Goal: Task Accomplishment & Management: Complete application form

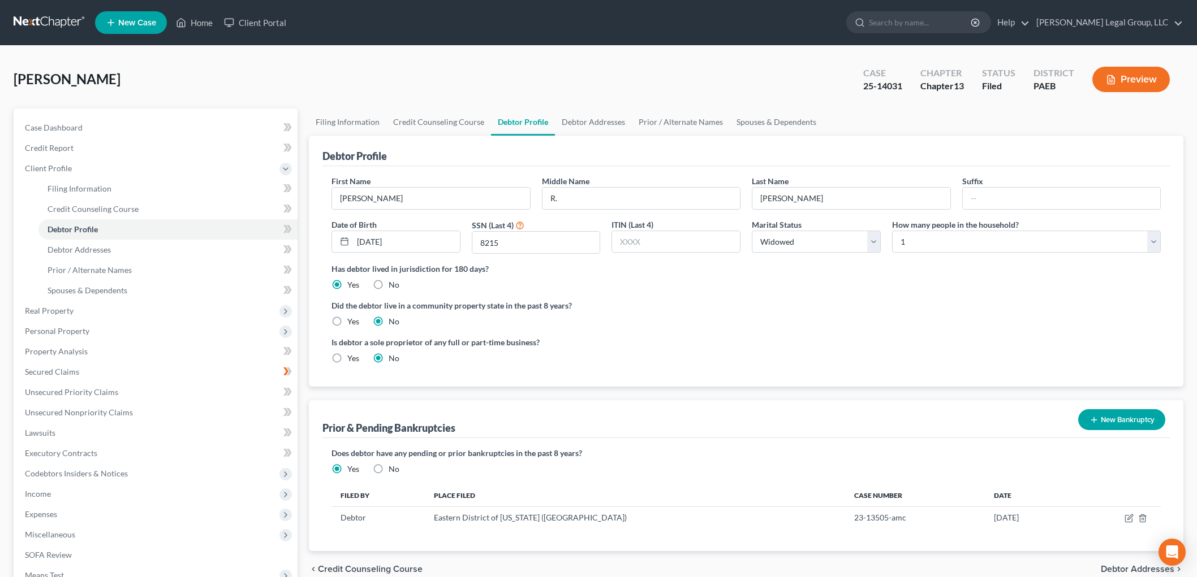
select select "4"
select select "0"
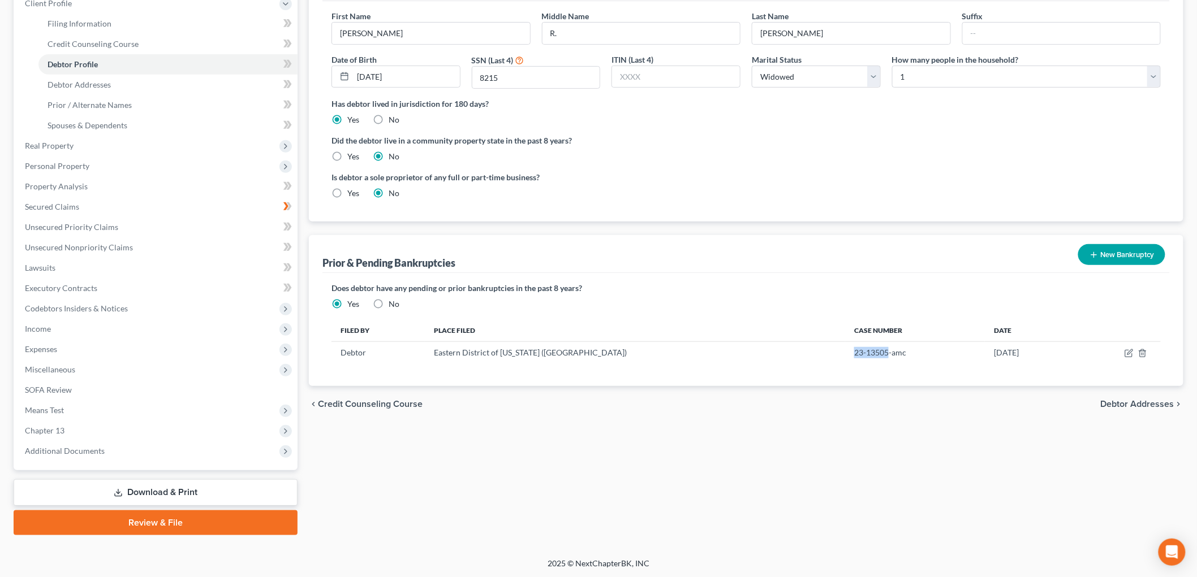
click at [131, 492] on link "Download & Print" at bounding box center [156, 493] width 284 height 27
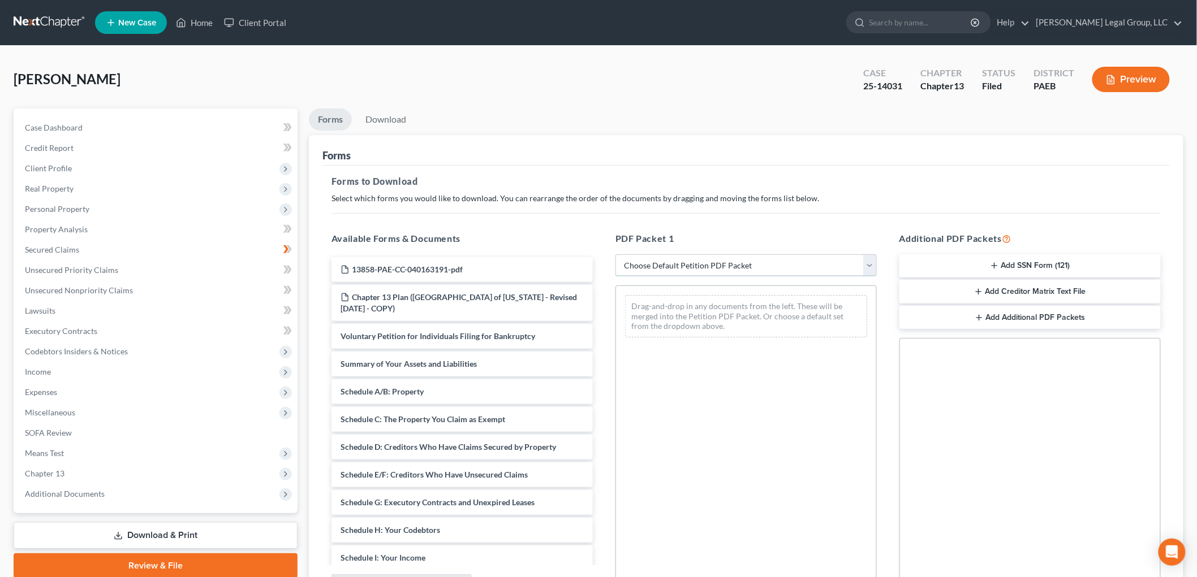
click at [754, 270] on select "Choose Default Petition PDF Packet Complete Bankruptcy Petition (all forms and …" at bounding box center [745, 265] width 261 height 23
select select "3"
click at [615, 254] on select "Choose Default Petition PDF Packet Complete Bankruptcy Petition (all forms and …" at bounding box center [745, 265] width 261 height 23
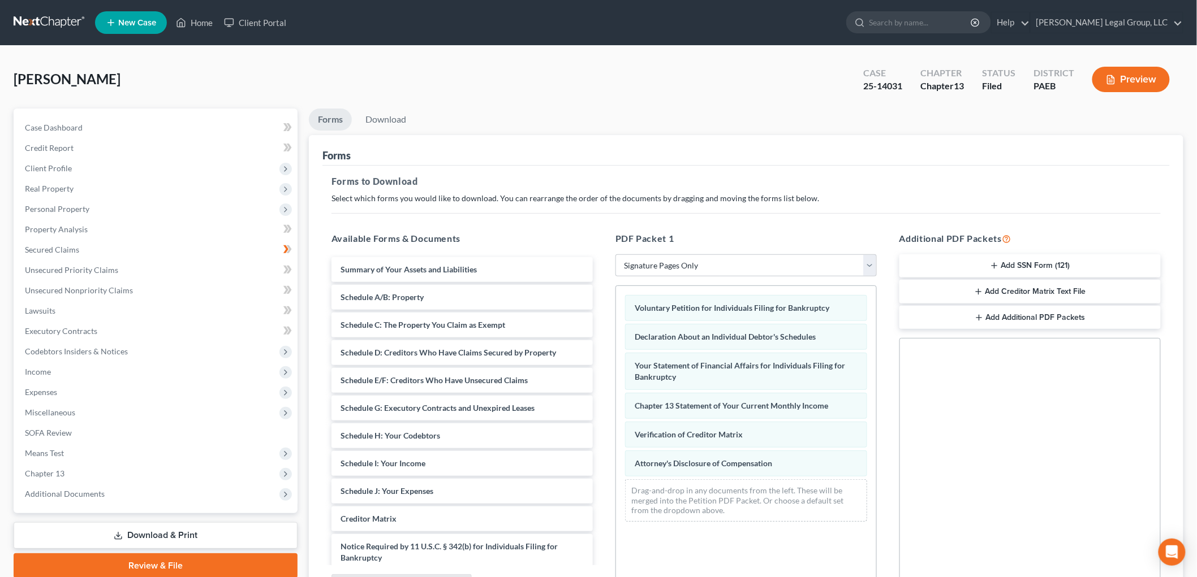
click at [1055, 262] on button "Add SSN Form (121)" at bounding box center [1029, 266] width 261 height 24
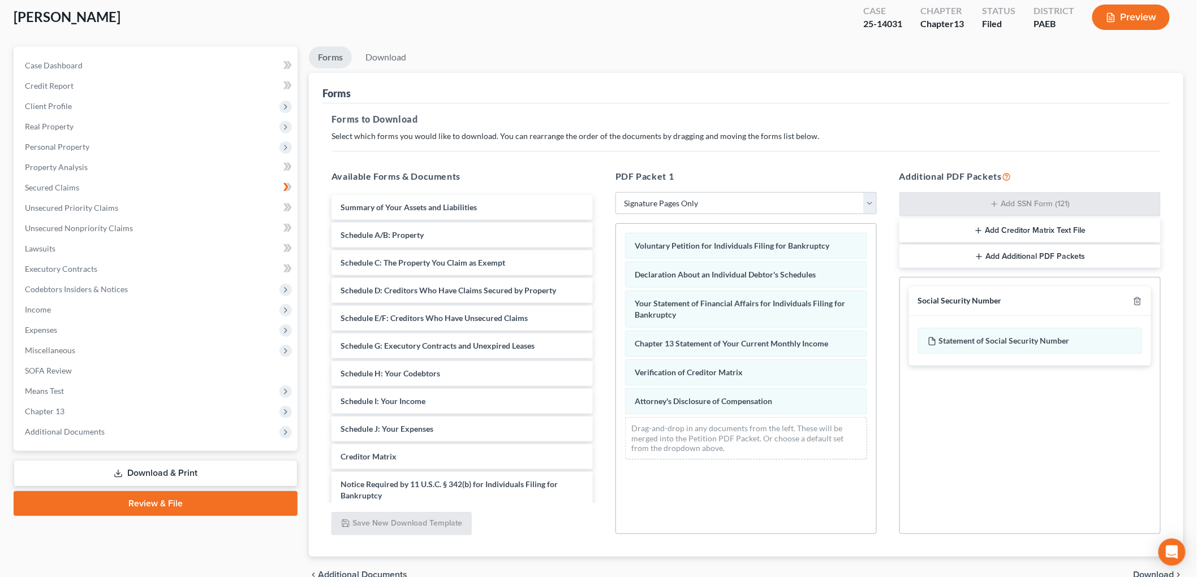
scroll to position [121, 0]
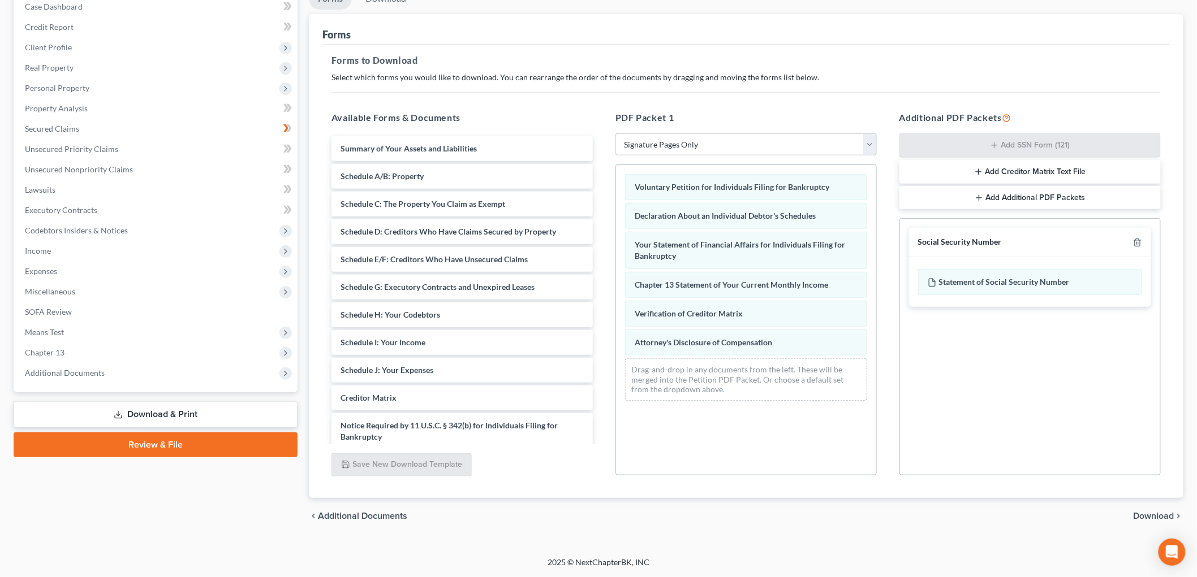
click at [1150, 519] on span "Download" at bounding box center [1153, 516] width 41 height 9
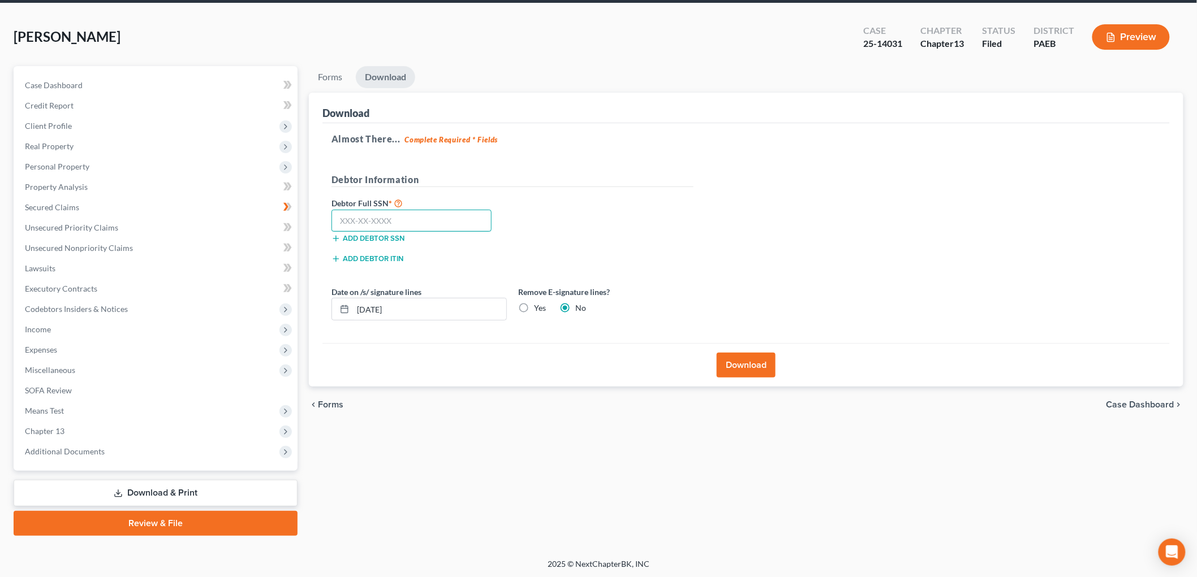
click at [353, 211] on input "text" at bounding box center [411, 221] width 160 height 23
type input "062-58-8433"
click at [534, 311] on label "Yes" at bounding box center [540, 308] width 12 height 11
click at [538, 310] on input "Yes" at bounding box center [541, 306] width 7 height 7
radio input "true"
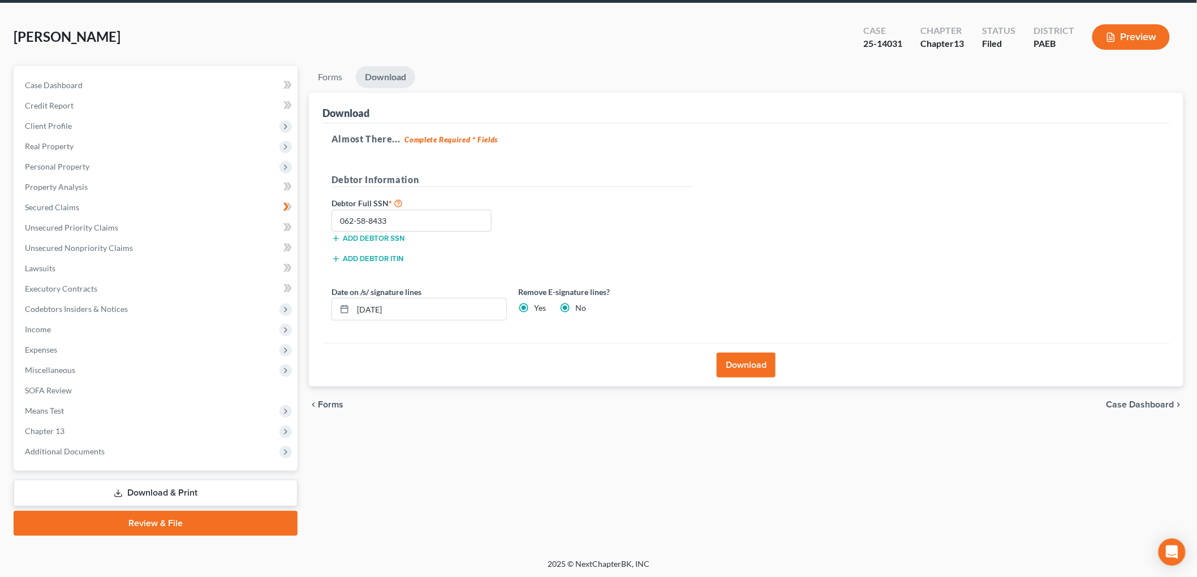
radio input "false"
drag, startPoint x: 402, startPoint y: 308, endPoint x: 279, endPoint y: 308, distance: 122.7
click at [279, 308] on div "Petition Navigation Case Dashboard Payments Invoices Payments Payments Credit R…" at bounding box center [598, 301] width 1181 height 470
type input "[DATE]"
click at [749, 370] on button "Download" at bounding box center [746, 365] width 59 height 25
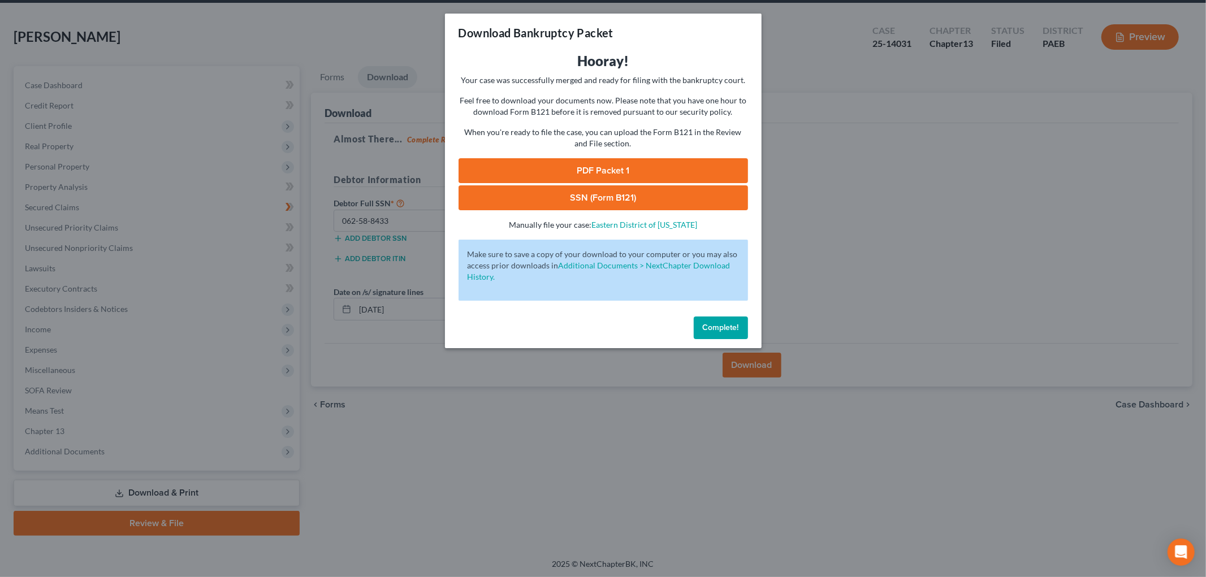
click at [619, 169] on link "PDF Packet 1" at bounding box center [604, 170] width 290 height 25
click at [726, 324] on span "Complete!" at bounding box center [721, 328] width 36 height 10
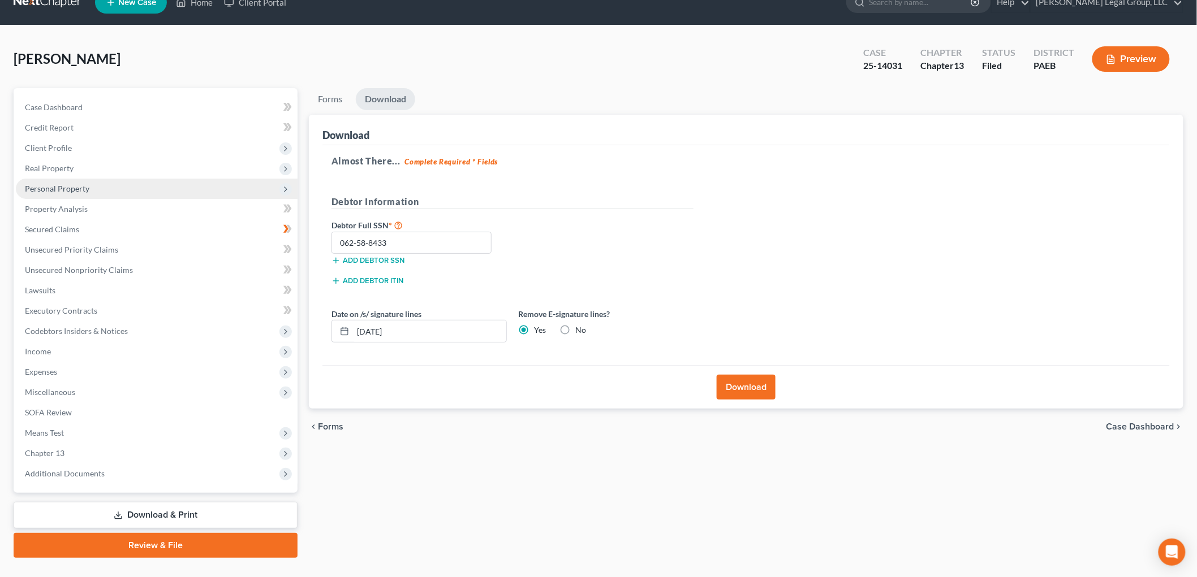
scroll to position [0, 0]
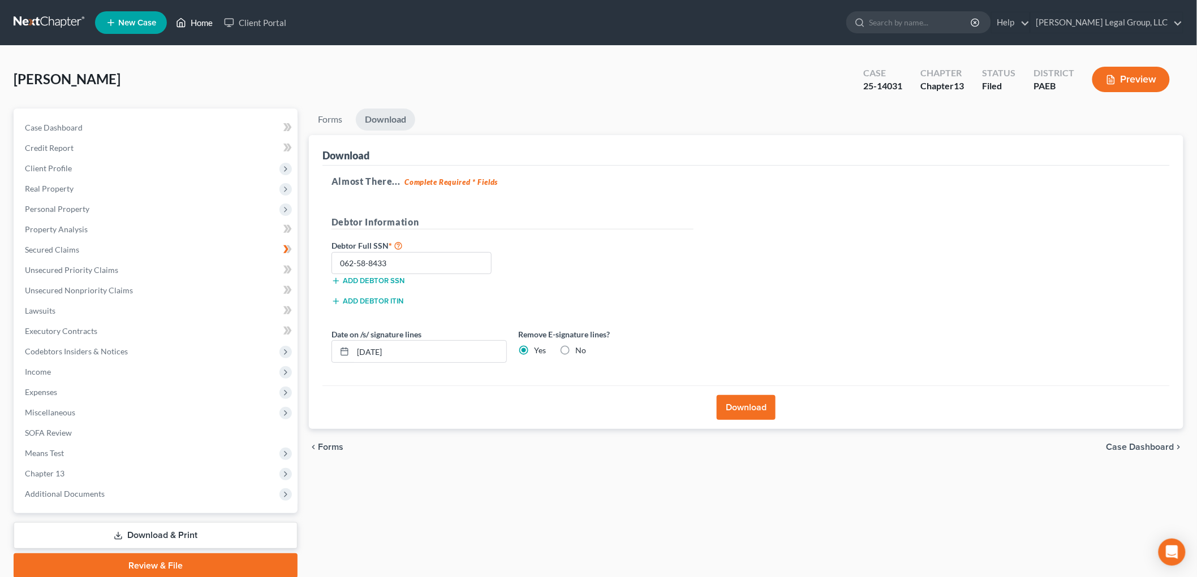
click at [208, 27] on link "Home" at bounding box center [194, 22] width 48 height 20
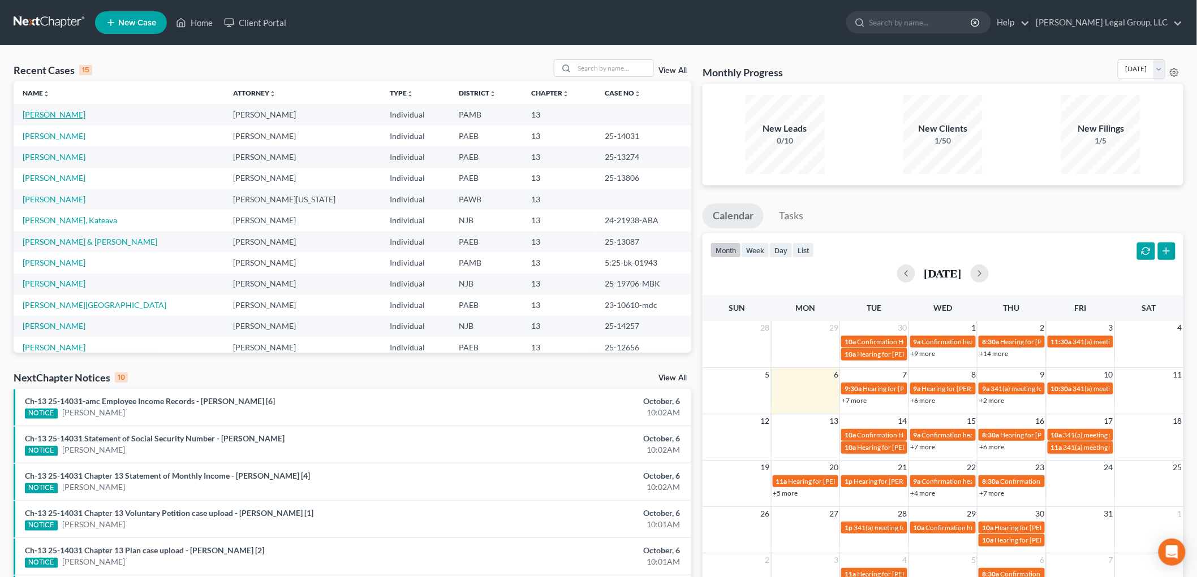
click at [49, 114] on link "[PERSON_NAME]" at bounding box center [54, 115] width 63 height 10
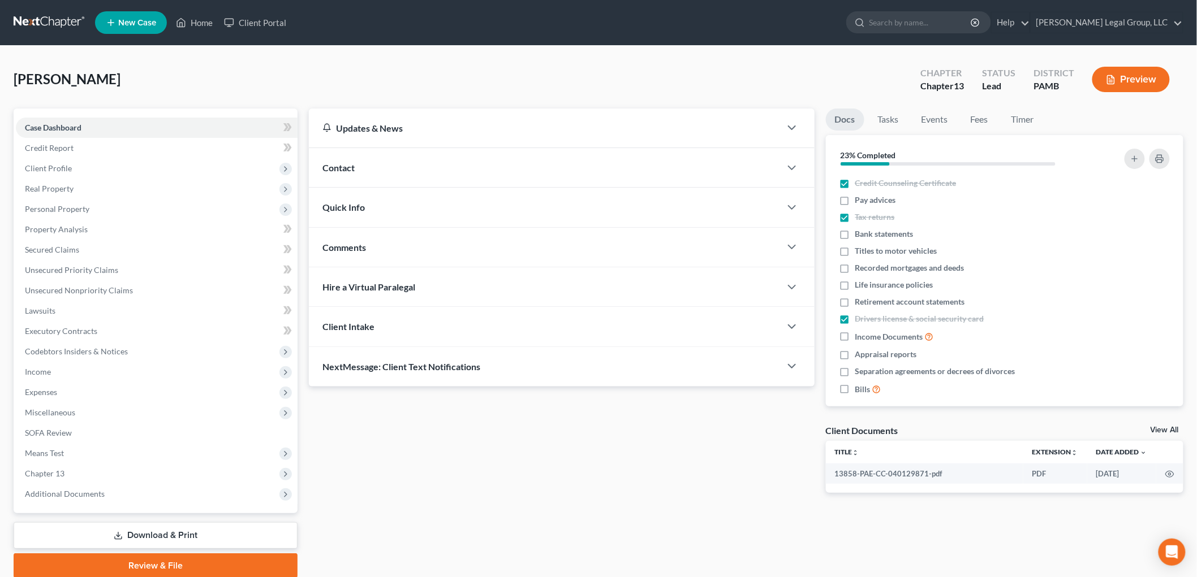
click at [195, 532] on link "Download & Print" at bounding box center [156, 536] width 284 height 27
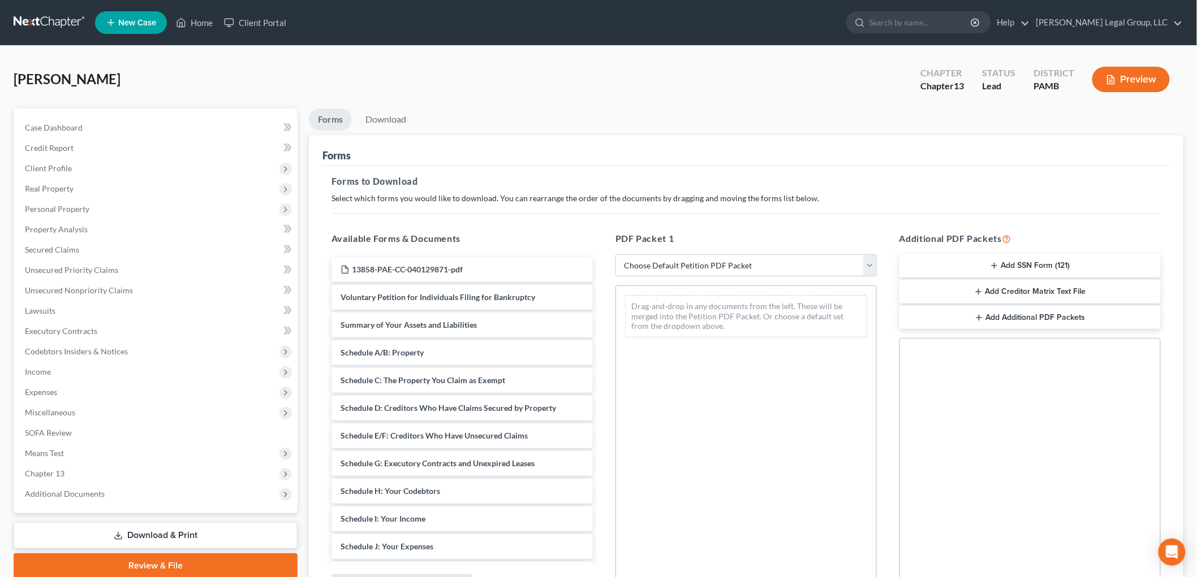
click at [724, 277] on div "PDF Packet 1 Choose Default Petition PDF Packet Complete Bankruptcy Petition (a…" at bounding box center [746, 414] width 284 height 383
drag, startPoint x: 688, startPoint y: 265, endPoint x: 690, endPoint y: 272, distance: 7.7
click at [688, 265] on select "Choose Default Petition PDF Packet Complete Bankruptcy Petition (all forms and …" at bounding box center [745, 265] width 261 height 23
select select "3"
click at [615, 254] on select "Choose Default Petition PDF Packet Complete Bankruptcy Petition (all forms and …" at bounding box center [745, 265] width 261 height 23
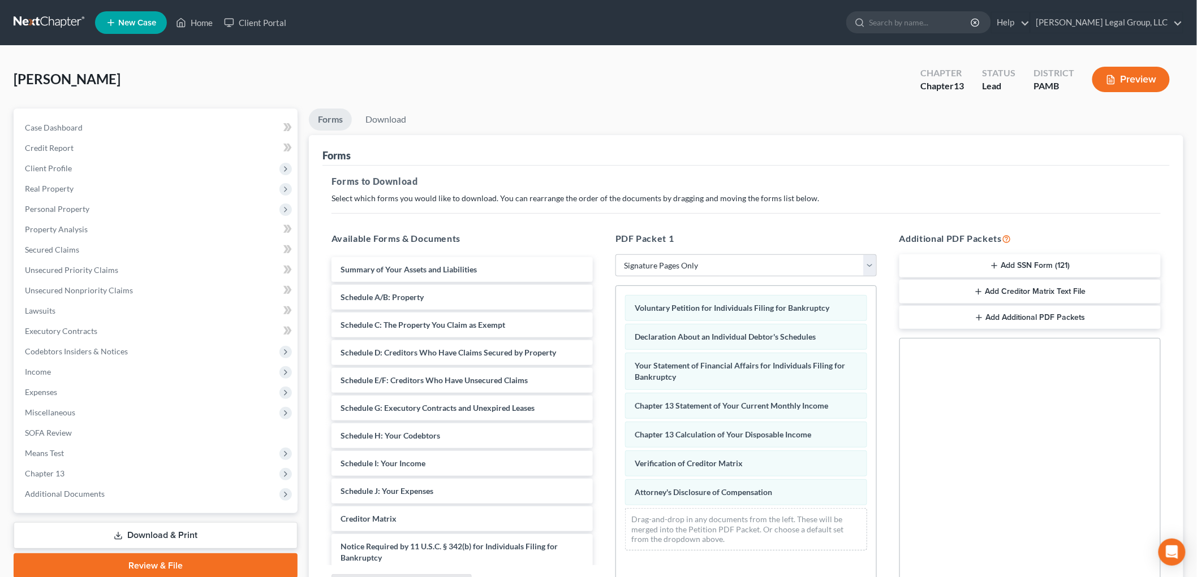
click at [1015, 261] on button "Add SSN Form (121)" at bounding box center [1029, 266] width 261 height 24
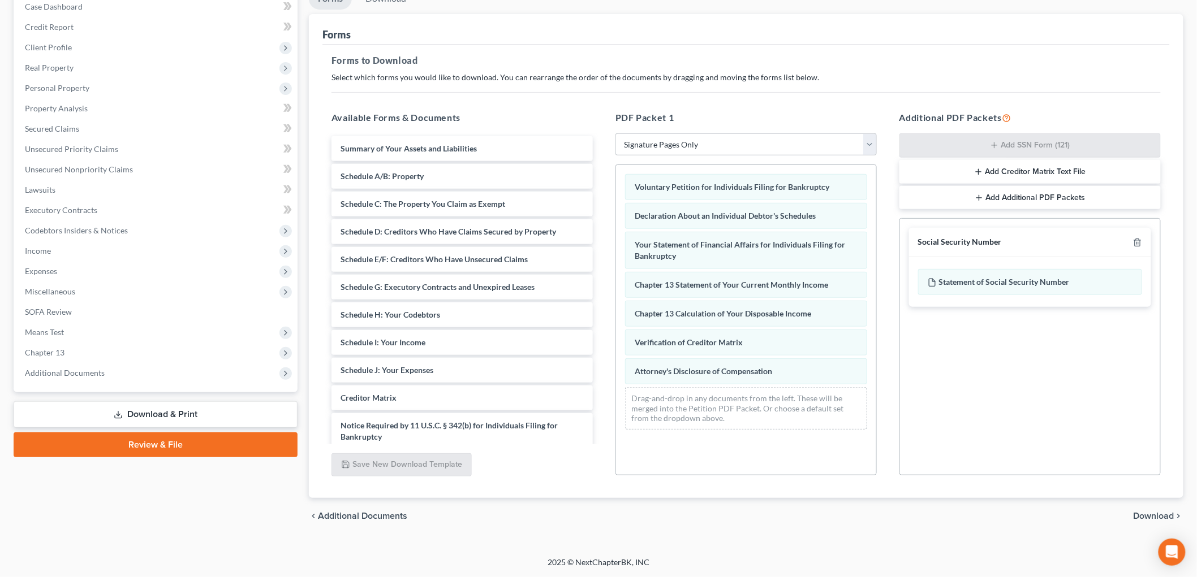
click at [1162, 518] on span "Download" at bounding box center [1153, 516] width 41 height 9
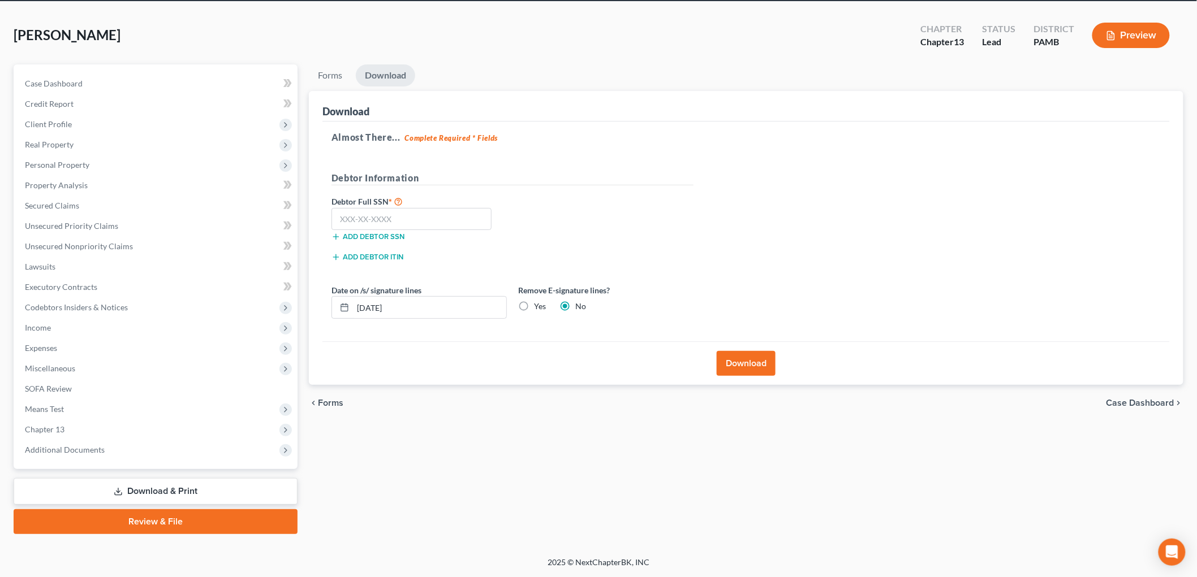
scroll to position [42, 0]
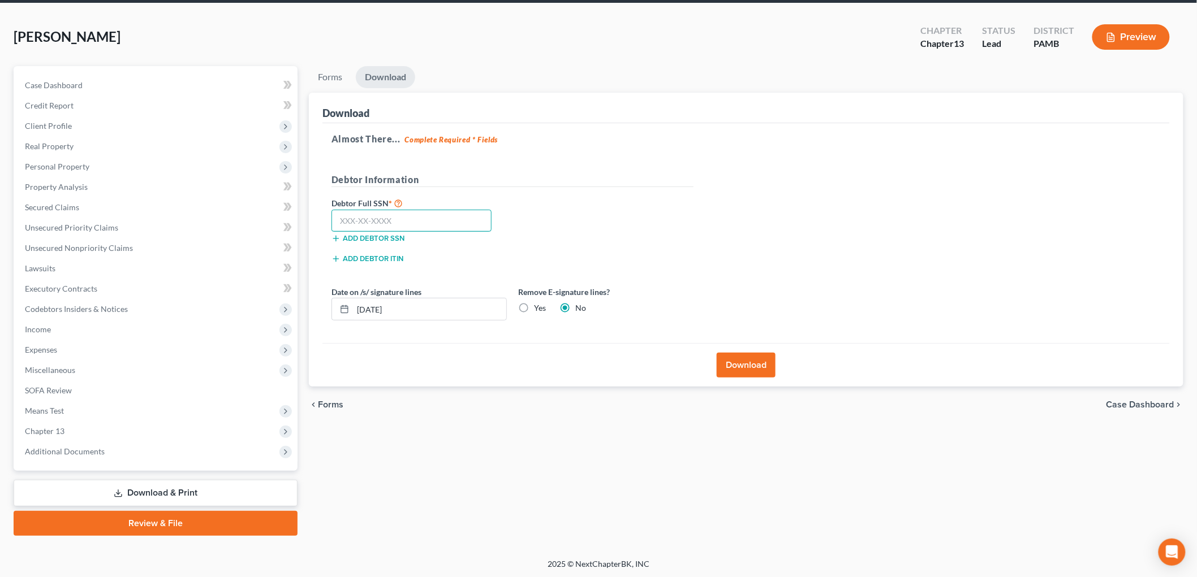
click at [433, 214] on input "text" at bounding box center [411, 221] width 160 height 23
type input "062-58-8433"
click at [538, 311] on label "Yes" at bounding box center [540, 308] width 12 height 11
click at [538, 310] on input "Yes" at bounding box center [541, 306] width 7 height 7
radio input "true"
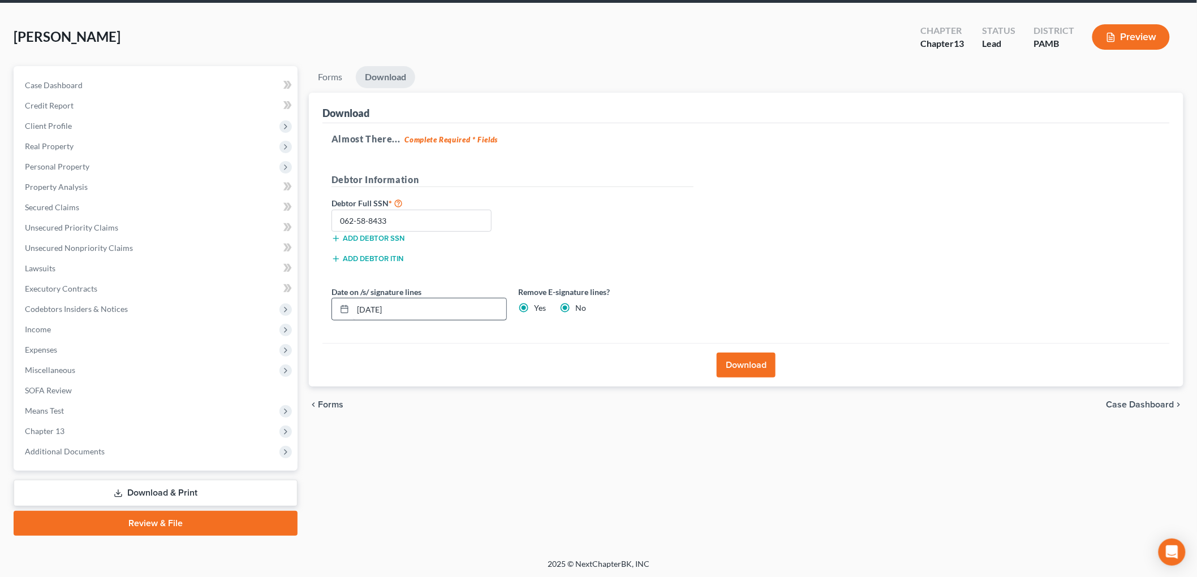
radio input "false"
click at [378, 312] on input "[DATE]" at bounding box center [429, 309] width 153 height 21
type input "[DATE]"
click at [739, 360] on button "Download" at bounding box center [746, 365] width 59 height 25
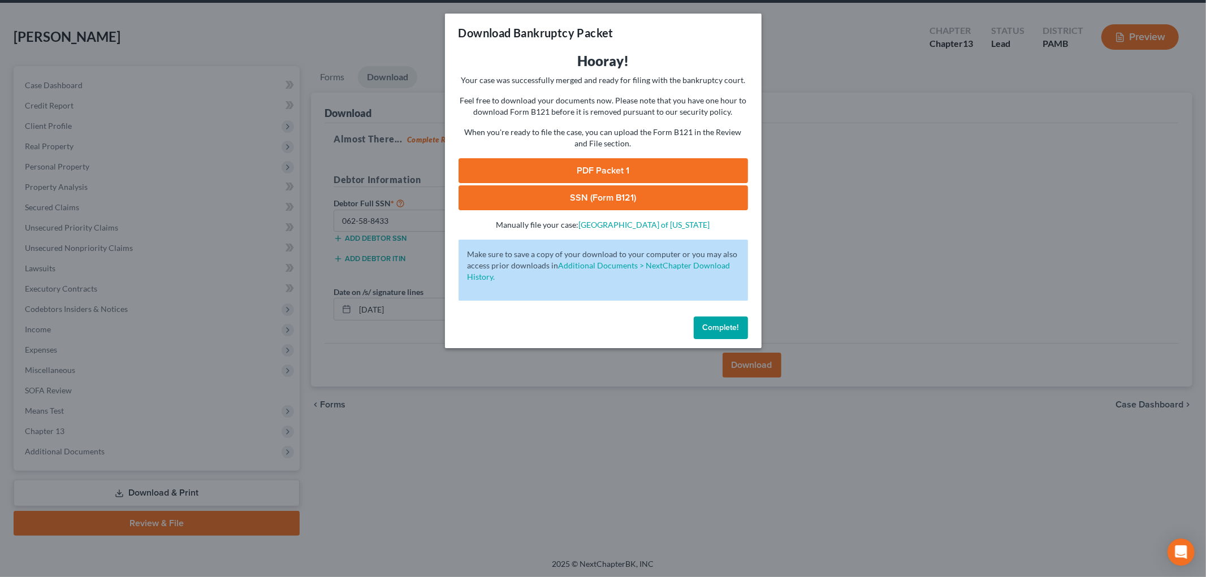
click at [654, 166] on link "PDF Packet 1" at bounding box center [604, 170] width 290 height 25
click at [556, 199] on link "SSN (Form B121)" at bounding box center [604, 197] width 290 height 25
click at [726, 335] on button "Complete!" at bounding box center [721, 328] width 54 height 23
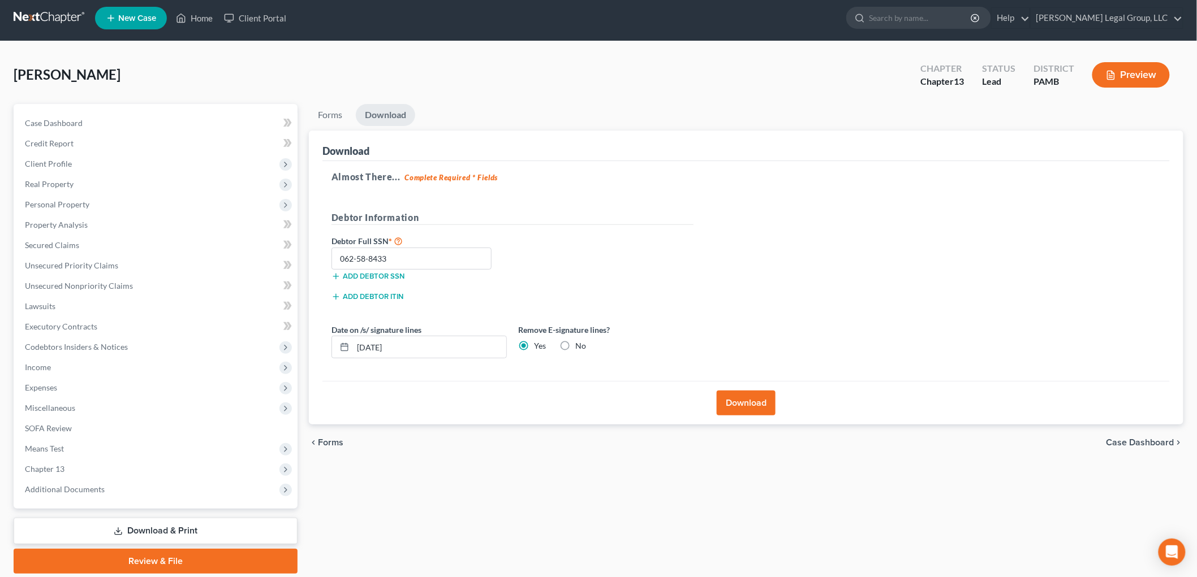
scroll to position [0, 0]
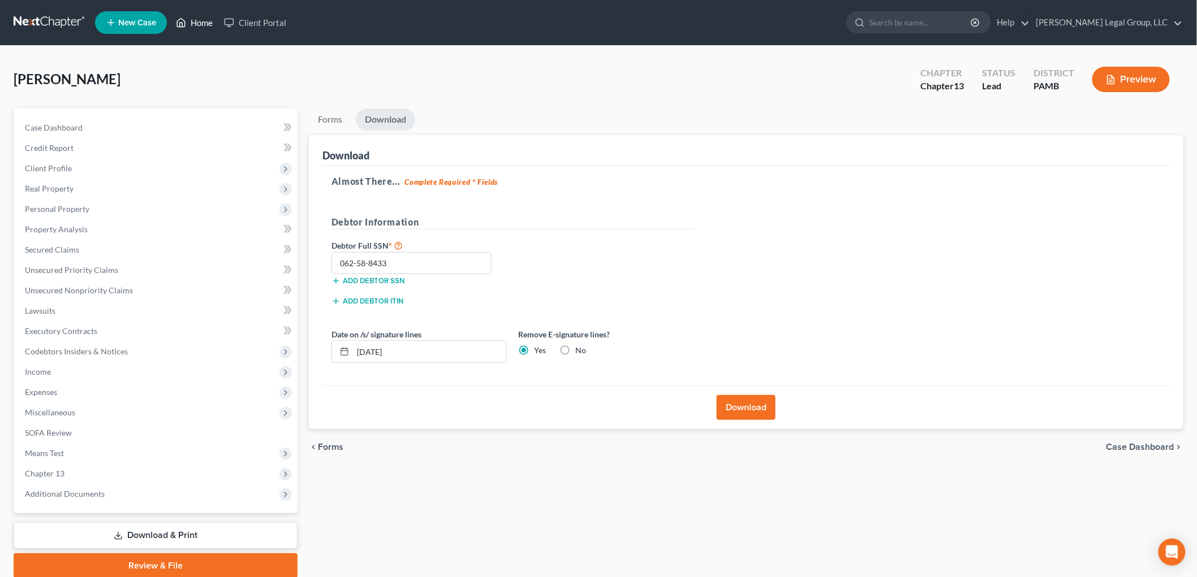
drag, startPoint x: 190, startPoint y: 15, endPoint x: 204, endPoint y: 27, distance: 18.8
click at [190, 15] on link "Home" at bounding box center [194, 22] width 48 height 20
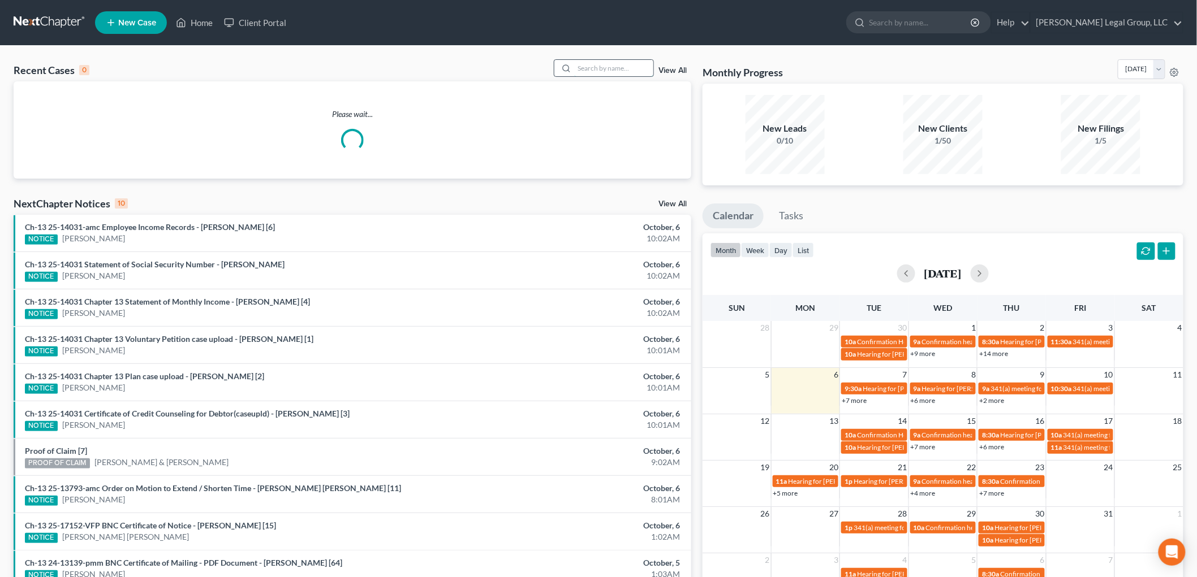
click at [624, 71] on input "search" at bounding box center [613, 68] width 79 height 16
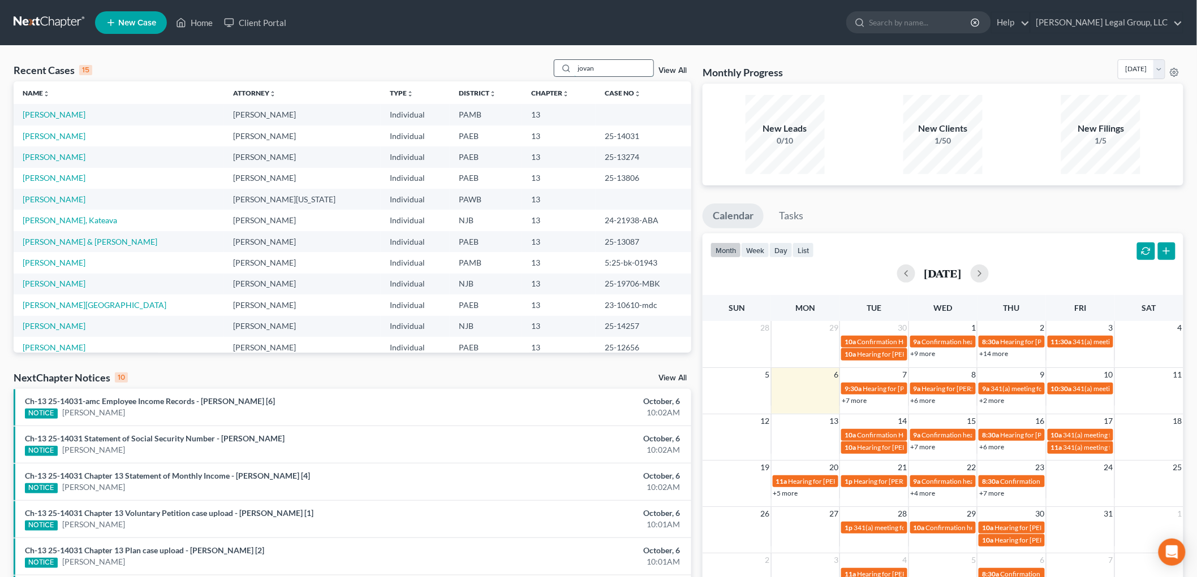
type input "jovan"
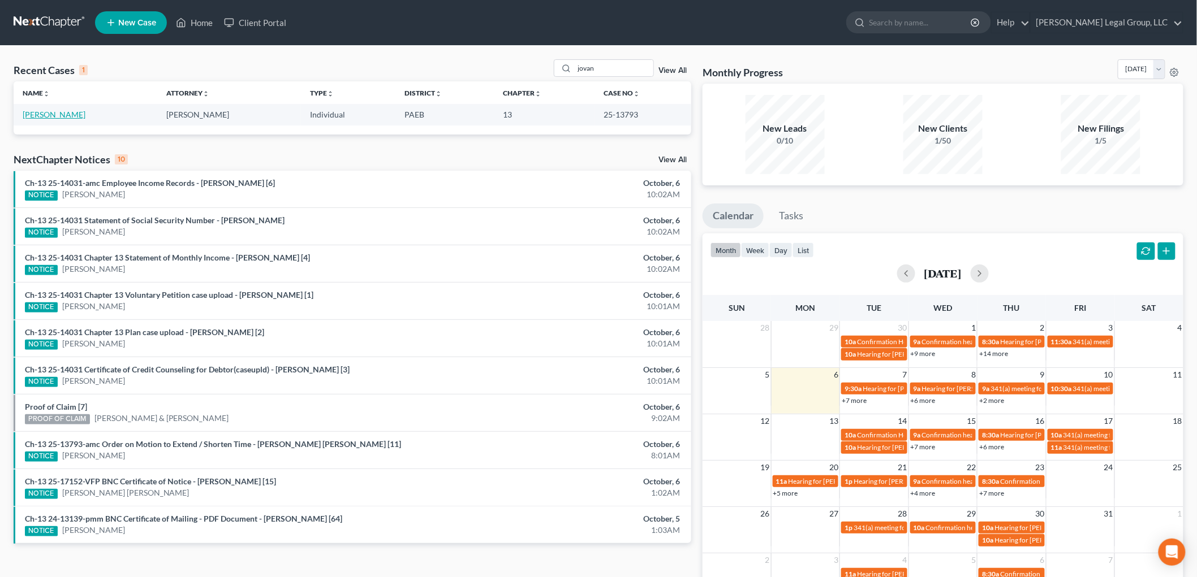
click at [31, 115] on link "[PERSON_NAME]" at bounding box center [54, 115] width 63 height 10
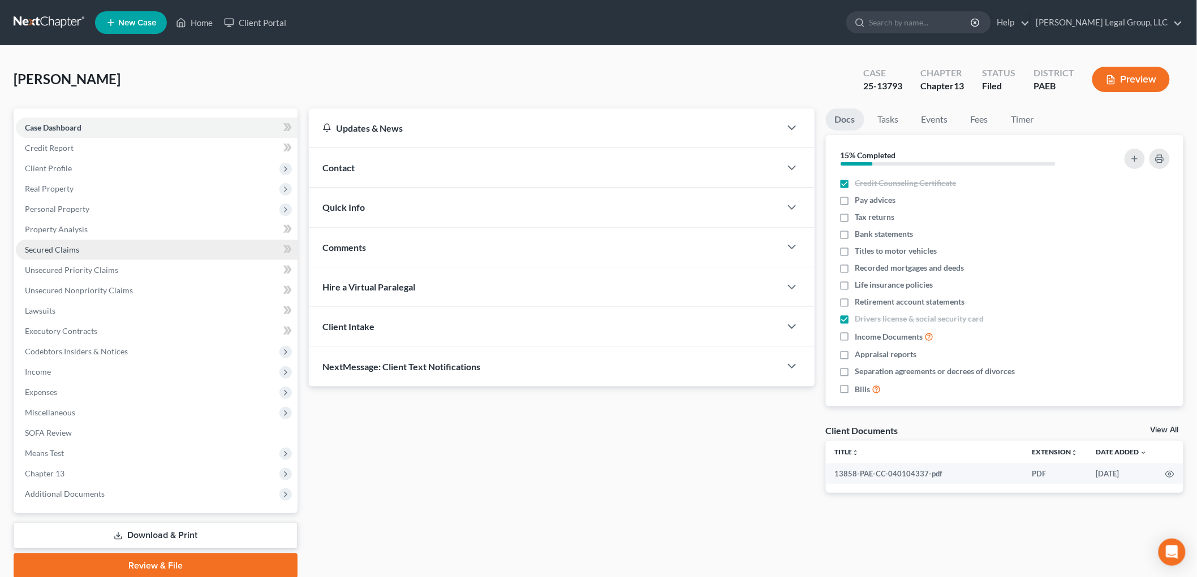
click at [63, 253] on span "Secured Claims" at bounding box center [52, 250] width 54 height 10
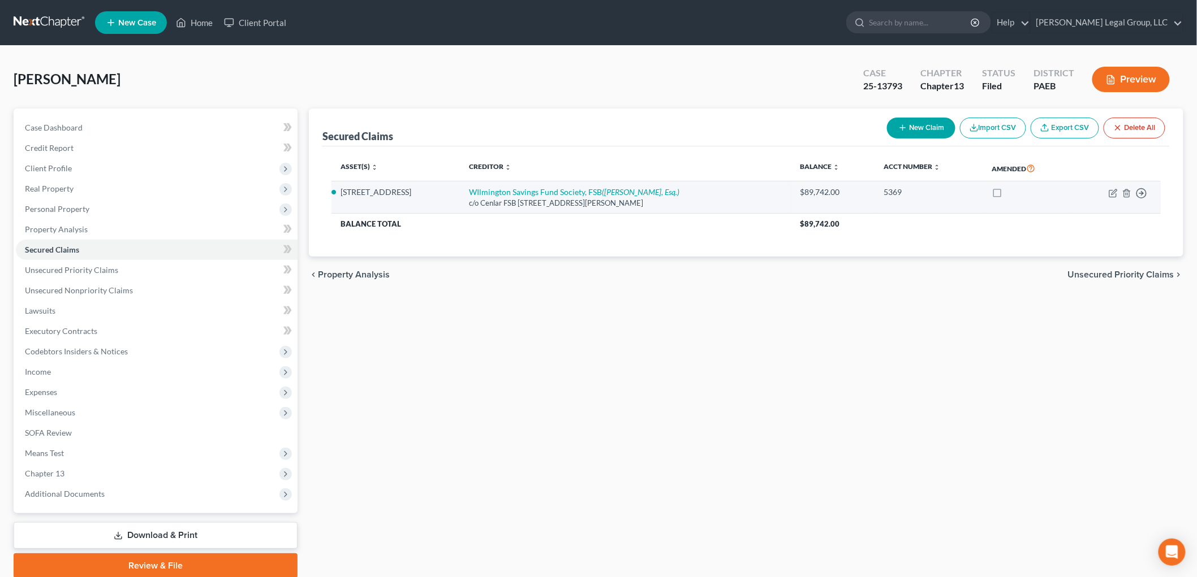
click at [496, 185] on td "WIlmington Savings Fund Society, FSB ([PERSON_NAME], Esq.) c/o Cenlar [GEOGRAPH…" at bounding box center [625, 198] width 331 height 32
click at [497, 191] on link "WIlmington Savings Fund Society, FSB ([PERSON_NAME], Esq.)" at bounding box center [574, 192] width 210 height 10
select select "33"
select select "4"
select select "0"
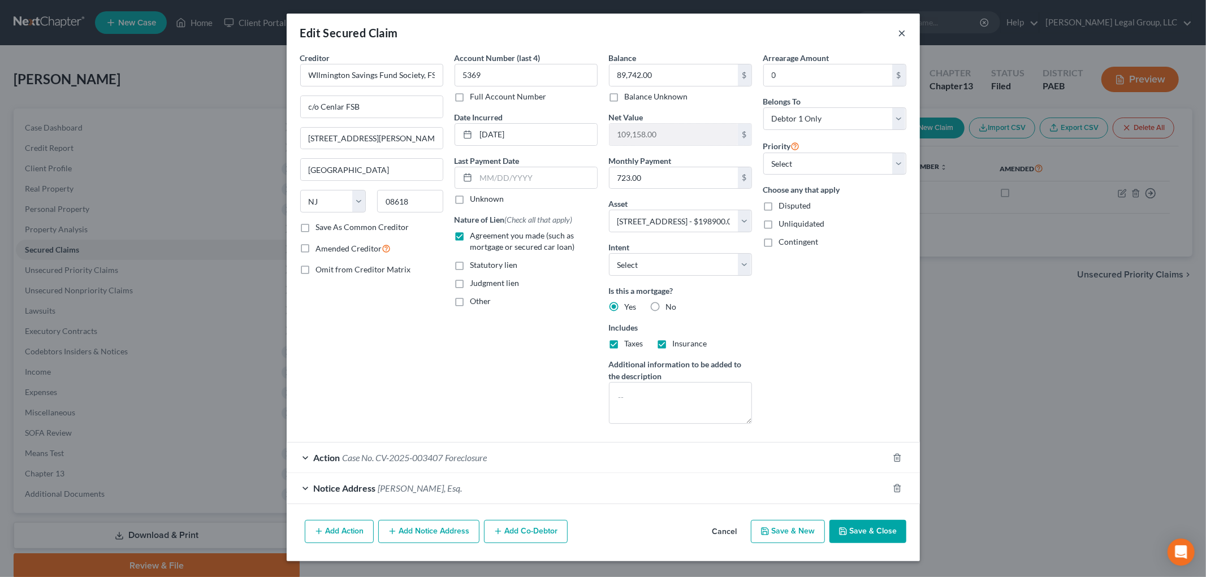
click at [901, 37] on button "×" at bounding box center [903, 33] width 8 height 14
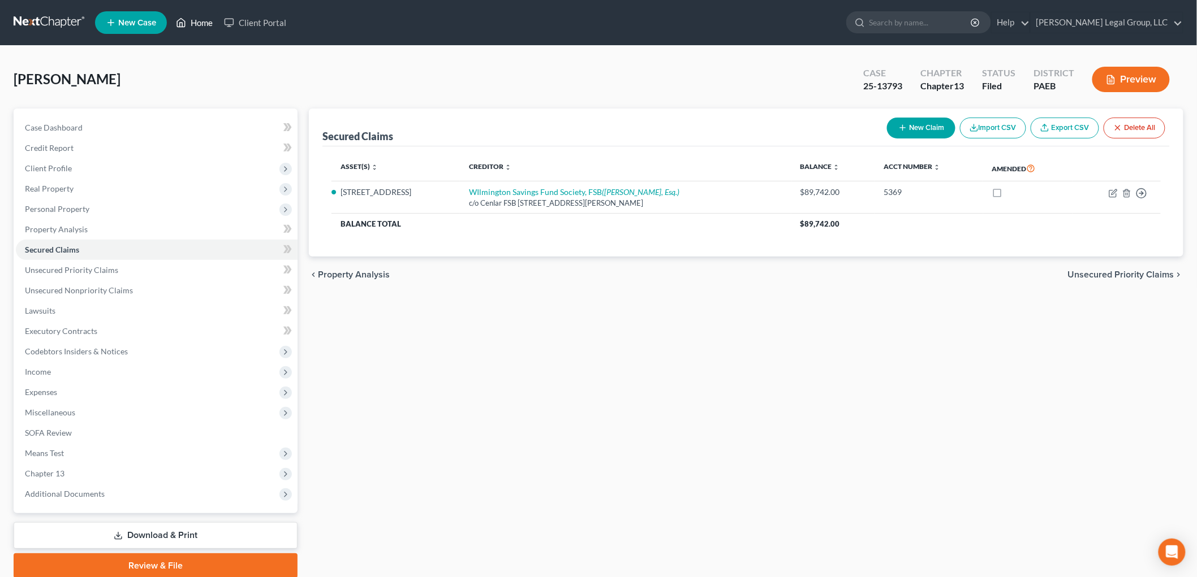
click at [189, 25] on link "Home" at bounding box center [194, 22] width 48 height 20
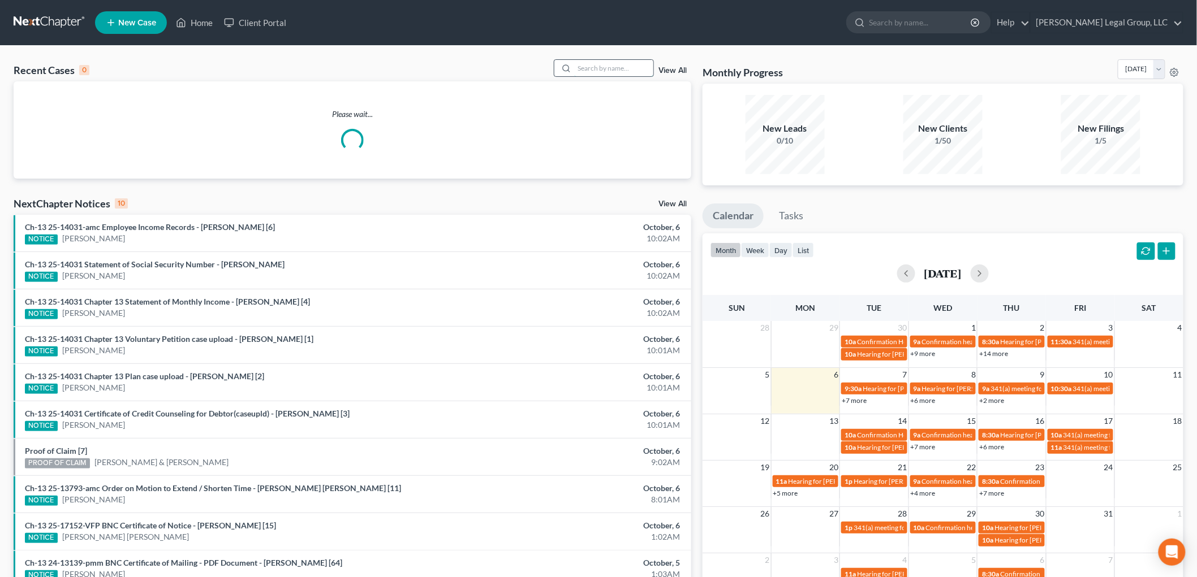
click at [592, 68] on input "search" at bounding box center [613, 68] width 79 height 16
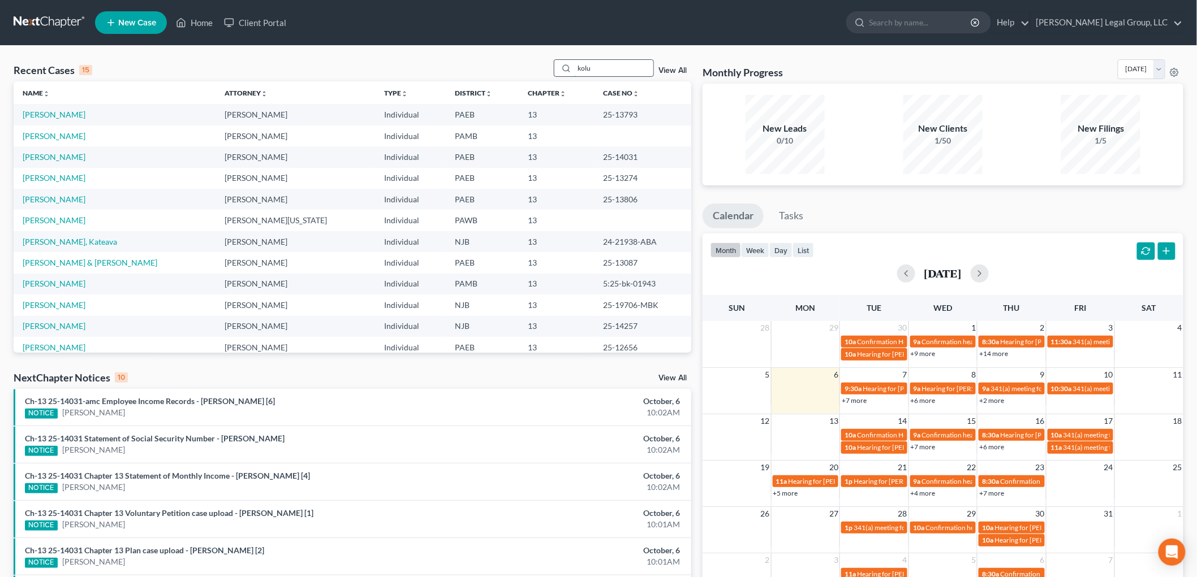
type input "kolu"
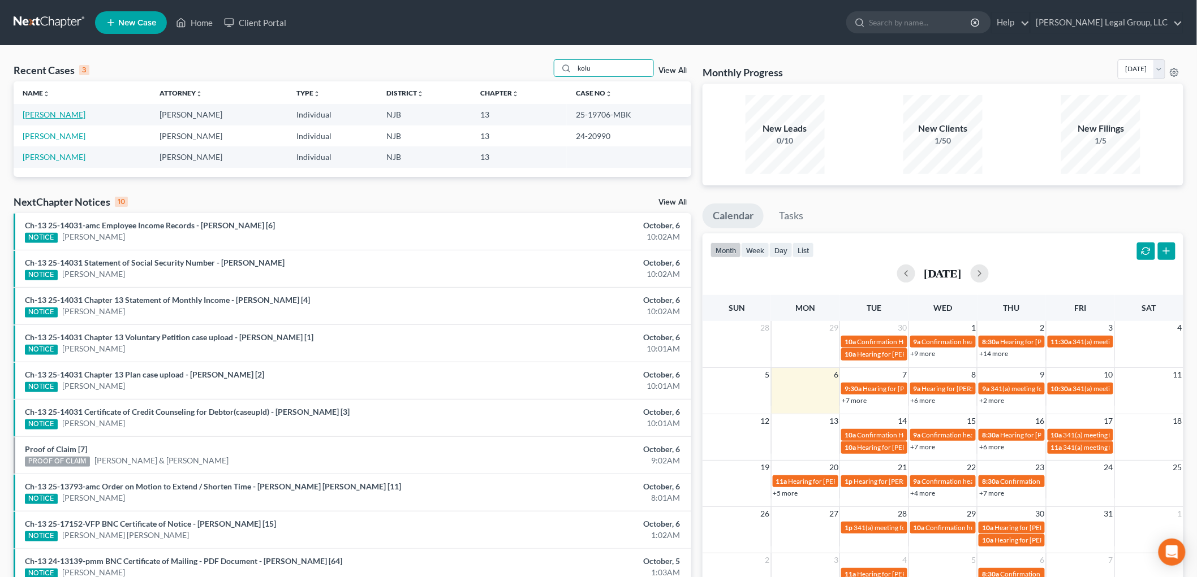
click at [53, 111] on link "[PERSON_NAME]" at bounding box center [54, 115] width 63 height 10
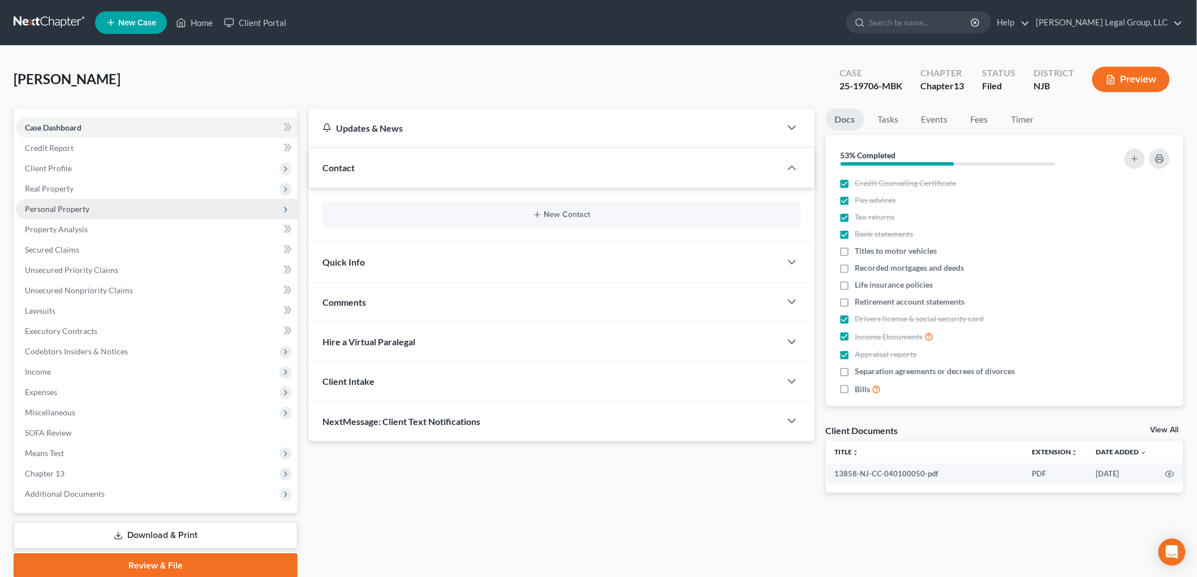
click at [87, 205] on span "Personal Property" at bounding box center [57, 209] width 64 height 10
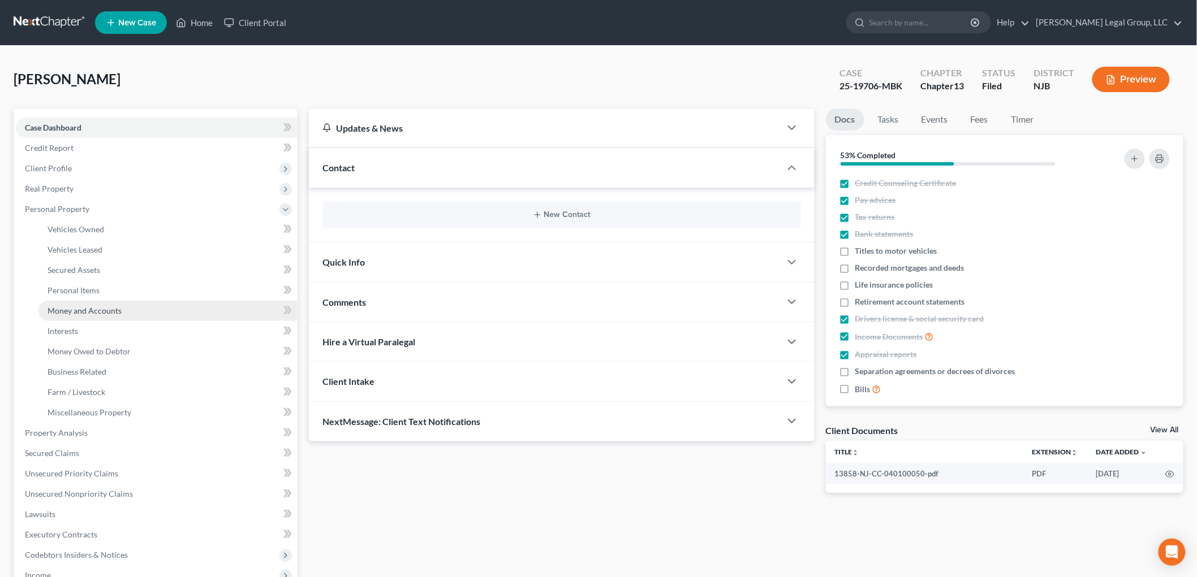
click at [136, 317] on link "Money and Accounts" at bounding box center [167, 311] width 259 height 20
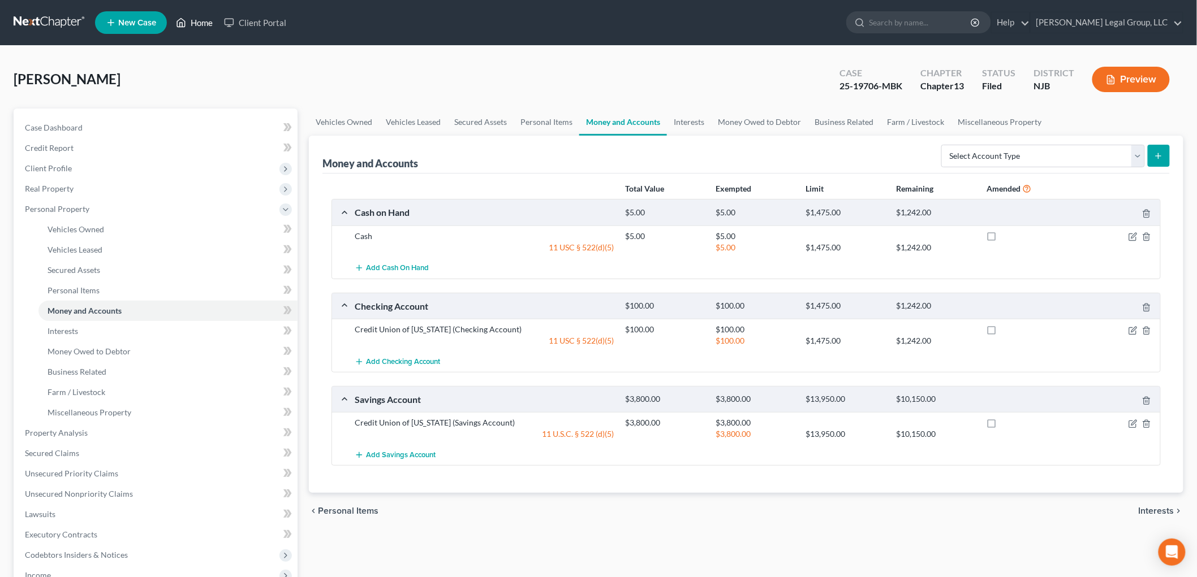
click at [199, 28] on link "Home" at bounding box center [194, 22] width 48 height 20
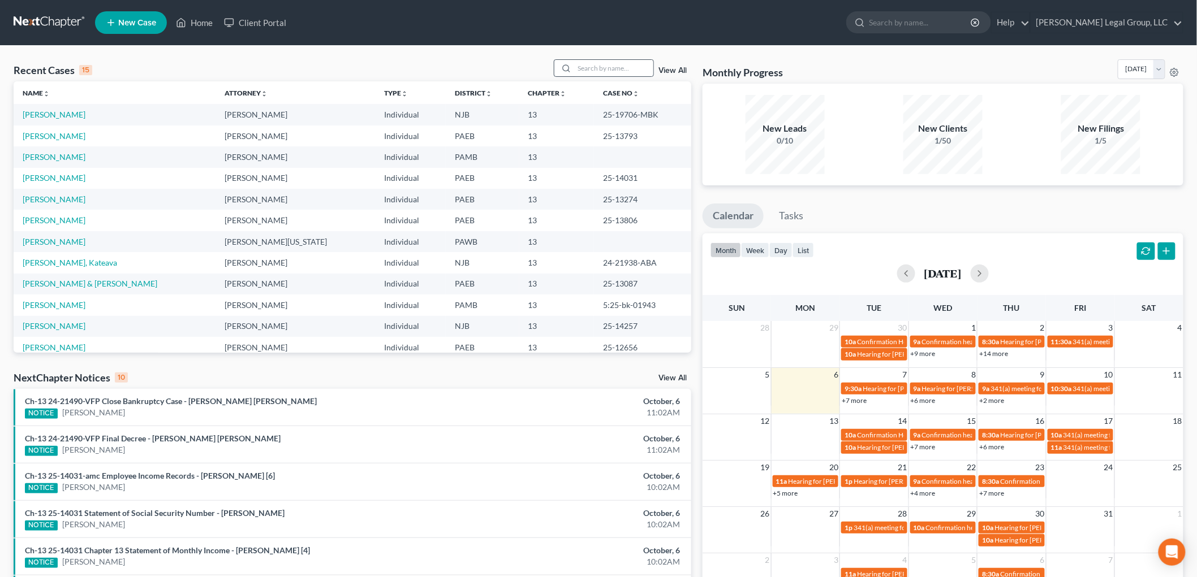
click at [592, 59] on div at bounding box center [604, 68] width 101 height 18
click at [605, 63] on input "search" at bounding box center [613, 68] width 79 height 16
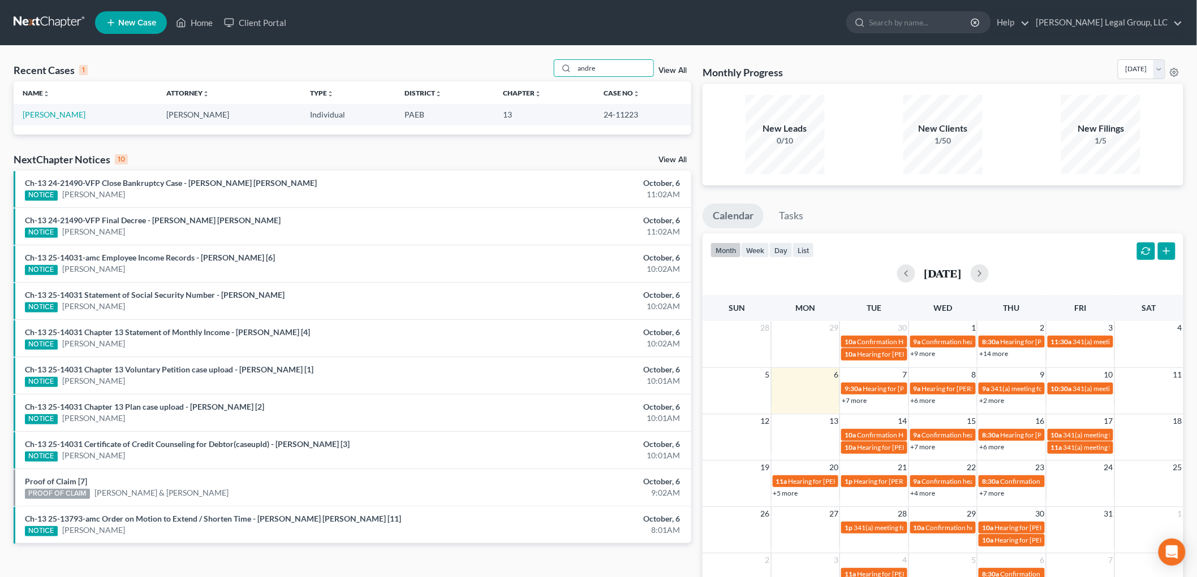
drag, startPoint x: 607, startPoint y: 71, endPoint x: 512, endPoint y: 65, distance: 95.2
click at [516, 66] on div "Recent Cases 1 andre View All" at bounding box center [353, 70] width 678 height 22
type input "ander"
click at [123, 26] on span "New Case" at bounding box center [137, 23] width 38 height 8
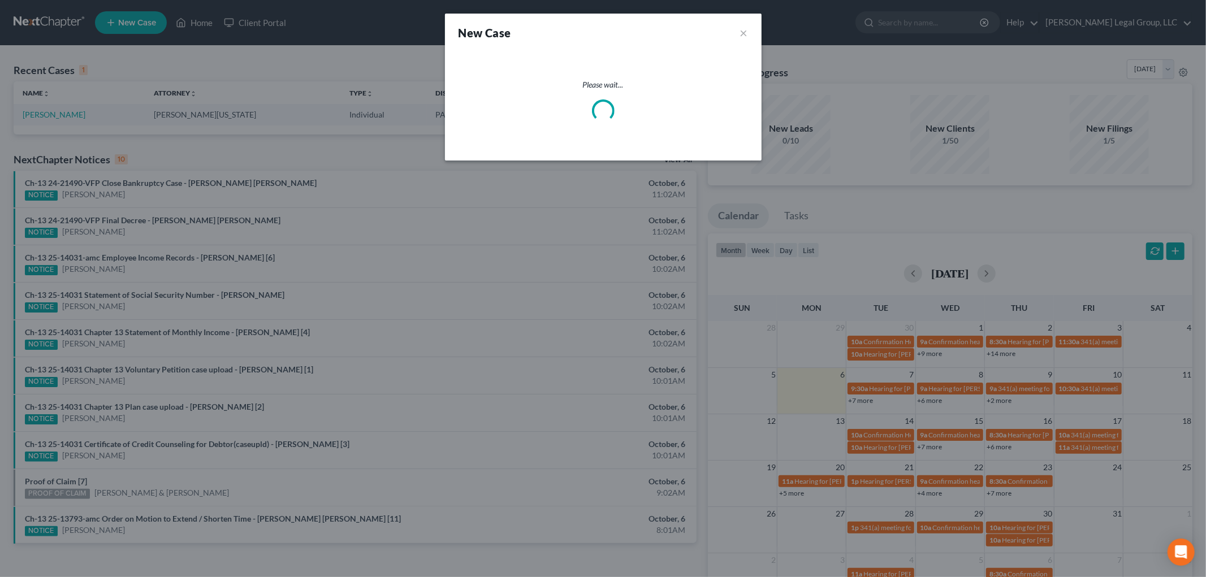
select select "51"
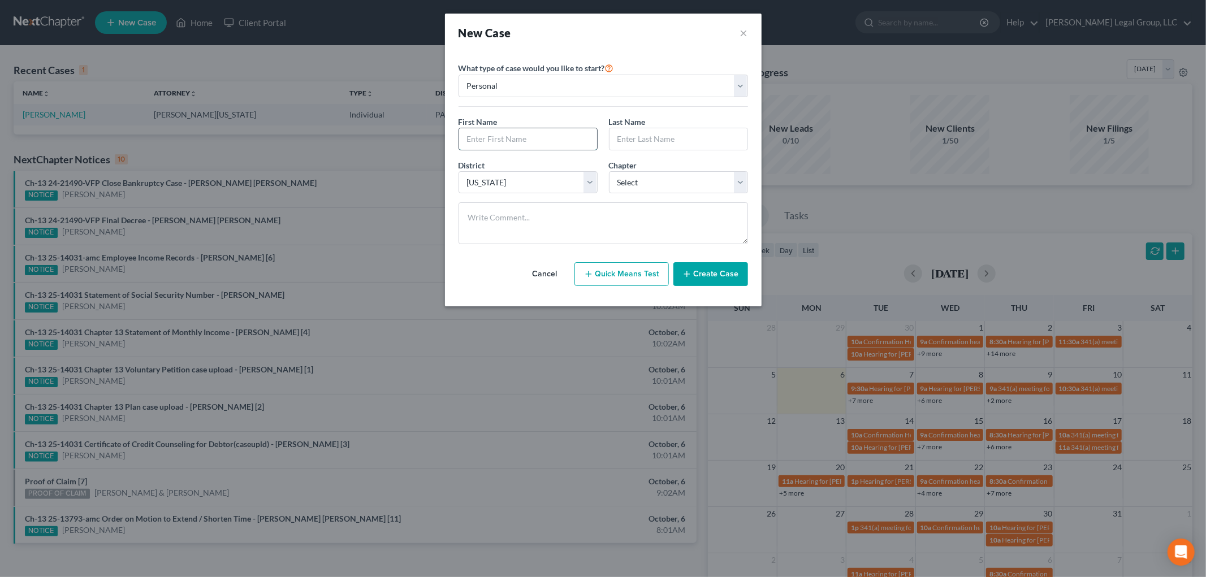
click at [509, 146] on input "text" at bounding box center [528, 138] width 138 height 21
type input "[PERSON_NAME]"
click at [652, 179] on select "Select 7 11 12 13" at bounding box center [678, 182] width 139 height 23
select select "3"
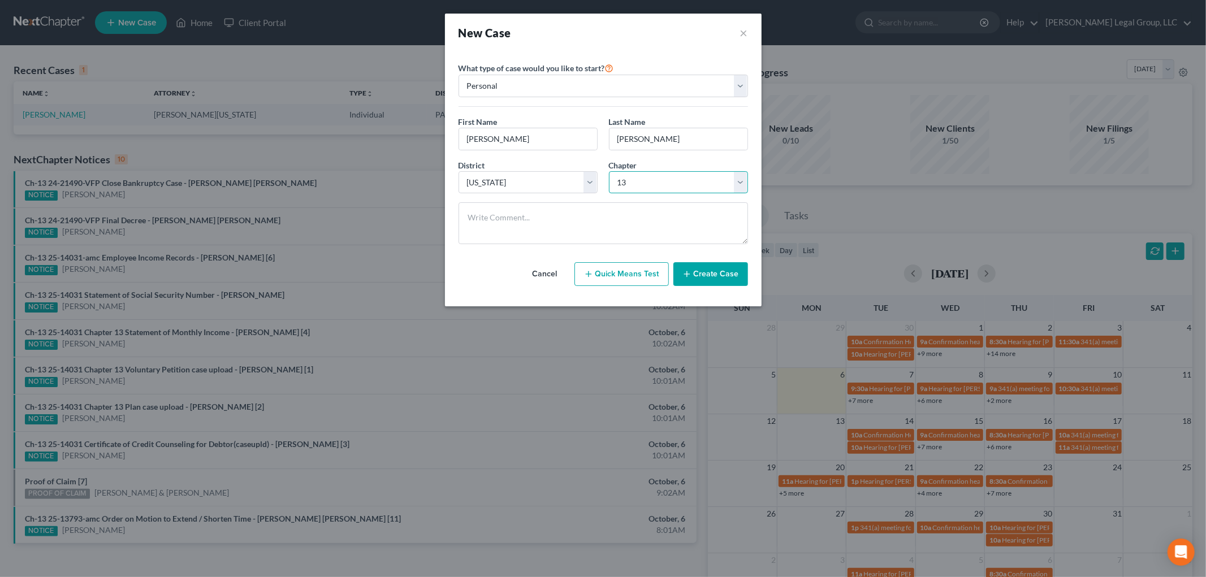
click at [609, 171] on select "Select 7 11 12 13" at bounding box center [678, 182] width 139 height 23
click at [724, 270] on button "Create Case" at bounding box center [711, 274] width 75 height 24
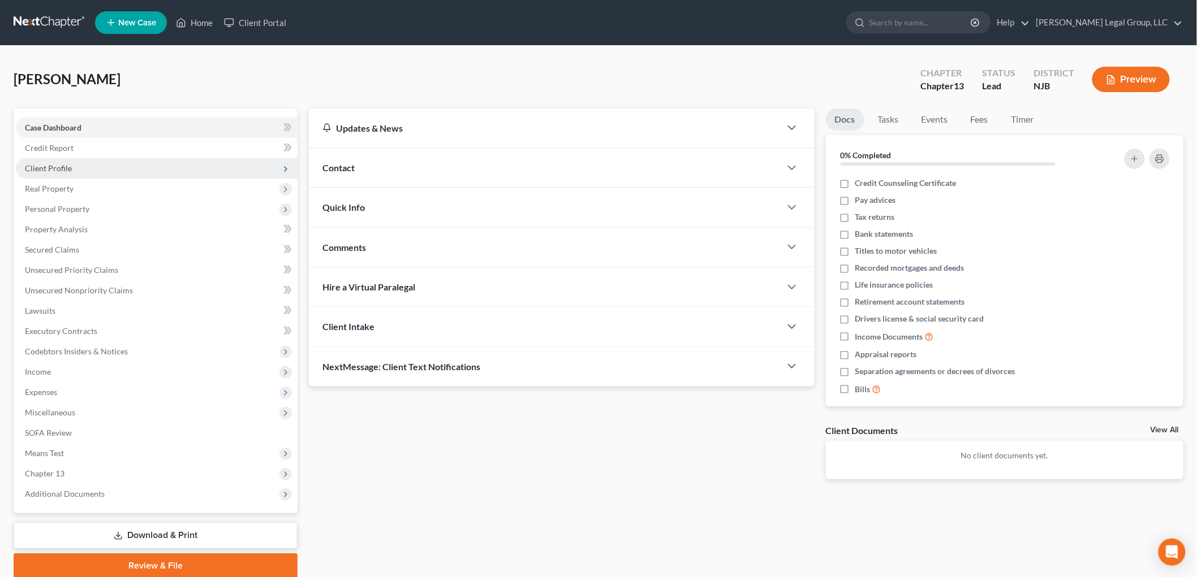
click at [66, 172] on span "Client Profile" at bounding box center [48, 168] width 47 height 10
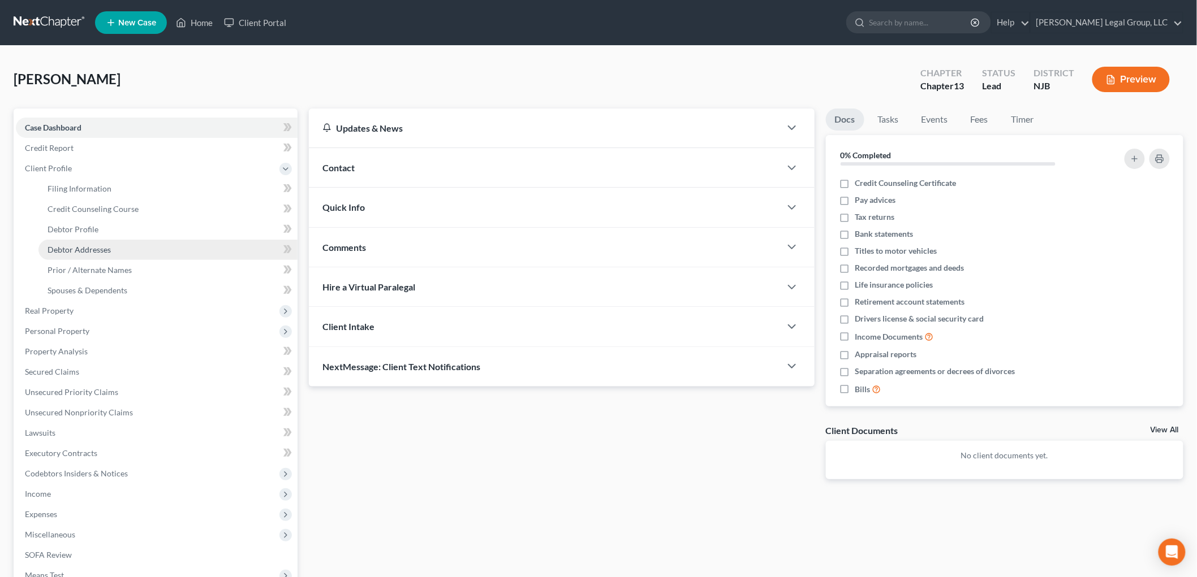
click at [116, 244] on link "Debtor Addresses" at bounding box center [167, 250] width 259 height 20
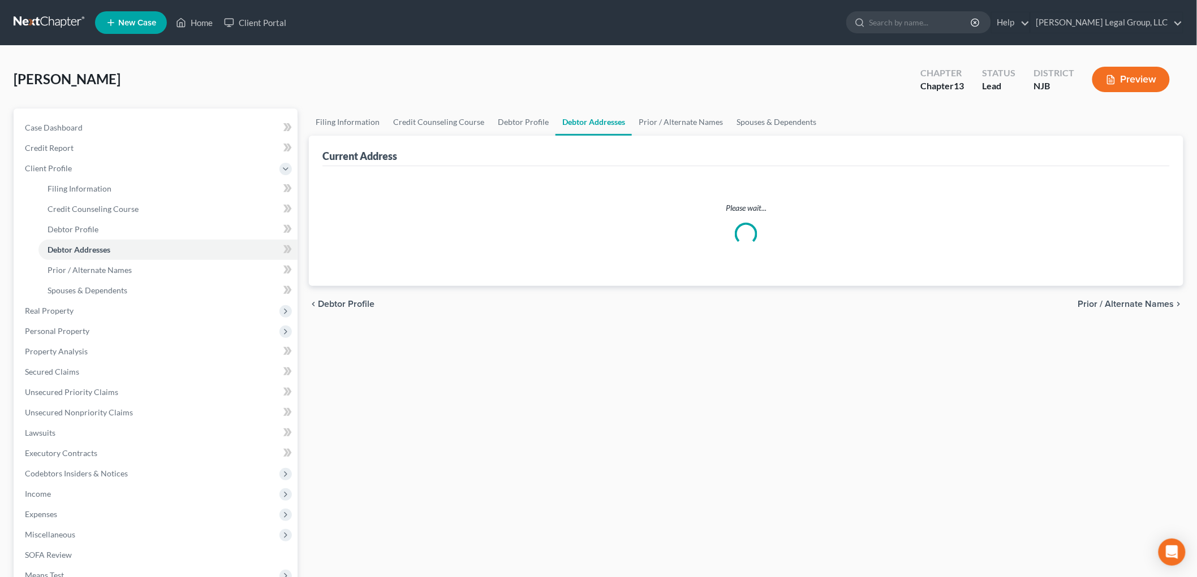
select select "0"
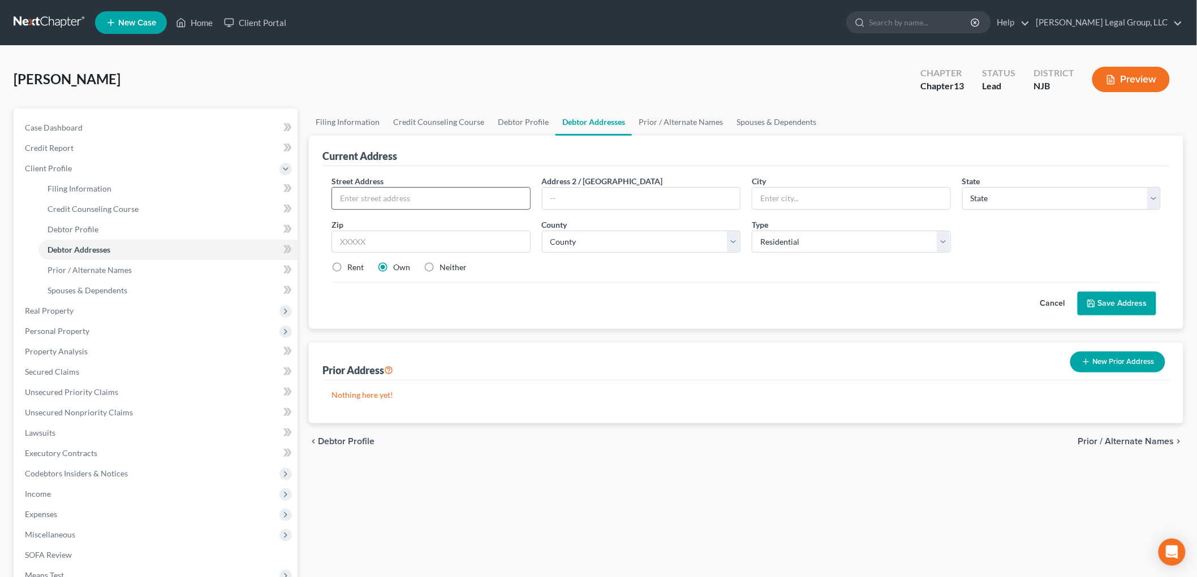
click at [419, 193] on input "text" at bounding box center [431, 198] width 198 height 21
paste input "[STREET_ADDRESS]"
type input "[STREET_ADDRESS]"
click at [366, 241] on input "text" at bounding box center [430, 242] width 199 height 23
type input "07719"
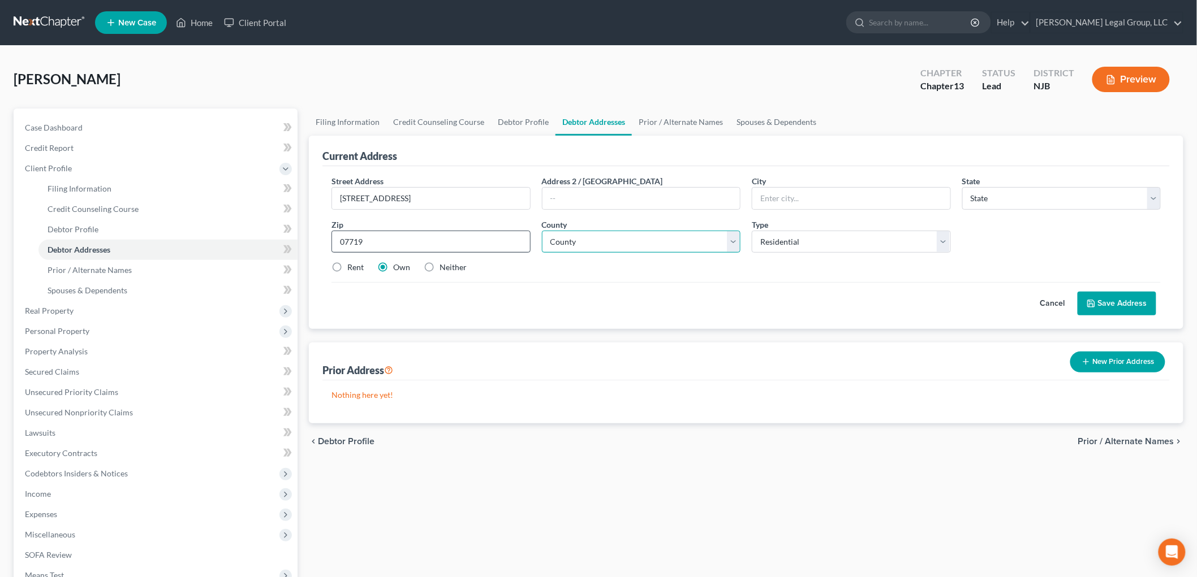
type input "Belmar"
select select "33"
click at [664, 243] on select "County [GEOGRAPHIC_DATA] [GEOGRAPHIC_DATA] [GEOGRAPHIC_DATA] [GEOGRAPHIC_DATA] …" at bounding box center [641, 242] width 199 height 23
select select "12"
click at [542, 231] on select "County [GEOGRAPHIC_DATA] [GEOGRAPHIC_DATA] [GEOGRAPHIC_DATA] [GEOGRAPHIC_DATA] …" at bounding box center [641, 242] width 199 height 23
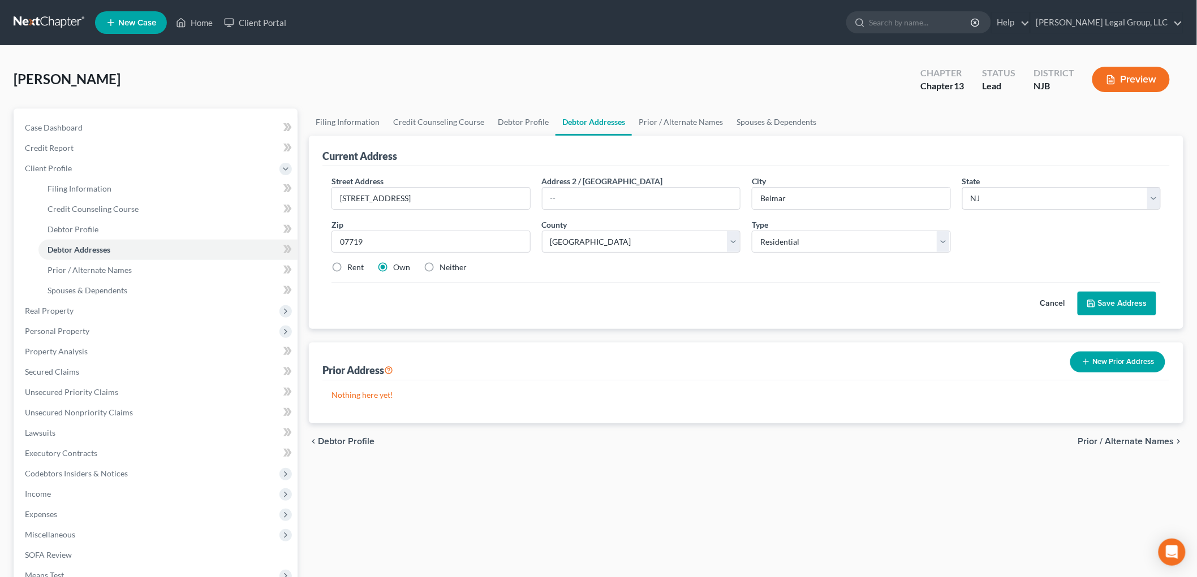
click at [1127, 310] on button "Save Address" at bounding box center [1116, 304] width 79 height 24
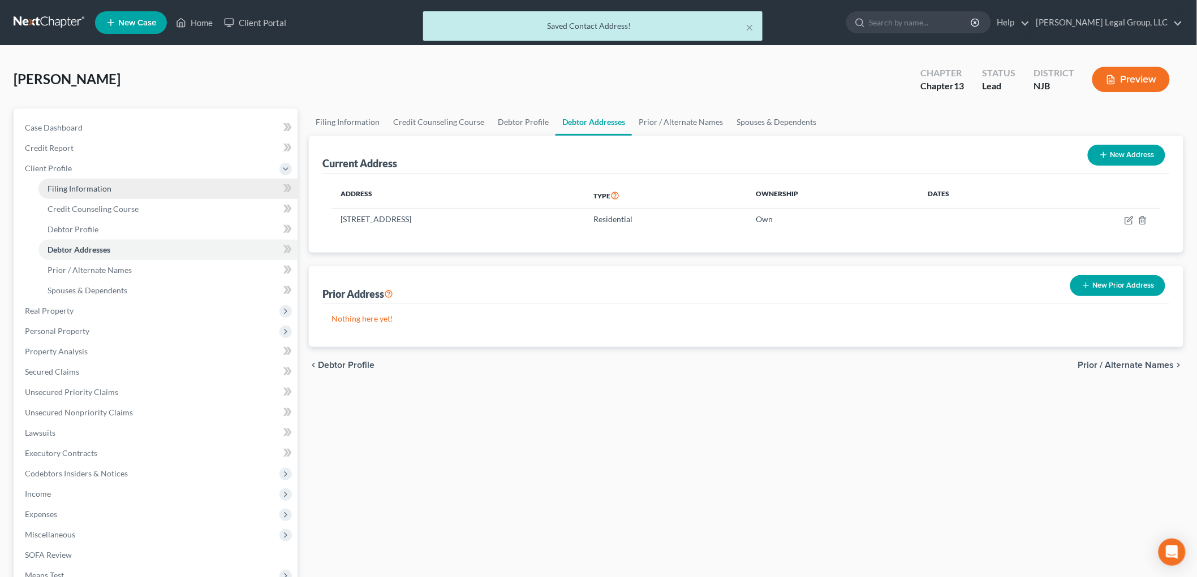
click at [93, 189] on span "Filing Information" at bounding box center [80, 189] width 64 height 10
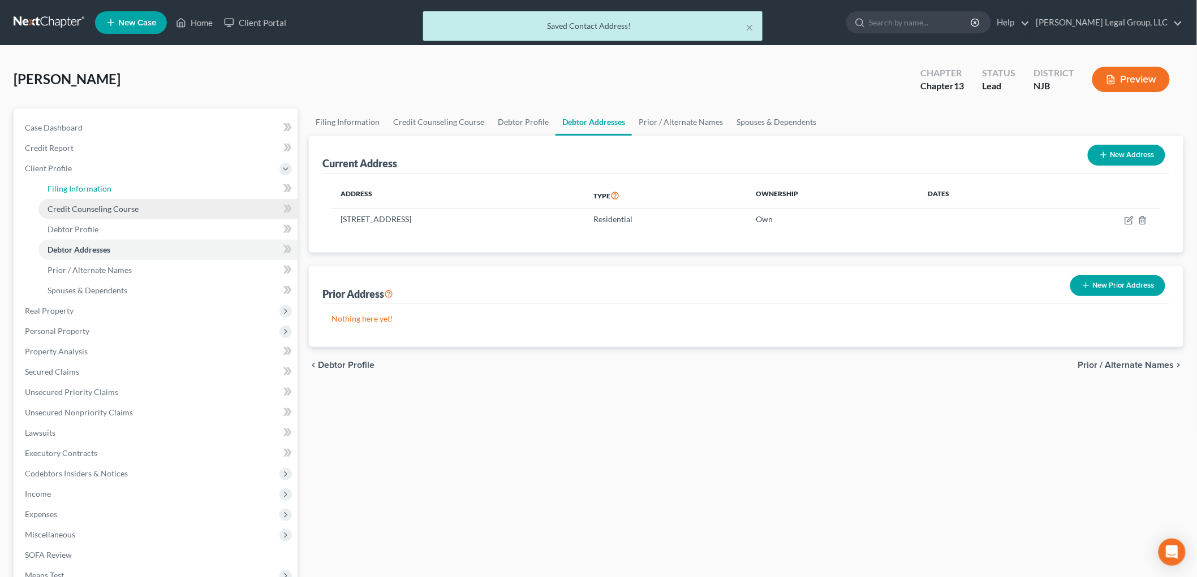
select select "1"
select select "0"
select select "3"
select select "51"
select select "33"
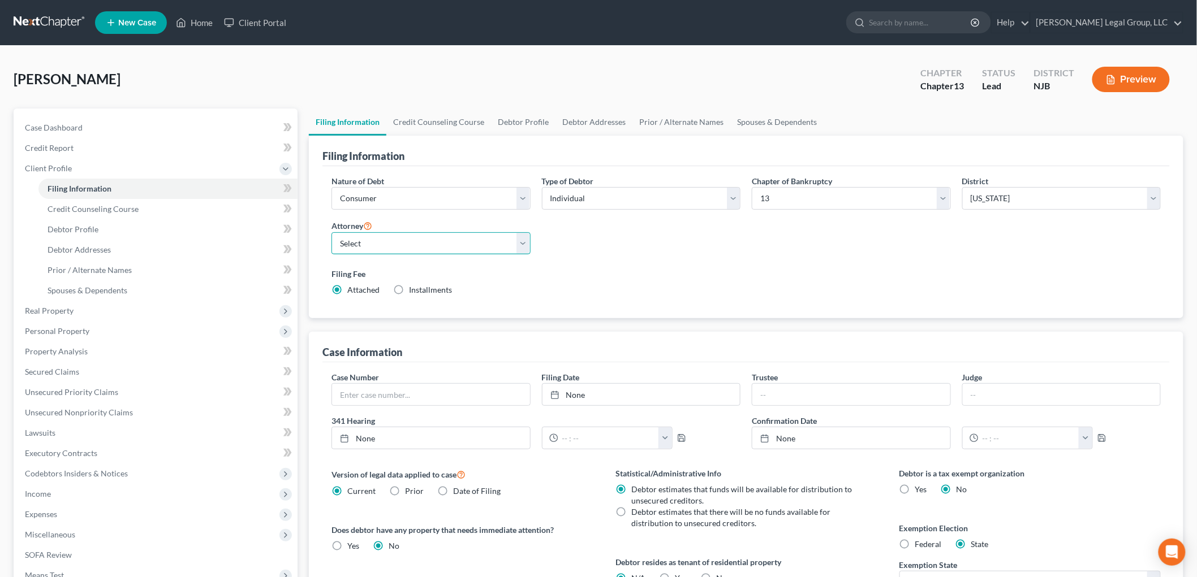
click at [472, 249] on select "Select [PERSON_NAME][US_STATE] - PAWB [PERSON_NAME] - NJB [PERSON_NAME] - PAEB …" at bounding box center [430, 243] width 199 height 23
select select "1"
click at [331, 232] on select "Select [PERSON_NAME][US_STATE] - PAWB [PERSON_NAME] - NJB [PERSON_NAME] - PAEB …" at bounding box center [430, 243] width 199 height 23
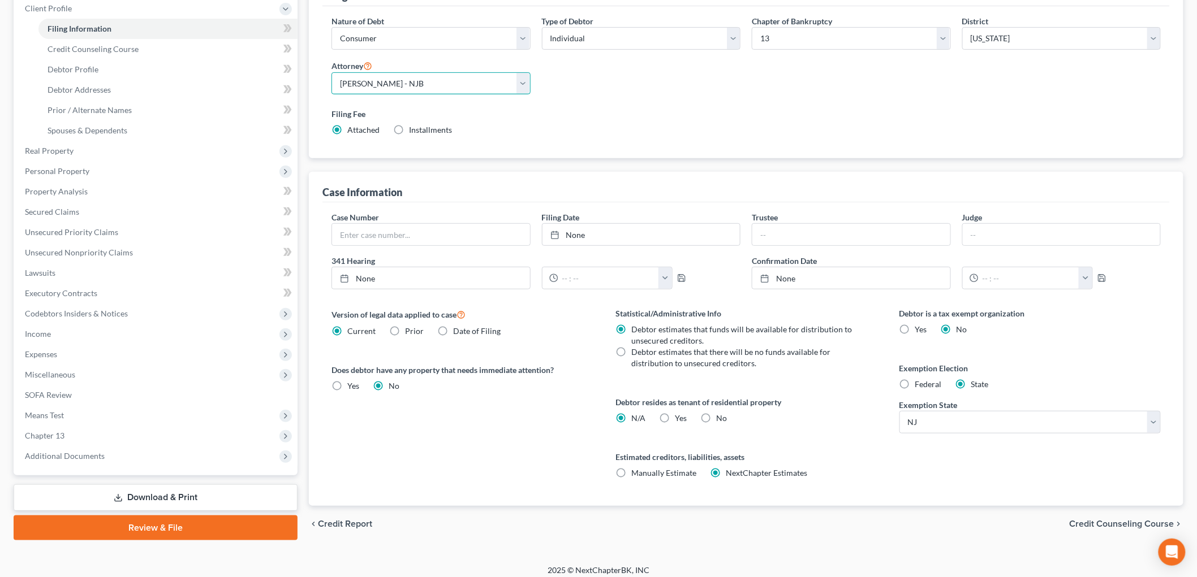
scroll to position [167, 0]
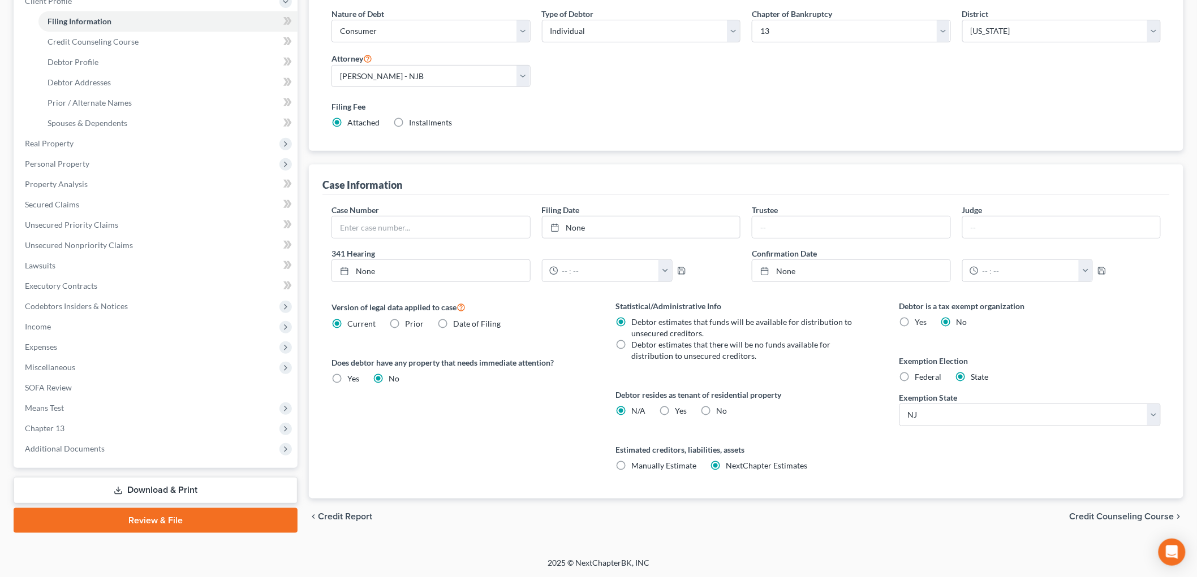
click at [915, 378] on label "Federal" at bounding box center [928, 377] width 27 height 11
click at [920, 378] on input "Federal" at bounding box center [923, 375] width 7 height 7
radio input "true"
radio input "false"
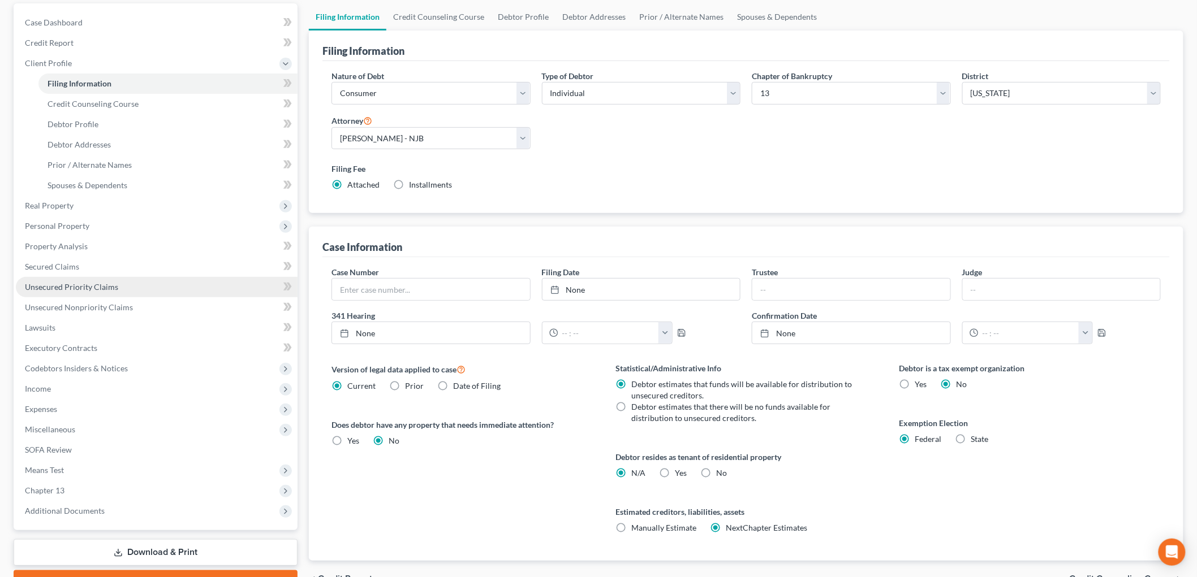
scroll to position [105, 0]
click at [80, 293] on link "Unsecured Priority Claims" at bounding box center [157, 288] width 282 height 20
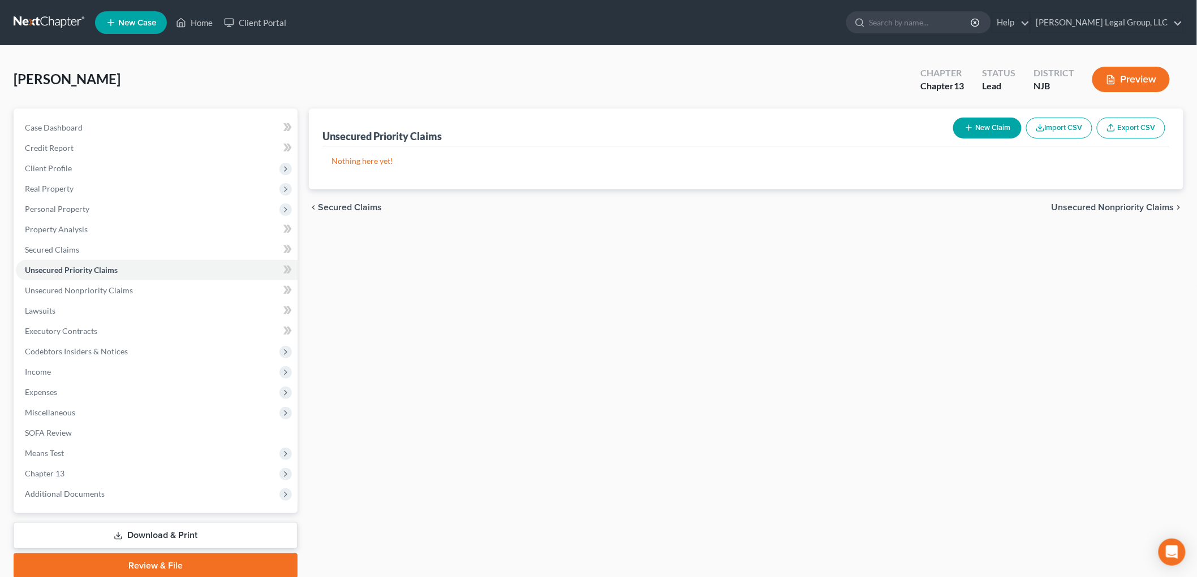
click at [982, 131] on button "New Claim" at bounding box center [987, 128] width 68 height 21
select select "0"
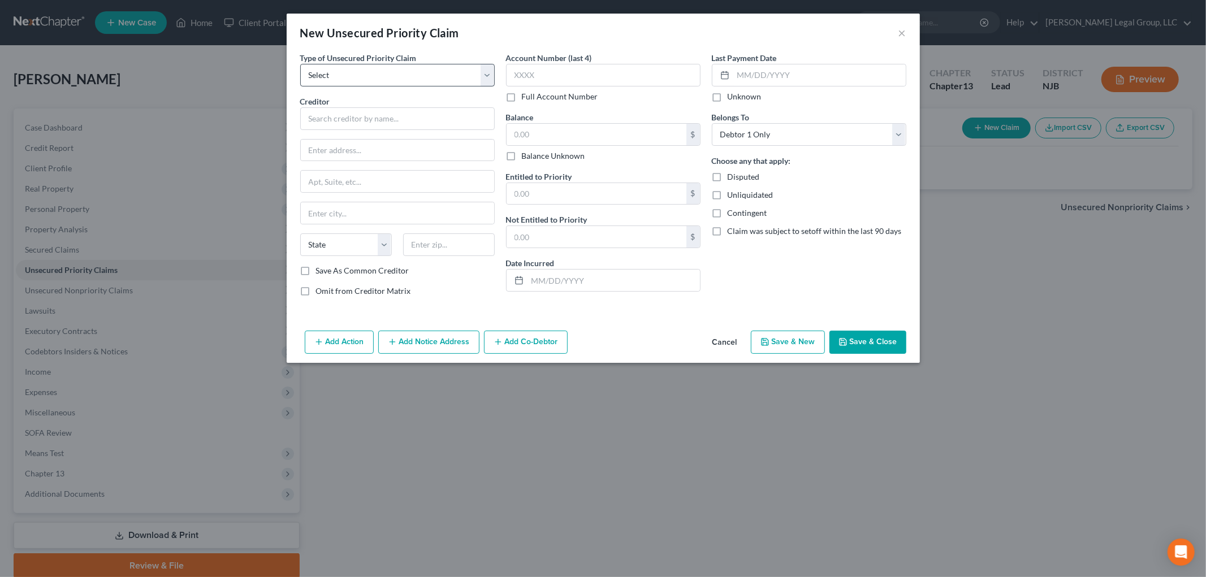
drag, startPoint x: 416, startPoint y: 61, endPoint x: 419, endPoint y: 84, distance: 23.4
click at [416, 64] on div "Type of Unsecured Priority Claim * Select Taxes & Other Government Units Domest…" at bounding box center [397, 69] width 195 height 34
drag, startPoint x: 415, startPoint y: 76, endPoint x: 416, endPoint y: 83, distance: 7.4
click at [415, 75] on select "Select Taxes & Other Government Units Domestic Support Obligations Extensions o…" at bounding box center [397, 75] width 195 height 23
select select "0"
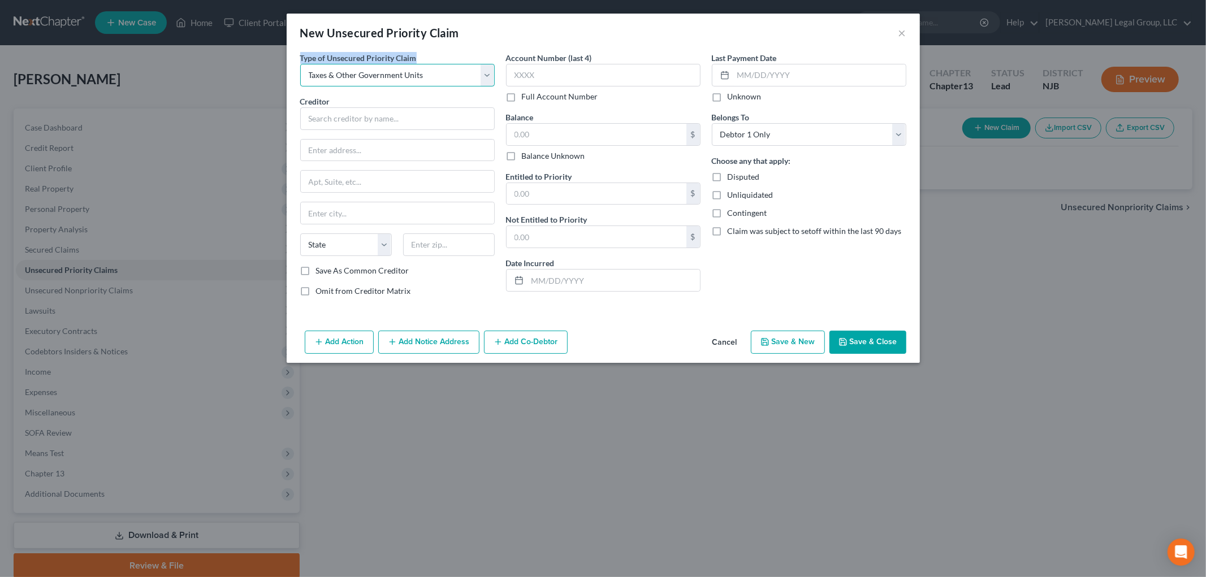
click at [300, 64] on select "Select Taxes & Other Government Units Domestic Support Obligations Extensions o…" at bounding box center [397, 75] width 195 height 23
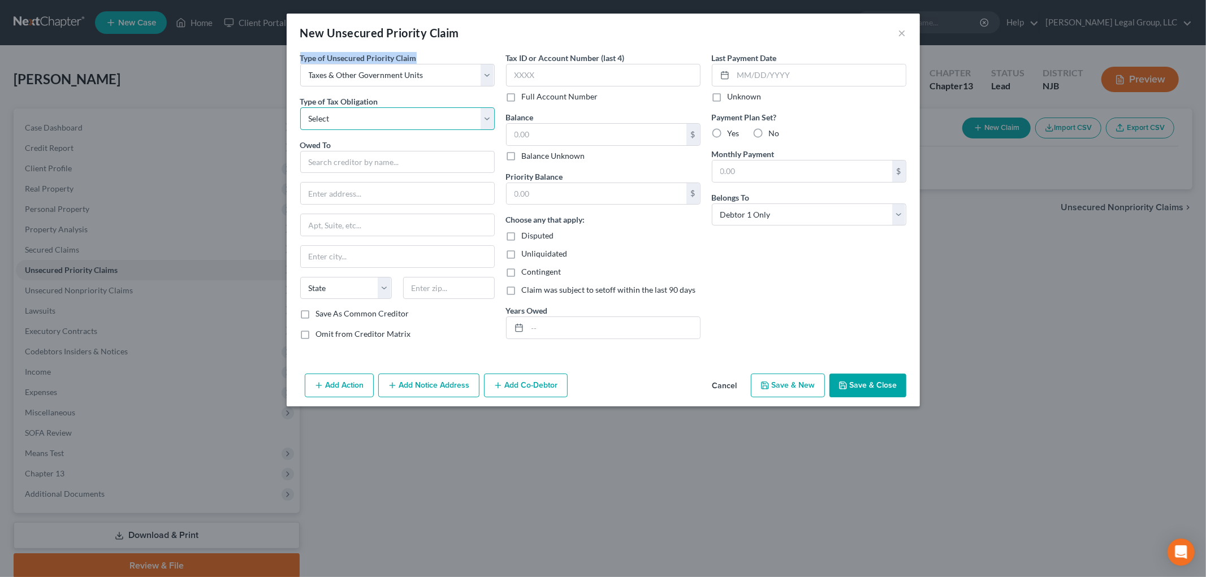
click at [416, 122] on select "Select Federal City State Franchise Tax Board Other" at bounding box center [397, 118] width 195 height 23
select select "0"
click at [300, 107] on select "Select Federal City State Franchise Tax Board Other" at bounding box center [397, 118] width 195 height 23
click at [392, 149] on div "Owed To *" at bounding box center [397, 156] width 195 height 34
click at [390, 157] on input "text" at bounding box center [397, 162] width 195 height 23
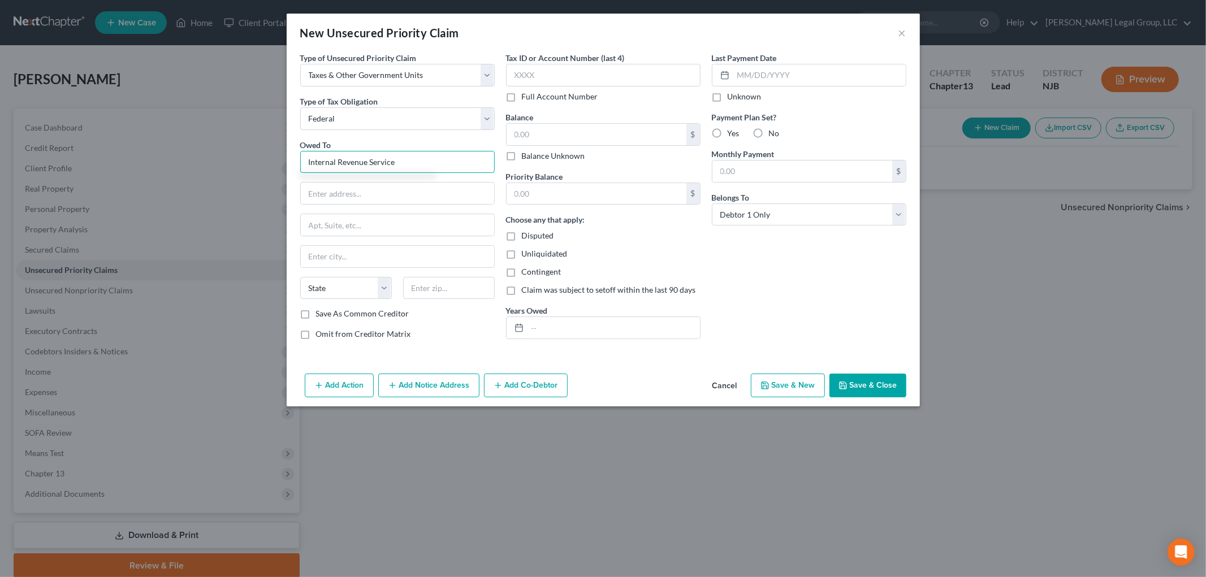
type input "Internal Revenue Service"
type input "O"
type input "Centralized Insolvency Operation"
click at [394, 224] on input "text" at bounding box center [397, 224] width 193 height 21
type input "Po Box 7346"
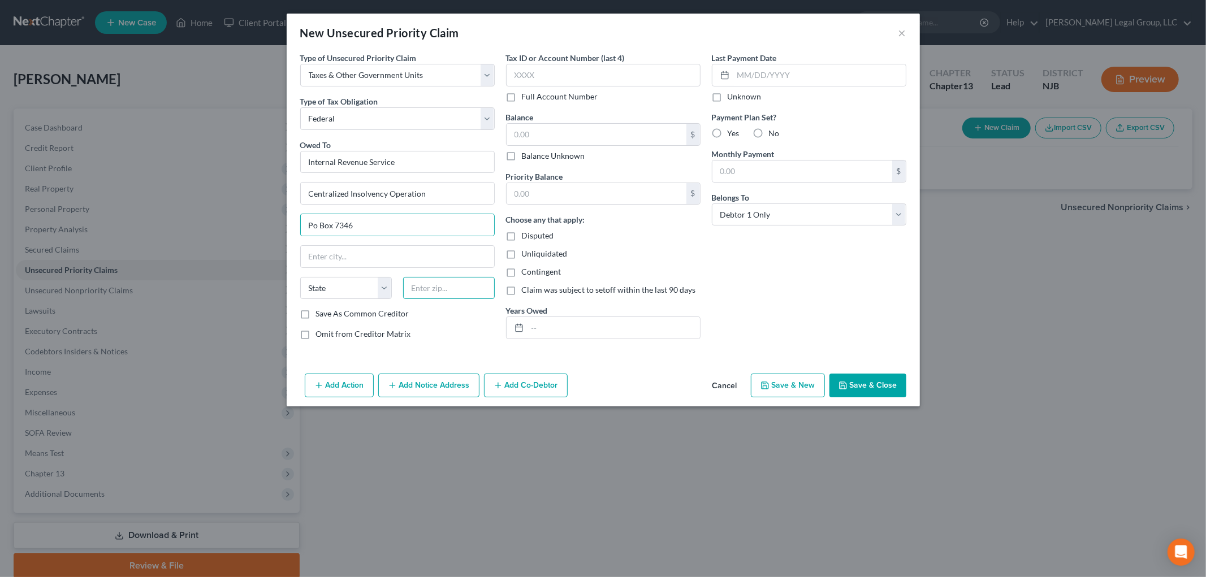
drag, startPoint x: 450, startPoint y: 294, endPoint x: 428, endPoint y: 290, distance: 23.1
click at [450, 294] on input "text" at bounding box center [449, 288] width 92 height 23
type input "19101"
type input "[GEOGRAPHIC_DATA]"
select select "39"
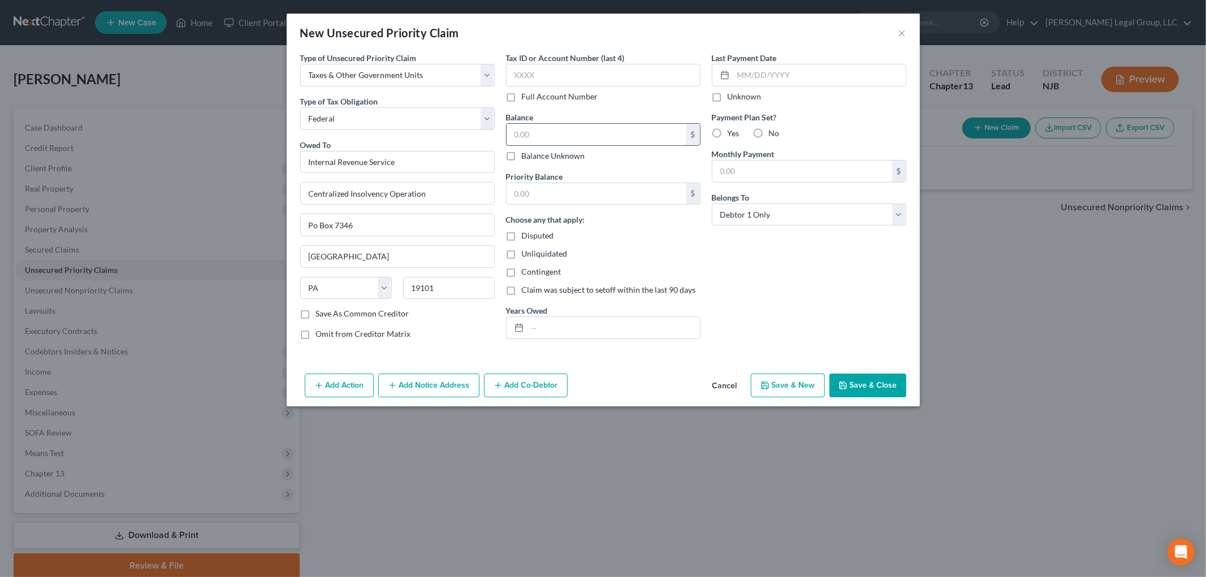
drag, startPoint x: 628, startPoint y: 136, endPoint x: 619, endPoint y: 136, distance: 9.6
click at [628, 136] on input "text" at bounding box center [597, 134] width 180 height 21
type input "80,000"
click at [861, 374] on button "Save & Close" at bounding box center [868, 386] width 77 height 24
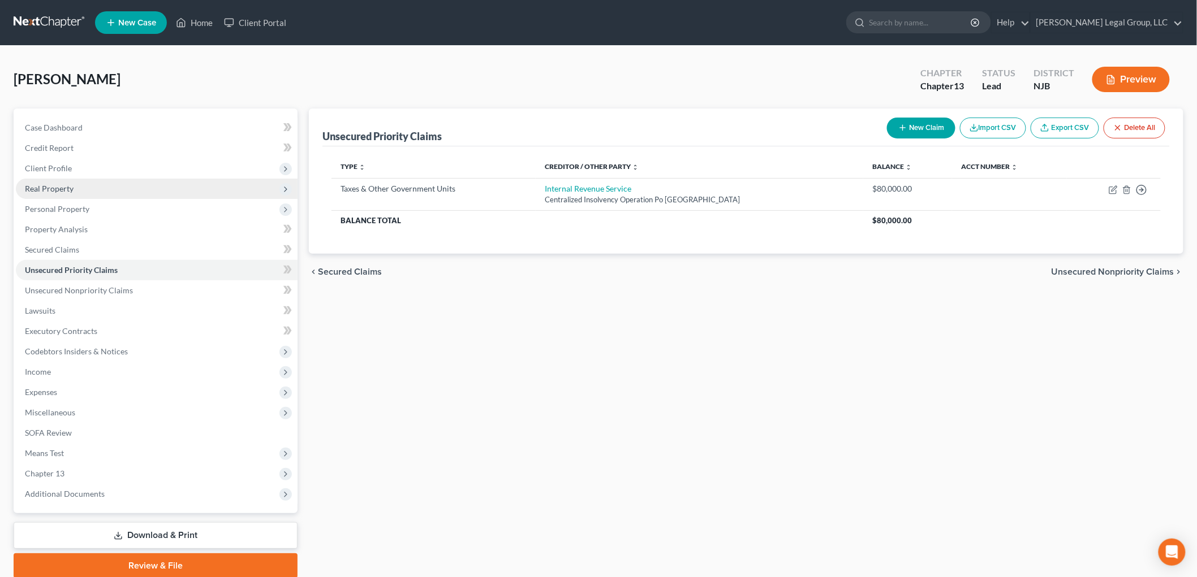
click at [67, 187] on span "Real Property" at bounding box center [49, 189] width 49 height 10
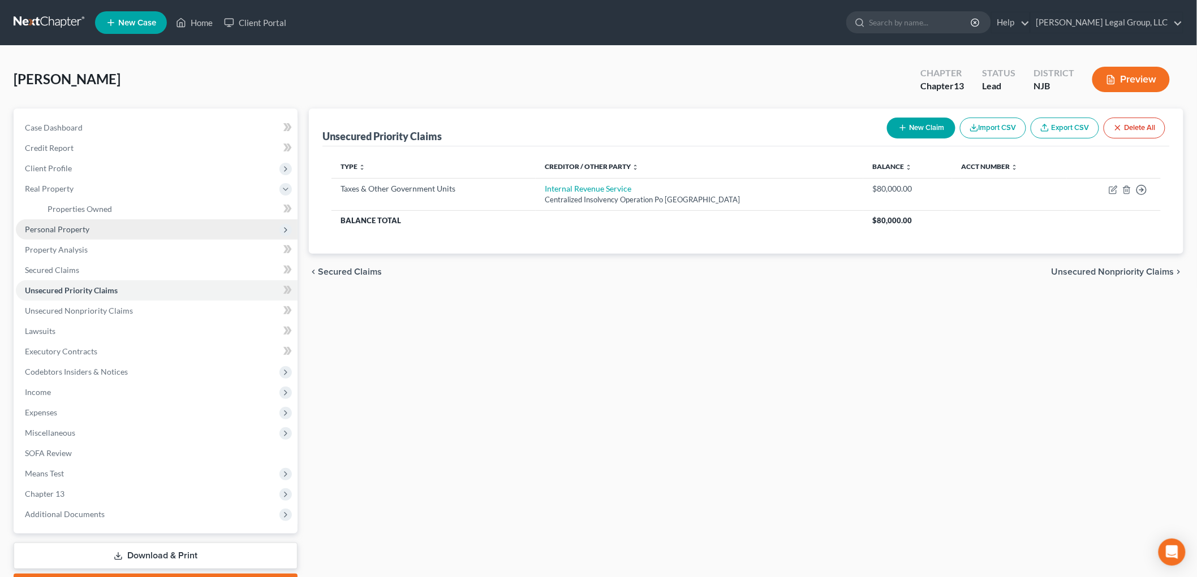
click at [77, 230] on span "Personal Property" at bounding box center [57, 230] width 64 height 10
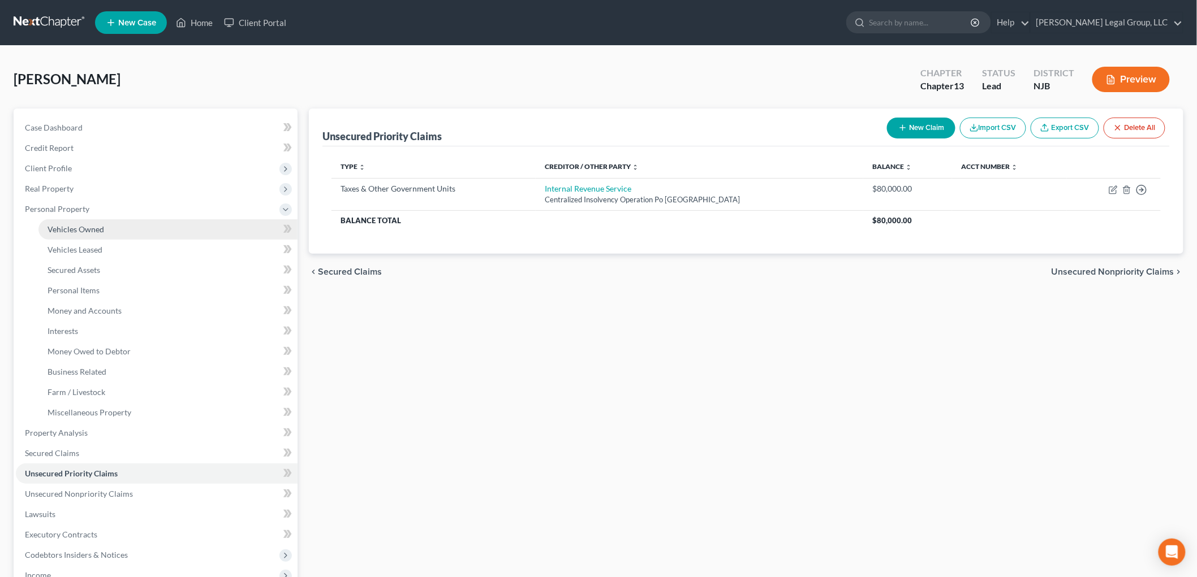
click at [85, 229] on span "Vehicles Owned" at bounding box center [76, 230] width 57 height 10
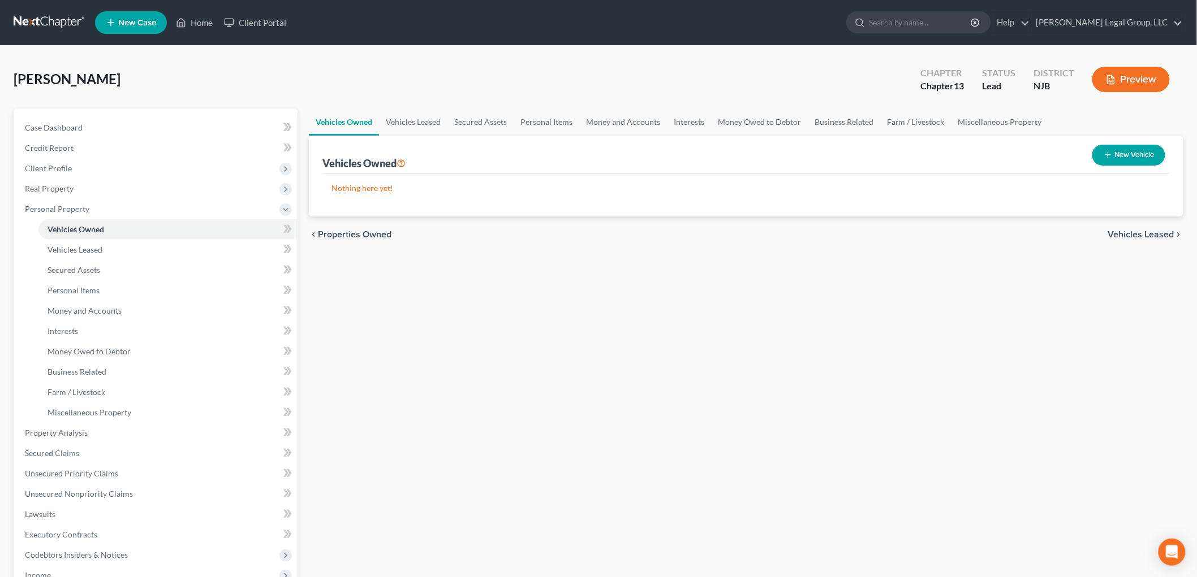
click at [1133, 143] on div "New Vehicle" at bounding box center [1129, 155] width 82 height 30
click at [1132, 154] on button "New Vehicle" at bounding box center [1128, 155] width 73 height 21
select select "0"
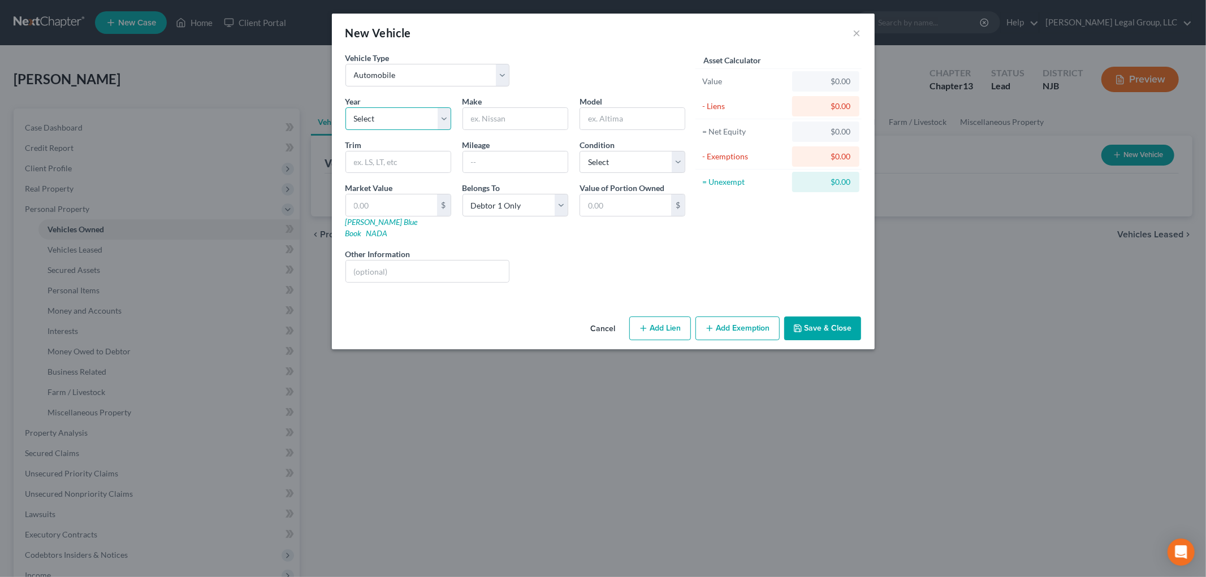
drag, startPoint x: 414, startPoint y: 114, endPoint x: 352, endPoint y: 116, distance: 62.2
click at [414, 114] on select "Select 2026 2025 2024 2023 2022 2021 2020 2019 2018 2017 2016 2015 2014 2013 20…" at bounding box center [399, 118] width 106 height 23
select select "7"
click at [346, 107] on select "Select 2026 2025 2024 2023 2022 2021 2020 2019 2018 2017 2016 2015 2014 2013 20…" at bounding box center [399, 118] width 106 height 23
type input "Honda"
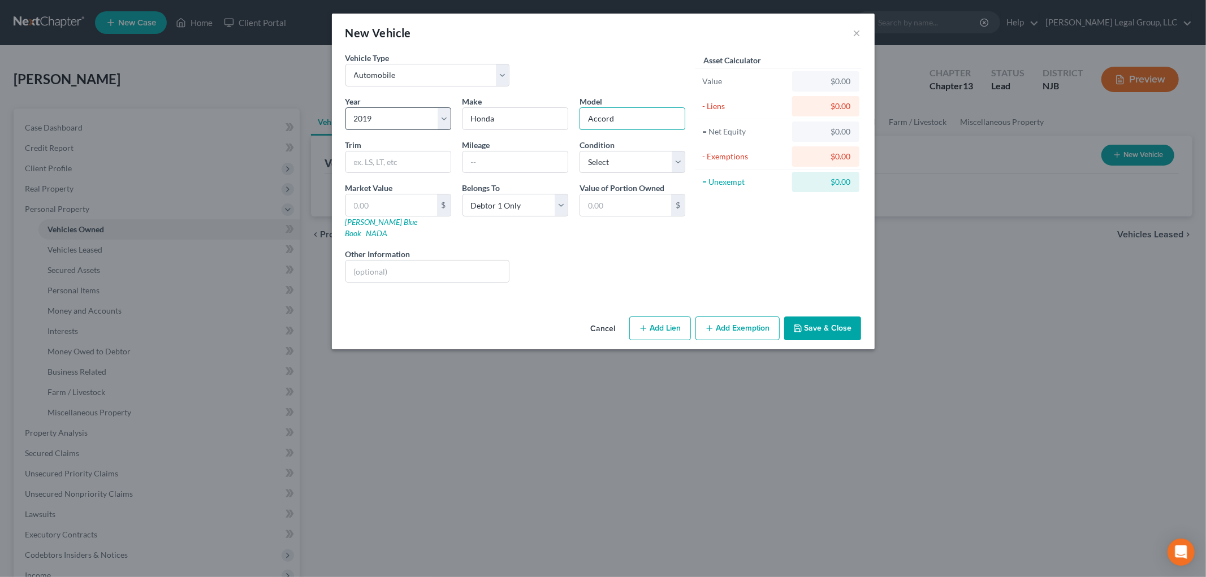
type input "Accord"
type input "151,000"
click at [827, 317] on button "Save & Close" at bounding box center [822, 329] width 77 height 24
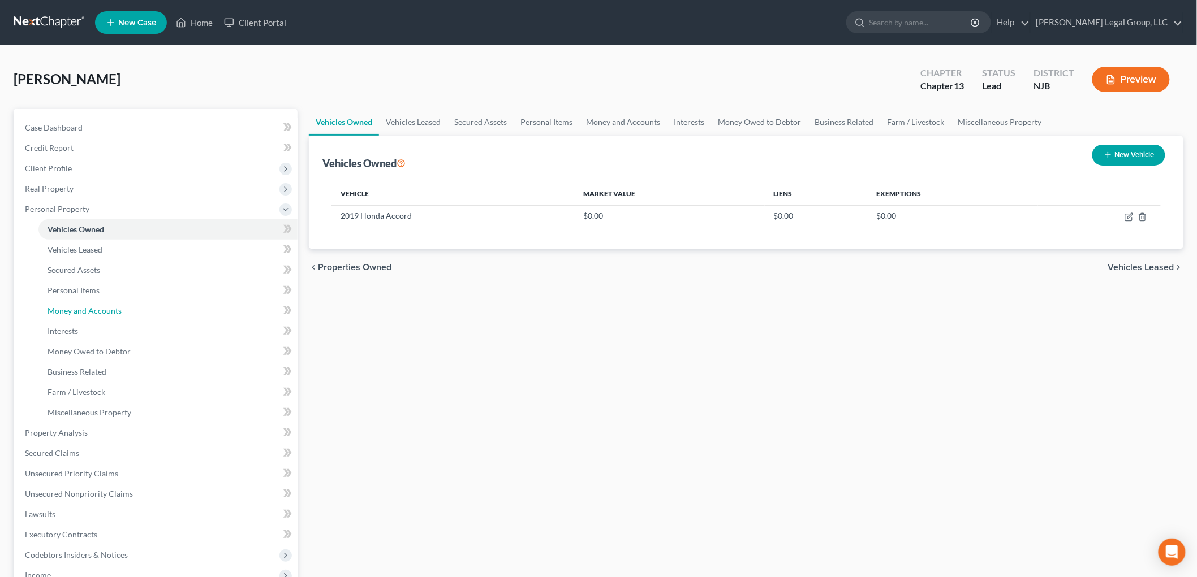
drag, startPoint x: 100, startPoint y: 307, endPoint x: 515, endPoint y: 313, distance: 415.2
click at [100, 307] on span "Money and Accounts" at bounding box center [85, 311] width 74 height 10
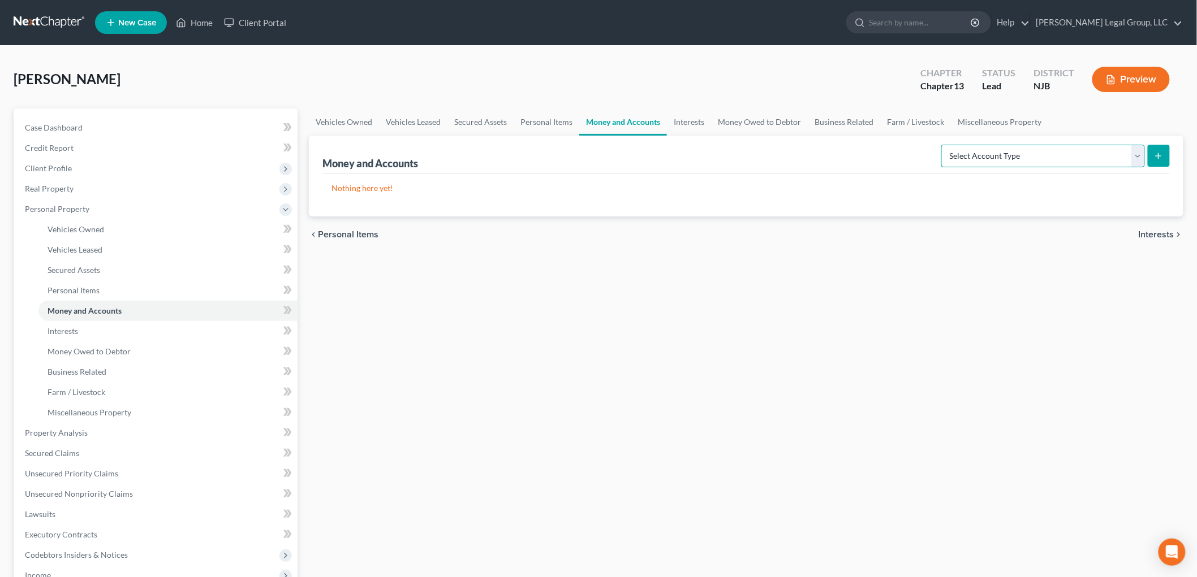
drag, startPoint x: 1011, startPoint y: 157, endPoint x: 1009, endPoint y: 165, distance: 7.4
click at [1011, 157] on select "Select Account Type Brokerage Cash on Hand Certificates of Deposit Checking Acc…" at bounding box center [1043, 156] width 204 height 23
select select "checking"
click at [943, 145] on select "Select Account Type Brokerage Cash on Hand Certificates of Deposit Checking Acc…" at bounding box center [1043, 156] width 204 height 23
click at [1158, 154] on line "submit" at bounding box center [1158, 155] width 0 height 5
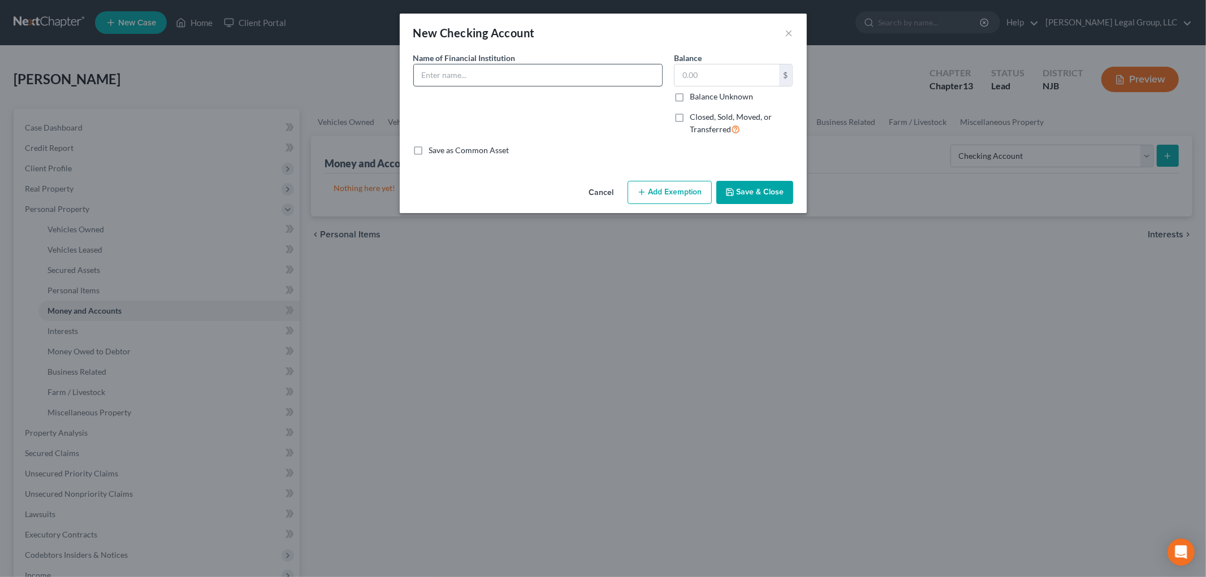
click at [460, 77] on input "text" at bounding box center [538, 74] width 248 height 21
type input "[PERSON_NAME] Fargo Everyday Checking"
click at [752, 200] on button "Save & Close" at bounding box center [755, 193] width 77 height 24
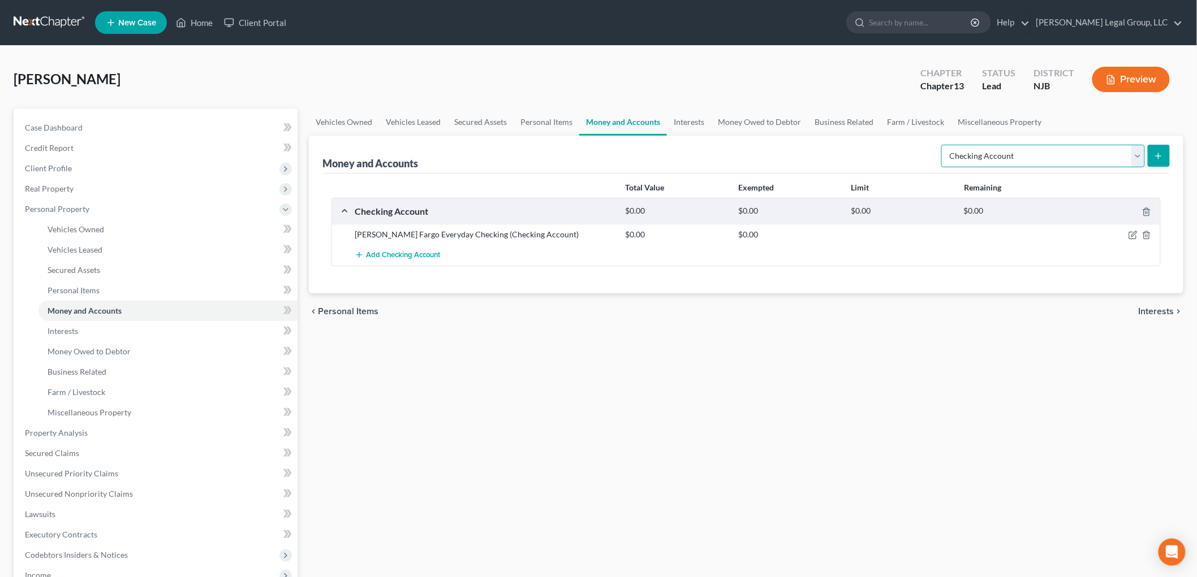
click at [1027, 164] on select "Select Account Type Brokerage Cash on Hand Certificates of Deposit Checking Acc…" at bounding box center [1043, 156] width 204 height 23
select select "savings"
click at [943, 145] on select "Select Account Type Brokerage Cash on Hand Certificates of Deposit Checking Acc…" at bounding box center [1043, 156] width 204 height 23
click at [1154, 153] on button "submit" at bounding box center [1158, 156] width 22 height 22
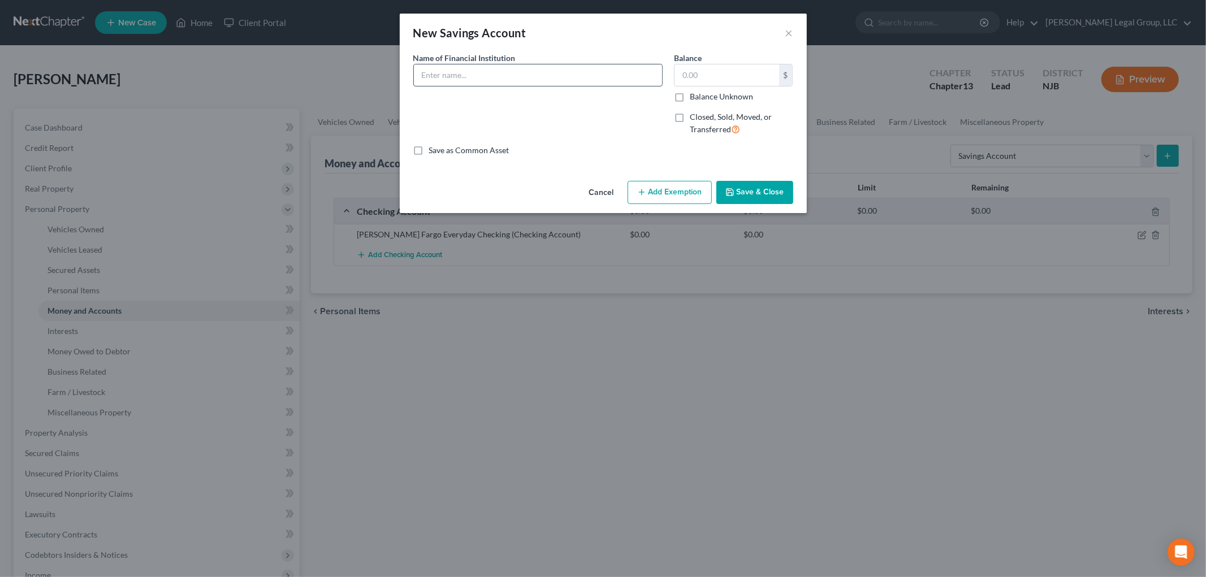
click at [505, 68] on input "text" at bounding box center [538, 74] width 248 height 21
type input "[PERSON_NAME] Fargo Way2Save Savings"
click at [765, 87] on div "$ Balance Unknown" at bounding box center [733, 83] width 119 height 38
click at [749, 80] on input "text" at bounding box center [727, 74] width 105 height 21
type input "00.8"
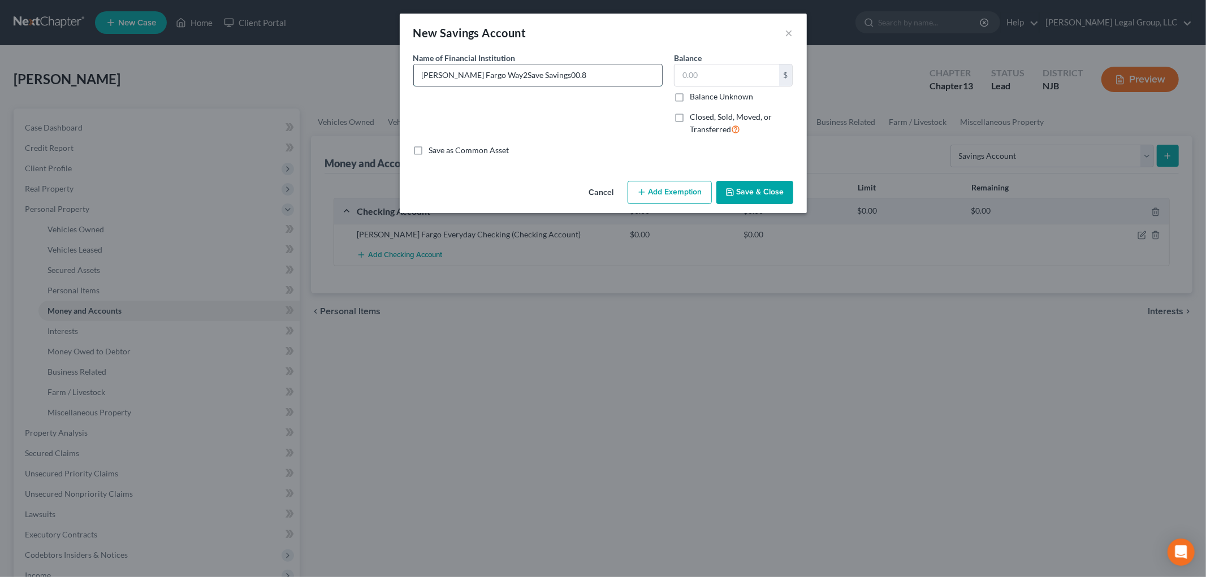
type input "[PERSON_NAME] Fargo Way2Save Savings"
type input "0.08"
click at [679, 199] on button "Add Exemption" at bounding box center [670, 193] width 84 height 24
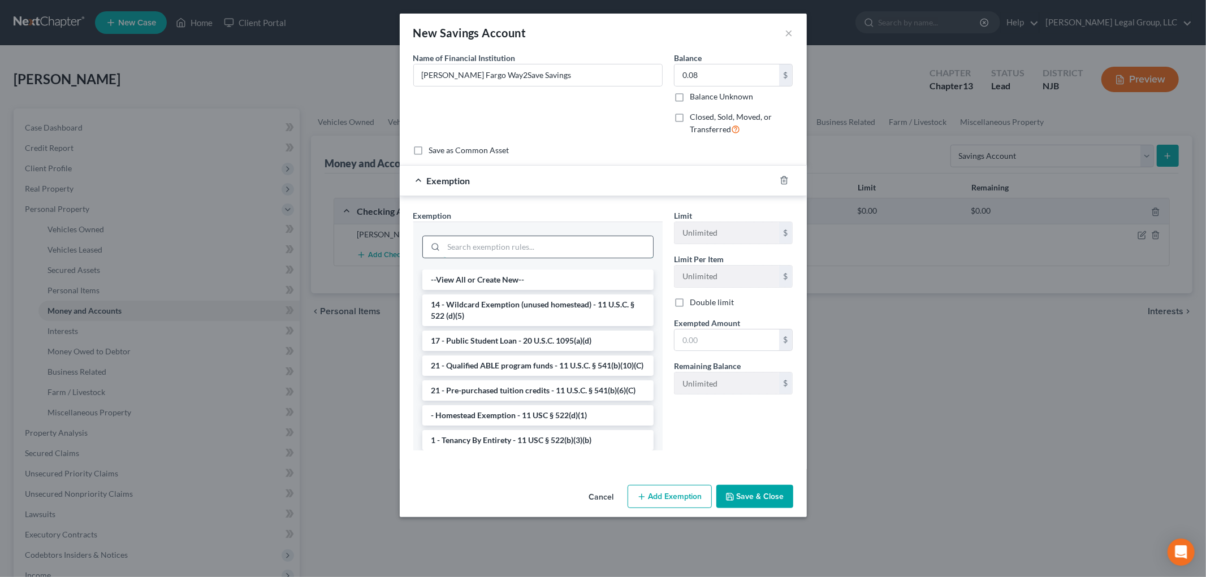
click at [537, 252] on input "search" at bounding box center [548, 246] width 209 height 21
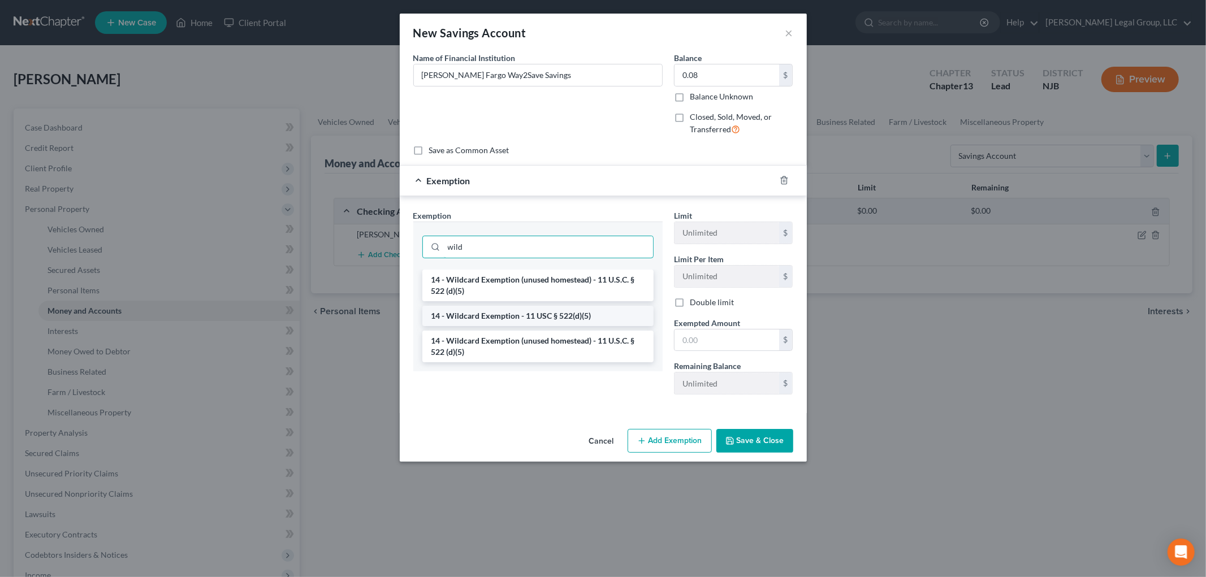
type input "wild"
click at [543, 321] on li "14 - Wildcard Exemption - 11 USC § 522(d)(5)" at bounding box center [537, 316] width 231 height 20
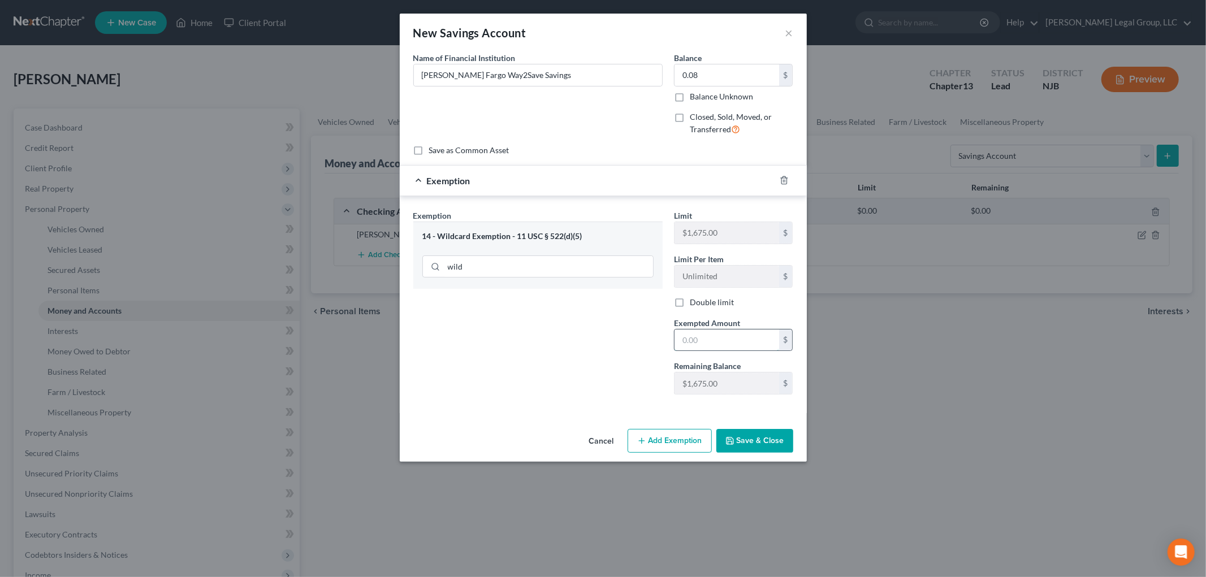
click at [741, 336] on input "text" at bounding box center [727, 340] width 105 height 21
type input "0.08"
click at [770, 438] on button "Save & Close" at bounding box center [755, 441] width 77 height 24
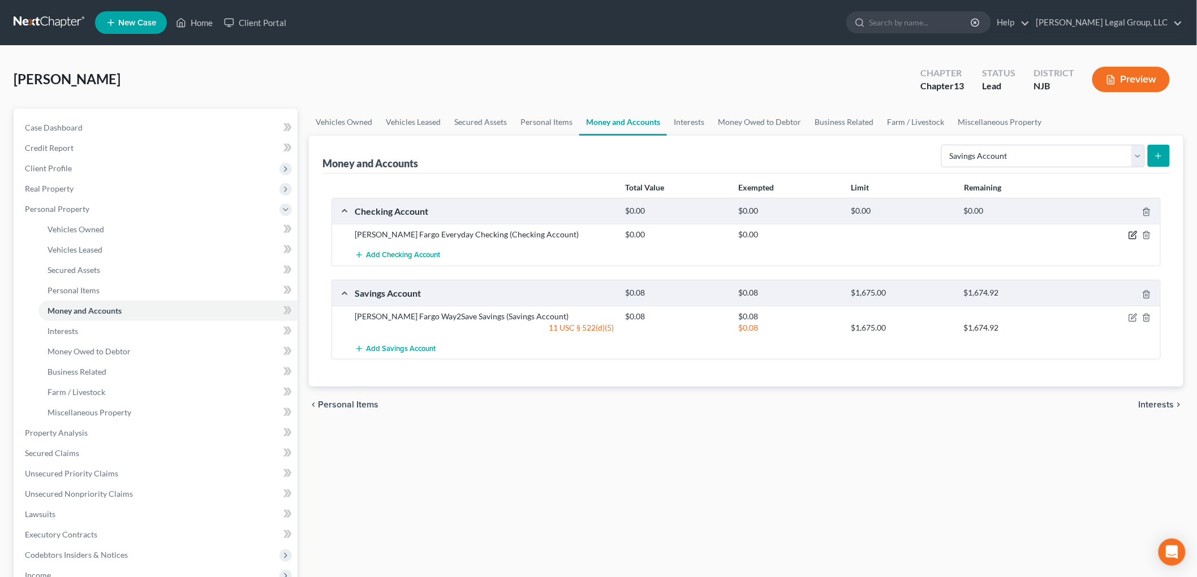
click at [1129, 234] on icon "button" at bounding box center [1132, 235] width 7 height 7
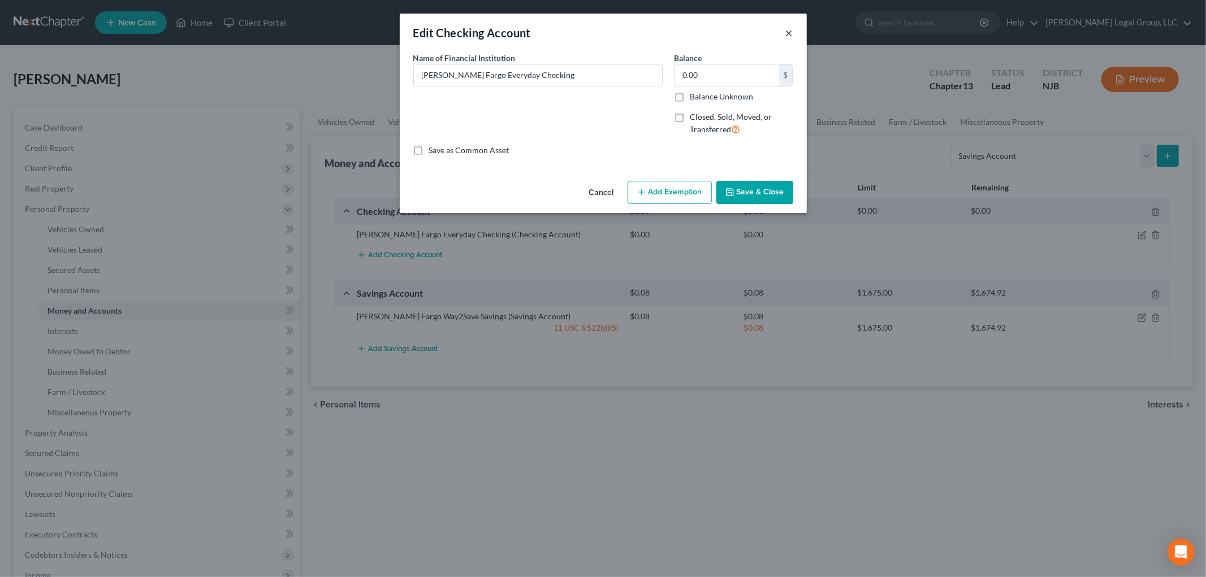
click at [791, 34] on button "×" at bounding box center [790, 33] width 8 height 14
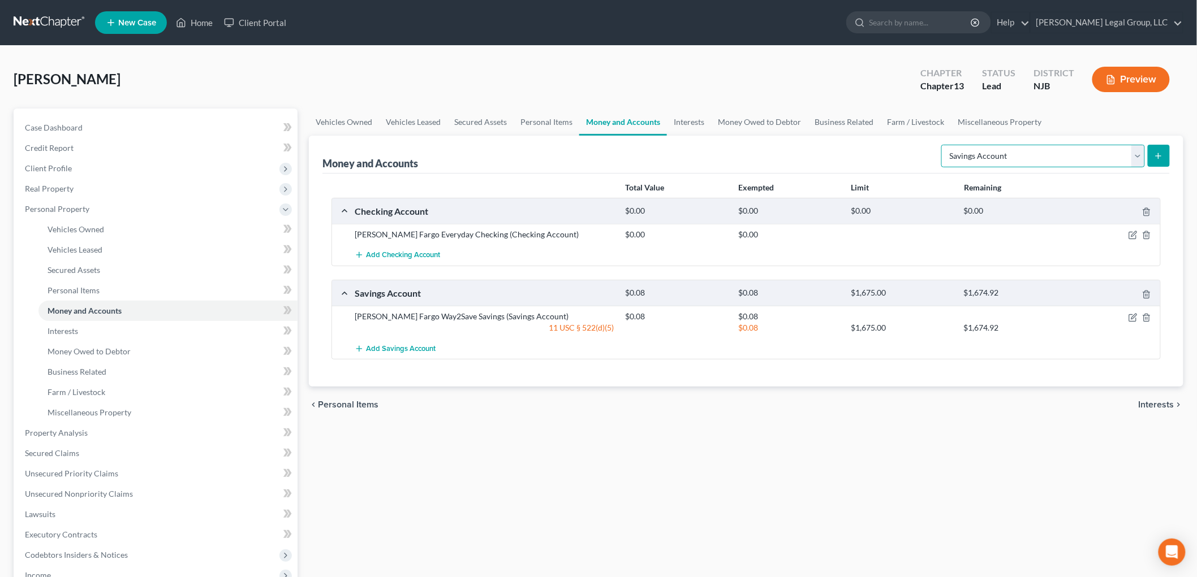
drag, startPoint x: 954, startPoint y: 149, endPoint x: 974, endPoint y: 165, distance: 25.3
click at [954, 149] on select "Select Account Type Brokerage Cash on Hand Certificates of Deposit Checking Acc…" at bounding box center [1043, 156] width 204 height 23
select select "cash_on_hand"
click at [943, 145] on select "Select Account Type Brokerage Cash on Hand Certificates of Deposit Checking Acc…" at bounding box center [1043, 156] width 204 height 23
click at [1162, 153] on icon "submit" at bounding box center [1158, 156] width 9 height 9
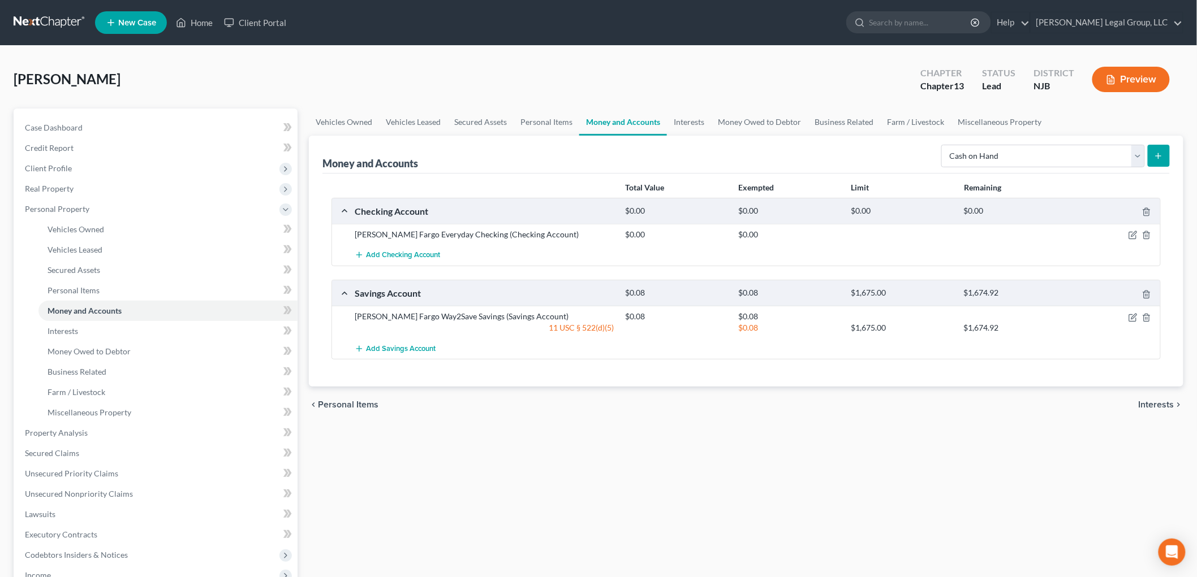
click at [1162, 156] on icon "submit" at bounding box center [1158, 156] width 9 height 9
click at [204, 372] on link "Business Related" at bounding box center [167, 372] width 259 height 20
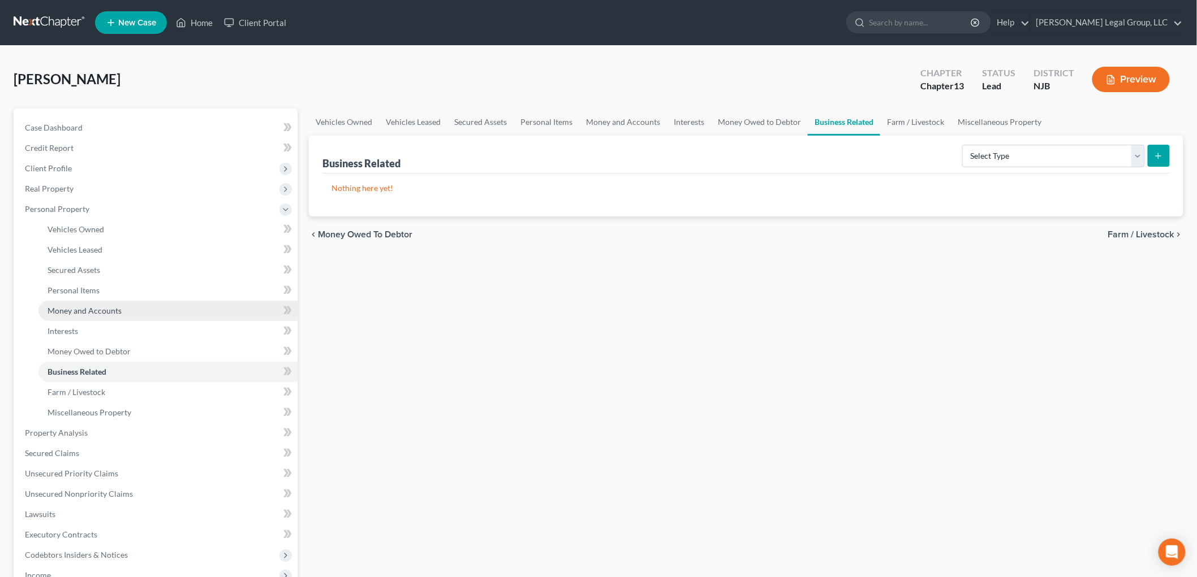
click at [103, 308] on span "Money and Accounts" at bounding box center [85, 311] width 74 height 10
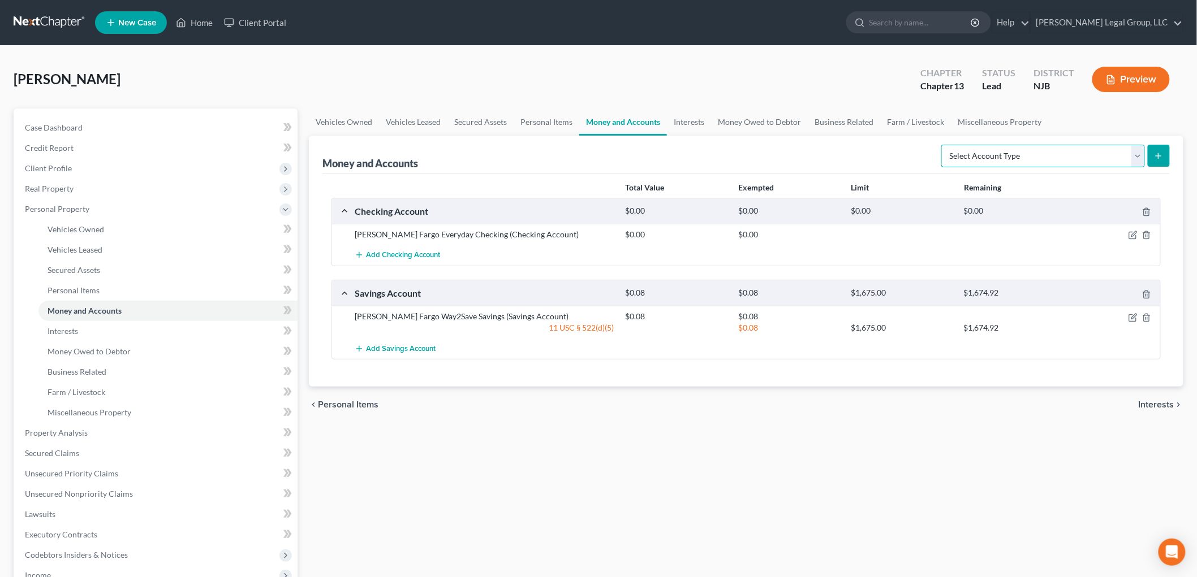
click at [993, 150] on select "Select Account Type Brokerage Cash on Hand Certificates of Deposit Checking Acc…" at bounding box center [1043, 156] width 204 height 23
select select "cash_on_hand"
click at [943, 145] on select "Select Account Type Brokerage Cash on Hand Certificates of Deposit Checking Acc…" at bounding box center [1043, 156] width 204 height 23
click at [1160, 156] on line "submit" at bounding box center [1158, 156] width 5 height 0
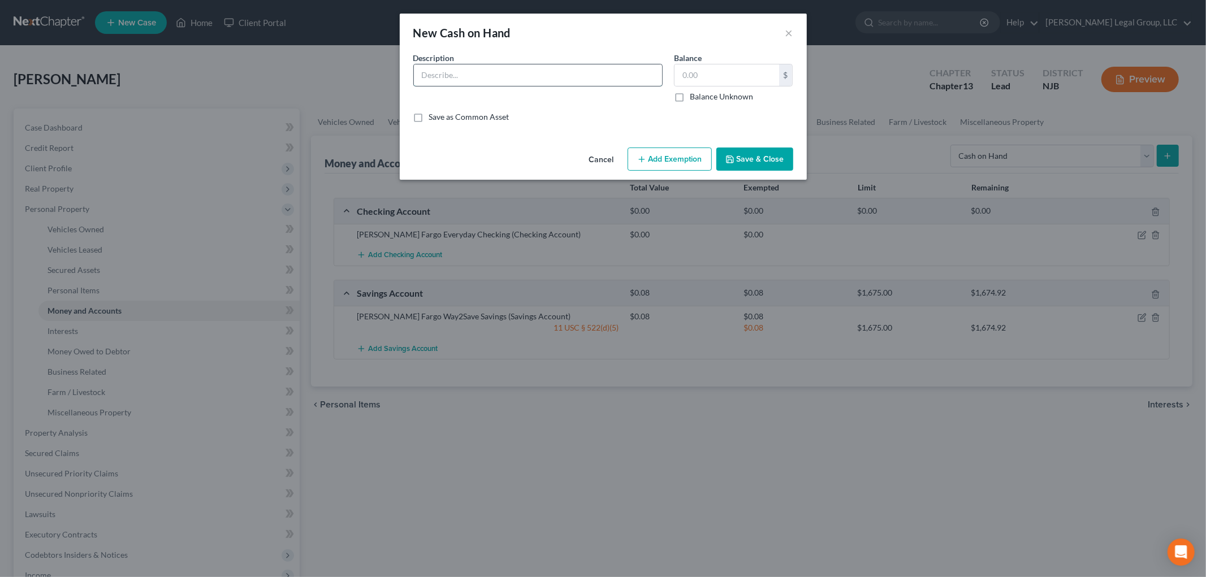
click at [510, 74] on input "text" at bounding box center [538, 74] width 248 height 21
type input "Cash"
click at [764, 68] on input "text" at bounding box center [727, 74] width 105 height 21
type input "100"
click at [691, 159] on button "Add Exemption" at bounding box center [670, 160] width 84 height 24
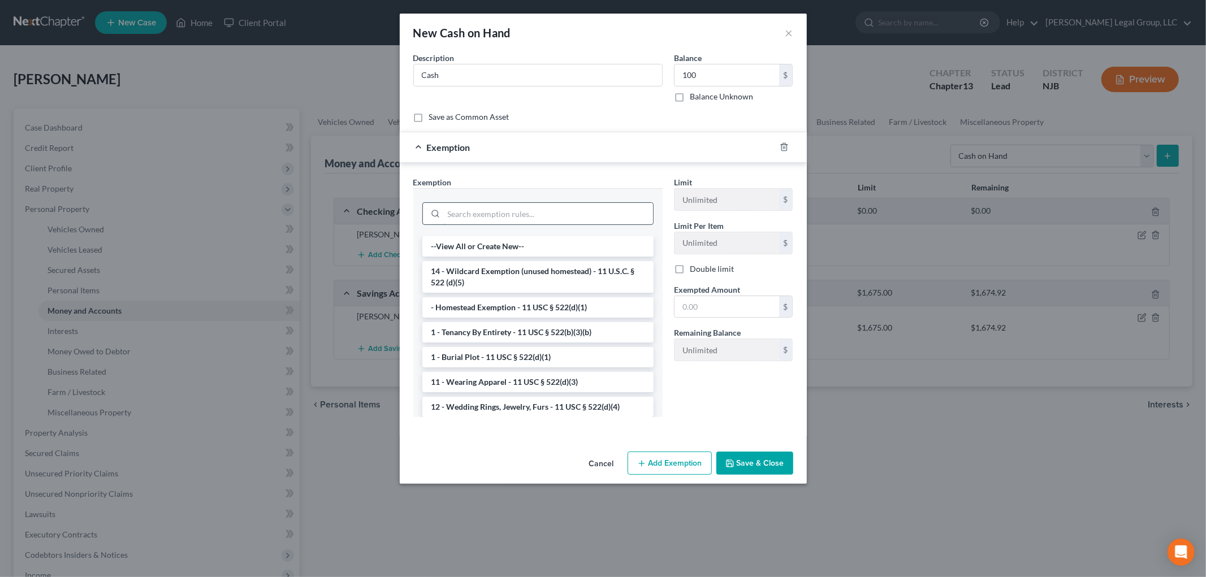
click at [500, 215] on input "search" at bounding box center [548, 213] width 209 height 21
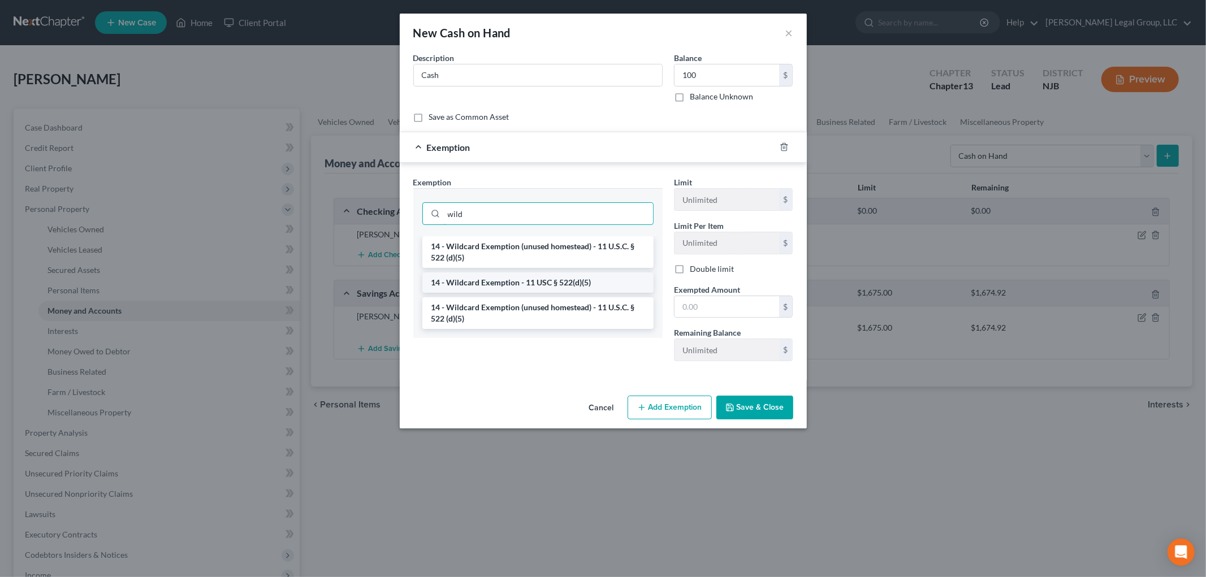
type input "wild"
click at [504, 277] on li "14 - Wildcard Exemption - 11 USC § 522(d)(5)" at bounding box center [537, 283] width 231 height 20
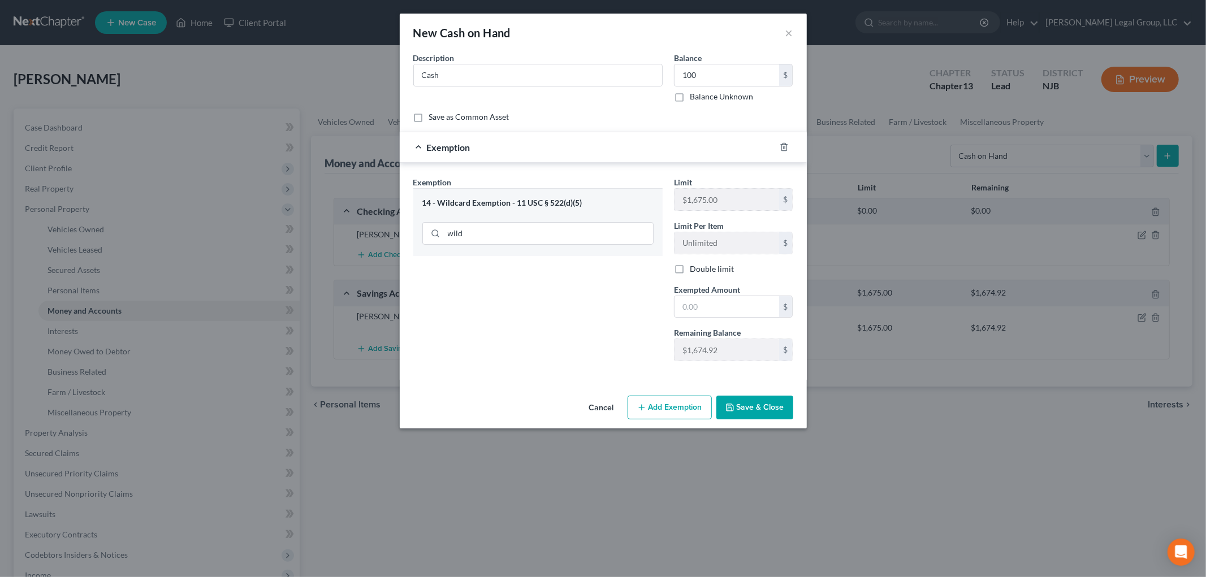
click at [728, 319] on div "Limit $1,675.00 $ Limit Per Item Unlimited $ Double limit Exempted Amount * $ R…" at bounding box center [733, 273] width 131 height 194
click at [727, 307] on input "text" at bounding box center [727, 306] width 105 height 21
type input "100"
click at [743, 415] on button "Save & Close" at bounding box center [755, 408] width 77 height 24
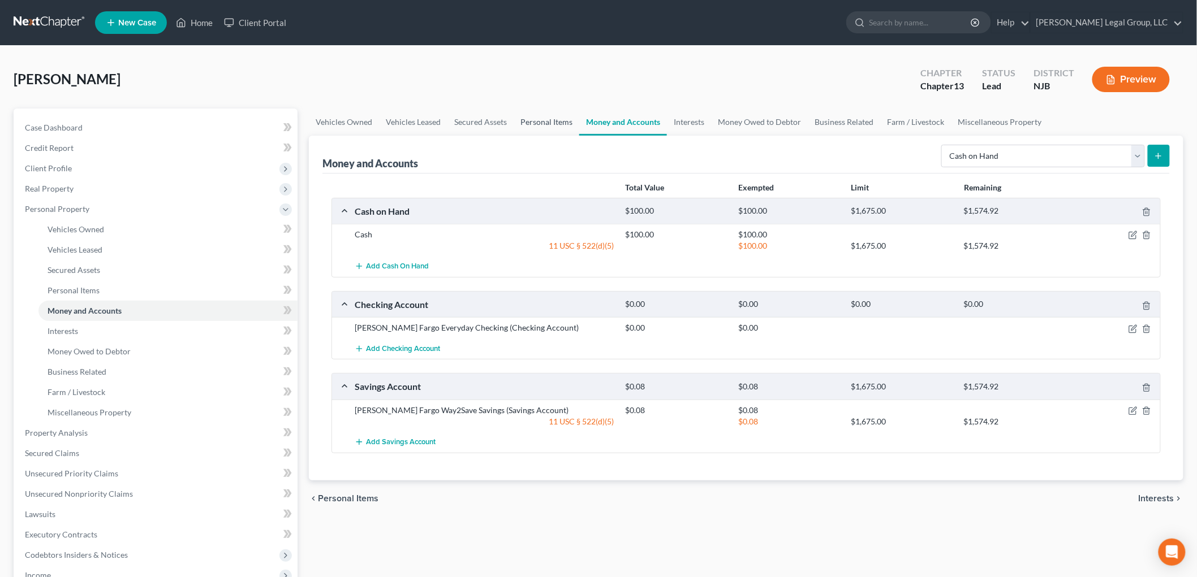
drag, startPoint x: 573, startPoint y: 118, endPoint x: 602, endPoint y: 126, distance: 29.9
click at [573, 118] on link "Personal Items" at bounding box center [547, 122] width 66 height 27
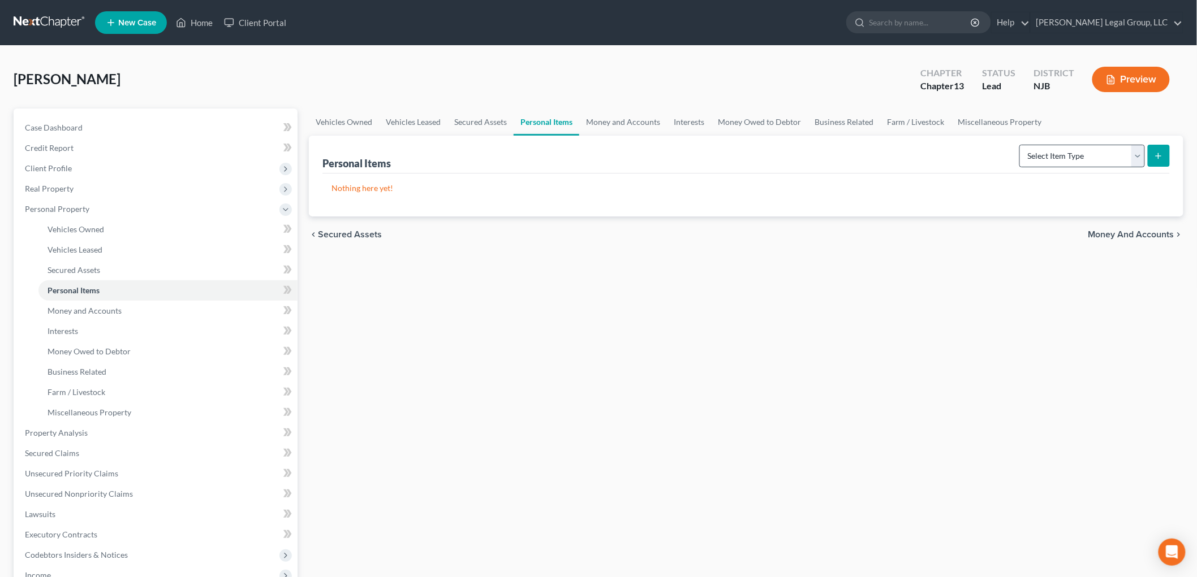
click at [1058, 167] on form "Select Item Type Clothing Collectibles Of Value Electronics Firearms Household …" at bounding box center [1094, 156] width 150 height 23
drag, startPoint x: 1062, startPoint y: 153, endPoint x: 1062, endPoint y: 166, distance: 13.0
click at [1062, 153] on select "Select Item Type Clothing Collectibles Of Value Electronics Firearms Household …" at bounding box center [1082, 156] width 126 height 23
select select "household_goods"
click at [1020, 145] on select "Select Item Type Clothing Collectibles Of Value Electronics Firearms Household …" at bounding box center [1082, 156] width 126 height 23
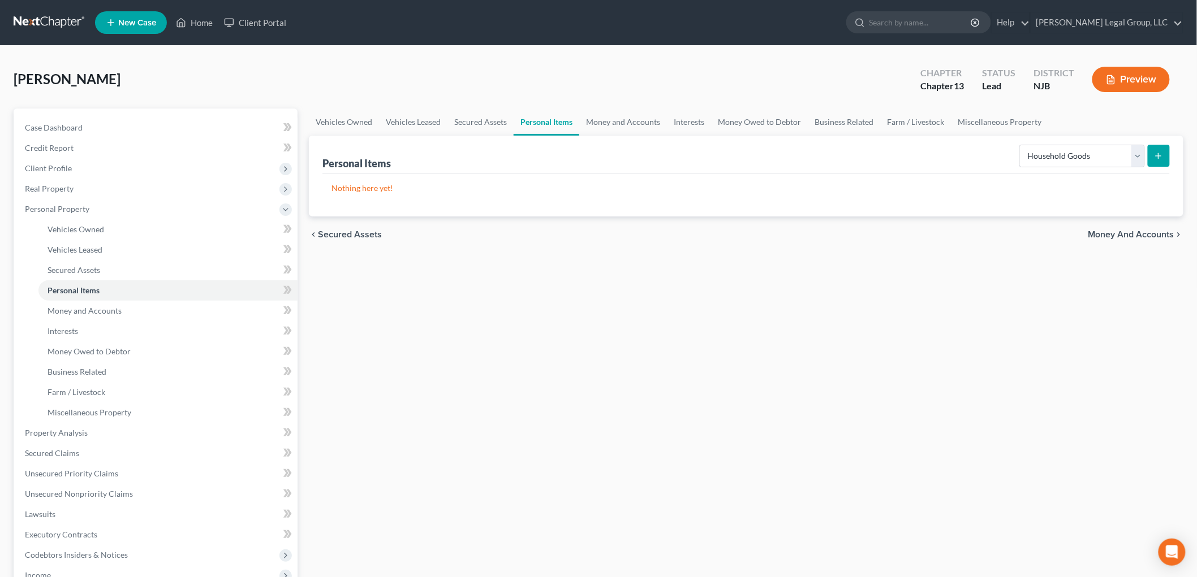
click at [1154, 159] on icon "submit" at bounding box center [1158, 156] width 9 height 9
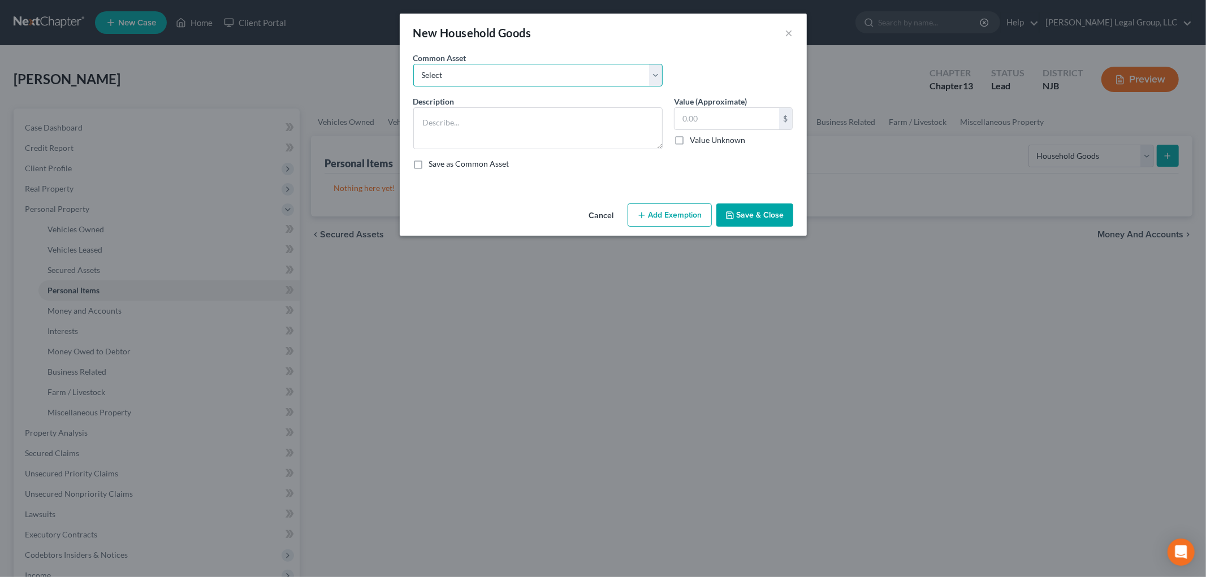
click at [556, 75] on select "Select Furniture" at bounding box center [537, 75] width 249 height 23
select select "0"
click at [413, 64] on select "Select Furniture" at bounding box center [537, 75] width 249 height 23
type textarea "Furniture"
type input "3,000.00"
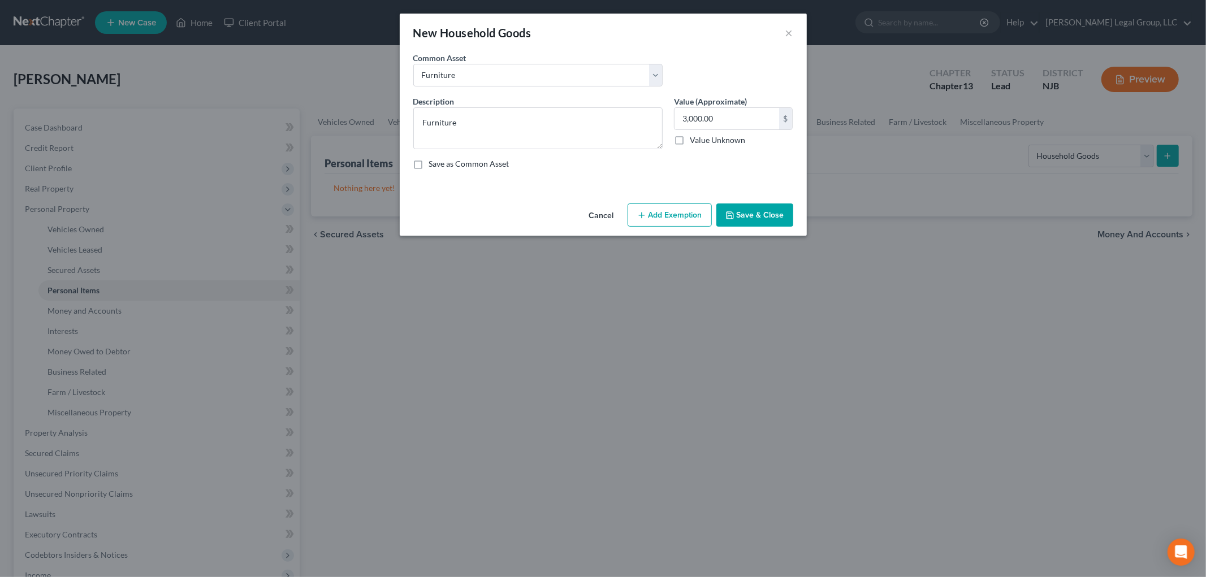
click at [679, 206] on button "Add Exemption" at bounding box center [670, 216] width 84 height 24
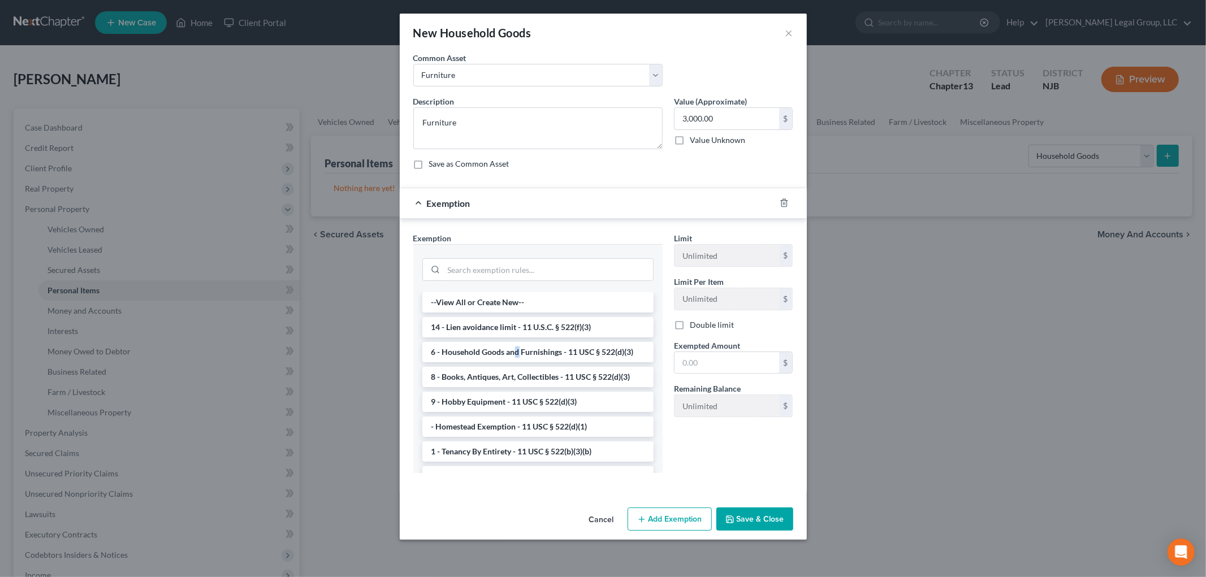
drag, startPoint x: 516, startPoint y: 351, endPoint x: 533, endPoint y: 351, distance: 17.0
click at [517, 351] on li "6 - Household Goods and Furnishings - 11 USC § 522(d)(3)" at bounding box center [537, 352] width 231 height 20
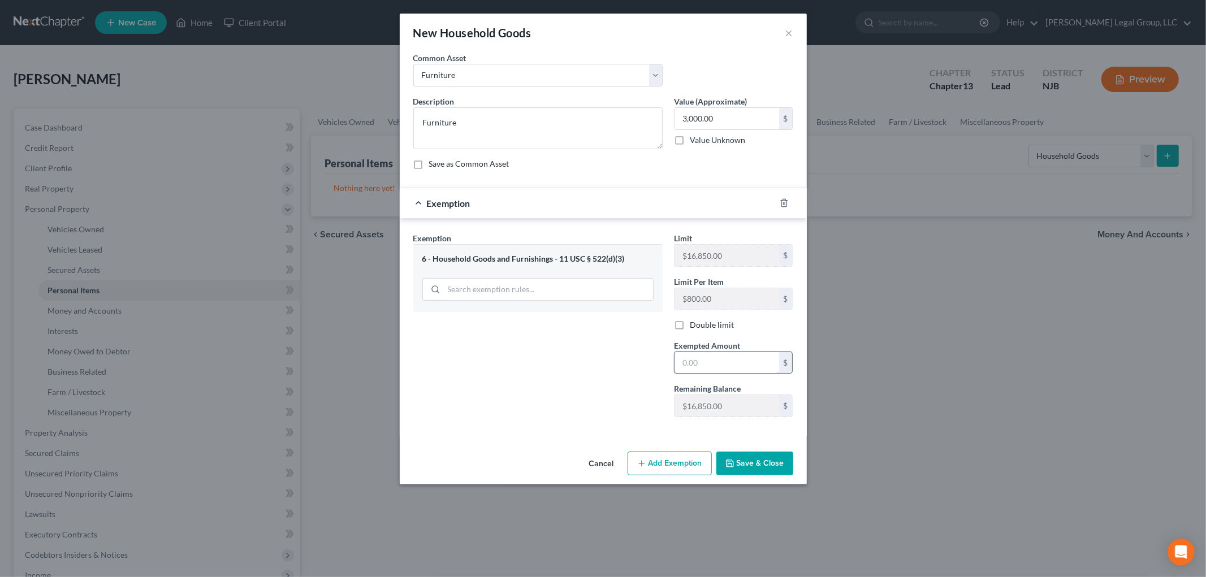
click at [722, 366] on input "text" at bounding box center [727, 362] width 105 height 21
type input "3,000"
click at [743, 465] on button "Save & Close" at bounding box center [755, 464] width 77 height 24
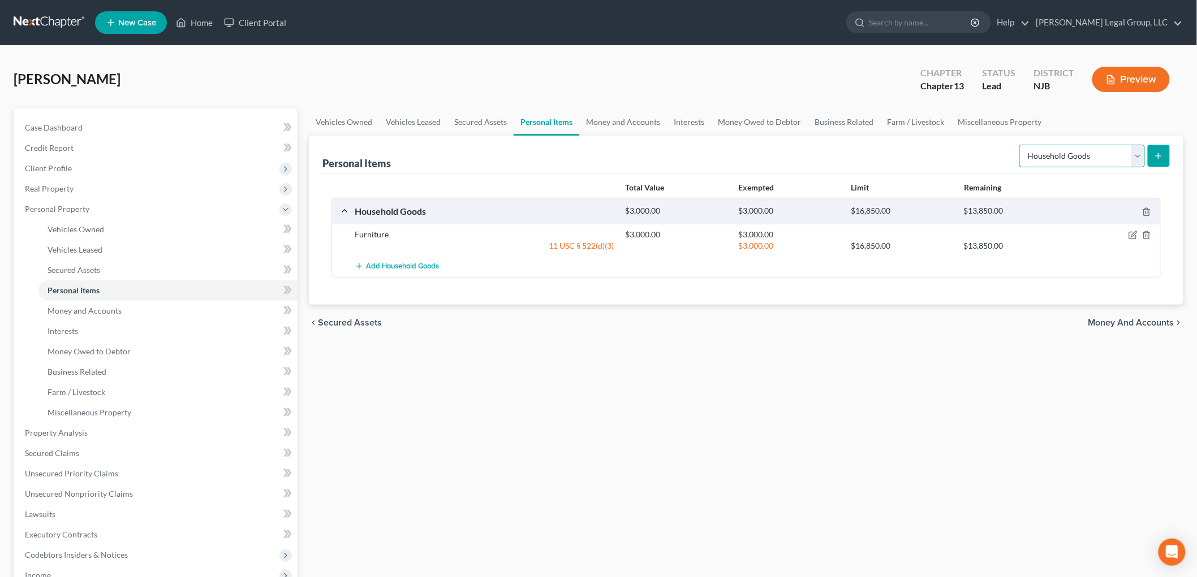
click at [1056, 156] on select "Select Item Type Clothing Collectibles Of Value Electronics Firearms Household …" at bounding box center [1082, 156] width 126 height 23
select select "clothing"
click at [1020, 145] on select "Select Item Type Clothing Collectibles Of Value Electronics Firearms Household …" at bounding box center [1082, 156] width 126 height 23
click at [1158, 153] on icon "submit" at bounding box center [1158, 156] width 9 height 9
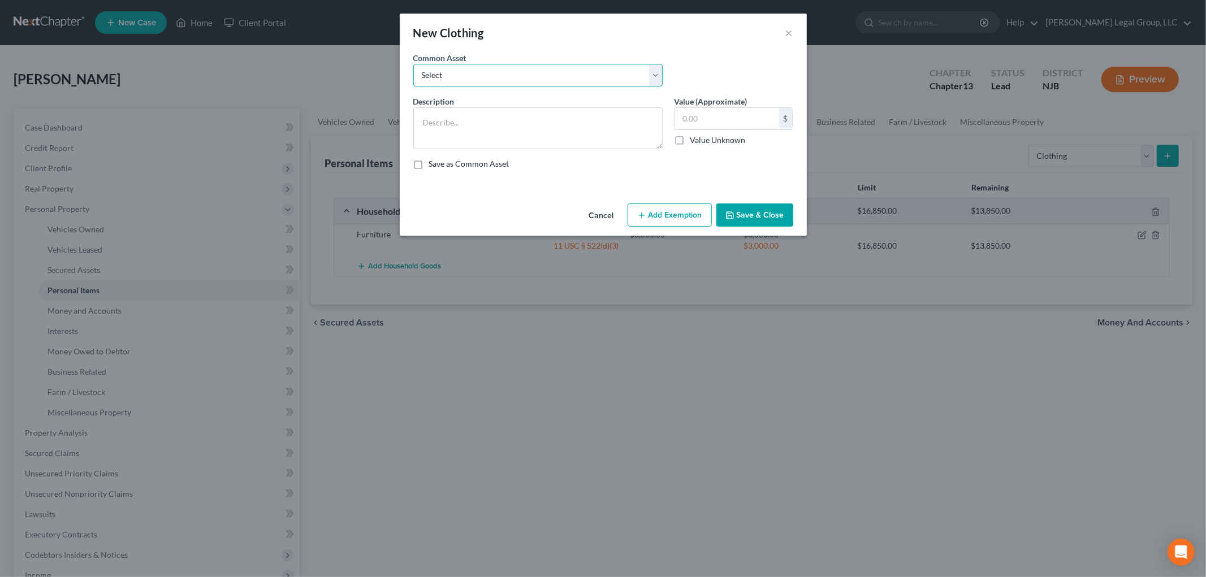
drag, startPoint x: 516, startPoint y: 77, endPoint x: 512, endPoint y: 86, distance: 10.1
click at [516, 77] on select "Select Clothing" at bounding box center [537, 75] width 249 height 23
click at [413, 64] on select "Select Clothing" at bounding box center [537, 75] width 249 height 23
drag, startPoint x: 491, startPoint y: 72, endPoint x: 493, endPoint y: 78, distance: 6.4
click at [491, 72] on select "Select Clothing" at bounding box center [537, 75] width 249 height 23
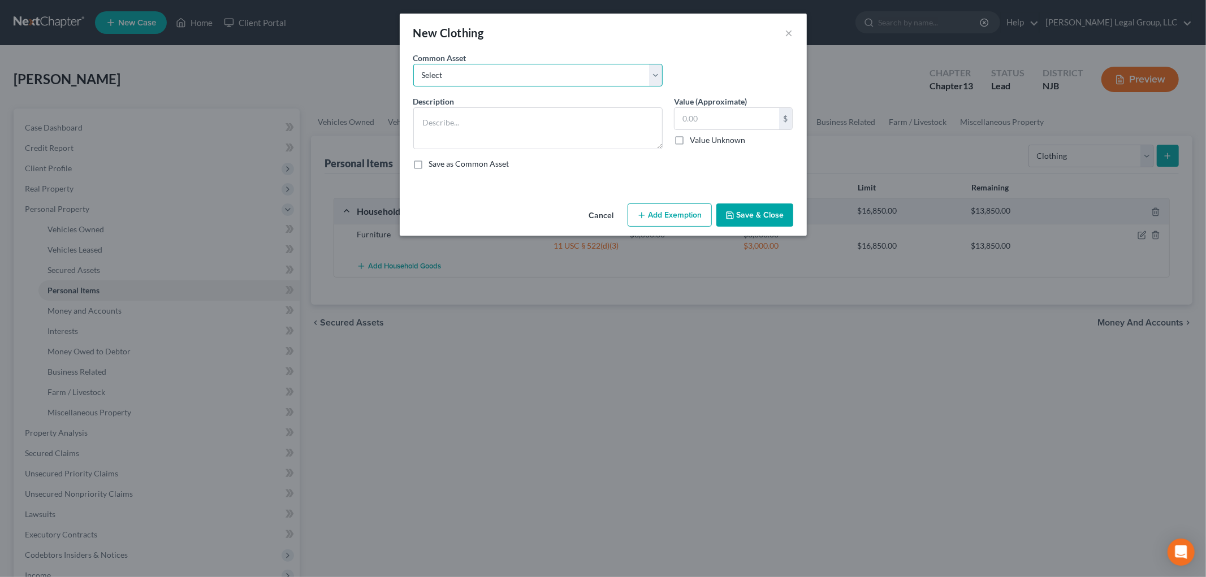
select select "0"
click at [413, 64] on select "Select Clothing" at bounding box center [537, 75] width 249 height 23
type textarea "Clothing"
click at [747, 118] on input "500.00" at bounding box center [727, 118] width 105 height 21
type input "400"
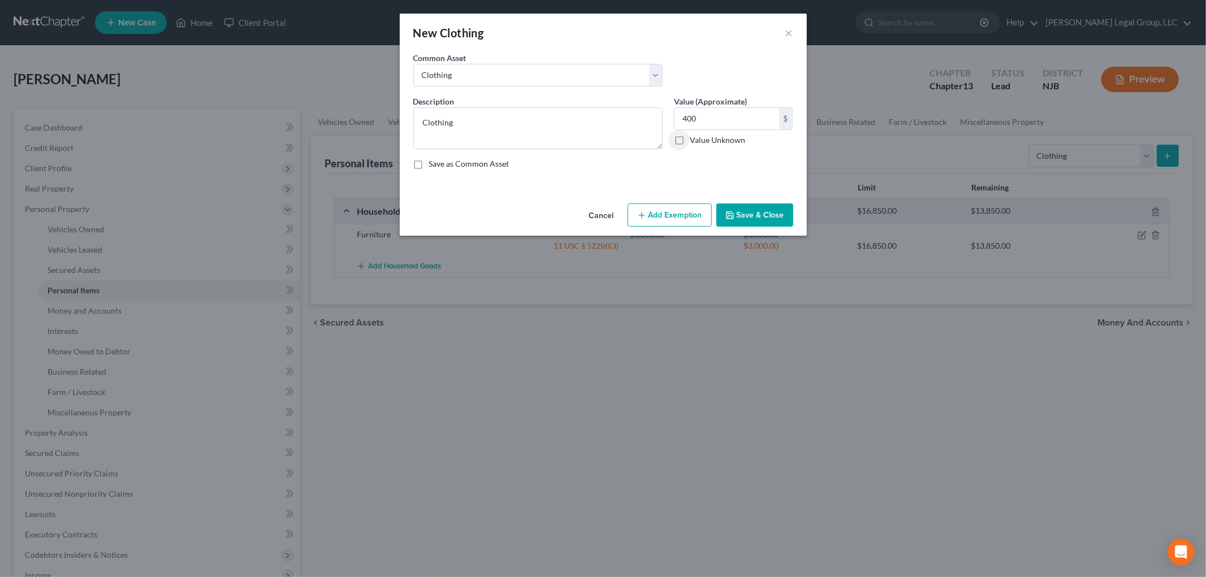
click at [688, 222] on button "Add Exemption" at bounding box center [670, 216] width 84 height 24
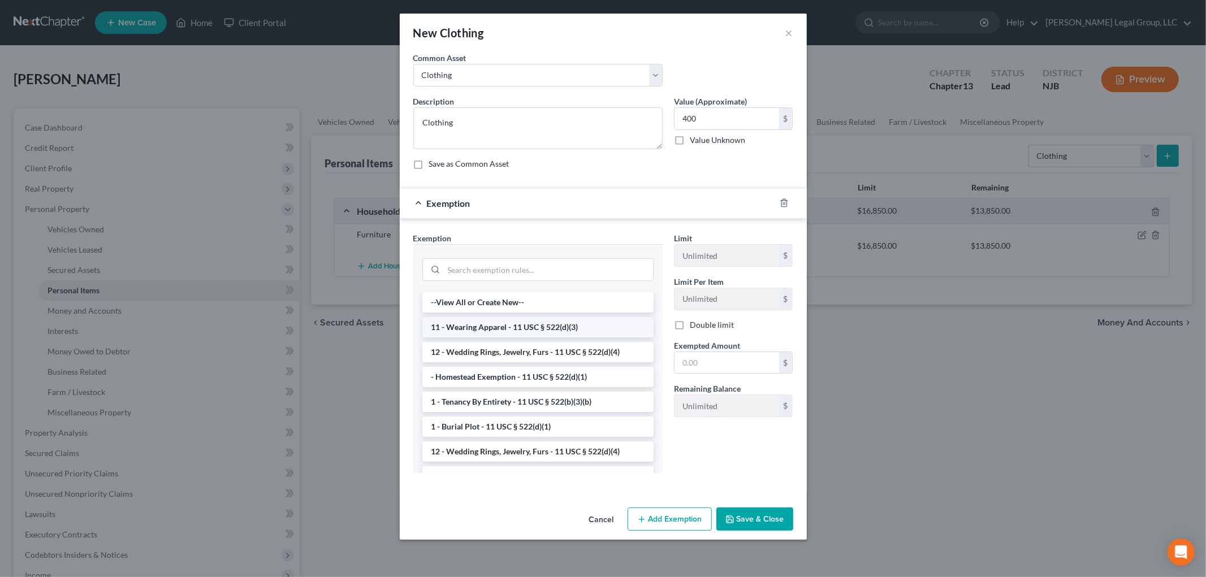
click at [555, 325] on li "11 - Wearing Apparel - 11 USC § 522(d)(3)" at bounding box center [537, 327] width 231 height 20
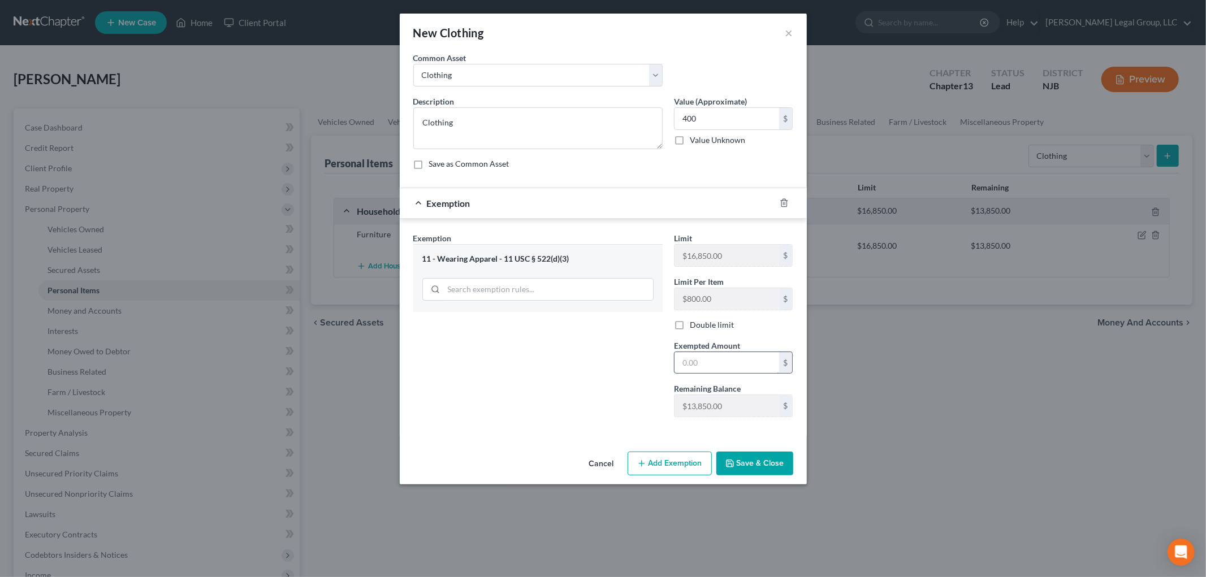
click at [698, 365] on input "text" at bounding box center [727, 362] width 105 height 21
type input "400"
click at [737, 459] on button "Save & Close" at bounding box center [755, 464] width 77 height 24
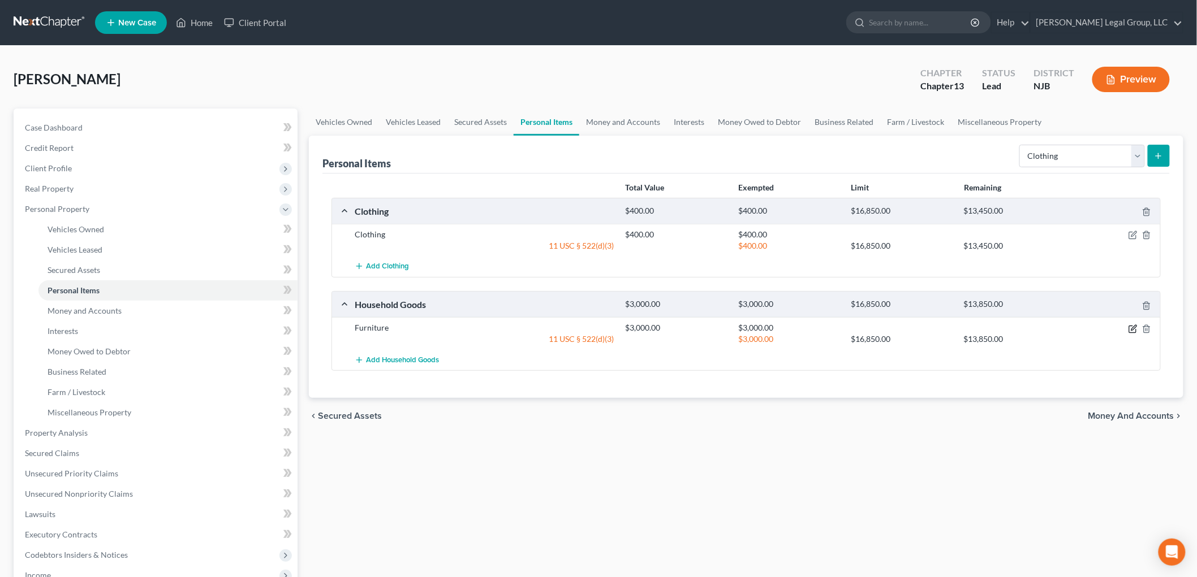
click at [1129, 328] on icon "button" at bounding box center [1132, 329] width 7 height 7
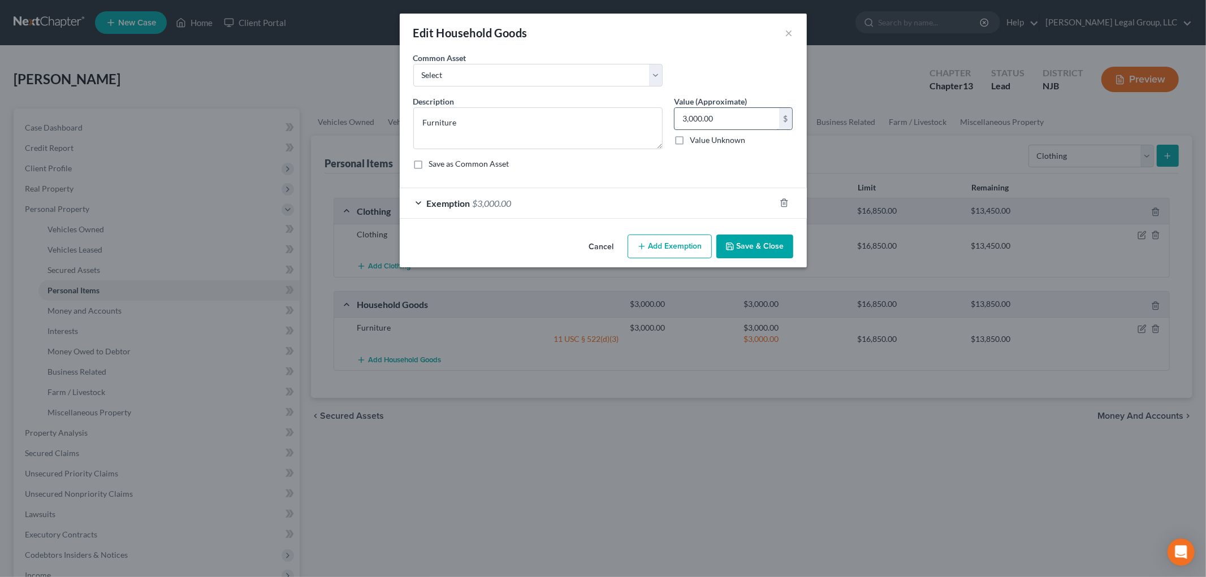
click at [750, 111] on input "3,000.00" at bounding box center [727, 118] width 105 height 21
type input "4,000"
click at [588, 205] on div "Exemption $3,000.00" at bounding box center [588, 203] width 376 height 30
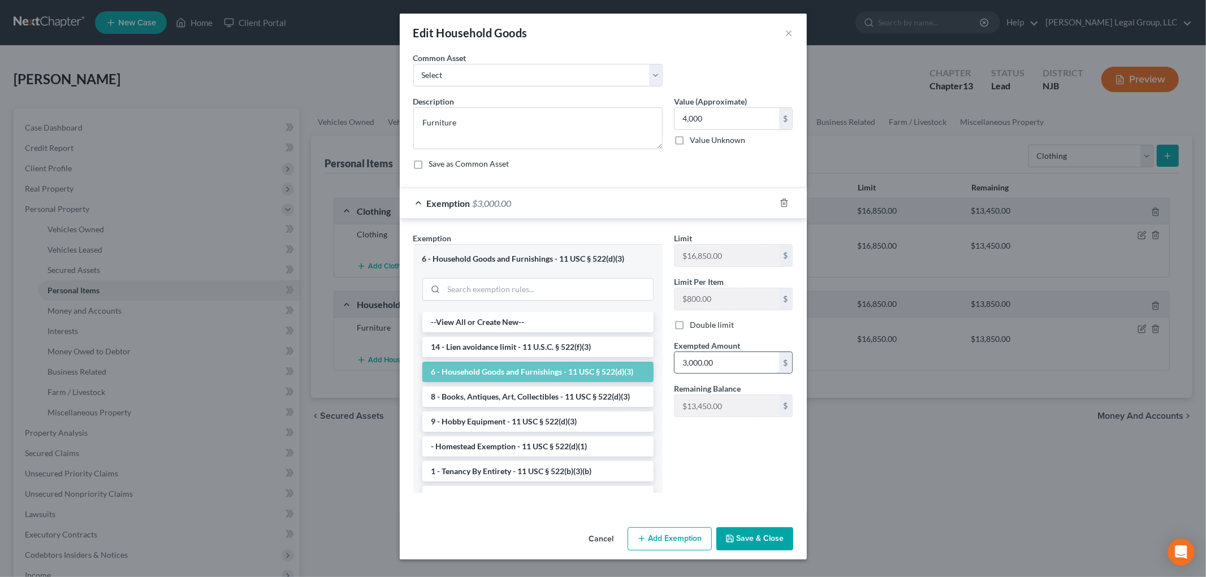
click at [727, 364] on input "3,000.00" at bounding box center [727, 362] width 105 height 21
type input "4,000"
click at [759, 540] on button "Save & Close" at bounding box center [755, 540] width 77 height 24
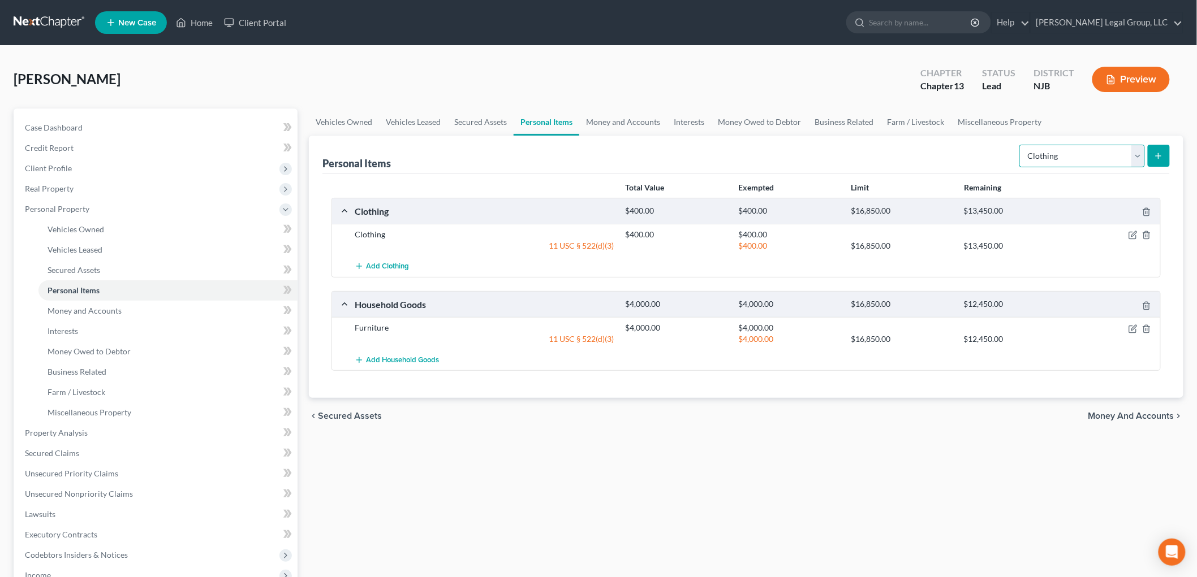
drag, startPoint x: 1058, startPoint y: 159, endPoint x: 1058, endPoint y: 165, distance: 5.7
click at [1058, 159] on select "Select Item Type Clothing Collectibles Of Value Electronics Firearms Household …" at bounding box center [1082, 156] width 126 height 23
select select "electronics"
click at [1020, 145] on select "Select Item Type Clothing Collectibles Of Value Electronics Firearms Household …" at bounding box center [1082, 156] width 126 height 23
click at [1160, 153] on icon "submit" at bounding box center [1158, 156] width 9 height 9
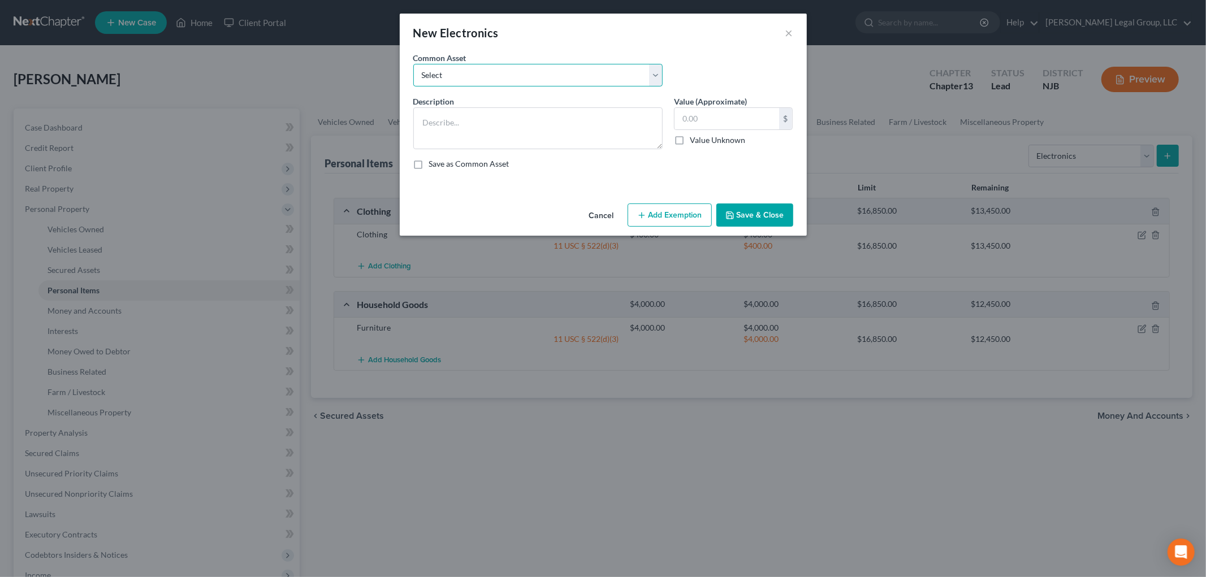
click at [499, 76] on select "Select Electronics" at bounding box center [537, 75] width 249 height 23
select select "0"
click at [413, 64] on select "Select Electronics" at bounding box center [537, 75] width 249 height 23
type textarea "Electronics"
click at [731, 126] on input "2,000.00" at bounding box center [727, 118] width 105 height 21
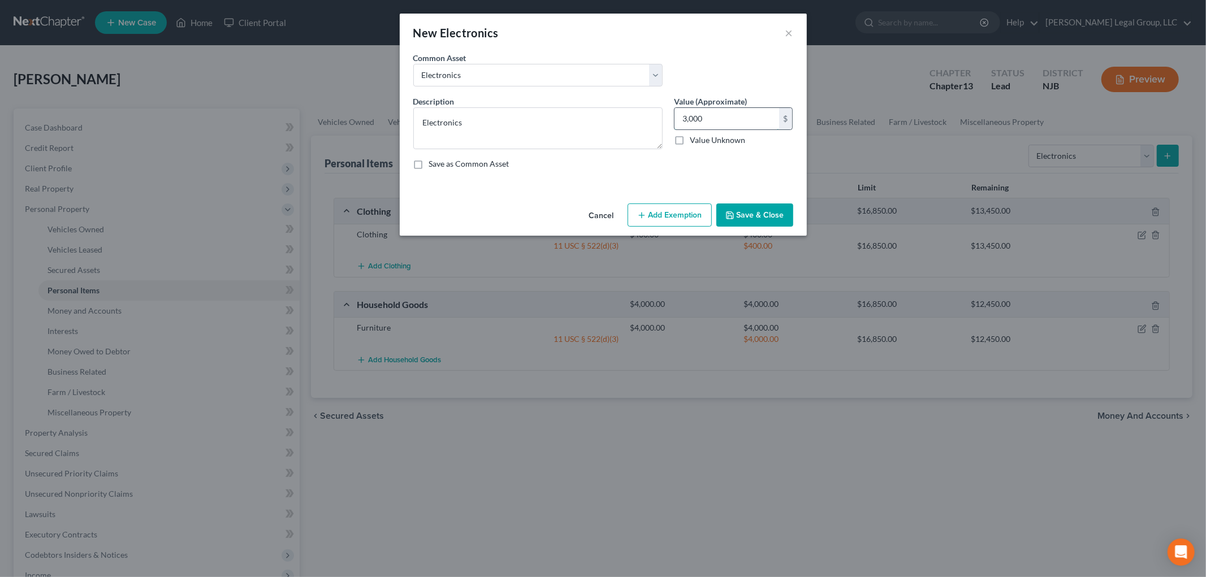
type input "3,000"
click at [681, 217] on button "Add Exemption" at bounding box center [670, 216] width 84 height 24
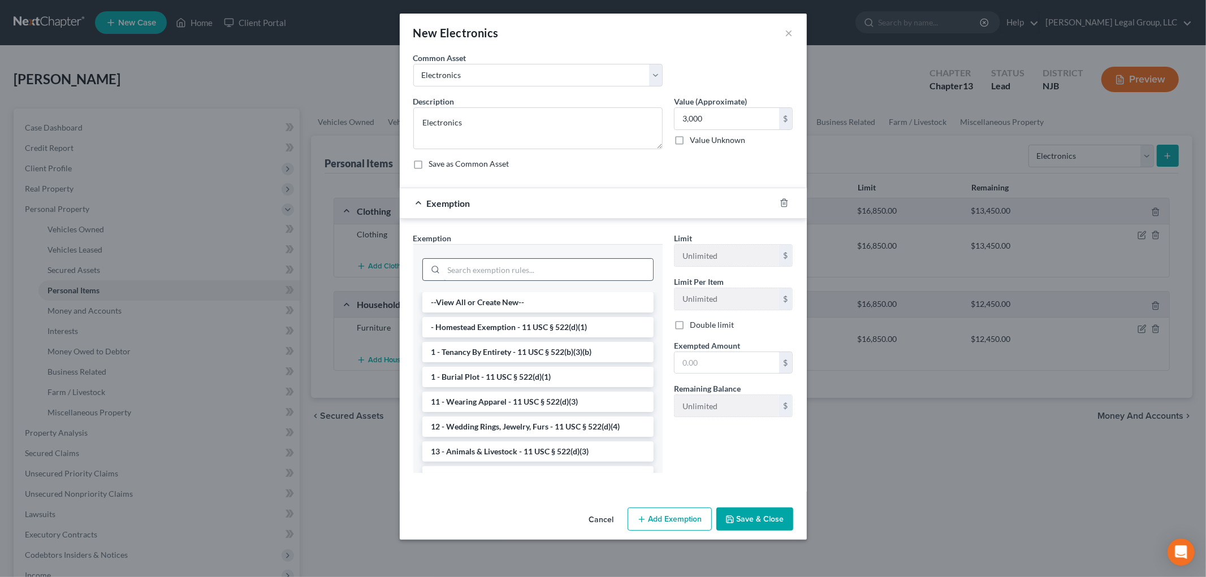
click at [537, 268] on input "search" at bounding box center [548, 269] width 209 height 21
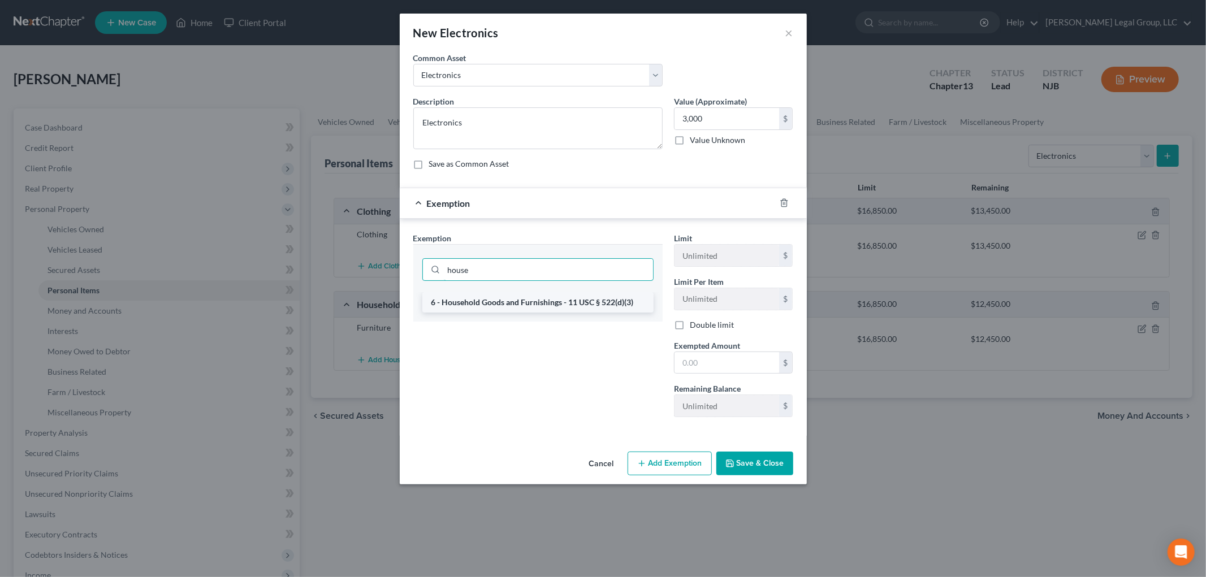
type input "house"
click at [578, 300] on li "6 - Household Goods and Furnishings - 11 USC § 522(d)(3)" at bounding box center [537, 302] width 231 height 20
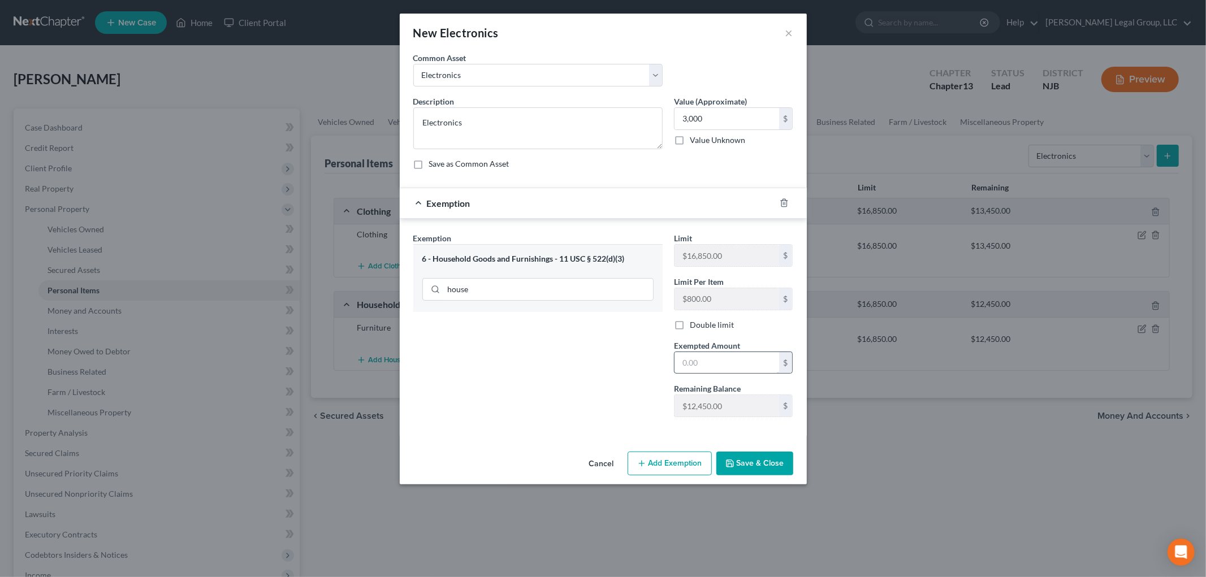
click at [714, 357] on input "text" at bounding box center [727, 362] width 105 height 21
type input "3,000"
click at [767, 467] on button "Save & Close" at bounding box center [755, 464] width 77 height 24
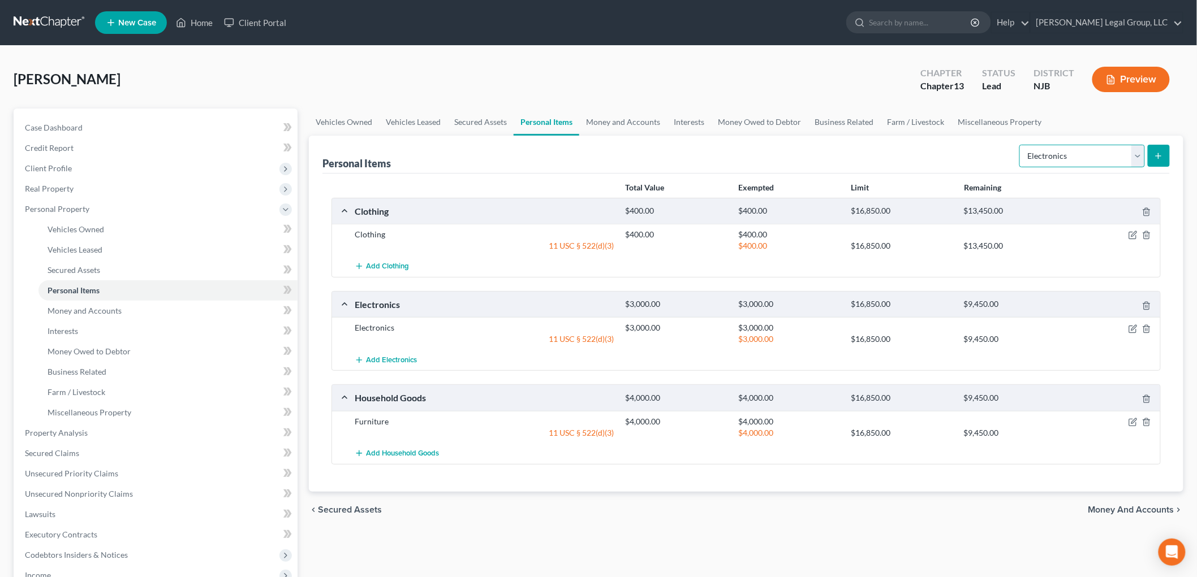
drag, startPoint x: 1077, startPoint y: 155, endPoint x: 1080, endPoint y: 166, distance: 11.7
click at [1077, 155] on select "Select Item Type Clothing Collectibles Of Value Electronics Firearms Household …" at bounding box center [1082, 156] width 126 height 23
click at [1020, 145] on select "Select Item Type Clothing Collectibles Of Value Electronics Firearms Household …" at bounding box center [1082, 156] width 126 height 23
click at [1082, 152] on select "Select Item Type Clothing Collectibles Of Value Electronics Firearms Household …" at bounding box center [1082, 156] width 126 height 23
select select "jewelry"
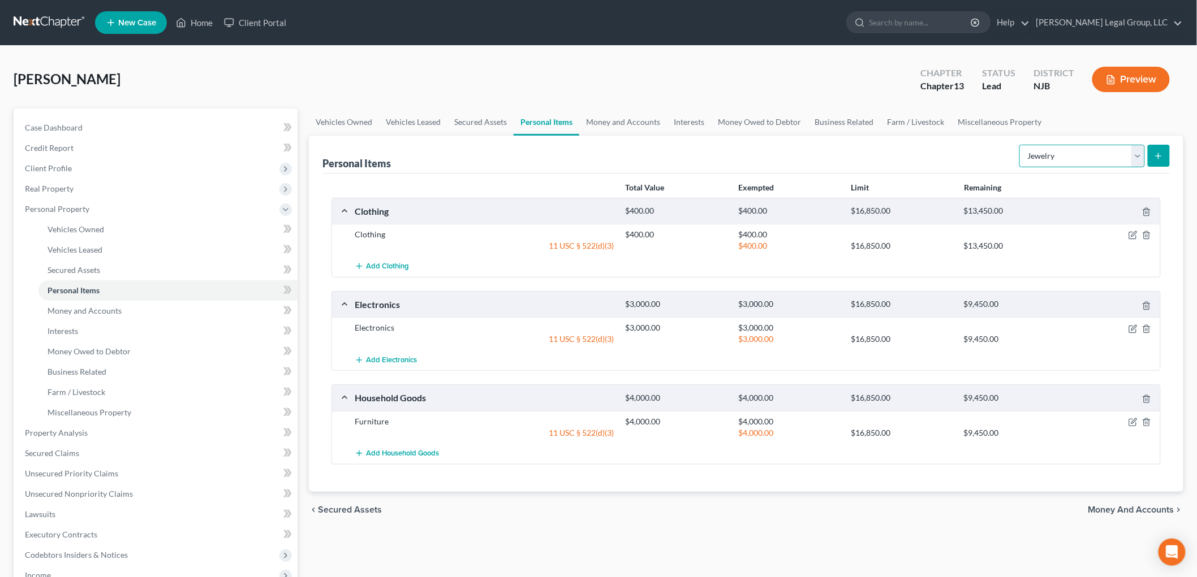
click at [1020, 145] on select "Select Item Type Clothing Collectibles Of Value Electronics Firearms Household …" at bounding box center [1082, 156] width 126 height 23
click at [1159, 153] on icon "submit" at bounding box center [1158, 156] width 9 height 9
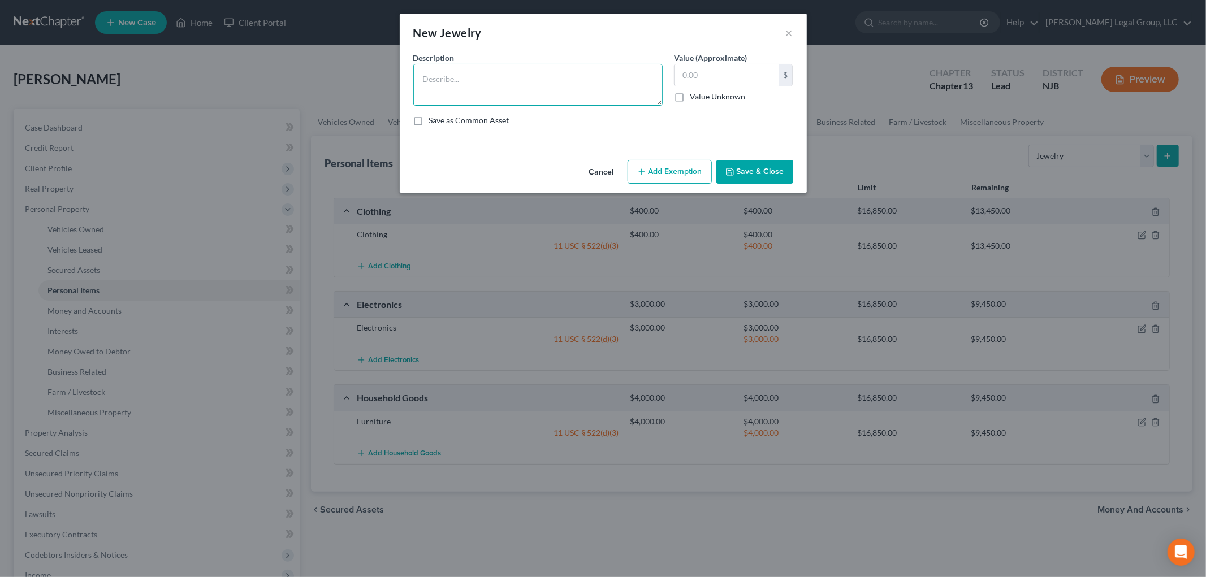
click at [490, 75] on textarea at bounding box center [537, 85] width 249 height 42
type textarea "Jewelry"
type input "300"
click at [666, 174] on button "Add Exemption" at bounding box center [670, 172] width 84 height 24
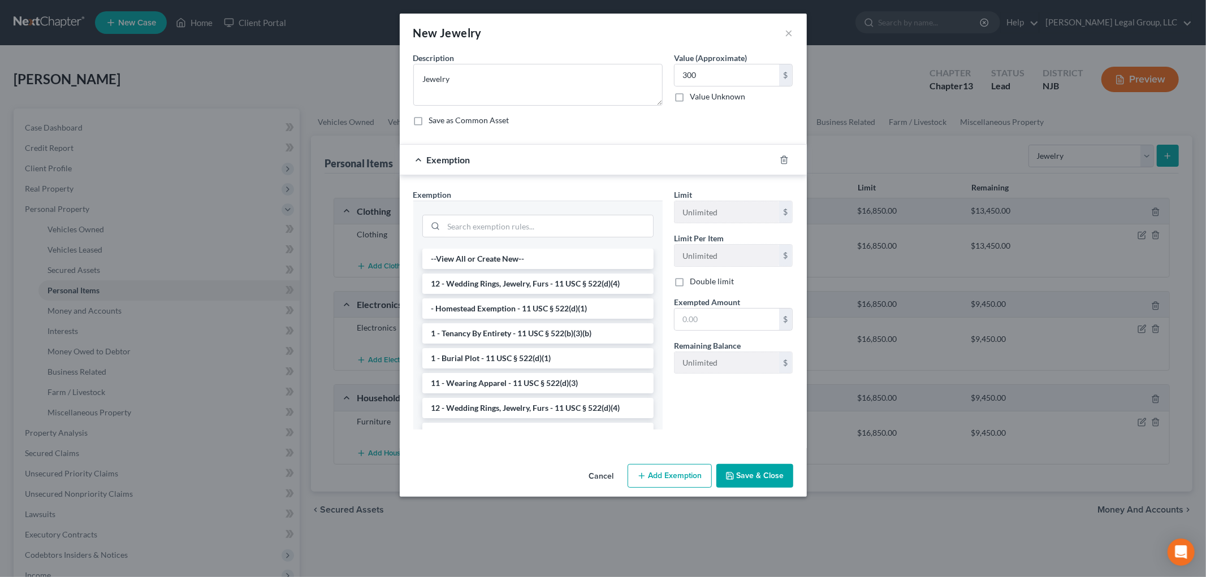
click at [529, 402] on li "12 - Wedding Rings, Jewelry, Furs - 11 USC § 522(d)(4)" at bounding box center [537, 408] width 231 height 20
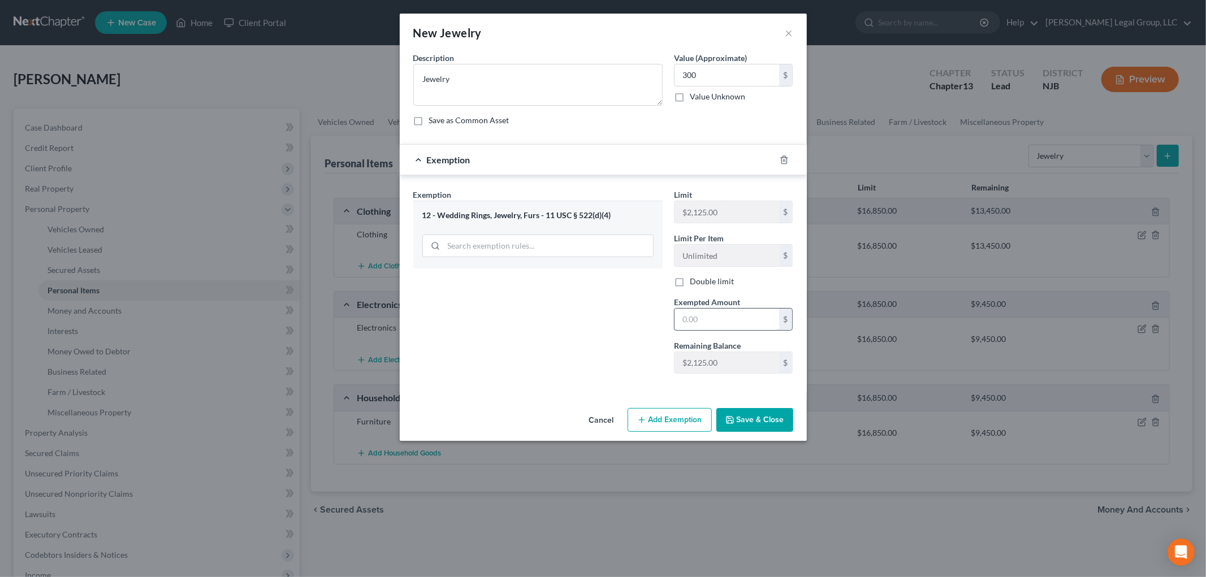
drag, startPoint x: 714, startPoint y: 317, endPoint x: 708, endPoint y: 315, distance: 5.9
click at [714, 317] on input "text" at bounding box center [727, 319] width 105 height 21
type input "300"
click at [768, 420] on button "Save & Close" at bounding box center [755, 420] width 77 height 24
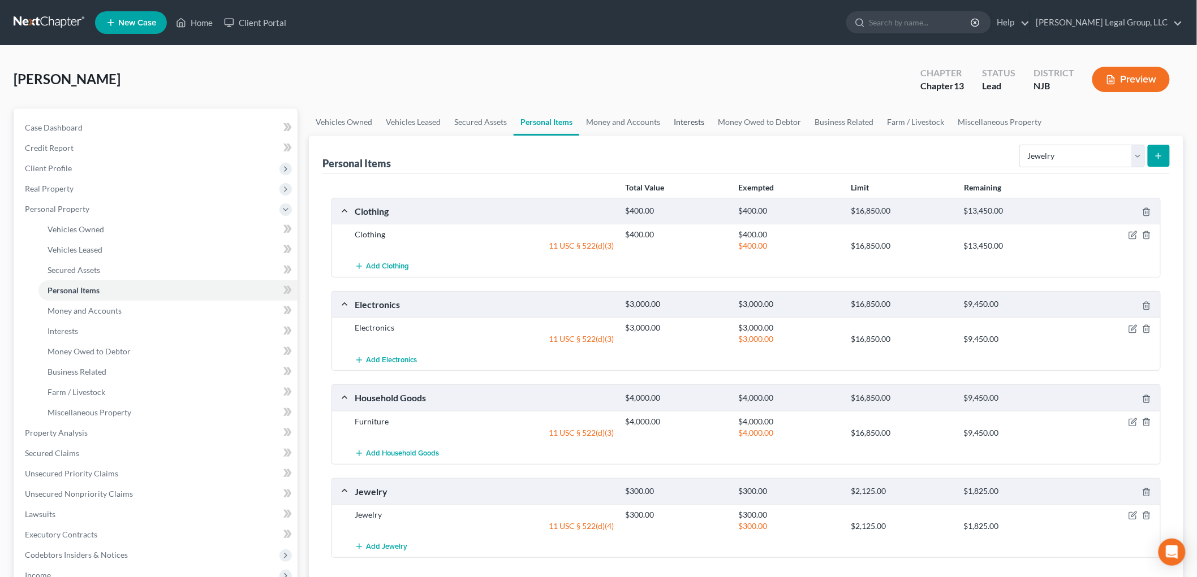
click at [673, 118] on link "Interests" at bounding box center [689, 122] width 44 height 27
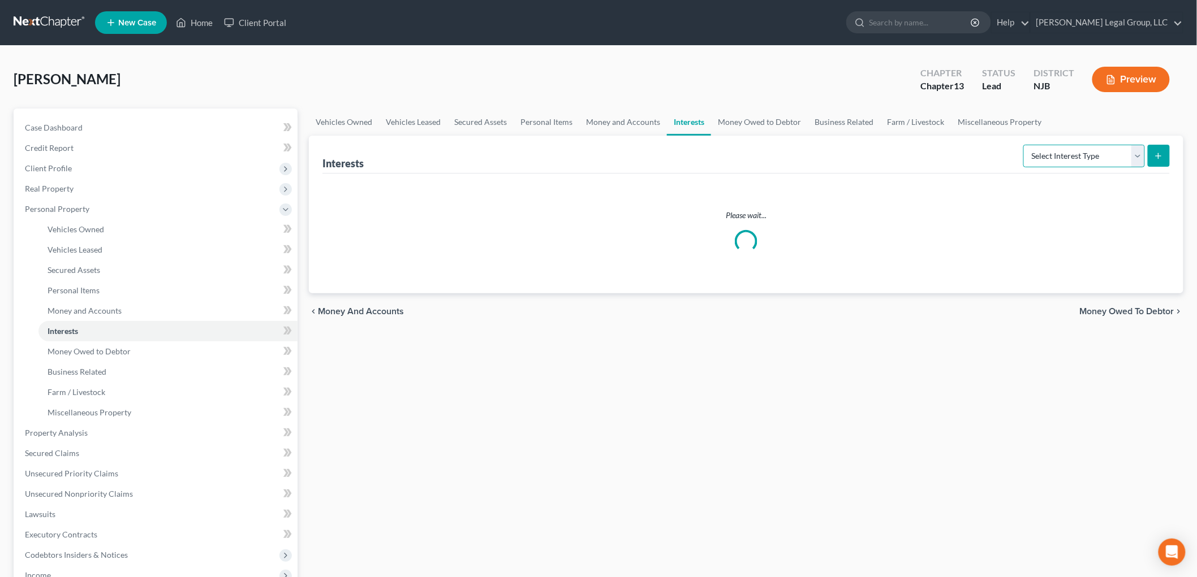
drag, startPoint x: 1100, startPoint y: 154, endPoint x: 1093, endPoint y: 164, distance: 12.1
click at [1099, 154] on select "Select Interest Type 401K Annuity Bond Education IRA Government Bond Government…" at bounding box center [1084, 156] width 122 height 23
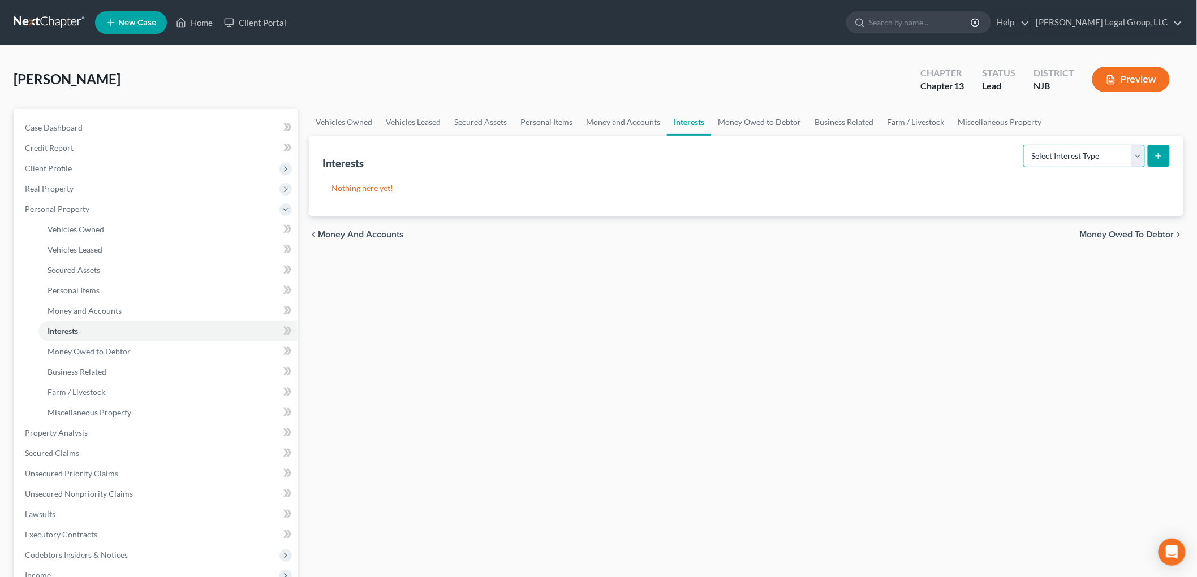
select select "pension_plan"
click at [1025, 145] on select "Select Interest Type 401K Annuity Bond Education IRA Government Bond Government…" at bounding box center [1084, 156] width 122 height 23
click at [1156, 154] on icon "submit" at bounding box center [1158, 156] width 9 height 9
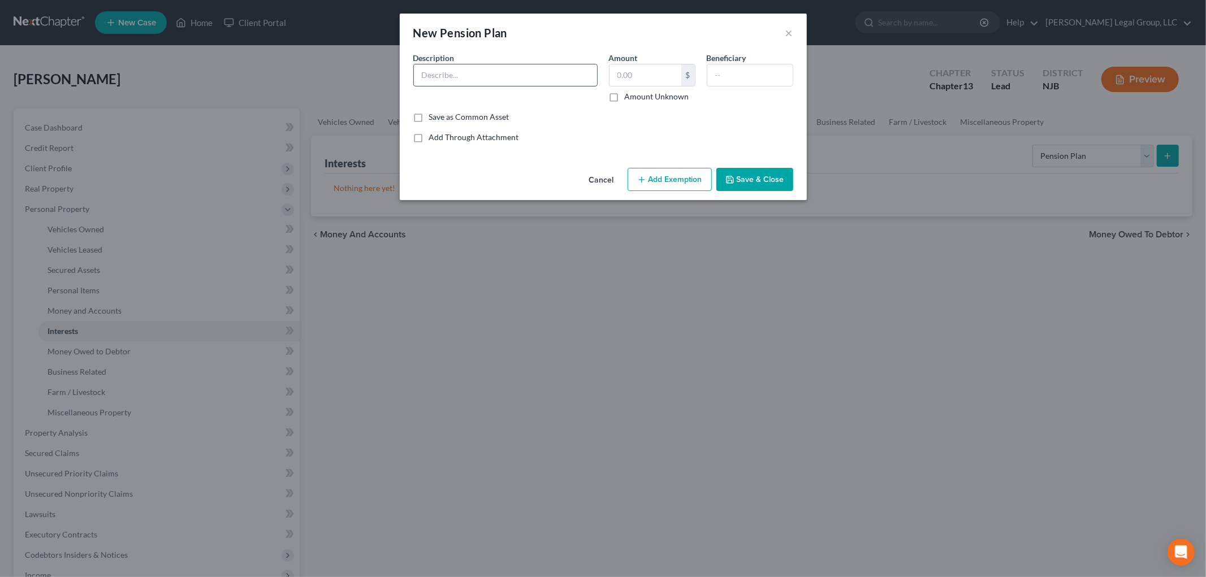
click at [435, 75] on input "text" at bounding box center [505, 74] width 183 height 21
type input "State of [US_STATE] pension"
click at [642, 92] on label "Amount Unknown" at bounding box center [657, 96] width 64 height 11
click at [637, 92] on input "Amount Unknown" at bounding box center [632, 94] width 7 height 7
checkbox input "true"
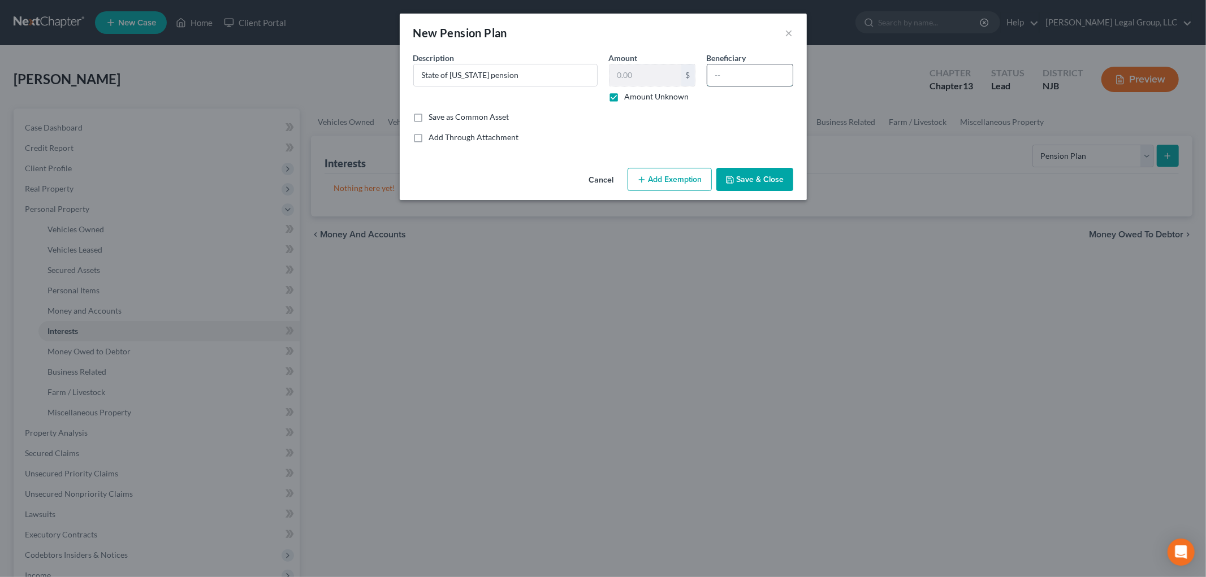
click at [763, 76] on input "text" at bounding box center [749, 74] width 85 height 21
type input "d"
click at [778, 174] on button "Save & Close" at bounding box center [755, 180] width 77 height 24
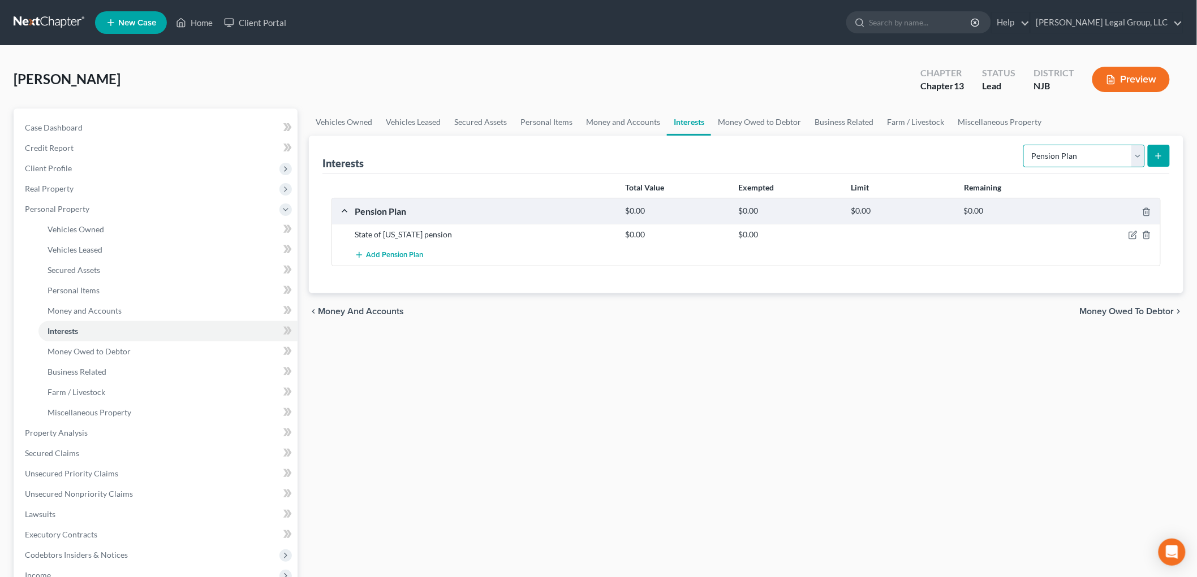
click at [1052, 158] on select "Select Interest Type 401K Annuity Bond Education IRA Government Bond Government…" at bounding box center [1084, 156] width 122 height 23
click at [739, 113] on link "Money Owed to Debtor" at bounding box center [759, 122] width 97 height 27
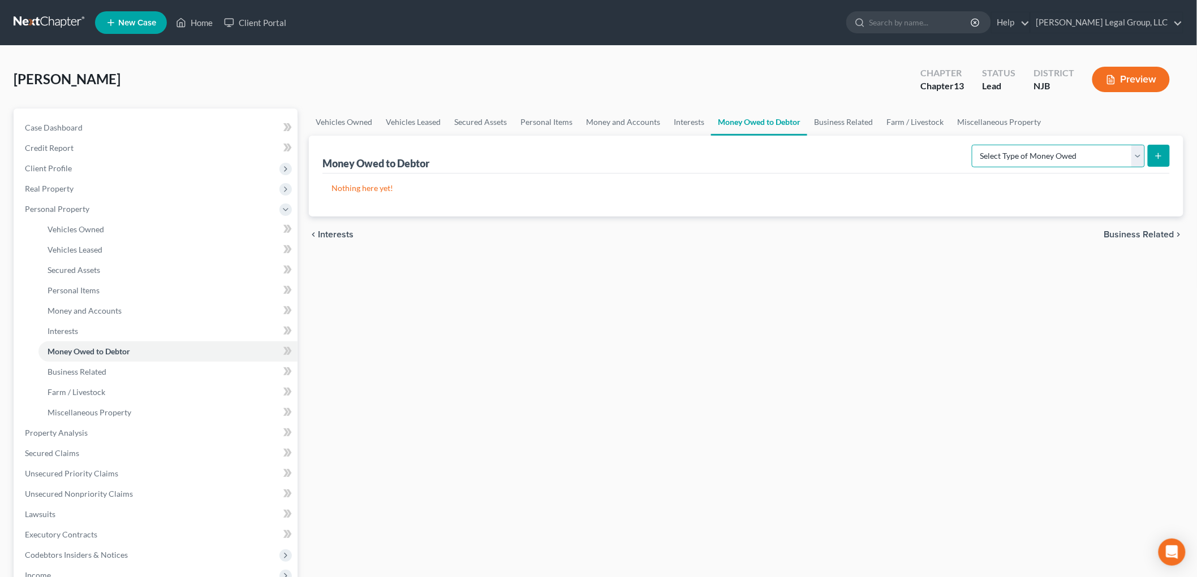
click at [1014, 160] on select "Select Type of Money Owed Accounts Receivable Alimony Child Support Claims Agai…" at bounding box center [1058, 156] width 173 height 23
drag, startPoint x: 673, startPoint y: 121, endPoint x: 680, endPoint y: 122, distance: 7.4
click at [674, 121] on link "Interests" at bounding box center [689, 122] width 44 height 27
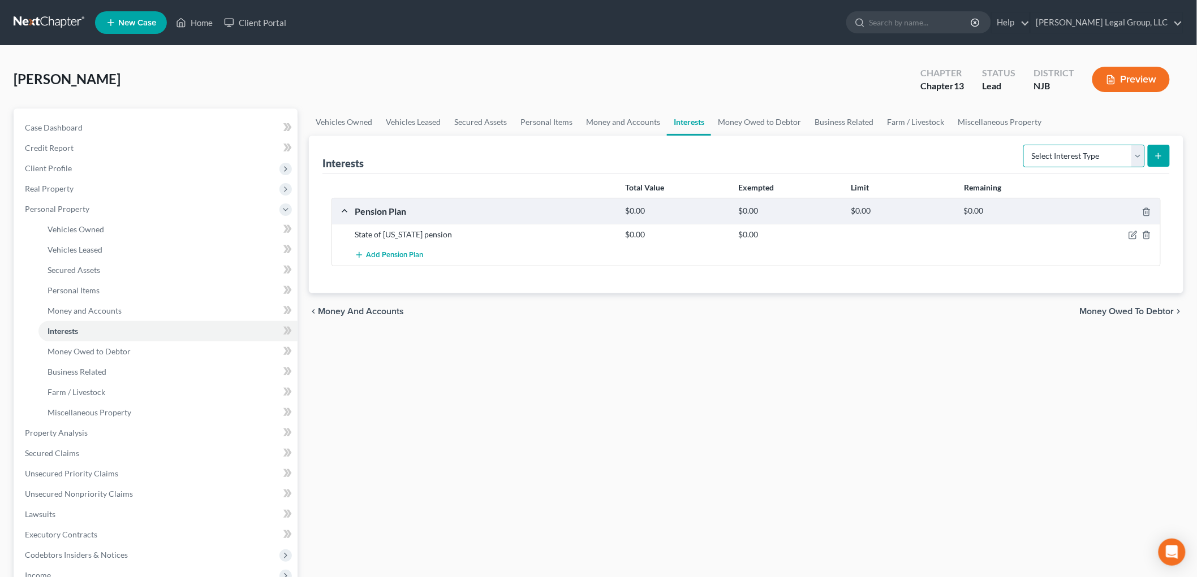
click at [1028, 147] on select "Select Interest Type 401K Annuity Bond Education IRA Government Bond Government…" at bounding box center [1084, 156] width 122 height 23
click at [753, 123] on link "Money Owed to Debtor" at bounding box center [759, 122] width 97 height 27
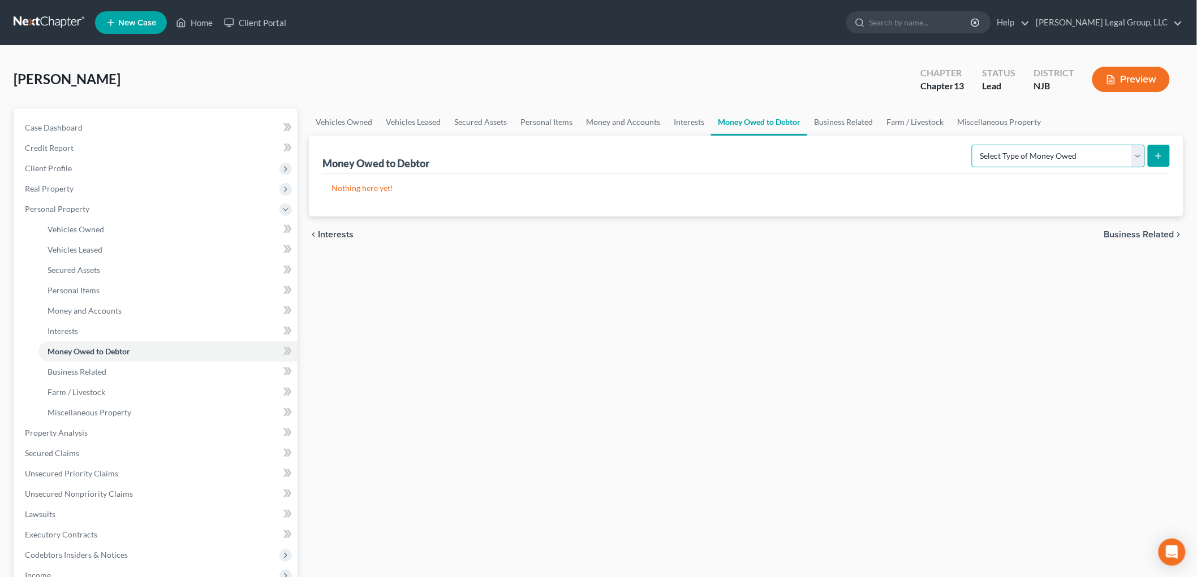
click at [1093, 161] on select "Select Type of Money Owed Accounts Receivable Alimony Child Support Claims Agai…" at bounding box center [1058, 156] width 173 height 23
click at [796, 381] on div "Vehicles Owned Vehicles Leased Secured Assets Personal Items Money and Accounts…" at bounding box center [746, 446] width 886 height 674
click at [693, 122] on link "Interests" at bounding box center [689, 122] width 44 height 27
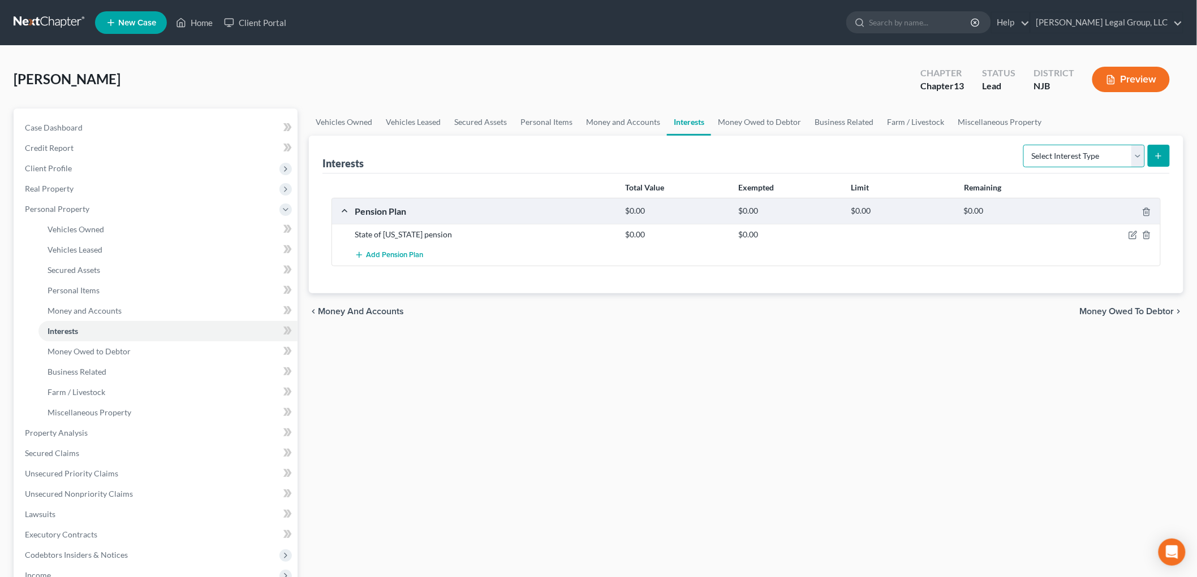
click at [1064, 161] on select "Select Interest Type 401K Annuity Bond Education IRA Government Bond Government…" at bounding box center [1084, 156] width 122 height 23
select select "term_life_insurance"
click at [1025, 145] on select "Select Interest Type 401K Annuity Bond Education IRA Government Bond Government…" at bounding box center [1084, 156] width 122 height 23
click at [1156, 158] on icon "submit" at bounding box center [1158, 156] width 9 height 9
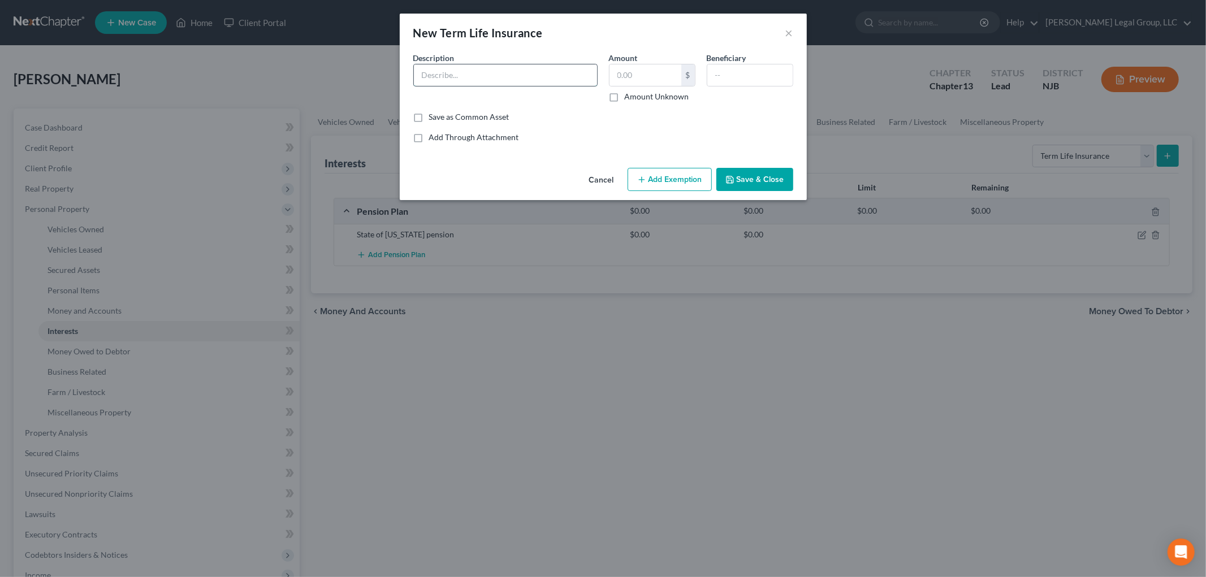
click at [525, 77] on input "text" at bounding box center [505, 74] width 183 height 21
type input "Term life insurance policy through work"
click at [681, 99] on label "Amount Unknown" at bounding box center [657, 96] width 64 height 11
click at [637, 98] on input "Amount Unknown" at bounding box center [632, 94] width 7 height 7
checkbox input "true"
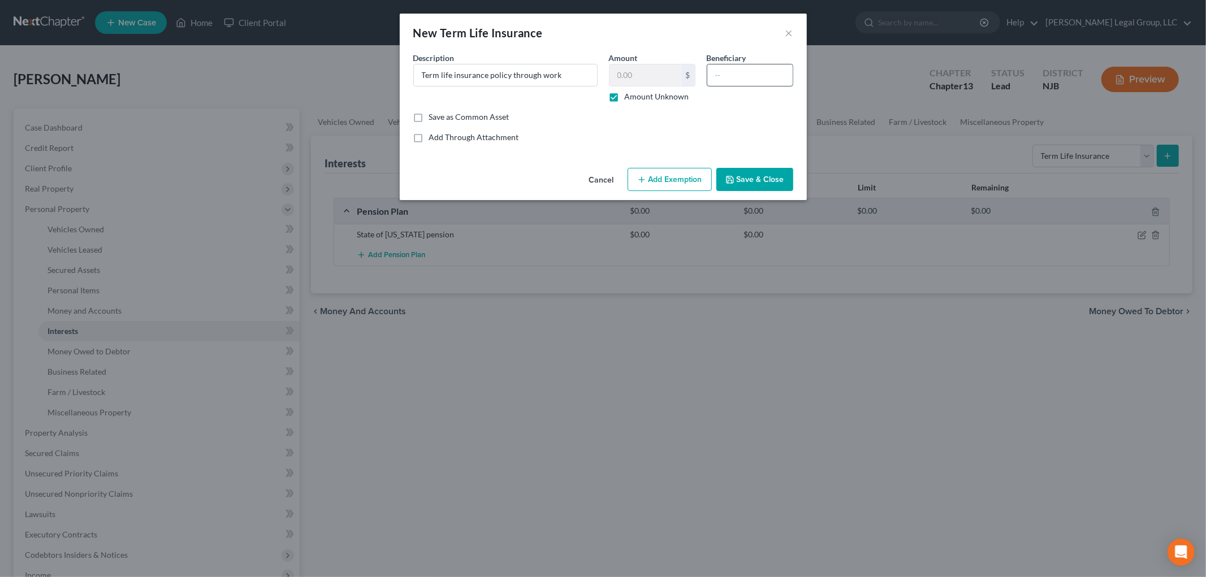
click at [741, 75] on input "text" at bounding box center [749, 74] width 85 height 21
type input "wife and kids"
click at [763, 178] on button "Save & Close" at bounding box center [755, 180] width 77 height 24
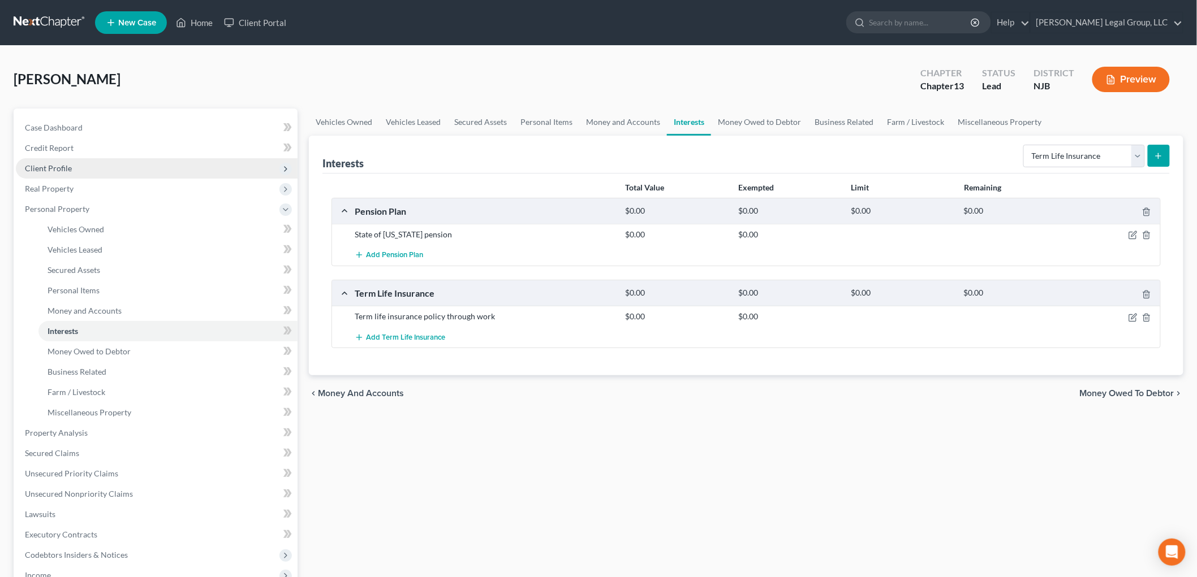
click at [67, 167] on span "Client Profile" at bounding box center [48, 168] width 47 height 10
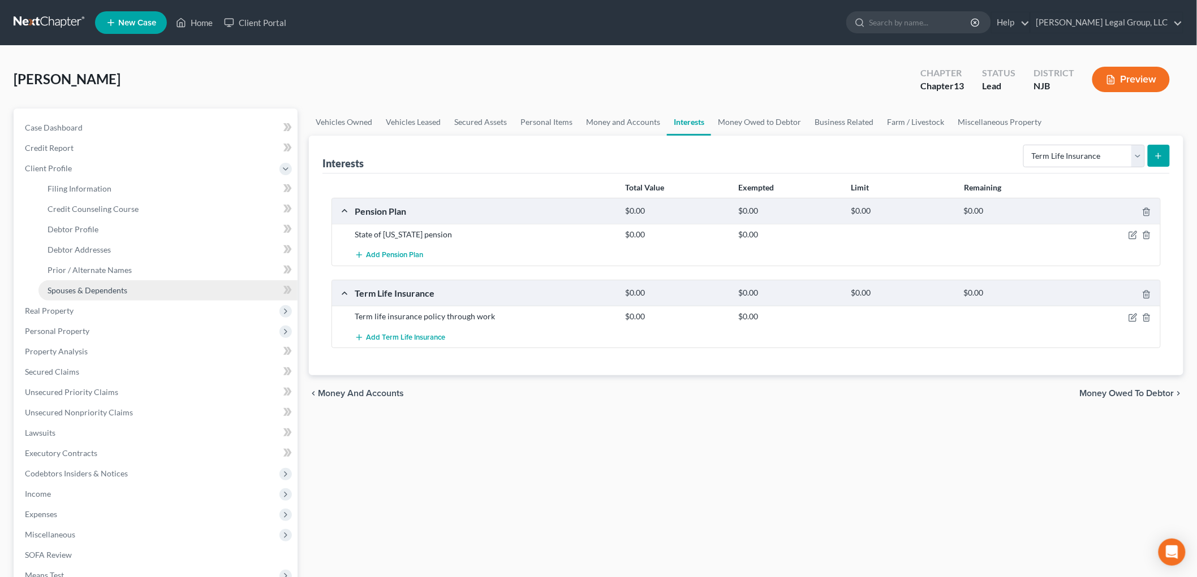
click at [112, 291] on span "Spouses & Dependents" at bounding box center [88, 291] width 80 height 10
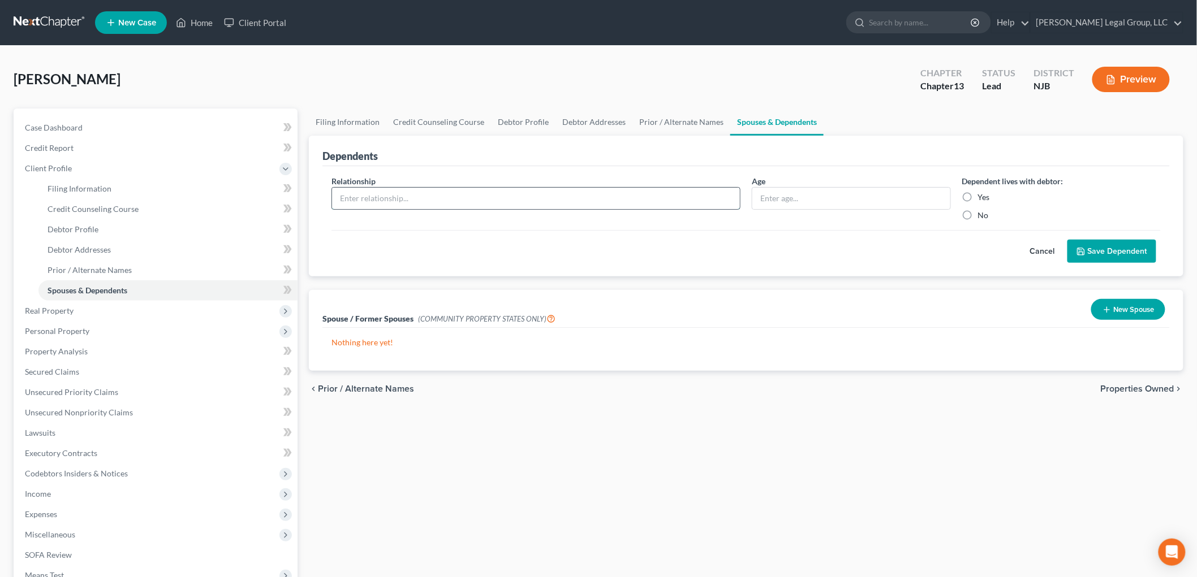
click at [398, 197] on input "text" at bounding box center [536, 198] width 408 height 21
type input "Son"
type input "14"
drag, startPoint x: 963, startPoint y: 201, endPoint x: 998, endPoint y: 221, distance: 39.8
click at [978, 200] on label "Yes" at bounding box center [984, 197] width 12 height 11
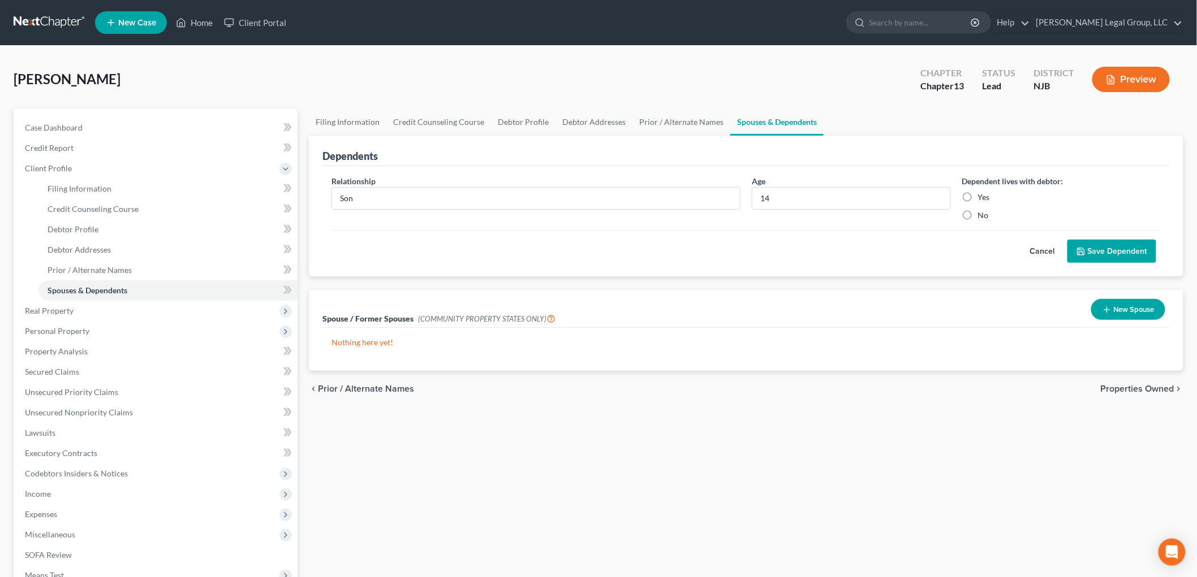
click at [982, 199] on input "Yes" at bounding box center [985, 195] width 7 height 7
radio input "true"
click at [1085, 249] on icon "submit" at bounding box center [1080, 251] width 9 height 9
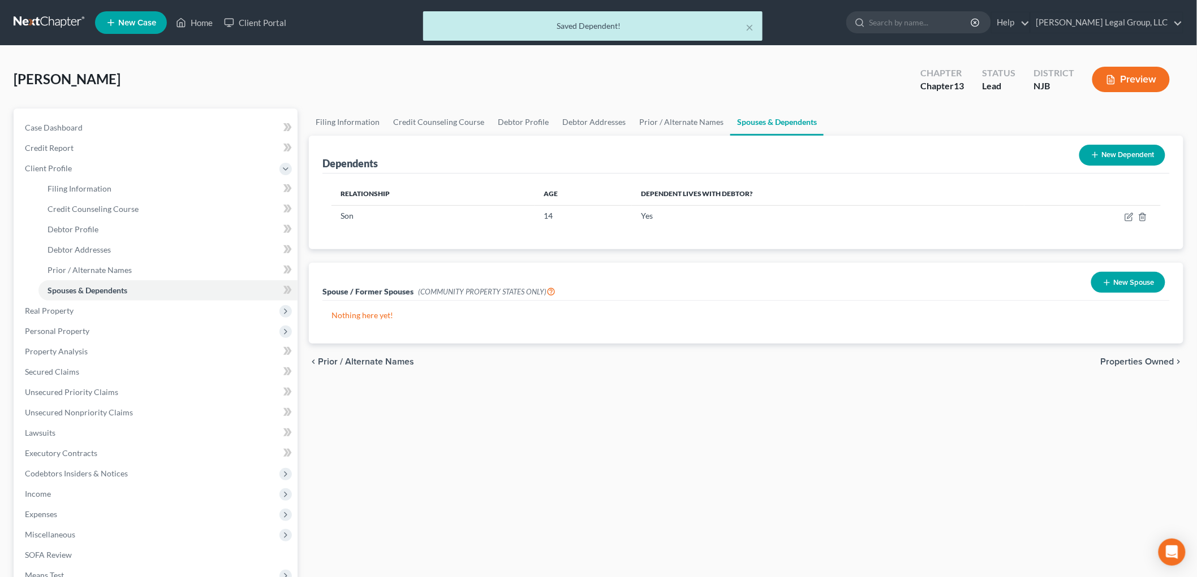
click at [1093, 158] on icon at bounding box center [1094, 154] width 9 height 9
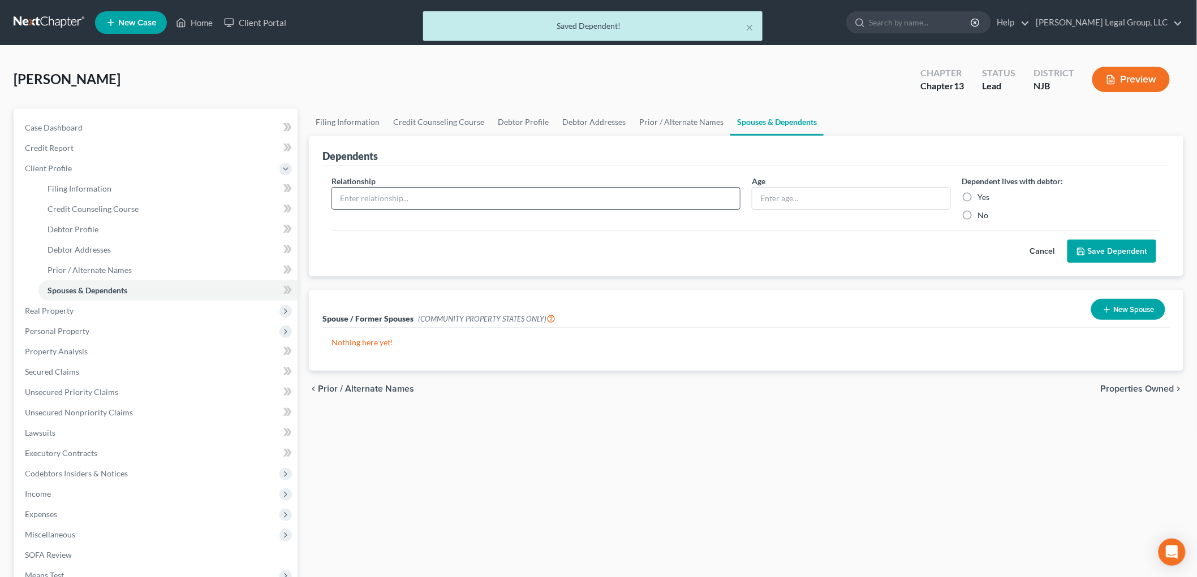
drag, startPoint x: 558, startPoint y: 201, endPoint x: 551, endPoint y: 201, distance: 6.8
click at [558, 201] on input "text" at bounding box center [536, 198] width 408 height 21
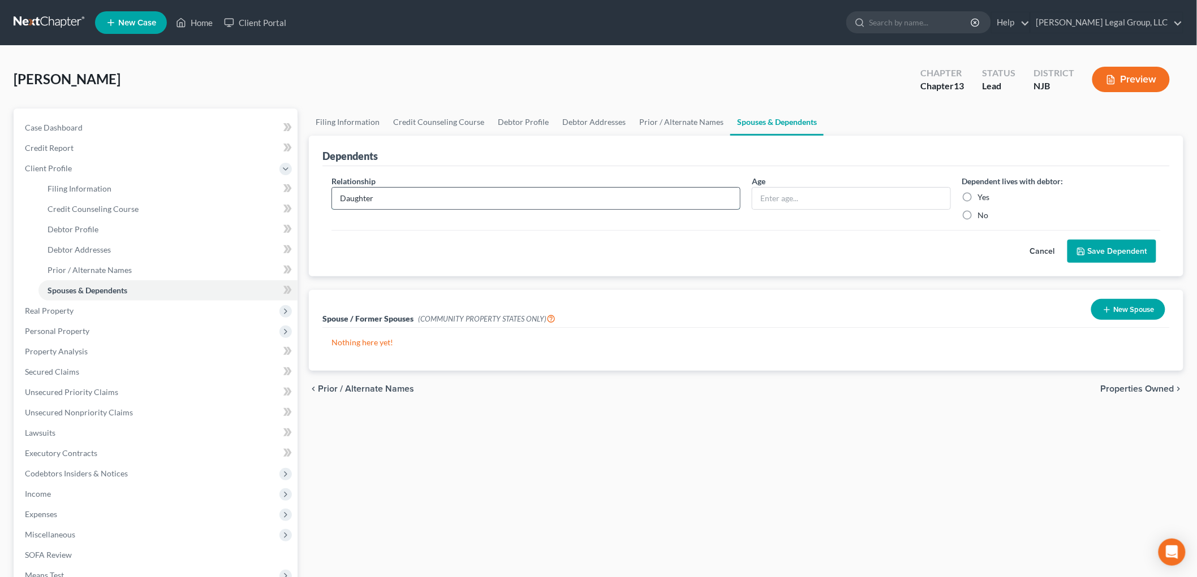
type input "Daughter"
type input "28"
click at [978, 195] on label "Yes" at bounding box center [984, 197] width 12 height 11
click at [982, 195] on input "Yes" at bounding box center [985, 195] width 7 height 7
radio input "true"
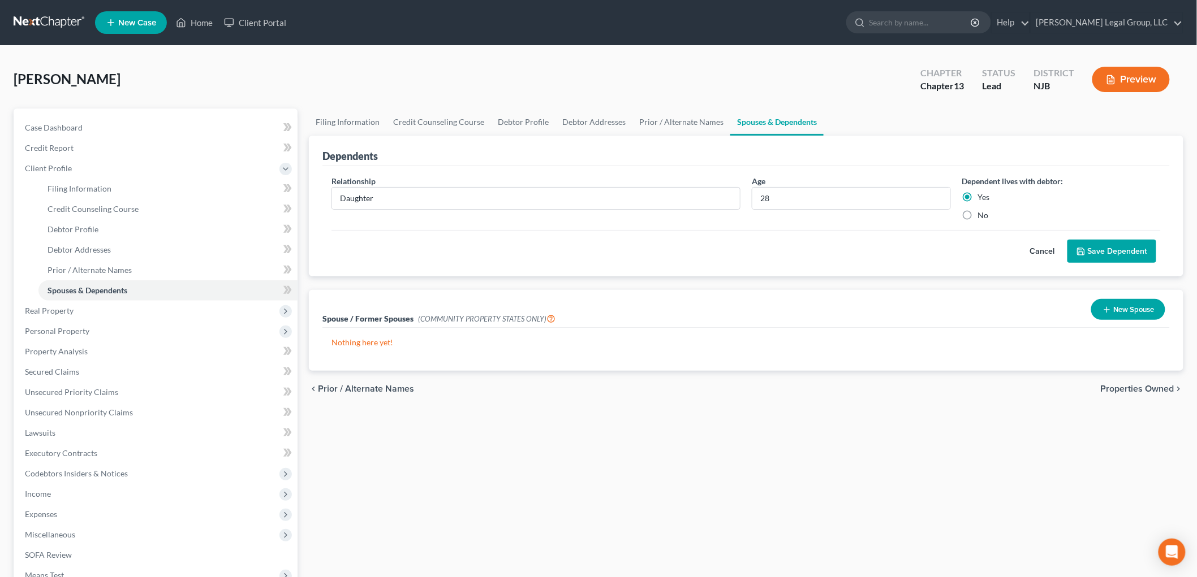
click at [1132, 255] on button "Save Dependent" at bounding box center [1111, 252] width 89 height 24
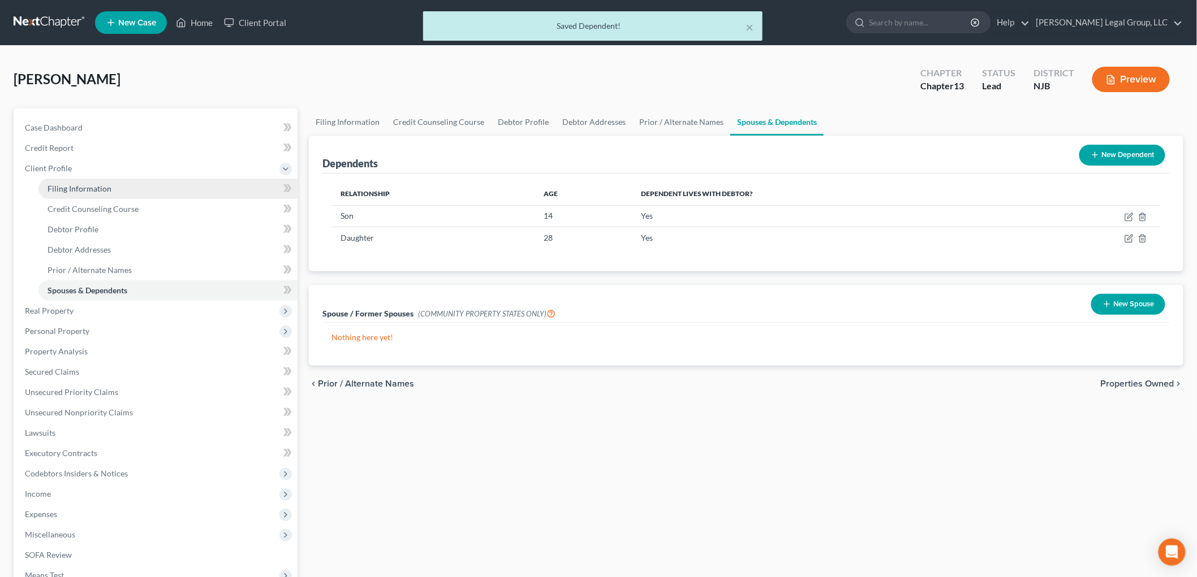
click at [106, 188] on span "Filing Information" at bounding box center [80, 189] width 64 height 10
select select "1"
select select "0"
select select "3"
select select "51"
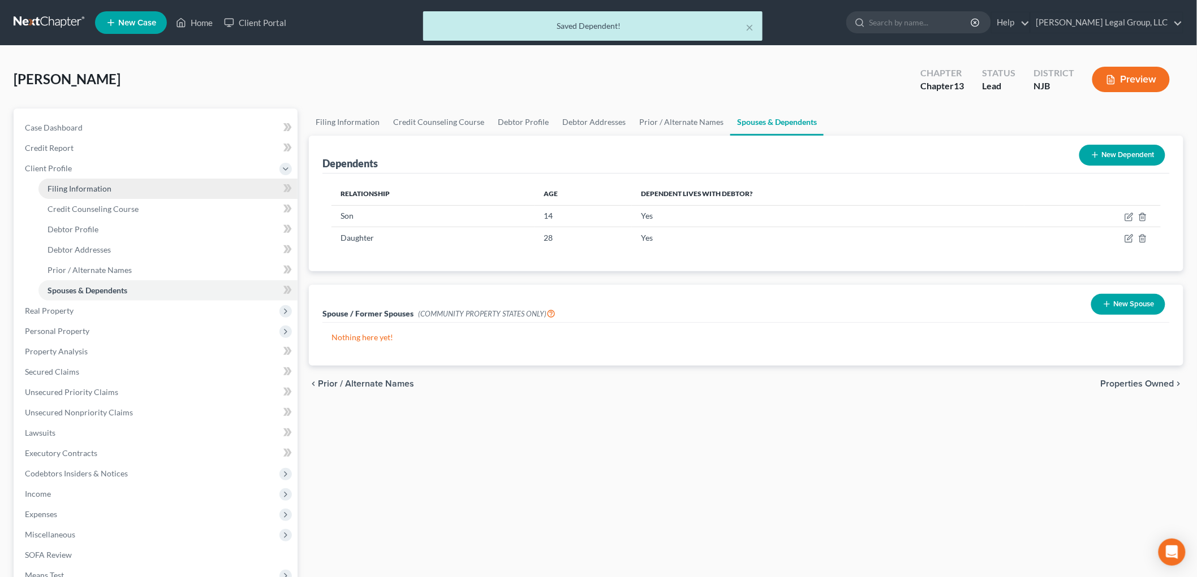
select select "1"
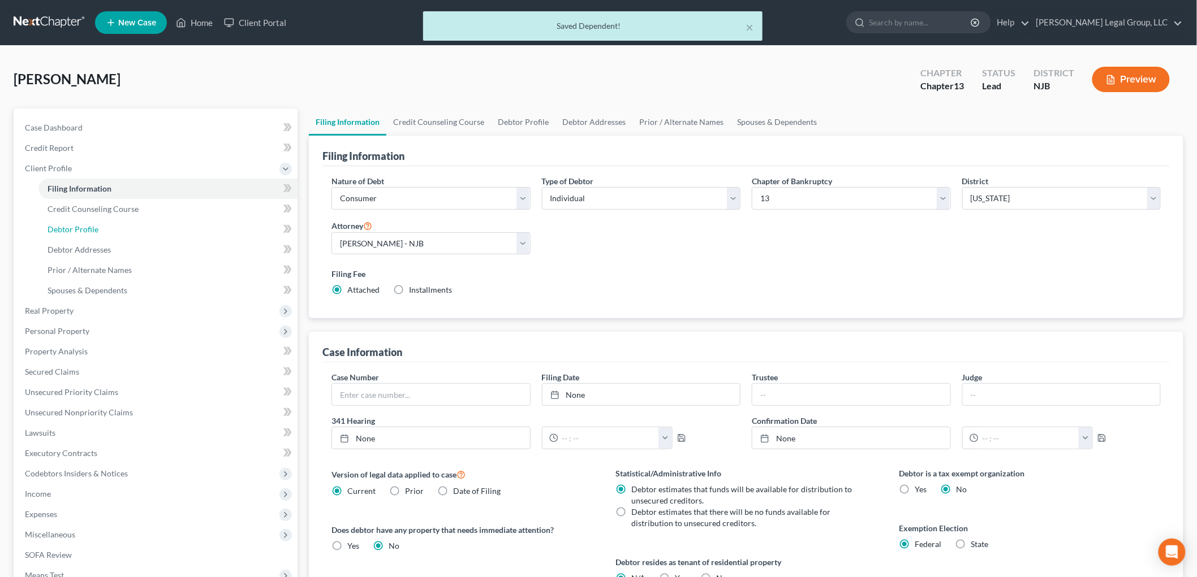
click at [98, 227] on link "Debtor Profile" at bounding box center [167, 229] width 259 height 20
select select "0"
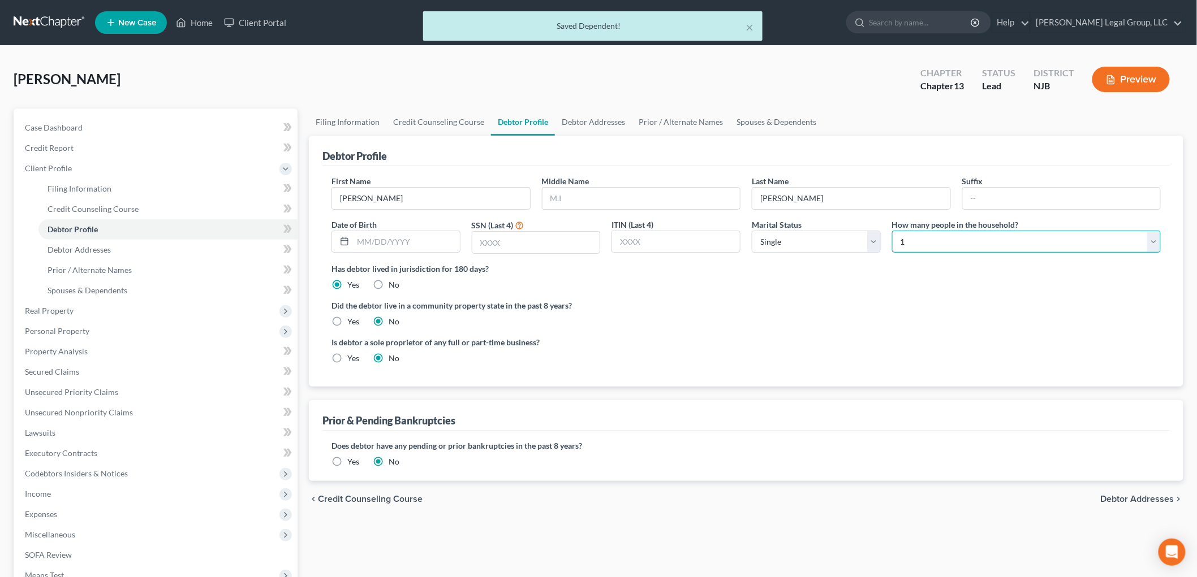
click at [941, 248] on select "Select 1 2 3 4 5 6 7 8 9 10 11 12 13 14 15 16 17 18 19 20" at bounding box center [1026, 242] width 269 height 23
select select "3"
click at [892, 231] on select "Select 1 2 3 4 5 6 7 8 9 10 11 12 13 14 15 16 17 18 19 20" at bounding box center [1026, 242] width 269 height 23
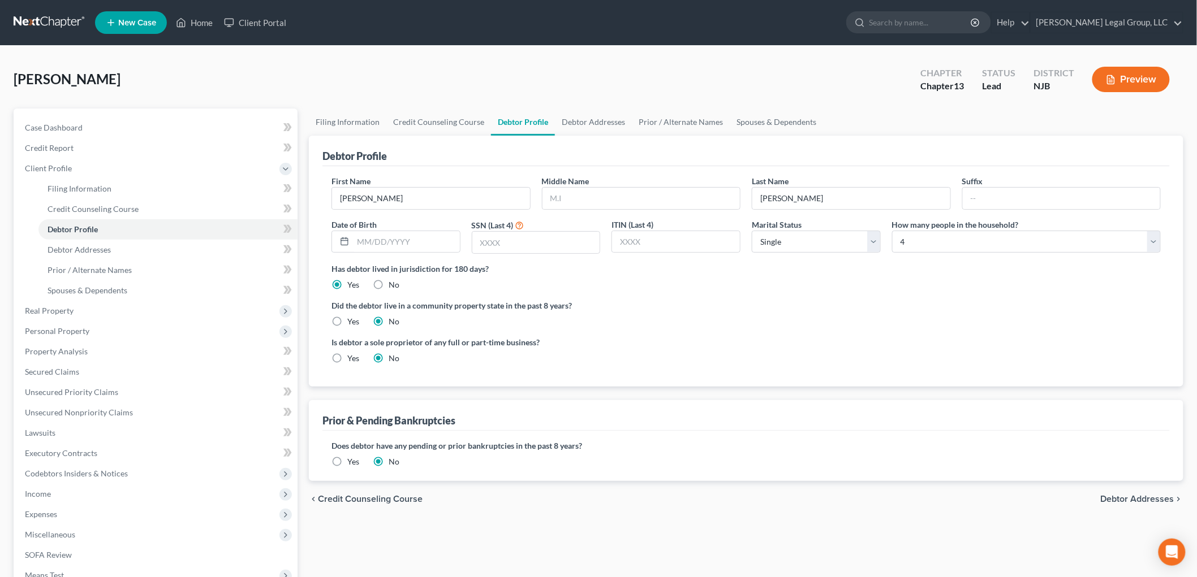
drag, startPoint x: 796, startPoint y: 262, endPoint x: 796, endPoint y: 253, distance: 8.5
click at [796, 261] on div "First Name [PERSON_NAME] Middle Name Last Name [PERSON_NAME] Date of Birth SSN …" at bounding box center [746, 219] width 840 height 88
click at [796, 251] on select "Select Single Married Separated Divorced Widowed" at bounding box center [816, 242] width 129 height 23
select select "1"
click at [752, 231] on select "Select Single Married Separated Divorced Widowed" at bounding box center [816, 242] width 129 height 23
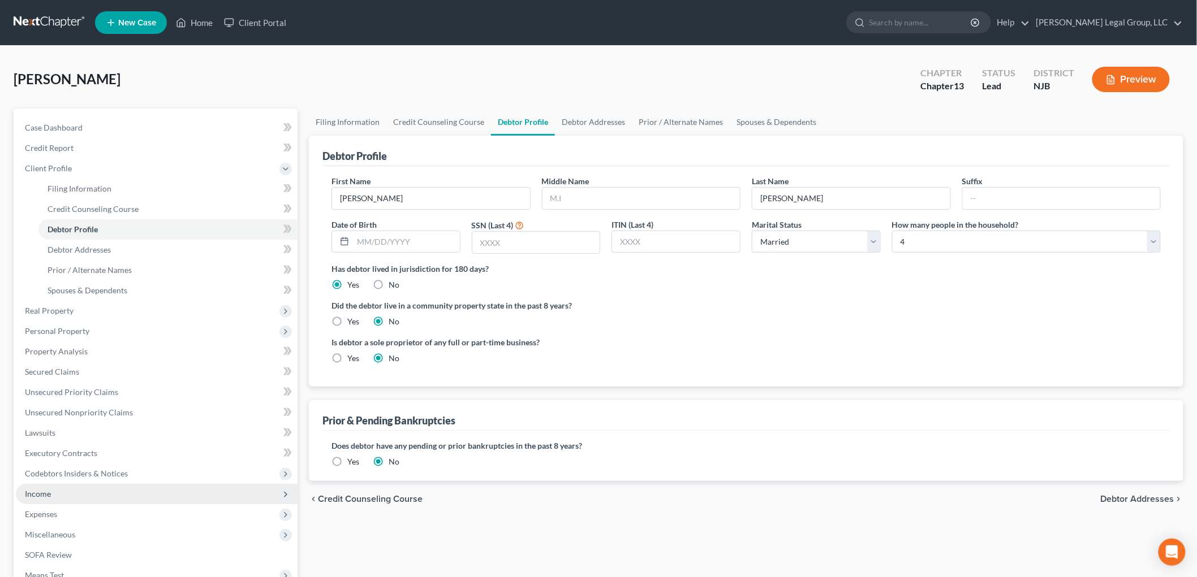
click at [62, 493] on span "Income" at bounding box center [157, 494] width 282 height 20
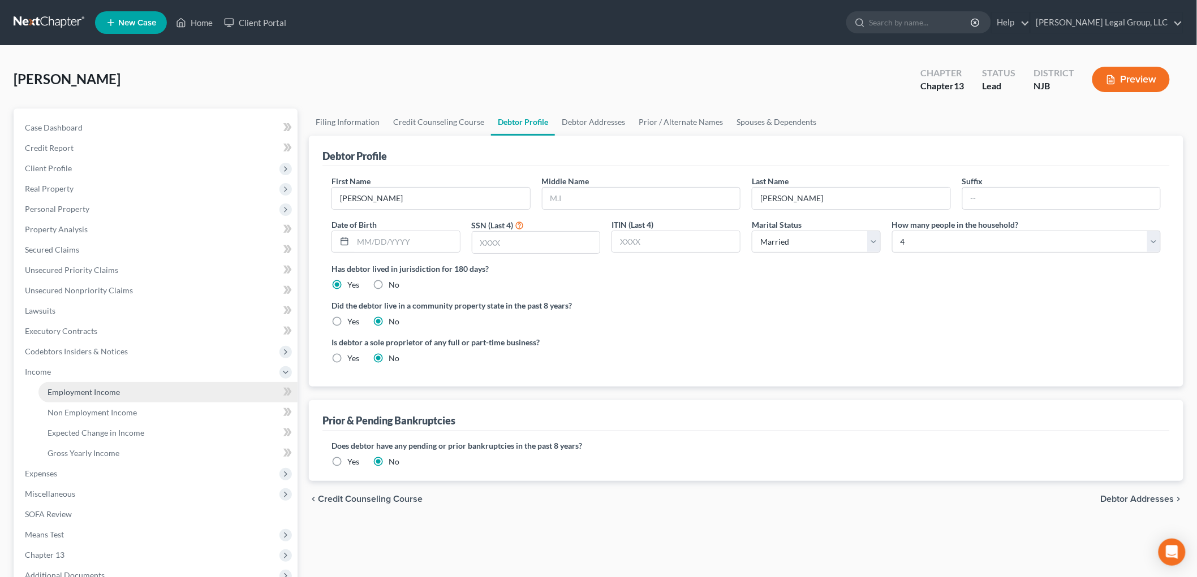
click at [103, 394] on span "Employment Income" at bounding box center [84, 392] width 72 height 10
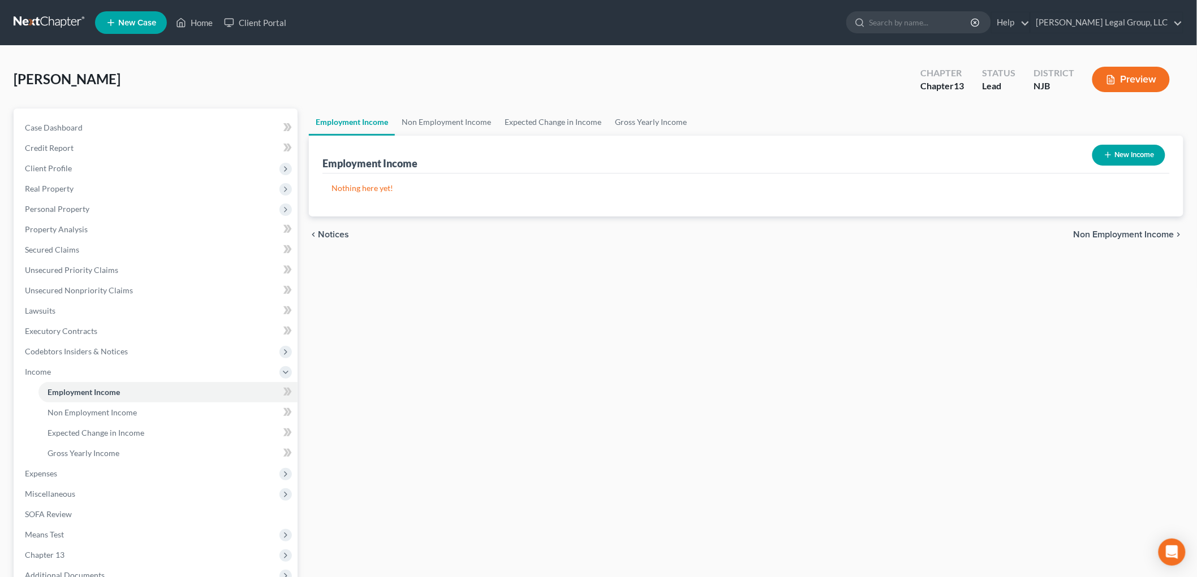
click at [1135, 156] on button "New Income" at bounding box center [1128, 155] width 73 height 21
select select "0"
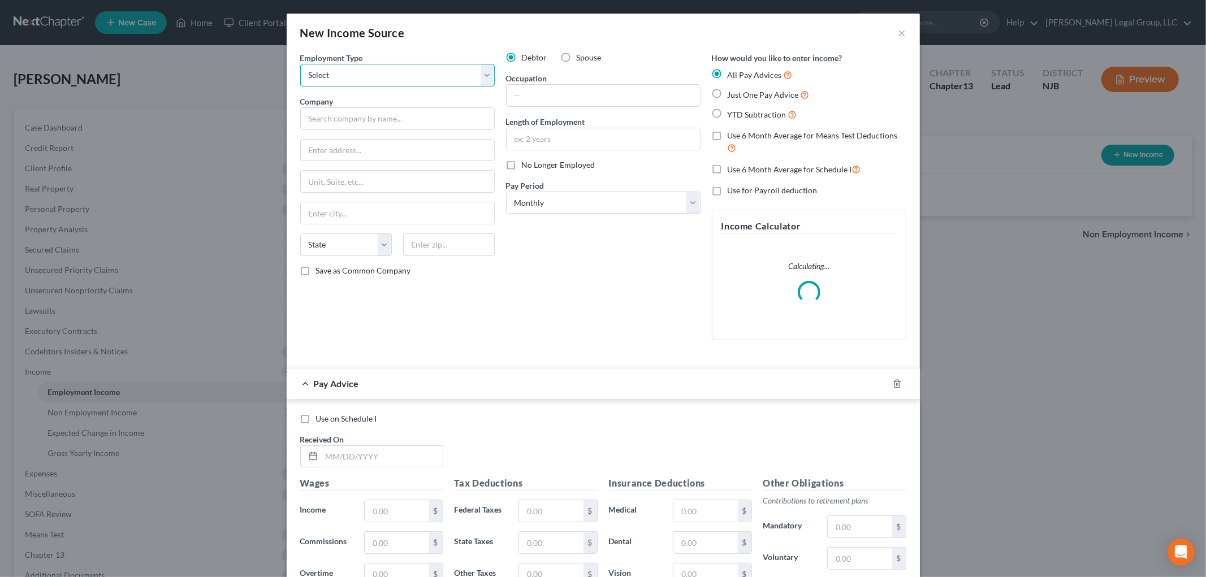
click at [426, 86] on select "Select Full or [DEMOGRAPHIC_DATA] Employment Self Employment" at bounding box center [397, 75] width 195 height 23
select select "0"
click at [300, 64] on select "Select Full or [DEMOGRAPHIC_DATA] Employment Self Employment" at bounding box center [397, 75] width 195 height 23
click at [409, 117] on input "text" at bounding box center [397, 118] width 195 height 23
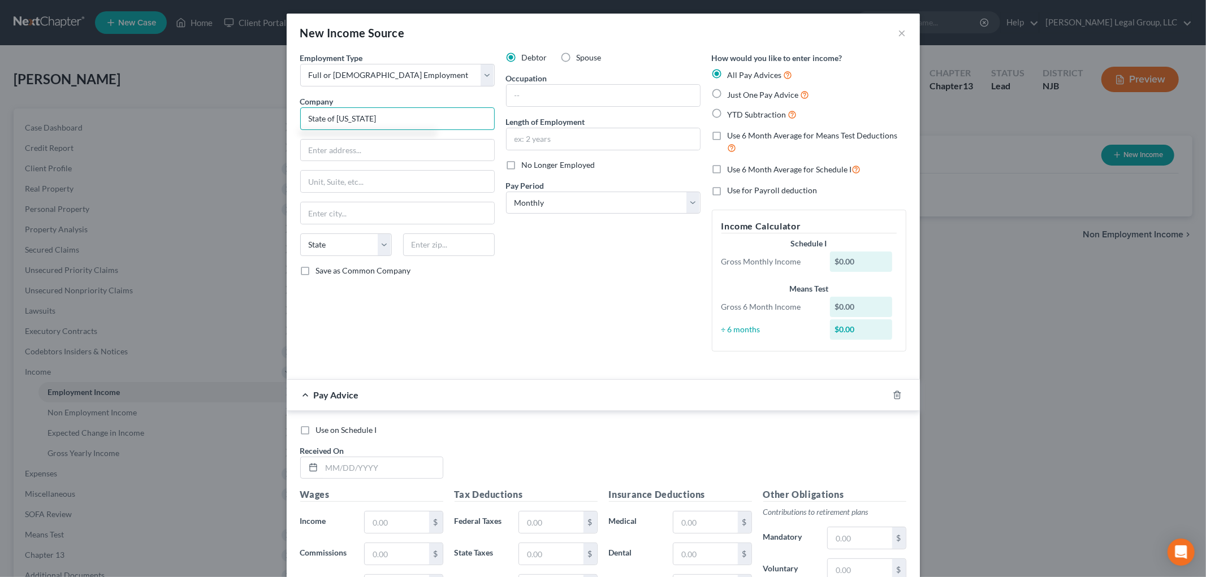
type input "State of [US_STATE]"
drag, startPoint x: 568, startPoint y: 86, endPoint x: 577, endPoint y: 86, distance: 9.6
click at [568, 86] on input "text" at bounding box center [603, 95] width 193 height 21
type input "corrections officer"
type input "21 years"
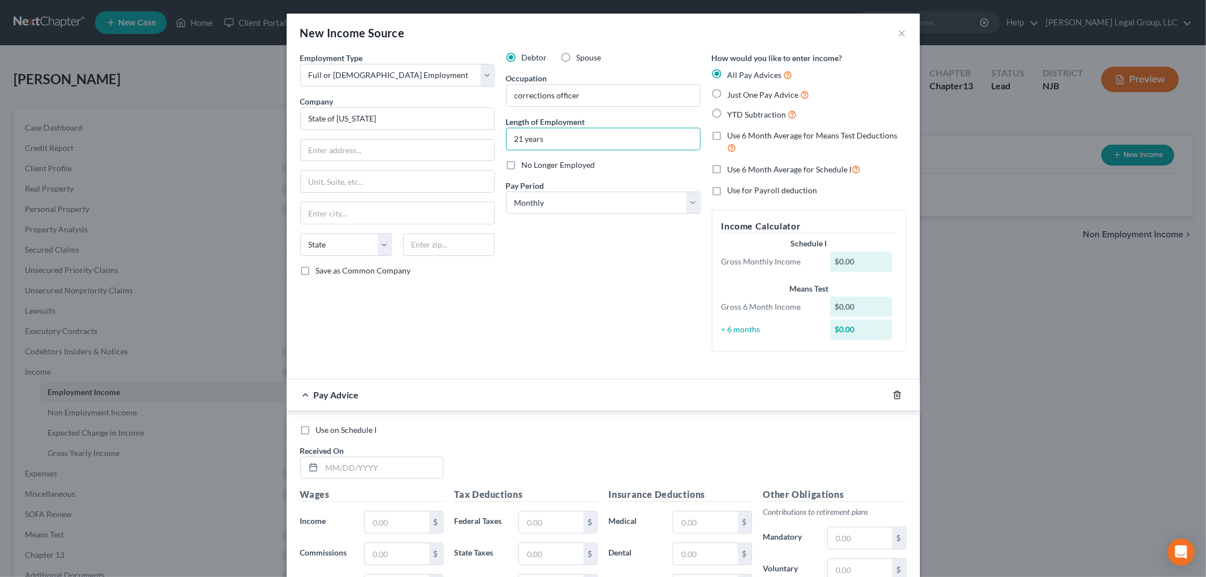
click at [895, 394] on icon "button" at bounding box center [897, 395] width 9 height 9
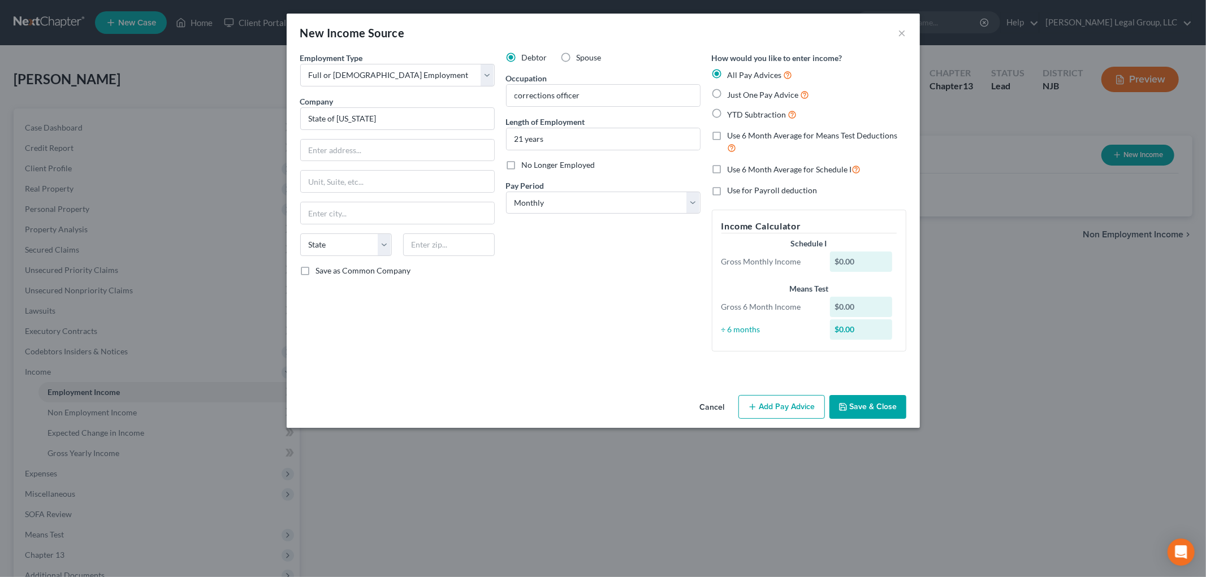
click at [872, 412] on button "Save & Close" at bounding box center [868, 407] width 77 height 24
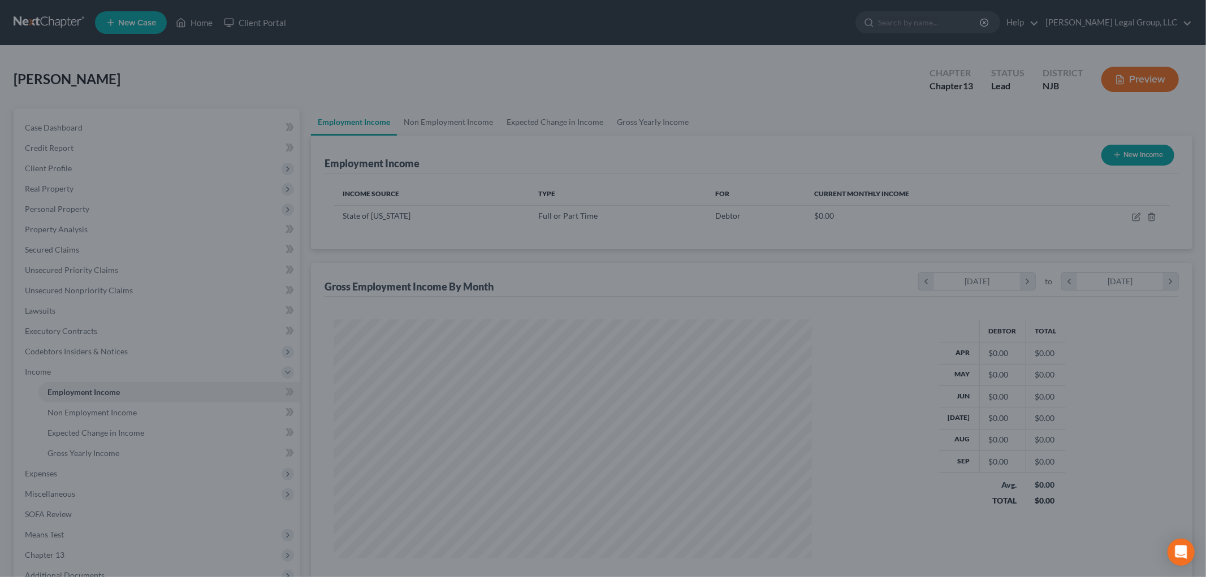
scroll to position [236, 497]
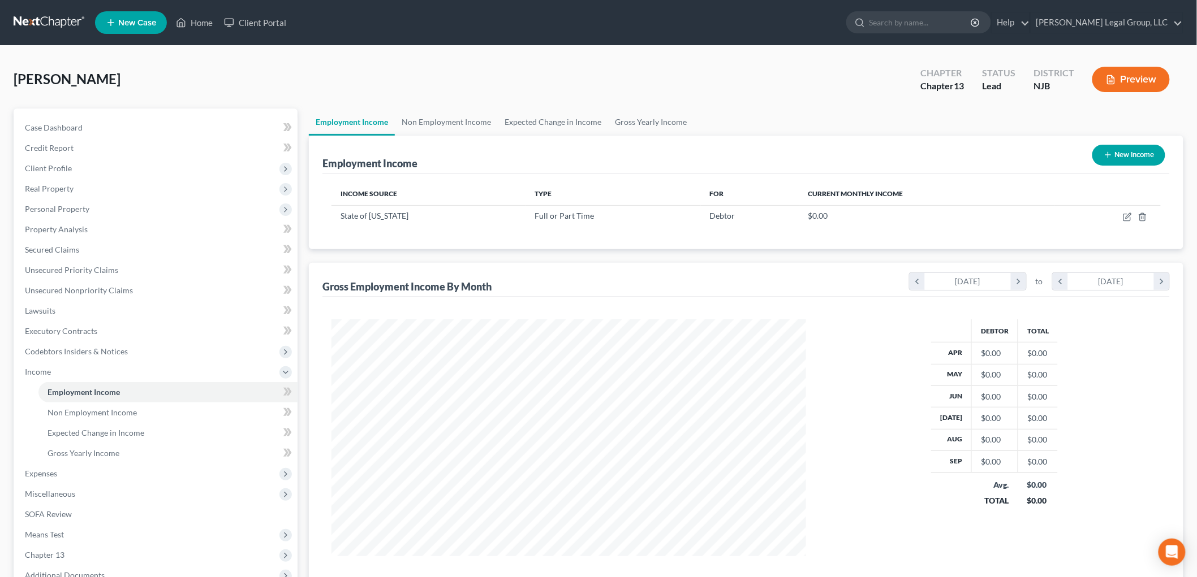
click at [1129, 154] on button "New Income" at bounding box center [1128, 155] width 73 height 21
select select "0"
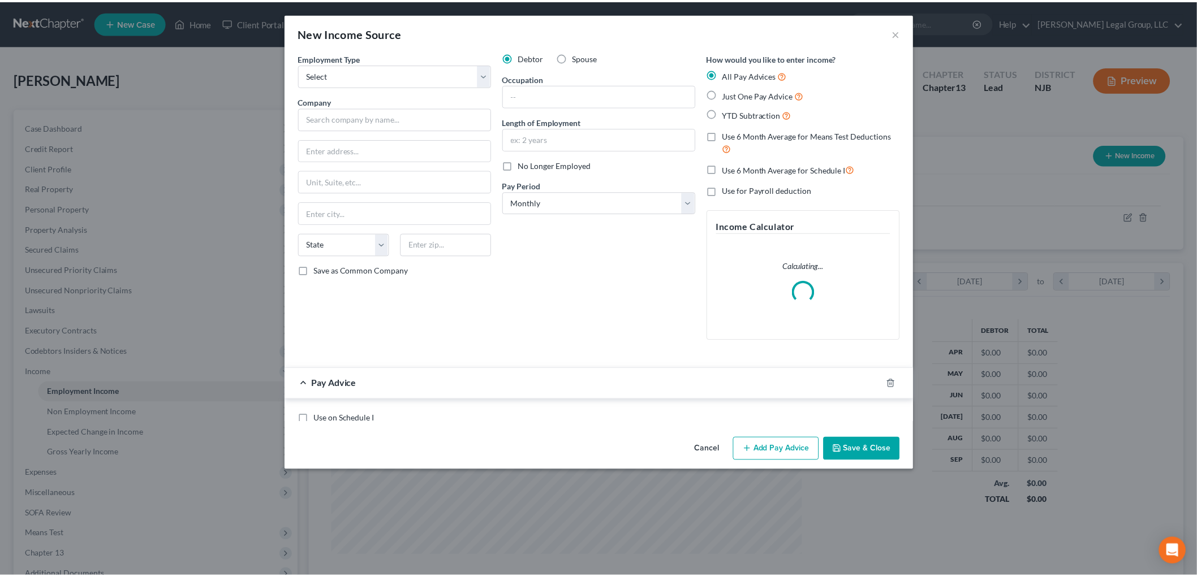
scroll to position [239, 501]
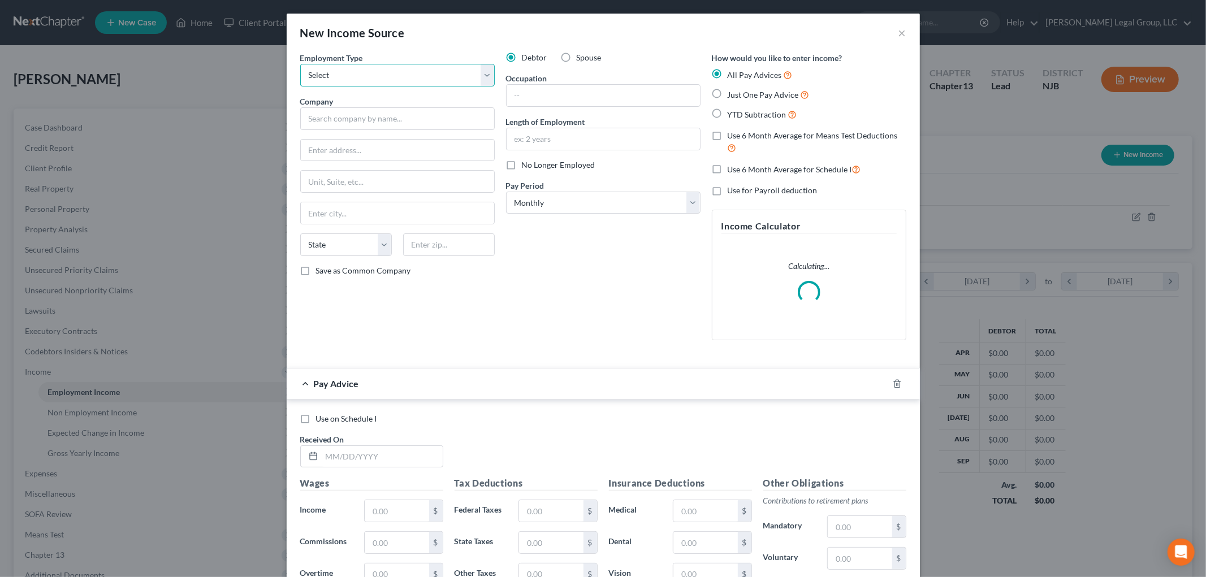
drag, startPoint x: 427, startPoint y: 68, endPoint x: 423, endPoint y: 85, distance: 17.4
click at [427, 68] on select "Select Full or [DEMOGRAPHIC_DATA] Employment Self Employment" at bounding box center [397, 75] width 195 height 23
select select "0"
click at [300, 64] on select "Select Full or [DEMOGRAPHIC_DATA] Employment Self Employment" at bounding box center [397, 75] width 195 height 23
click at [393, 117] on input "text" at bounding box center [397, 118] width 195 height 23
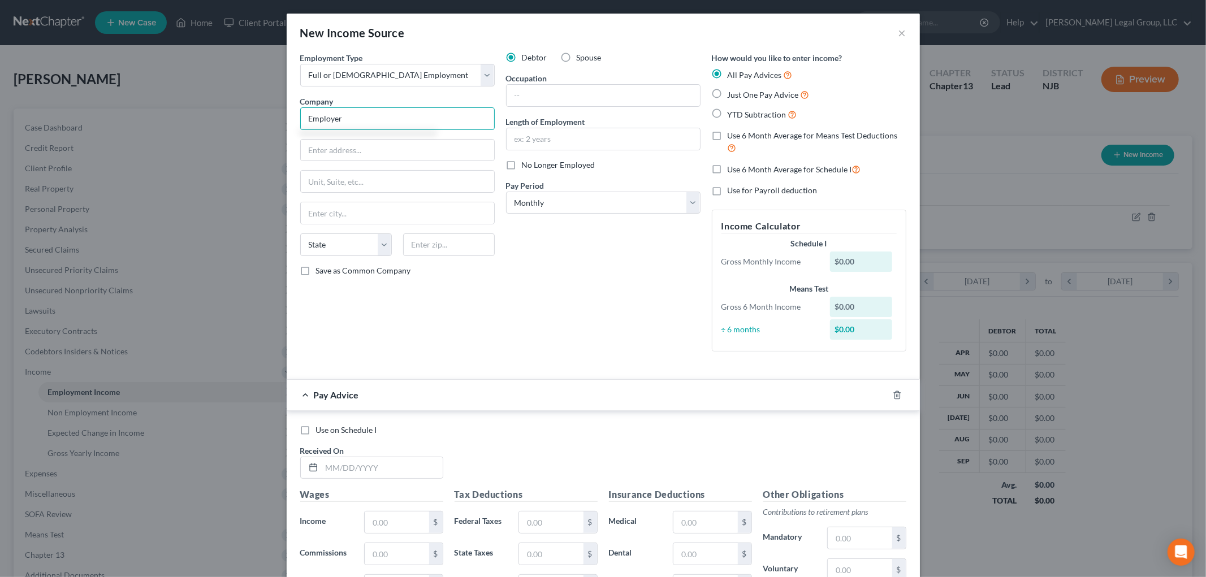
type input "Employer"
click at [519, 103] on input "text" at bounding box center [603, 95] width 193 height 21
type input "HR Manager"
type input "1 months"
click at [895, 394] on icon "button" at bounding box center [897, 395] width 9 height 9
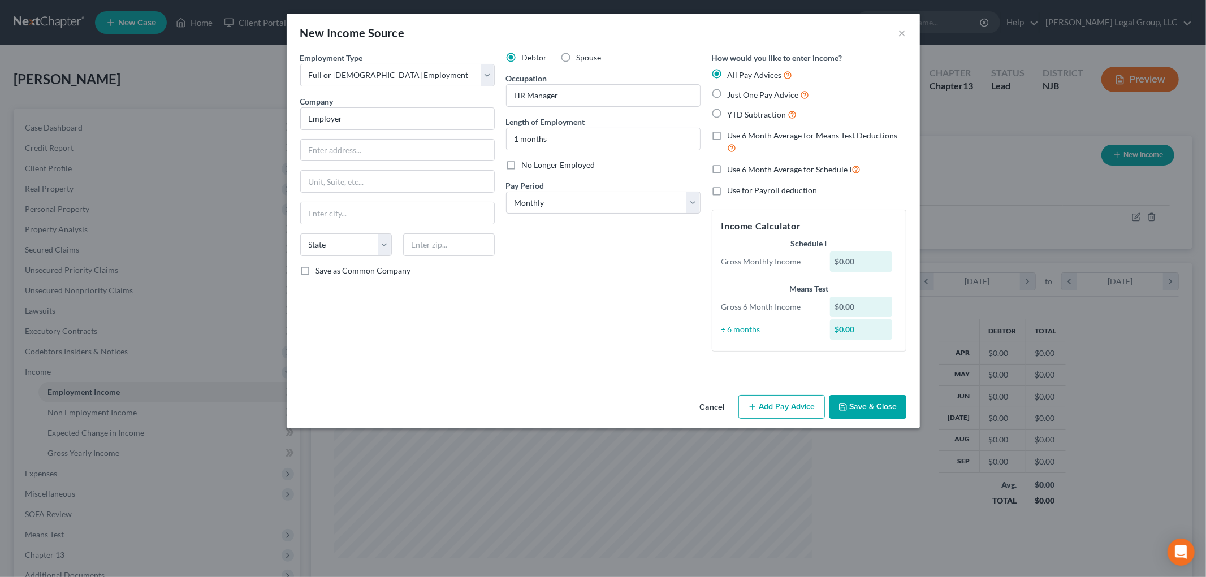
click at [878, 411] on button "Save & Close" at bounding box center [868, 407] width 77 height 24
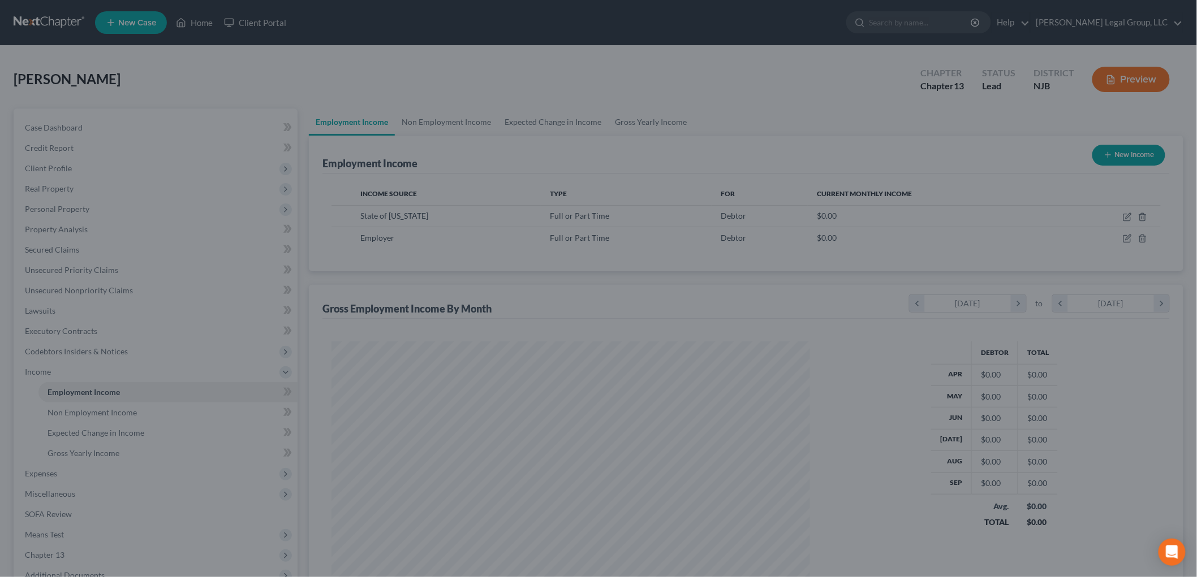
scroll to position [565309, 565048]
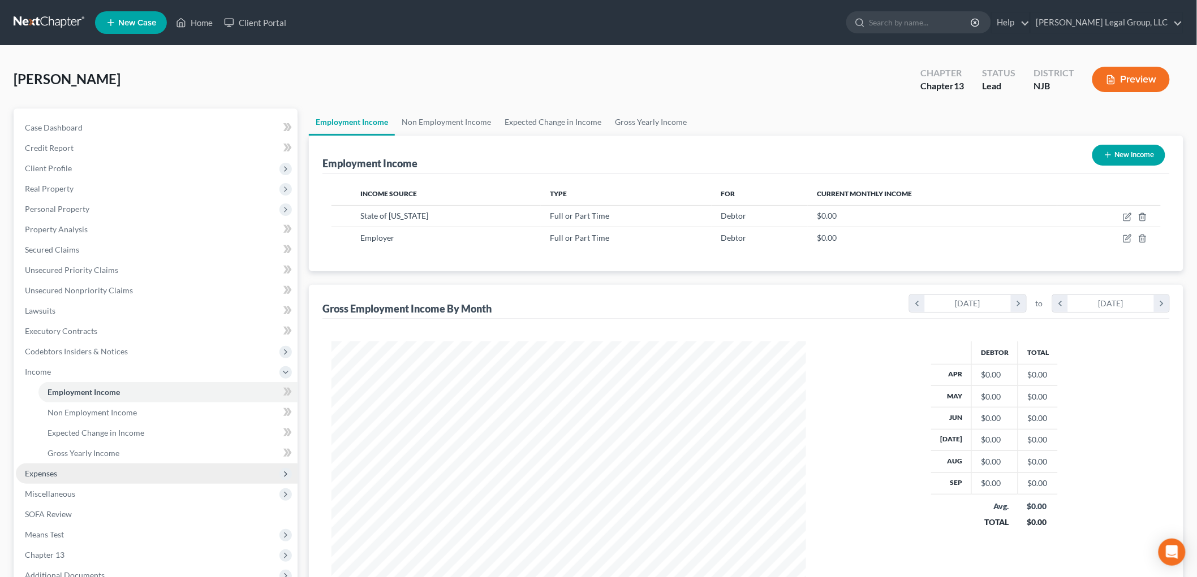
click at [70, 472] on span "Expenses" at bounding box center [157, 474] width 282 height 20
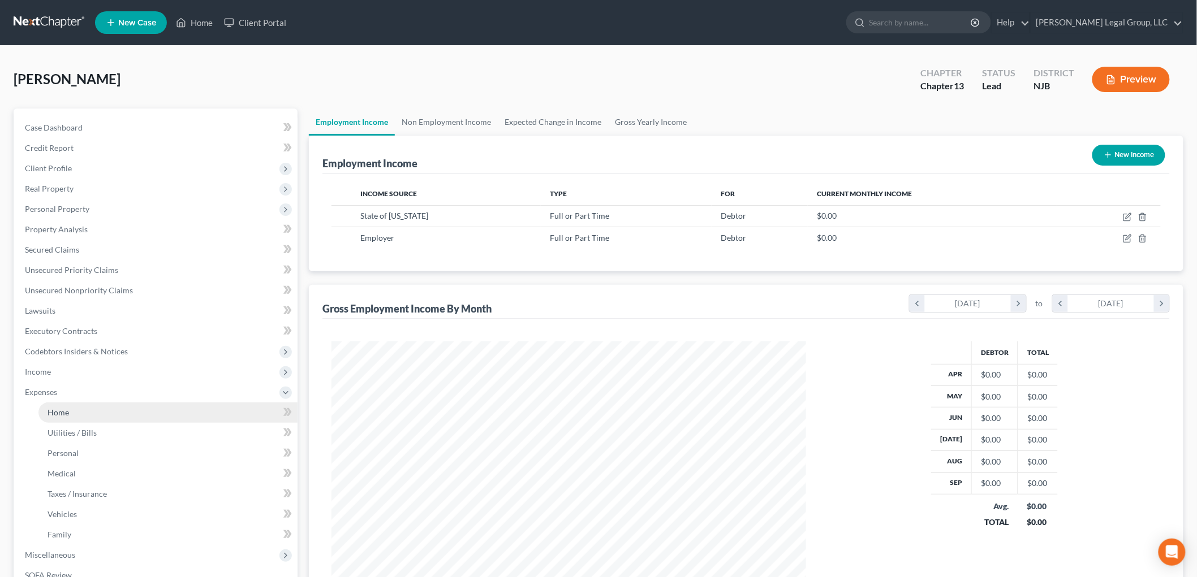
click at [76, 413] on link "Home" at bounding box center [167, 413] width 259 height 20
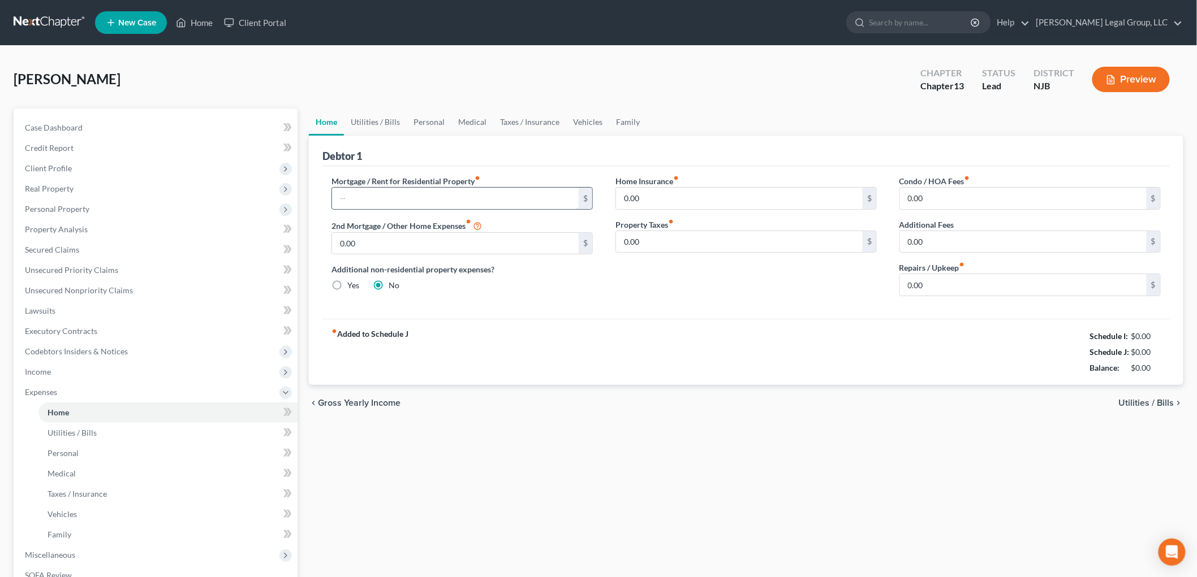
click at [445, 205] on input "text" at bounding box center [455, 198] width 247 height 21
type input "3,500"
click at [375, 127] on link "Utilities / Bills" at bounding box center [375, 122] width 63 height 27
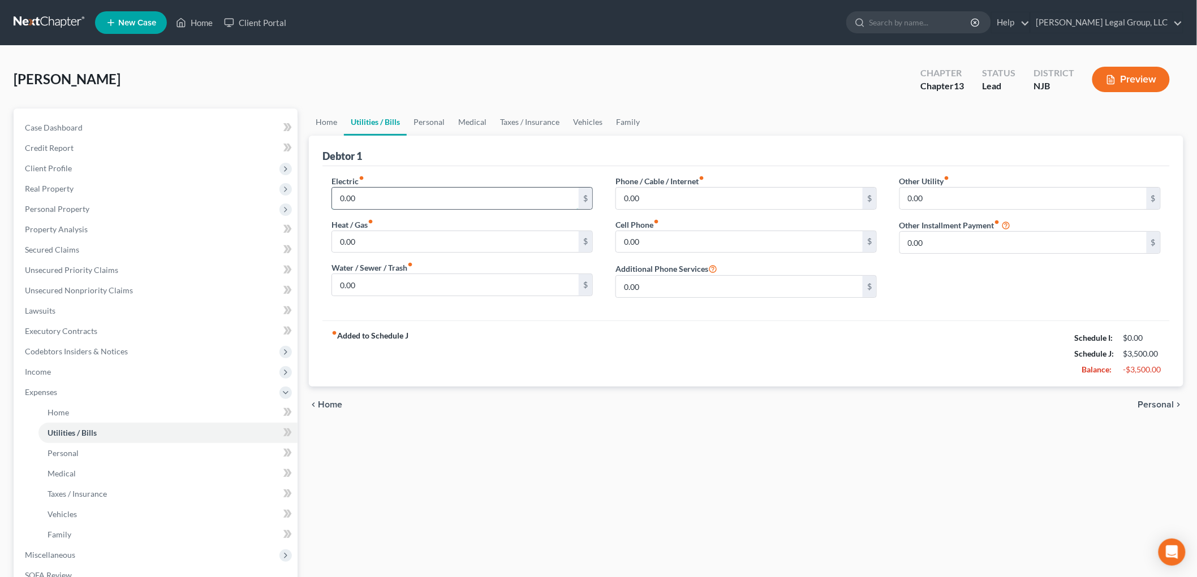
click at [405, 188] on input "0.00" at bounding box center [455, 198] width 247 height 21
type input "400"
type input "350"
type input "200"
type input "60"
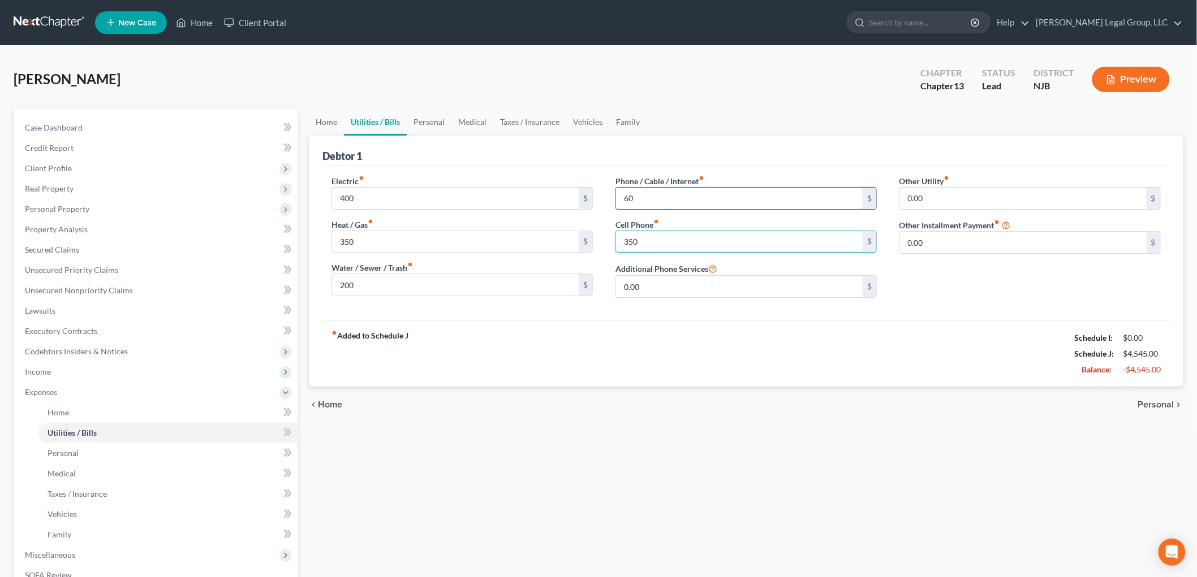
type input "350"
click at [439, 119] on link "Personal" at bounding box center [429, 122] width 45 height 27
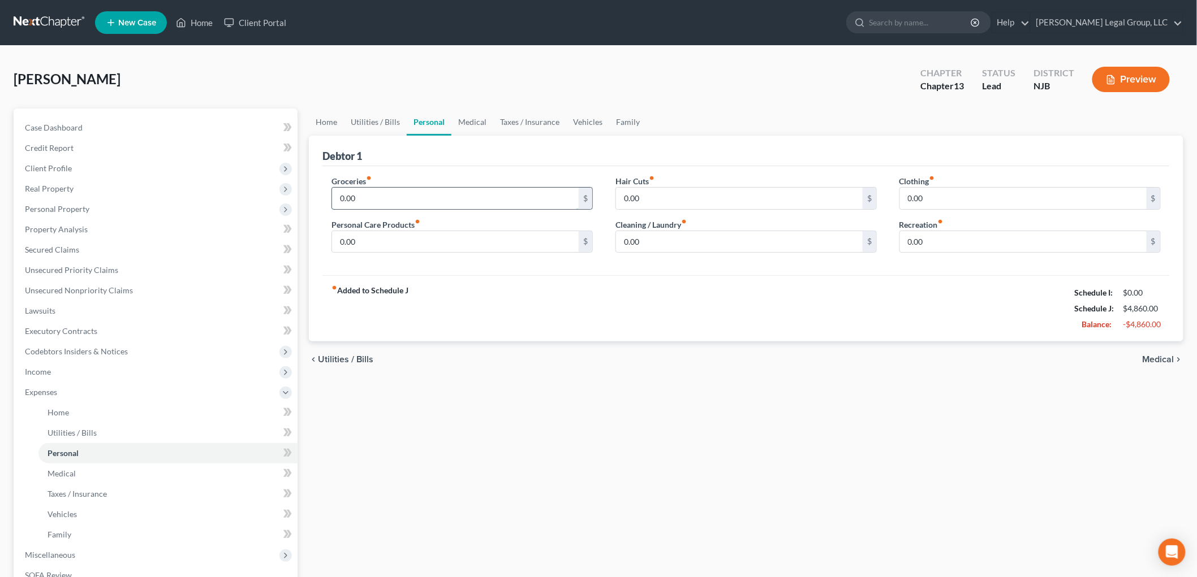
click at [399, 189] on input "0.00" at bounding box center [455, 198] width 247 height 21
type input "1,000"
click at [636, 122] on link "Family" at bounding box center [627, 122] width 37 height 27
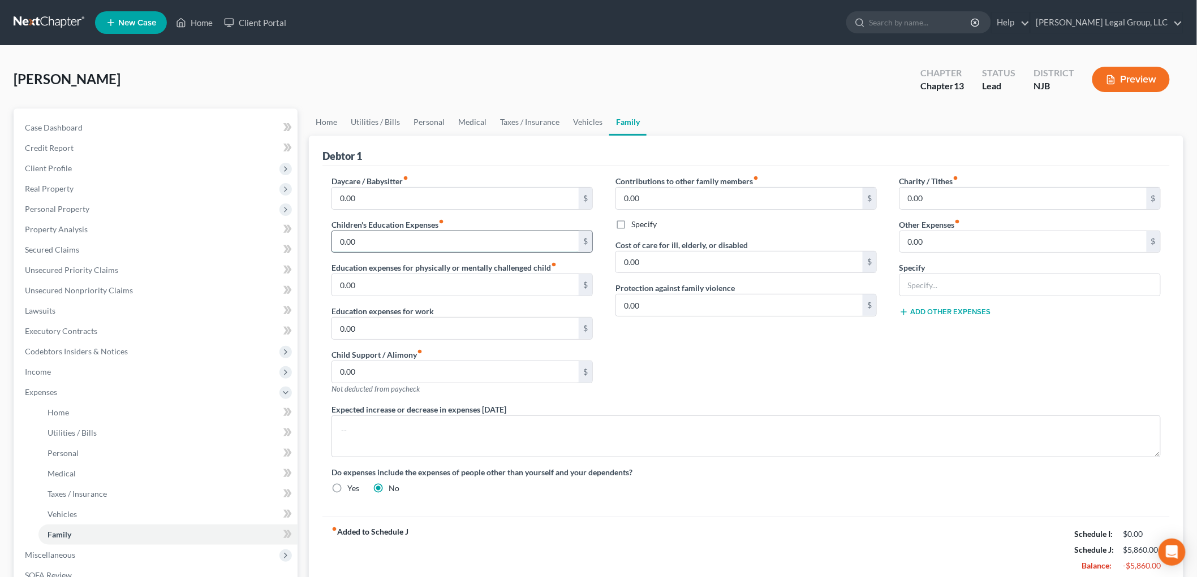
click at [389, 247] on input "0.00" at bounding box center [455, 241] width 247 height 21
type input "584"
click at [474, 112] on link "Medical" at bounding box center [472, 122] width 42 height 27
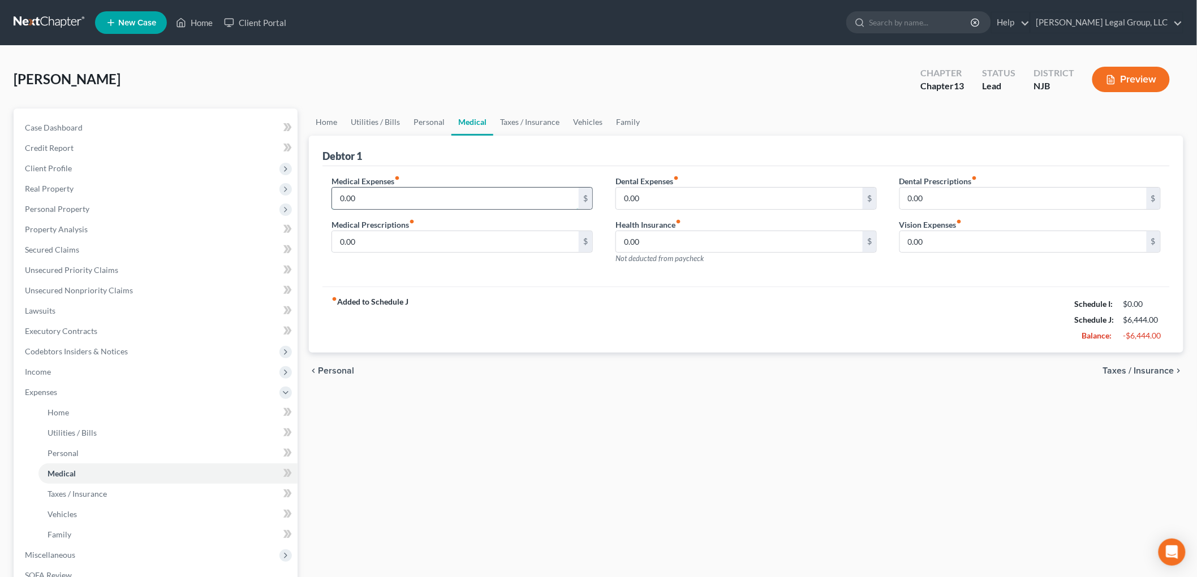
click at [409, 198] on input "0.00" at bounding box center [455, 198] width 247 height 21
type input "75"
drag, startPoint x: 583, startPoint y: 120, endPoint x: 559, endPoint y: 157, distance: 44.1
click at [584, 120] on link "Vehicles" at bounding box center [587, 122] width 43 height 27
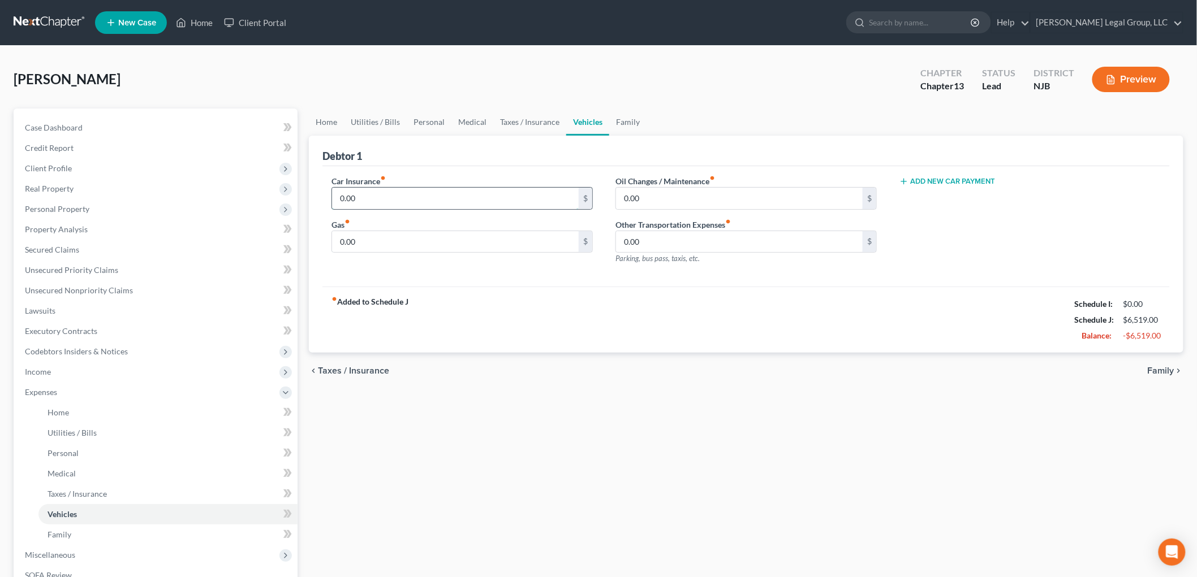
click at [493, 201] on input "0.00" at bounding box center [455, 198] width 247 height 21
click at [441, 202] on input "400" at bounding box center [455, 198] width 247 height 21
type input "260"
type input "400"
click at [81, 247] on link "Secured Claims" at bounding box center [157, 250] width 282 height 20
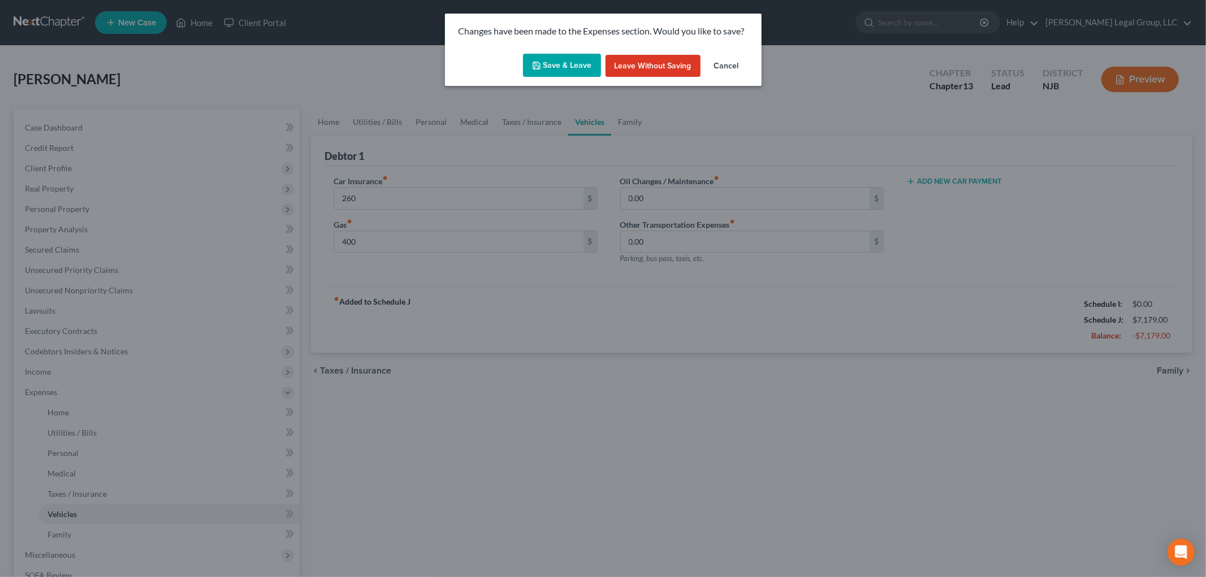
click at [556, 62] on button "Save & Leave" at bounding box center [562, 66] width 78 height 24
type input "260.00"
type input "400.00"
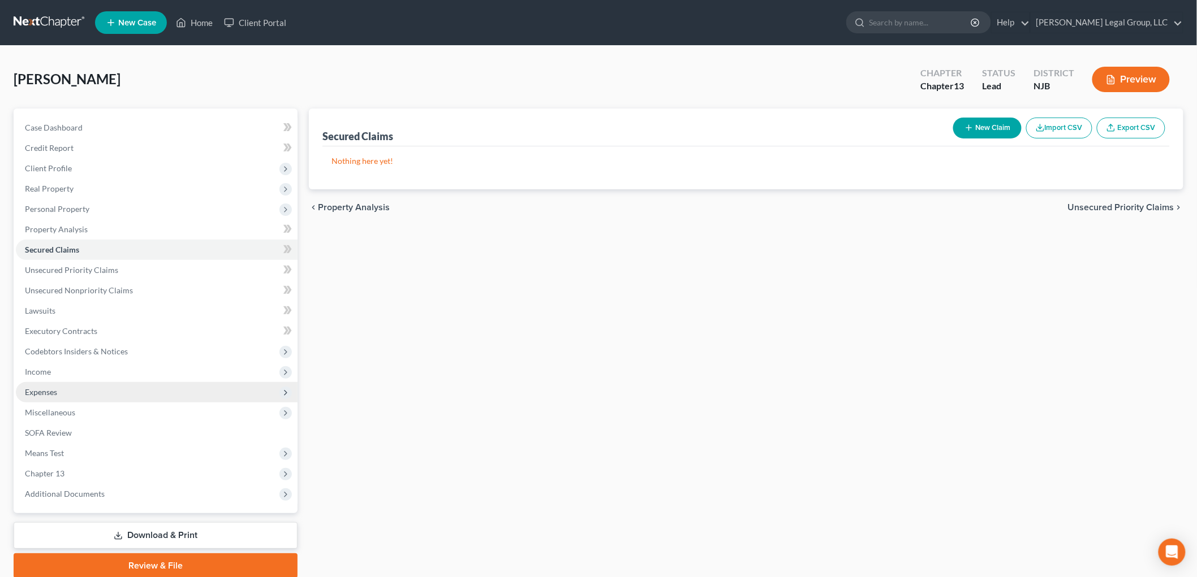
click at [51, 390] on span "Expenses" at bounding box center [41, 392] width 32 height 10
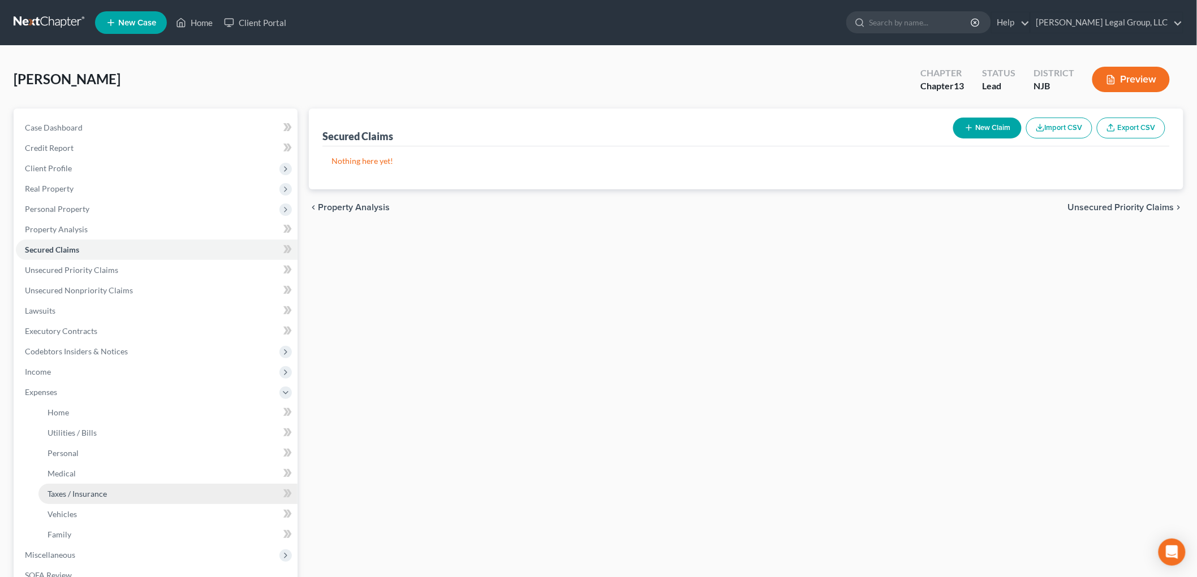
click at [109, 494] on link "Taxes / Insurance" at bounding box center [167, 494] width 259 height 20
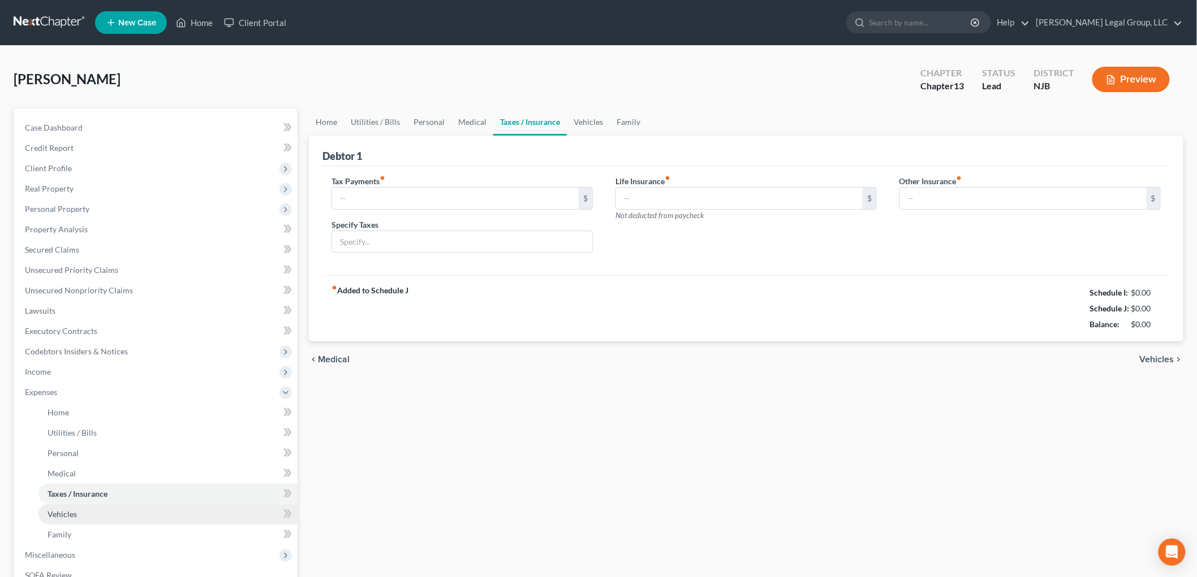
type input "0.00"
click at [93, 518] on link "Vehicles" at bounding box center [167, 514] width 259 height 20
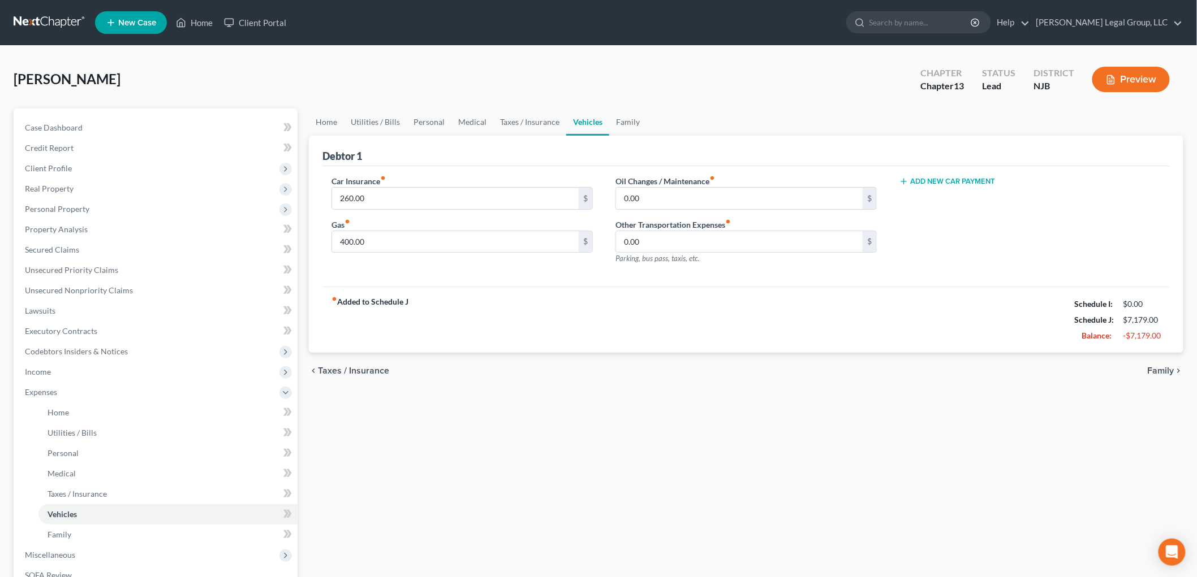
click at [977, 180] on button "Add New Car Payment" at bounding box center [947, 181] width 96 height 9
click at [961, 199] on input "text" at bounding box center [1012, 198] width 224 height 21
type input "750"
click at [605, 114] on link "Vehicles" at bounding box center [587, 122] width 43 height 27
click at [622, 122] on link "Family" at bounding box center [627, 122] width 37 height 27
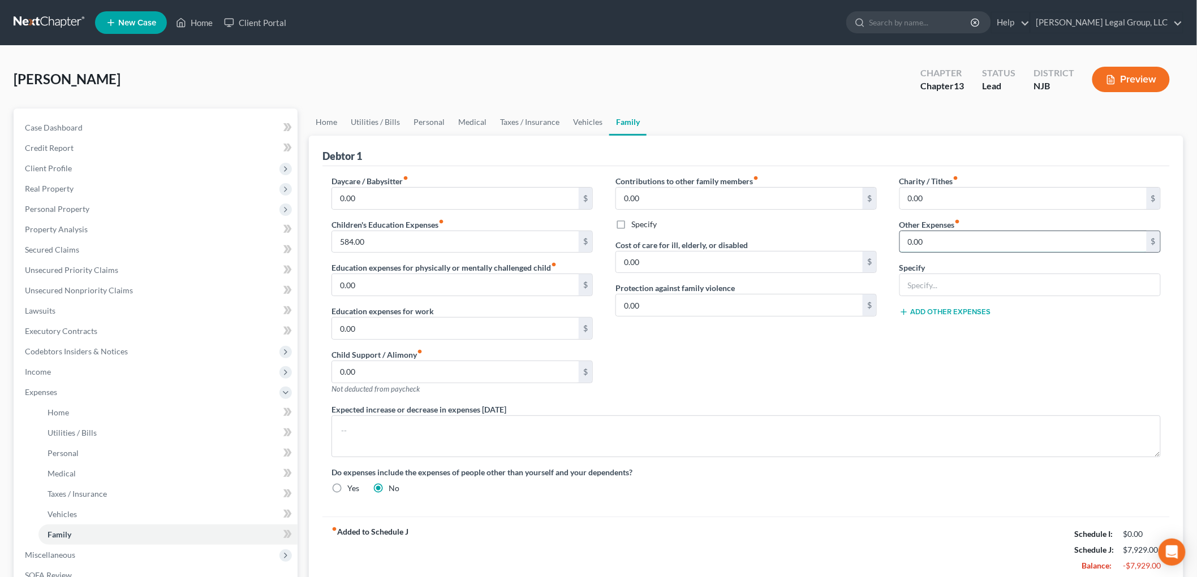
click at [937, 239] on input "0.00" at bounding box center [1023, 241] width 247 height 21
type input "400"
type input "wife's credit card payments"
click at [970, 313] on button "Add Other Expenses" at bounding box center [945, 312] width 92 height 9
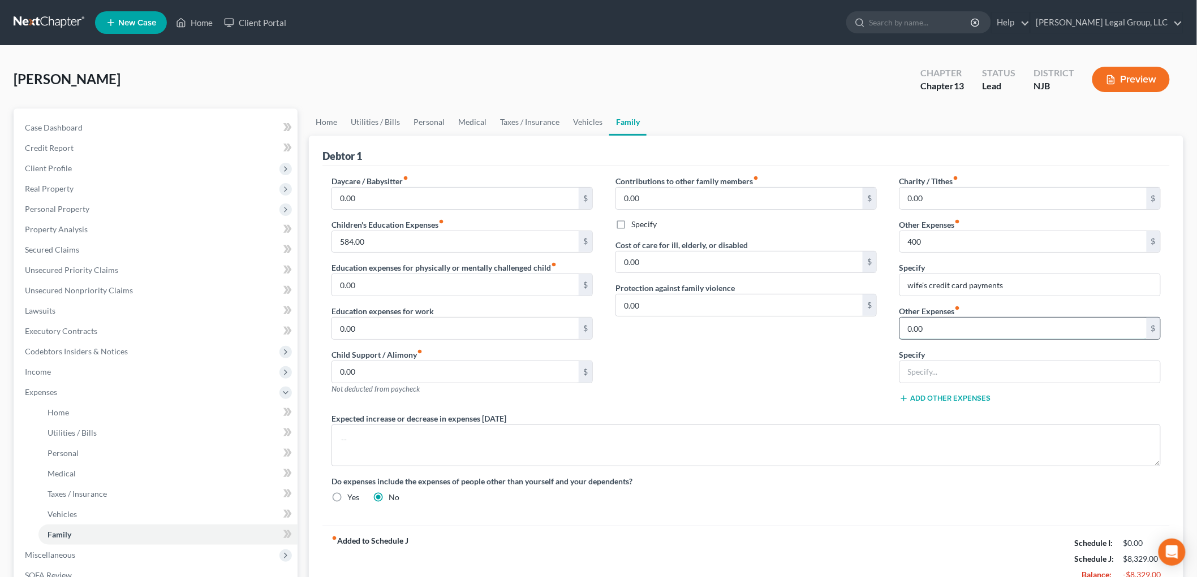
click at [964, 321] on input "0.00" at bounding box center [1023, 328] width 247 height 21
type input "250"
type input "wife's student loans"
click at [936, 396] on button "Add Other Expenses" at bounding box center [945, 398] width 92 height 9
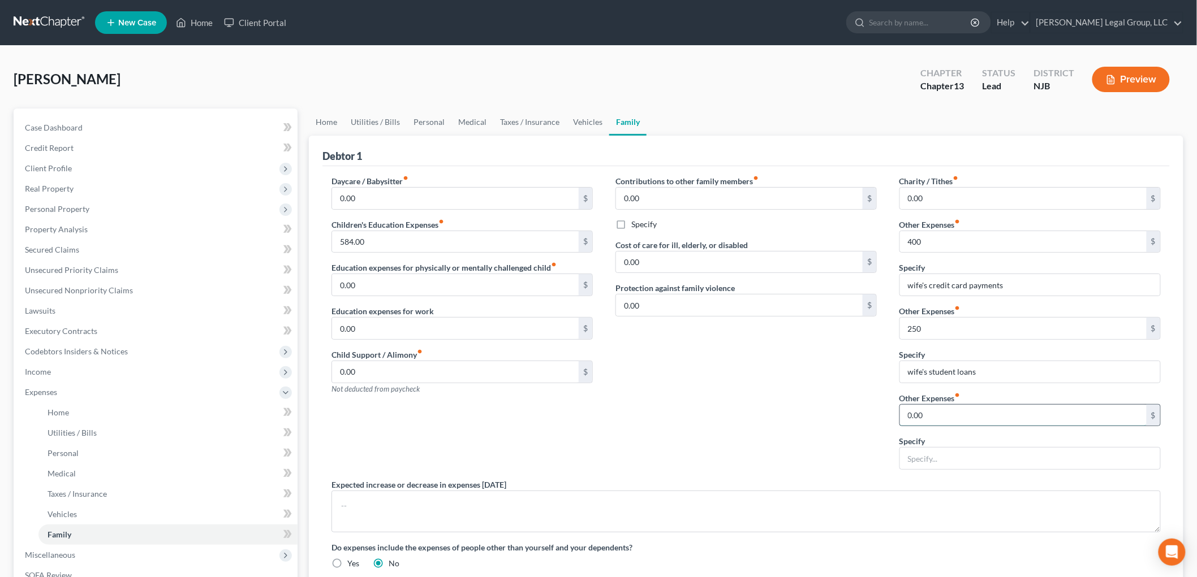
click at [930, 419] on input "0.00" at bounding box center [1023, 415] width 247 height 21
type input "150"
type input "Pet care"
click at [81, 200] on span "Personal Property" at bounding box center [157, 209] width 282 height 20
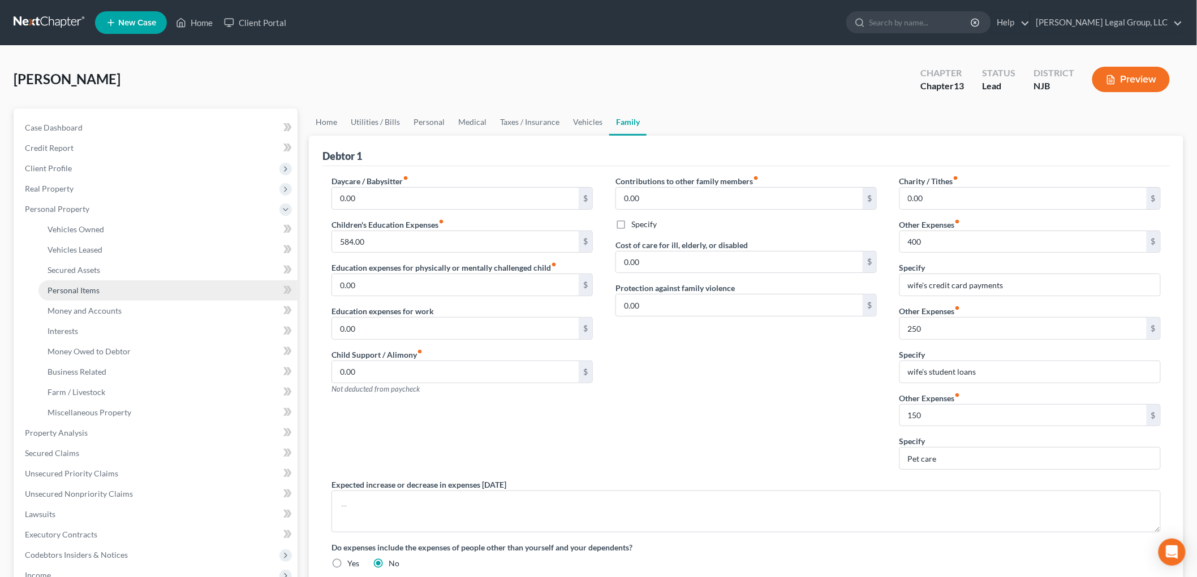
click at [96, 287] on span "Personal Items" at bounding box center [74, 291] width 52 height 10
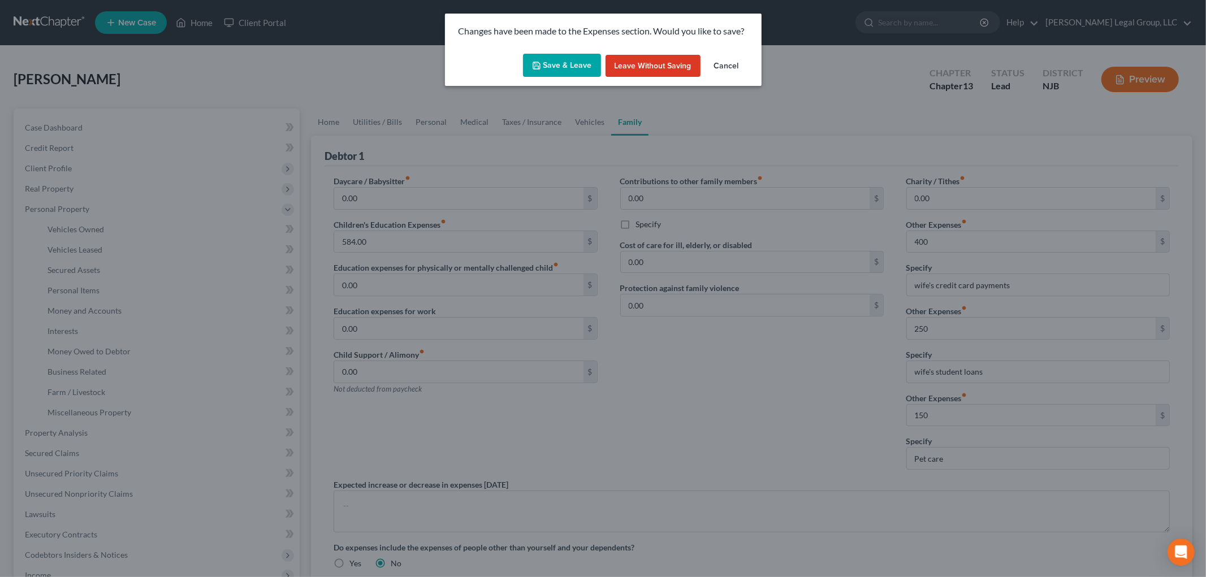
click at [560, 63] on button "Save & Leave" at bounding box center [562, 66] width 78 height 24
type input "400.00"
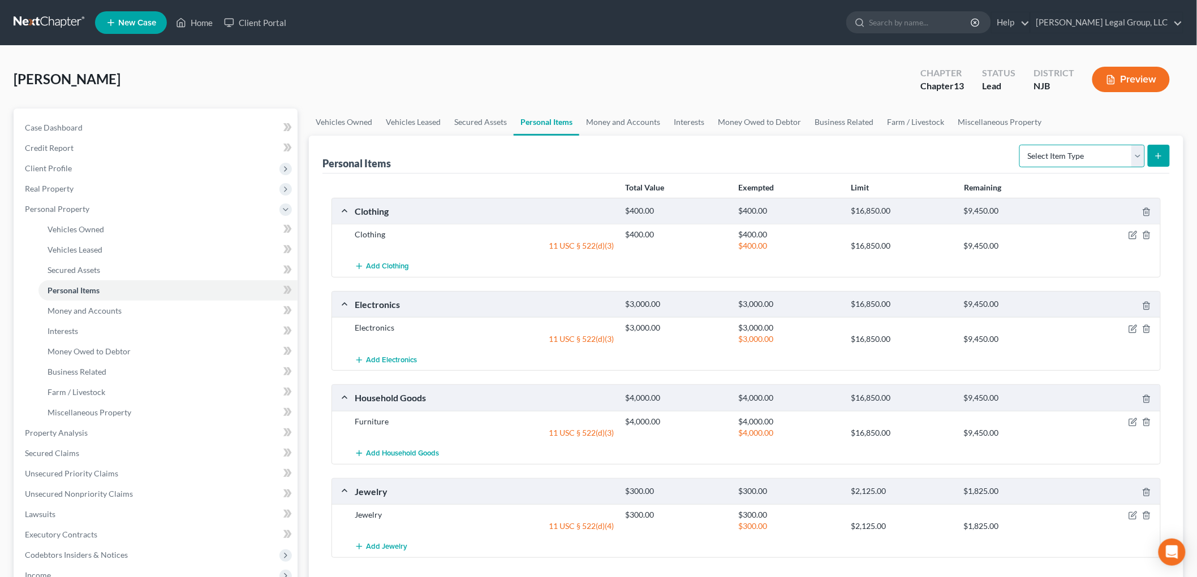
click at [1055, 156] on select "Select Item Type Clothing Collectibles Of Value Electronics Firearms Household …" at bounding box center [1082, 156] width 126 height 23
select select "pets"
click at [1020, 145] on select "Select Item Type Clothing Collectibles Of Value Electronics Firearms Household …" at bounding box center [1082, 156] width 126 height 23
click at [1167, 145] on button "submit" at bounding box center [1158, 156] width 22 height 22
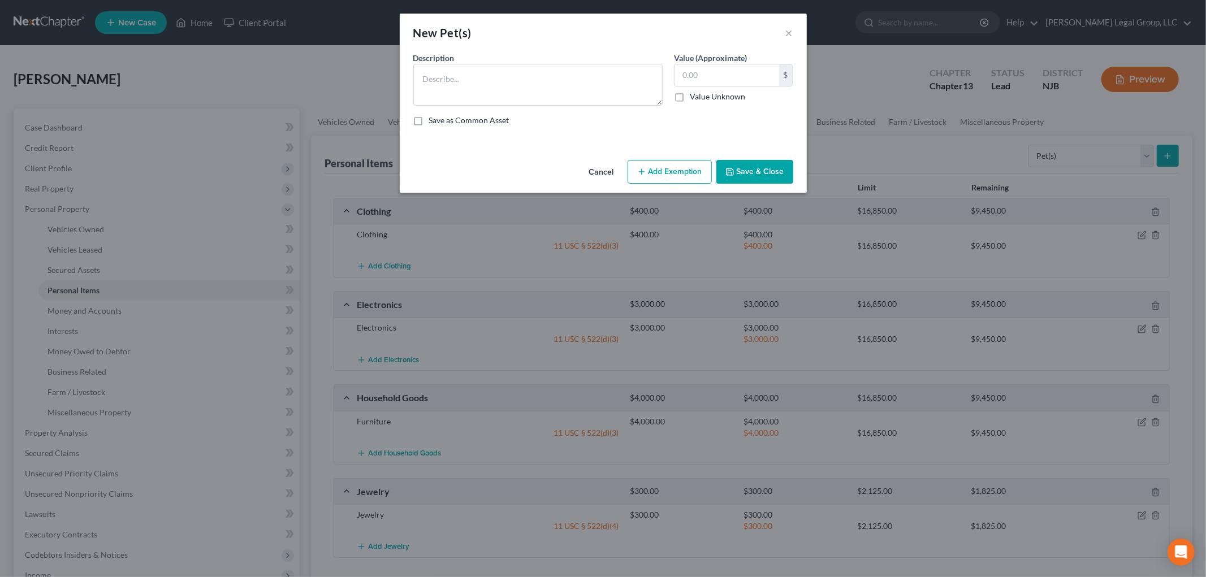
click at [481, 55] on div "Description *" at bounding box center [538, 79] width 261 height 54
click at [463, 72] on textarea at bounding box center [537, 85] width 249 height 42
type textarea "Dog"
type input "1"
click at [692, 178] on button "Add Exemption" at bounding box center [670, 172] width 84 height 24
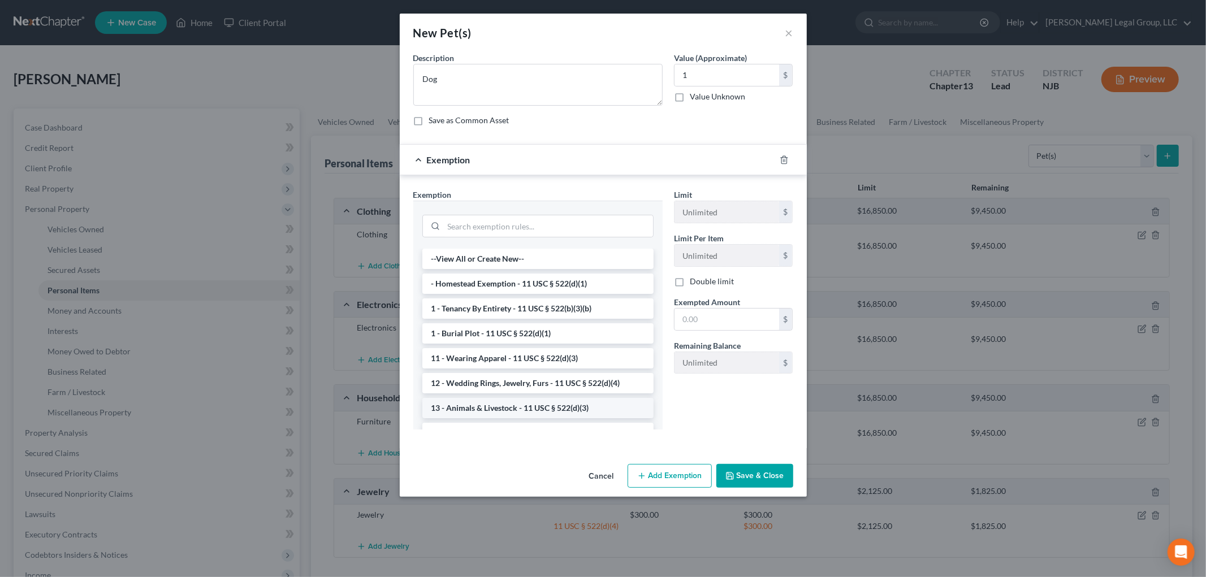
click at [543, 413] on li "13 - Animals & Livestock - 11 USC § 522(d)(3)" at bounding box center [537, 408] width 231 height 20
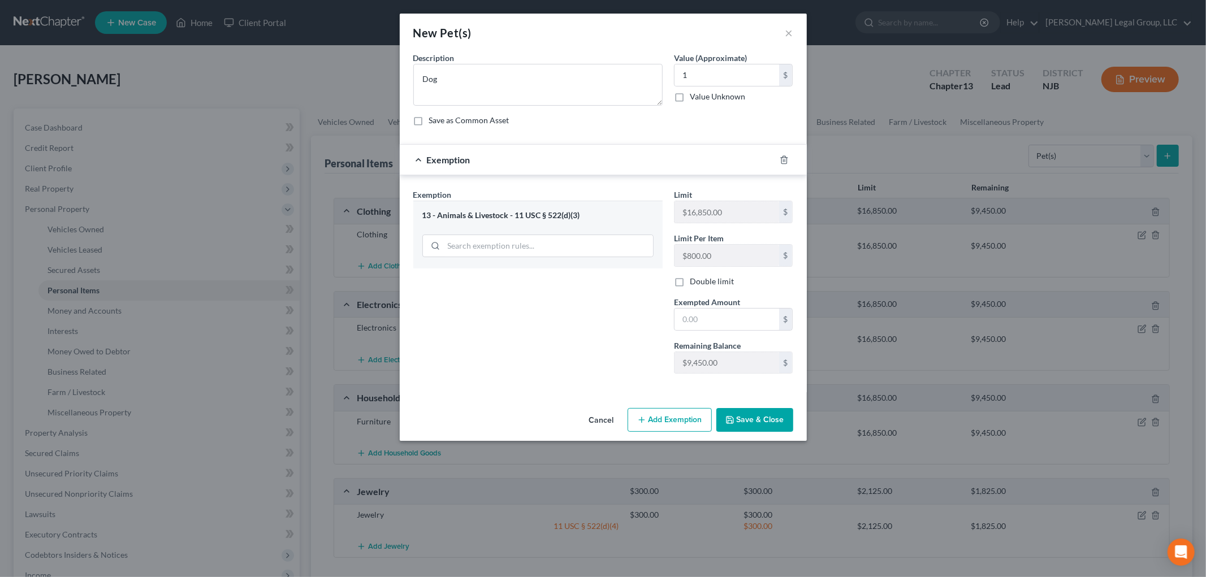
click at [713, 331] on div "Limit $16,850.00 $ Limit Per Item $800.00 $ Double limit Exempted Amount * $ Re…" at bounding box center [733, 286] width 131 height 194
click at [717, 320] on input "text" at bounding box center [727, 319] width 105 height 21
type input "1"
click at [754, 421] on button "Save & Close" at bounding box center [755, 420] width 77 height 24
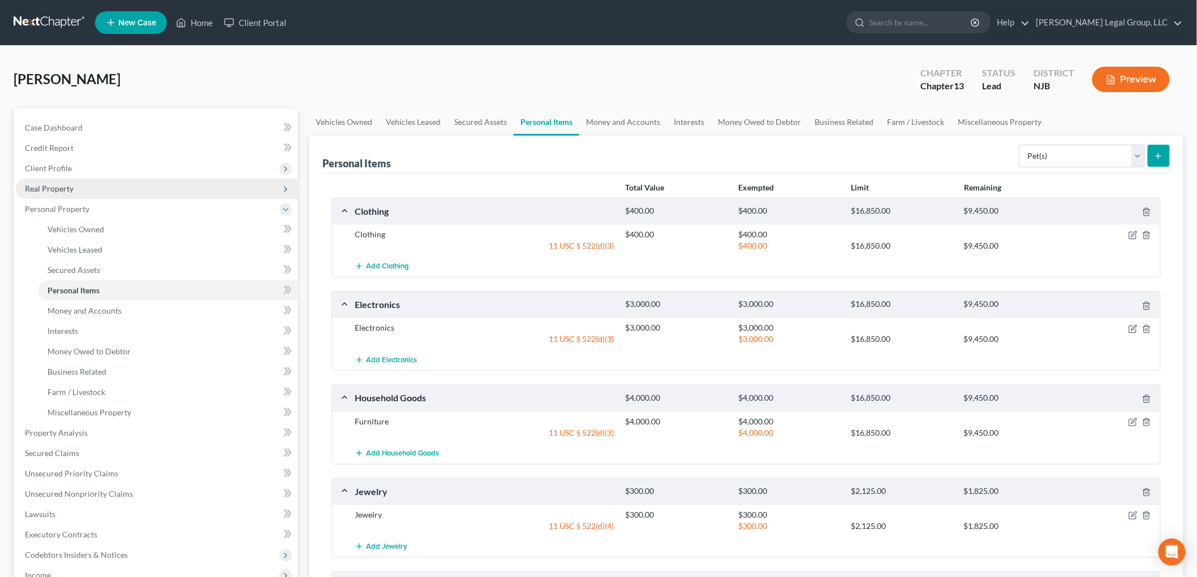
drag, startPoint x: 58, startPoint y: 166, endPoint x: 68, endPoint y: 191, distance: 26.7
click at [58, 166] on span "Client Profile" at bounding box center [48, 168] width 47 height 10
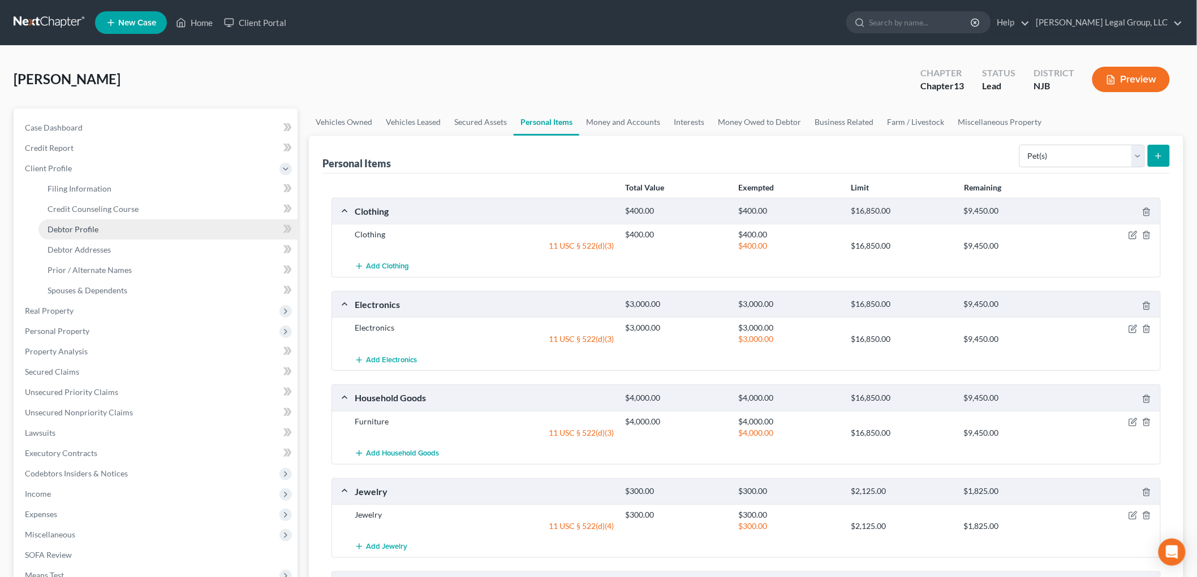
click at [93, 228] on span "Debtor Profile" at bounding box center [73, 230] width 51 height 10
select select "1"
select select "3"
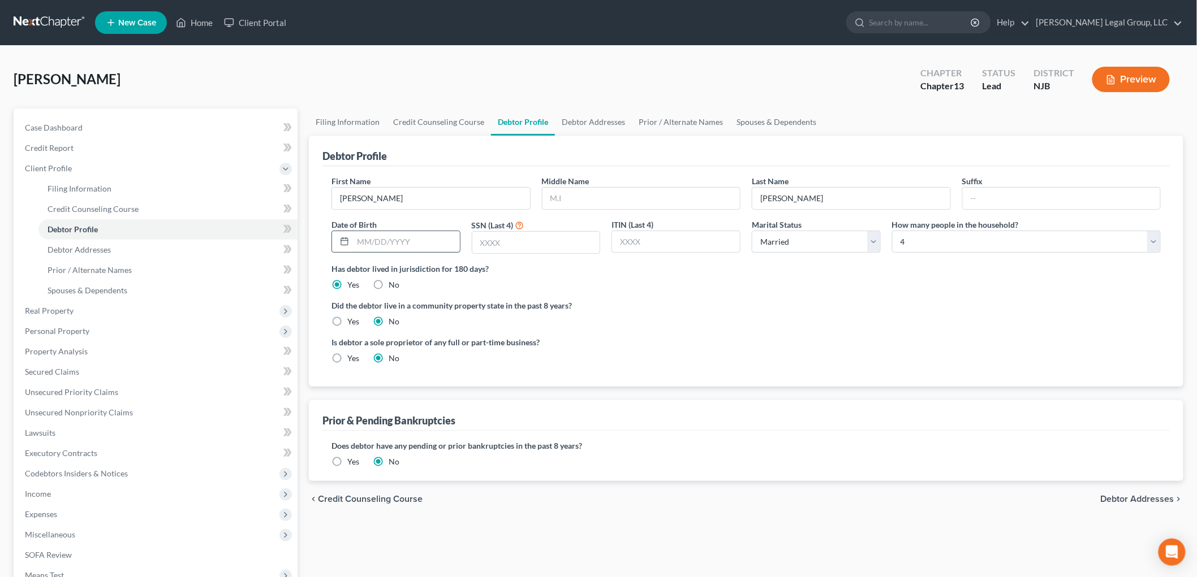
click at [440, 245] on input "text" at bounding box center [406, 241] width 107 height 21
type input "[DATE]"
type input "6261"
click at [65, 153] on link "Credit Report" at bounding box center [157, 148] width 282 height 20
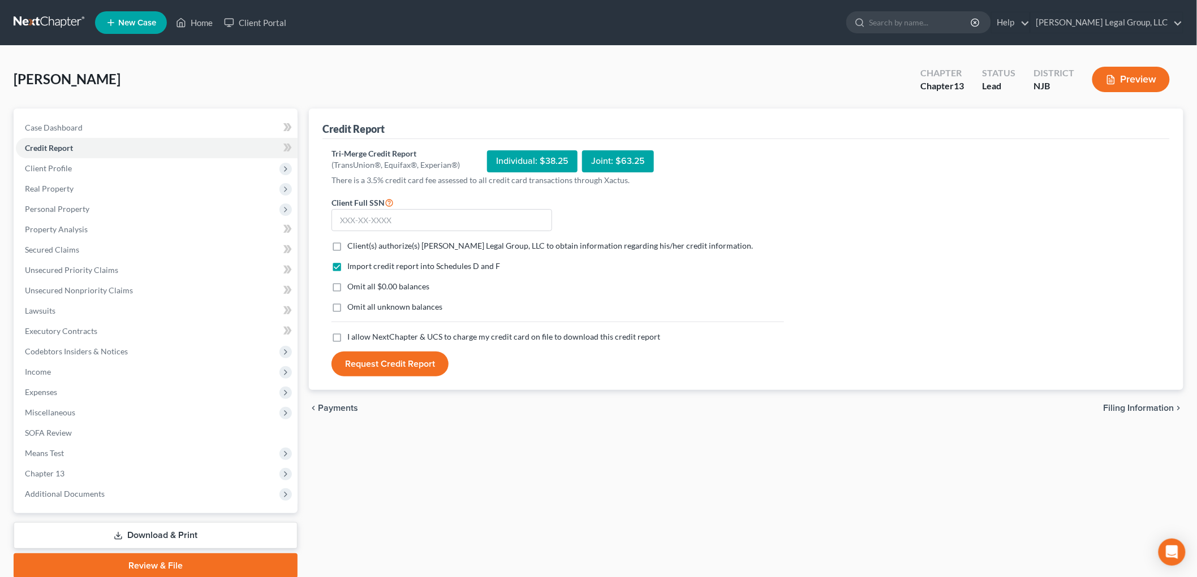
click at [368, 248] on span "Client(s) authorize(s) [PERSON_NAME] Legal Group, LLC to obtain information reg…" at bounding box center [549, 246] width 405 height 10
click at [359, 248] on input "Client(s) authorize(s) [PERSON_NAME] Legal Group, LLC to obtain information reg…" at bounding box center [355, 243] width 7 height 7
checkbox input "true"
click at [383, 335] on span "I allow NextChapter & UCS to charge my credit card on file to download this cre…" at bounding box center [503, 337] width 313 height 10
click at [359, 335] on input "I allow NextChapter & UCS to charge my credit card on file to download this cre…" at bounding box center [355, 334] width 7 height 7
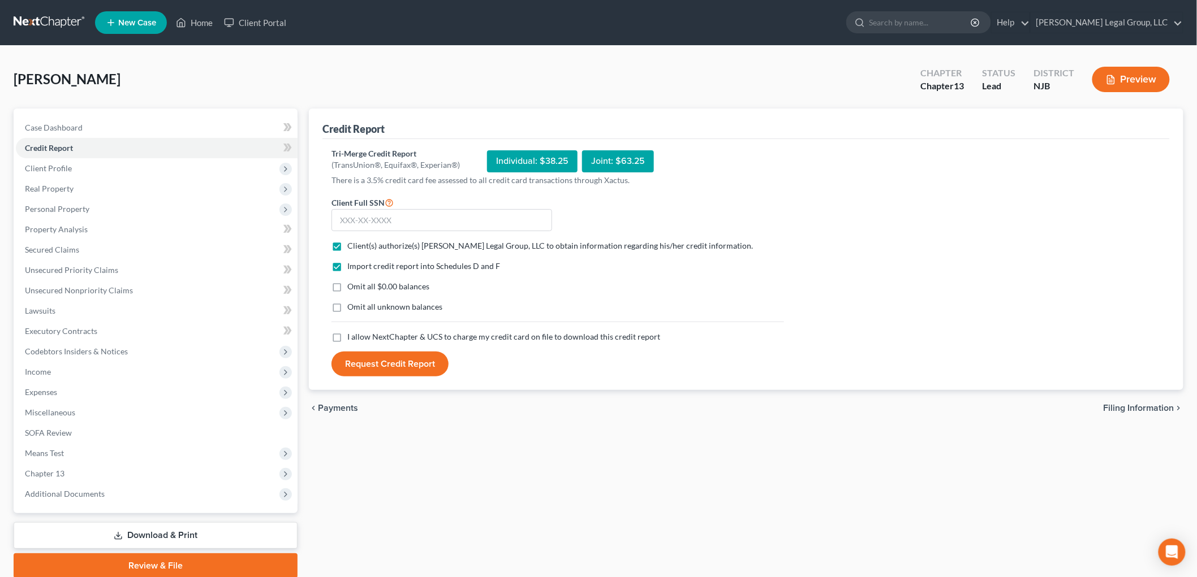
checkbox input "true"
click at [382, 212] on input "text" at bounding box center [441, 220] width 221 height 23
type input "246-23-6261"
click at [420, 365] on button "Request Credit Report" at bounding box center [389, 364] width 117 height 25
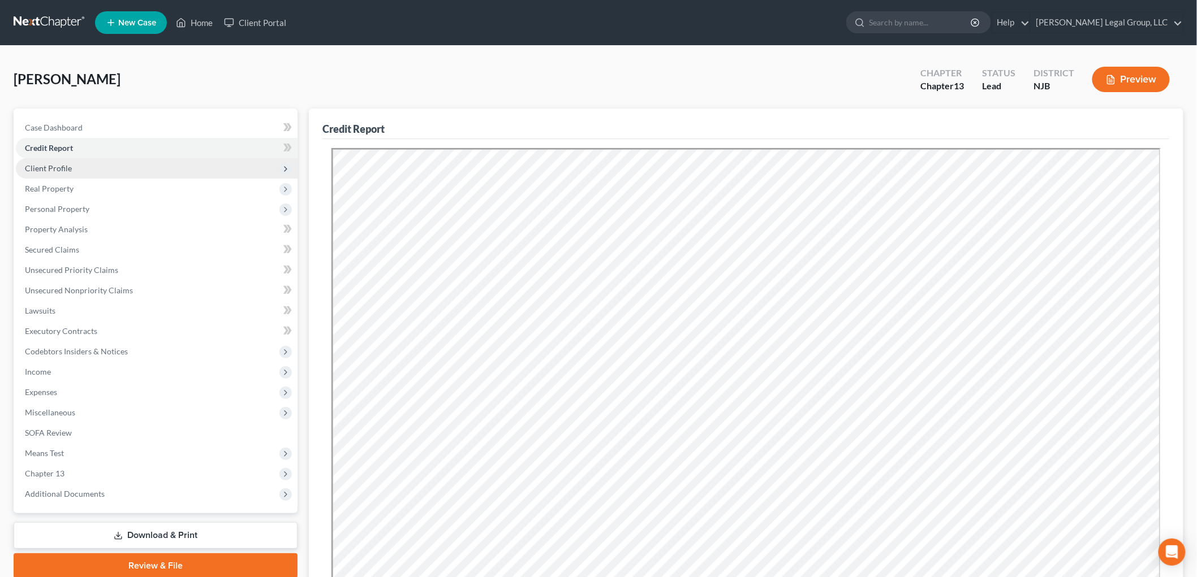
click at [69, 158] on span "Client Profile" at bounding box center [157, 168] width 282 height 20
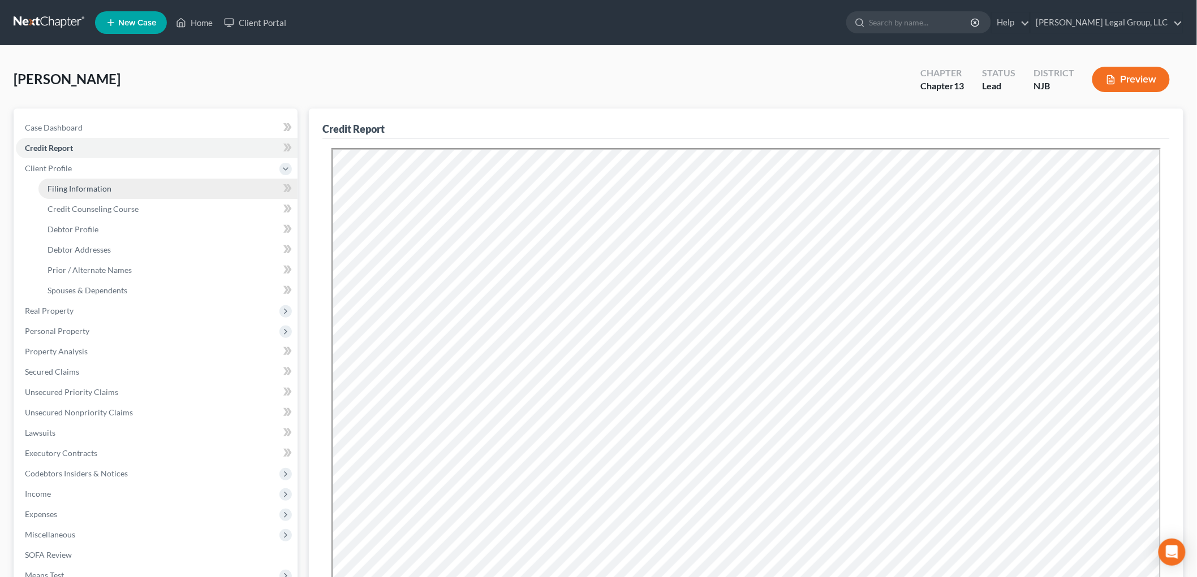
click at [69, 195] on link "Filing Information" at bounding box center [167, 189] width 259 height 20
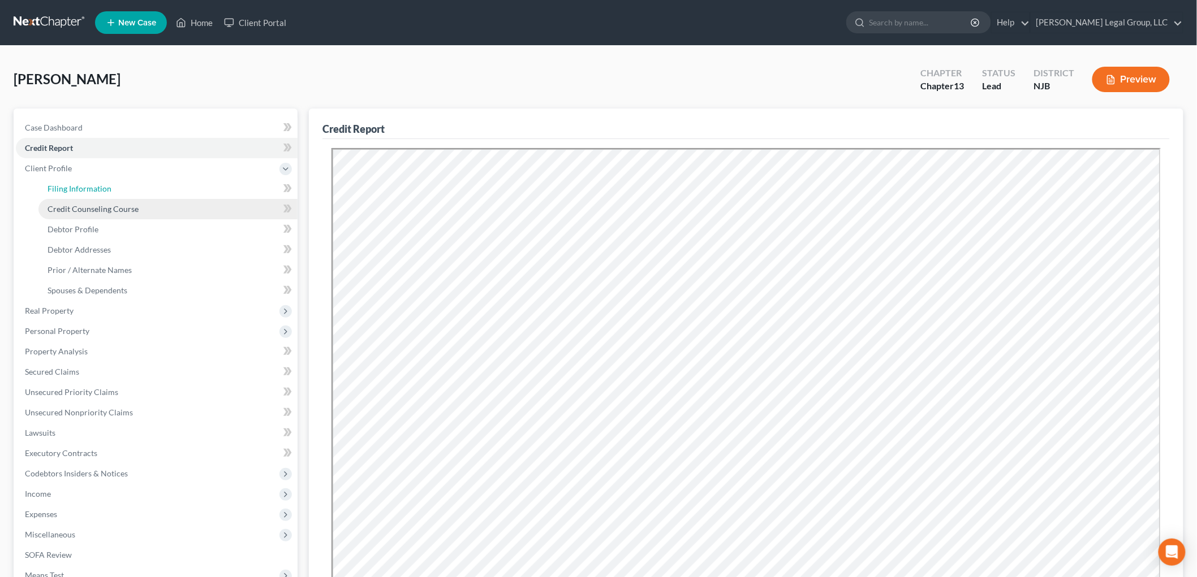
select select "1"
select select "0"
select select "3"
select select "51"
select select "1"
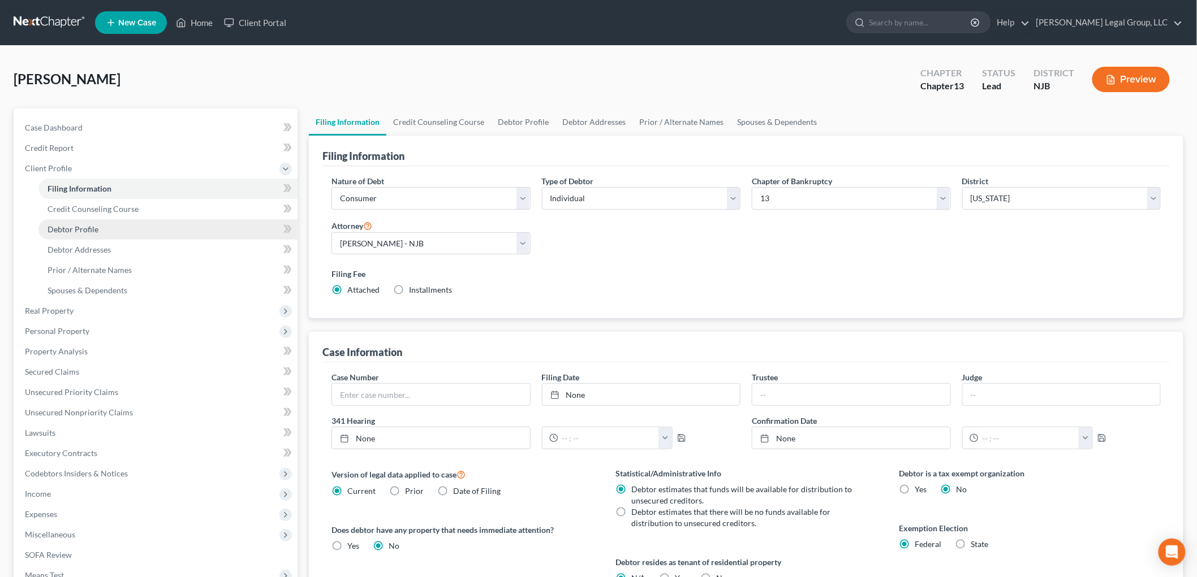
click at [119, 227] on link "Debtor Profile" at bounding box center [167, 229] width 259 height 20
select select "1"
select select "3"
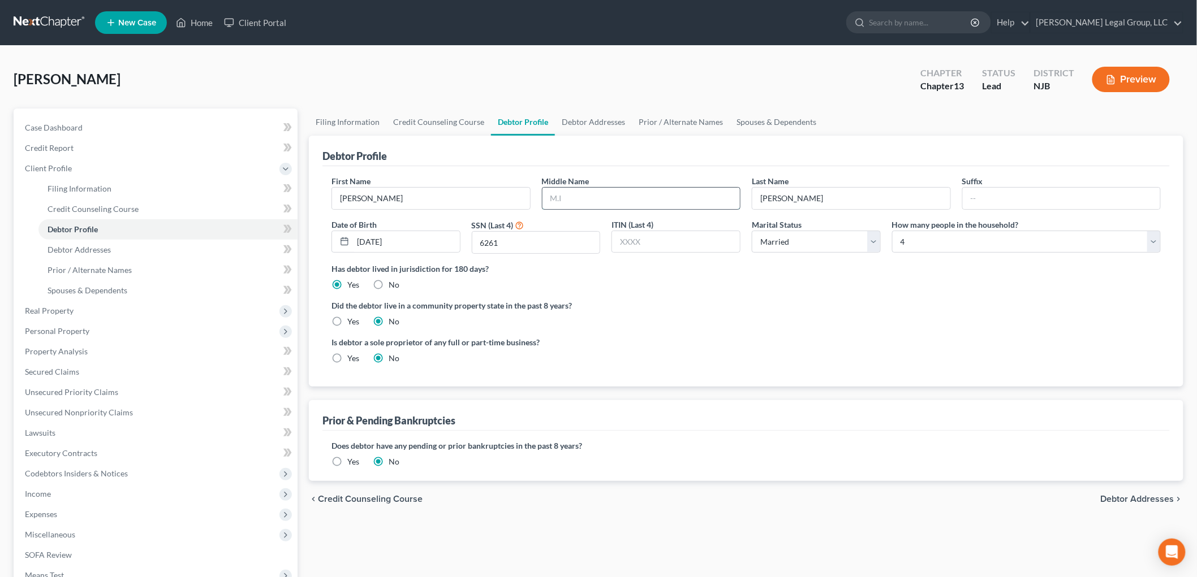
click at [649, 195] on input "text" at bounding box center [641, 198] width 198 height 21
type input "M."
click at [347, 467] on label "Yes" at bounding box center [353, 461] width 12 height 11
click at [352, 464] on input "Yes" at bounding box center [355, 459] width 7 height 7
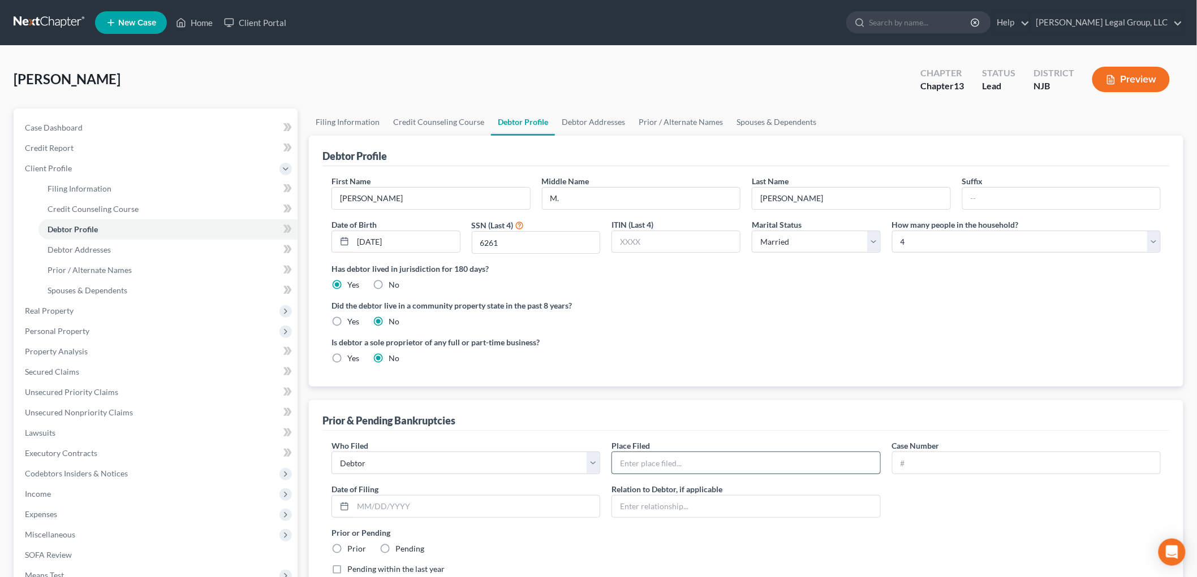
drag, startPoint x: 687, startPoint y: 472, endPoint x: 679, endPoint y: 472, distance: 7.9
click at [687, 472] on input "text" at bounding box center [746, 462] width 268 height 21
type input "District of [US_STATE] ([GEOGRAPHIC_DATA])"
click at [941, 470] on input "text" at bounding box center [1026, 462] width 268 height 21
type input "18-29356-CMG"
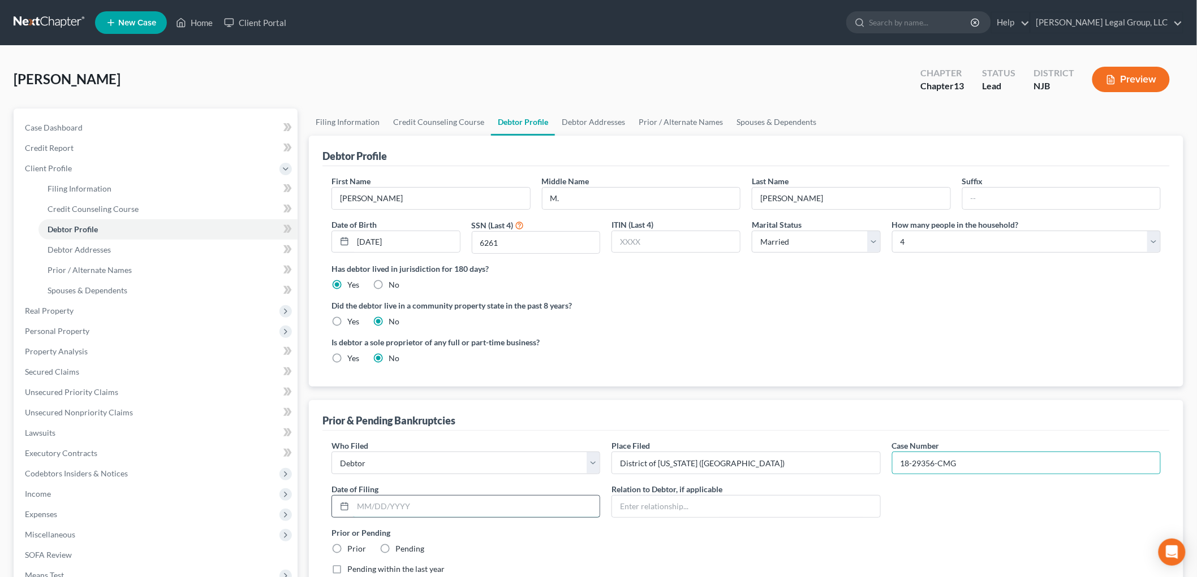
click at [467, 497] on input "text" at bounding box center [476, 506] width 247 height 21
type input "[DATE]"
click at [347, 549] on label "Prior" at bounding box center [356, 548] width 19 height 11
click at [352, 549] on input "Prior" at bounding box center [355, 546] width 7 height 7
radio input "true"
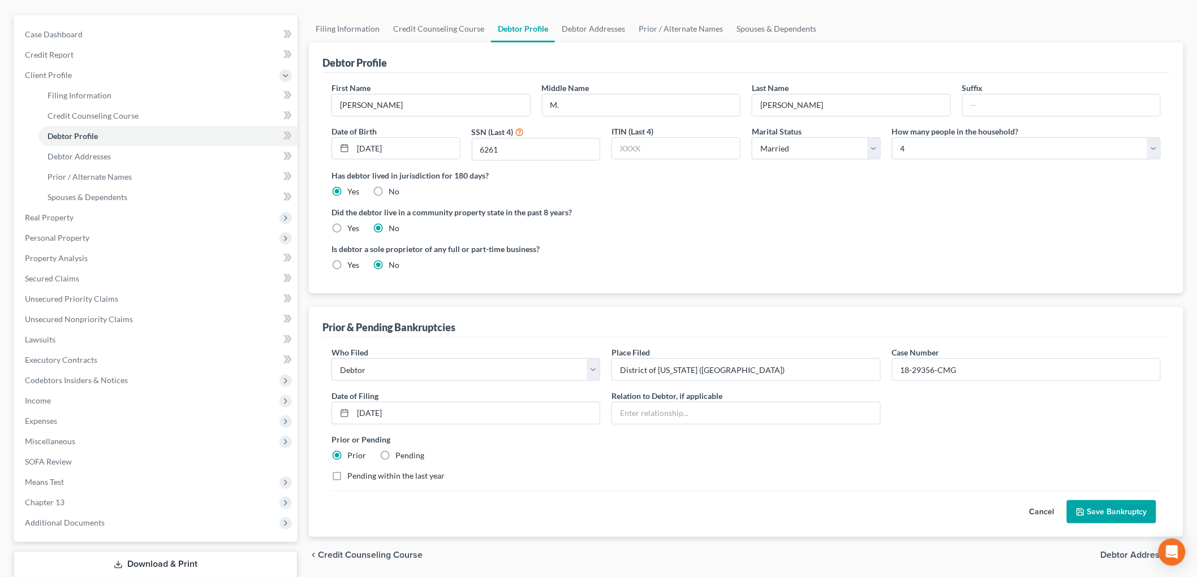
scroll to position [126, 0]
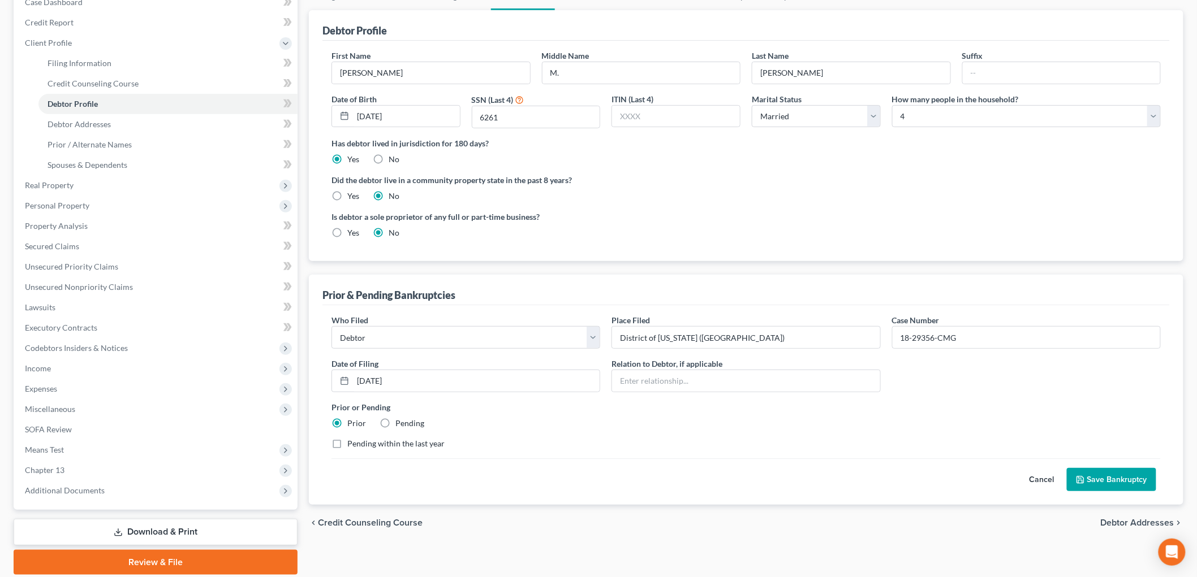
click at [1110, 476] on button "Save Bankruptcy" at bounding box center [1111, 480] width 89 height 24
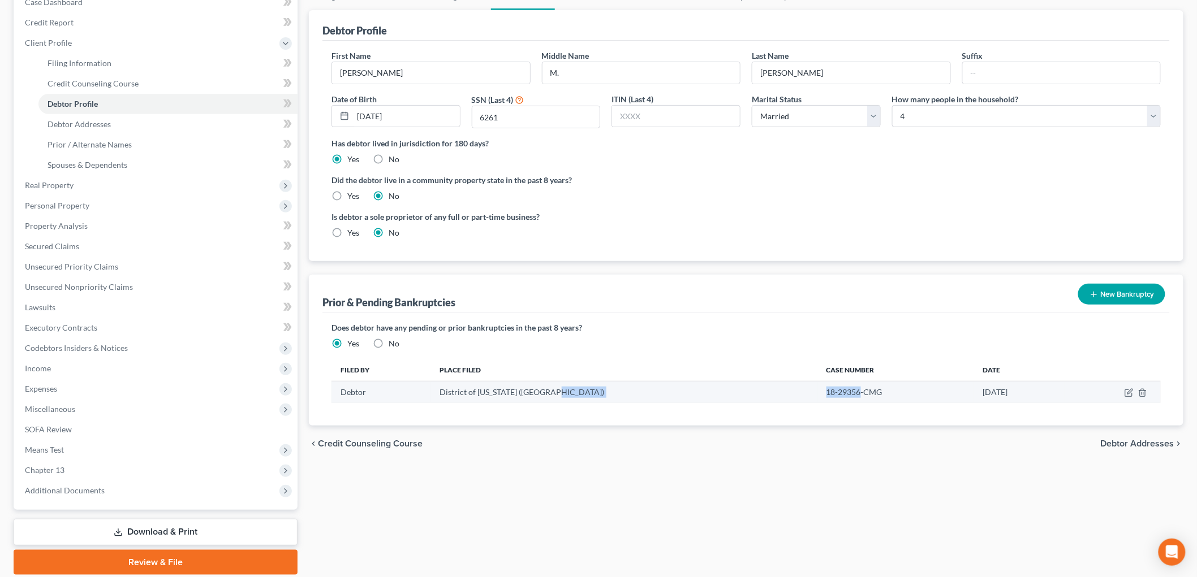
drag, startPoint x: 785, startPoint y: 394, endPoint x: 726, endPoint y: 394, distance: 59.4
click at [726, 394] on tr "Debtor District of [US_STATE] ([GEOGRAPHIC_DATA]) 18-29356-CMG [DATE]" at bounding box center [745, 392] width 829 height 21
copy tr "18-29356"
click at [583, 477] on div "Filing Information Credit Counseling Course Debtor Profile Debtor Addresses Pri…" at bounding box center [746, 279] width 886 height 592
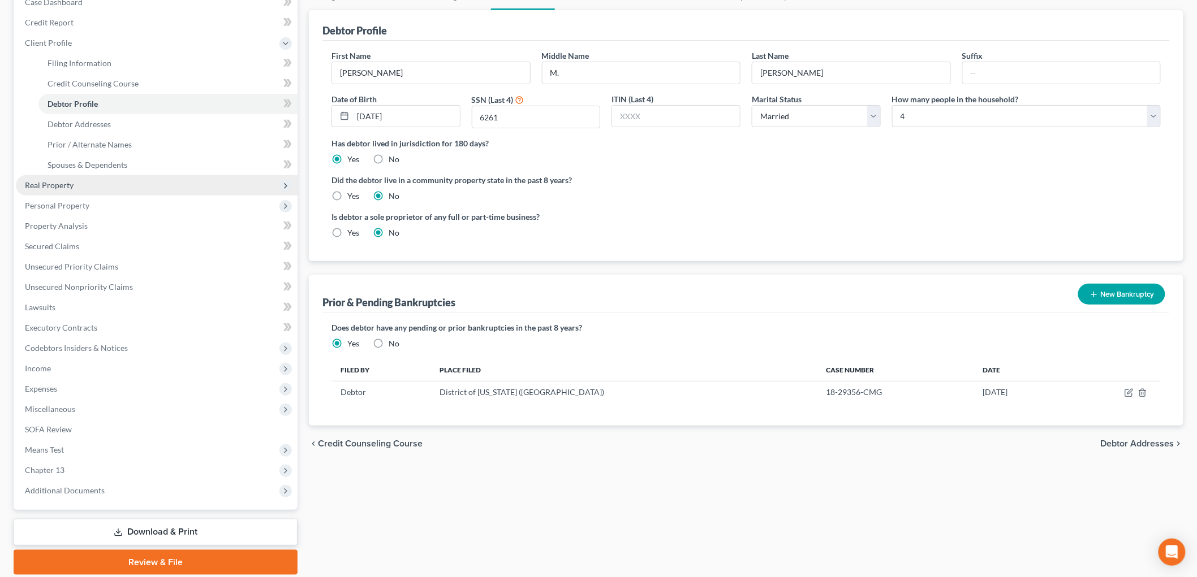
click at [72, 185] on span "Real Property" at bounding box center [157, 185] width 282 height 20
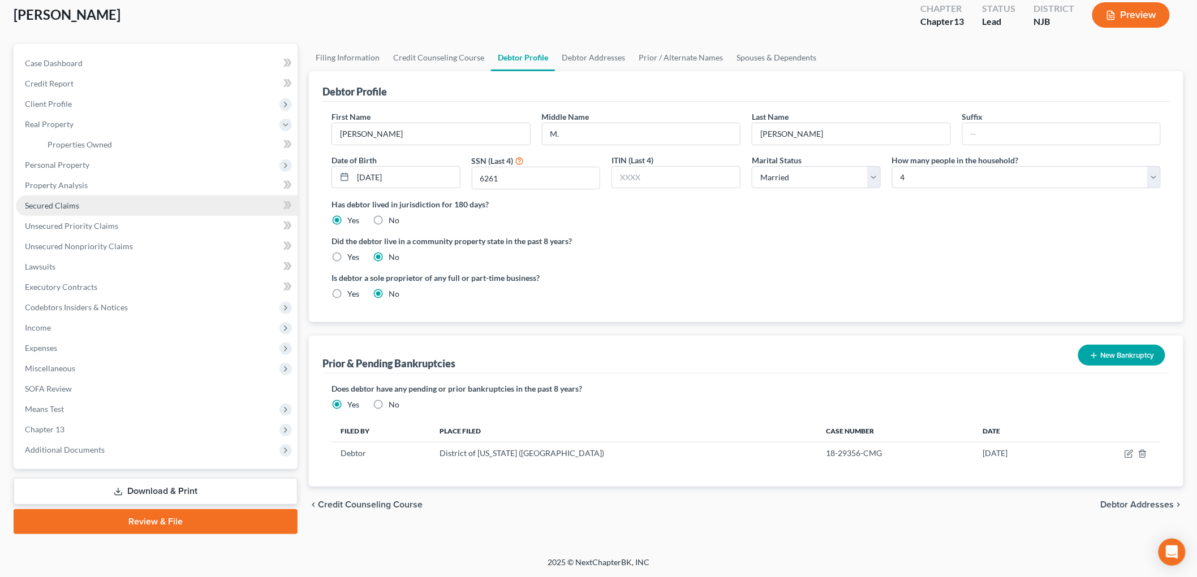
scroll to position [63, 0]
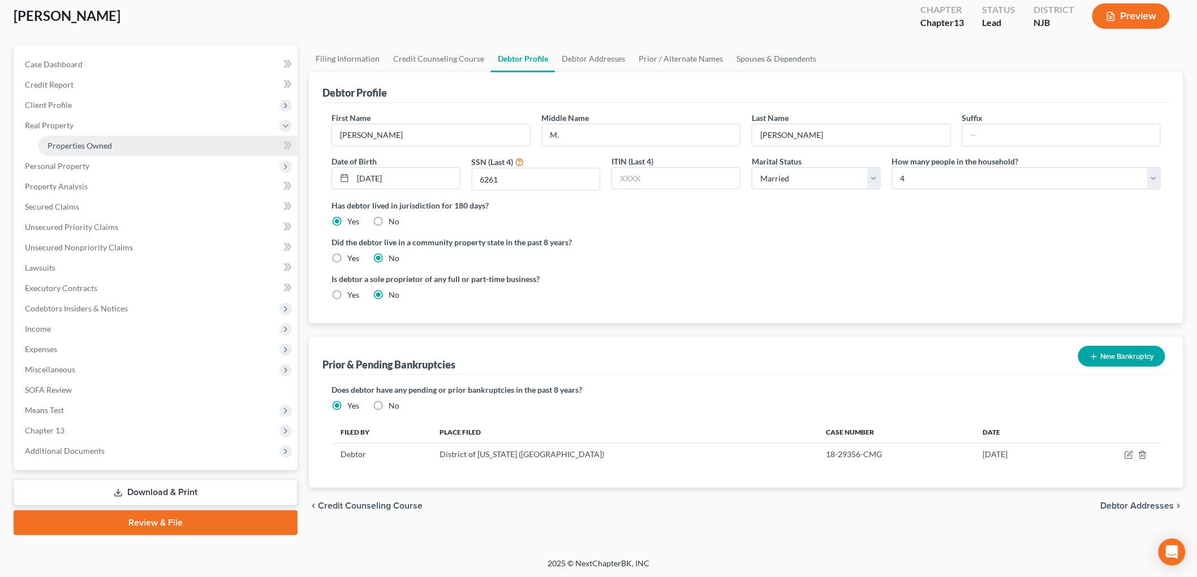
click at [104, 141] on span "Properties Owned" at bounding box center [80, 146] width 64 height 10
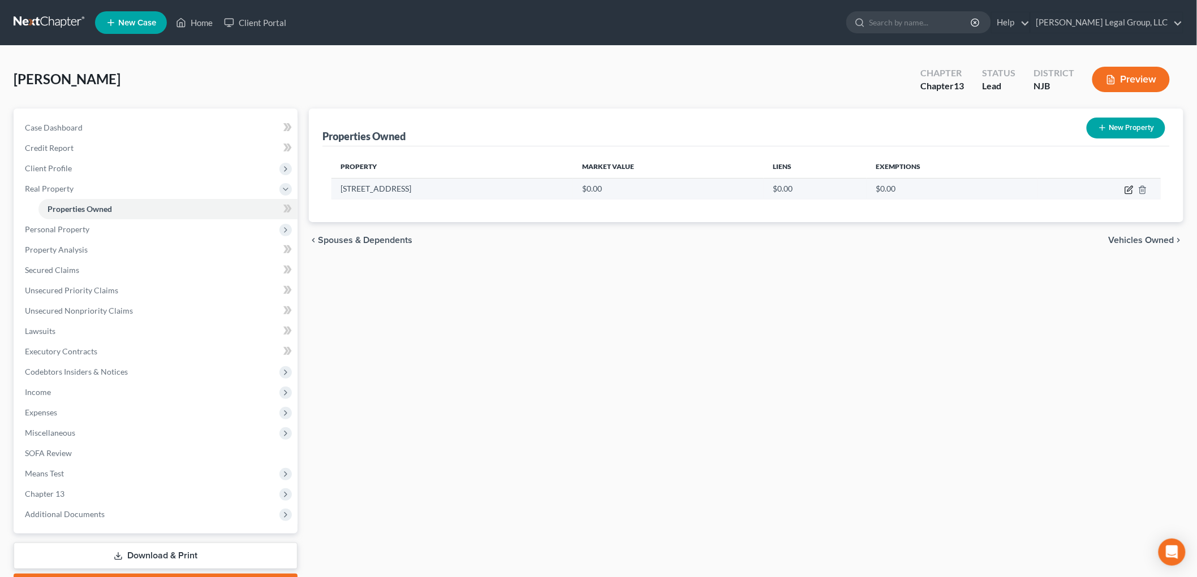
click at [1129, 189] on icon "button" at bounding box center [1128, 189] width 9 height 9
select select "33"
select select "12"
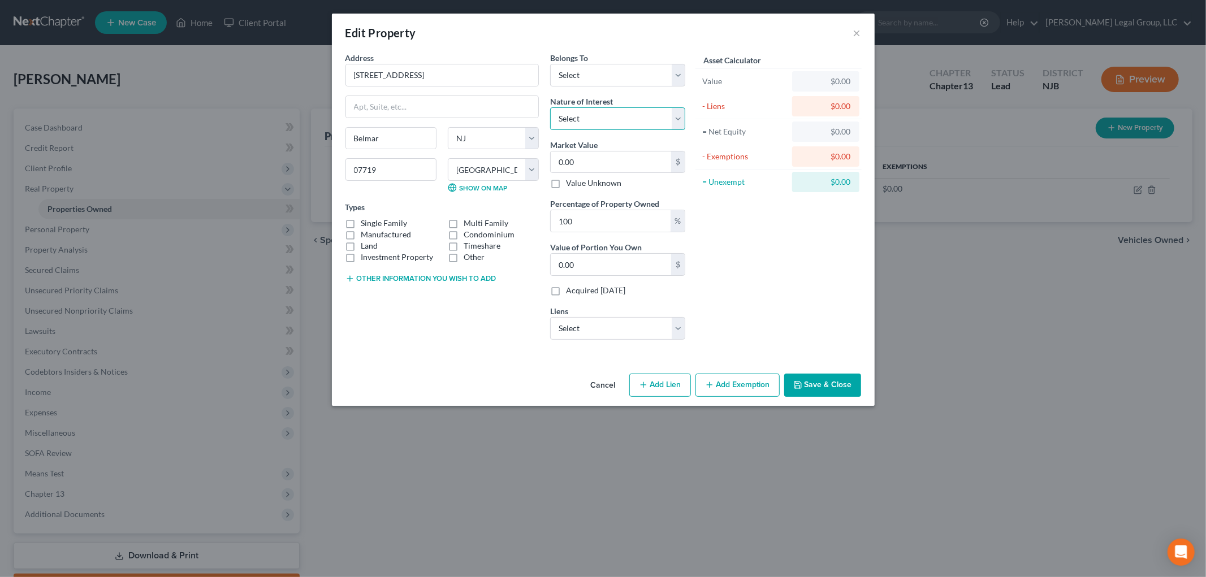
drag, startPoint x: 646, startPoint y: 113, endPoint x: 639, endPoint y: 126, distance: 14.9
click at [646, 113] on select "Select Fee Simple Joint Tenant Life Estate Equitable Interest Future Interest T…" at bounding box center [617, 118] width 135 height 23
select select "0"
click at [550, 107] on select "Select Fee Simple Joint Tenant Life Estate Equitable Interest Future Interest T…" at bounding box center [617, 118] width 135 height 23
click at [387, 223] on label "Single Family" at bounding box center [384, 223] width 46 height 11
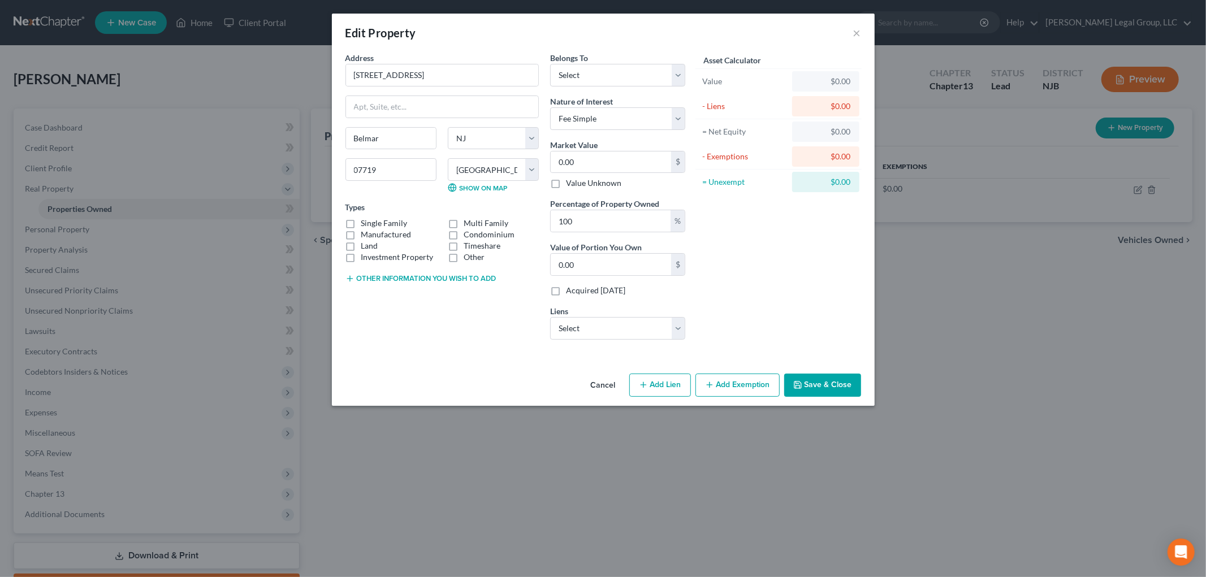
click at [373, 223] on input "Single Family" at bounding box center [369, 221] width 7 height 7
checkbox input "true"
click at [604, 79] on select "Select Debtor 1 Only Debtor 2 Only Debtor 1 And Debtor 2 Only At Least One Of T…" at bounding box center [617, 75] width 135 height 23
select select "3"
click at [550, 64] on select "Select Debtor 1 Only Debtor 2 Only Debtor 1 And Debtor 2 Only At Least One Of T…" at bounding box center [617, 75] width 135 height 23
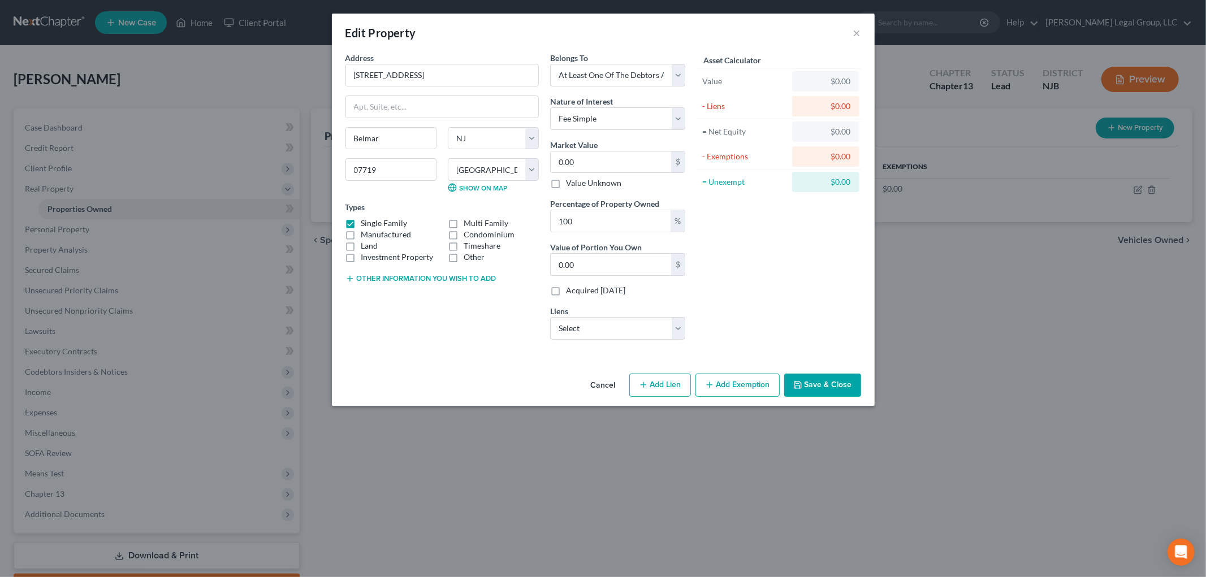
click at [806, 380] on button "Save & Close" at bounding box center [822, 386] width 77 height 24
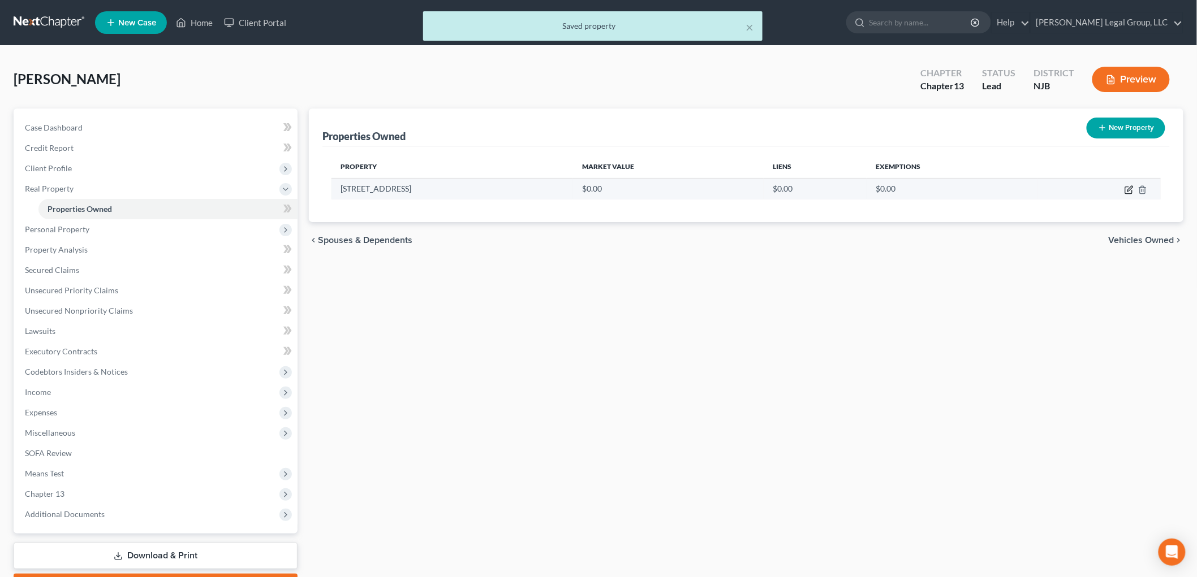
click at [1127, 193] on icon "button" at bounding box center [1128, 190] width 7 height 7
select select "33"
select select "12"
select select "3"
select select "0"
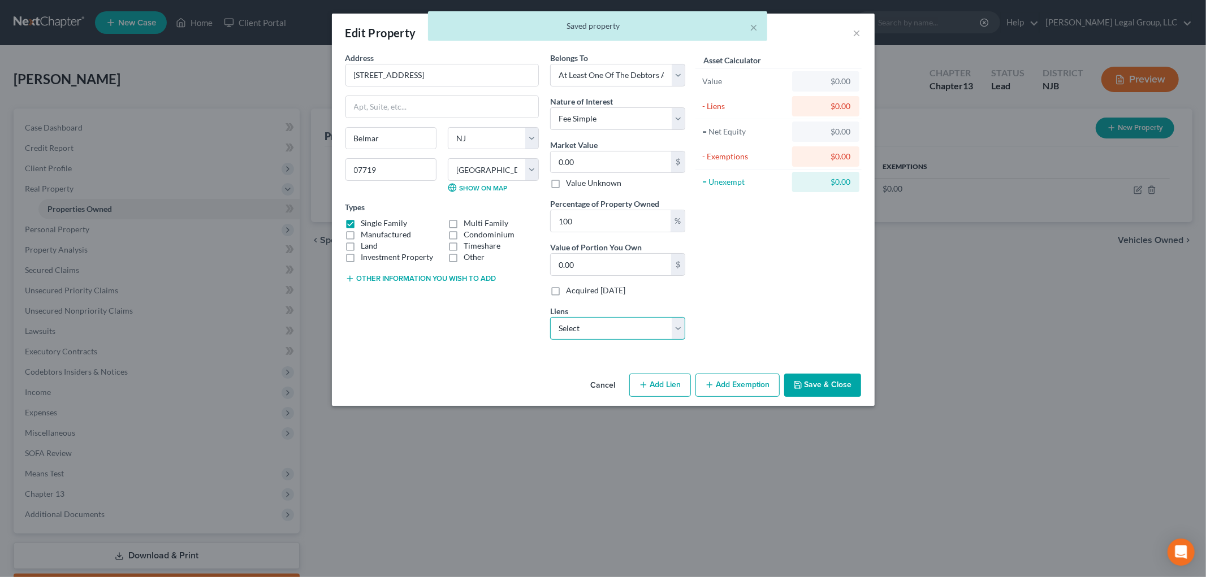
click at [641, 326] on select "Select Bk Of Amer - $597,546.00 Onemain - $24,871.00 Cap One Auto - $0.00 Hsbc …" at bounding box center [617, 328] width 135 height 23
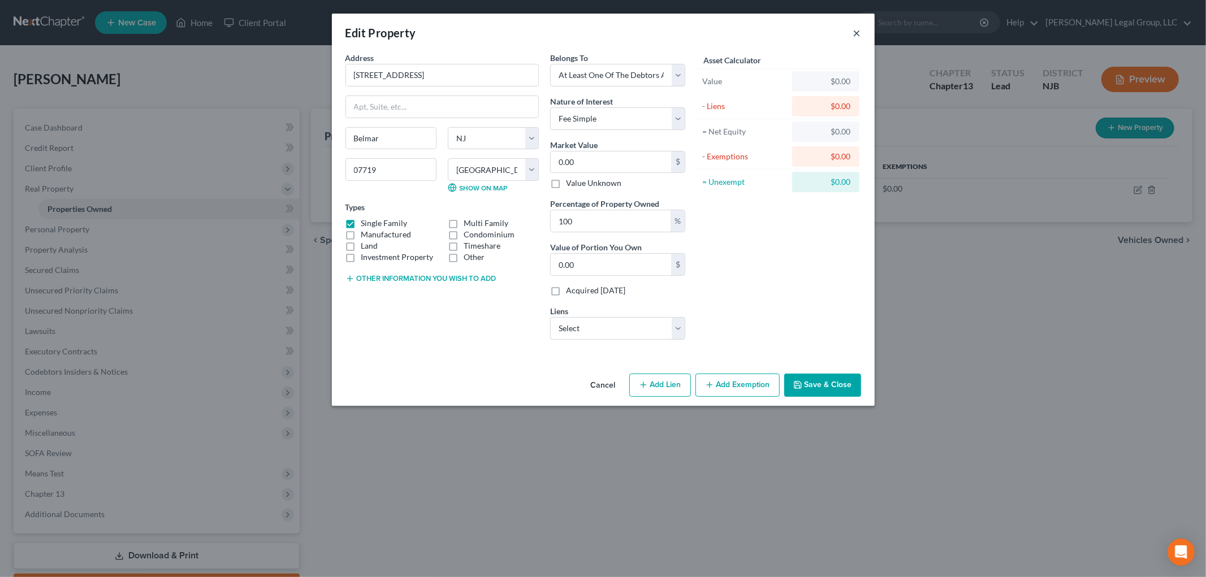
click at [857, 30] on button "×" at bounding box center [857, 33] width 8 height 14
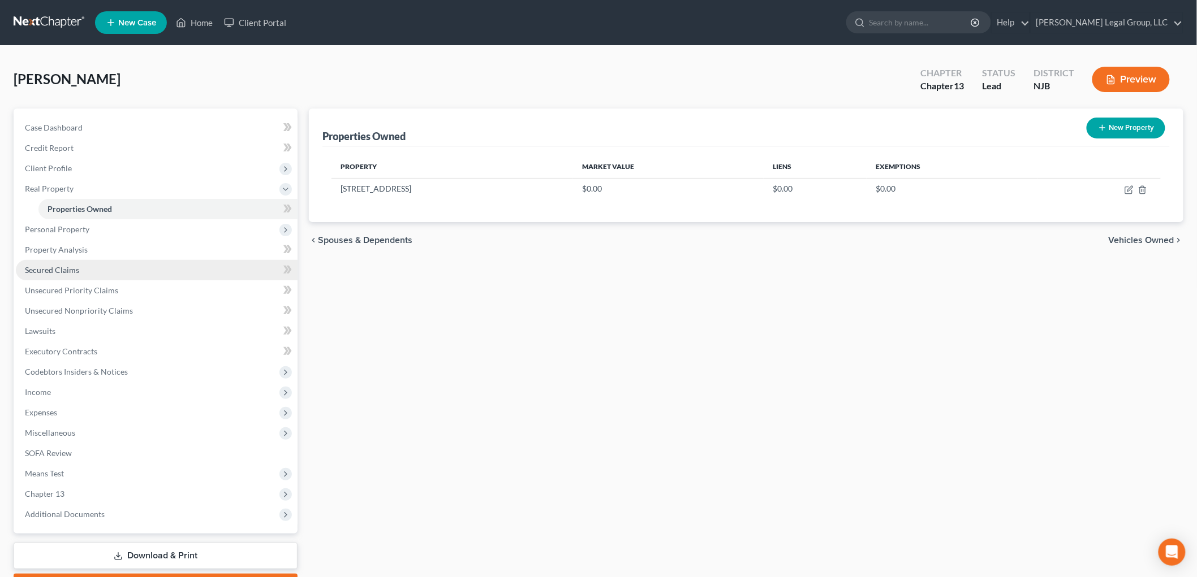
click at [74, 266] on span "Secured Claims" at bounding box center [52, 270] width 54 height 10
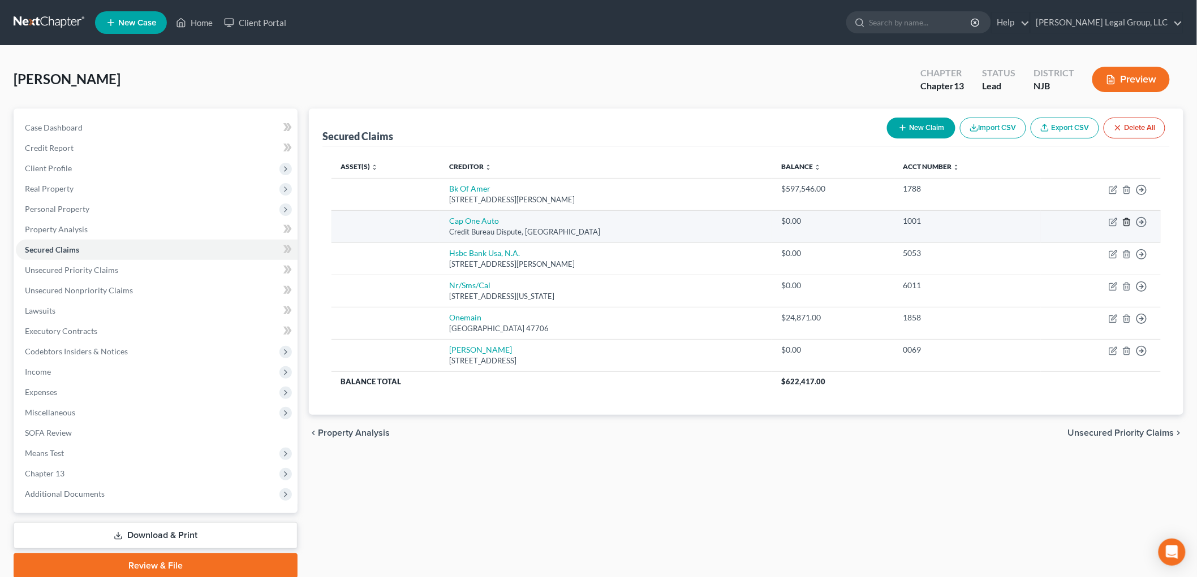
click at [1128, 225] on icon "button" at bounding box center [1126, 221] width 5 height 7
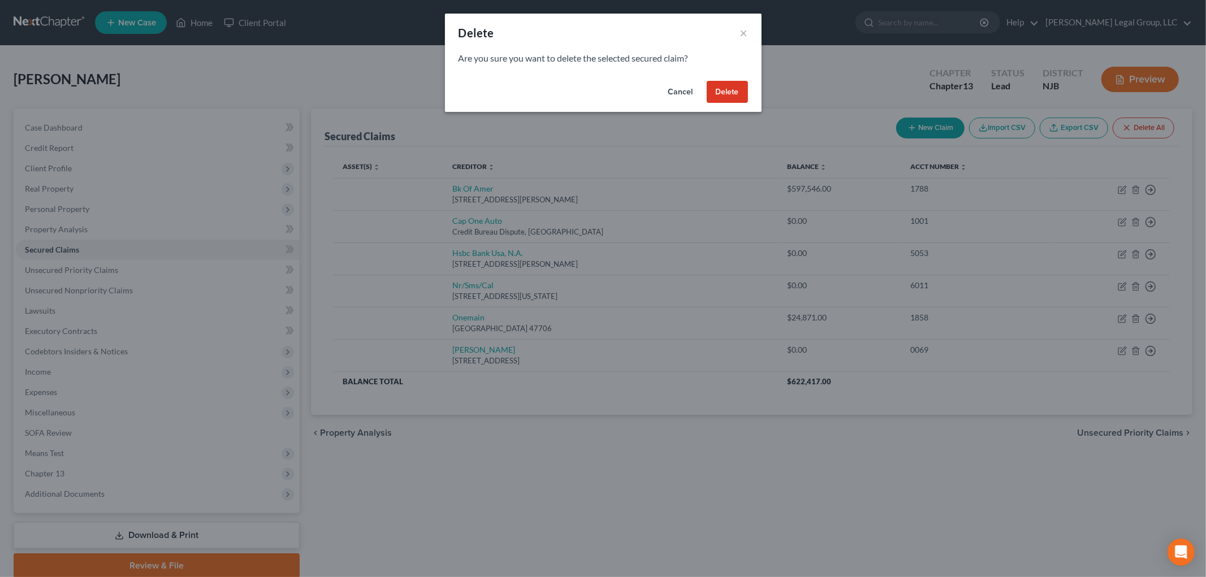
click at [717, 85] on button "Delete" at bounding box center [727, 92] width 41 height 23
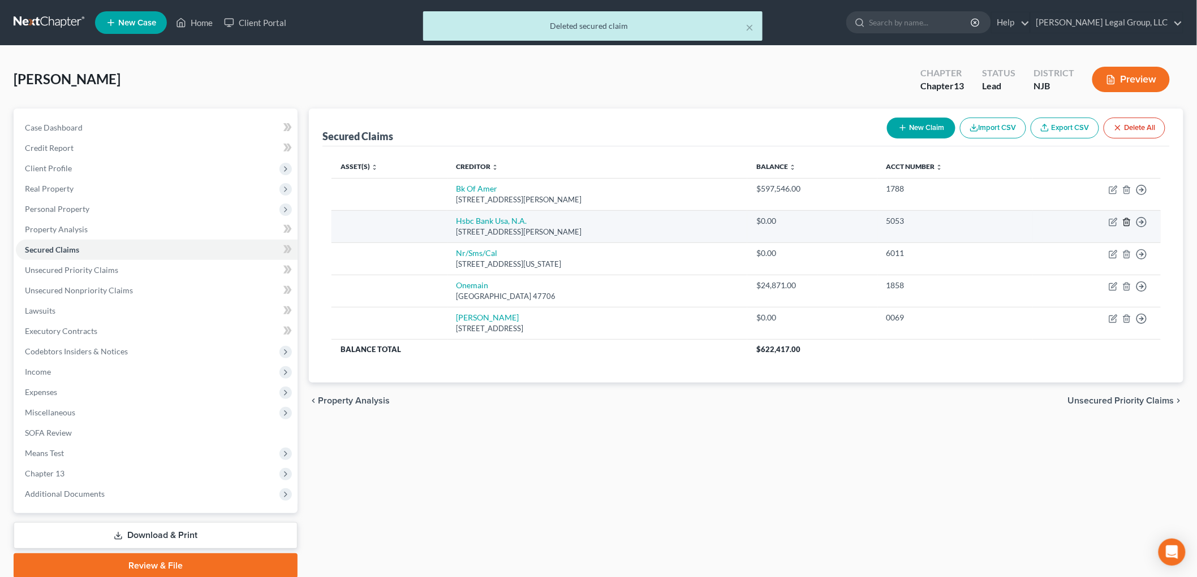
click at [1128, 223] on icon "button" at bounding box center [1126, 222] width 9 height 9
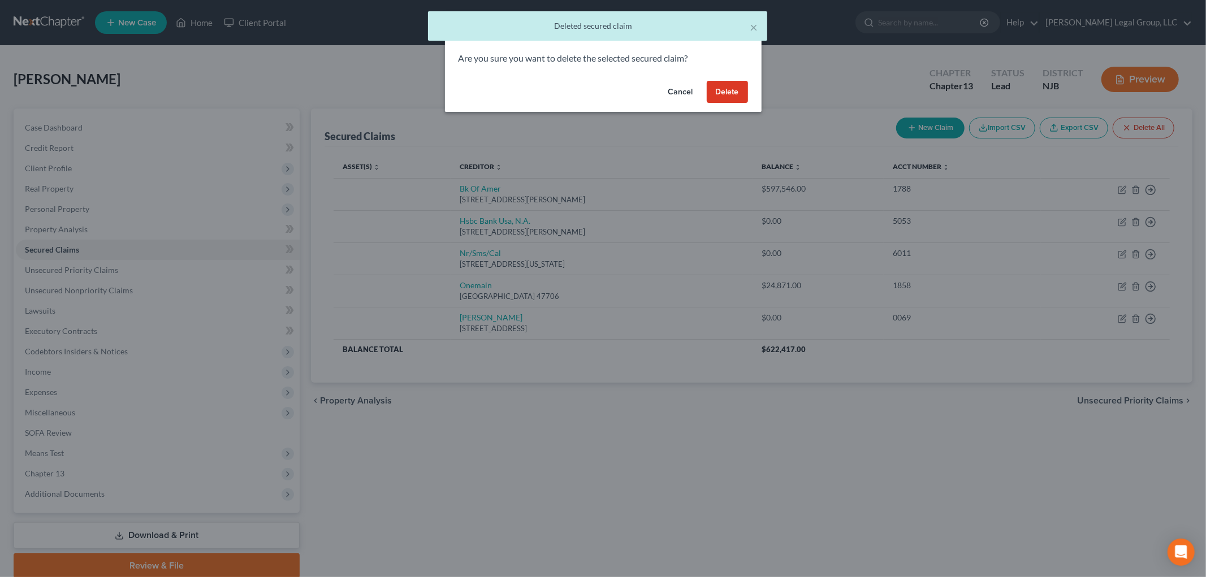
click at [732, 91] on button "Delete" at bounding box center [727, 92] width 41 height 23
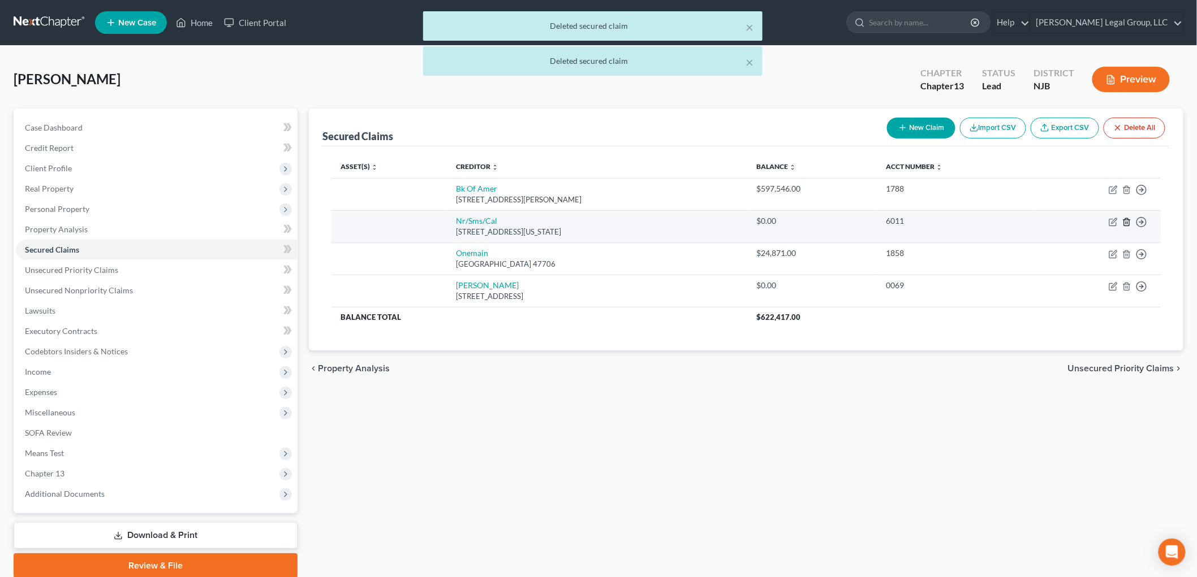
click at [1127, 222] on icon "button" at bounding box center [1126, 222] width 9 height 9
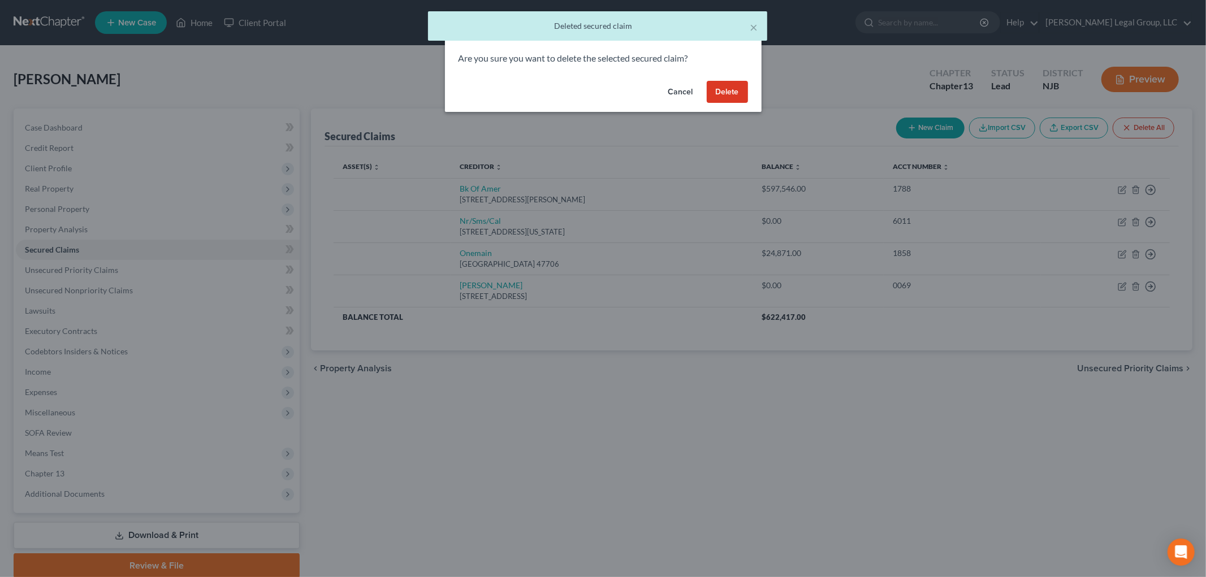
click at [727, 90] on button "Delete" at bounding box center [727, 92] width 41 height 23
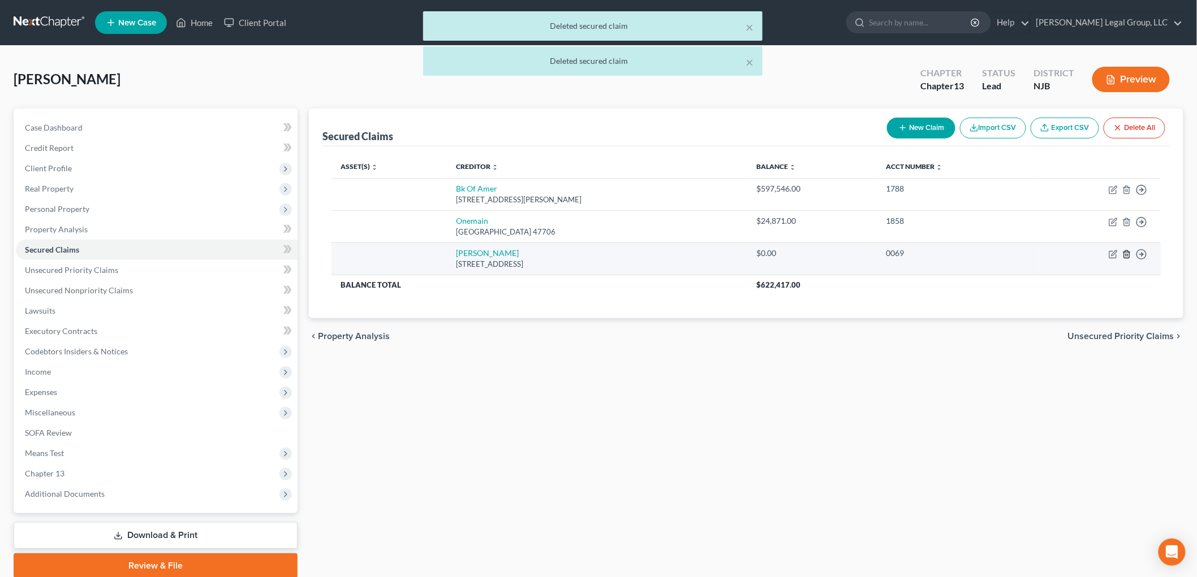
click at [1123, 252] on polyline "button" at bounding box center [1126, 252] width 7 height 0
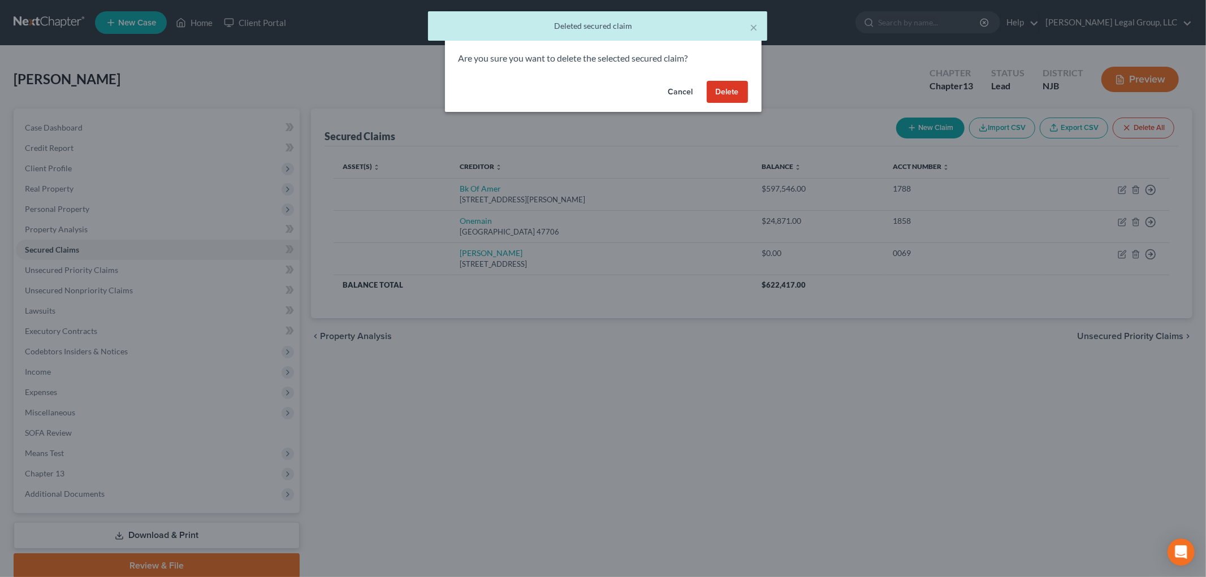
click at [727, 87] on button "Delete" at bounding box center [727, 92] width 41 height 23
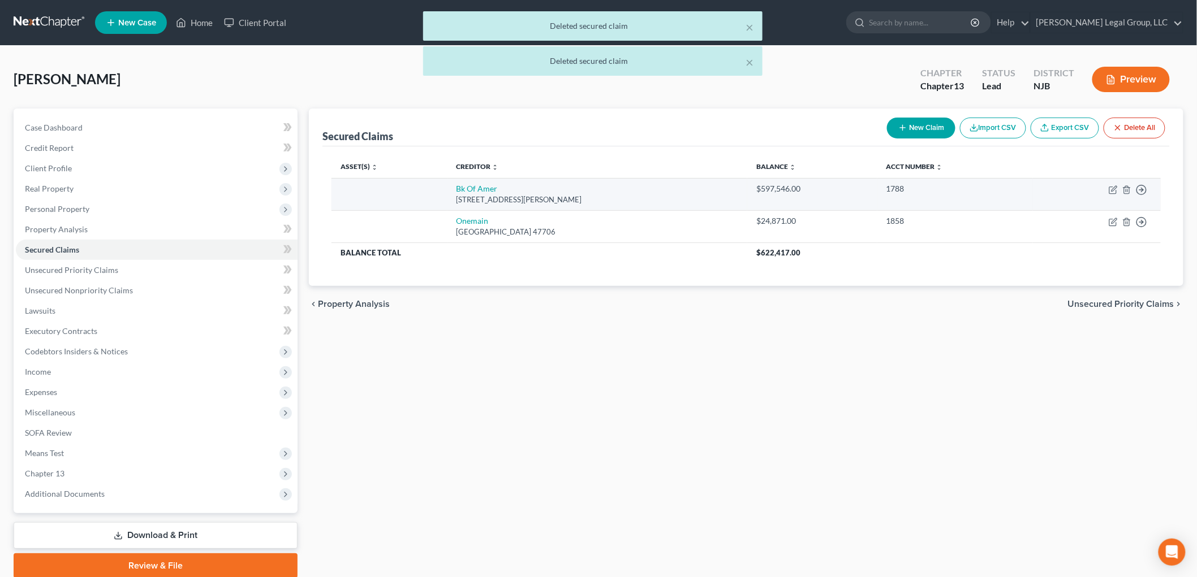
click at [486, 195] on div "[STREET_ADDRESS][PERSON_NAME]" at bounding box center [597, 200] width 282 height 11
click at [489, 187] on link "Bk Of Amer" at bounding box center [476, 189] width 41 height 10
select select "9"
select select "0"
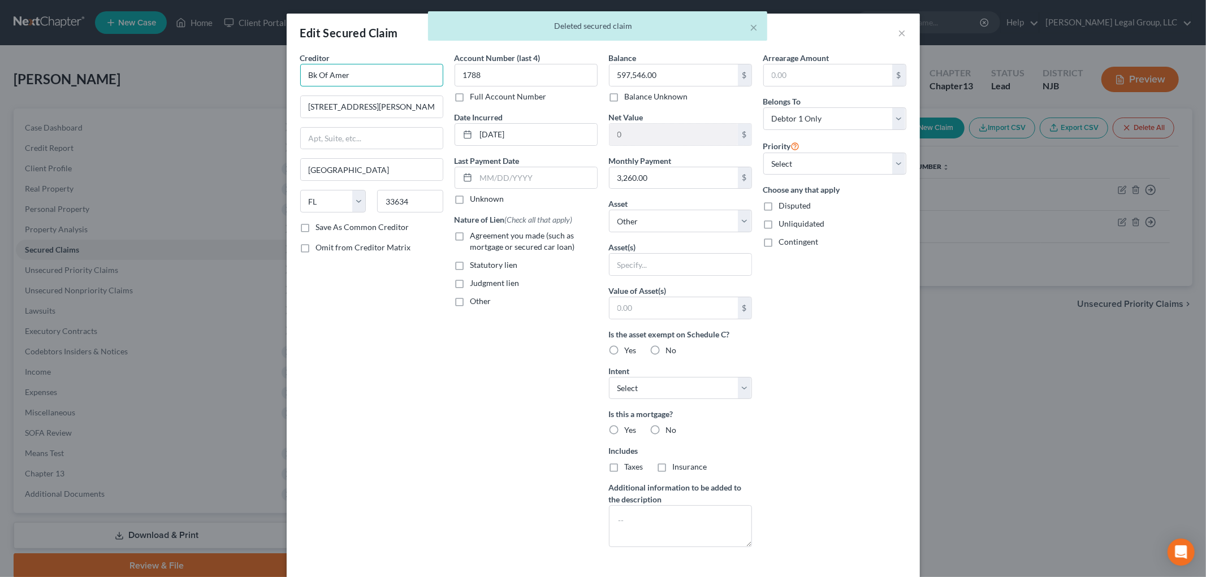
drag, startPoint x: 352, startPoint y: 72, endPoint x: 264, endPoint y: 68, distance: 88.3
click at [287, 68] on div "Creditor * Bk Of Amer 4909 [PERSON_NAME] Cir [GEOGRAPHIC_DATA] [US_STATE] AK AR…" at bounding box center [603, 314] width 633 height 525
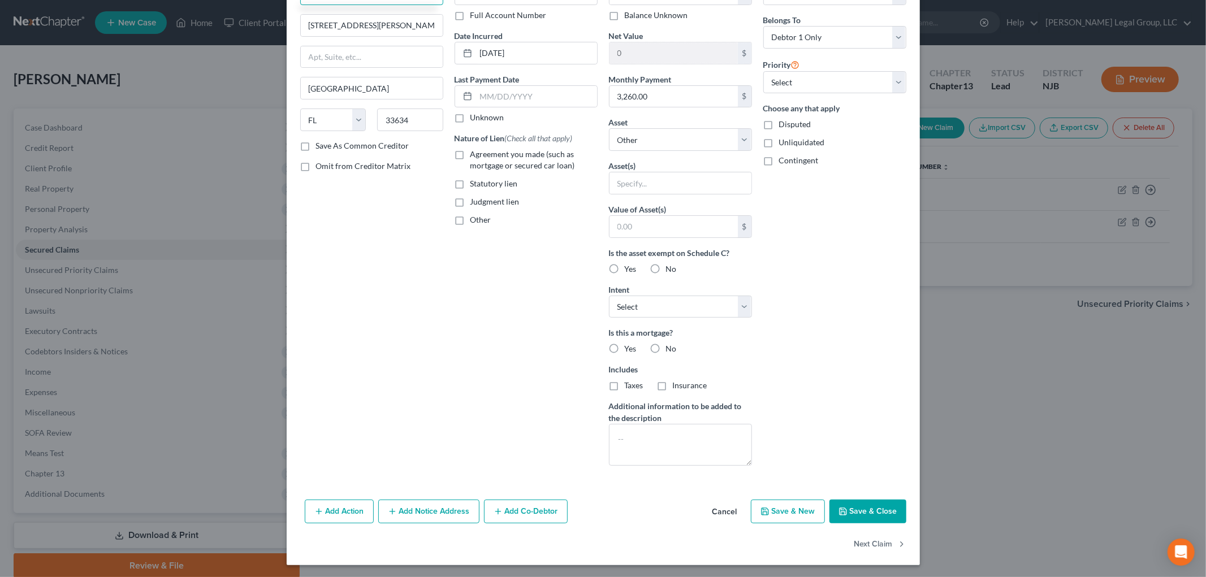
scroll to position [83, 0]
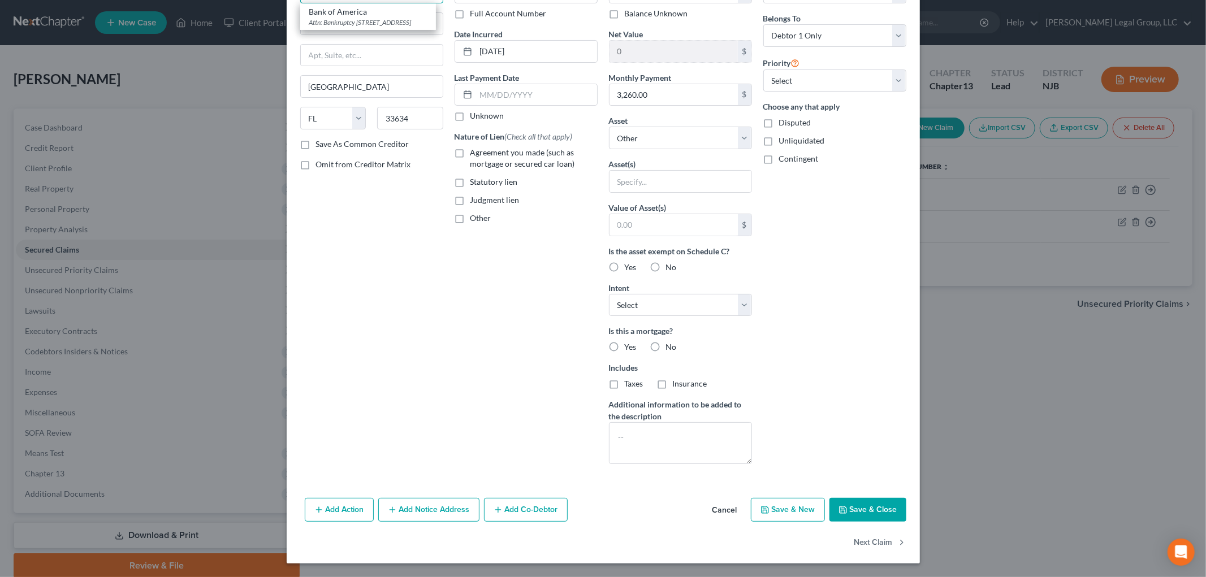
type input "Bank of America"
click at [471, 155] on label "Agreement you made (such as mortgage or secured car loan)" at bounding box center [534, 158] width 127 height 23
click at [475, 154] on input "Agreement you made (such as mortgage or secured car loan)" at bounding box center [478, 150] width 7 height 7
checkbox input "true"
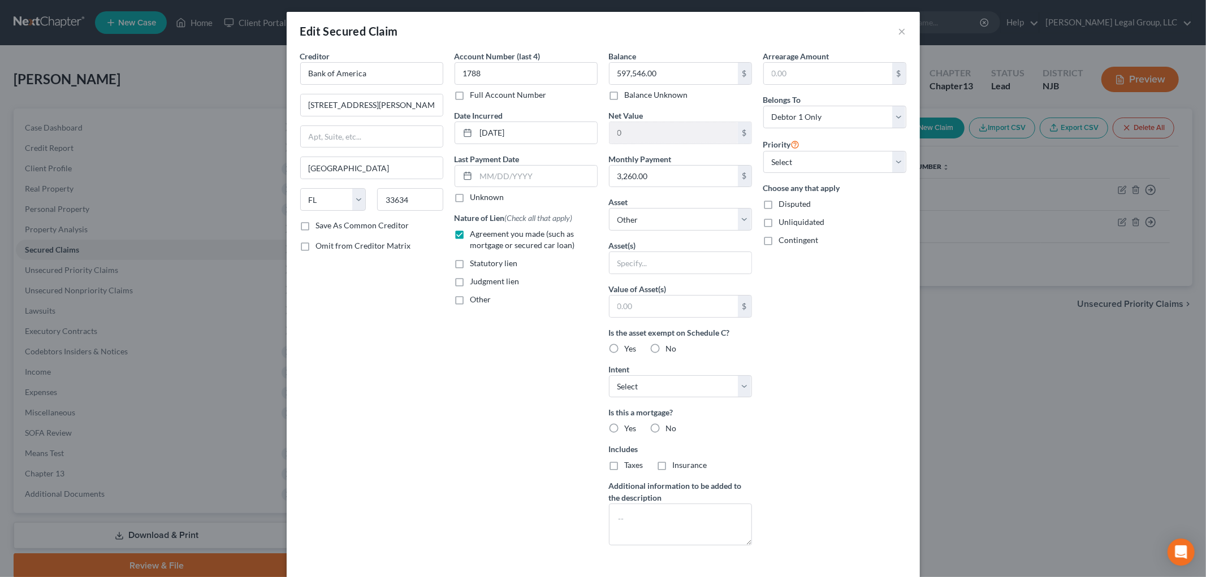
scroll to position [0, 0]
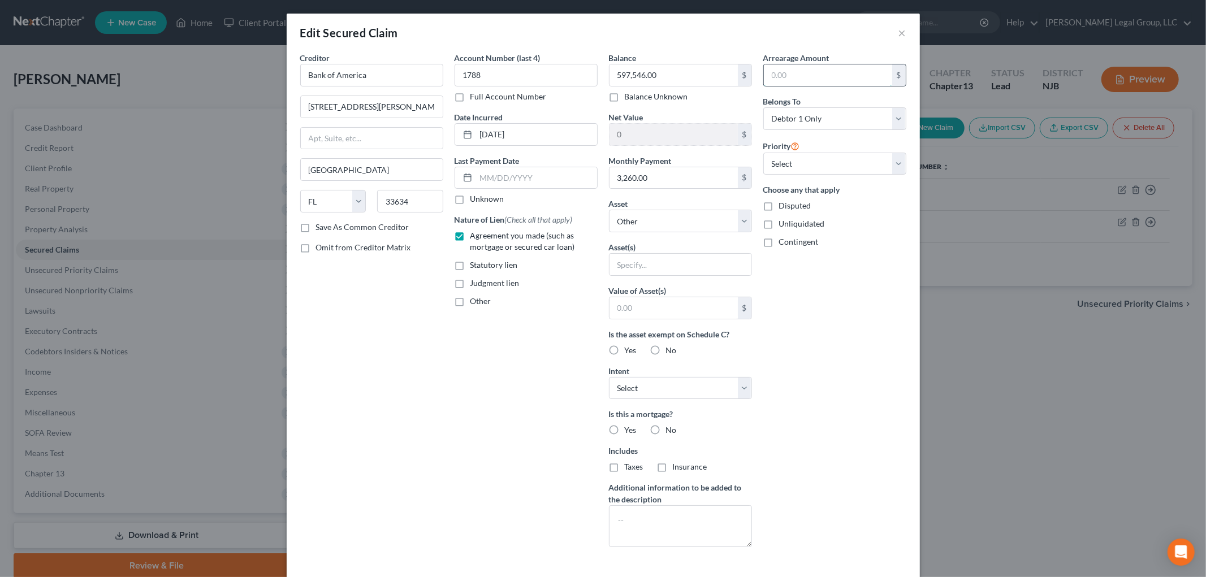
drag, startPoint x: 789, startPoint y: 72, endPoint x: 784, endPoint y: 77, distance: 6.8
click at [789, 72] on input "text" at bounding box center [828, 74] width 128 height 21
type input "20,670"
drag, startPoint x: 609, startPoint y: 351, endPoint x: 635, endPoint y: 430, distance: 83.7
click at [625, 351] on label "Yes" at bounding box center [631, 350] width 12 height 11
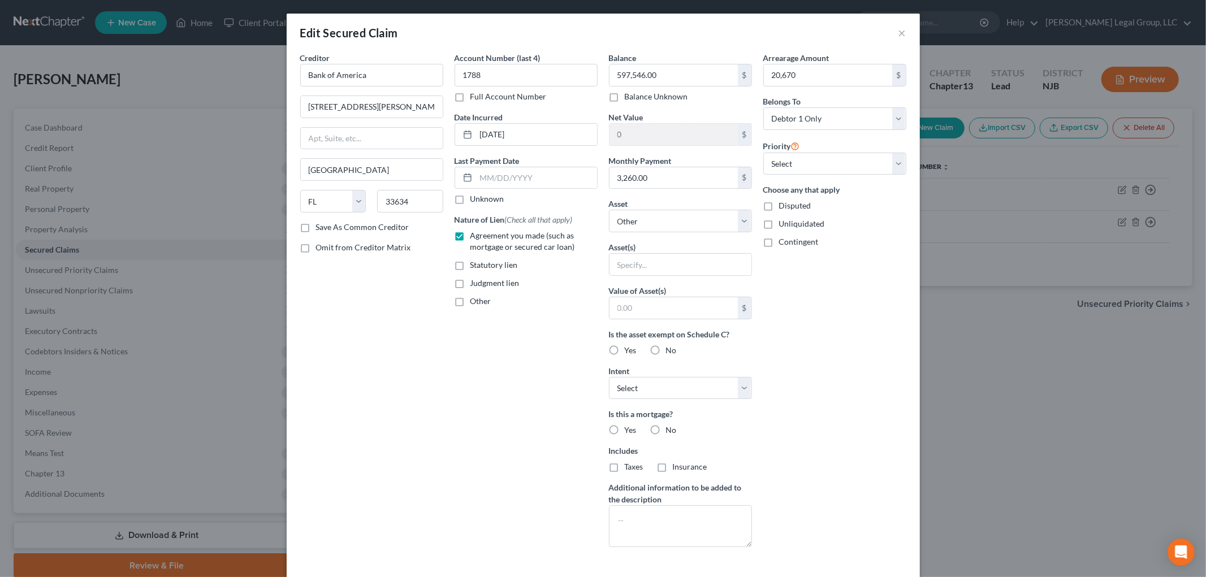
click at [629, 351] on input "Yes" at bounding box center [632, 348] width 7 height 7
radio input "true"
click at [625, 431] on label "Yes" at bounding box center [631, 430] width 12 height 11
click at [629, 431] on input "Yes" at bounding box center [632, 428] width 7 height 7
radio input "true"
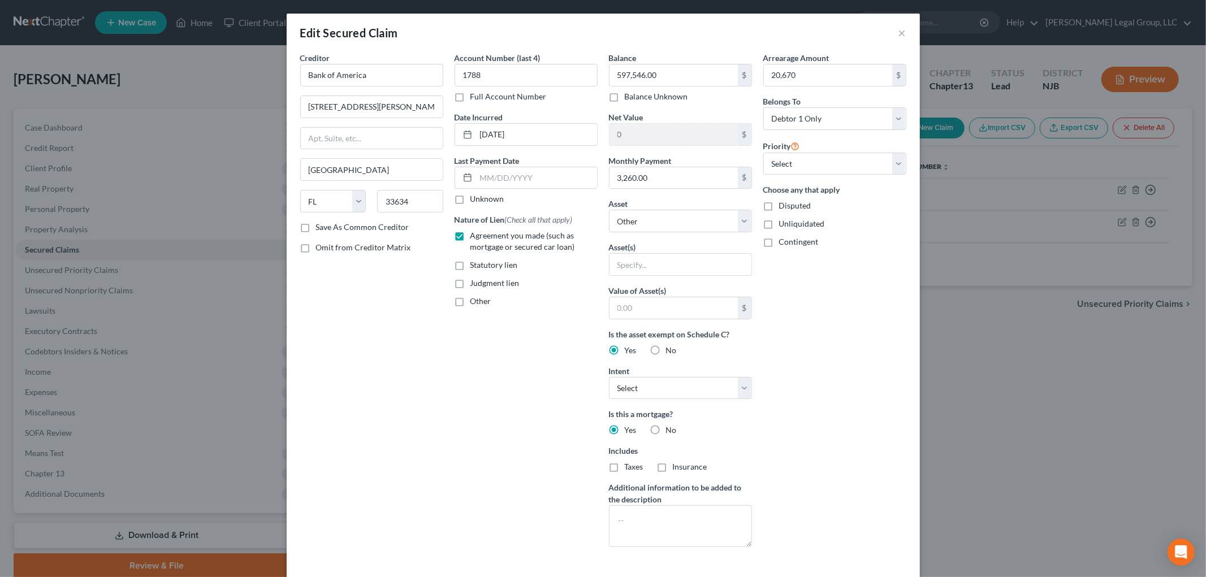
click at [625, 467] on span "Taxes" at bounding box center [634, 467] width 19 height 10
click at [629, 467] on input "Taxes" at bounding box center [632, 464] width 7 height 7
checkbox input "true"
click at [673, 470] on label "Insurance" at bounding box center [690, 466] width 34 height 11
click at [678, 469] on input "Insurance" at bounding box center [681, 464] width 7 height 7
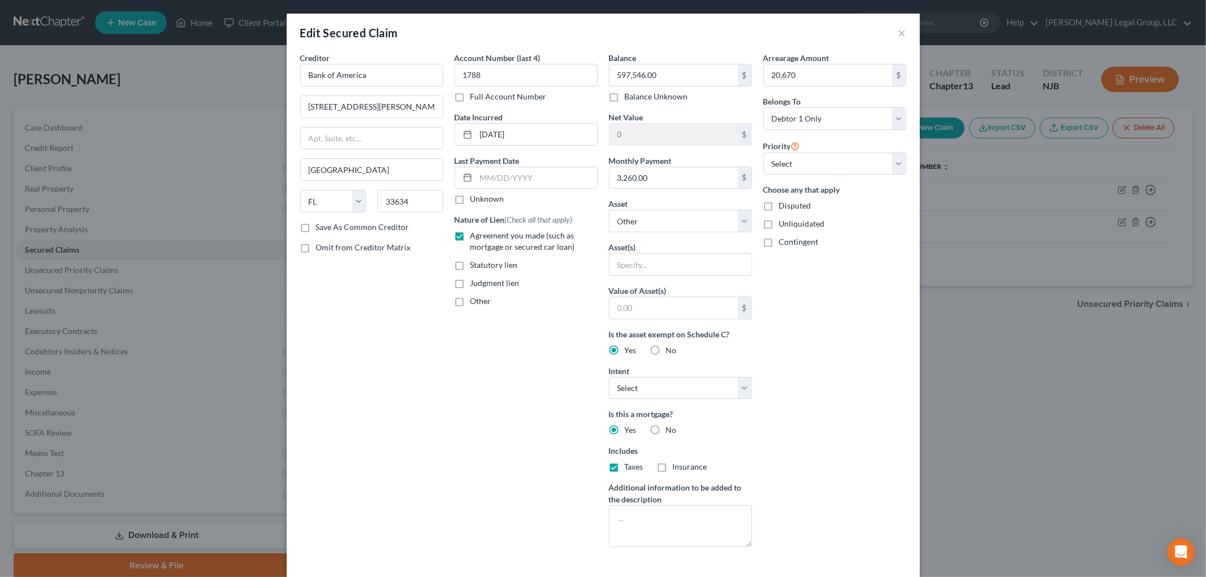
checkbox input "true"
click at [668, 210] on select "Select Other Multiple Assets [PERSON_NAME] Fargo Way2Save Savings (Savings Acco…" at bounding box center [680, 221] width 143 height 23
click at [609, 210] on select "Select Other Multiple Assets [PERSON_NAME] Fargo Way2Save Savings (Savings Acco…" at bounding box center [680, 221] width 143 height 23
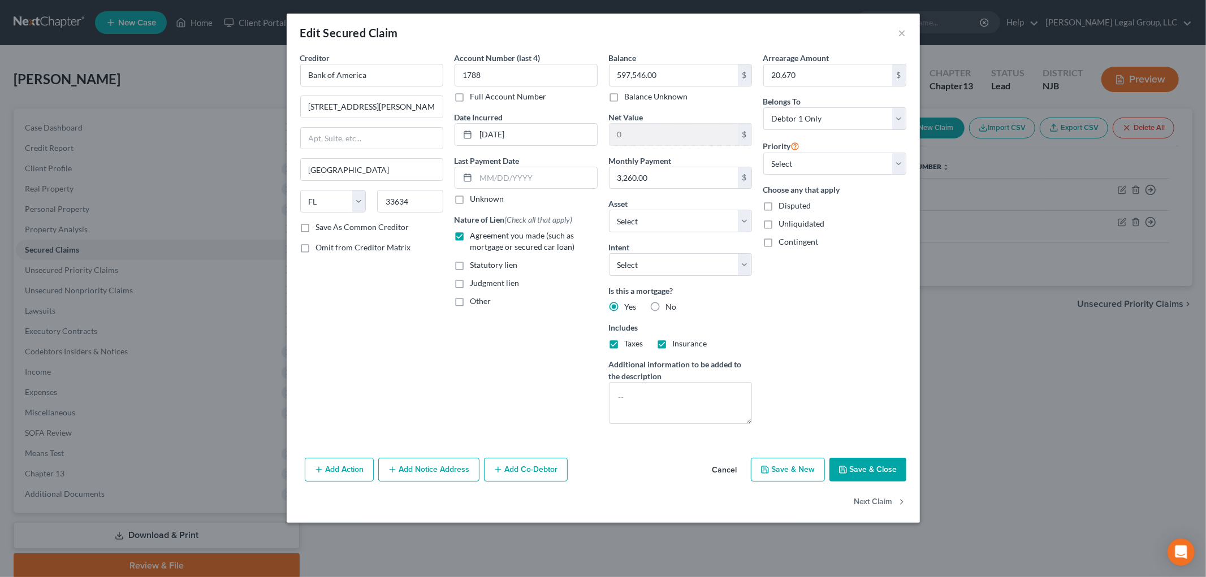
click at [856, 465] on button "Save & Close" at bounding box center [868, 470] width 77 height 24
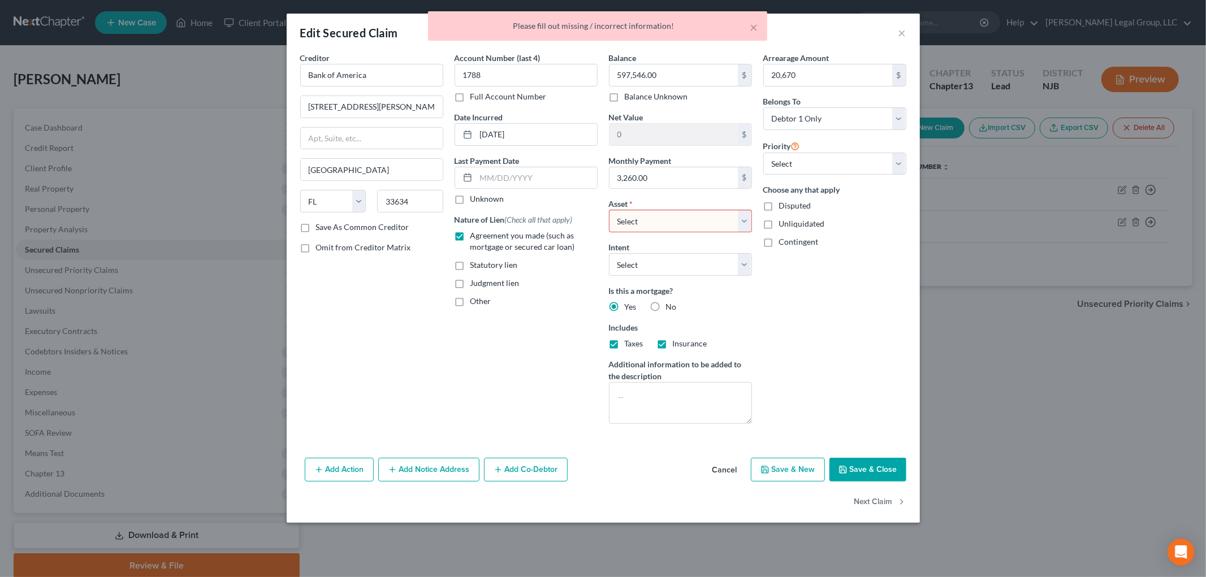
click at [693, 227] on select "Select Other Multiple Assets [PERSON_NAME] Fargo Way2Save Savings (Savings Acco…" at bounding box center [680, 221] width 143 height 23
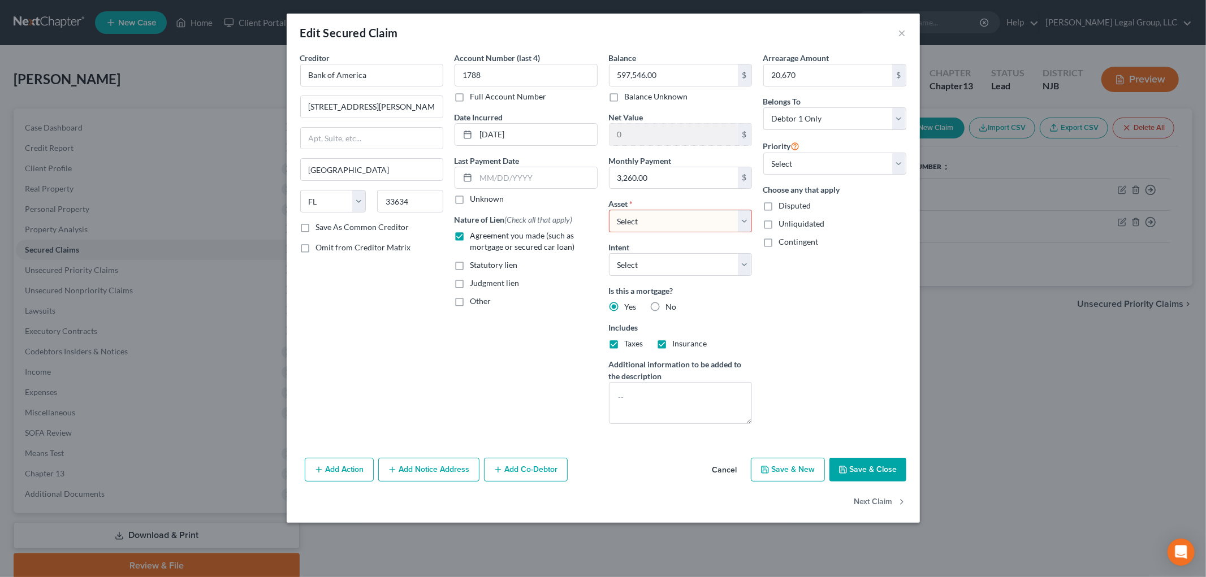
click at [609, 210] on select "Select Other Multiple Assets [PERSON_NAME] Fargo Way2Save Savings (Savings Acco…" at bounding box center [680, 221] width 143 height 23
click at [870, 467] on button "Save & Close" at bounding box center [868, 470] width 77 height 24
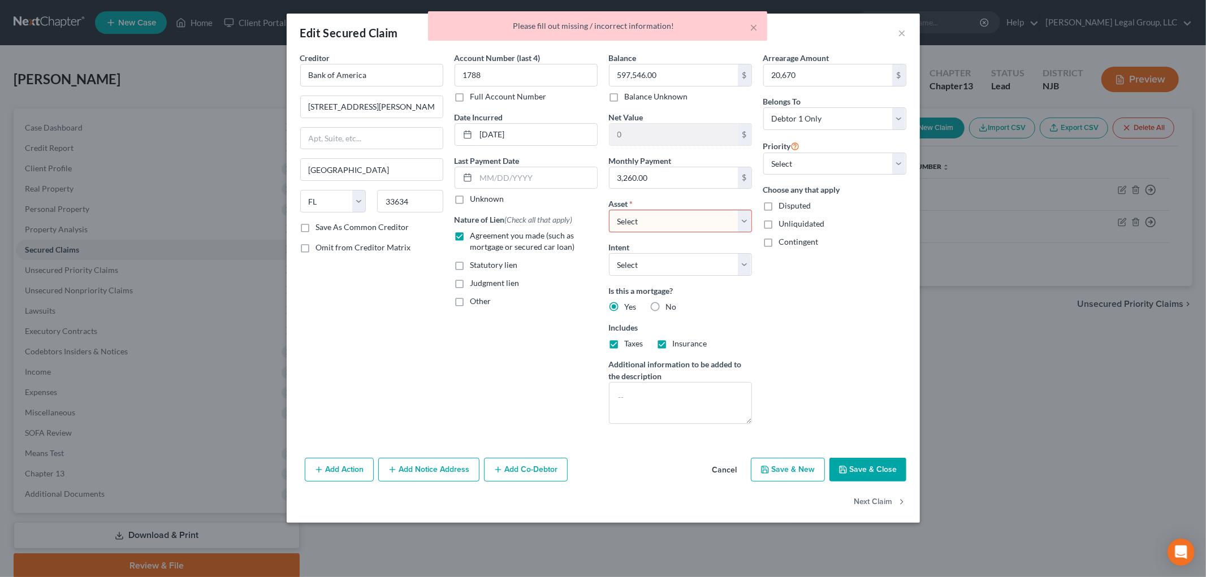
drag, startPoint x: 638, startPoint y: 213, endPoint x: 649, endPoint y: 231, distance: 21.0
click at [638, 213] on select "Select Other Multiple Assets [PERSON_NAME] Fargo Way2Save Savings (Savings Acco…" at bounding box center [680, 221] width 143 height 23
select select "0"
click at [609, 210] on select "Select Other Multiple Assets [PERSON_NAME] Fargo Way2Save Savings (Savings Acco…" at bounding box center [680, 221] width 143 height 23
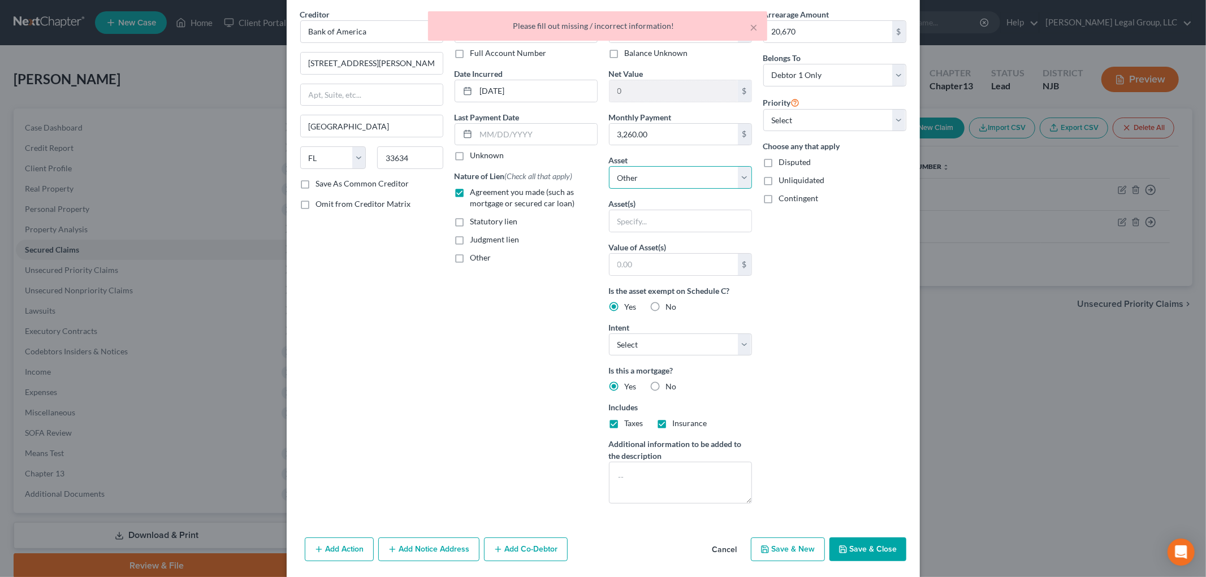
scroll to position [83, 0]
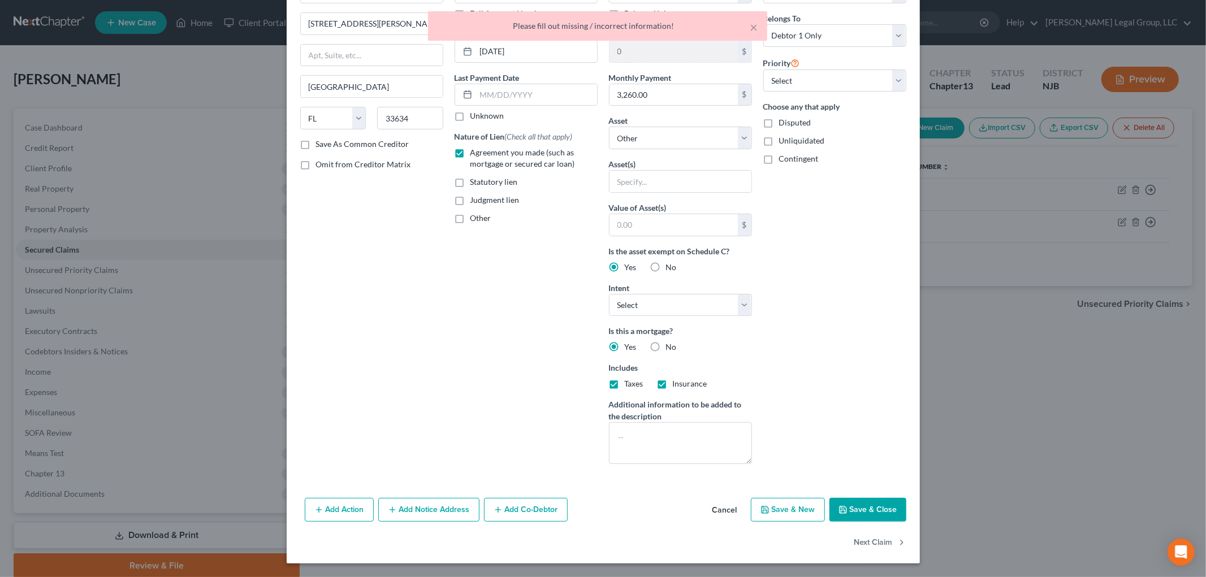
click at [854, 497] on div "Add Action Add Notice Address Add Co-Debtor Cancel Save & New Save & Close" at bounding box center [603, 512] width 633 height 37
click at [860, 512] on button "Save & Close" at bounding box center [868, 510] width 77 height 24
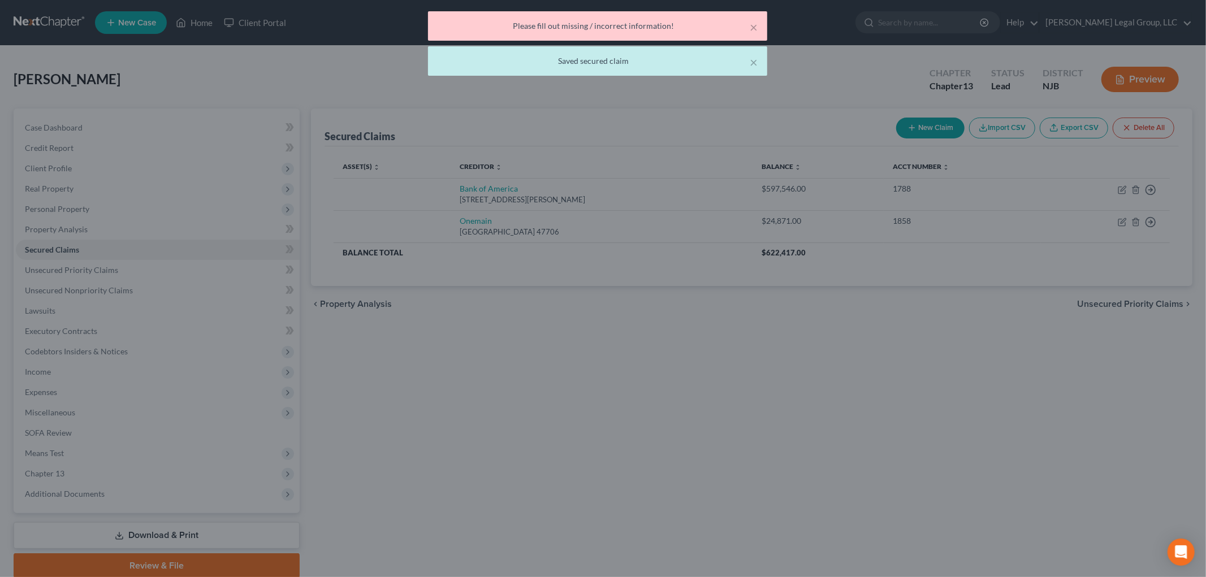
scroll to position [0, 0]
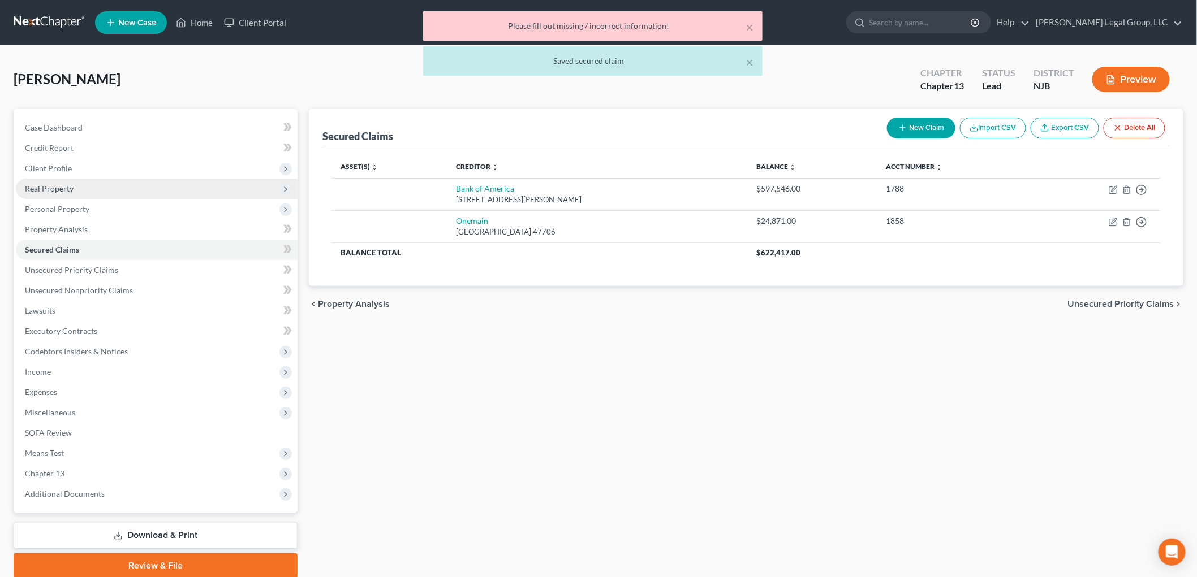
click at [74, 190] on span "Real Property" at bounding box center [157, 189] width 282 height 20
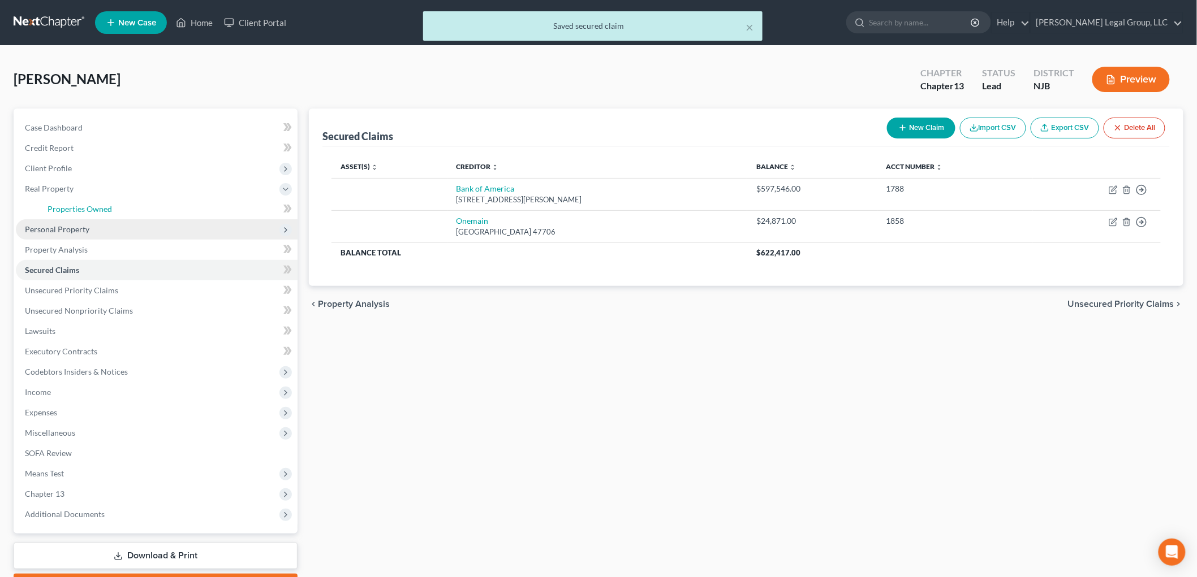
click at [98, 201] on link "Properties Owned" at bounding box center [167, 209] width 259 height 20
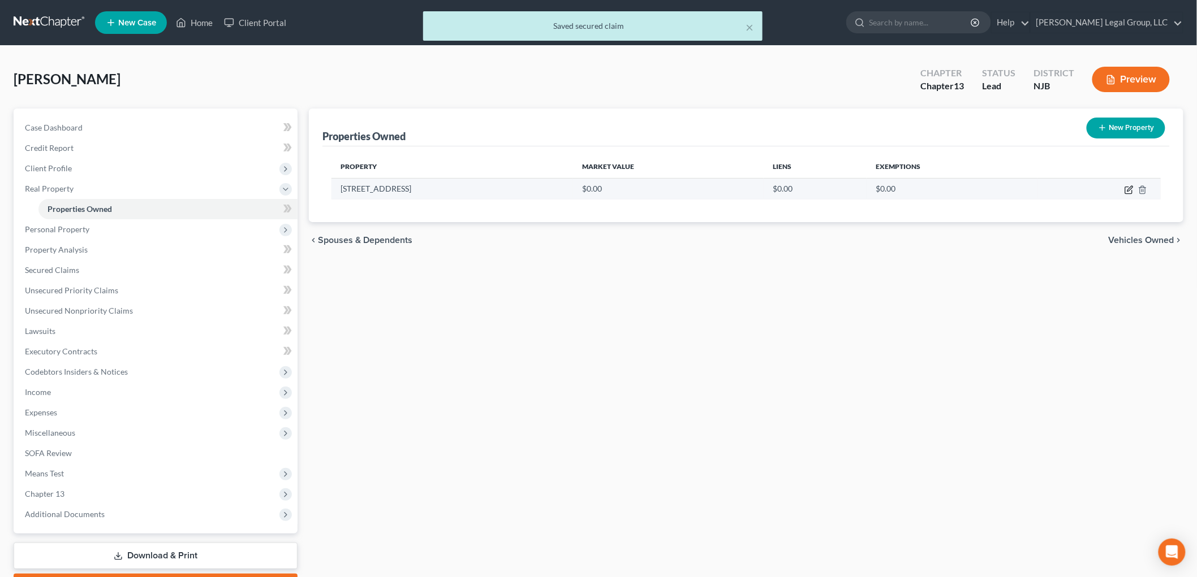
click at [1129, 187] on icon "button" at bounding box center [1128, 189] width 9 height 9
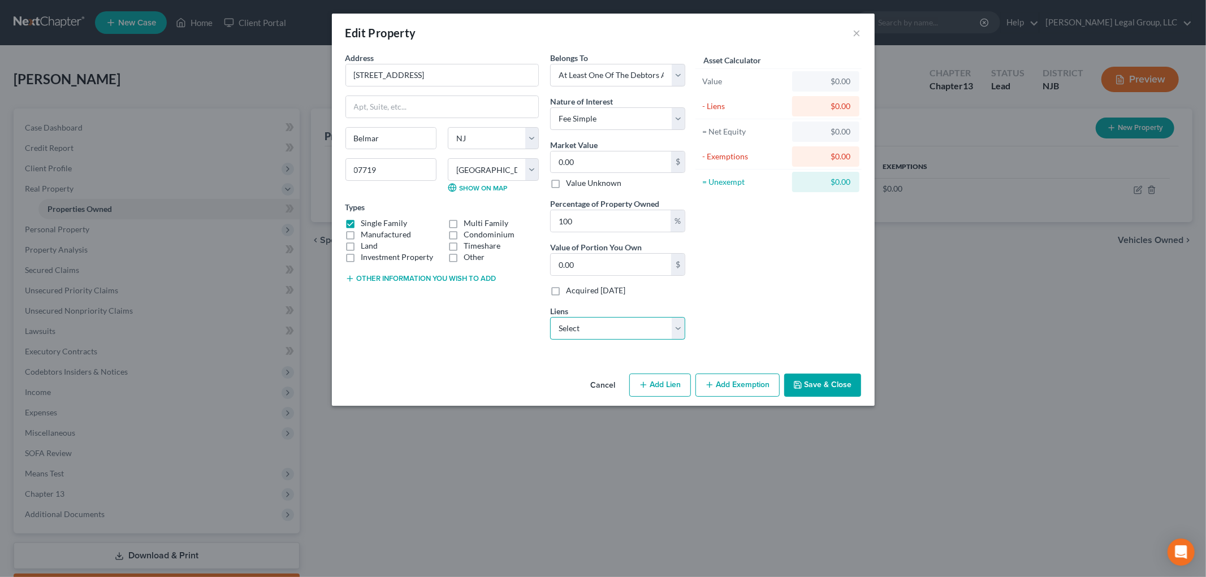
drag, startPoint x: 632, startPoint y: 331, endPoint x: 635, endPoint y: 339, distance: 8.4
click at [632, 331] on select "Select Bank of America - $597,546.00 Onemain - $24,871.00" at bounding box center [617, 328] width 135 height 23
click at [550, 317] on select "Select Bank of America - $597,546.00 Onemain - $24,871.00" at bounding box center [617, 328] width 135 height 23
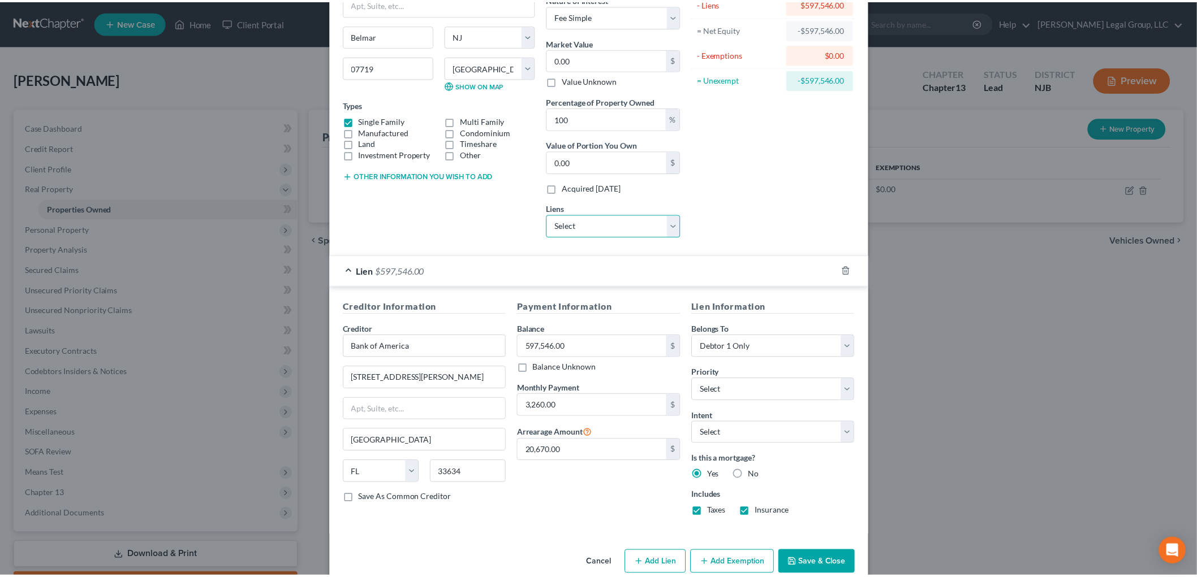
scroll to position [124, 0]
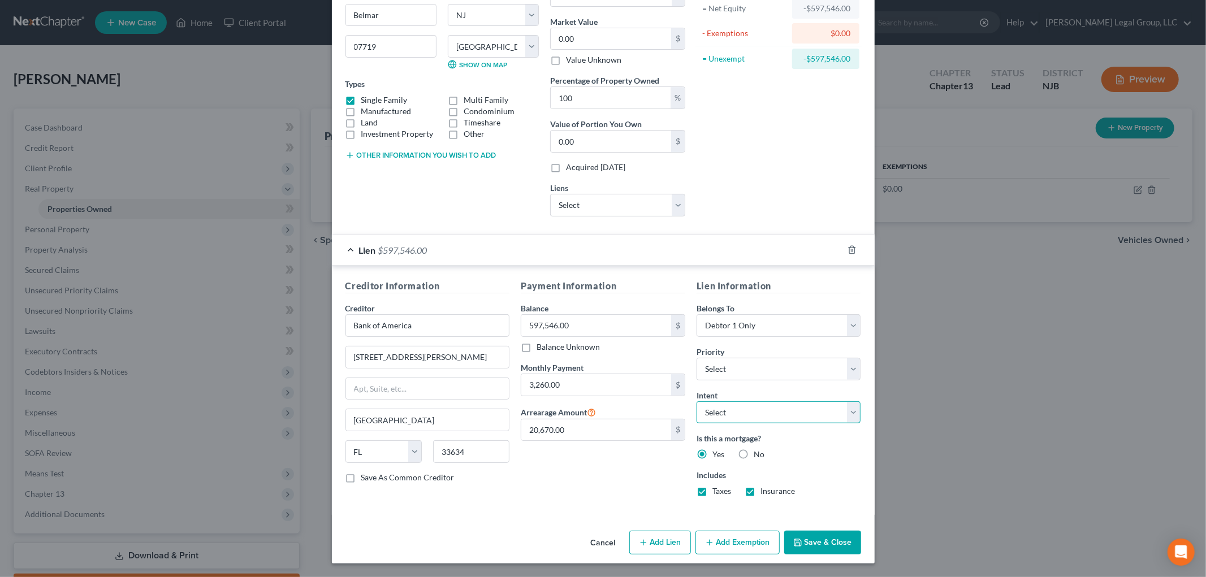
click at [743, 412] on select "Select Surrender Redeem Reaffirm Avoid Other" at bounding box center [779, 413] width 165 height 23
click at [697, 402] on select "Select Surrender Redeem Reaffirm Avoid Other" at bounding box center [779, 413] width 165 height 23
click at [795, 534] on button "Save & Close" at bounding box center [822, 543] width 77 height 24
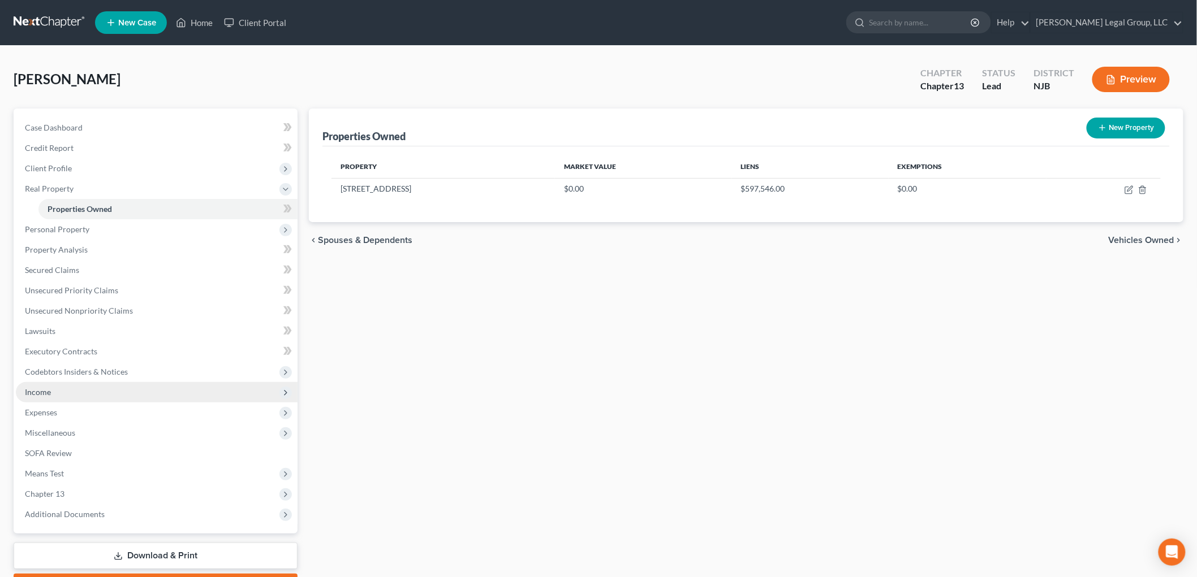
drag, startPoint x: 106, startPoint y: 369, endPoint x: 225, endPoint y: 388, distance: 120.2
click at [106, 369] on span "Codebtors Insiders & Notices" at bounding box center [76, 372] width 103 height 10
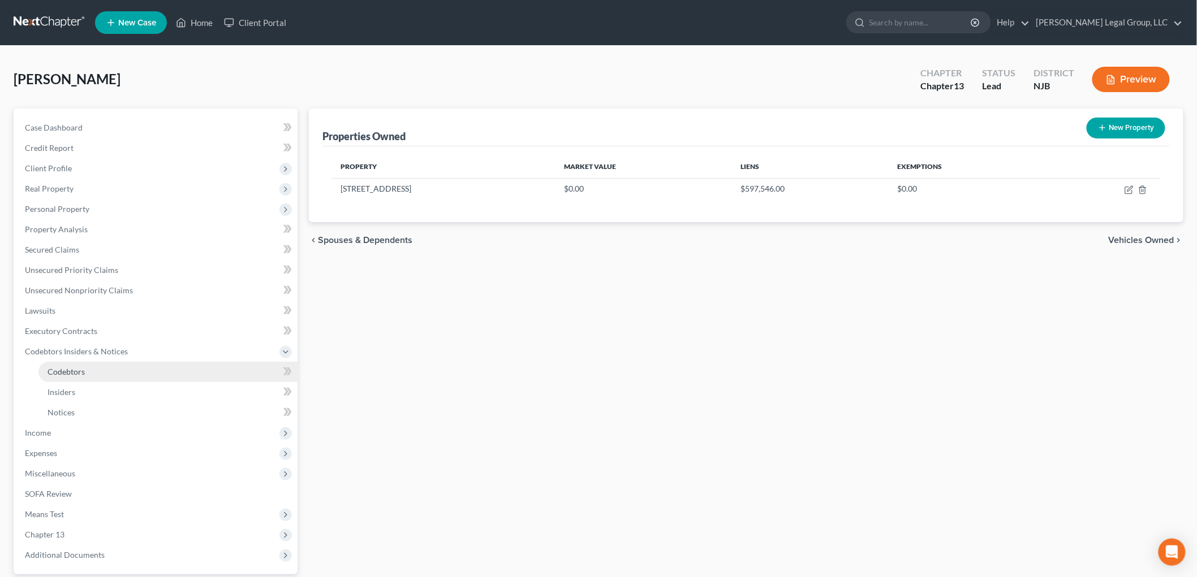
click at [85, 372] on link "Codebtors" at bounding box center [167, 372] width 259 height 20
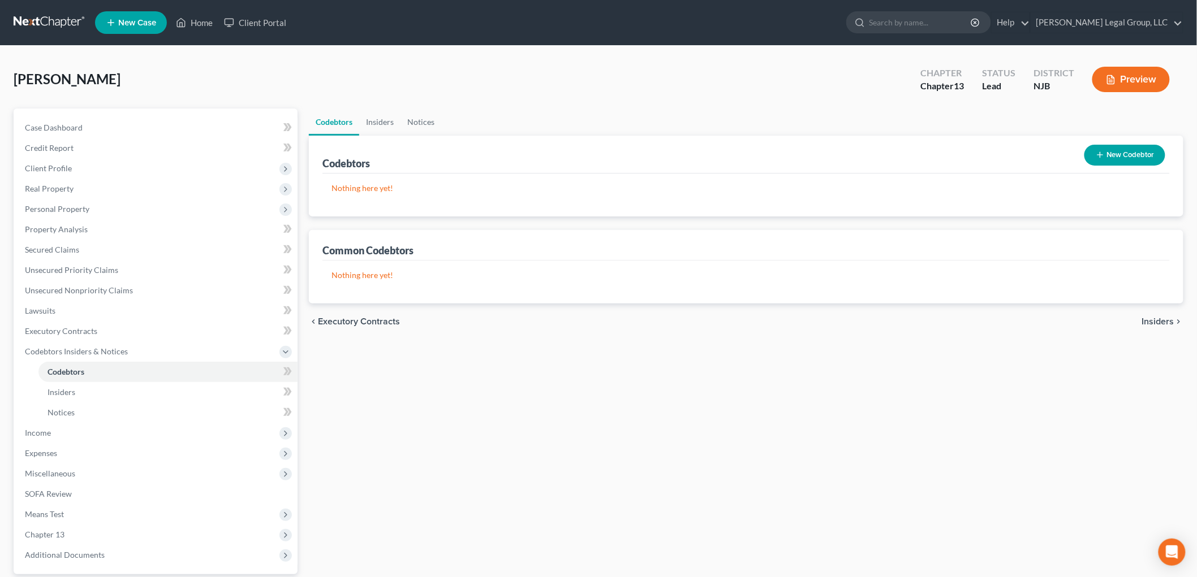
click at [1127, 154] on button "New Codebtor" at bounding box center [1124, 155] width 81 height 21
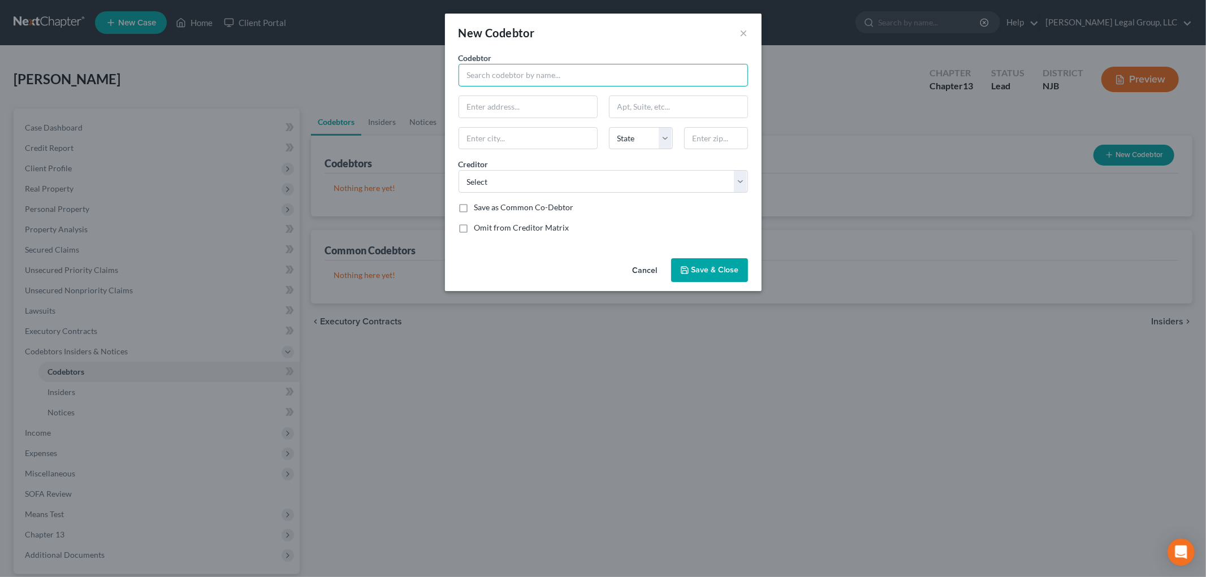
click at [504, 80] on input "text" at bounding box center [604, 75] width 290 height 23
drag, startPoint x: 455, startPoint y: 110, endPoint x: 421, endPoint y: 120, distance: 35.1
click at [420, 110] on div "New Codebtor × Codebtor * [PERSON_NAME] Codebtor * [PERSON_NAME] 608 State [US_…" at bounding box center [603, 288] width 1206 height 577
paste input "11th Ave"
click at [716, 135] on input "text" at bounding box center [716, 138] width 64 height 23
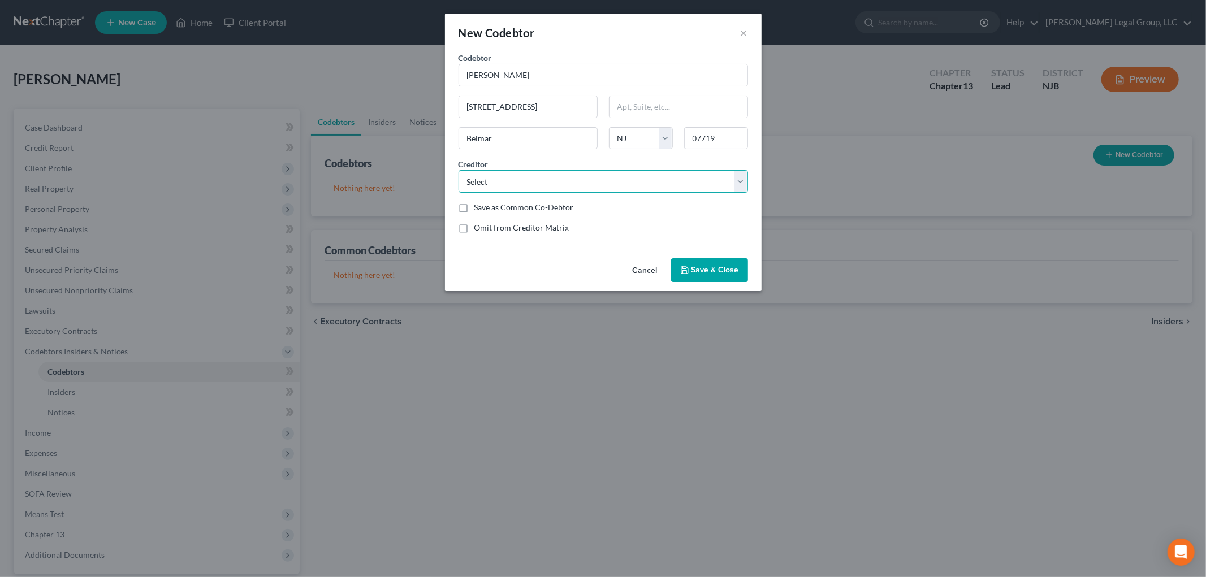
click at [537, 182] on select "Select Onemain Capital [PERSON_NAME]/Nc Capital One Creditonebnk Creditonebnk M…" at bounding box center [604, 181] width 290 height 23
click at [459, 170] on select "Select Onemain Capital [PERSON_NAME]/Nc Capital One Creditonebnk Creditonebnk M…" at bounding box center [604, 181] width 290 height 23
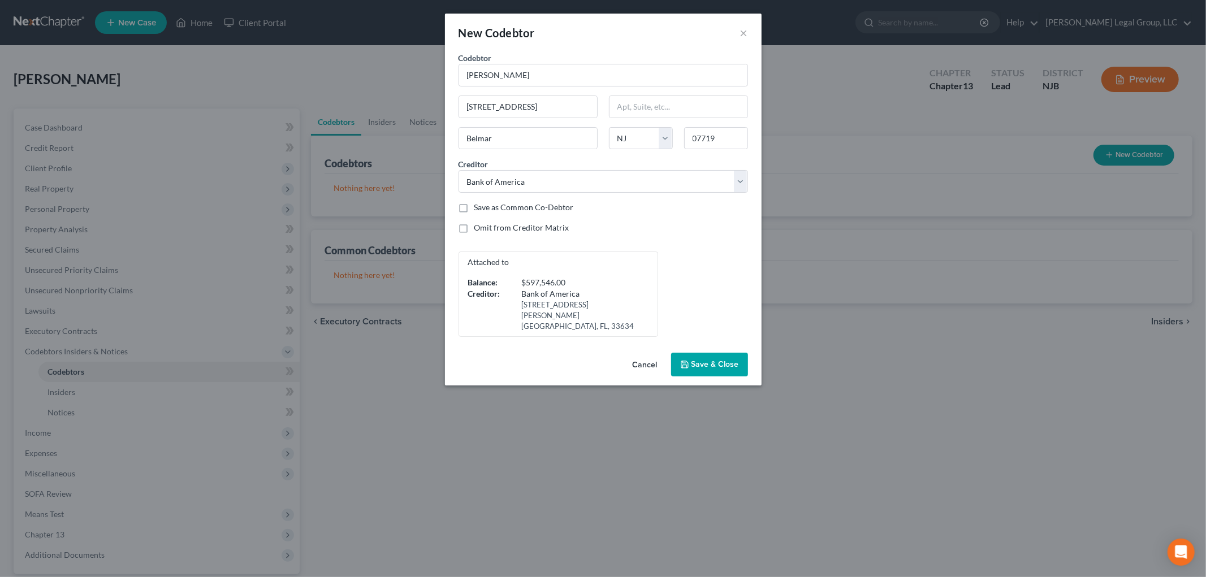
click at [713, 360] on button "Save & Close" at bounding box center [709, 365] width 77 height 24
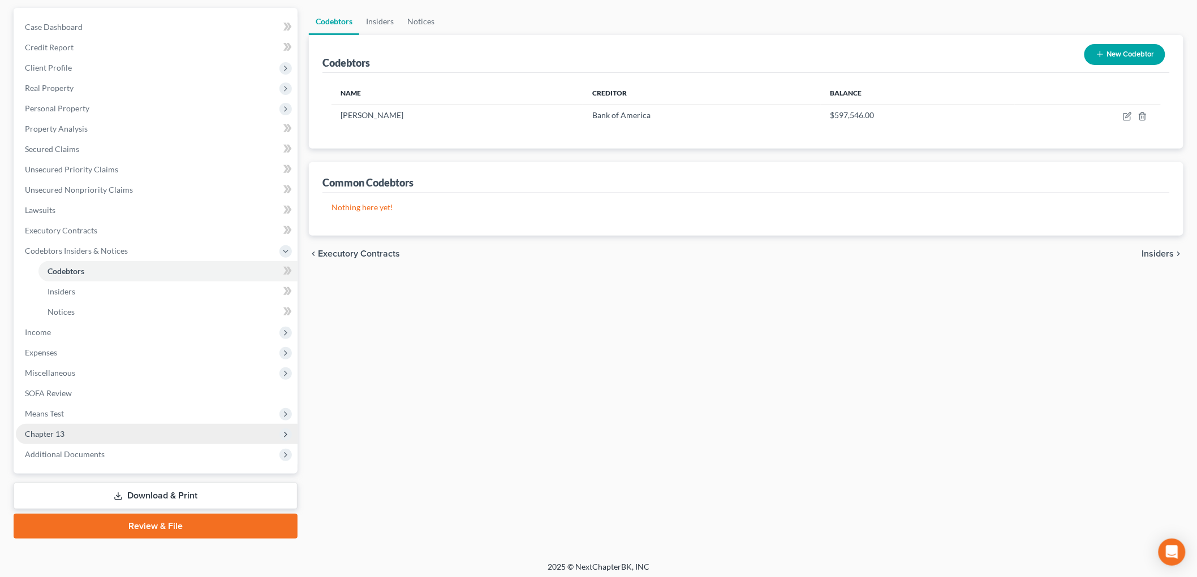
scroll to position [103, 0]
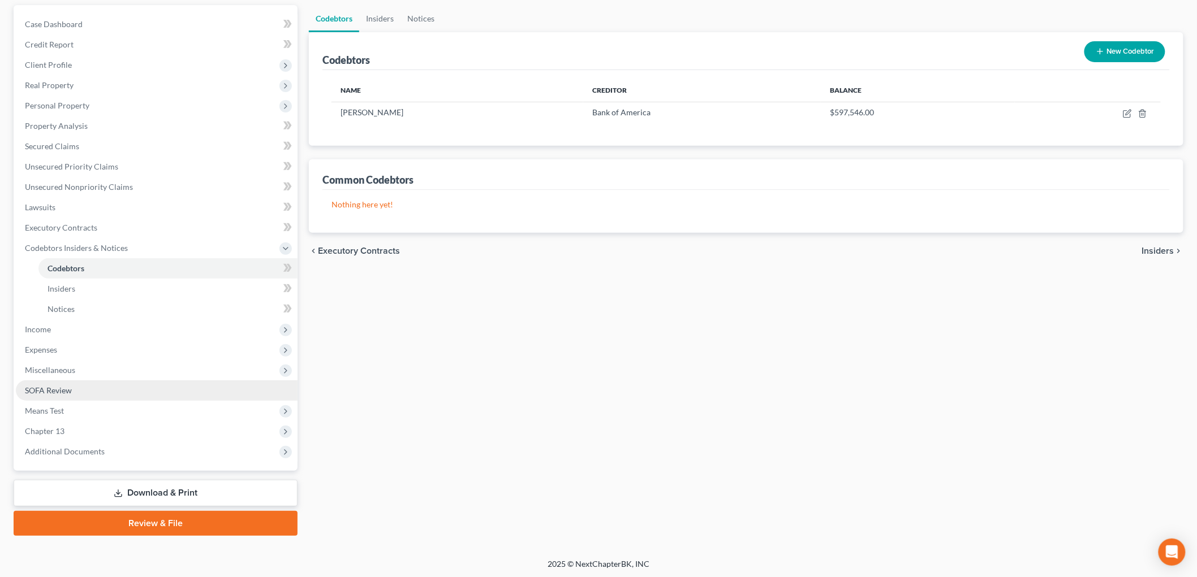
click at [66, 370] on span "Miscellaneous" at bounding box center [50, 370] width 50 height 10
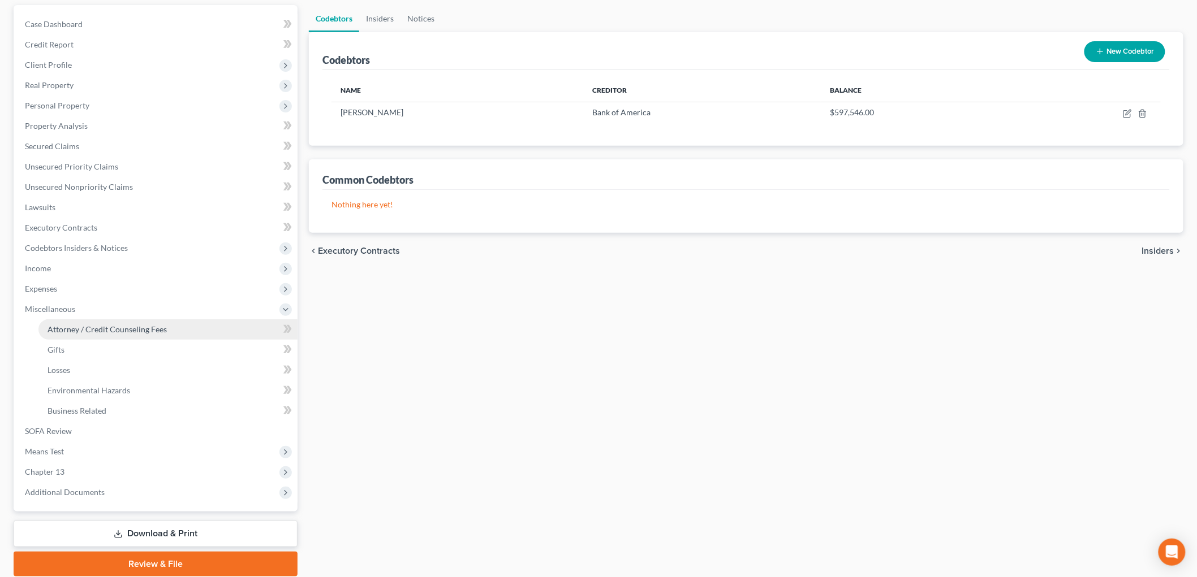
click at [128, 326] on span "Attorney / Credit Counseling Fees" at bounding box center [107, 330] width 119 height 10
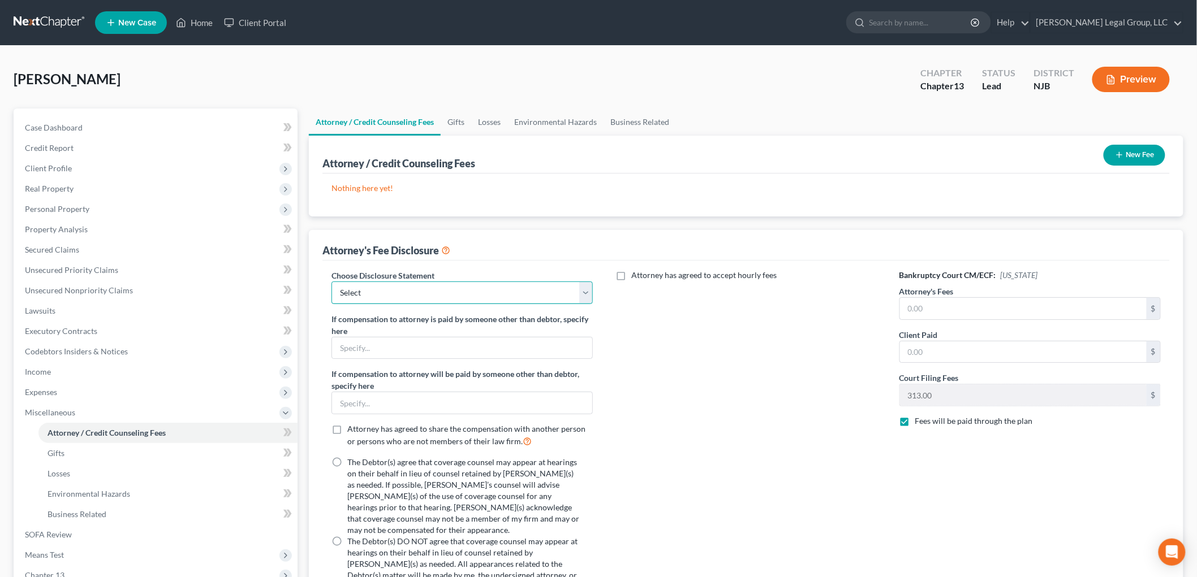
drag, startPoint x: 498, startPoint y: 297, endPoint x: 498, endPoint y: 303, distance: 6.2
click at [498, 298] on select "Select Chapter 7 Attorney Comp Chapter 13 Attorrney Comp" at bounding box center [461, 293] width 261 height 23
click at [331, 282] on select "Select Chapter 7 Attorney Comp Chapter 13 Attorrney Comp" at bounding box center [461, 293] width 261 height 23
click at [347, 459] on label "The Debtor(s) agree that coverage counsel may appear at hearings on their behal…" at bounding box center [463, 496] width 232 height 79
click at [352, 459] on input "The Debtor(s) agree that coverage counsel may appear at hearings on their behal…" at bounding box center [355, 460] width 7 height 7
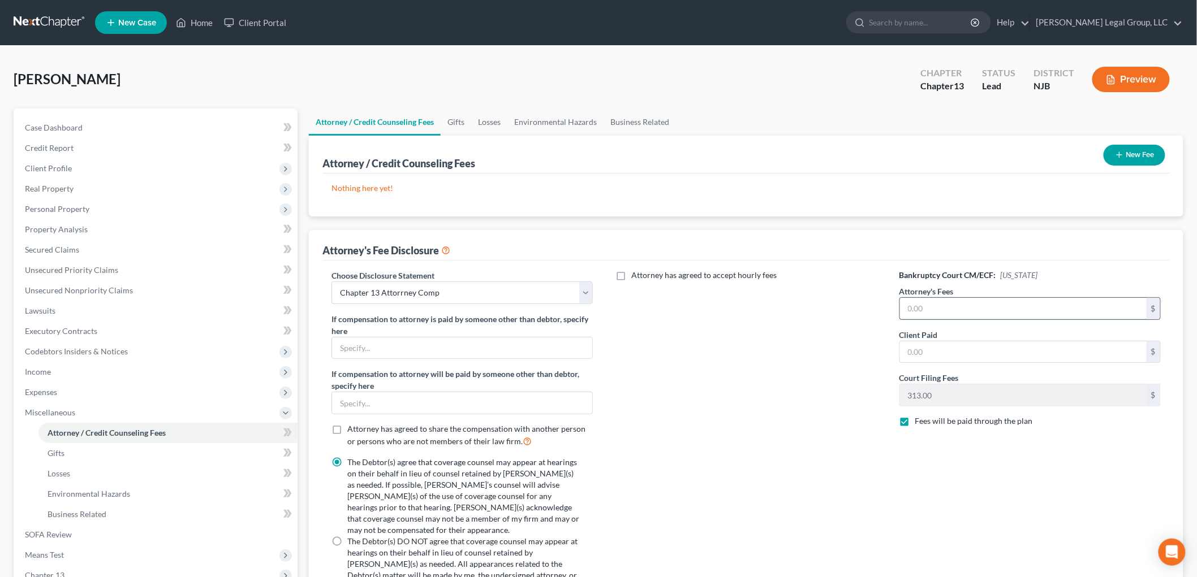
click at [961, 313] on input "text" at bounding box center [1023, 308] width 247 height 21
click at [961, 359] on input "text" at bounding box center [1023, 352] width 247 height 21
click at [1131, 153] on button "New Fee" at bounding box center [1134, 155] width 62 height 21
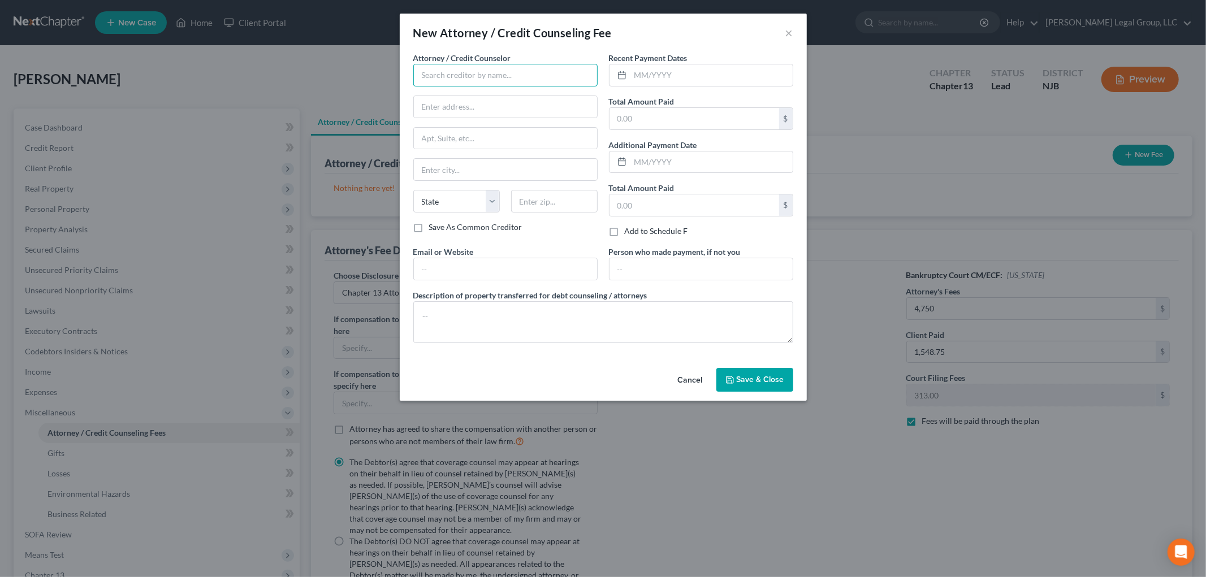
click at [558, 64] on input "text" at bounding box center [505, 75] width 184 height 23
click at [516, 83] on div "[PERSON_NAME] Legal Group, LLC" at bounding box center [505, 75] width 184 height 23
click at [506, 98] on div "[PERSON_NAME] Legal Group, LLC" at bounding box center [483, 94] width 123 height 11
drag, startPoint x: 546, startPoint y: 113, endPoint x: 329, endPoint y: 94, distance: 218.5
click at [330, 93] on div "New Attorney / Credit Counseling Fee × Attorney / Credit Counselor * [PERSON_NA…" at bounding box center [603, 288] width 1206 height 577
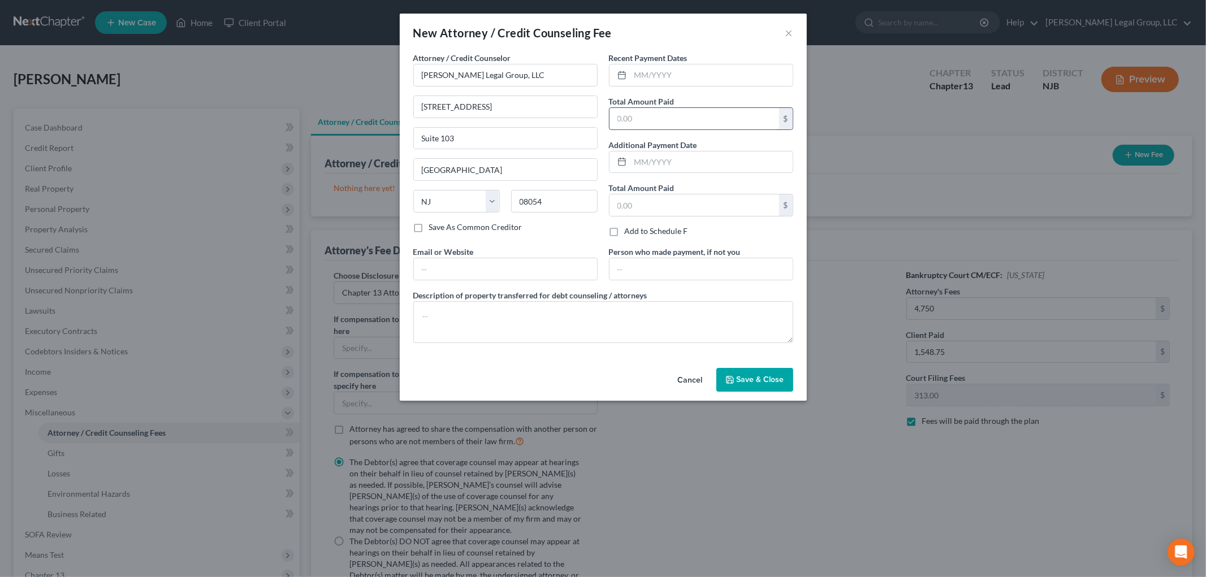
click at [684, 123] on input "text" at bounding box center [695, 118] width 170 height 21
click at [681, 69] on input "text" at bounding box center [712, 74] width 162 height 21
click at [483, 313] on textarea at bounding box center [603, 322] width 380 height 42
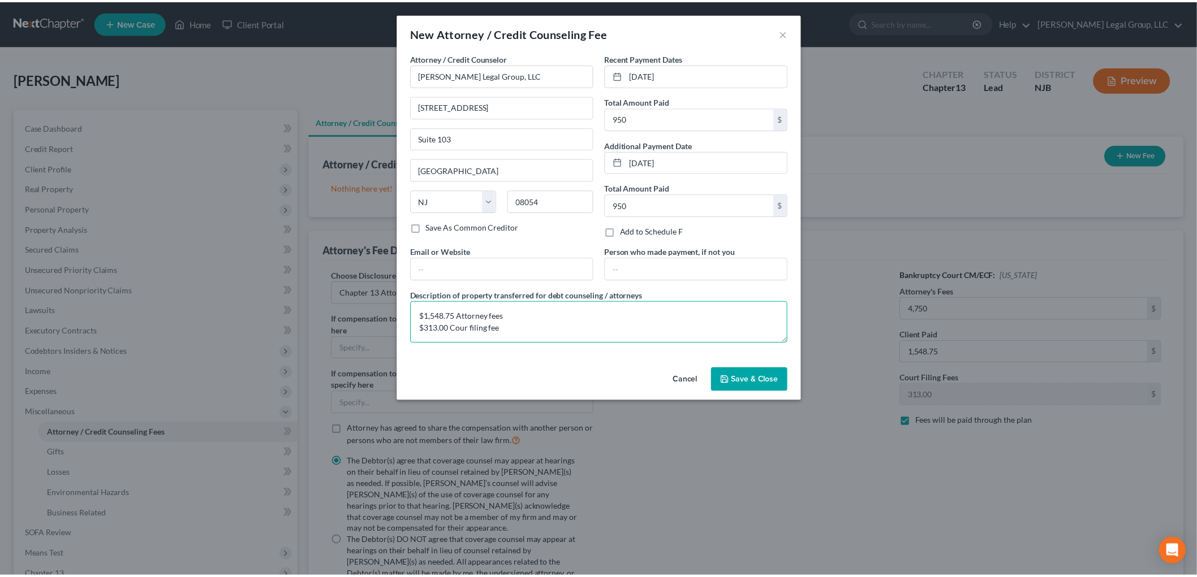
scroll to position [2, 0]
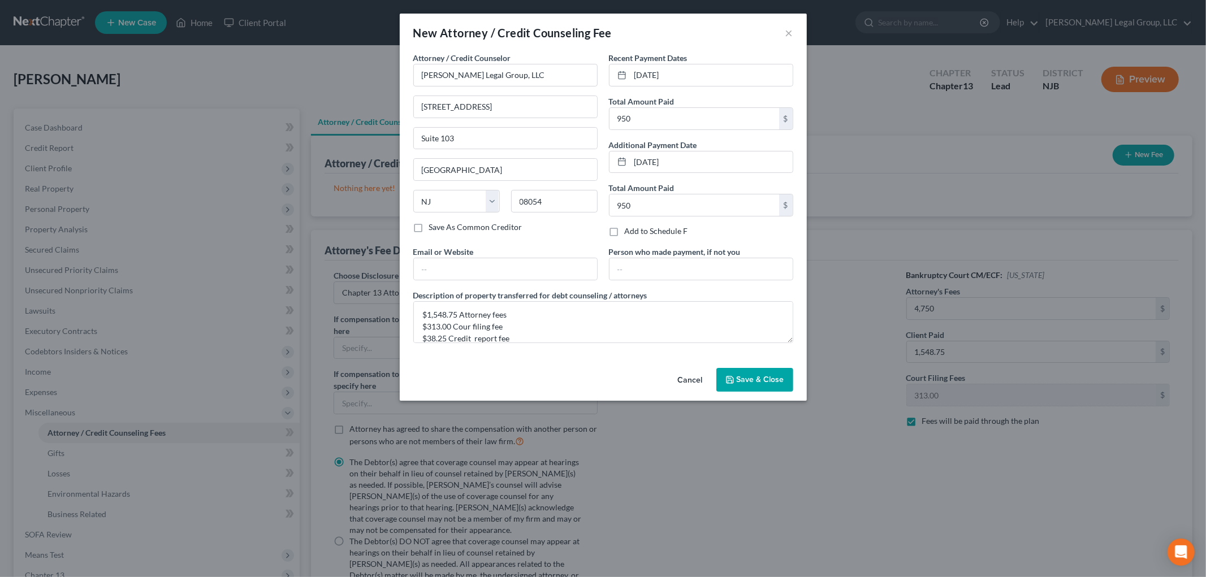
click at [739, 378] on span "Save & Close" at bounding box center [761, 380] width 48 height 10
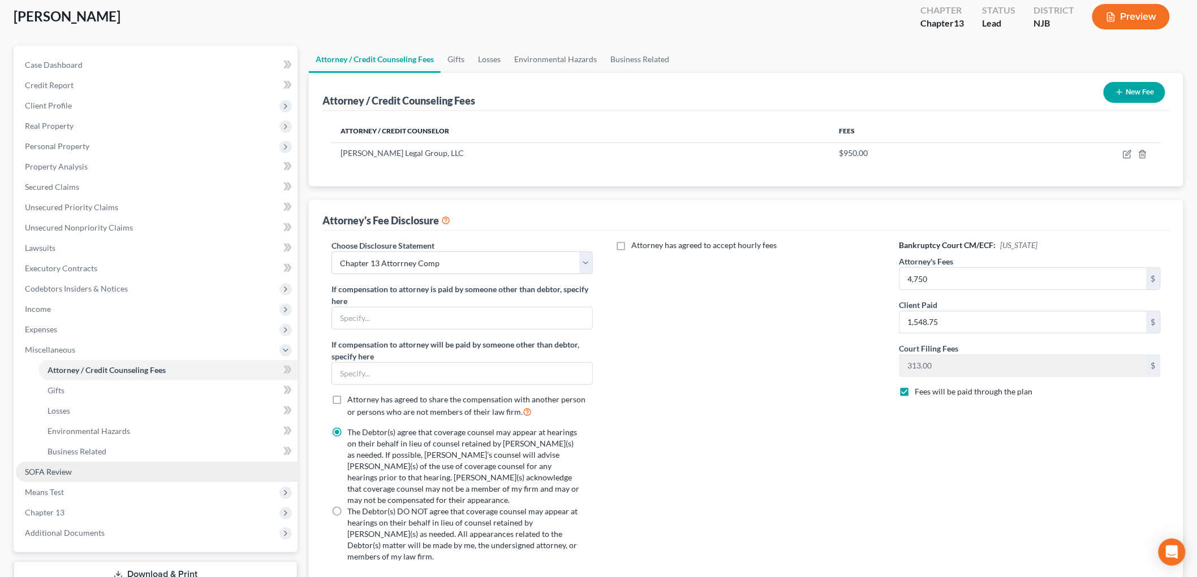
click at [93, 468] on link "SOFA Review" at bounding box center [157, 472] width 282 height 20
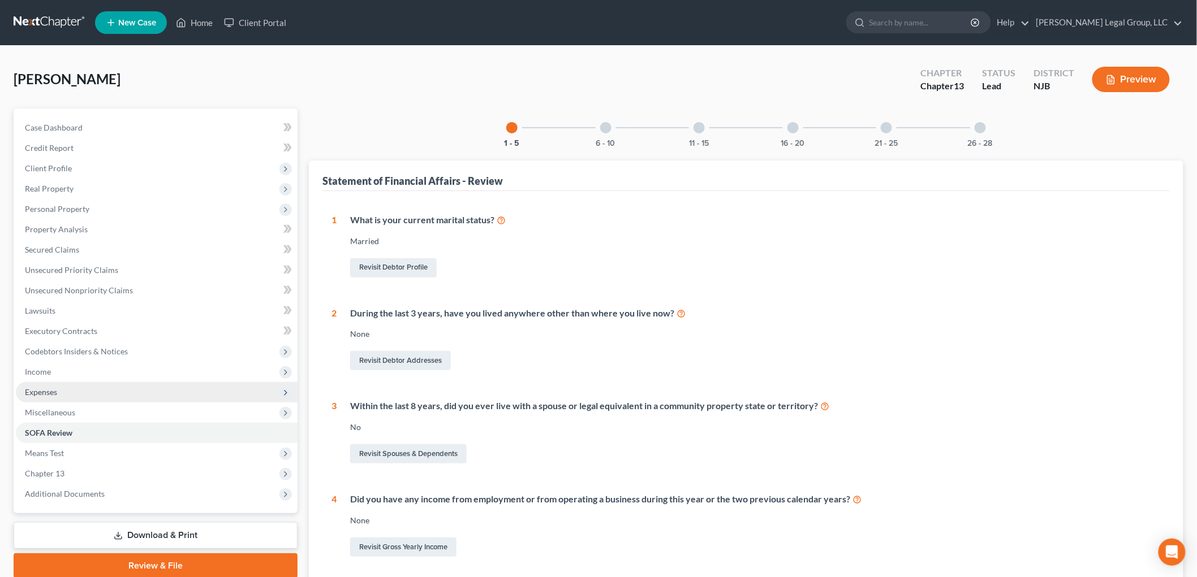
drag, startPoint x: 63, startPoint y: 378, endPoint x: 100, endPoint y: 398, distance: 42.5
click at [63, 378] on span "Income" at bounding box center [157, 372] width 282 height 20
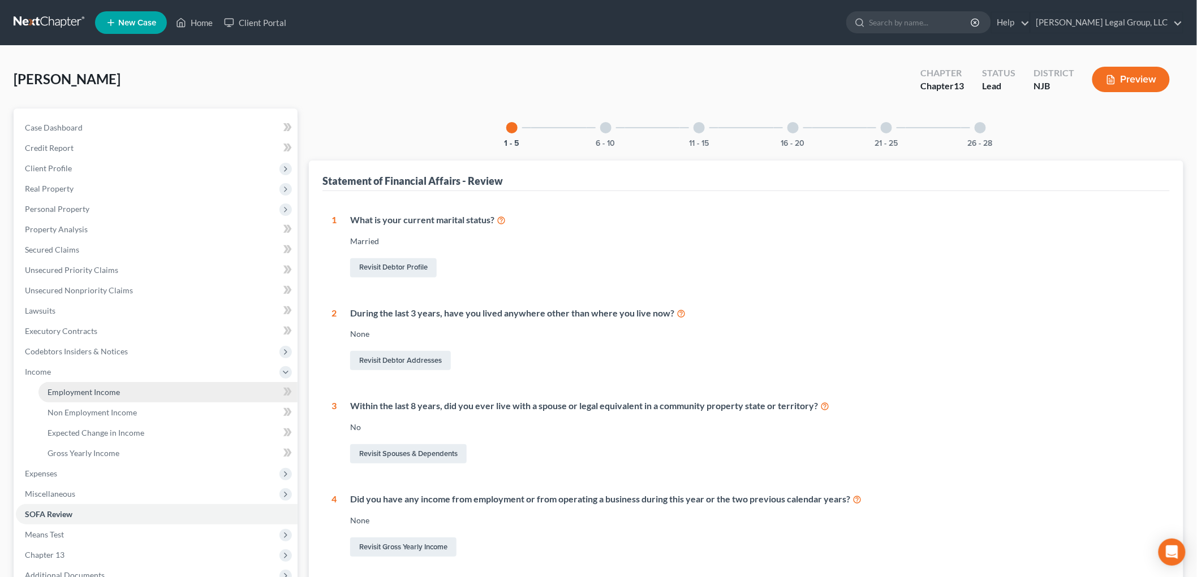
click at [102, 392] on span "Employment Income" at bounding box center [84, 392] width 72 height 10
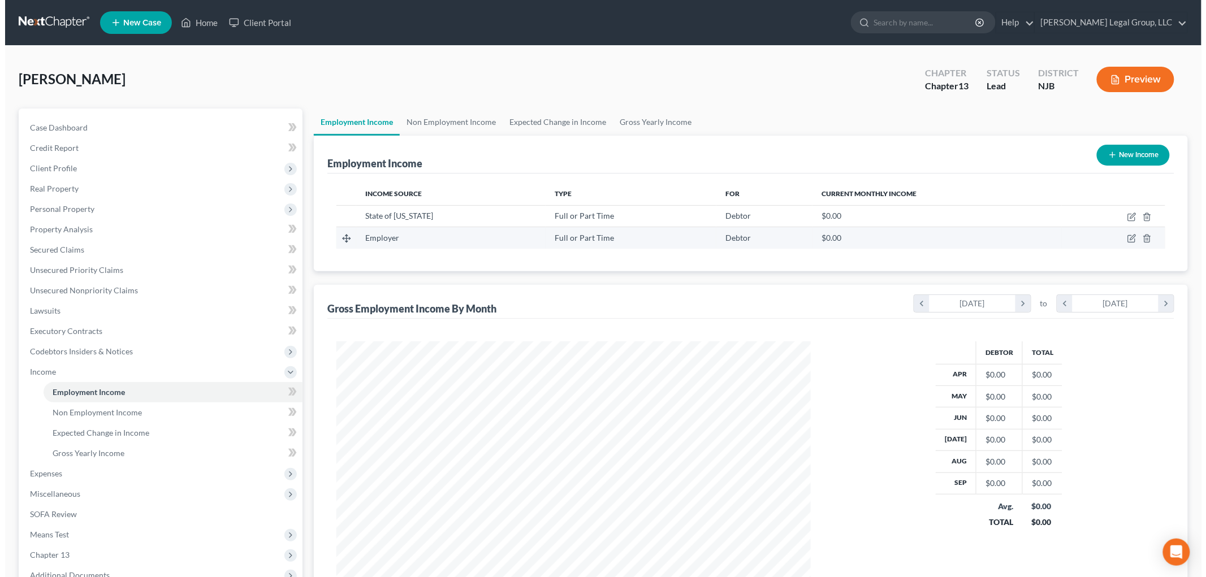
scroll to position [236, 497]
click at [1126, 238] on icon "button" at bounding box center [1127, 238] width 9 height 9
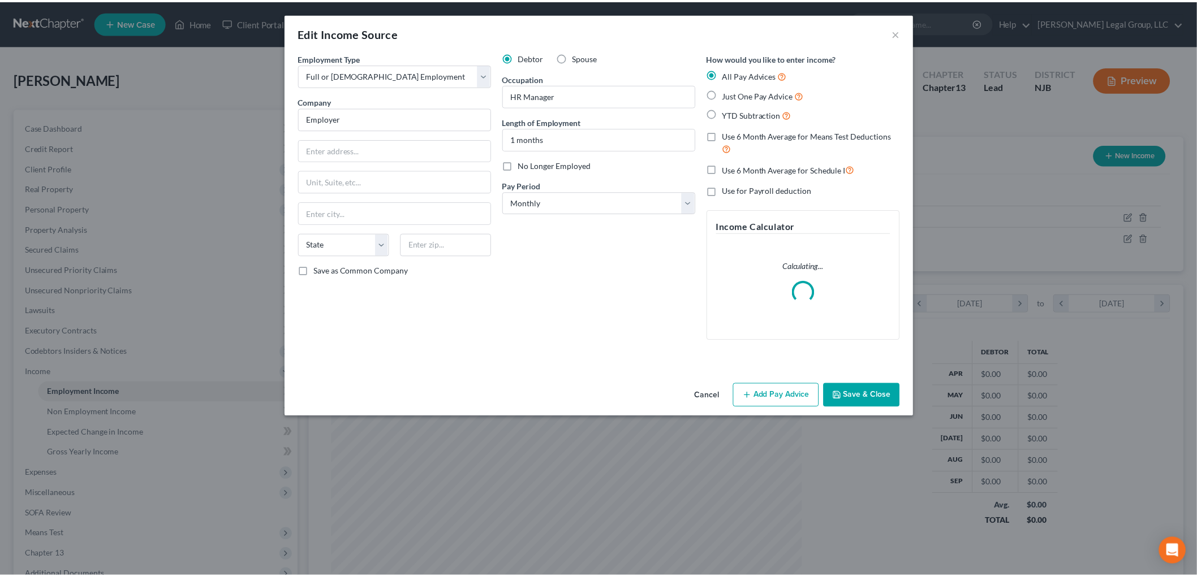
scroll to position [239, 501]
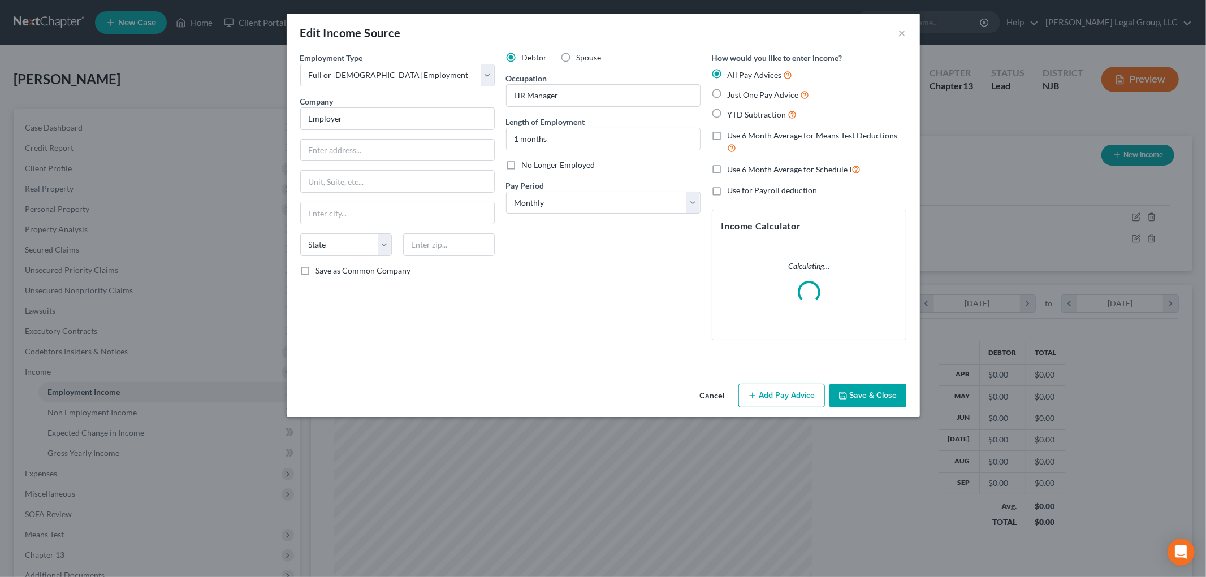
click at [587, 59] on span "Spouse" at bounding box center [589, 58] width 25 height 10
click at [587, 59] on input "Spouse" at bounding box center [584, 55] width 7 height 7
click at [850, 391] on button "Save & Close" at bounding box center [868, 396] width 77 height 24
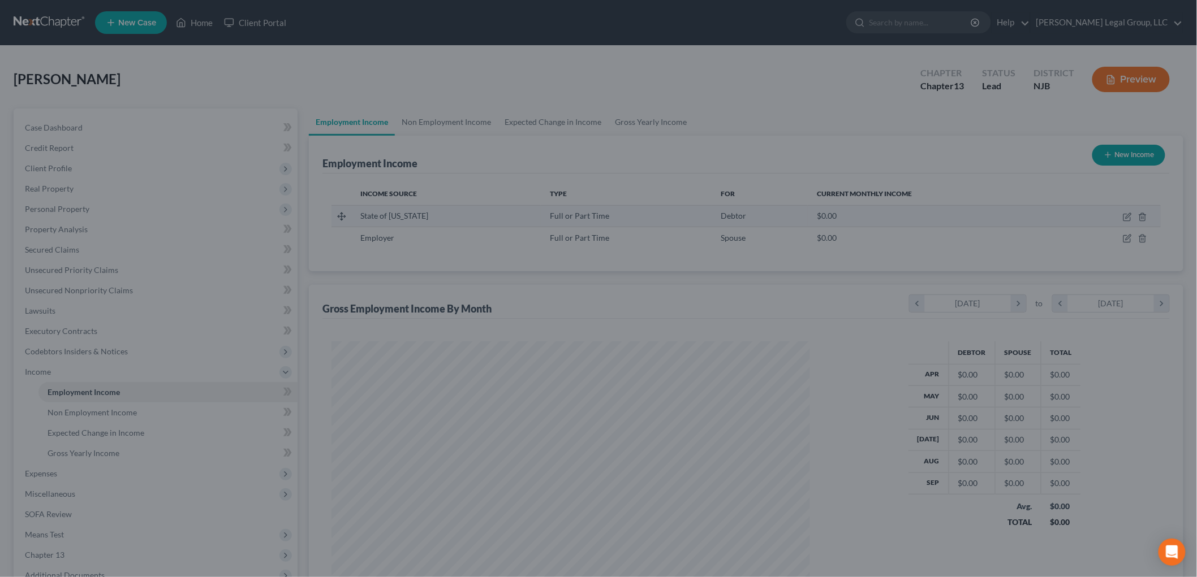
scroll to position [236, 497]
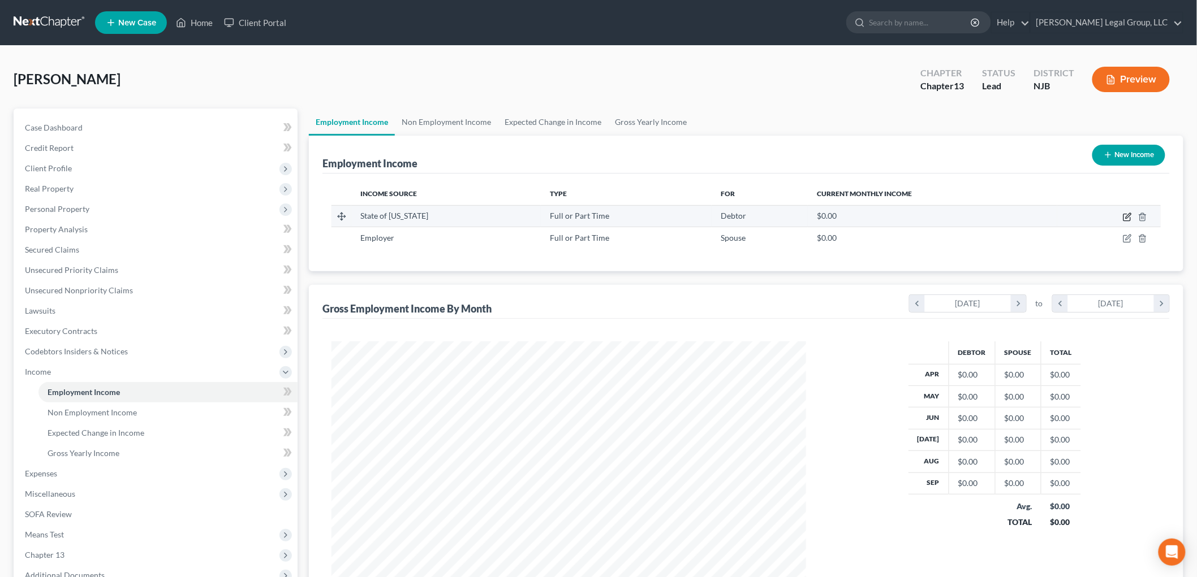
click at [1126, 214] on icon "button" at bounding box center [1127, 217] width 9 height 9
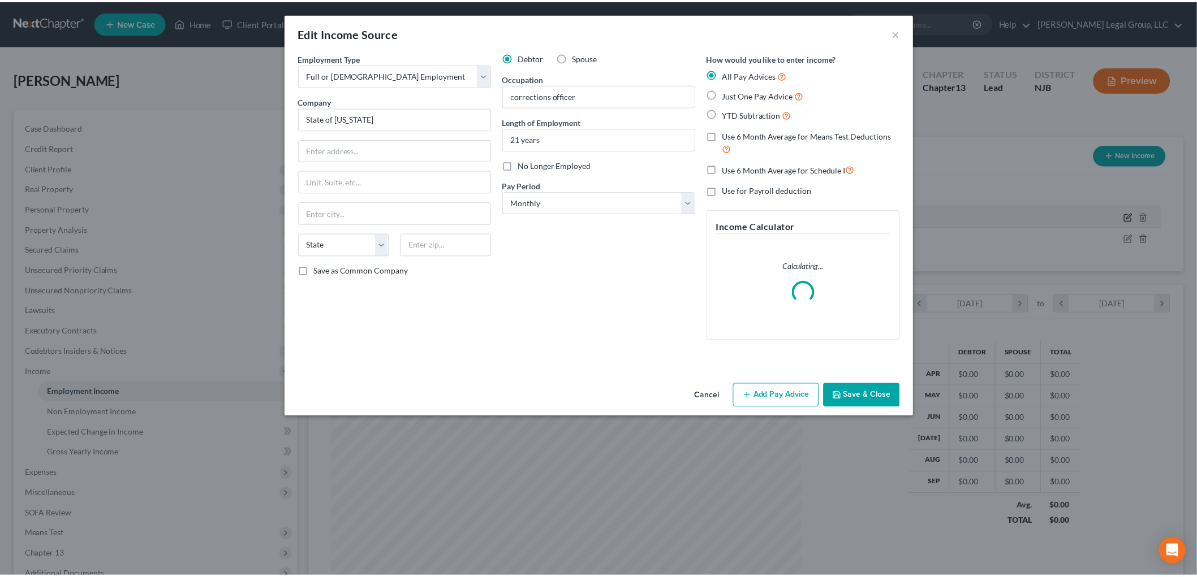
scroll to position [239, 501]
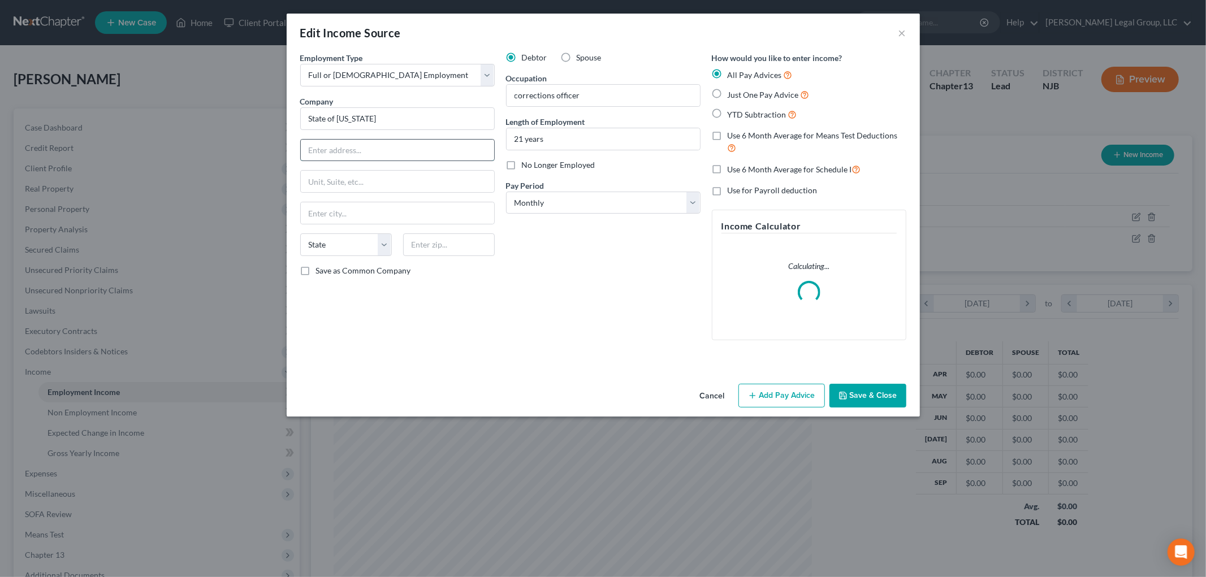
click at [423, 156] on input "text" at bounding box center [397, 150] width 193 height 21
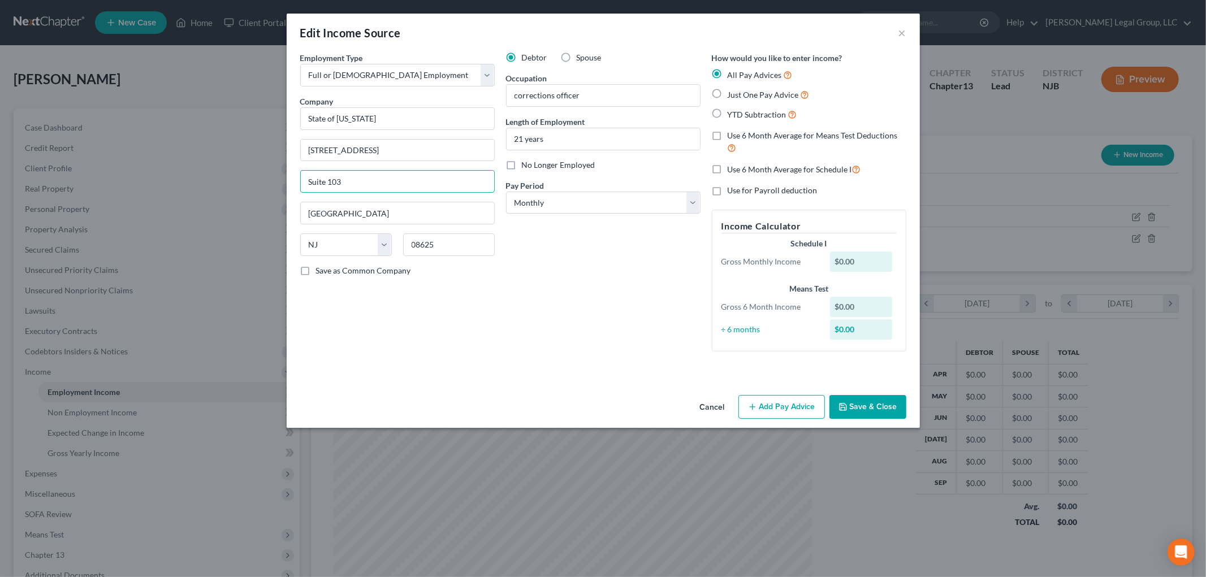
drag, startPoint x: 410, startPoint y: 176, endPoint x: 290, endPoint y: 182, distance: 120.1
click at [290, 182] on div "Employment Type * Select Full or [DEMOGRAPHIC_DATA] Employment Self Employment …" at bounding box center [603, 221] width 633 height 339
click at [464, 241] on input "08625" at bounding box center [449, 245] width 92 height 23
click at [335, 147] on input "text" at bounding box center [397, 150] width 193 height 21
click at [900, 404] on button "Save & Close" at bounding box center [868, 407] width 77 height 24
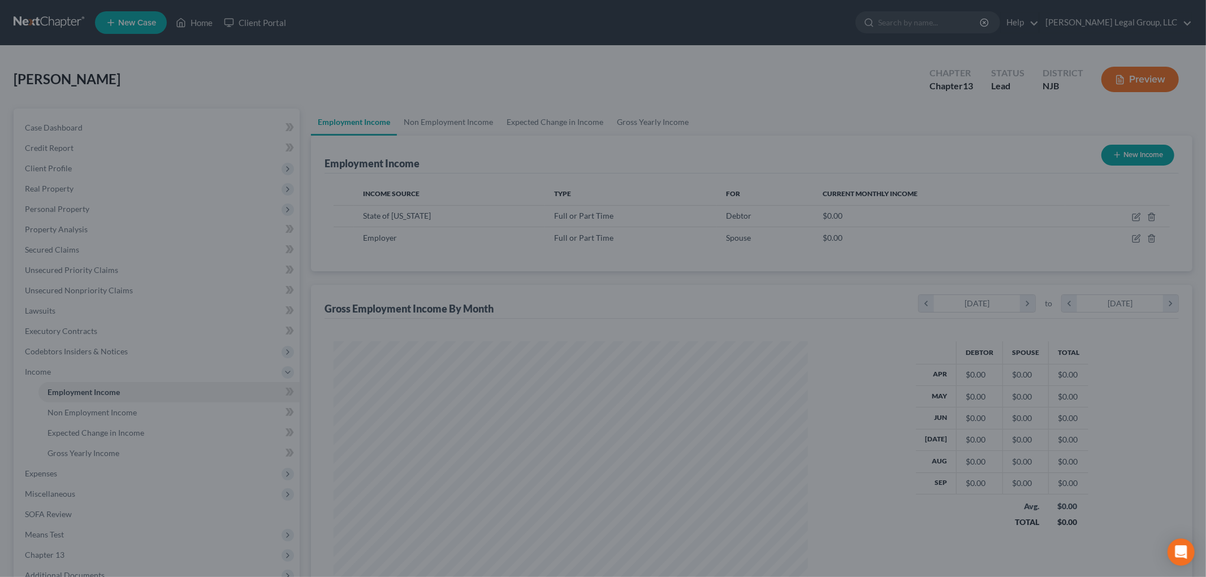
scroll to position [565309, 565048]
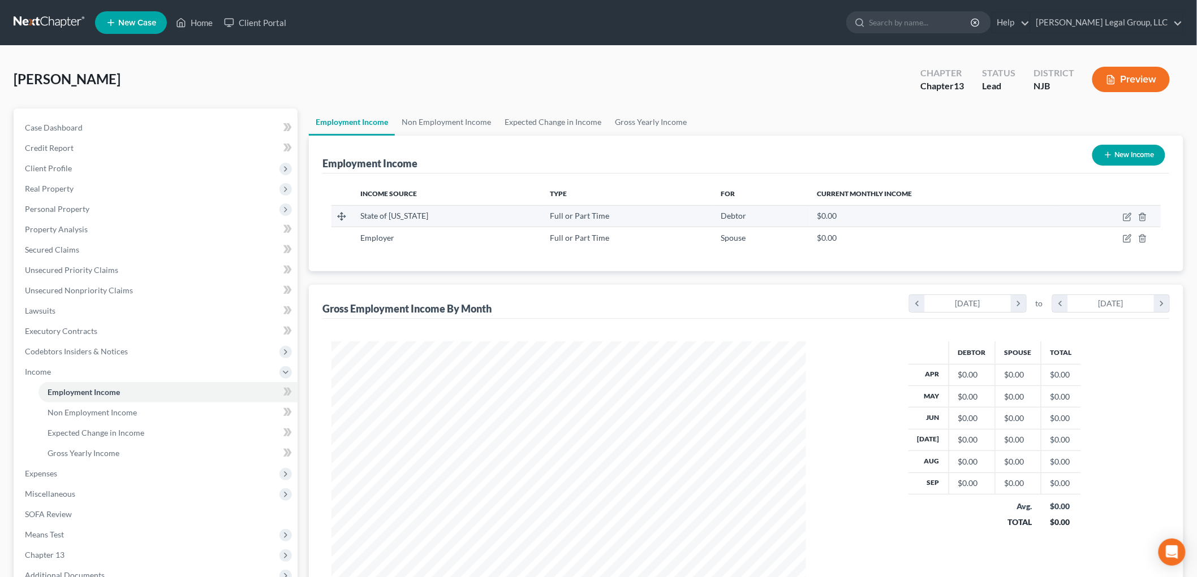
click at [1121, 213] on td at bounding box center [1108, 215] width 103 height 21
click at [1125, 214] on icon "button" at bounding box center [1126, 217] width 7 height 7
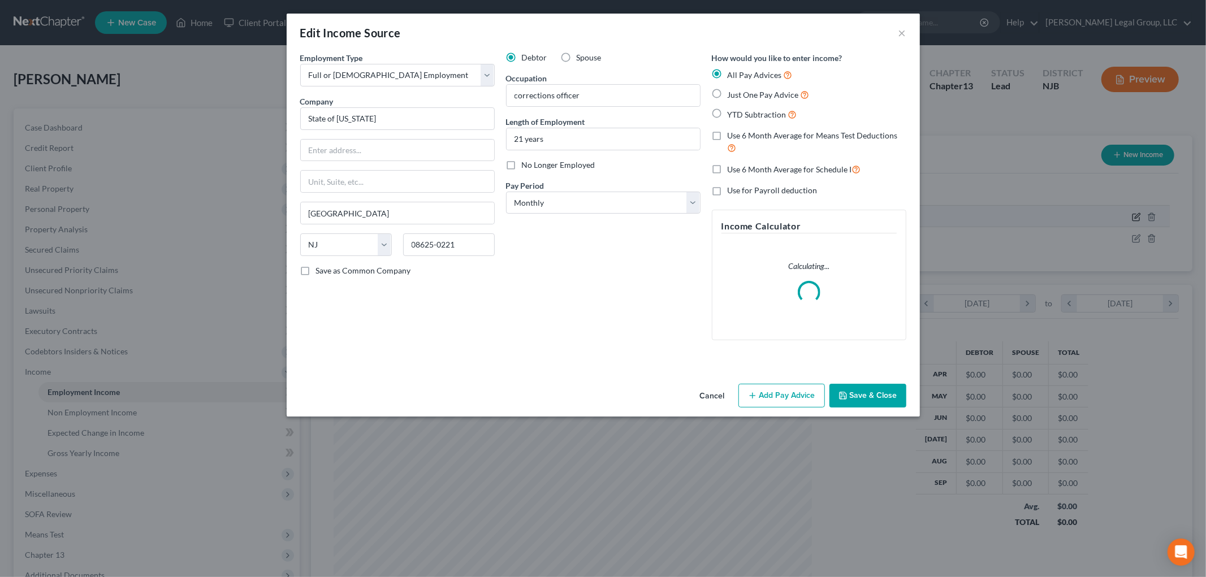
scroll to position [239, 501]
click at [751, 110] on span "YTD Subtraction" at bounding box center [757, 115] width 59 height 10
click at [740, 110] on input "YTD Subtraction" at bounding box center [735, 111] width 7 height 7
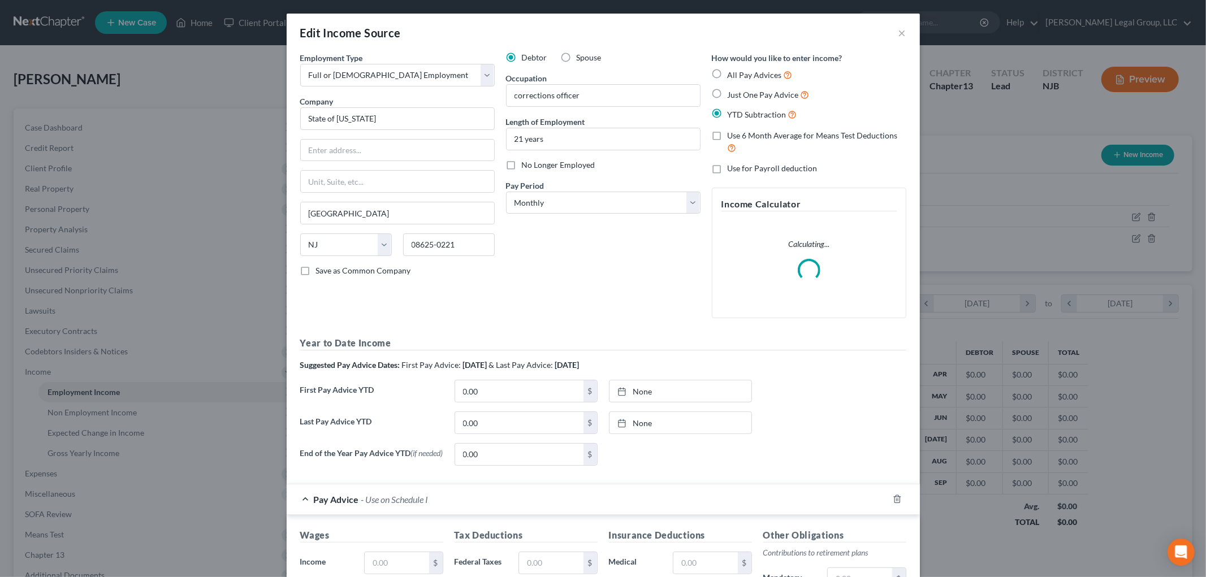
click at [756, 132] on span "Use 6 Month Average for Means Test Deductions" at bounding box center [813, 136] width 170 height 10
click at [740, 132] on input "Use 6 Month Average for Means Test Deductions" at bounding box center [735, 133] width 7 height 7
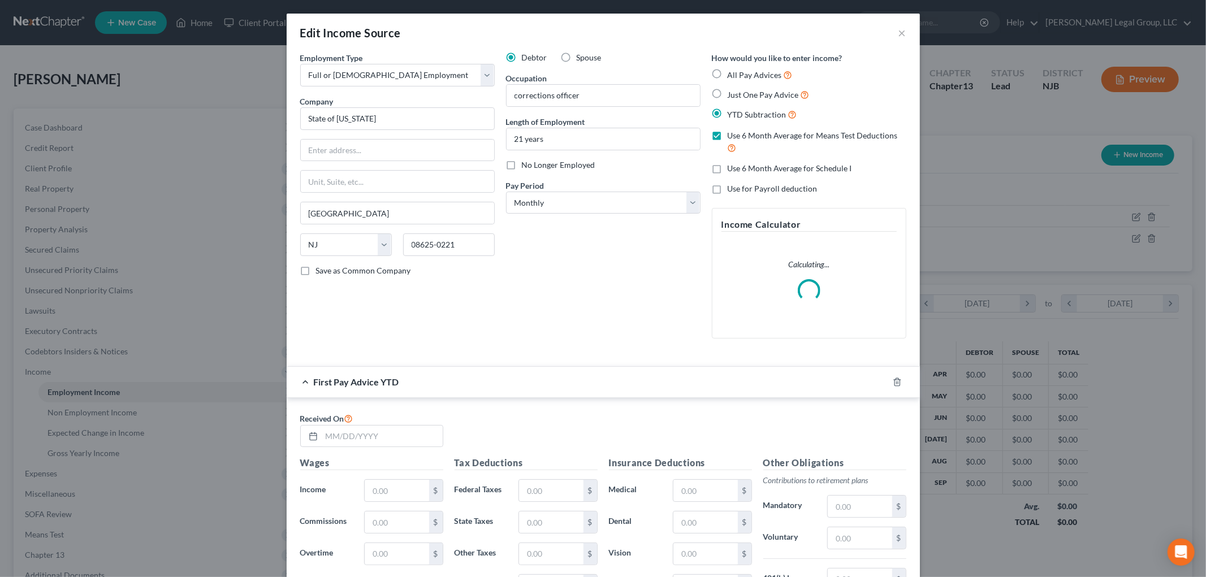
click at [757, 165] on span "Use 6 Month Average for Schedule I" at bounding box center [790, 168] width 124 height 10
click at [740, 165] on input "Use 6 Month Average for Schedule I" at bounding box center [735, 166] width 7 height 7
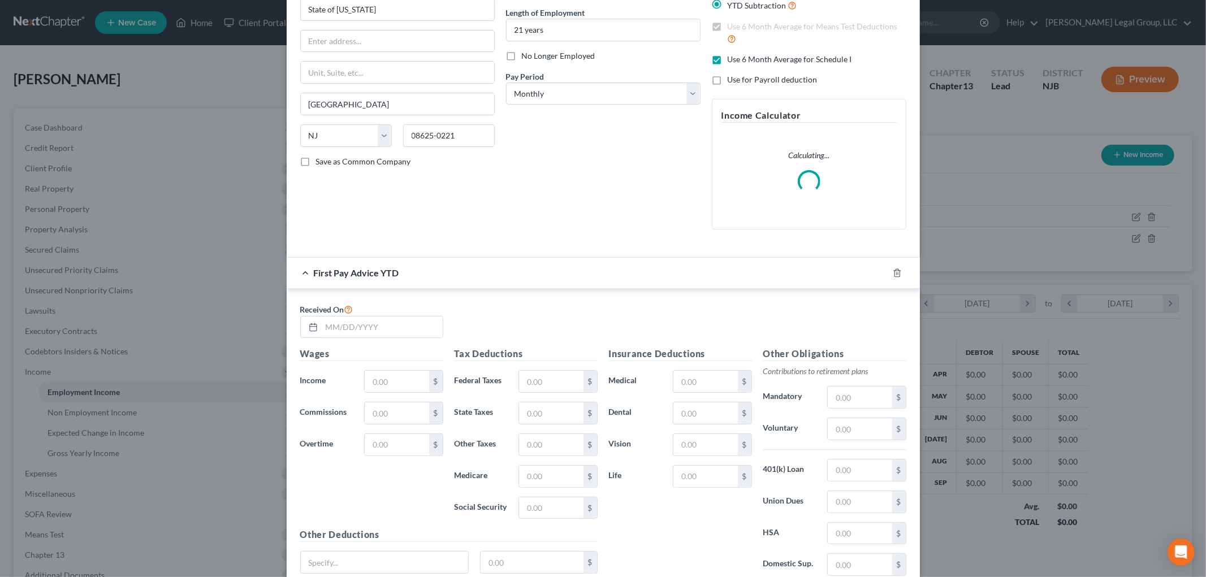
scroll to position [126, 0]
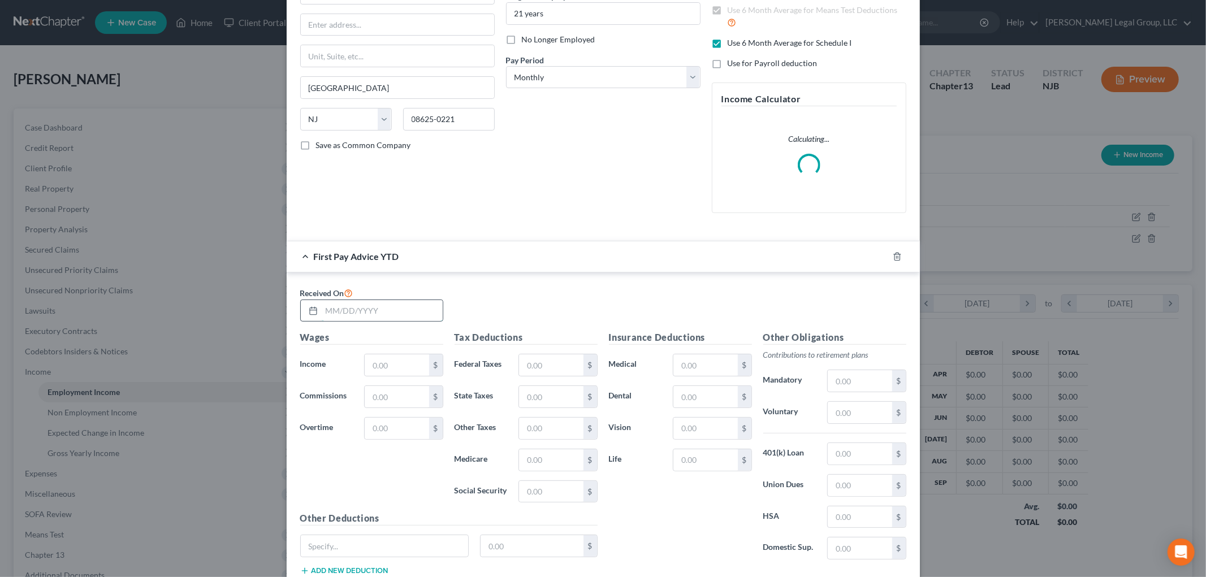
click at [391, 300] on input "text" at bounding box center [382, 310] width 121 height 21
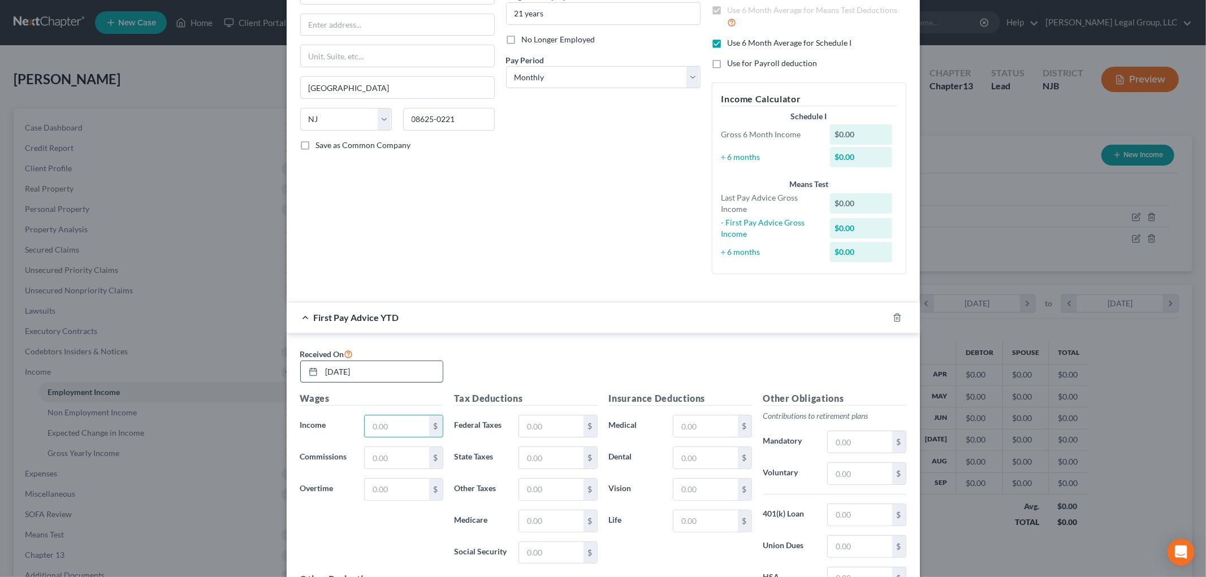
click at [404, 365] on input "[DATE]" at bounding box center [382, 371] width 121 height 21
click at [395, 426] on input "text" at bounding box center [397, 426] width 64 height 21
click at [411, 428] on input "9,803.27" at bounding box center [397, 426] width 64 height 21
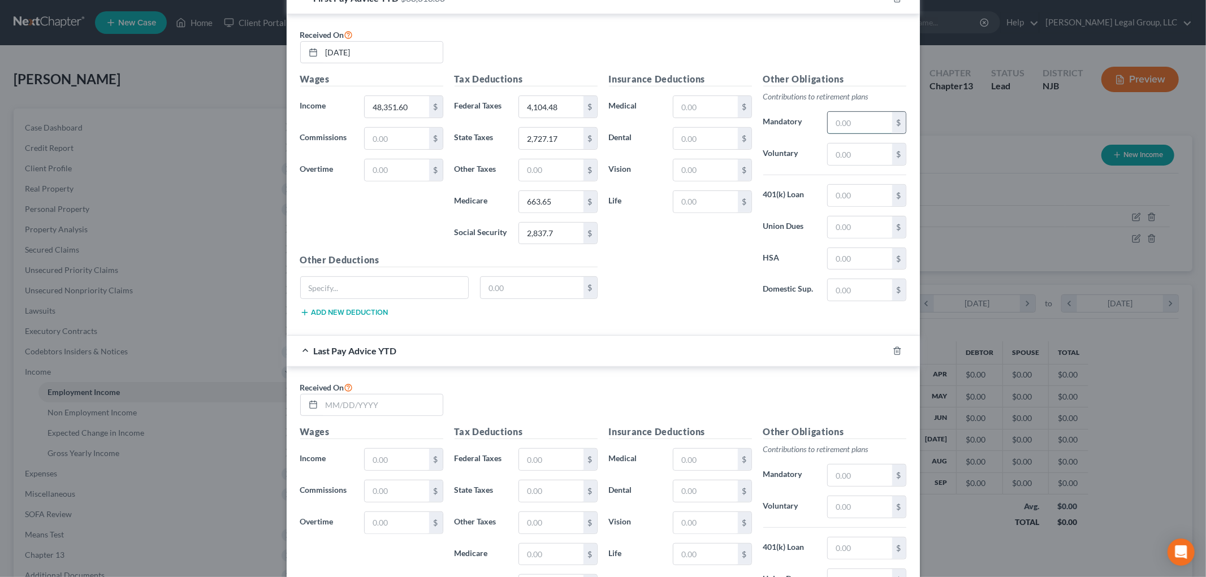
click at [857, 123] on input "text" at bounding box center [860, 122] width 64 height 21
click at [858, 191] on input "text" at bounding box center [860, 195] width 64 height 21
click at [410, 296] on input "text" at bounding box center [385, 287] width 168 height 21
click at [570, 166] on input "text" at bounding box center [551, 169] width 64 height 21
click at [410, 287] on input "text" at bounding box center [385, 287] width 168 height 21
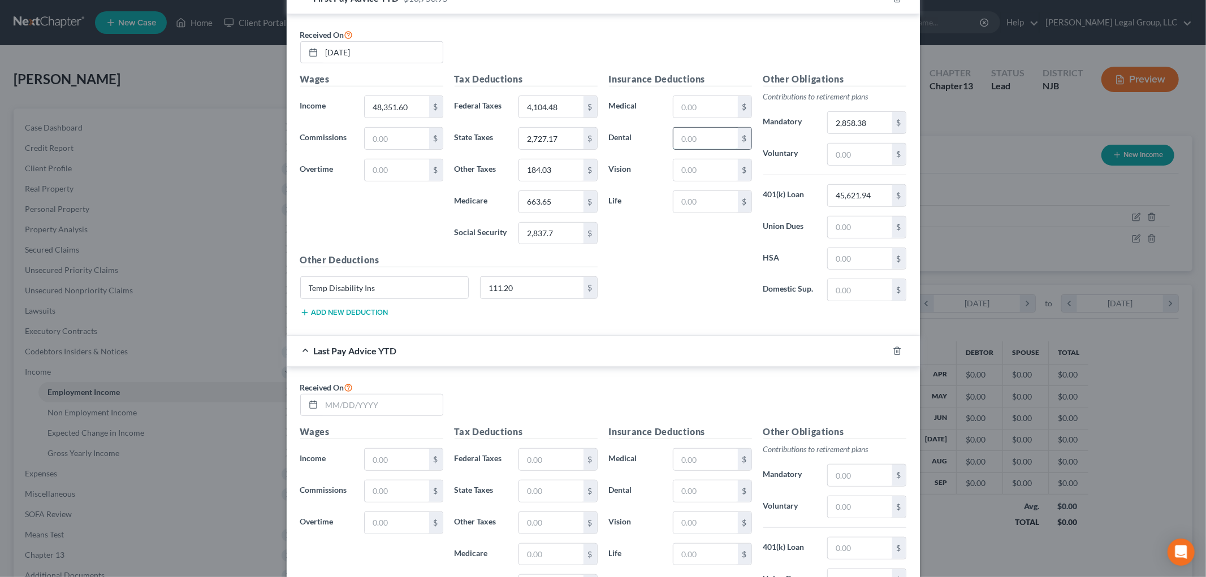
click at [686, 148] on input "text" at bounding box center [706, 138] width 64 height 21
click at [691, 112] on input "text" at bounding box center [706, 106] width 64 height 21
click at [340, 314] on button "Add new deduction" at bounding box center [344, 312] width 88 height 9
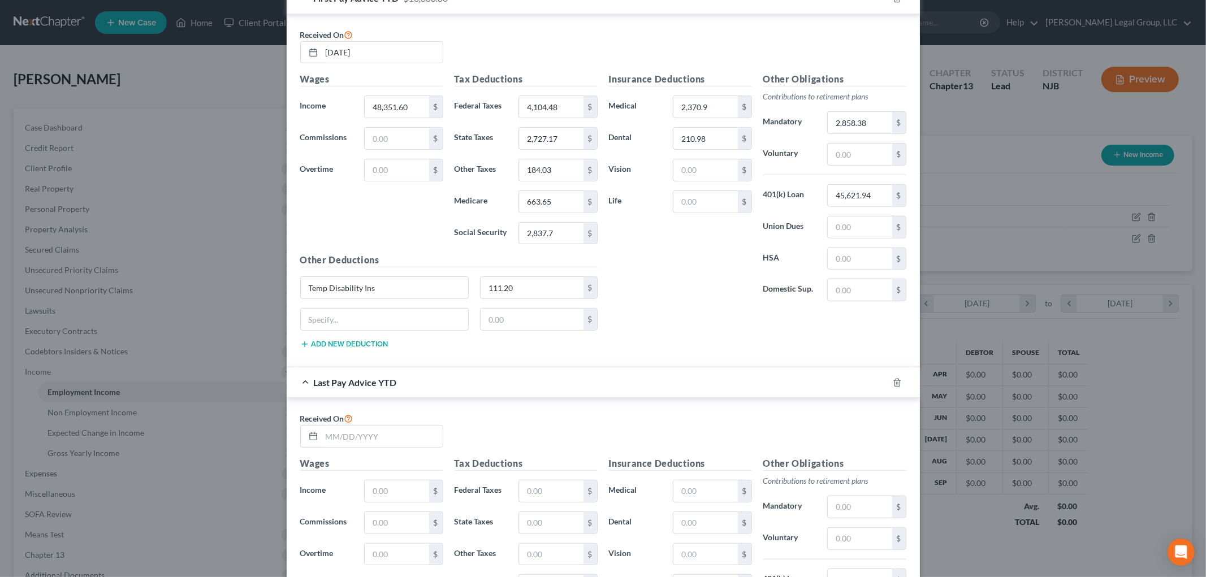
click at [359, 335] on div "$" at bounding box center [449, 324] width 309 height 32
click at [372, 329] on input "text" at bounding box center [385, 319] width 168 height 21
click at [860, 232] on input "text" at bounding box center [860, 227] width 64 height 21
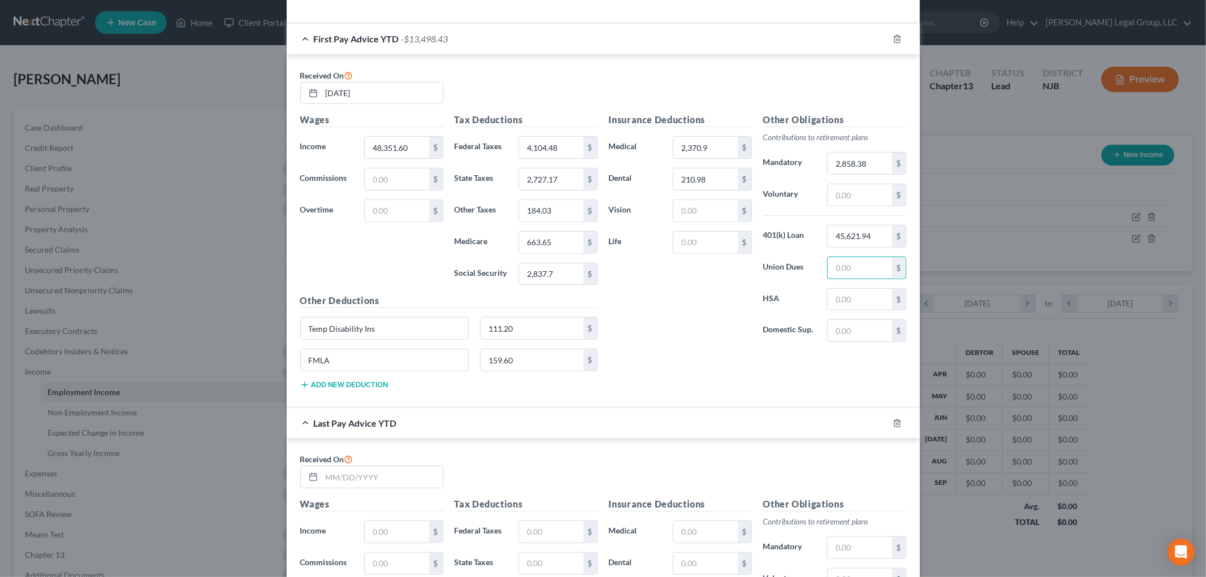
scroll to position [382, 0]
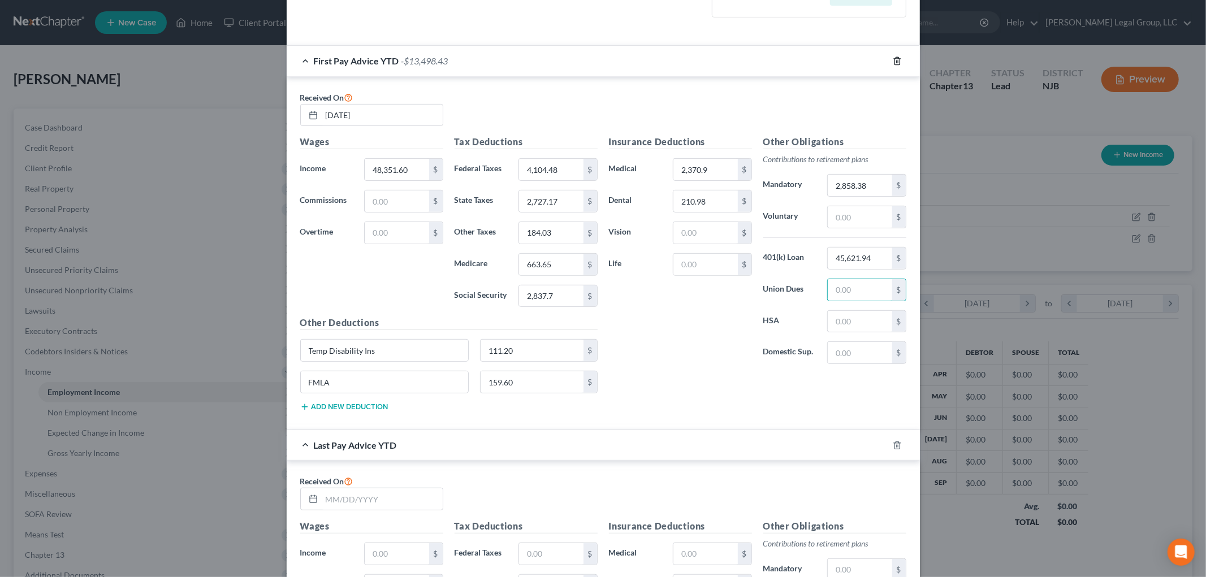
drag, startPoint x: 894, startPoint y: 57, endPoint x: 866, endPoint y: 163, distance: 109.3
click at [895, 57] on icon "button" at bounding box center [897, 60] width 5 height 7
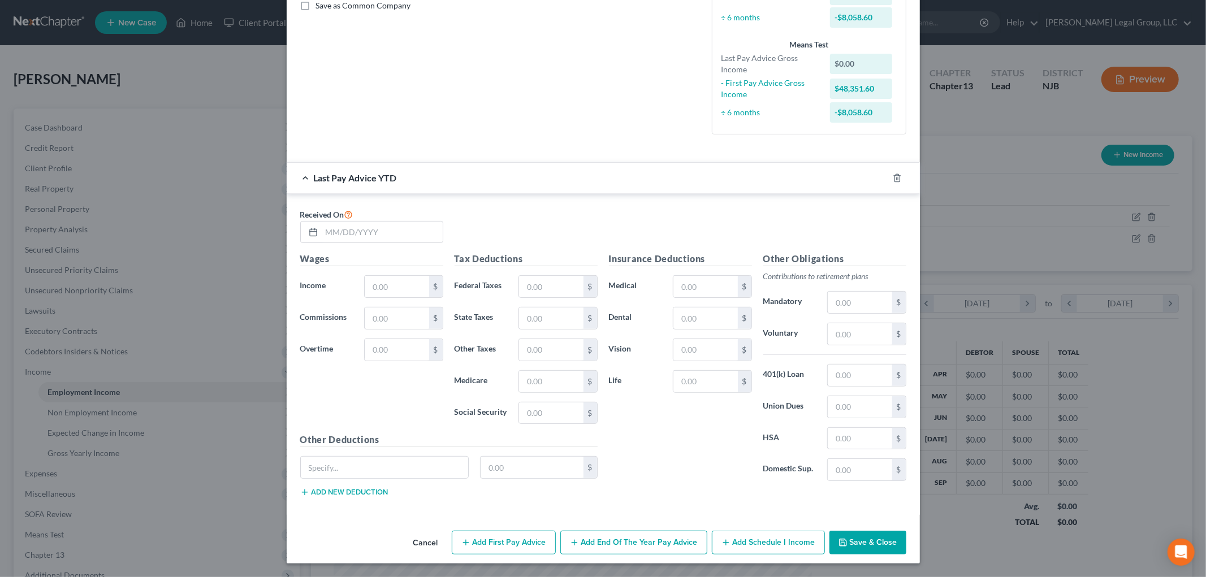
scroll to position [266, 0]
click at [893, 178] on icon "button" at bounding box center [897, 178] width 9 height 9
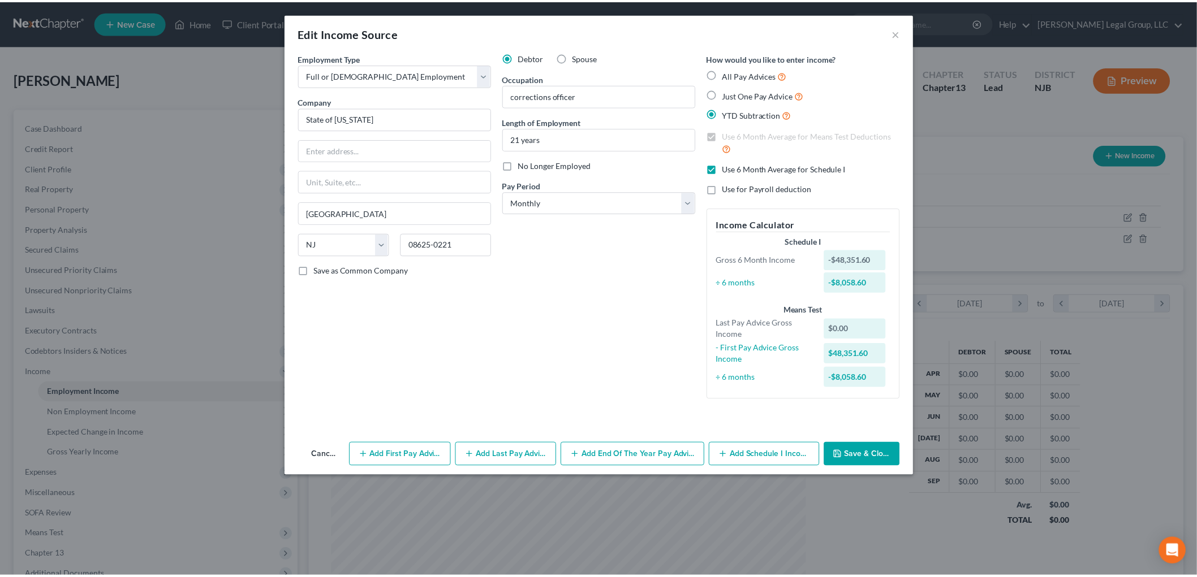
scroll to position [0, 0]
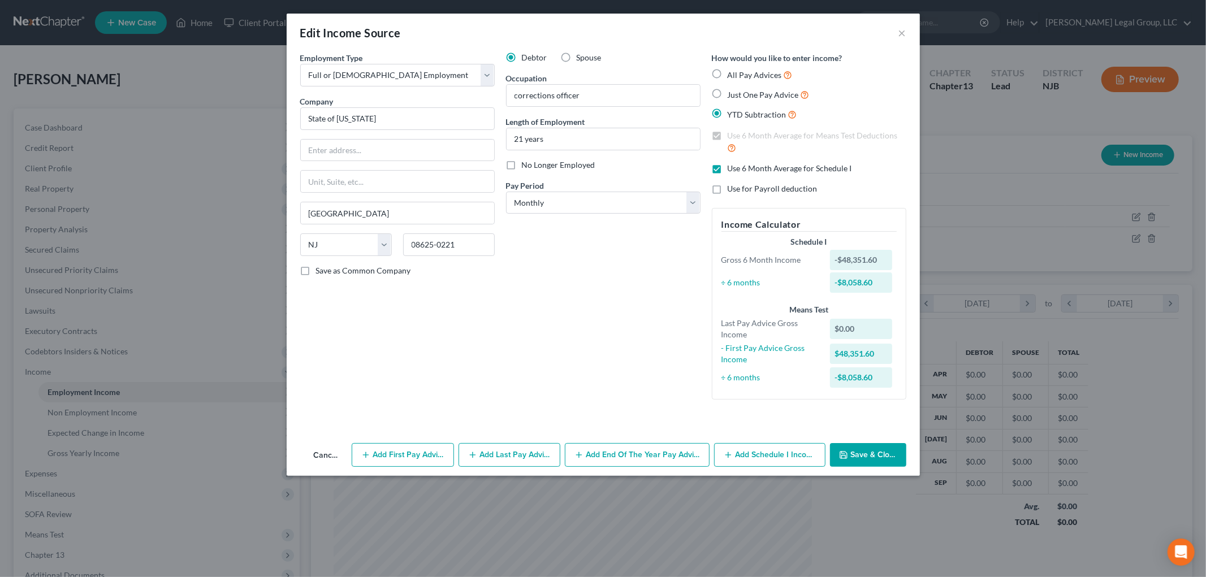
click at [726, 74] on div "All Pay Advices" at bounding box center [809, 74] width 195 height 13
click at [728, 72] on label "All Pay Advices" at bounding box center [760, 74] width 65 height 13
click at [732, 72] on input "All Pay Advices" at bounding box center [735, 71] width 7 height 7
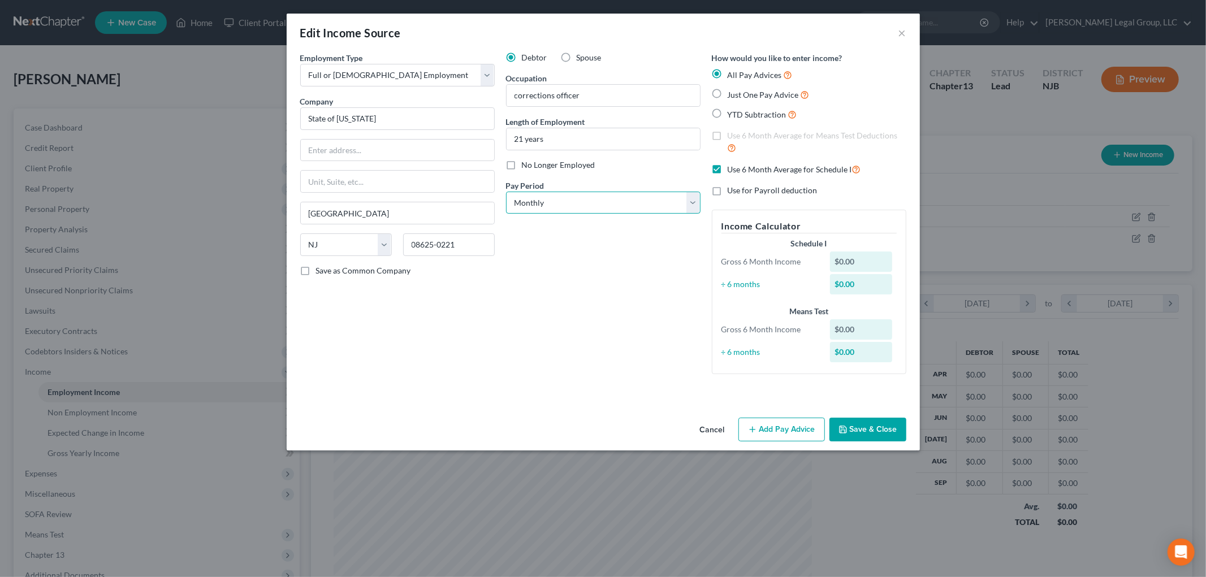
drag, startPoint x: 549, startPoint y: 206, endPoint x: 554, endPoint y: 210, distance: 6.8
click at [549, 205] on select "Select Monthly Twice Monthly Every Other Week Weekly" at bounding box center [603, 203] width 195 height 23
click at [506, 192] on select "Select Monthly Twice Monthly Every Other Week Weekly" at bounding box center [603, 203] width 195 height 23
click at [860, 425] on button "Save & Close" at bounding box center [868, 430] width 77 height 24
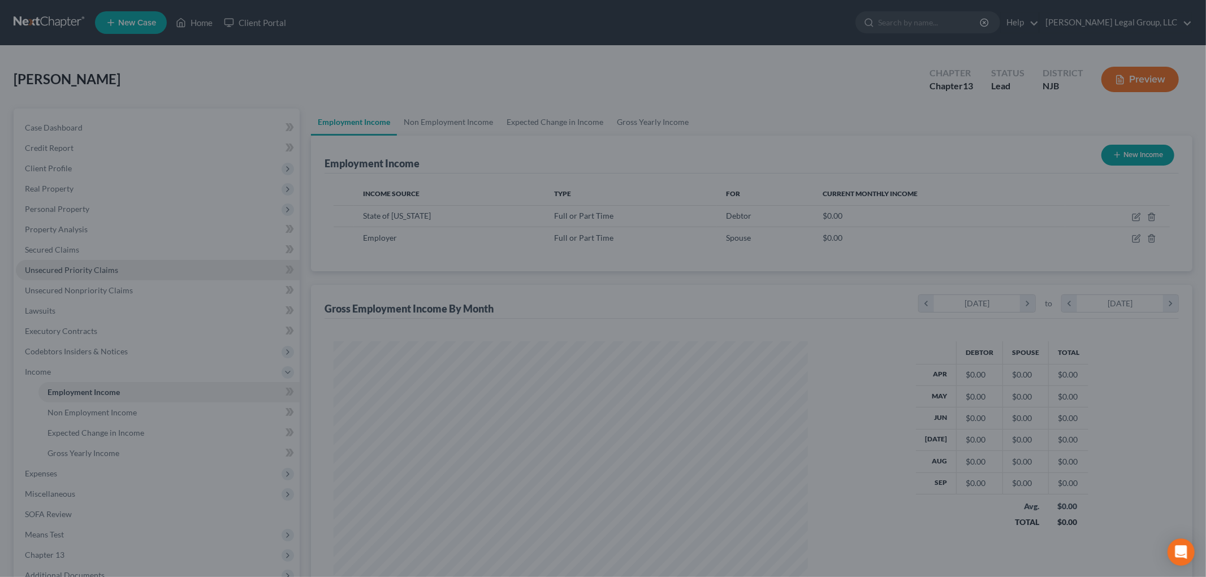
scroll to position [565309, 565048]
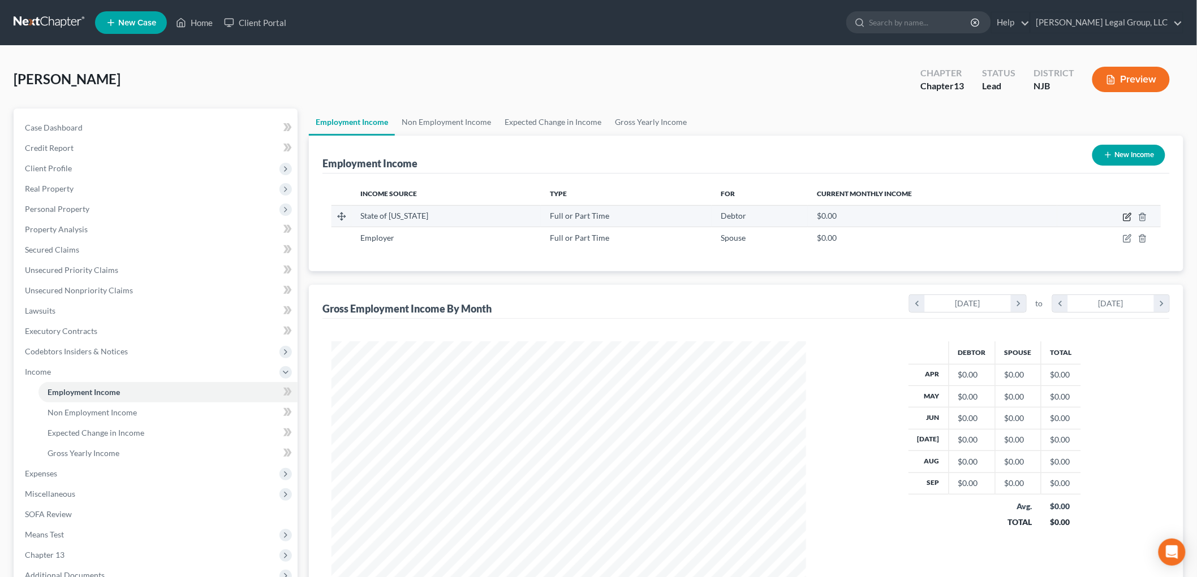
click at [1124, 215] on icon "button" at bounding box center [1126, 217] width 7 height 7
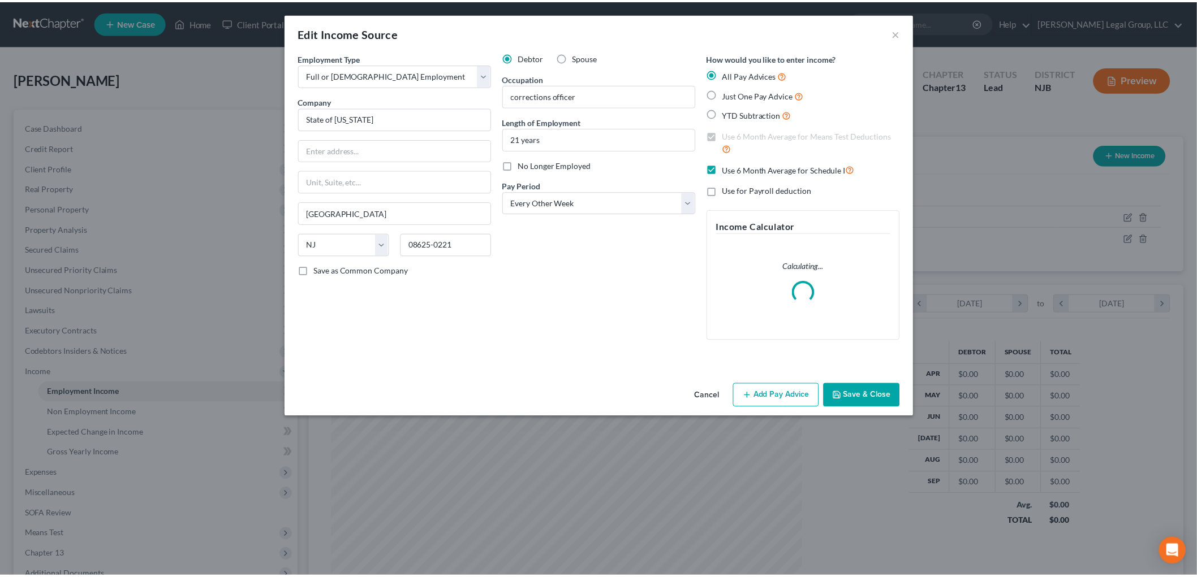
scroll to position [239, 501]
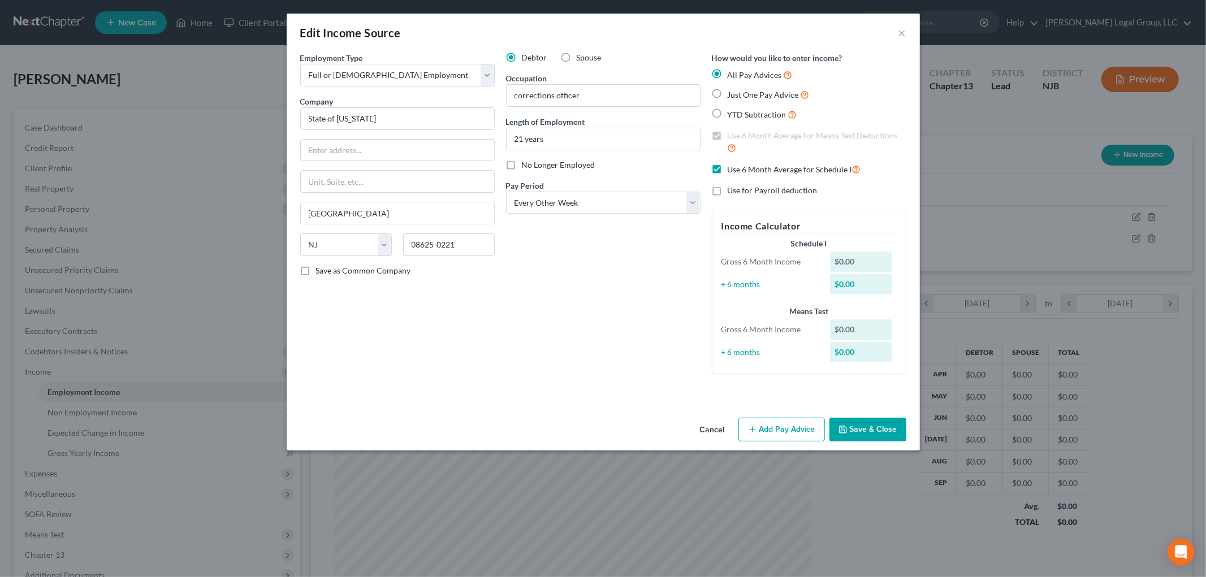
click at [782, 393] on div "Employment Type * Select Full or [DEMOGRAPHIC_DATA] Employment Self Employment …" at bounding box center [603, 232] width 633 height 361
click at [779, 434] on button "Add Pay Advice" at bounding box center [782, 430] width 87 height 24
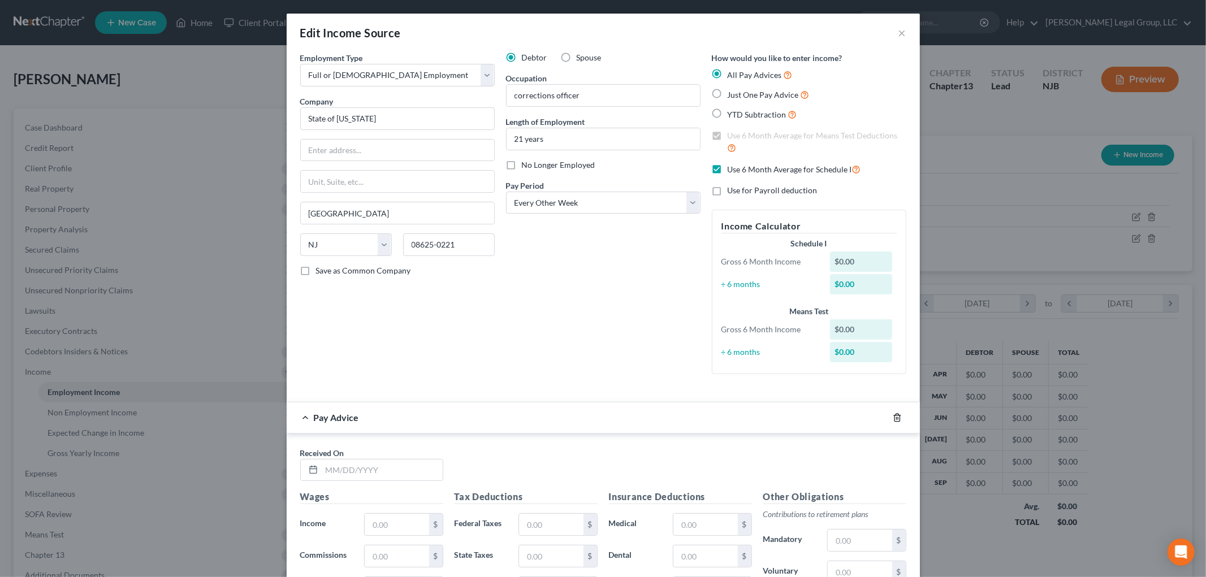
click at [894, 419] on icon "button" at bounding box center [897, 417] width 9 height 9
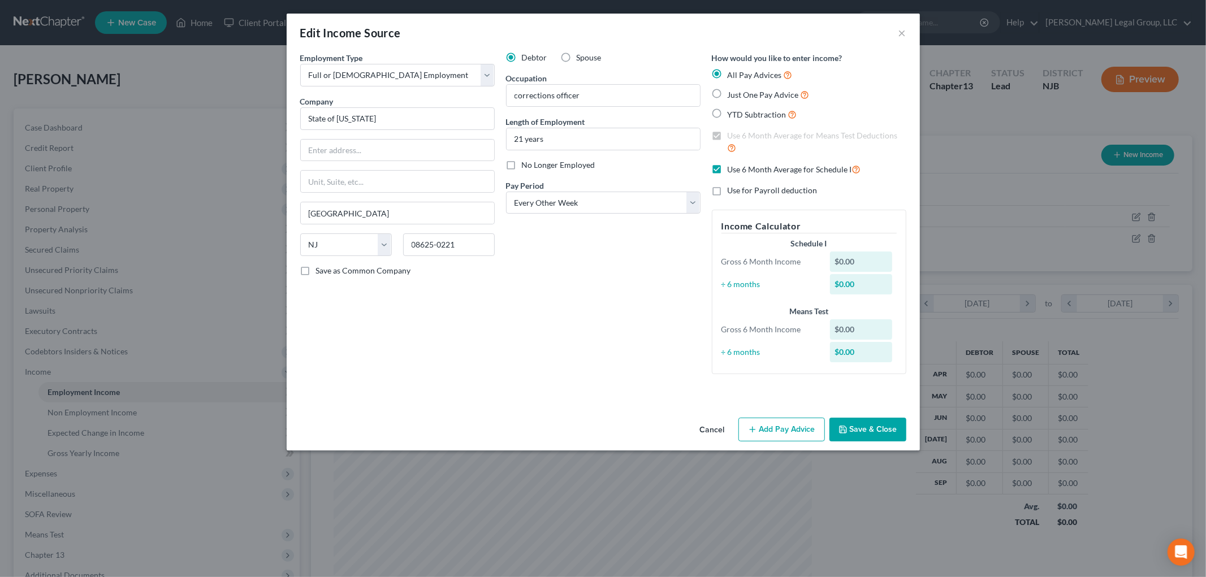
click at [857, 426] on button "Save & Close" at bounding box center [868, 430] width 77 height 24
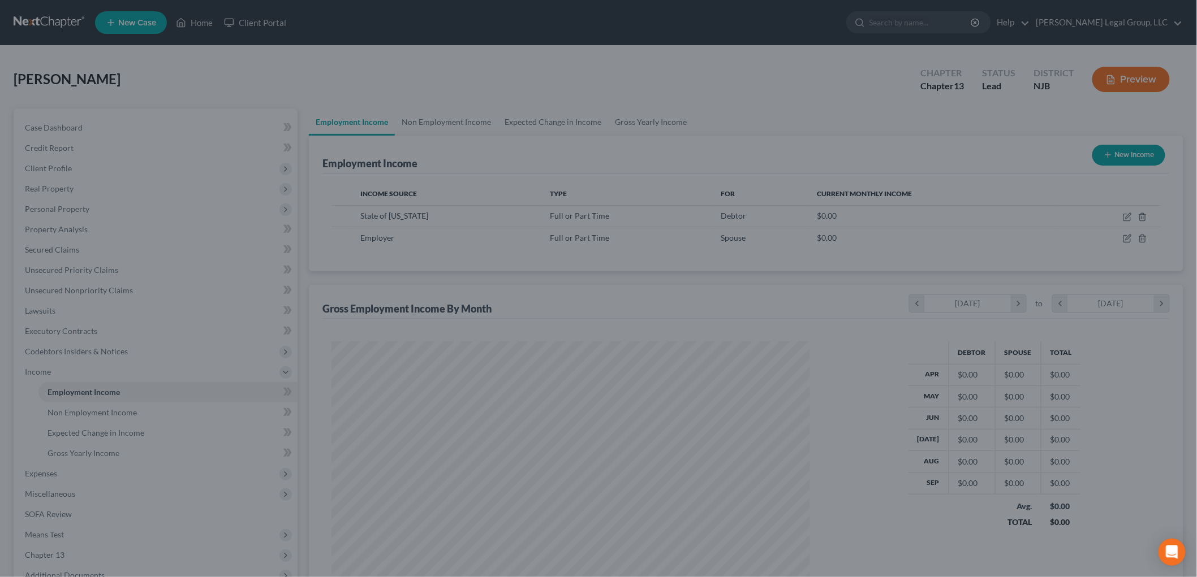
scroll to position [565309, 565048]
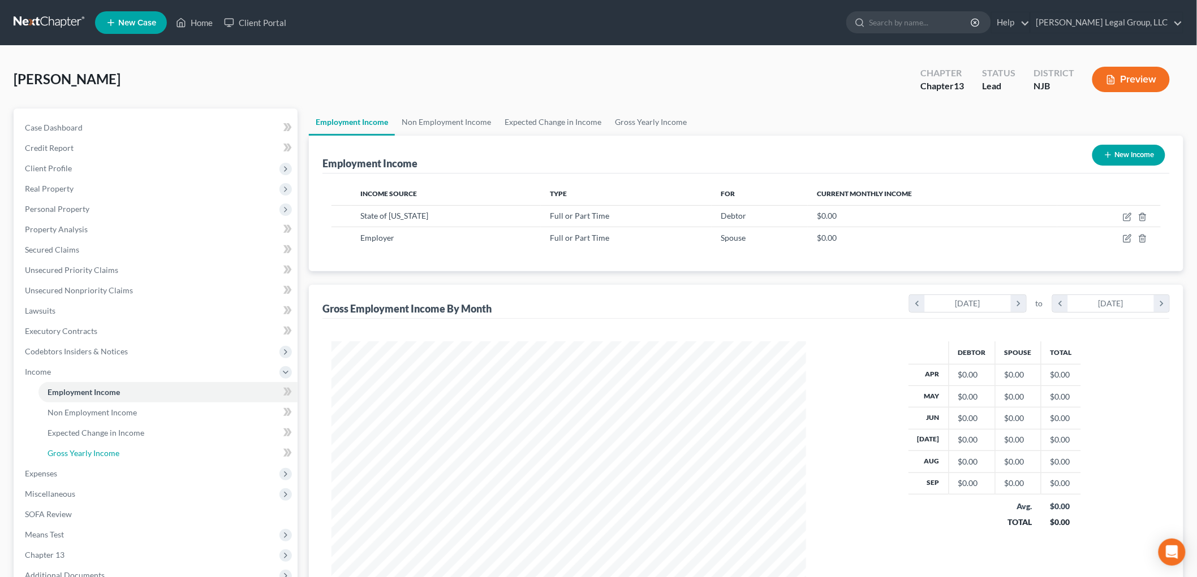
click at [93, 444] on link "Gross Yearly Income" at bounding box center [167, 453] width 259 height 20
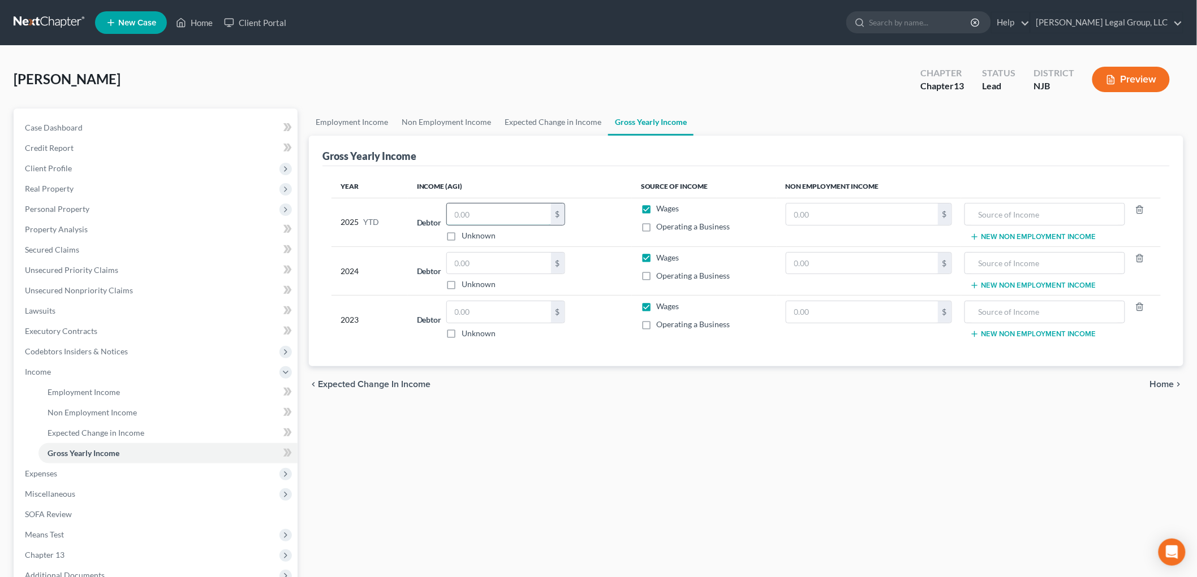
click at [495, 216] on input "text" at bounding box center [499, 214] width 104 height 21
click at [111, 389] on span "Employment Income" at bounding box center [84, 392] width 72 height 10
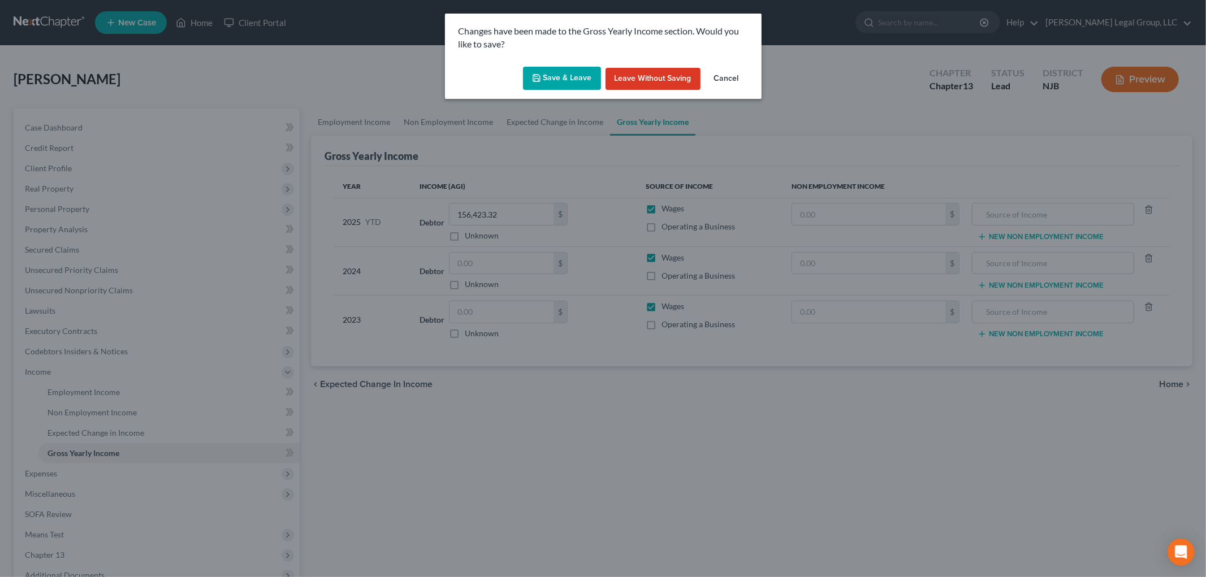
click at [580, 83] on button "Save & Leave" at bounding box center [562, 79] width 78 height 24
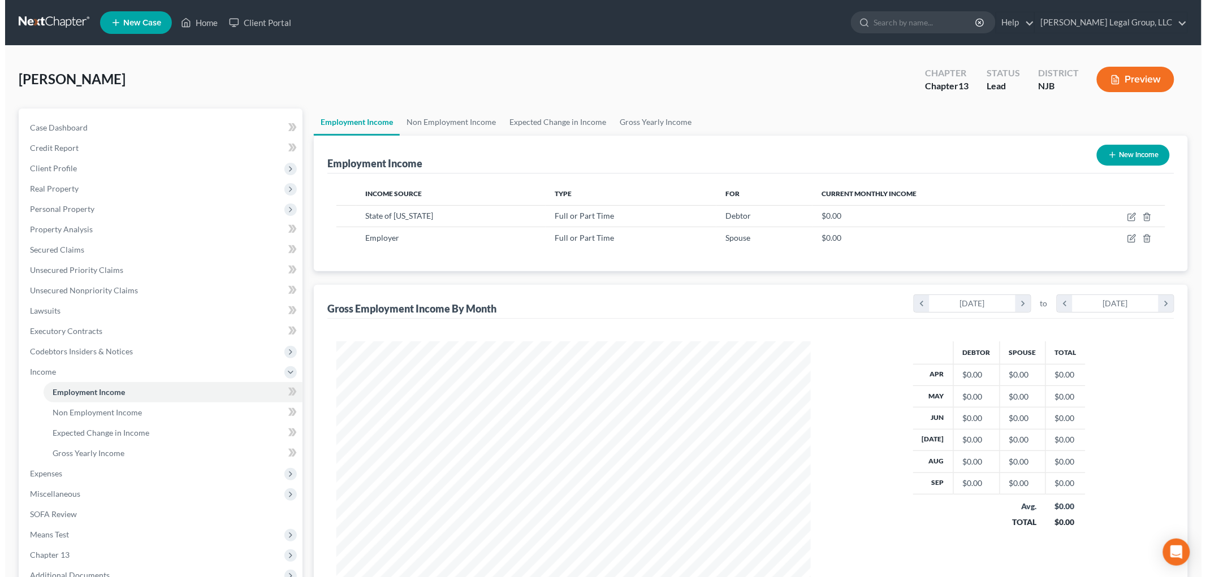
scroll to position [236, 497]
click at [1131, 213] on icon "button" at bounding box center [1127, 215] width 5 height 5
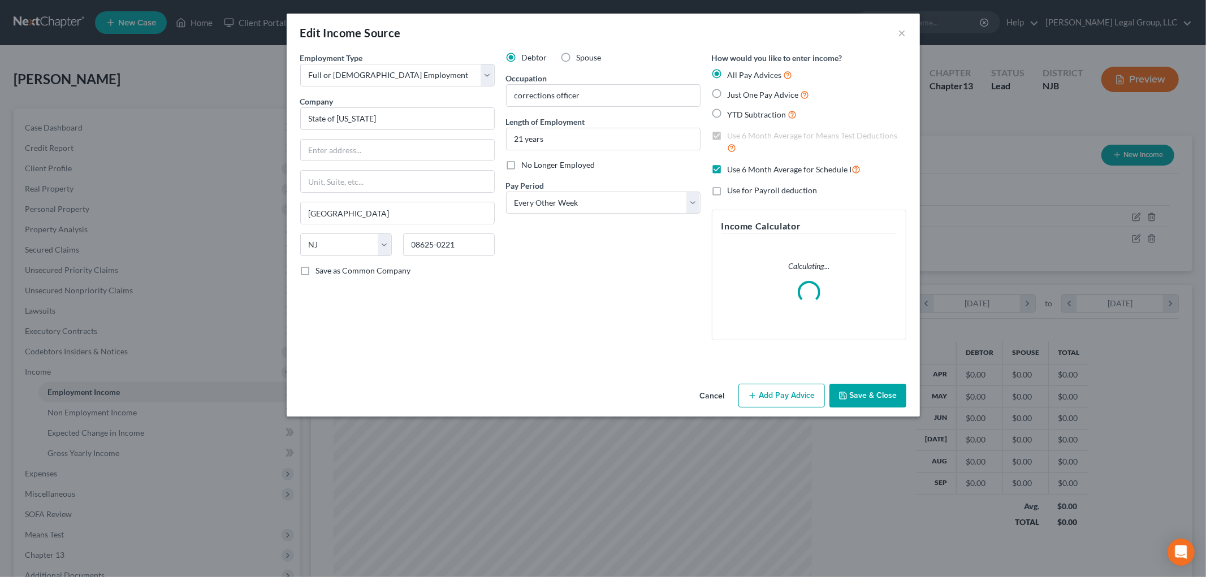
scroll to position [239, 501]
click at [788, 392] on button "Add Pay Advice" at bounding box center [782, 396] width 87 height 24
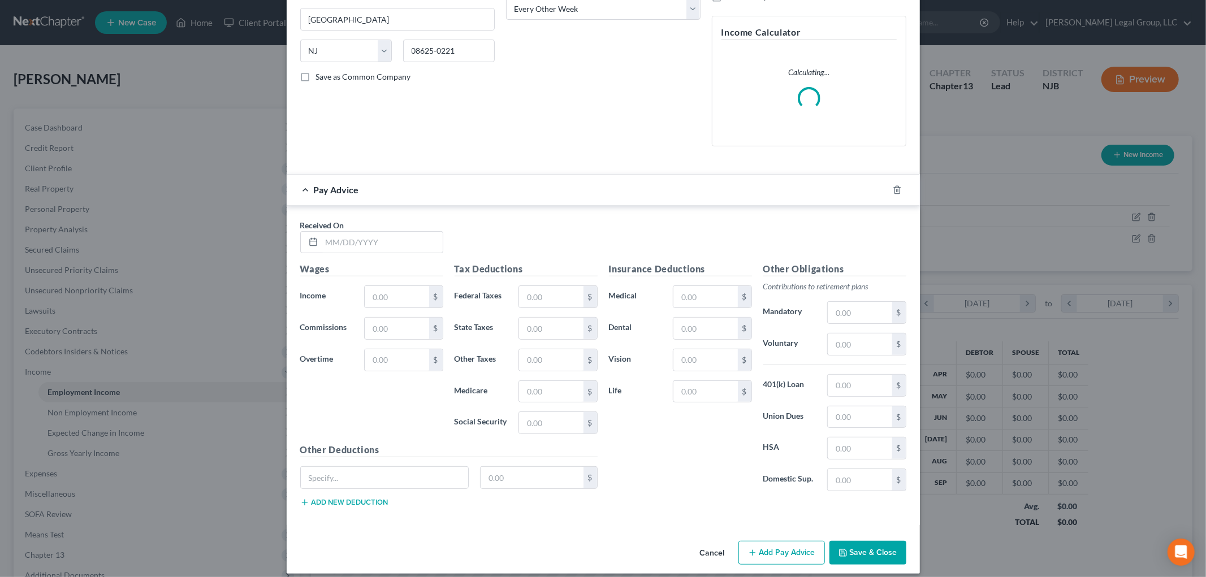
scroll to position [205, 0]
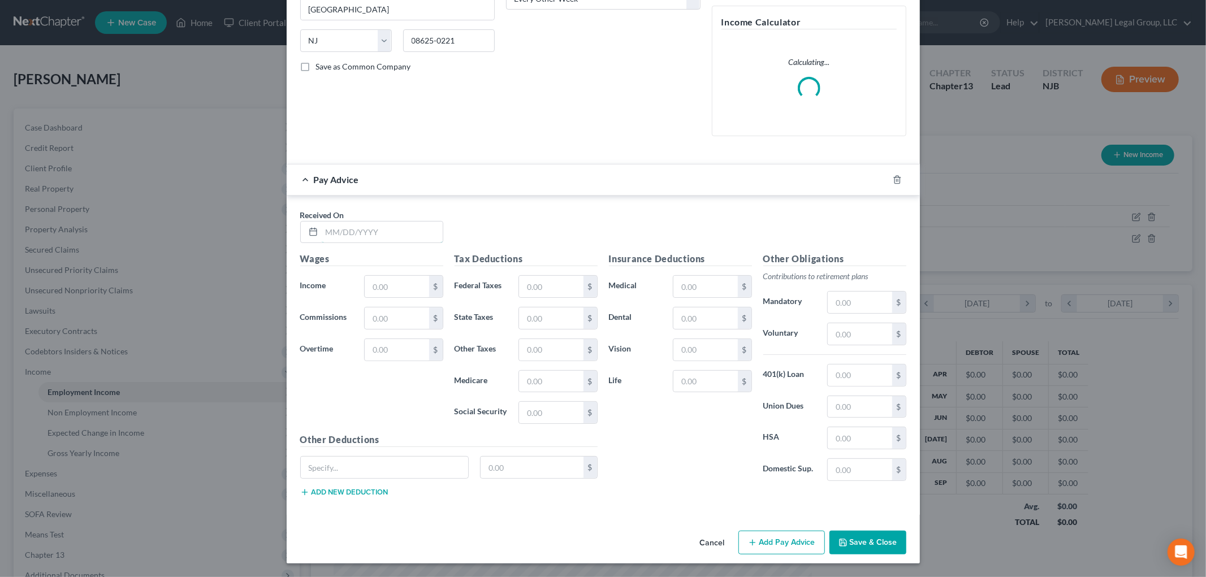
drag, startPoint x: 372, startPoint y: 234, endPoint x: 337, endPoint y: 215, distance: 39.5
click at [372, 234] on input "text" at bounding box center [382, 232] width 121 height 21
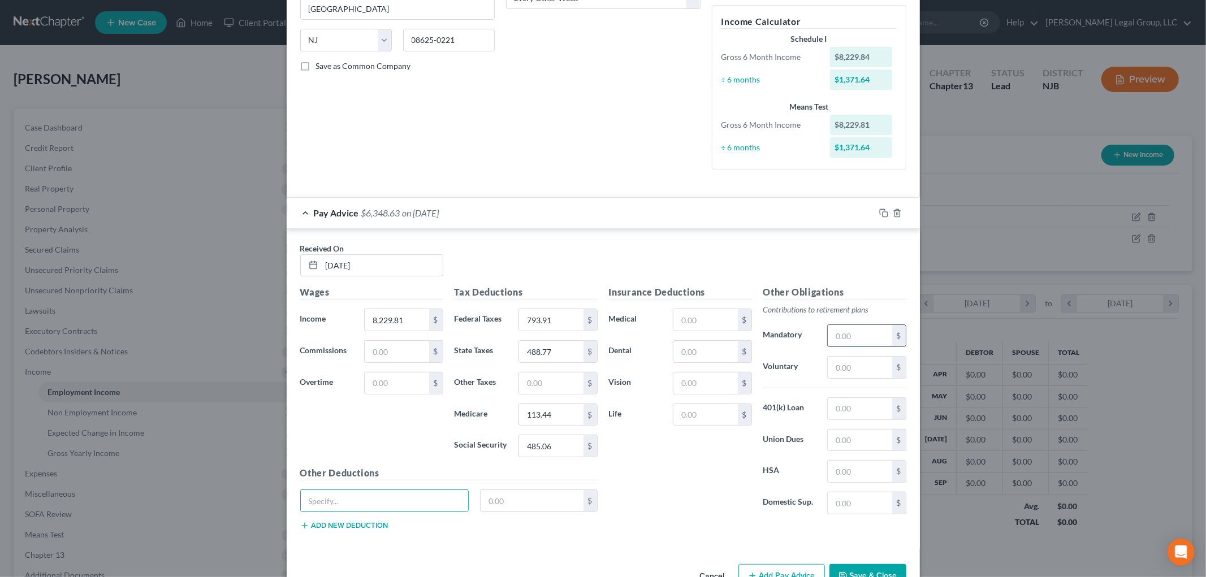
click at [846, 343] on input "text" at bounding box center [860, 335] width 64 height 21
click at [409, 518] on div "$" at bounding box center [449, 506] width 309 height 32
click at [412, 495] on input "text" at bounding box center [385, 500] width 168 height 21
click at [702, 362] on input "text" at bounding box center [706, 351] width 64 height 21
click at [711, 326] on input "text" at bounding box center [706, 319] width 64 height 21
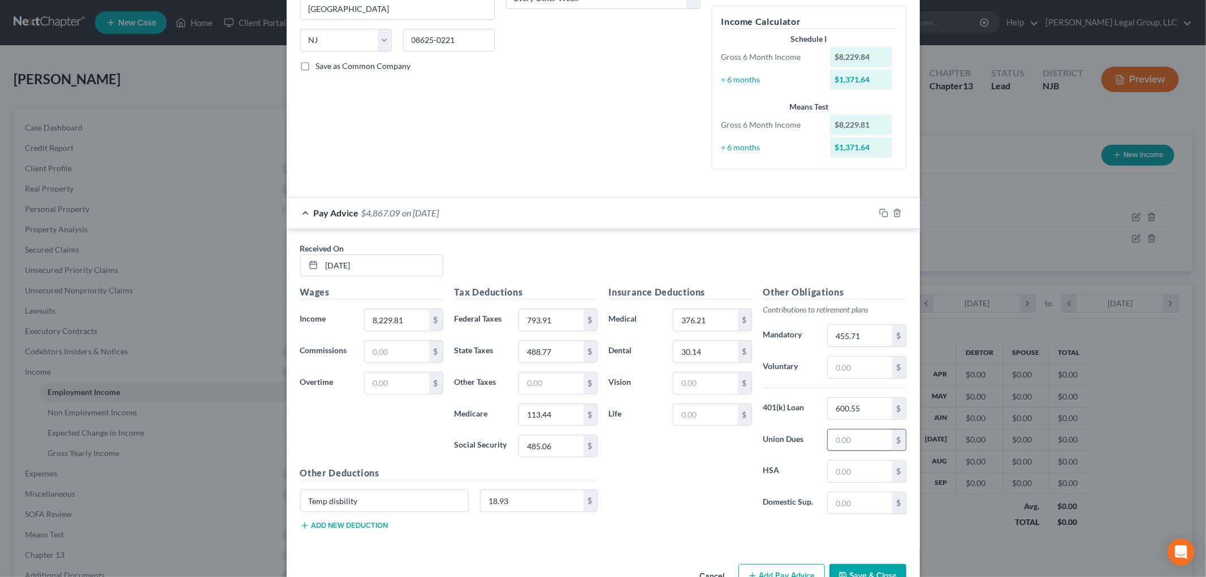
click at [846, 431] on input "text" at bounding box center [860, 440] width 64 height 21
click at [349, 527] on button "Add new deduction" at bounding box center [344, 525] width 88 height 9
click at [349, 527] on input "text" at bounding box center [385, 532] width 168 height 21
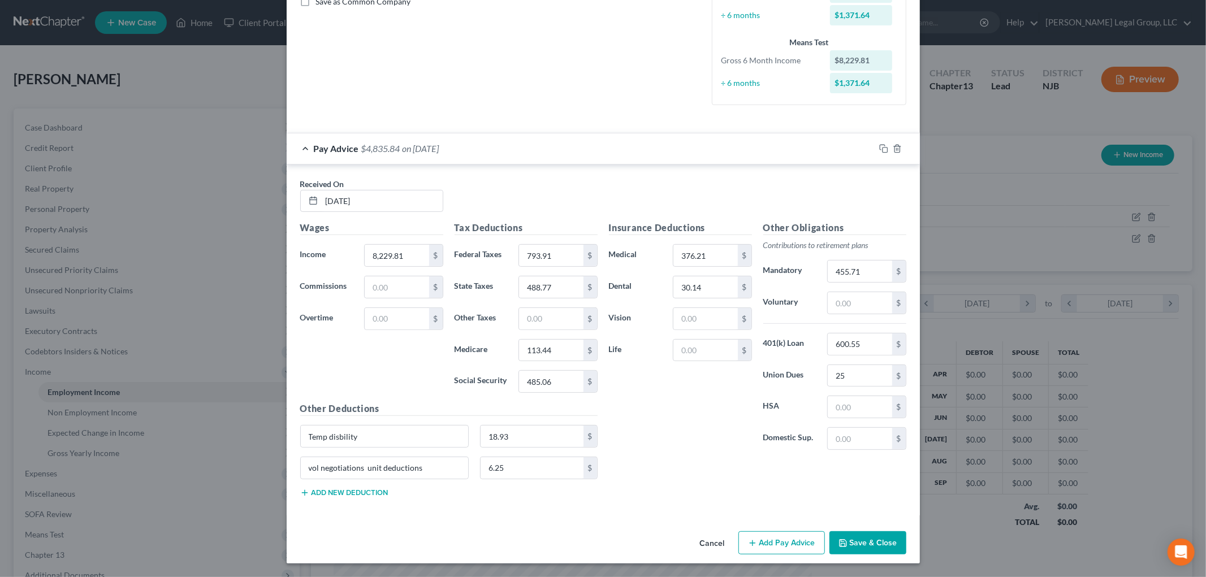
click at [789, 545] on button "Add Pay Advice" at bounding box center [782, 544] width 87 height 24
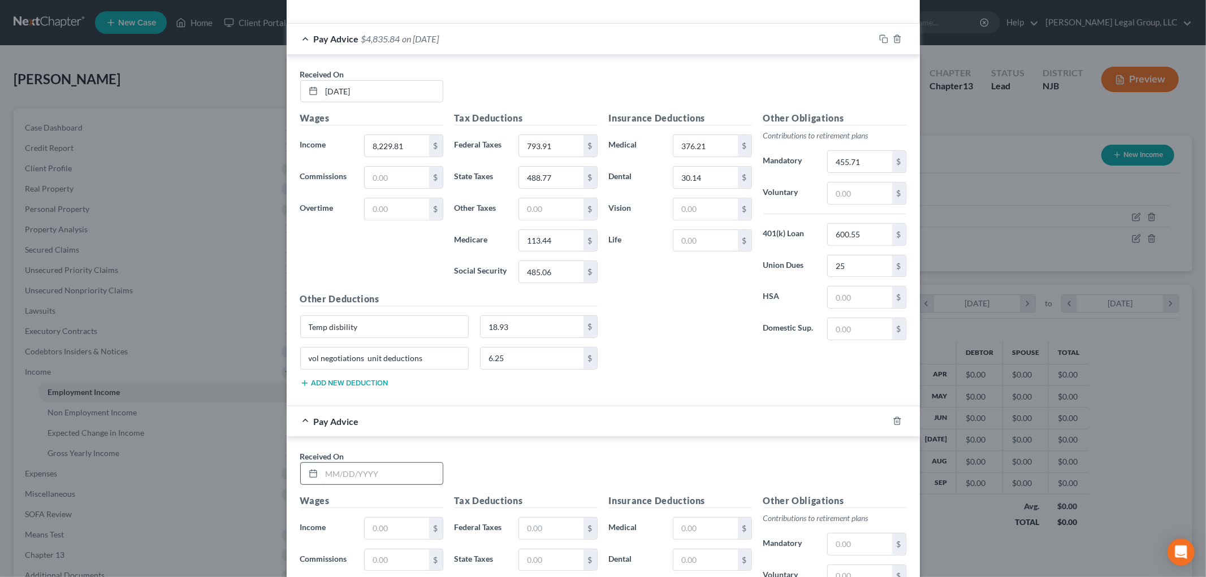
scroll to position [585, 0]
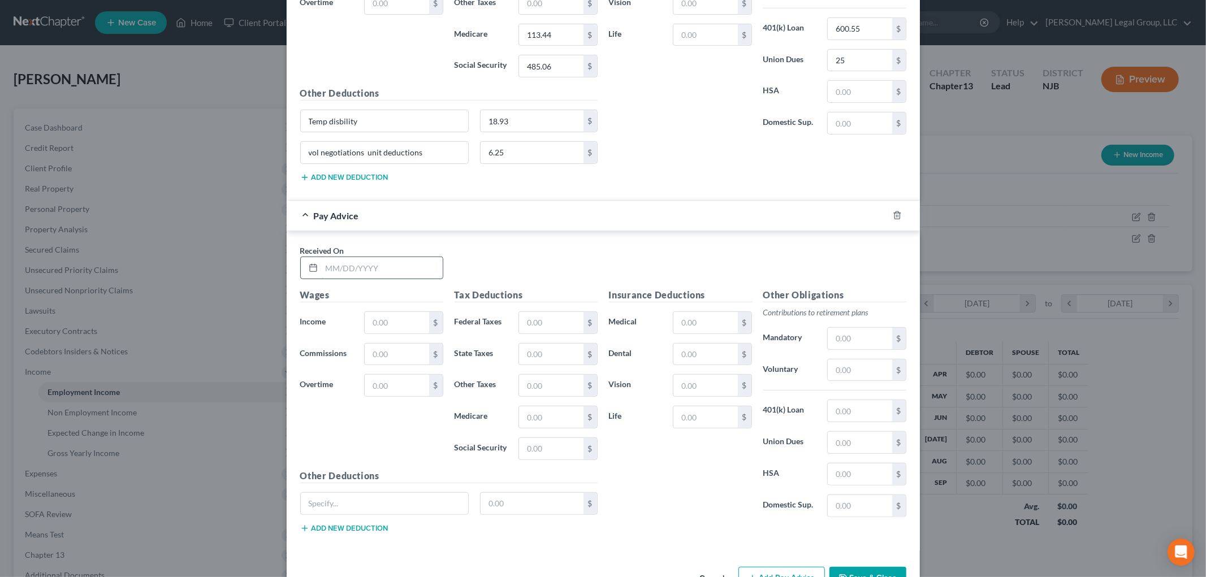
drag, startPoint x: 369, startPoint y: 276, endPoint x: 348, endPoint y: 275, distance: 21.5
click at [369, 276] on input "text" at bounding box center [382, 267] width 121 height 21
click at [845, 447] on input "text" at bounding box center [860, 442] width 64 height 21
click at [856, 329] on input "text" at bounding box center [860, 338] width 64 height 21
click at [374, 512] on input "text" at bounding box center [385, 503] width 168 height 21
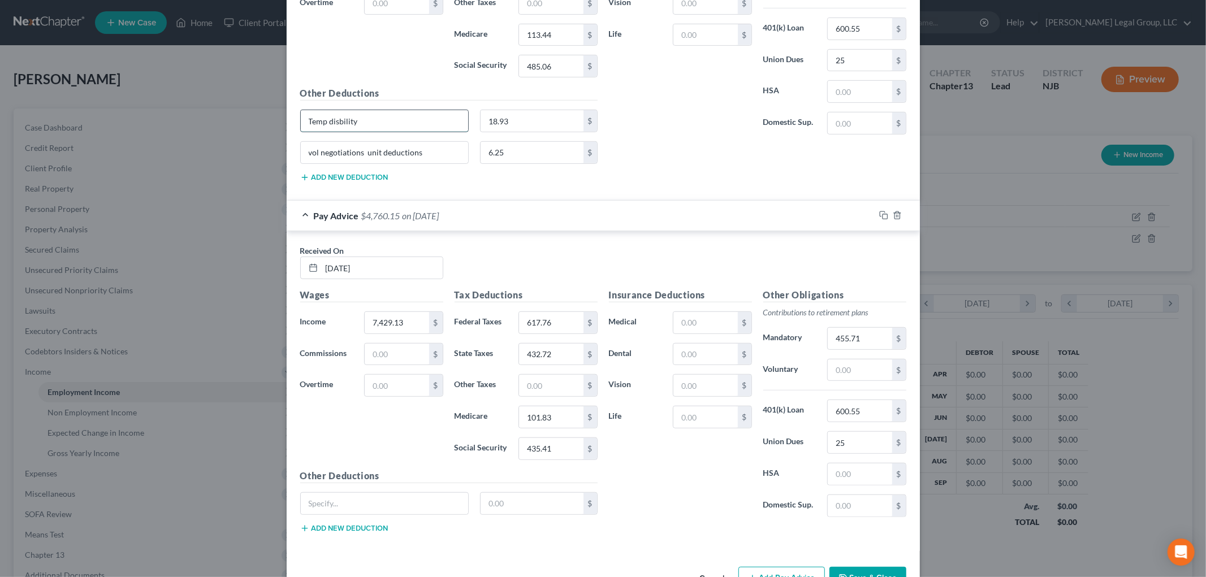
click at [412, 121] on input "Temp disbility" at bounding box center [385, 120] width 168 height 21
drag, startPoint x: 410, startPoint y: 123, endPoint x: 197, endPoint y: 330, distance: 297.2
click at [117, 91] on div "Edit Income Source × Employment Type * Select Full or [DEMOGRAPHIC_DATA] Employ…" at bounding box center [603, 288] width 1206 height 577
click at [370, 507] on input "text" at bounding box center [385, 503] width 168 height 21
paste input "Temp disbility"
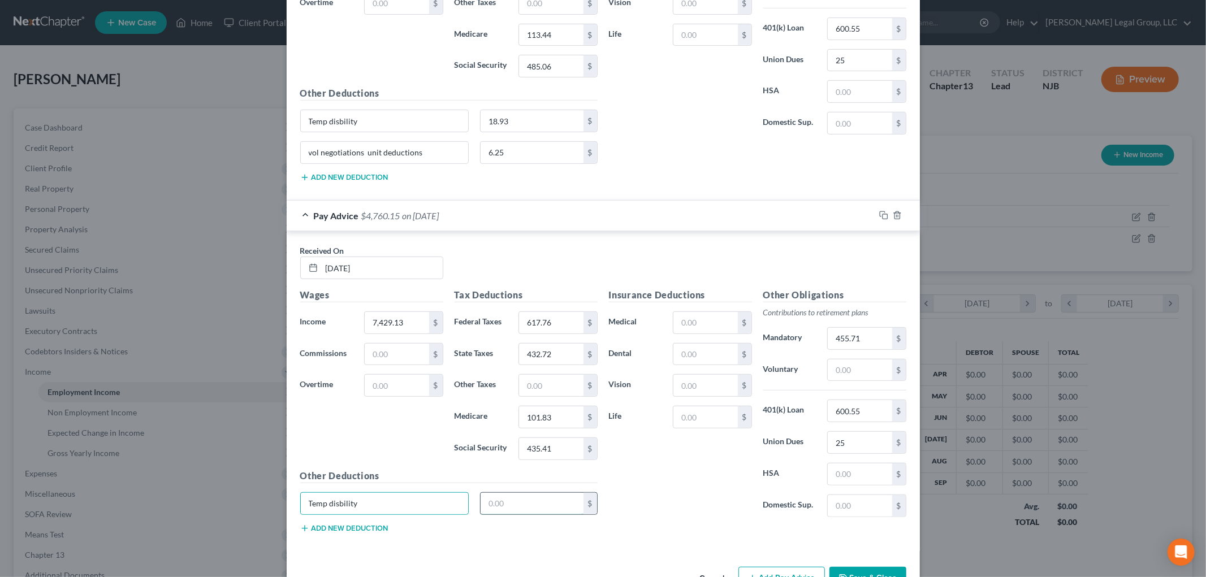
click at [532, 502] on input "text" at bounding box center [532, 503] width 103 height 21
click at [718, 358] on input "text" at bounding box center [706, 354] width 64 height 21
click at [365, 527] on button "Add new deduction" at bounding box center [344, 528] width 88 height 9
drag, startPoint x: 363, startPoint y: 532, endPoint x: 356, endPoint y: 532, distance: 6.2
click at [363, 532] on input "text" at bounding box center [385, 535] width 168 height 21
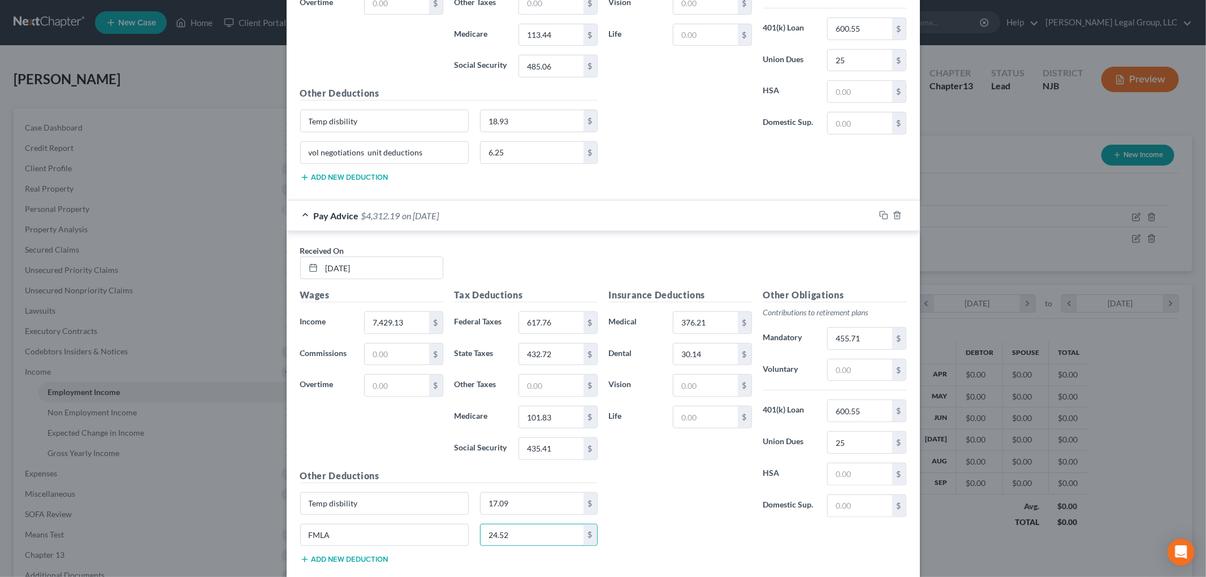
click at [369, 558] on button "Add new deduction" at bounding box center [344, 559] width 88 height 9
drag, startPoint x: 434, startPoint y: 156, endPoint x: 285, endPoint y: 160, distance: 149.4
click at [287, 160] on div "Received On * [DATE] Wages Income * 8,229.81 $ Commissions $ Overtime $ Tax Ded…" at bounding box center [603, 25] width 633 height 352
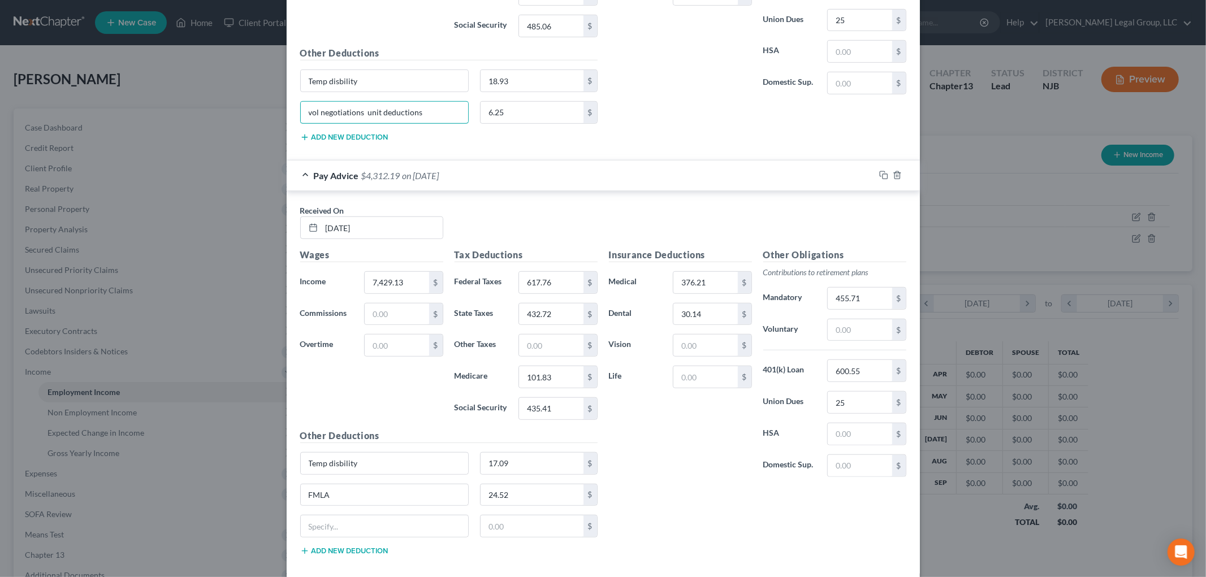
scroll to position [648, 0]
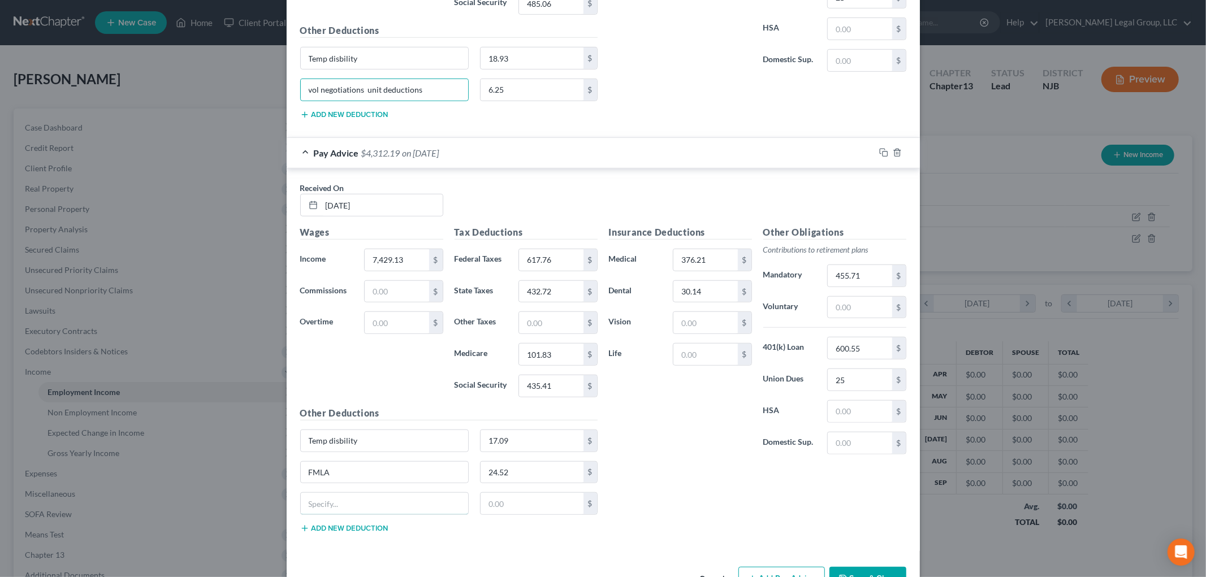
drag, startPoint x: 364, startPoint y: 511, endPoint x: 459, endPoint y: 519, distance: 95.3
click at [364, 511] on input "text" at bounding box center [385, 503] width 168 height 21
paste input "vol negotiations unit deductions"
click at [520, 514] on input "text" at bounding box center [532, 503] width 103 height 21
click at [365, 114] on button "Add new deduction" at bounding box center [344, 114] width 88 height 9
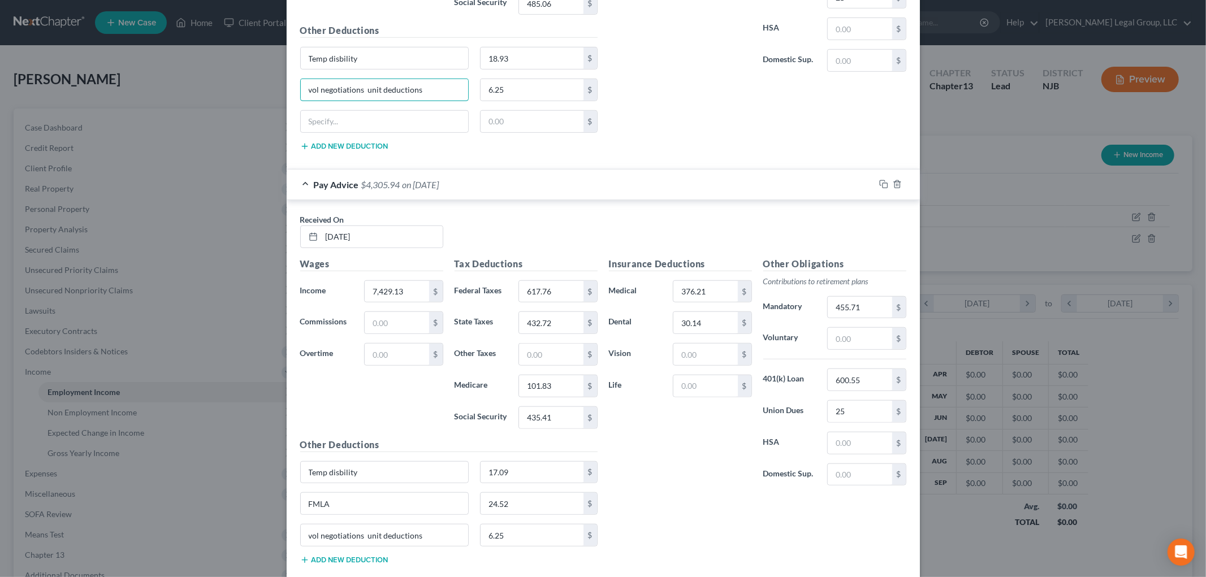
drag, startPoint x: 421, startPoint y: 94, endPoint x: 275, endPoint y: 94, distance: 145.9
click at [275, 94] on div "Edit Income Source × Employment Type * Select Full or [DEMOGRAPHIC_DATA] Employ…" at bounding box center [603, 288] width 1206 height 577
drag, startPoint x: 347, startPoint y: 120, endPoint x: 495, endPoint y: 122, distance: 148.2
click at [347, 119] on input "text" at bounding box center [385, 121] width 168 height 21
paste input "vol negotiations unit deductions"
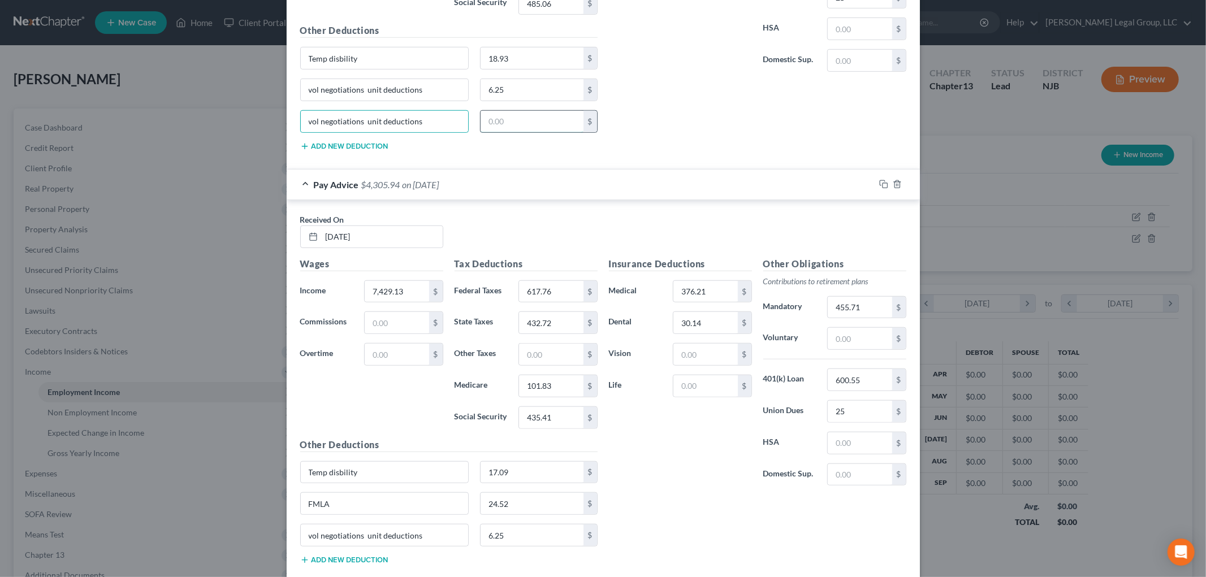
drag, startPoint x: 523, startPoint y: 121, endPoint x: 506, endPoint y: 114, distance: 18.3
click at [523, 121] on input "text" at bounding box center [532, 121] width 103 height 21
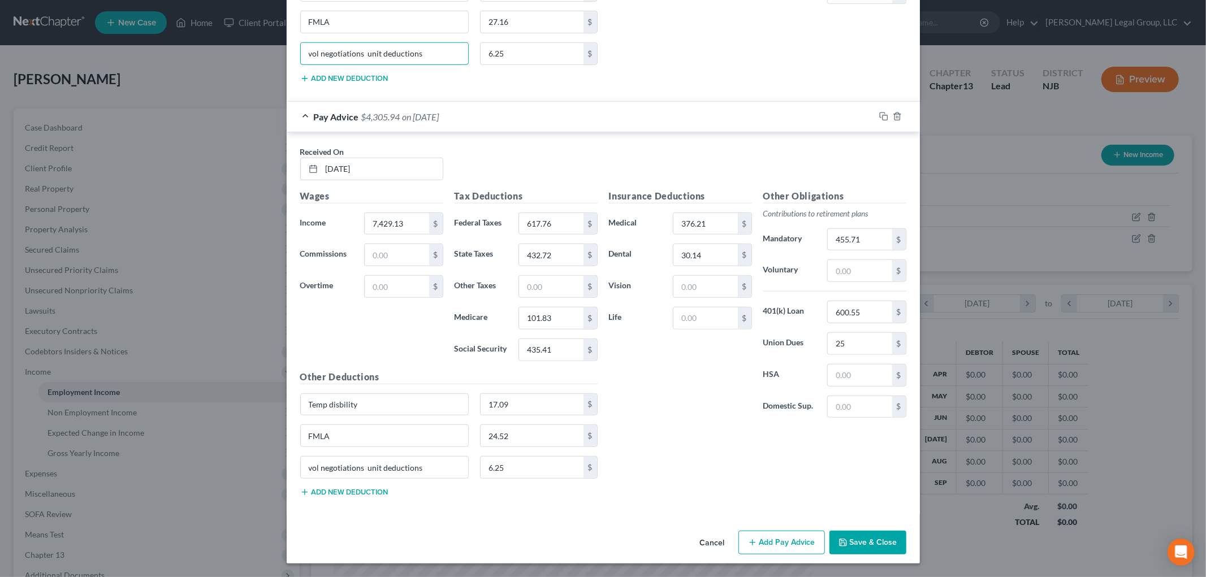
scroll to position [717, 0]
click at [773, 550] on button "Add Pay Advice" at bounding box center [782, 543] width 87 height 24
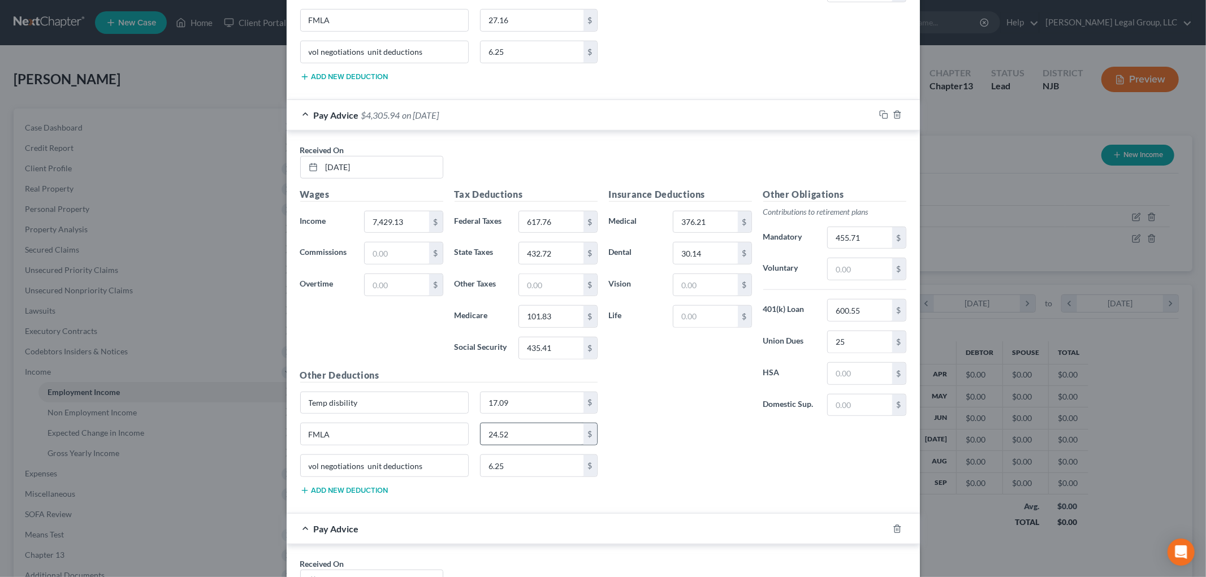
scroll to position [1069, 0]
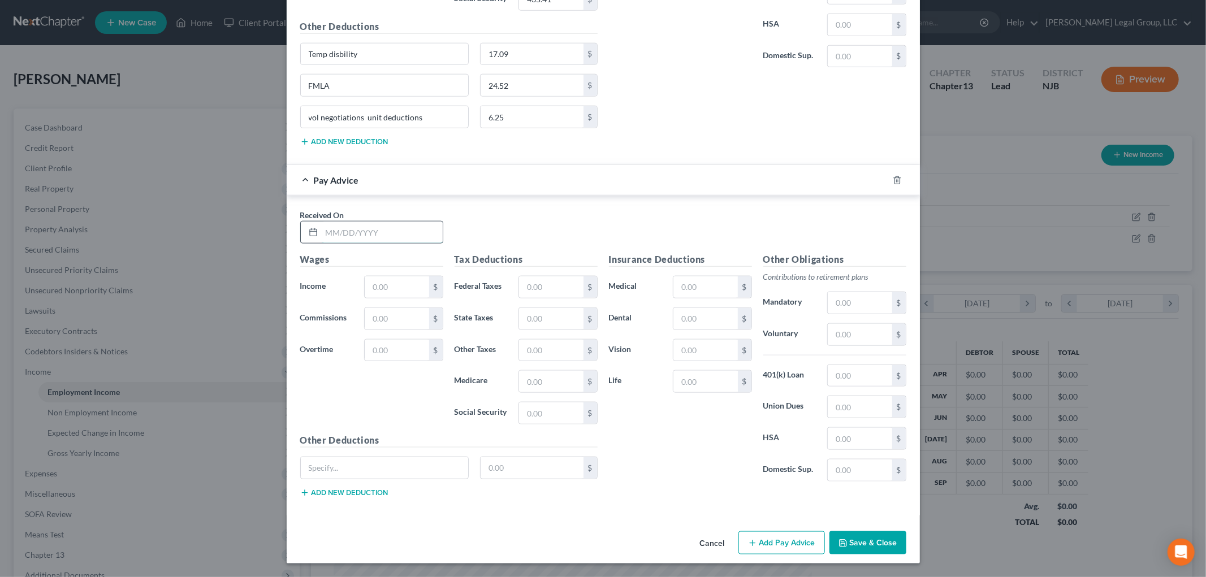
click at [386, 238] on input "text" at bounding box center [382, 232] width 121 height 21
click at [547, 379] on input "text" at bounding box center [551, 381] width 64 height 21
drag, startPoint x: 857, startPoint y: 341, endPoint x: 850, endPoint y: 338, distance: 7.9
click at [857, 341] on input "text" at bounding box center [860, 334] width 64 height 21
click at [380, 44] on input "Temp disbility" at bounding box center [385, 54] width 168 height 21
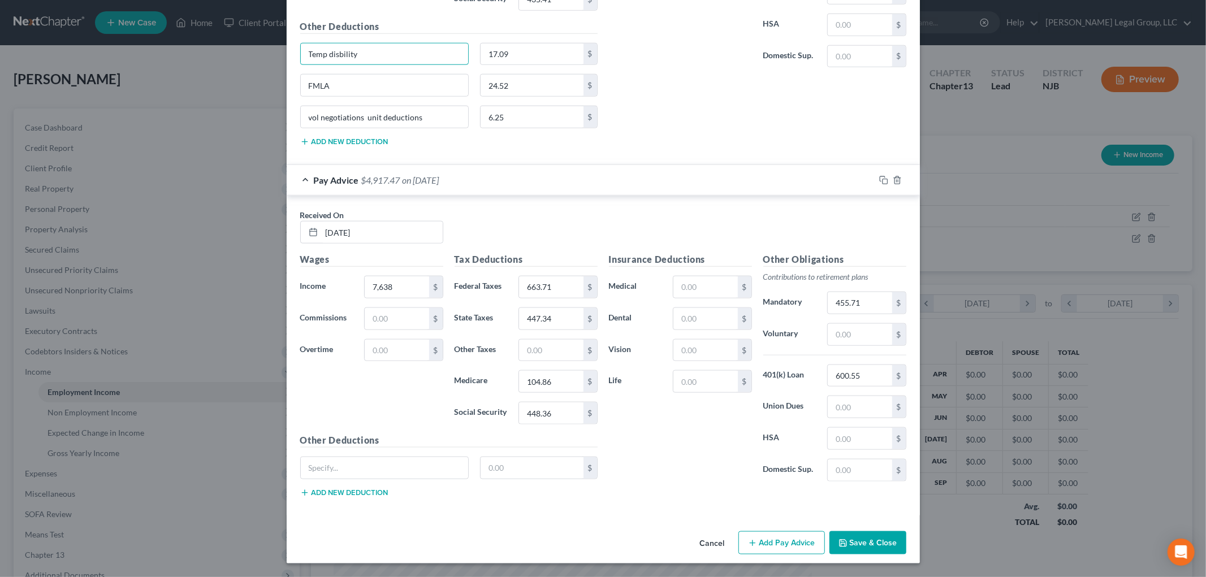
drag, startPoint x: 377, startPoint y: 55, endPoint x: 221, endPoint y: 51, distance: 156.7
click at [221, 51] on div "Edit Income Source × Employment Type * Select Full or [DEMOGRAPHIC_DATA] Employ…" at bounding box center [603, 288] width 1206 height 577
drag, startPoint x: 408, startPoint y: 471, endPoint x: 533, endPoint y: 493, distance: 126.9
click at [408, 470] on input "text" at bounding box center [385, 468] width 168 height 21
paste input "Temp disbility"
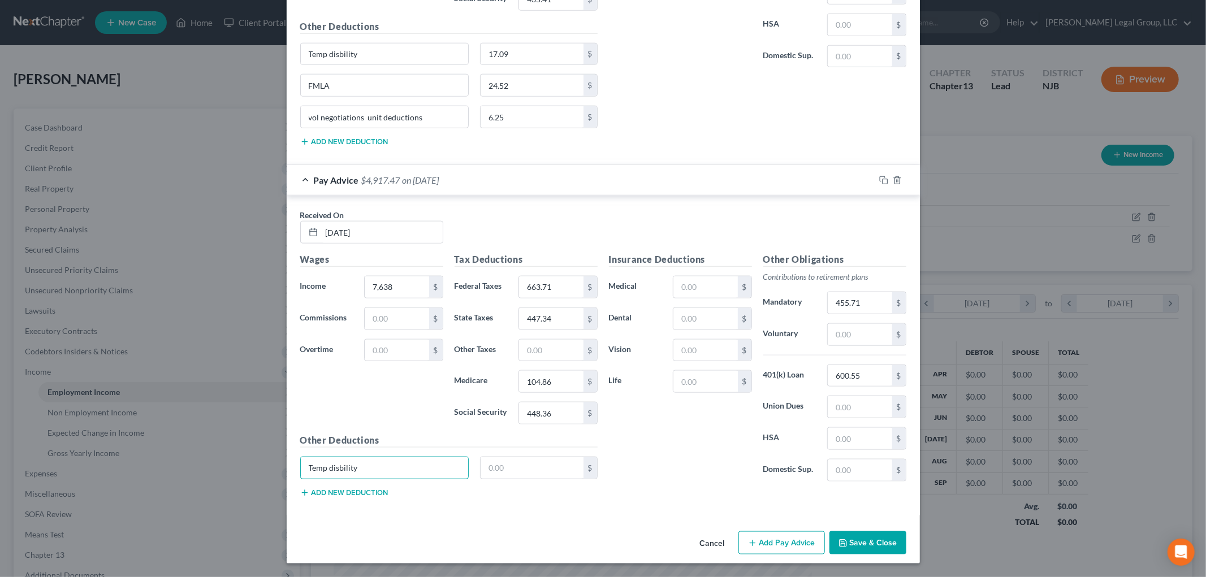
click at [537, 479] on div "Temp disbility $" at bounding box center [449, 473] width 309 height 32
click at [536, 471] on input "text" at bounding box center [532, 468] width 103 height 21
click at [868, 412] on input "text" at bounding box center [860, 406] width 64 height 21
click at [335, 498] on div "Other Deductions Temp disbility 17.57 $ Add new deduction" at bounding box center [449, 470] width 309 height 73
click at [340, 493] on button "Add new deduction" at bounding box center [344, 493] width 88 height 9
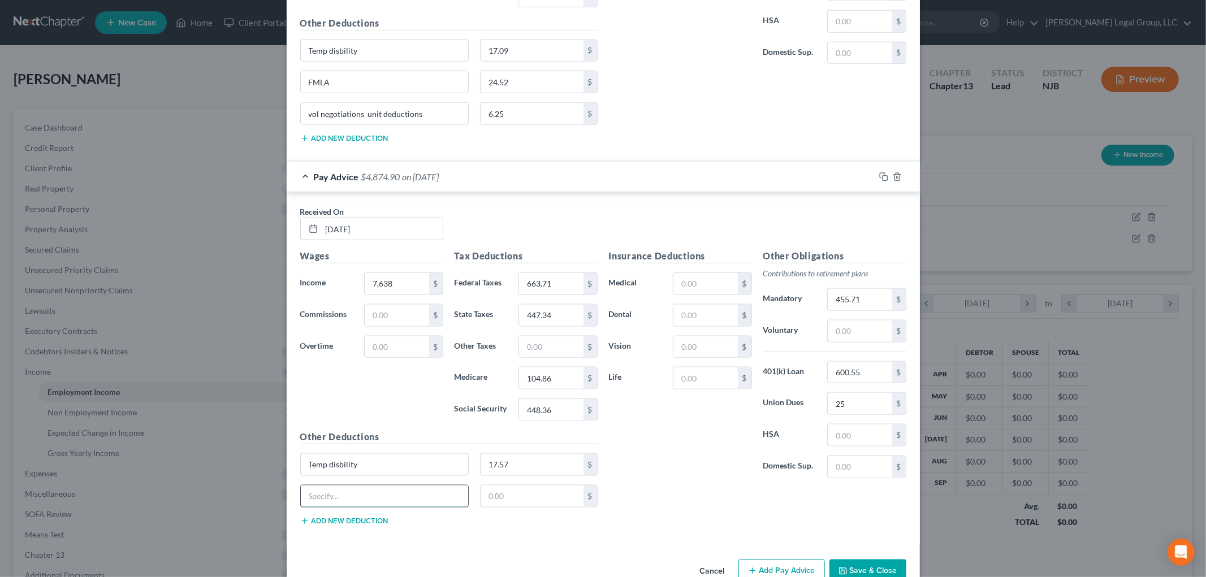
drag, startPoint x: 340, startPoint y: 493, endPoint x: 351, endPoint y: 498, distance: 11.9
click at [352, 498] on input "text" at bounding box center [385, 496] width 168 height 21
drag, startPoint x: 364, startPoint y: 521, endPoint x: 388, endPoint y: 455, distance: 71.0
click at [363, 521] on button "Add new deduction" at bounding box center [344, 521] width 88 height 9
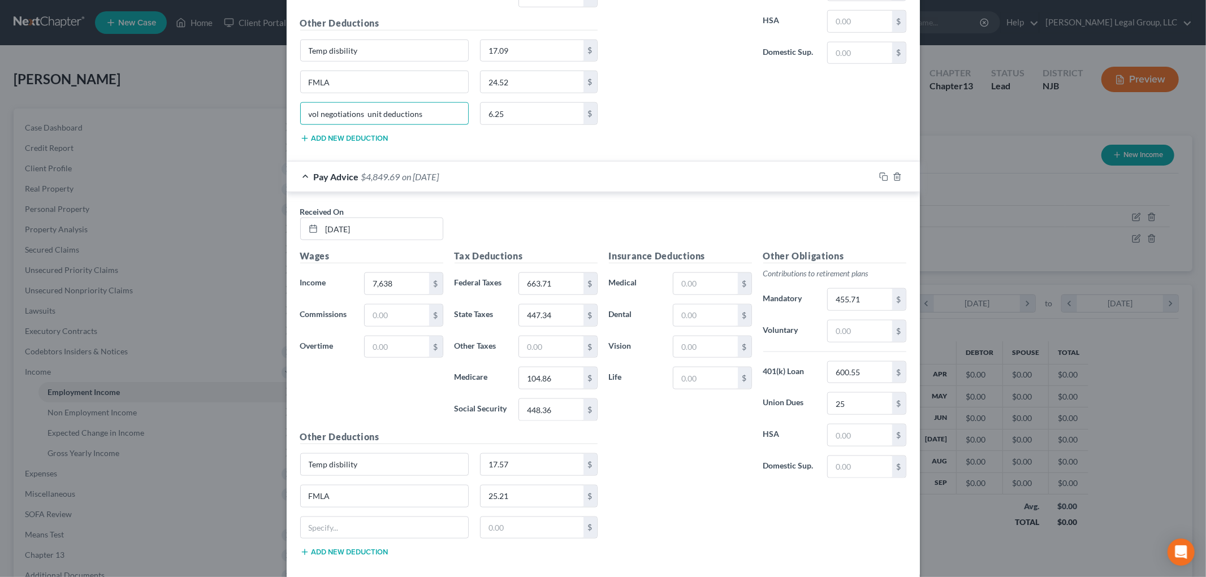
drag, startPoint x: 434, startPoint y: 109, endPoint x: 233, endPoint y: 121, distance: 201.1
click at [233, 121] on div "Edit Income Source × Employment Type * Select Full or [DEMOGRAPHIC_DATA] Employ…" at bounding box center [603, 288] width 1206 height 577
click at [364, 527] on input "text" at bounding box center [385, 527] width 168 height 21
paste input "vol negotiations unit deductions"
click at [521, 530] on input "text" at bounding box center [532, 527] width 103 height 21
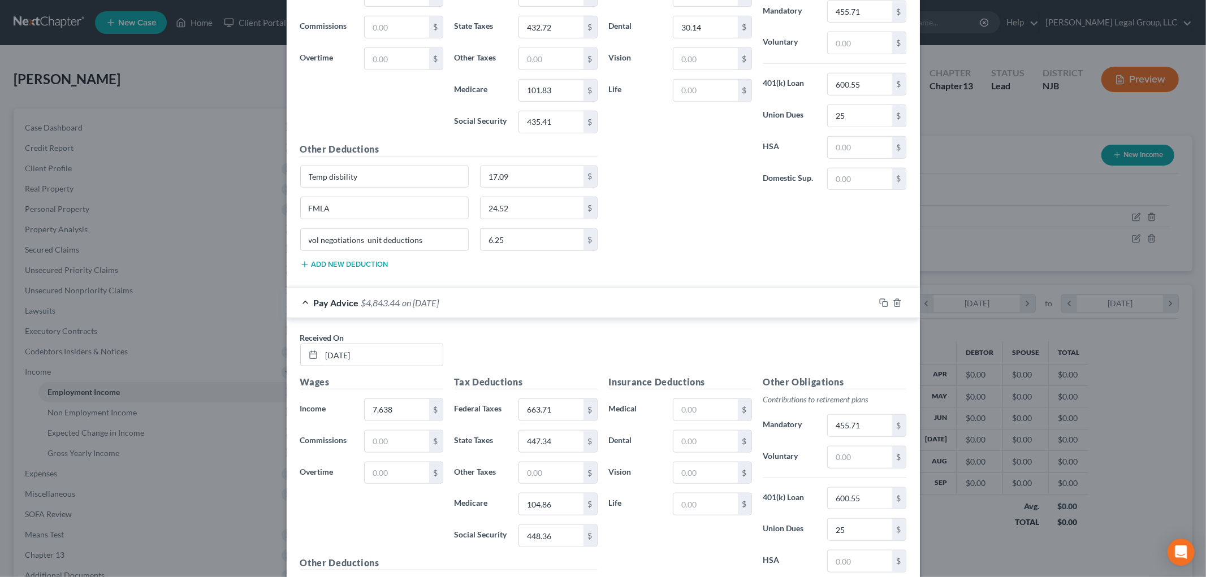
scroll to position [1133, 0]
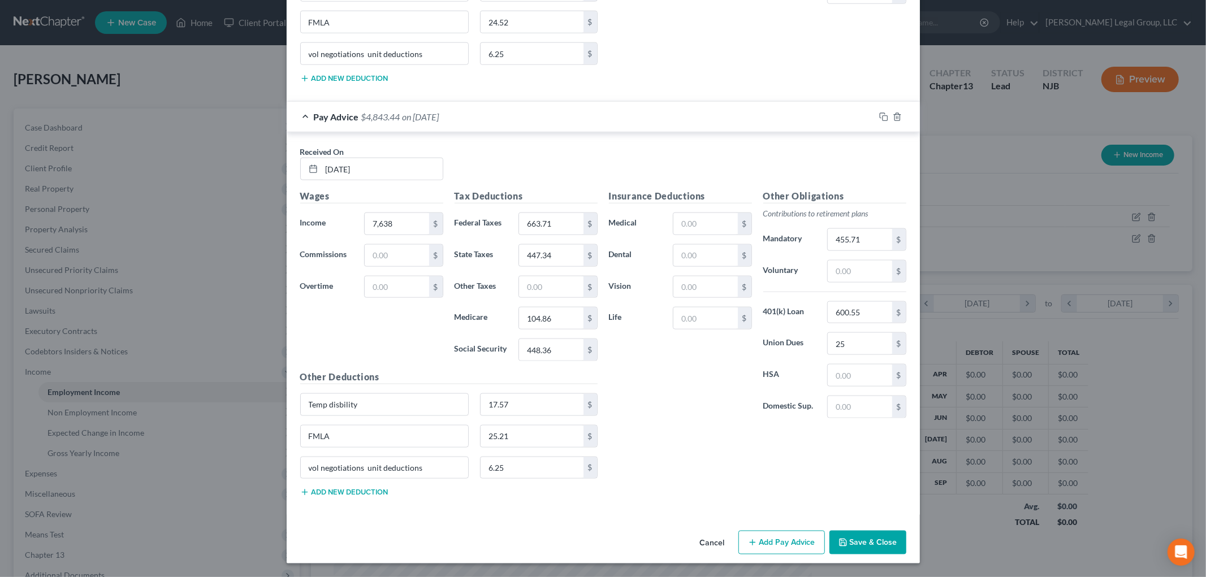
click at [758, 543] on button "Add Pay Advice" at bounding box center [782, 543] width 87 height 24
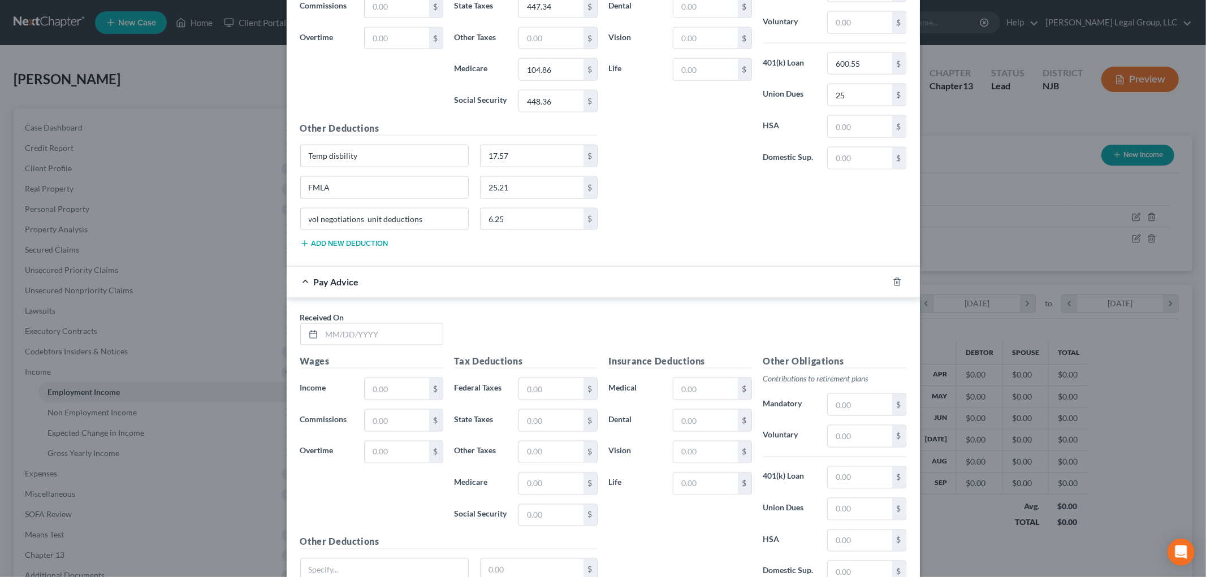
scroll to position [1485, 0]
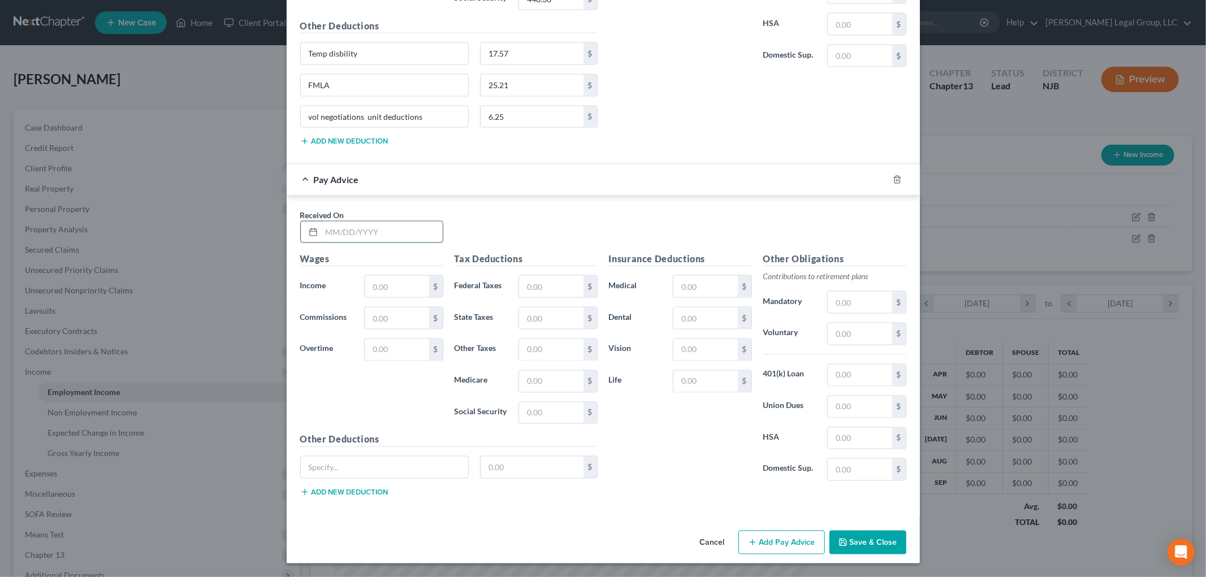
click at [386, 238] on input "text" at bounding box center [382, 232] width 121 height 21
click at [691, 290] on input "text" at bounding box center [706, 286] width 64 height 21
click at [439, 472] on input "Temp" at bounding box center [385, 467] width 168 height 21
click at [851, 305] on input "text" at bounding box center [860, 302] width 64 height 21
click at [341, 496] on button "Add new deduction" at bounding box center [344, 492] width 88 height 9
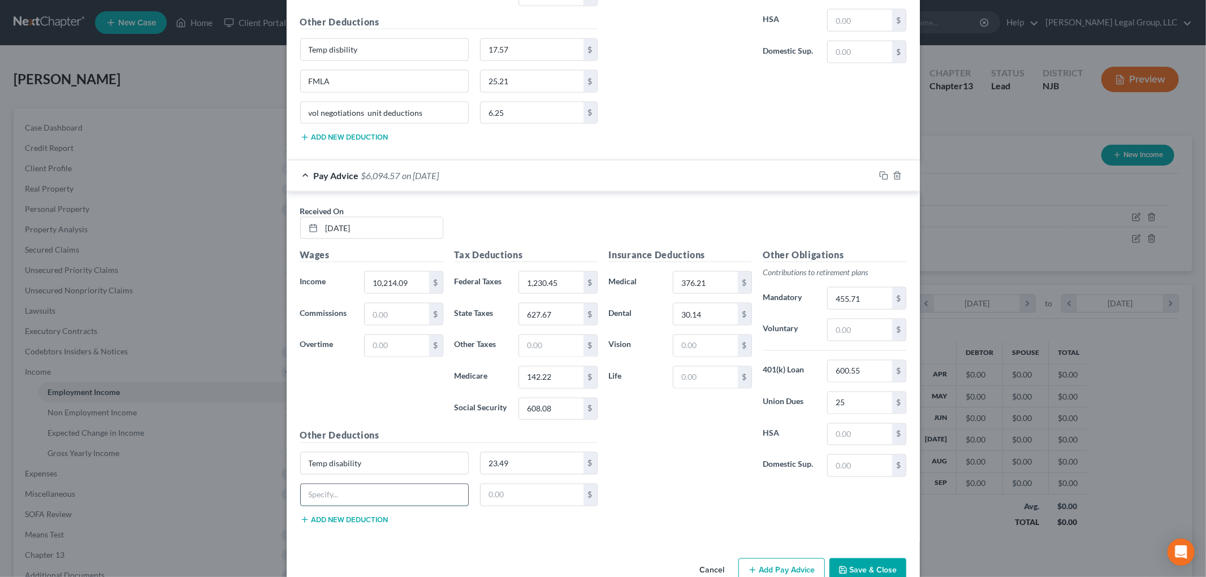
click at [343, 494] on input "text" at bounding box center [385, 495] width 168 height 21
click at [340, 523] on button "Add new deduction" at bounding box center [344, 520] width 88 height 9
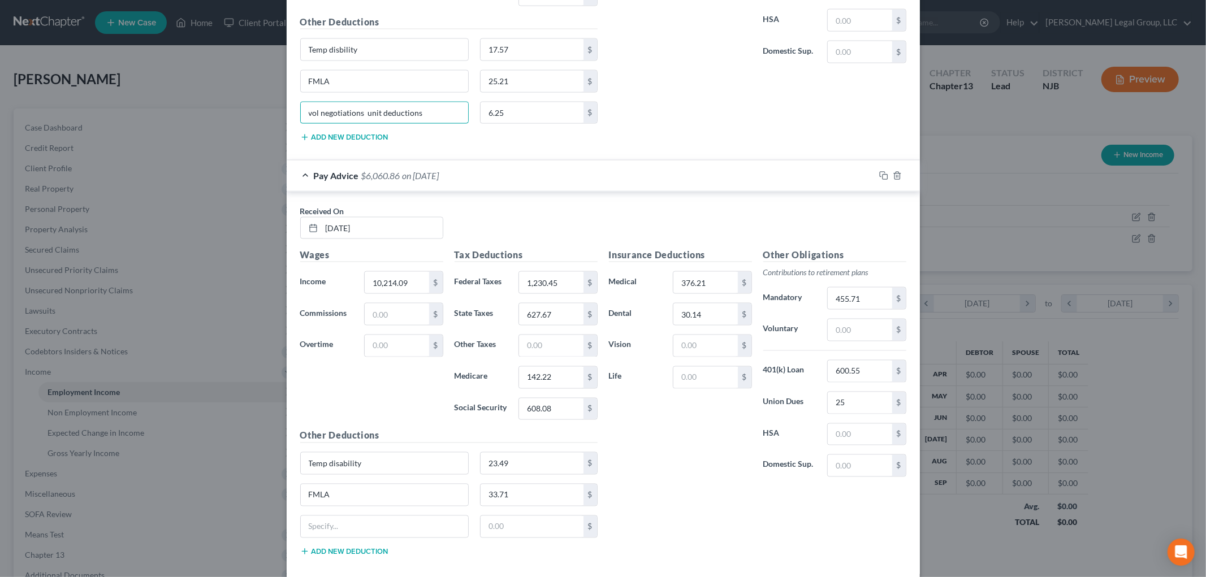
drag, startPoint x: 445, startPoint y: 113, endPoint x: 272, endPoint y: 109, distance: 173.1
click at [272, 109] on div "Edit Income Source × Employment Type * Select Full or [DEMOGRAPHIC_DATA] Employ…" at bounding box center [603, 288] width 1206 height 577
drag, startPoint x: 372, startPoint y: 538, endPoint x: 457, endPoint y: 551, distance: 85.7
click at [372, 538] on input "text" at bounding box center [385, 526] width 168 height 21
paste input "vol negotiations unit deductions"
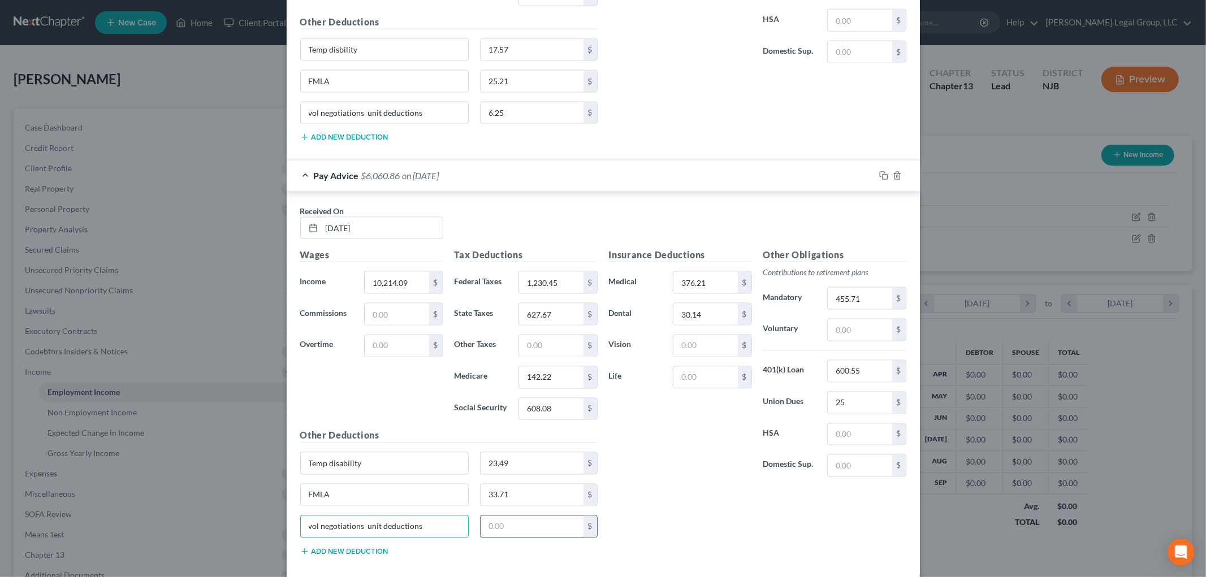
click at [523, 530] on input "text" at bounding box center [532, 526] width 103 height 21
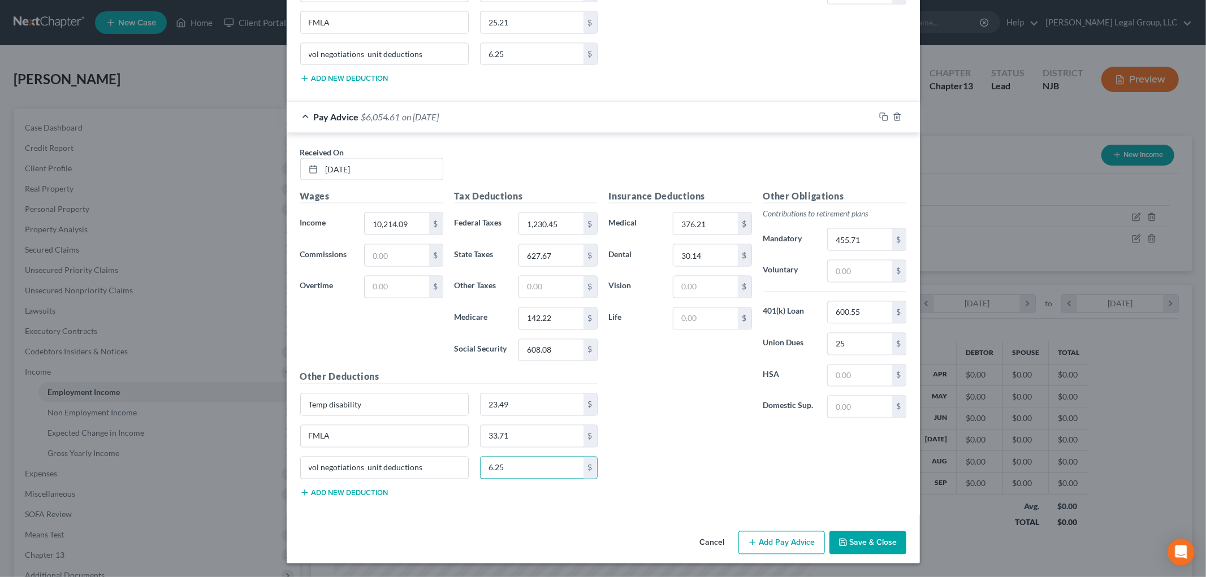
scroll to position [1548, 0]
click at [778, 538] on button "Add Pay Advice" at bounding box center [782, 544] width 87 height 24
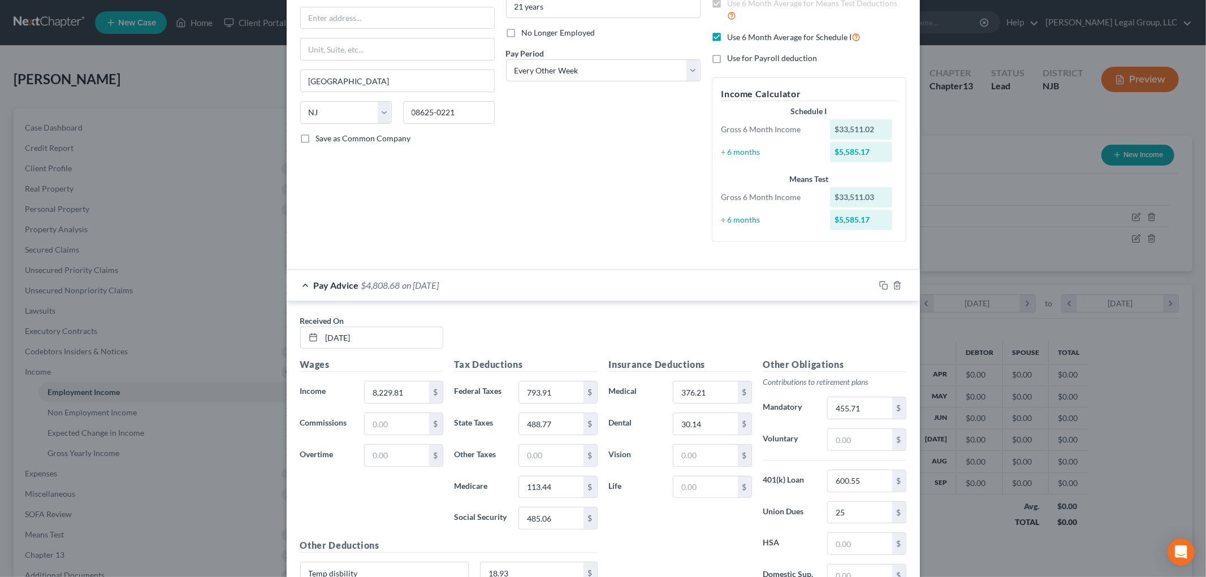
scroll to position [0, 0]
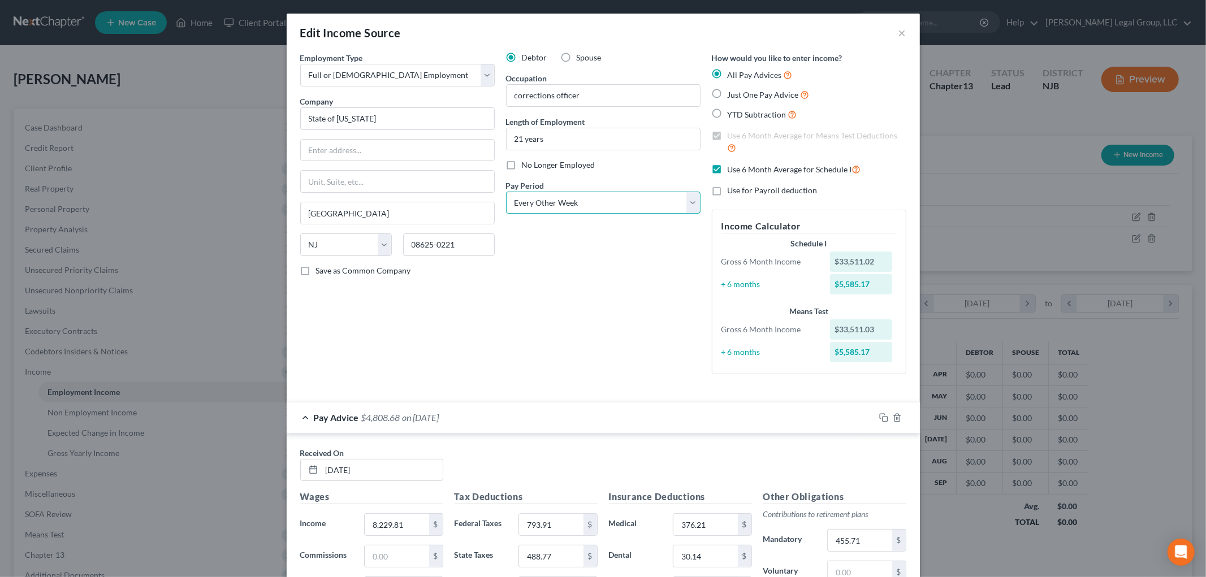
drag, startPoint x: 534, startPoint y: 197, endPoint x: 549, endPoint y: 210, distance: 19.2
click at [534, 197] on select "Select Monthly Twice Monthly Every Other Week Weekly" at bounding box center [603, 203] width 195 height 23
click at [506, 192] on select "Select Monthly Twice Monthly Every Other Week Weekly" at bounding box center [603, 203] width 195 height 23
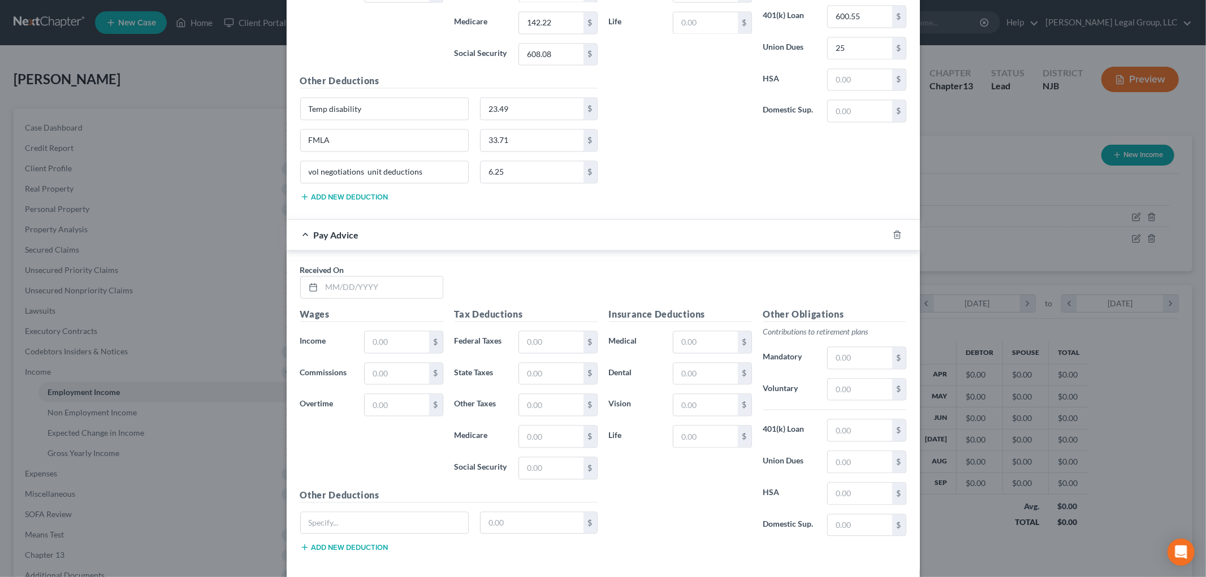
scroll to position [1900, 0]
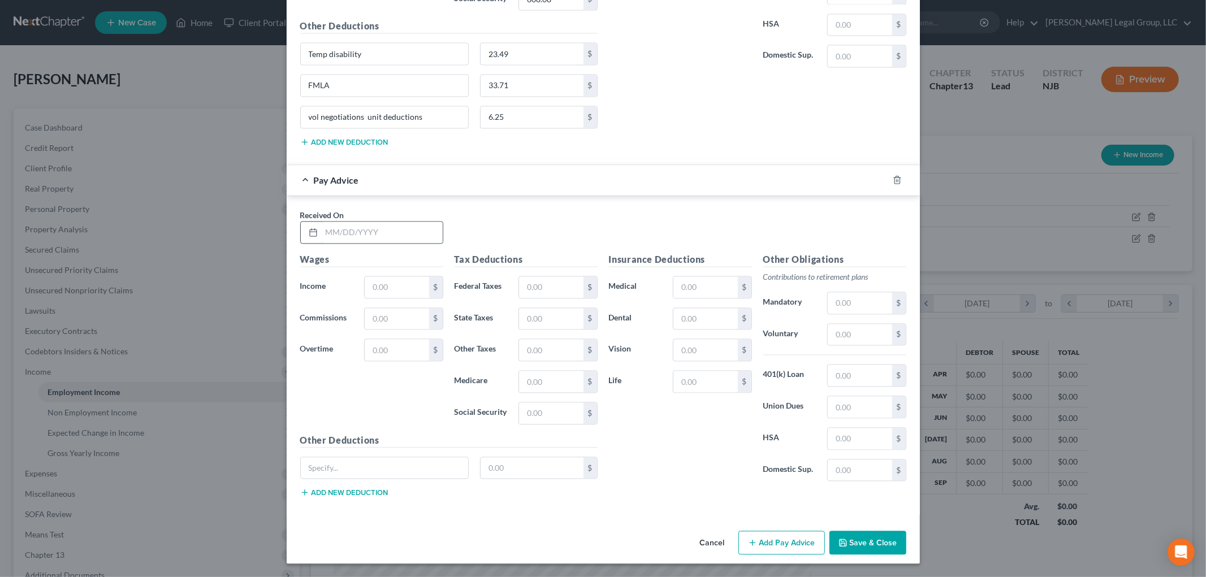
click at [398, 235] on input "text" at bounding box center [382, 232] width 121 height 21
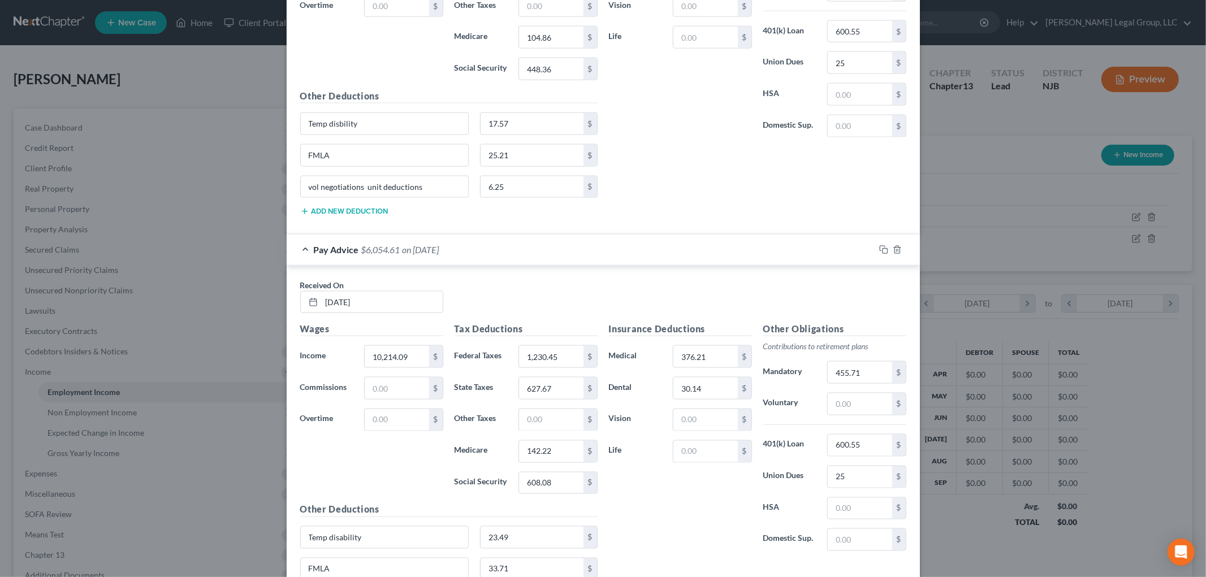
scroll to position [1395, 0]
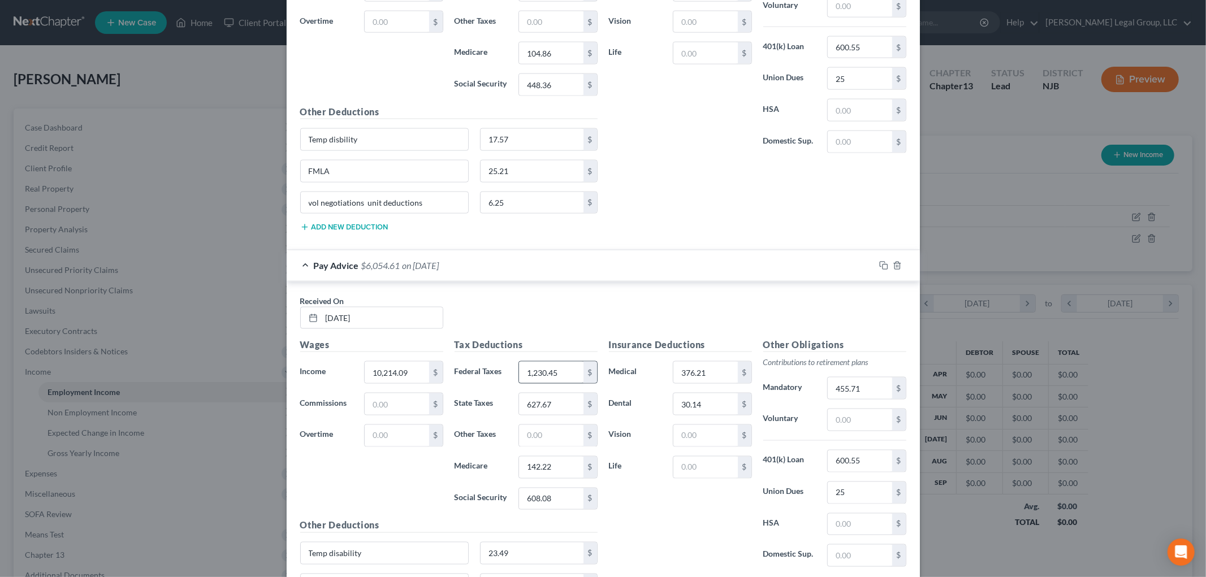
click at [479, 352] on h5 "Tax Deductions" at bounding box center [526, 345] width 143 height 14
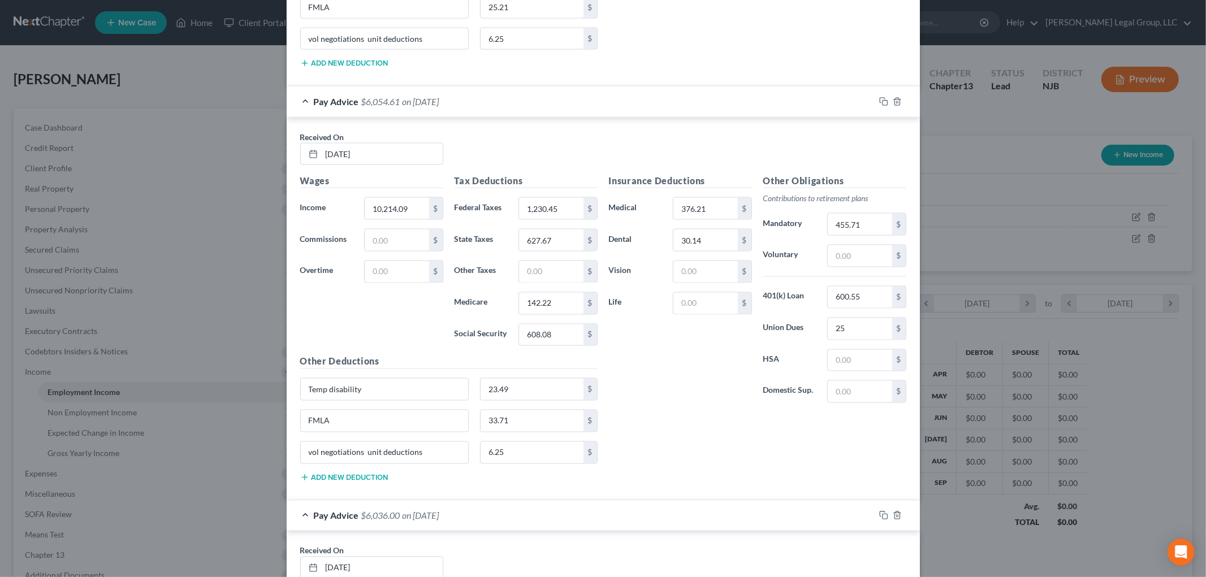
scroll to position [1835, 0]
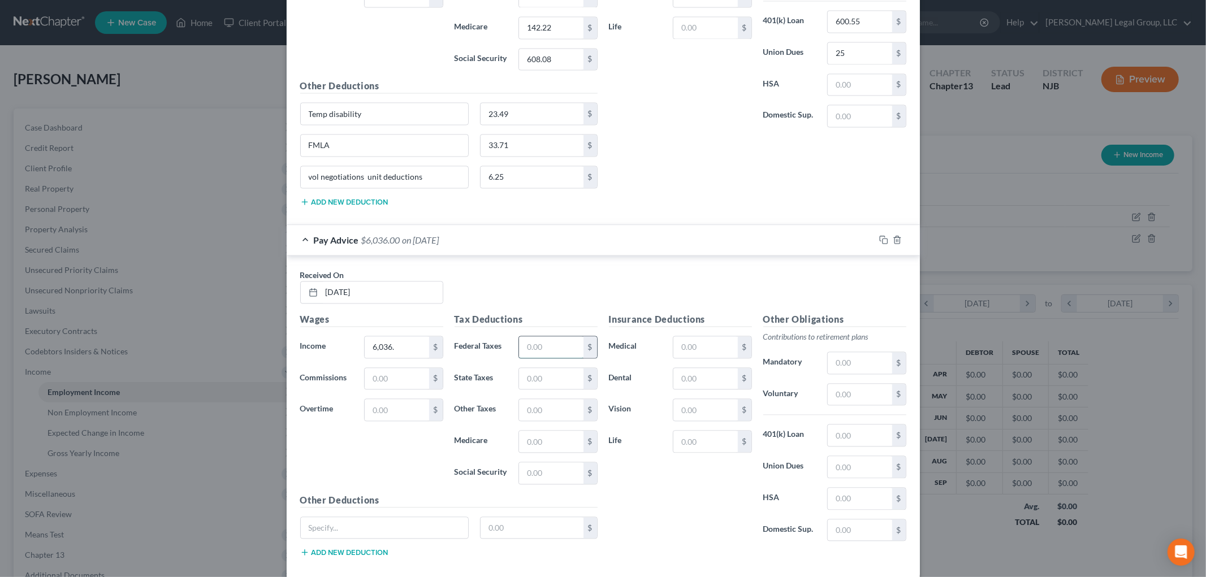
click at [569, 356] on input "text" at bounding box center [551, 346] width 64 height 21
click at [545, 452] on input "text" at bounding box center [551, 441] width 64 height 21
click at [717, 352] on input "text" at bounding box center [706, 346] width 64 height 21
click at [386, 120] on input "Temp disability" at bounding box center [385, 113] width 168 height 21
drag, startPoint x: 389, startPoint y: 120, endPoint x: 251, endPoint y: 524, distance: 427.4
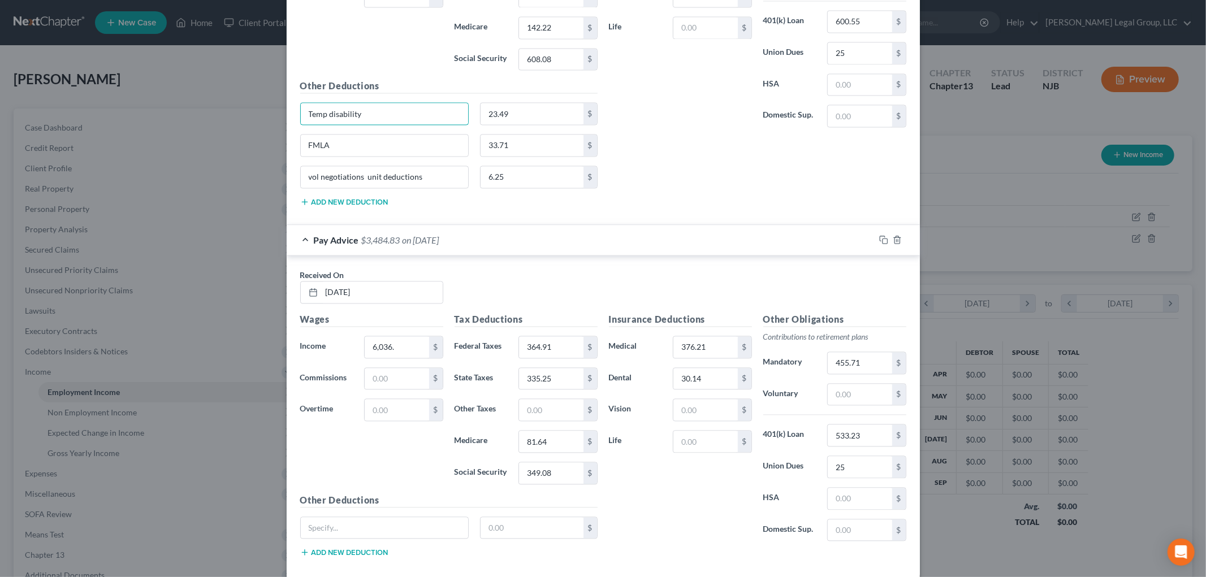
click at [184, 115] on div "Edit Income Source × Employment Type * Select Full or [DEMOGRAPHIC_DATA] Employ…" at bounding box center [603, 288] width 1206 height 577
drag, startPoint x: 323, startPoint y: 532, endPoint x: 498, endPoint y: 542, distance: 175.6
click at [323, 532] on input "text" at bounding box center [385, 527] width 168 height 21
paste input "Temp disability"
click at [521, 532] on input "text" at bounding box center [532, 527] width 103 height 21
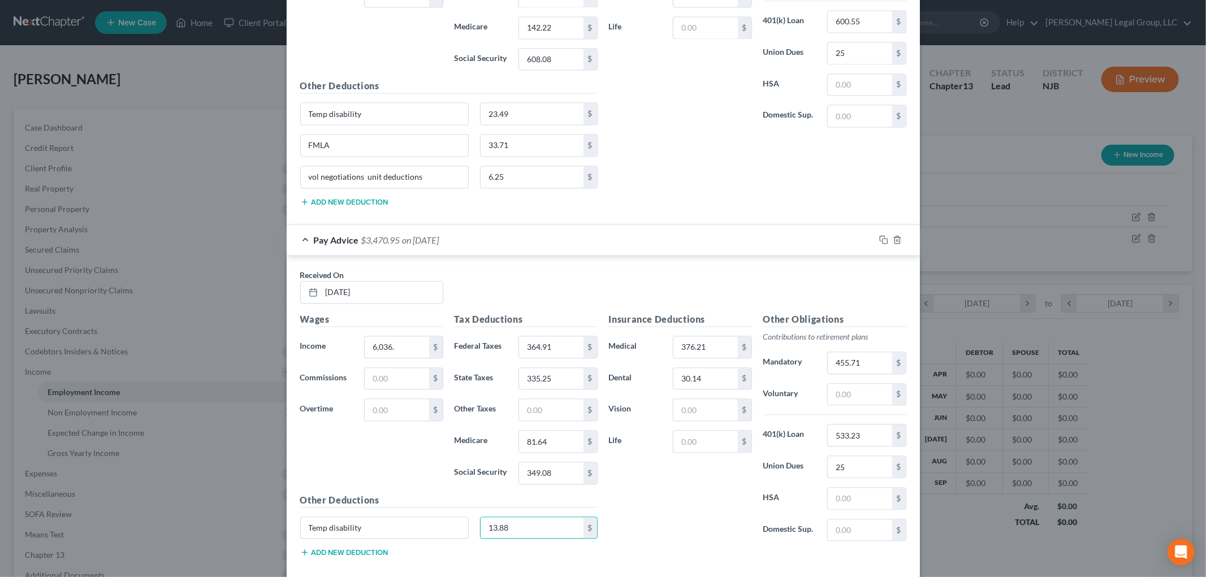
click at [381, 557] on button "Add new deduction" at bounding box center [344, 552] width 88 height 9
click at [381, 556] on input "text" at bounding box center [385, 559] width 168 height 21
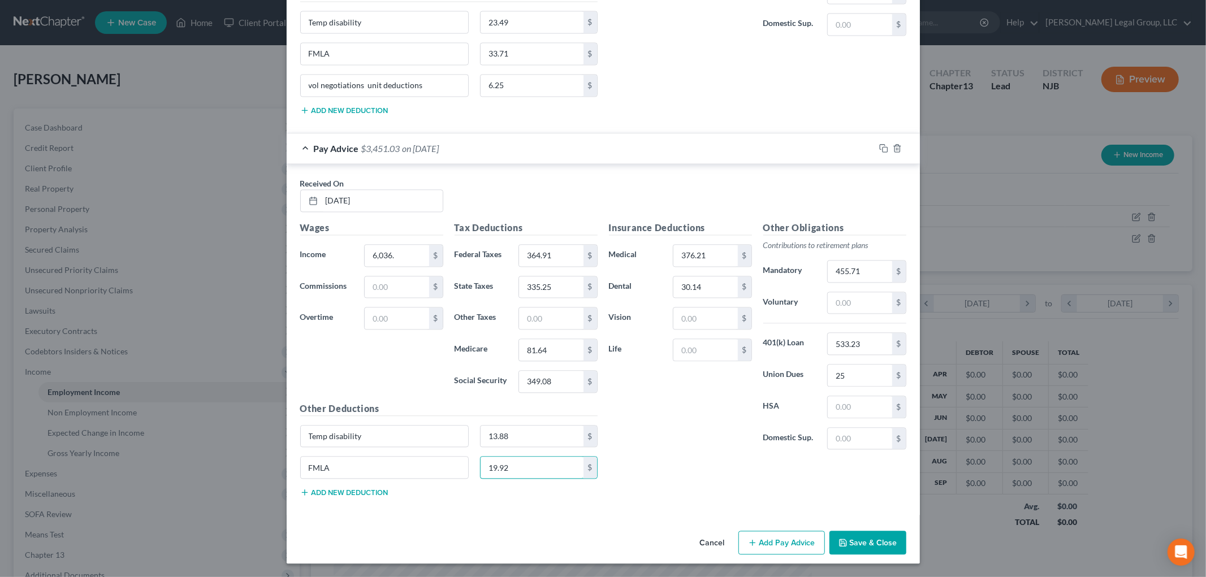
scroll to position [1932, 0]
click at [350, 489] on button "Add new deduction" at bounding box center [344, 492] width 88 height 9
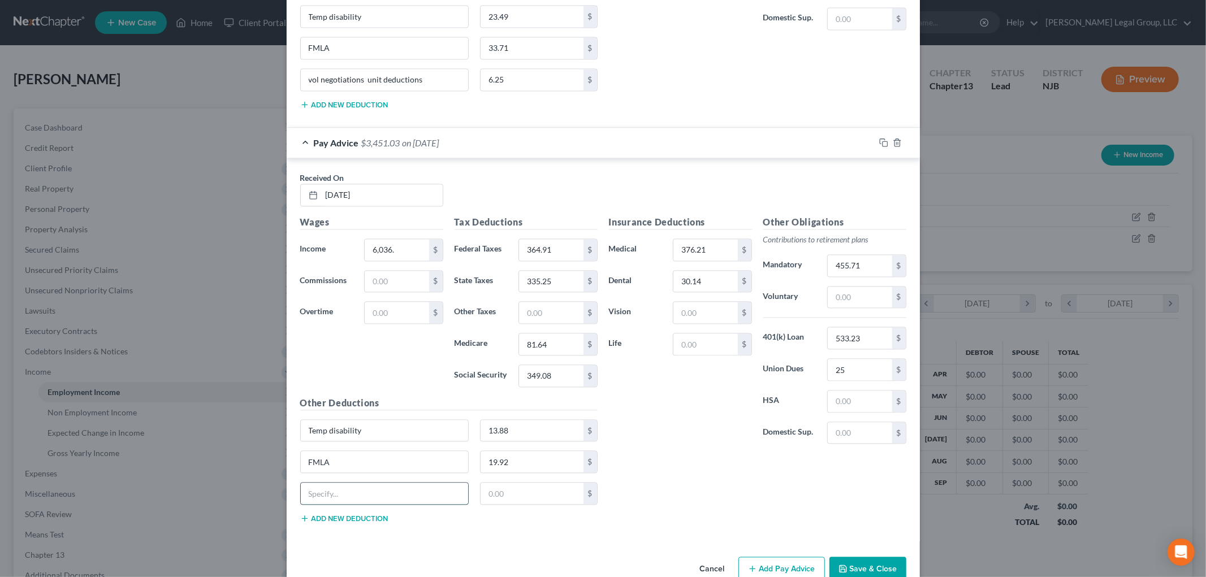
drag, startPoint x: 350, startPoint y: 489, endPoint x: 331, endPoint y: 498, distance: 21.0
click at [331, 498] on input "text" at bounding box center [385, 493] width 168 height 21
drag, startPoint x: 429, startPoint y: 84, endPoint x: 258, endPoint y: 84, distance: 170.2
click at [258, 84] on div "Edit Income Source × Employment Type * Select Full or [DEMOGRAPHIC_DATA] Employ…" at bounding box center [603, 288] width 1206 height 577
click at [361, 497] on input "text" at bounding box center [385, 493] width 168 height 21
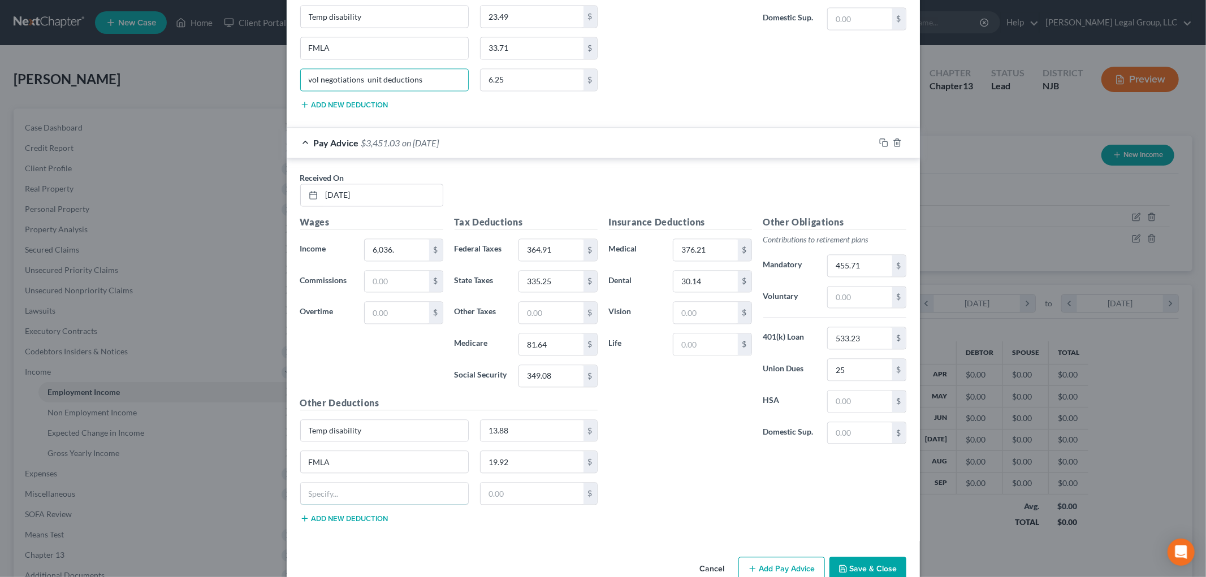
paste input "vol negotiations unit deductions"
click at [520, 498] on input "text" at bounding box center [532, 493] width 103 height 21
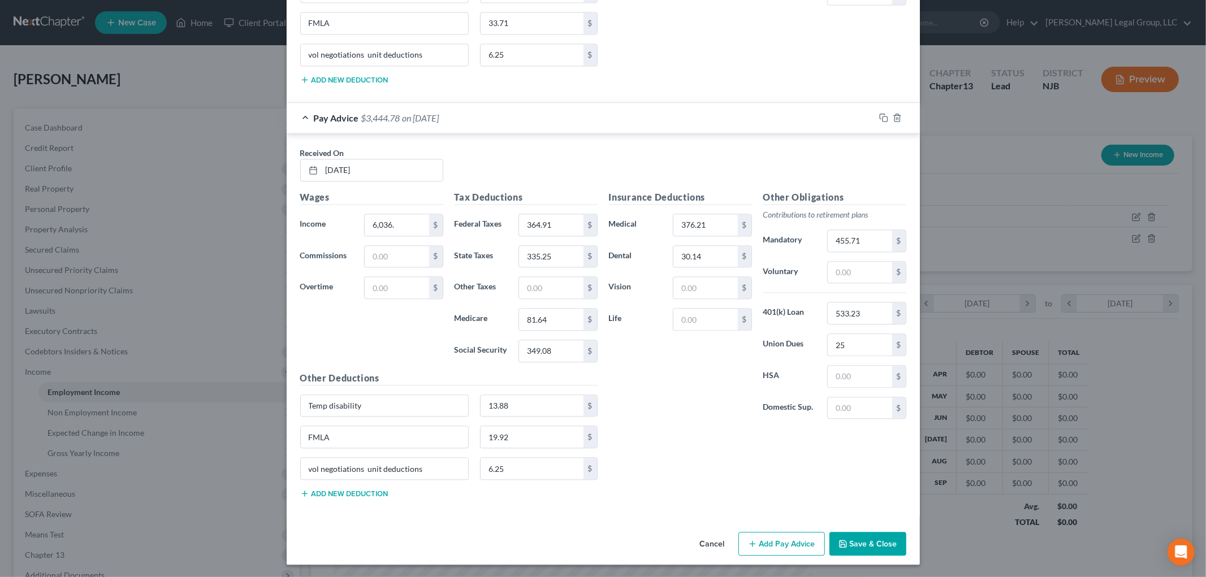
scroll to position [1964, 0]
click at [781, 546] on button "Add Pay Advice" at bounding box center [782, 543] width 87 height 24
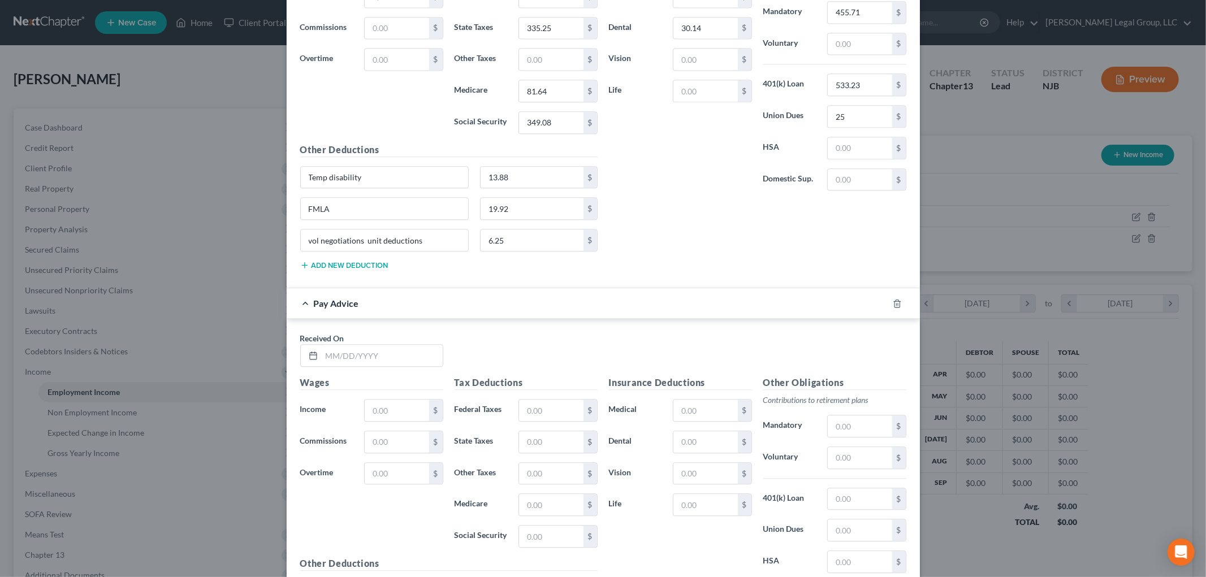
scroll to position [2277, 0]
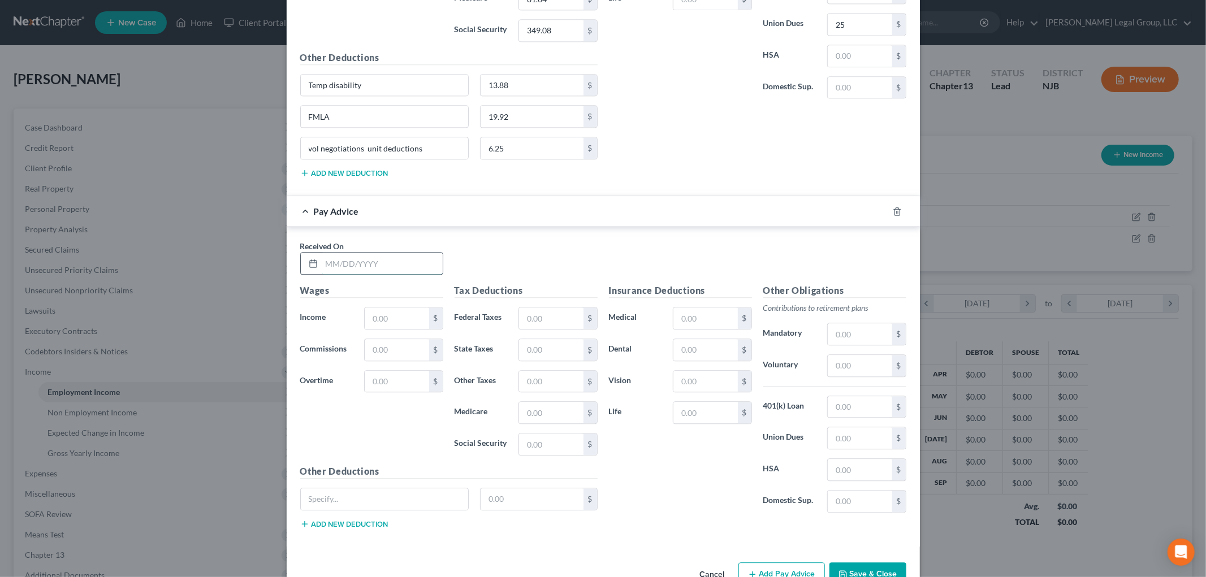
click at [385, 269] on input "text" at bounding box center [382, 263] width 121 height 21
click at [545, 311] on div "Tax Deductions Federal Taxes $ State Taxes $ Other Taxes $ Medicare $ Social Se…" at bounding box center [526, 374] width 154 height 181
click at [549, 317] on input "text" at bounding box center [551, 318] width 64 height 21
click at [536, 451] on input "text" at bounding box center [551, 444] width 64 height 21
click at [536, 359] on input "text" at bounding box center [551, 349] width 64 height 21
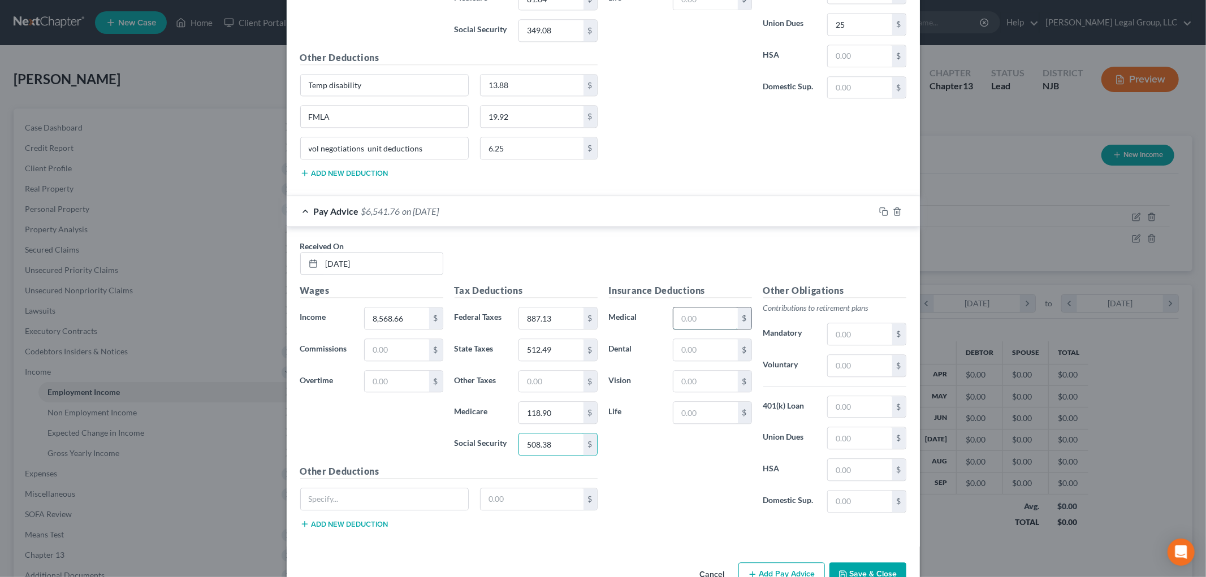
click at [706, 320] on input "text" at bounding box center [706, 318] width 64 height 21
click at [394, 92] on input "Temp disability" at bounding box center [385, 85] width 168 height 21
drag, startPoint x: 394, startPoint y: 92, endPoint x: 350, endPoint y: 409, distance: 321.0
click at [261, 92] on div "Edit Income Source × Employment Type * Select Full or [DEMOGRAPHIC_DATA] Employ…" at bounding box center [603, 288] width 1206 height 577
click at [356, 508] on input "text" at bounding box center [385, 499] width 168 height 21
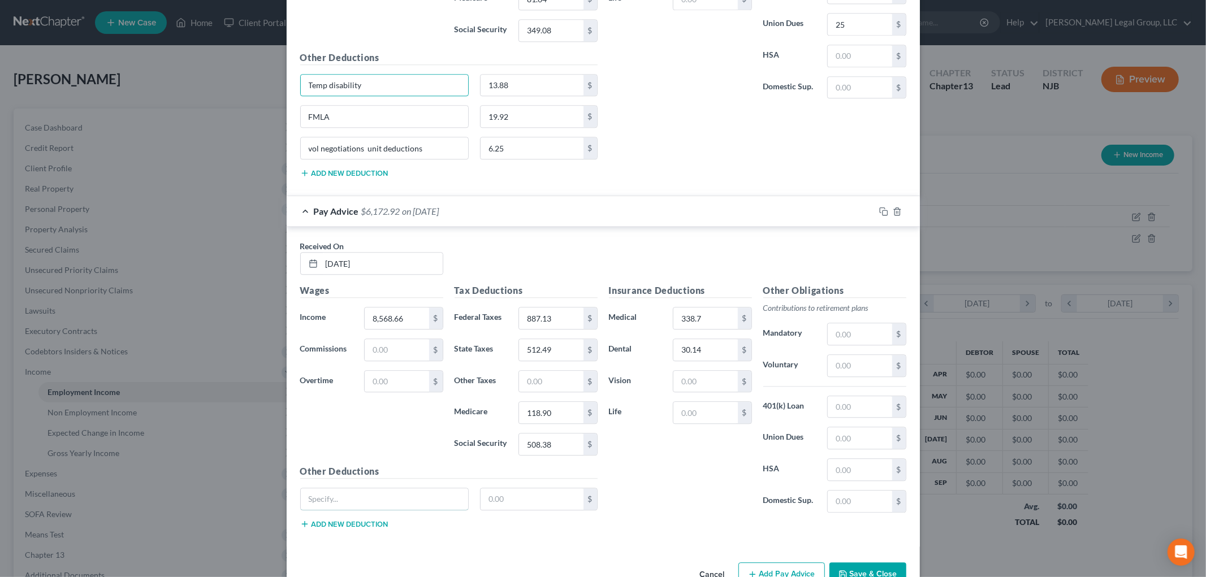
paste input "Temp disability"
click at [519, 505] on input "text" at bounding box center [532, 499] width 103 height 21
click at [360, 528] on button "Add new deduction" at bounding box center [344, 524] width 88 height 9
click at [361, 528] on input "text" at bounding box center [385, 530] width 168 height 21
click at [343, 559] on button "Add new deduction" at bounding box center [344, 555] width 88 height 9
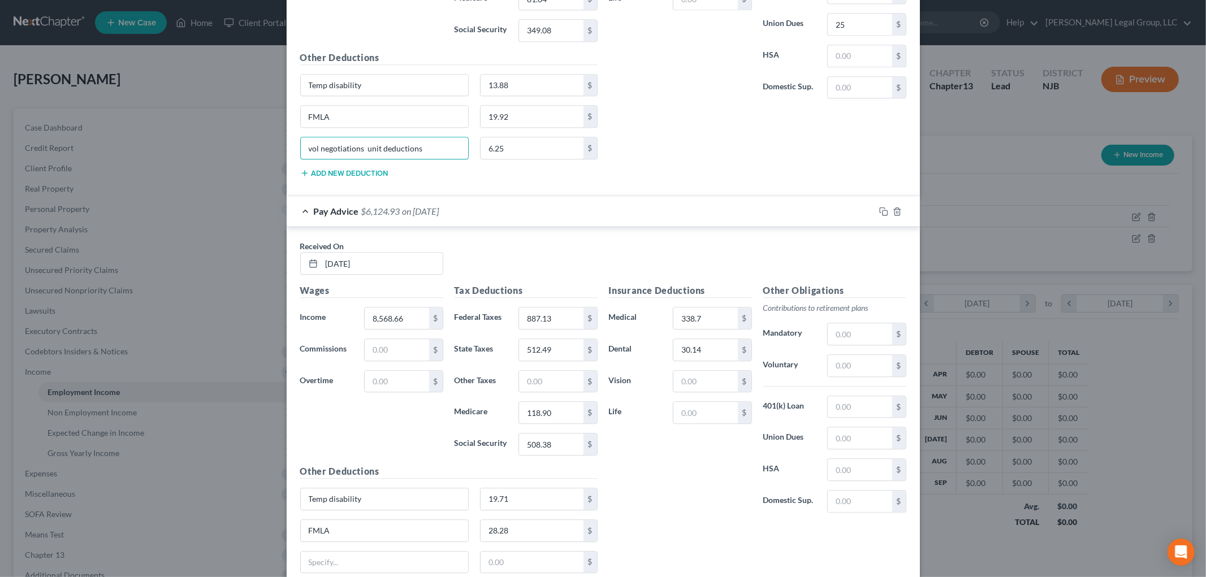
drag, startPoint x: 419, startPoint y: 154, endPoint x: 329, endPoint y: 490, distance: 348.3
click at [275, 154] on div "Edit Income Source × Employment Type * Select Full or [DEMOGRAPHIC_DATA] Employ…" at bounding box center [603, 288] width 1206 height 577
drag, startPoint x: 344, startPoint y: 561, endPoint x: 417, endPoint y: 576, distance: 74.4
click at [344, 561] on input "text" at bounding box center [385, 562] width 168 height 21
paste input "vol negotiations unit deductions"
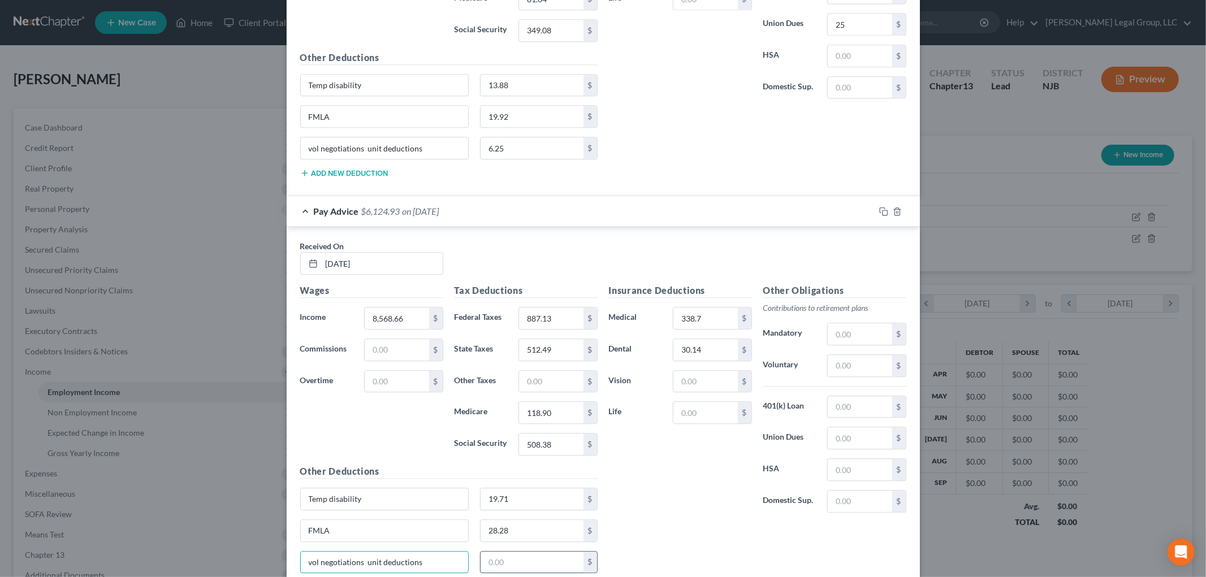
drag, startPoint x: 508, startPoint y: 575, endPoint x: 511, endPoint y: 567, distance: 8.4
click at [508, 573] on input "text" at bounding box center [532, 562] width 103 height 21
click at [511, 567] on input "text" at bounding box center [532, 562] width 103 height 21
click at [869, 447] on input "text" at bounding box center [860, 438] width 64 height 21
click at [852, 340] on input "text" at bounding box center [860, 333] width 64 height 21
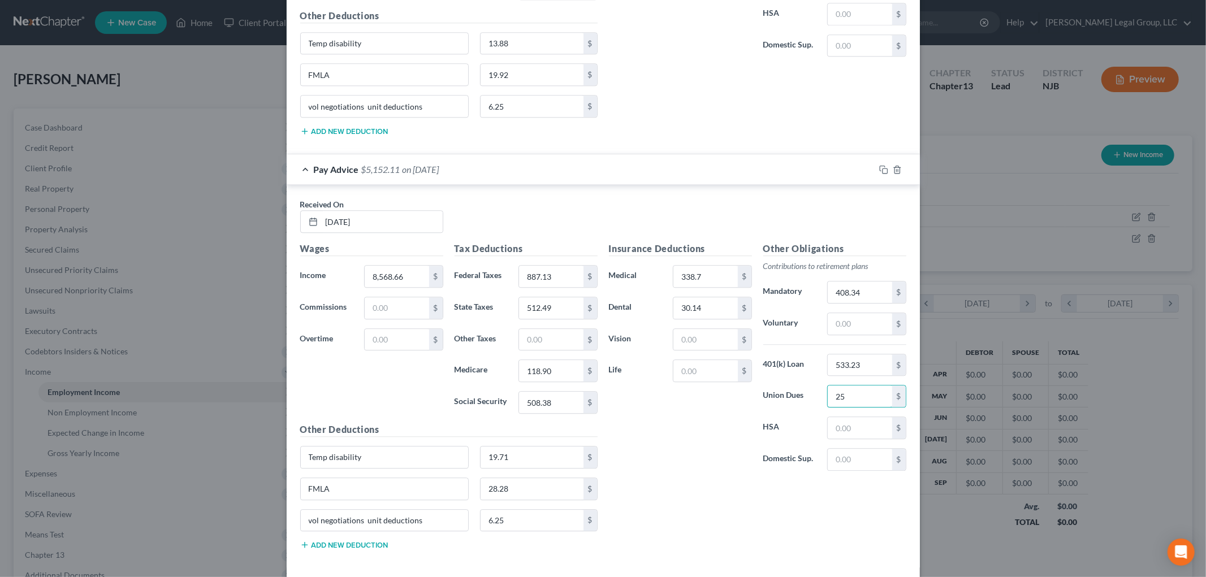
scroll to position [2379, 0]
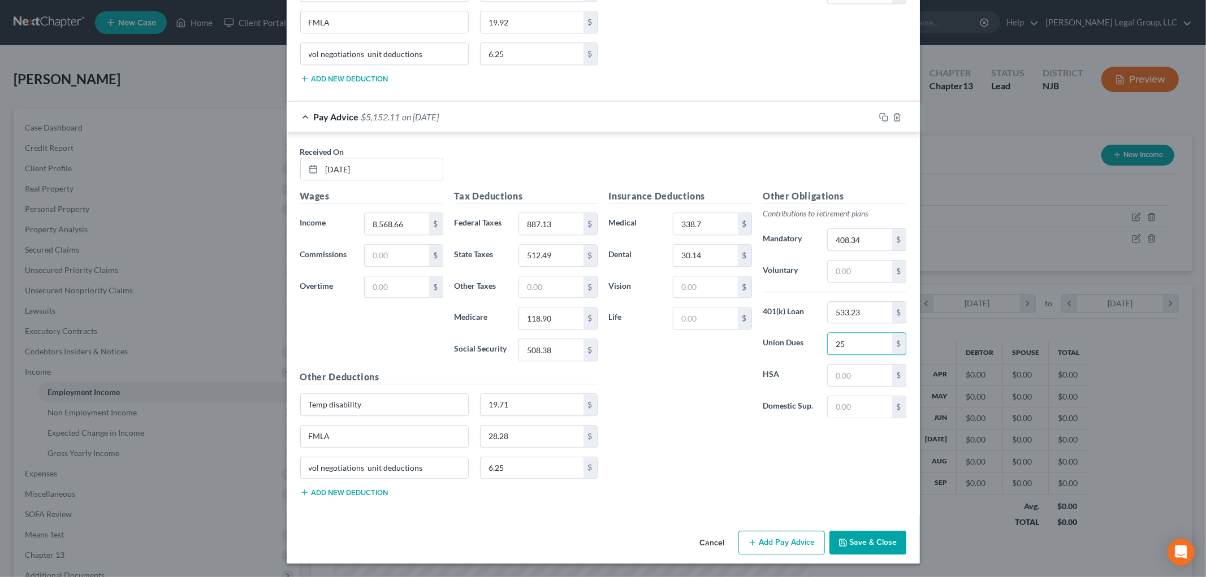
click at [775, 540] on button "Add Pay Advice" at bounding box center [782, 543] width 87 height 24
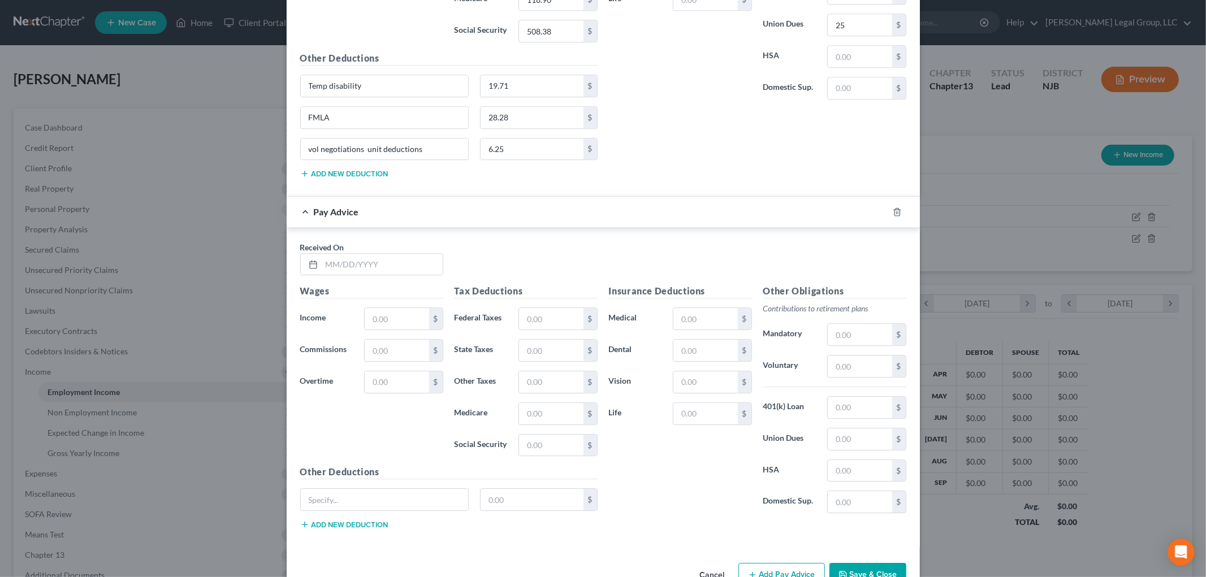
scroll to position [2693, 0]
click at [379, 270] on input "text" at bounding box center [382, 262] width 121 height 21
drag, startPoint x: 395, startPoint y: 325, endPoint x: 379, endPoint y: 322, distance: 15.4
click at [396, 325] on input "text" at bounding box center [397, 316] width 64 height 21
drag, startPoint x: 715, startPoint y: 322, endPoint x: 700, endPoint y: 322, distance: 14.7
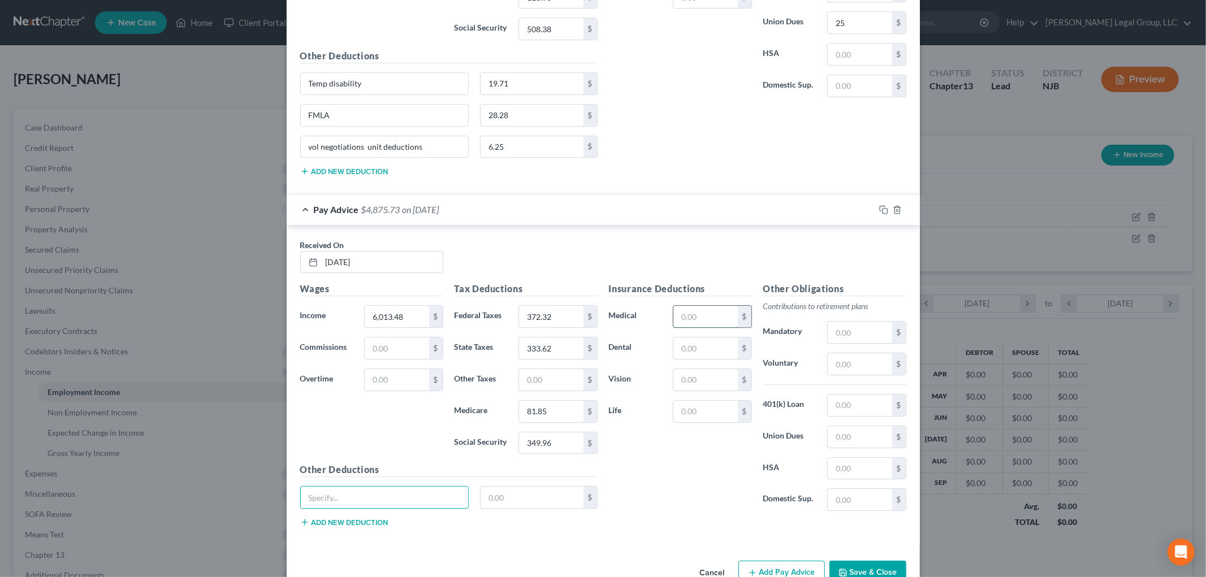
click at [715, 322] on input "text" at bounding box center [706, 316] width 64 height 21
click at [852, 343] on input "text" at bounding box center [860, 332] width 64 height 21
drag, startPoint x: 321, startPoint y: 93, endPoint x: 335, endPoint y: 504, distance: 411.4
click at [287, 97] on div "Received On * [DATE] Wages Income * 8,568.66 $ Commissions $ Overtime $ Tax Ded…" at bounding box center [603, 2] width 633 height 383
drag, startPoint x: 343, startPoint y: 506, endPoint x: 490, endPoint y: 518, distance: 147.5
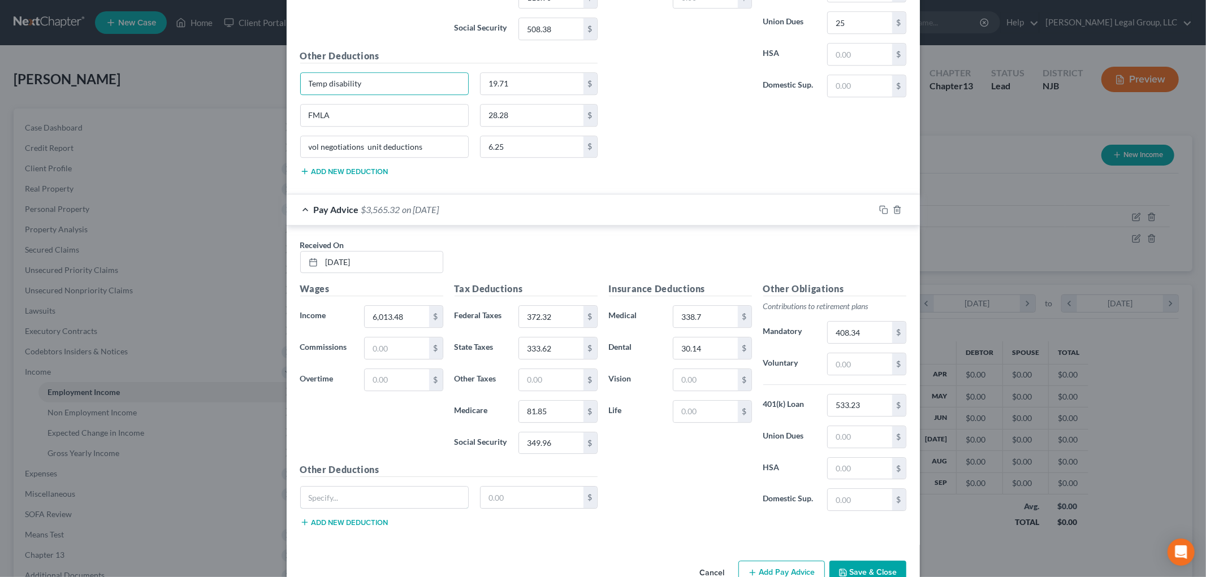
click at [346, 507] on input "text" at bounding box center [385, 497] width 168 height 21
paste input "Temp disability"
click at [519, 508] on input "text" at bounding box center [532, 497] width 103 height 21
click at [365, 527] on button "Add new deduction" at bounding box center [344, 522] width 88 height 9
click at [365, 538] on input "text" at bounding box center [385, 529] width 168 height 21
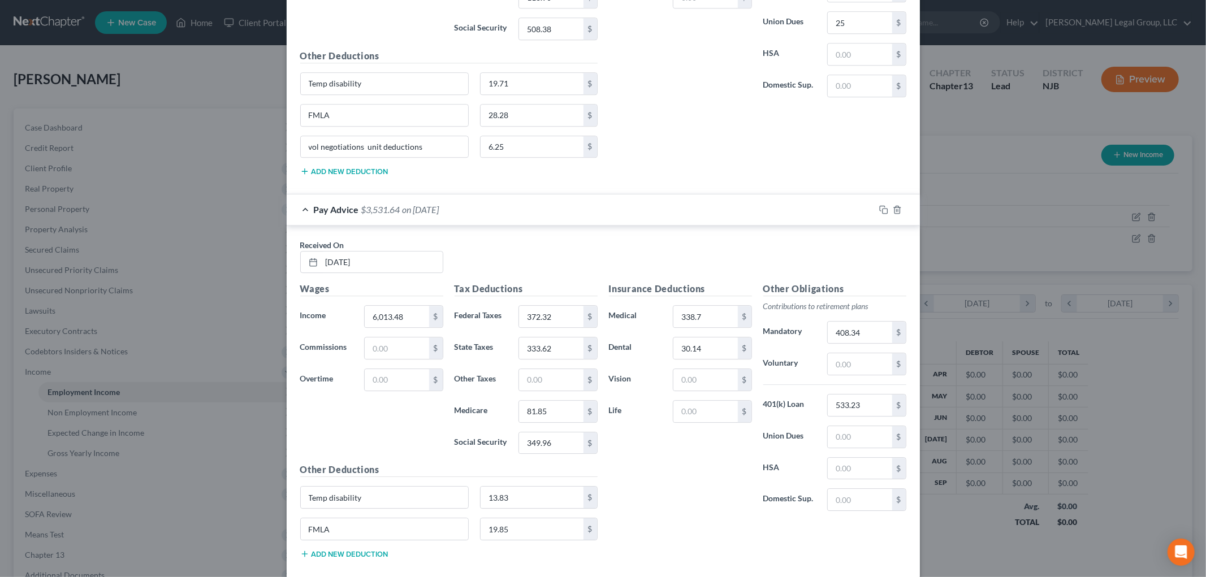
click at [356, 559] on button "Add new deduction" at bounding box center [344, 554] width 88 height 9
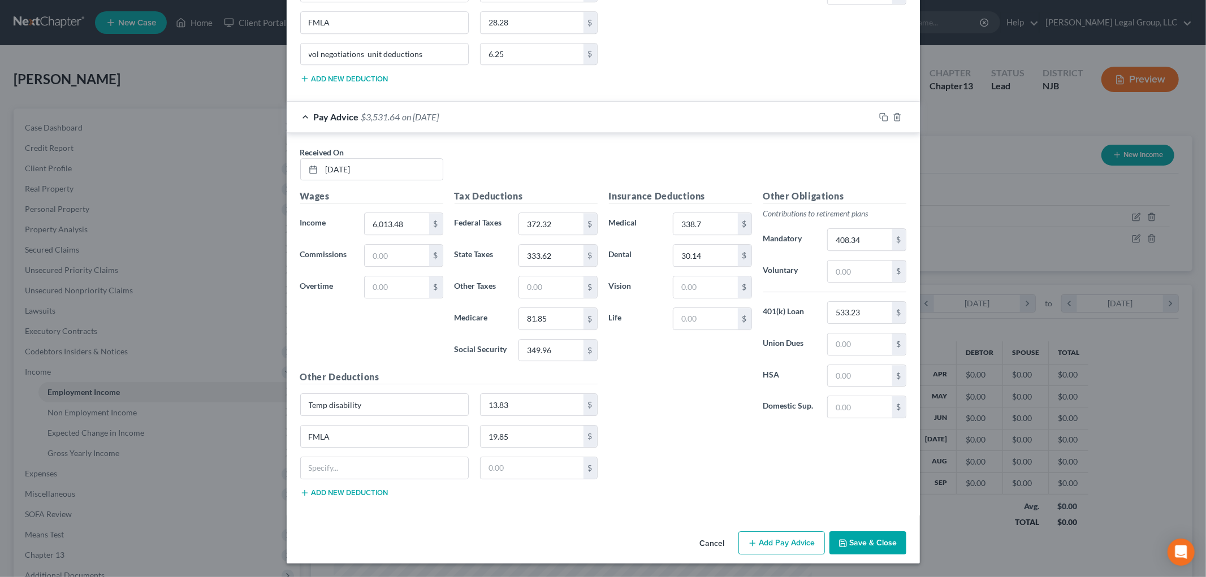
scroll to position [2794, 0]
drag, startPoint x: 427, startPoint y: 53, endPoint x: 411, endPoint y: 437, distance: 384.9
click at [295, 55] on div "vol negotiations unit deductions" at bounding box center [385, 54] width 180 height 23
drag, startPoint x: 389, startPoint y: 473, endPoint x: 490, endPoint y: 485, distance: 101.9
click at [389, 473] on input "text" at bounding box center [385, 468] width 168 height 21
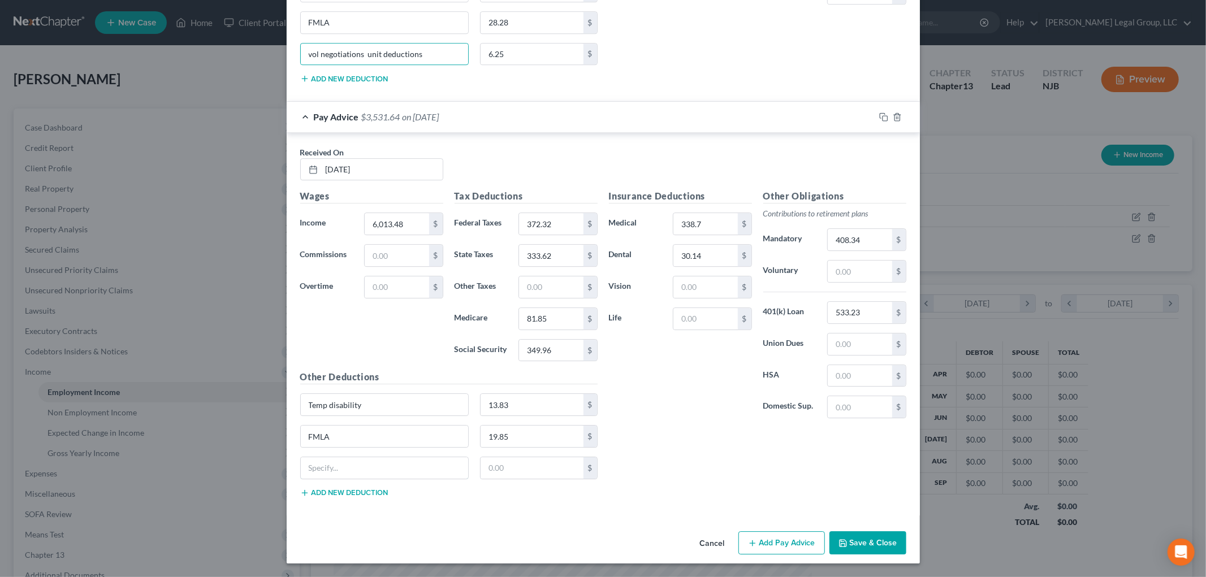
paste input "vol negotiations unit deductions"
click at [516, 467] on input "text" at bounding box center [532, 468] width 103 height 21
click at [852, 342] on input "text" at bounding box center [860, 344] width 64 height 21
click at [761, 546] on button "Add Pay Advice" at bounding box center [782, 544] width 87 height 24
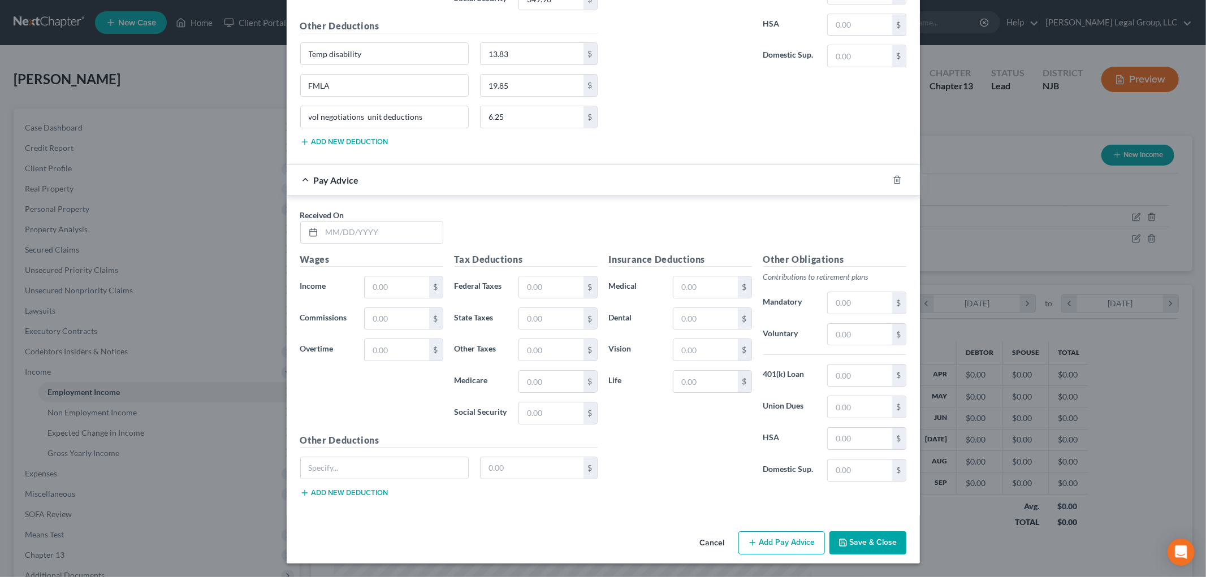
scroll to position [3146, 0]
click at [377, 229] on input "text" at bounding box center [382, 232] width 121 height 21
drag, startPoint x: 561, startPoint y: 293, endPoint x: 46, endPoint y: 286, distance: 514.7
click at [561, 293] on input "text" at bounding box center [551, 287] width 64 height 21
click at [707, 298] on div "Insurance Deductions Medical $ Dental $ Vision $ Life $" at bounding box center [680, 372] width 154 height 238
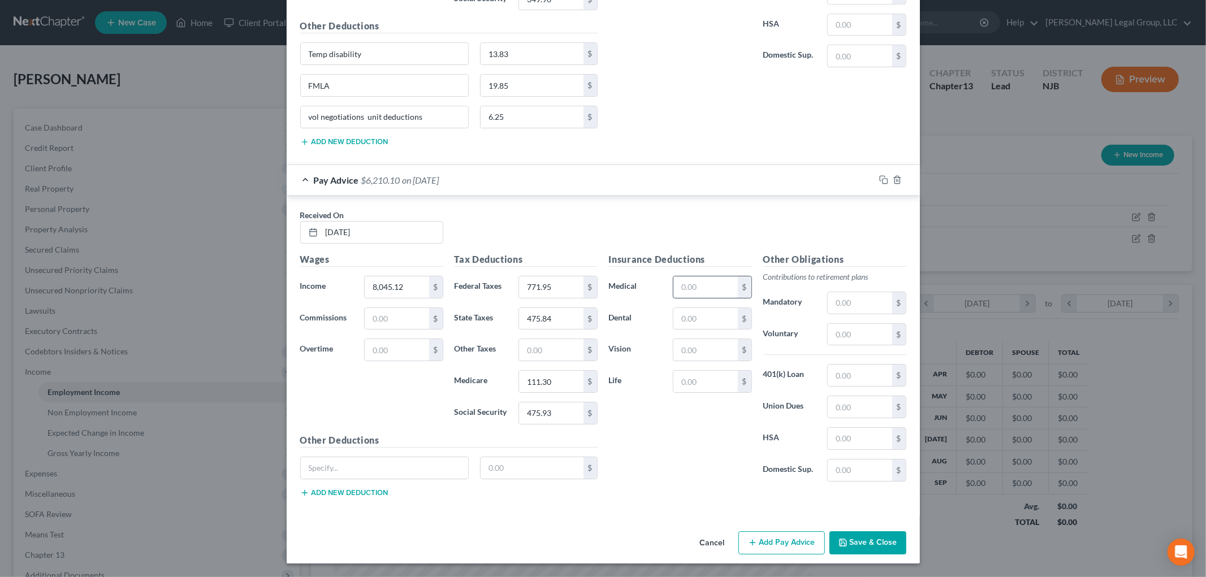
click at [717, 285] on input "text" at bounding box center [706, 287] width 64 height 21
click at [857, 305] on input "text" at bounding box center [860, 302] width 64 height 21
drag, startPoint x: 434, startPoint y: 62, endPoint x: 172, endPoint y: 26, distance: 264.3
click at [172, 26] on div "Edit Income Source × Employment Type * Select Full or [DEMOGRAPHIC_DATA] Employ…" at bounding box center [603, 288] width 1206 height 577
click at [351, 462] on input "text" at bounding box center [385, 468] width 168 height 21
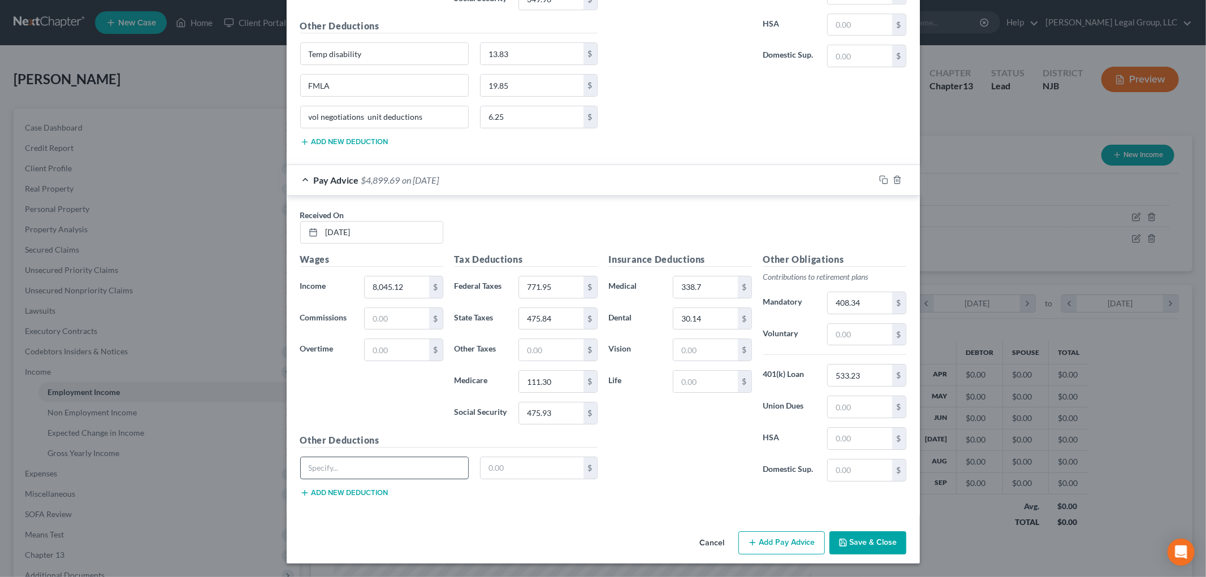
paste input "Temp disability"
click at [355, 492] on button "Add new deduction" at bounding box center [344, 493] width 88 height 9
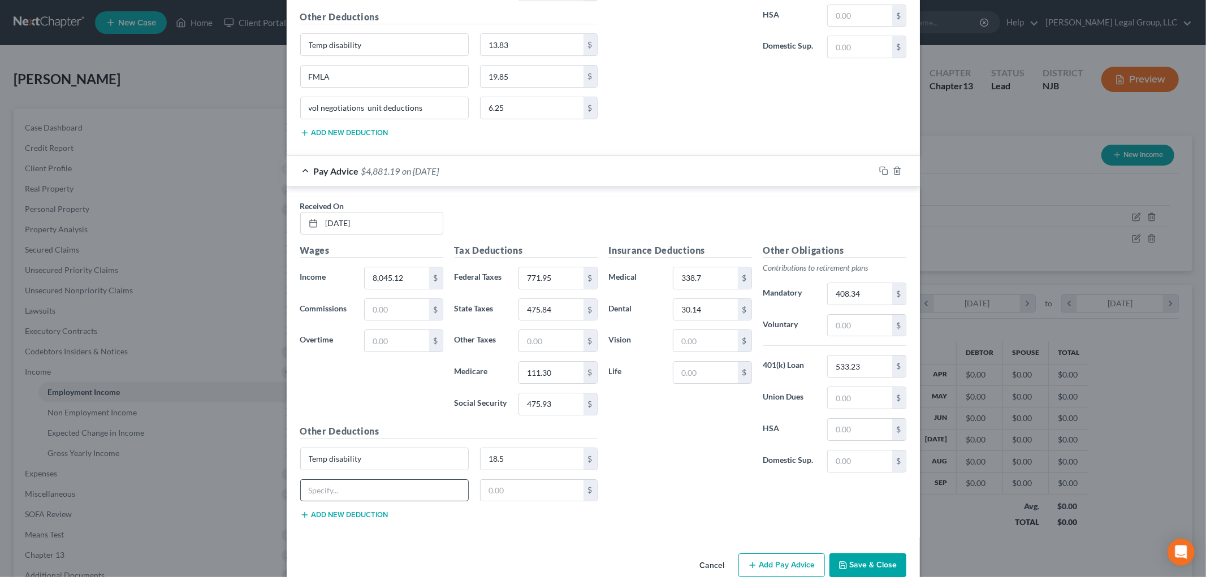
click at [360, 490] on input "text" at bounding box center [385, 490] width 168 height 21
drag, startPoint x: 437, startPoint y: 118, endPoint x: 391, endPoint y: 511, distance: 395.7
click at [268, 100] on div "Edit Income Source × Employment Type * Select Full or [DEMOGRAPHIC_DATA] Employ…" at bounding box center [603, 288] width 1206 height 577
click at [370, 520] on button "Add new deduction" at bounding box center [344, 515] width 88 height 9
click at [360, 511] on div "FMLA 26.55 $" at bounding box center [449, 496] width 309 height 32
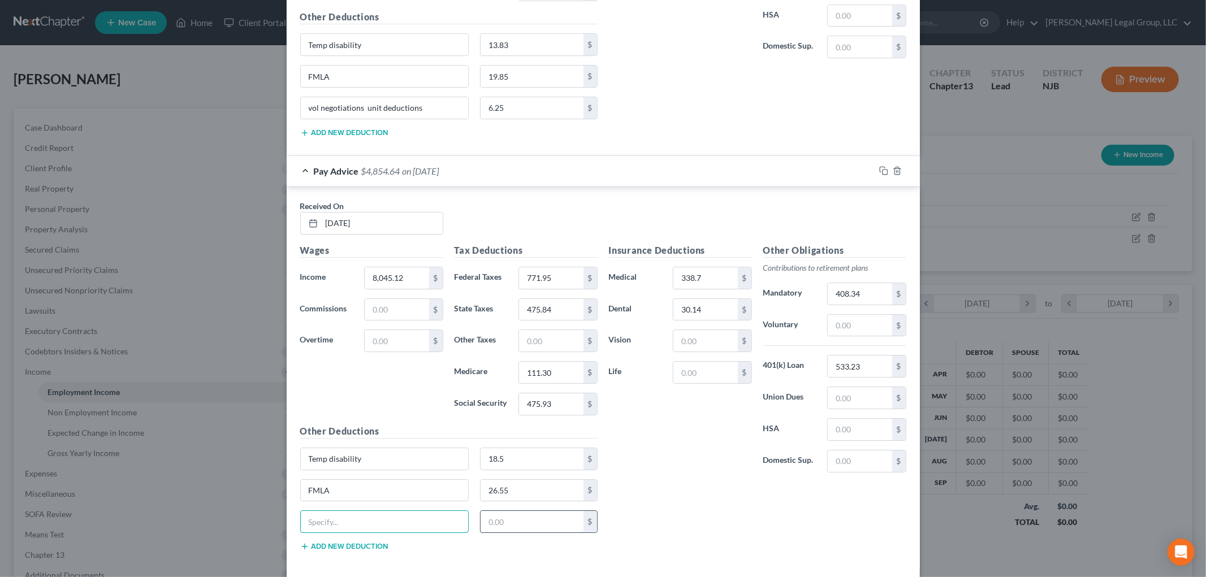
drag, startPoint x: 360, startPoint y: 528, endPoint x: 488, endPoint y: 540, distance: 128.4
click at [360, 528] on input "text" at bounding box center [385, 521] width 168 height 21
paste input "vol negotiations unit deductions"
click at [553, 533] on input "text" at bounding box center [532, 521] width 103 height 21
click at [853, 396] on input "text" at bounding box center [860, 397] width 64 height 21
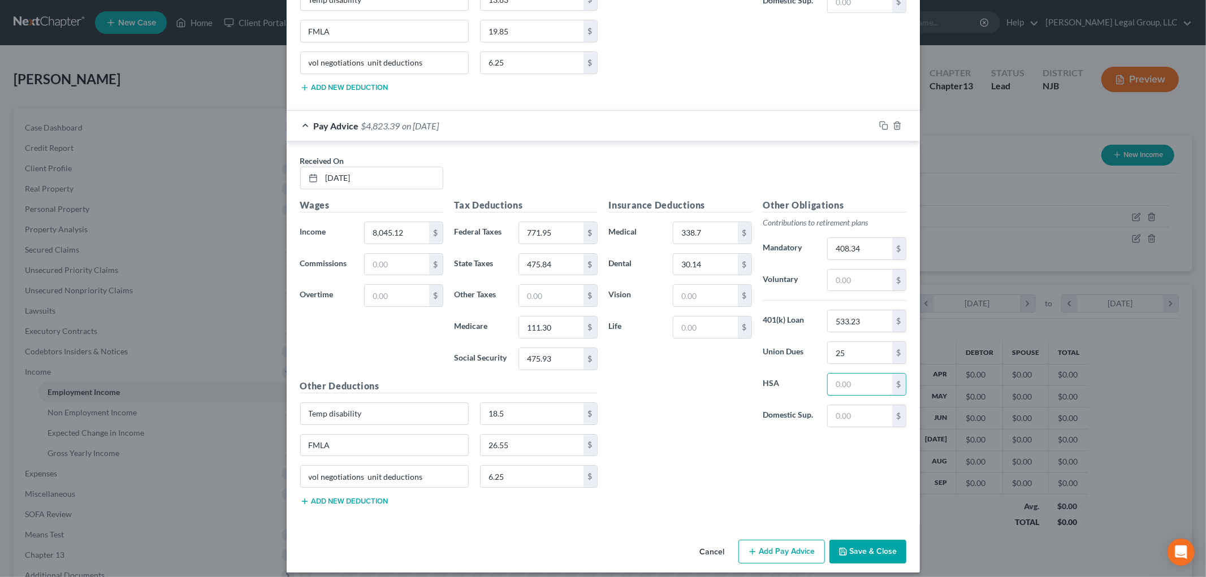
scroll to position [3209, 0]
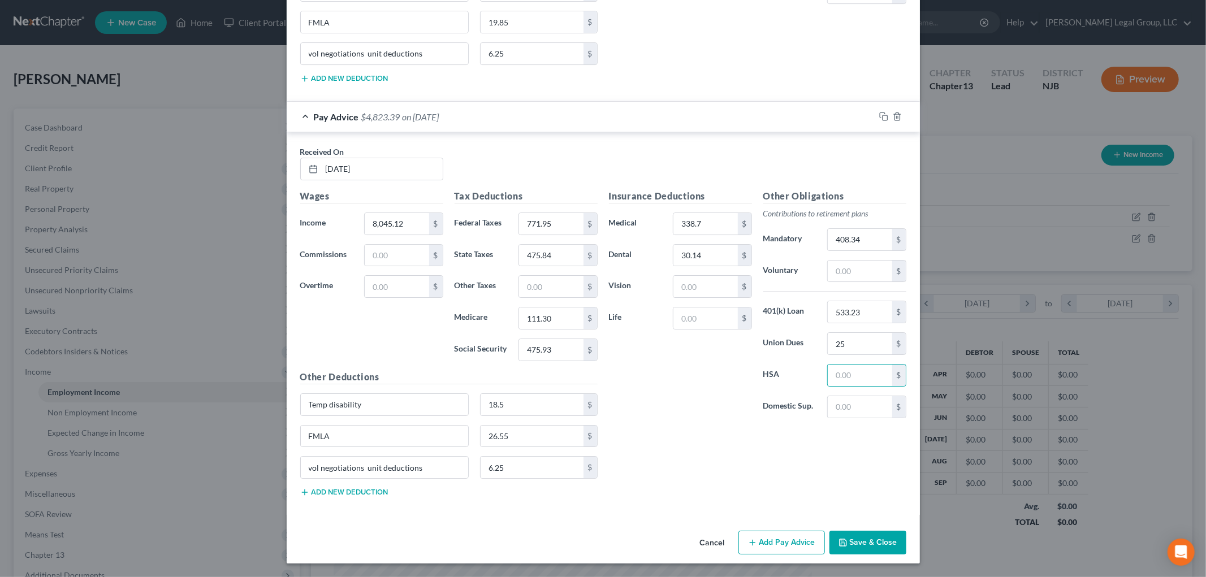
click at [782, 543] on button "Add Pay Advice" at bounding box center [782, 543] width 87 height 24
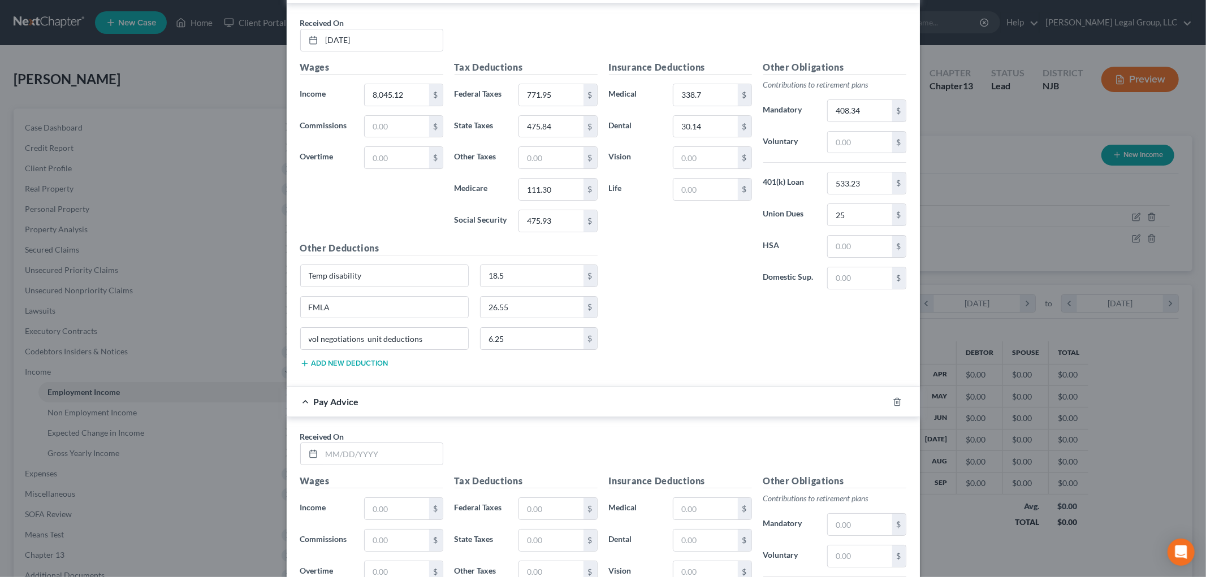
scroll to position [3524, 0]
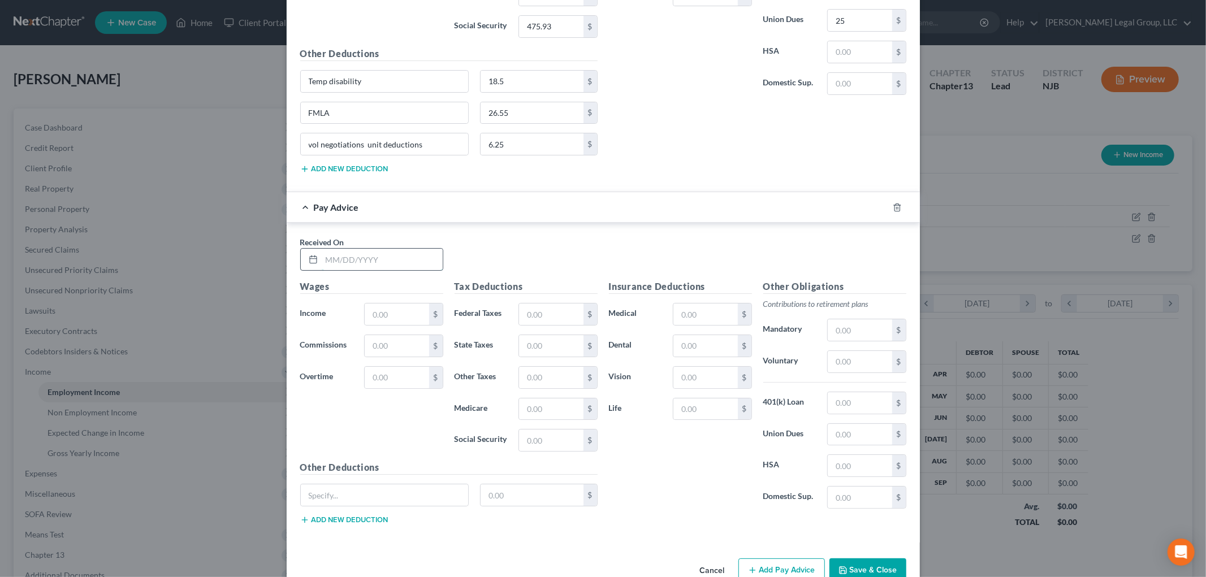
click at [394, 270] on input "text" at bounding box center [382, 259] width 121 height 21
click at [348, 506] on input "text" at bounding box center [385, 495] width 168 height 21
click at [417, 87] on input "Temp disability" at bounding box center [385, 81] width 168 height 21
click at [366, 506] on input "text" at bounding box center [385, 495] width 168 height 21
click at [351, 525] on button "Add new deduction" at bounding box center [344, 520] width 88 height 9
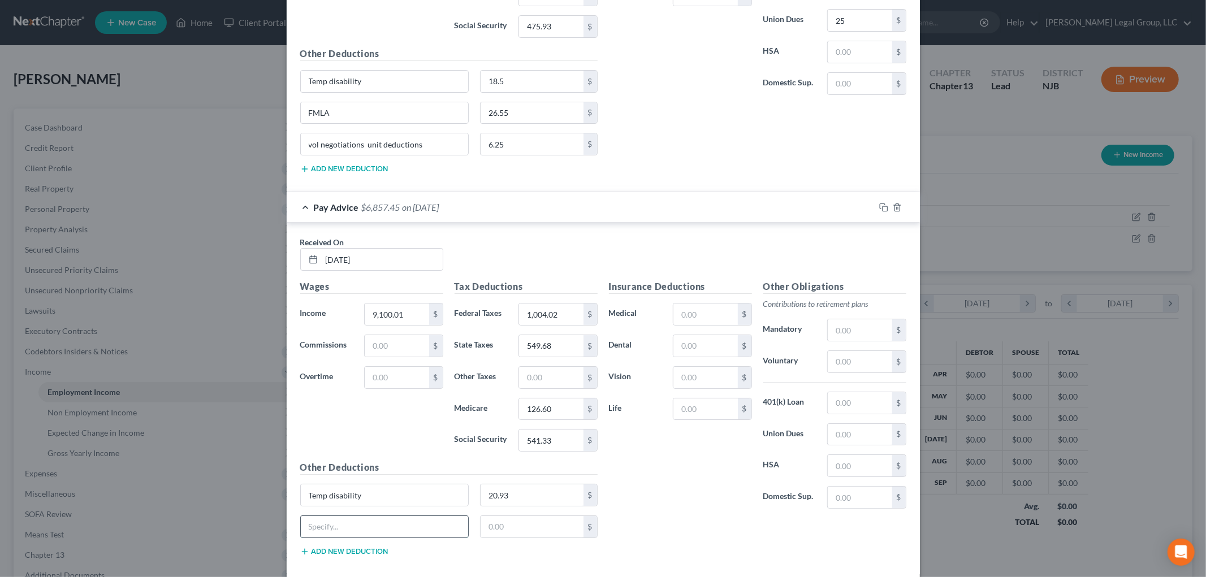
click at [351, 530] on input "text" at bounding box center [385, 526] width 168 height 21
click at [341, 556] on button "Add new deduction" at bounding box center [344, 551] width 88 height 9
drag, startPoint x: 341, startPoint y: 566, endPoint x: 357, endPoint y: 564, distance: 15.9
click at [357, 564] on input "text" at bounding box center [385, 558] width 168 height 21
paste input "vol negotiations unit deductions"
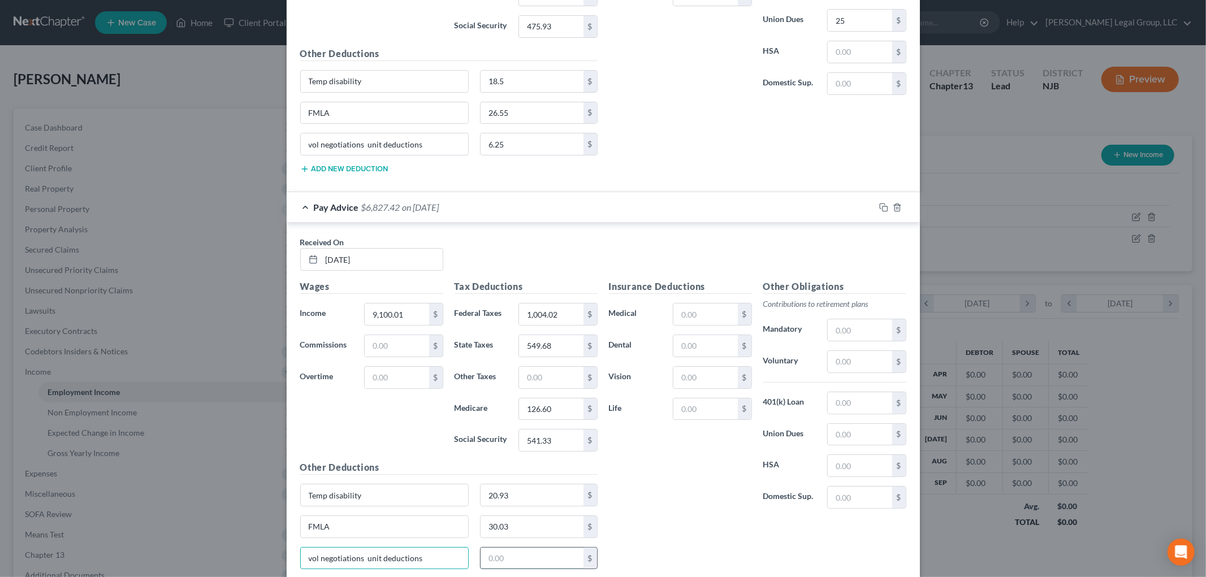
click at [524, 566] on input "text" at bounding box center [532, 558] width 103 height 21
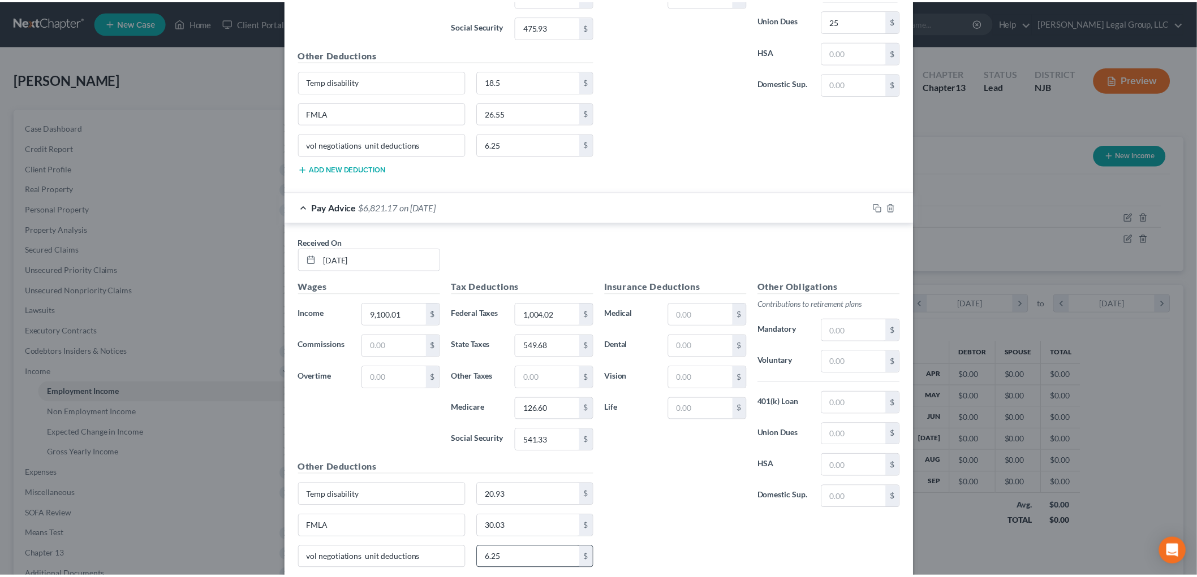
scroll to position [3625, 0]
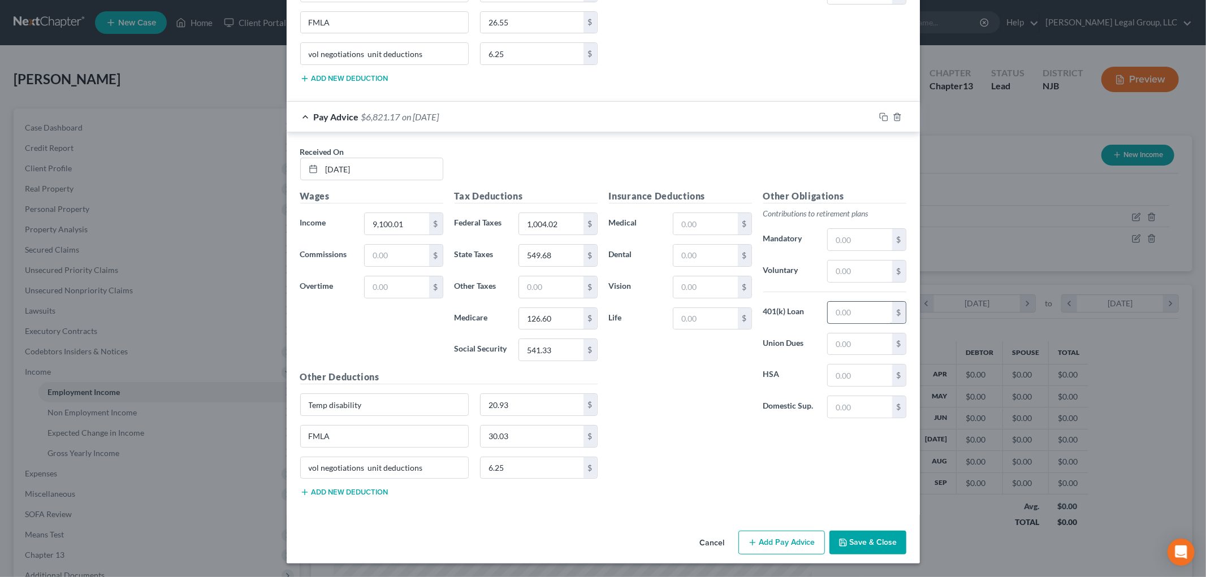
drag, startPoint x: 852, startPoint y: 307, endPoint x: 854, endPoint y: 320, distance: 13.1
click at [852, 307] on input "text" at bounding box center [860, 312] width 64 height 21
click at [828, 344] on input "text" at bounding box center [860, 344] width 64 height 21
click at [711, 230] on input "text" at bounding box center [706, 223] width 64 height 21
click at [858, 241] on input "text" at bounding box center [860, 239] width 64 height 21
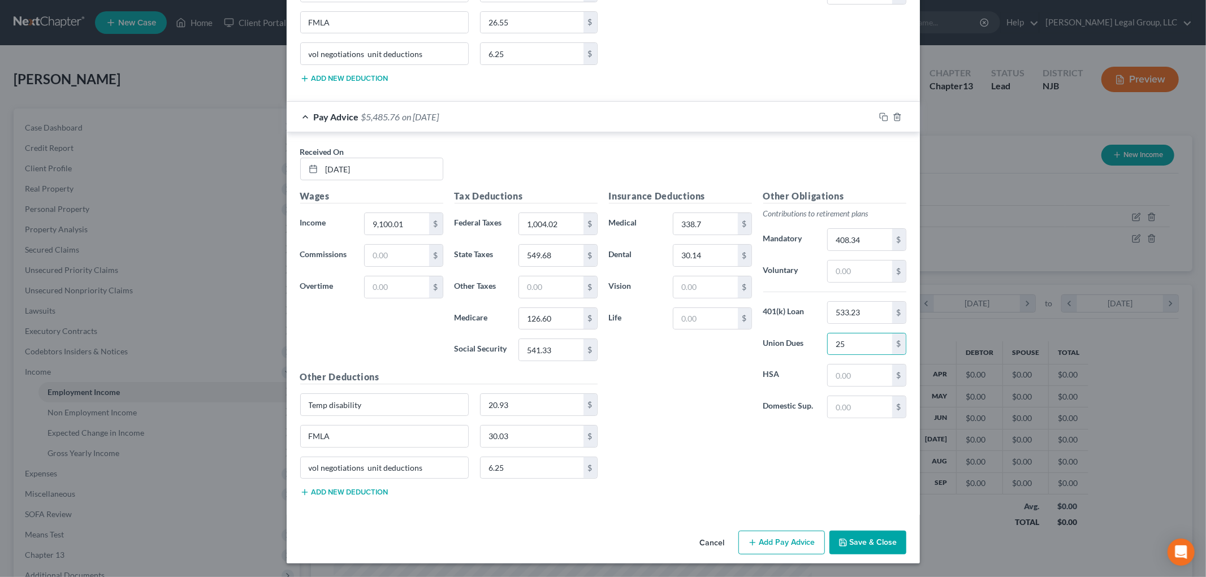
click at [850, 545] on button "Save & Close" at bounding box center [868, 543] width 77 height 24
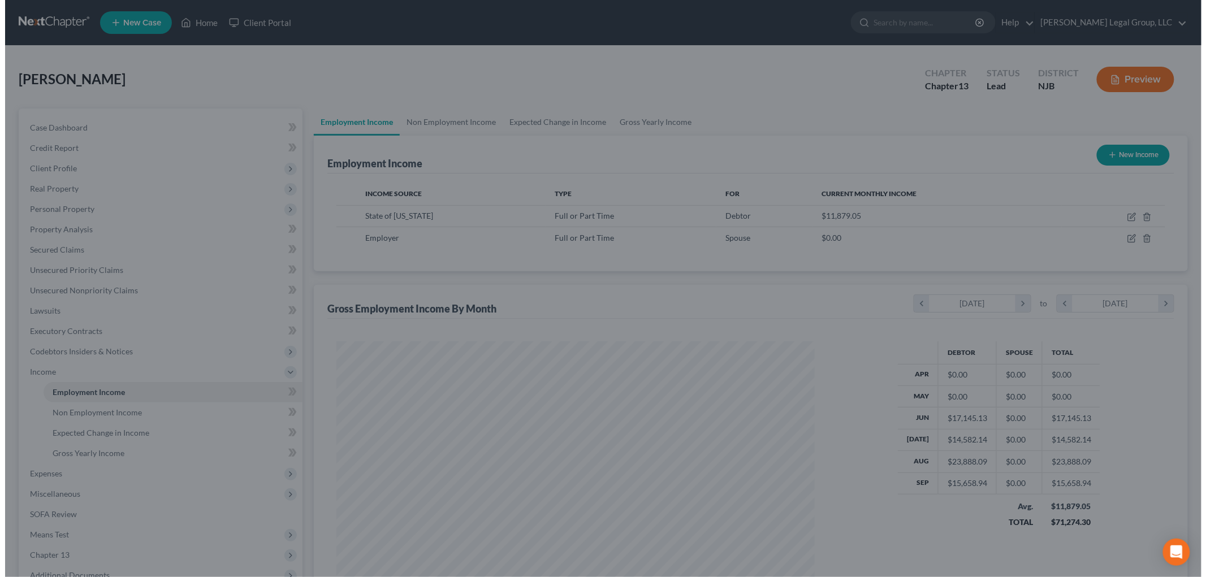
scroll to position [565309, 565048]
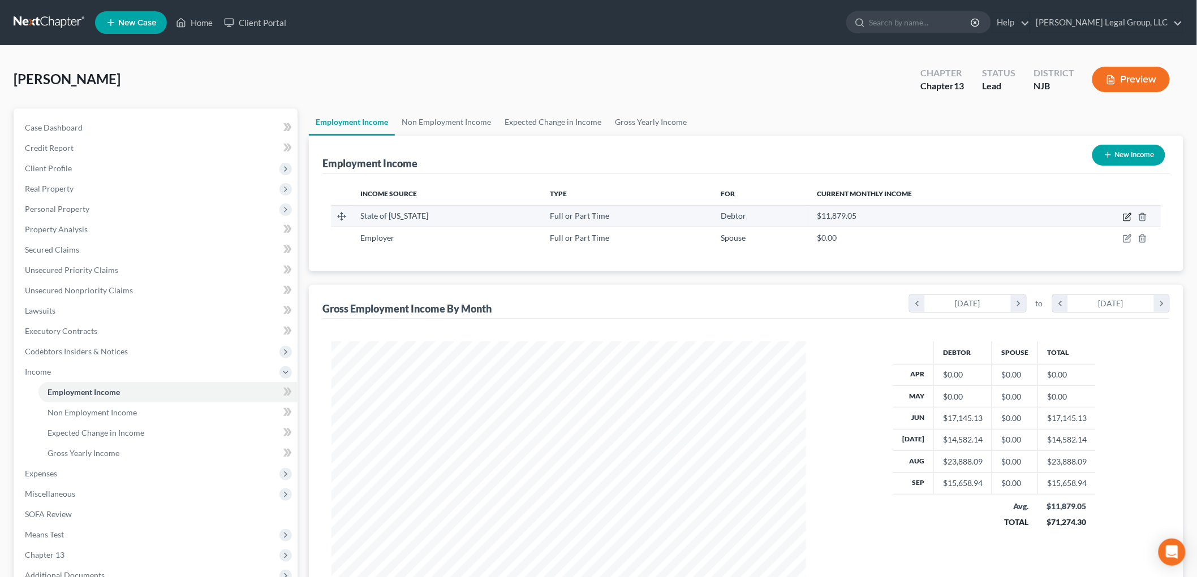
click at [1127, 215] on icon "button" at bounding box center [1127, 217] width 9 height 9
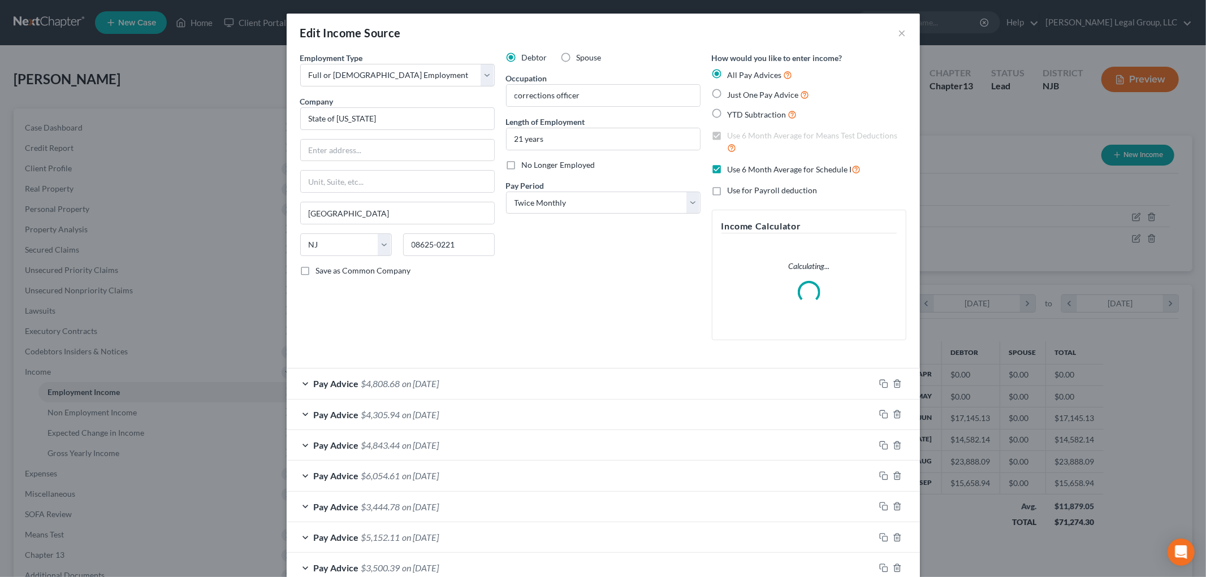
scroll to position [131, 0]
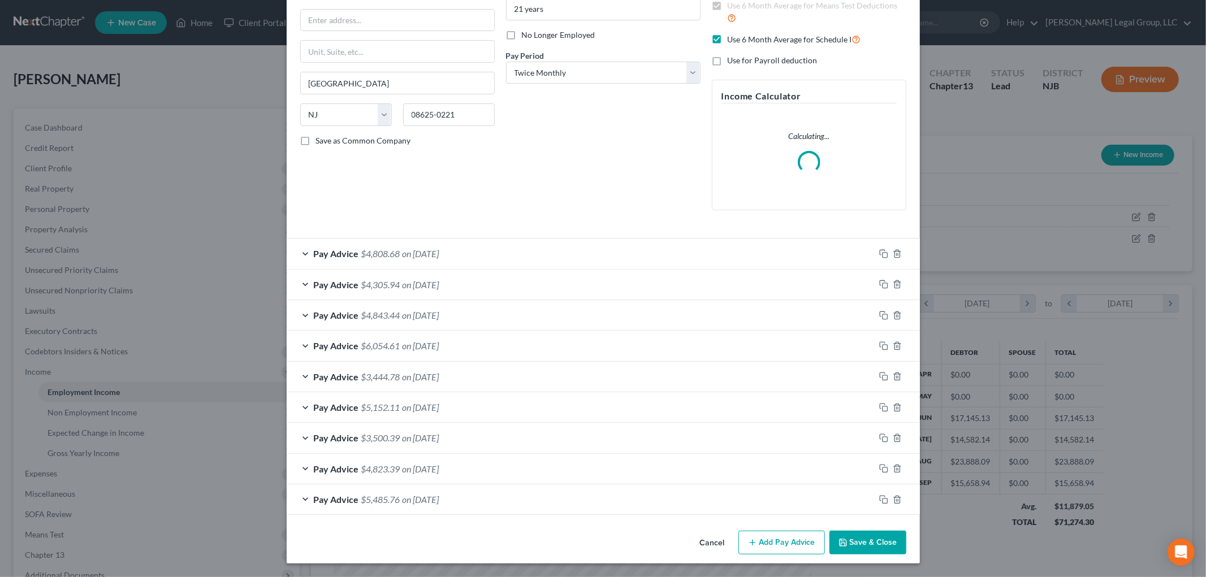
click at [771, 545] on button "Add Pay Advice" at bounding box center [782, 543] width 87 height 24
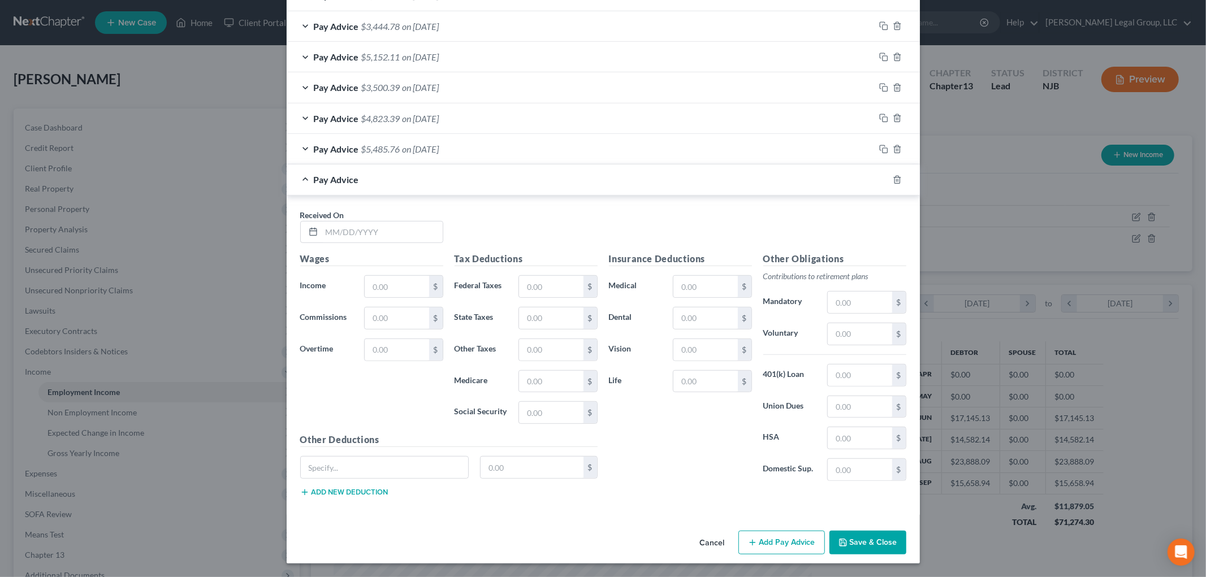
scroll to position [482, 0]
click at [370, 225] on input "text" at bounding box center [382, 232] width 121 height 21
click at [707, 287] on input "text" at bounding box center [706, 286] width 64 height 21
click at [862, 307] on input "text" at bounding box center [860, 302] width 64 height 21
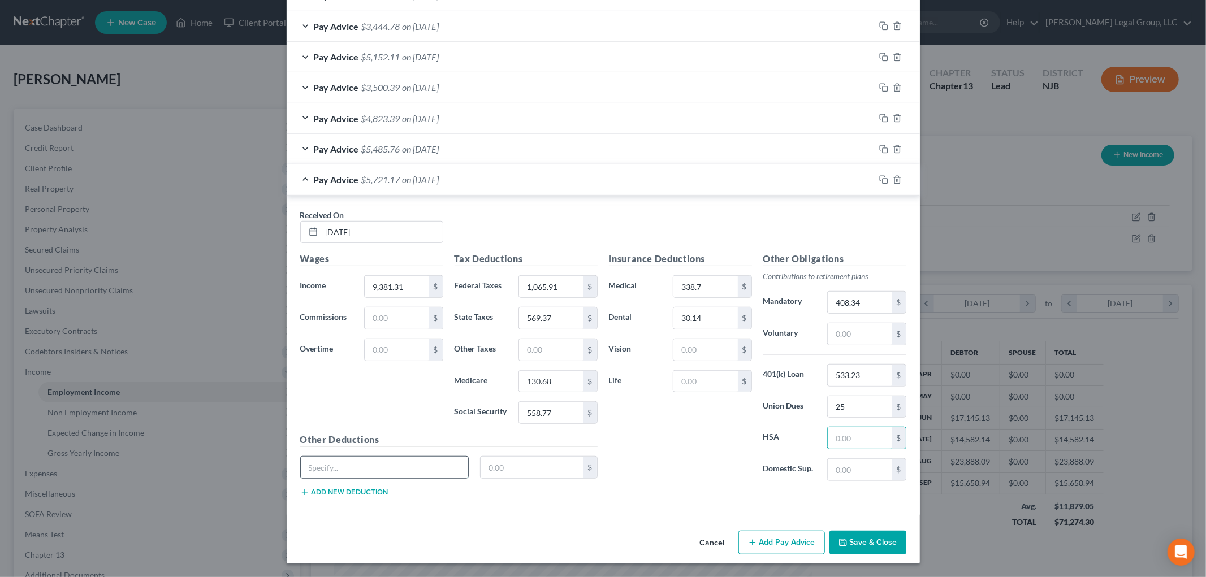
click at [376, 472] on input "text" at bounding box center [385, 467] width 168 height 21
click at [360, 494] on button "Add new deduction" at bounding box center [344, 492] width 88 height 9
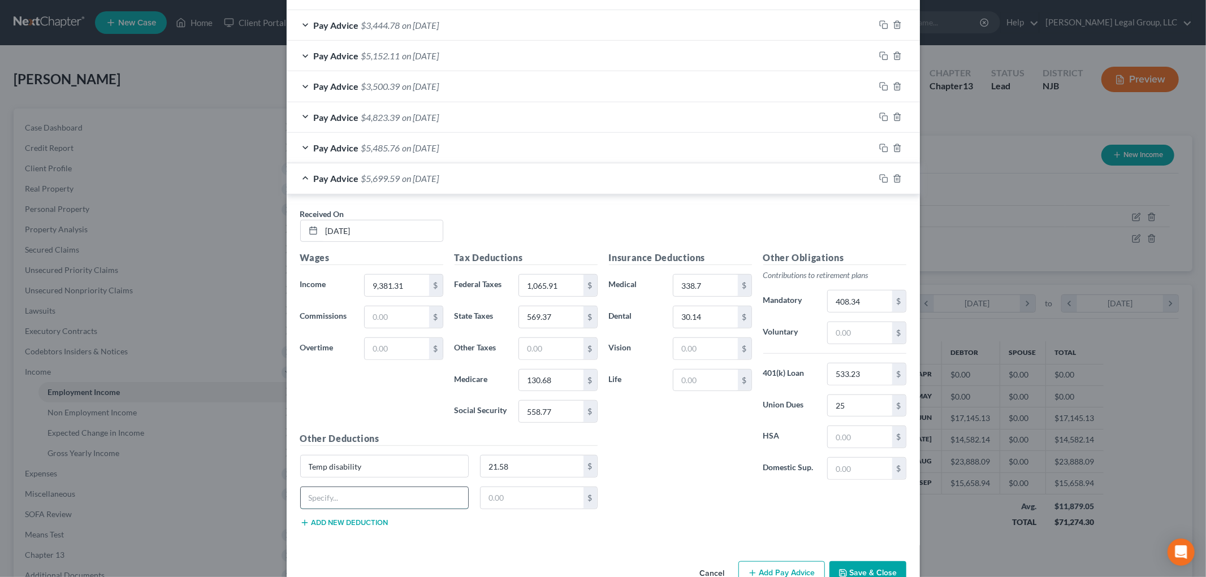
click at [359, 498] on input "text" at bounding box center [385, 498] width 168 height 21
click at [360, 526] on button "Add new deduction" at bounding box center [344, 523] width 88 height 9
click at [413, 148] on span "on [DATE]" at bounding box center [421, 148] width 37 height 11
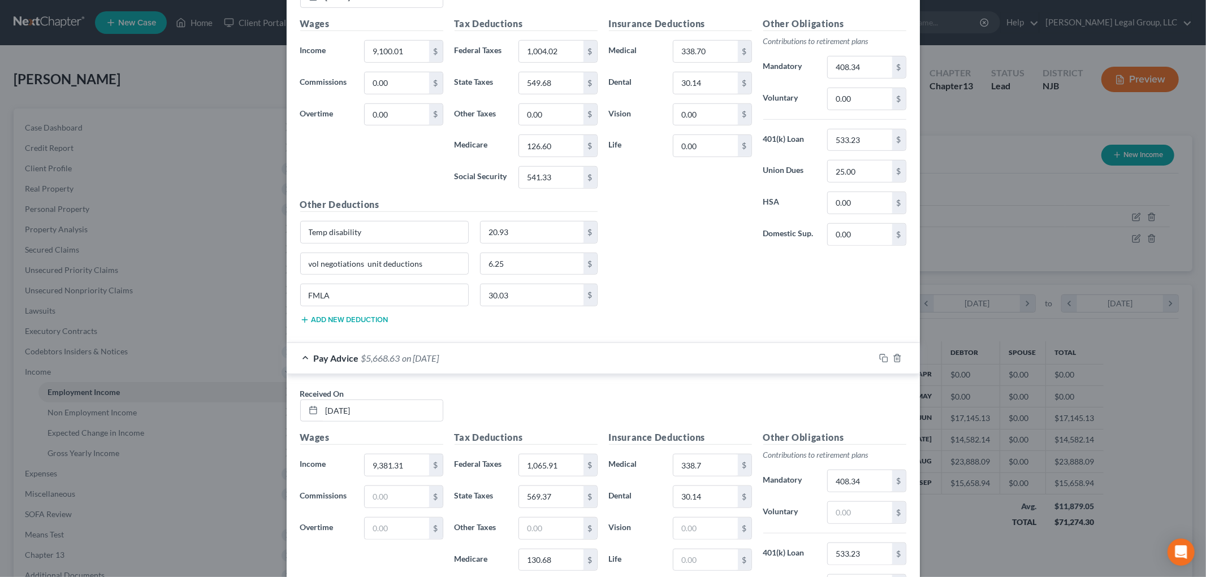
scroll to position [767, 0]
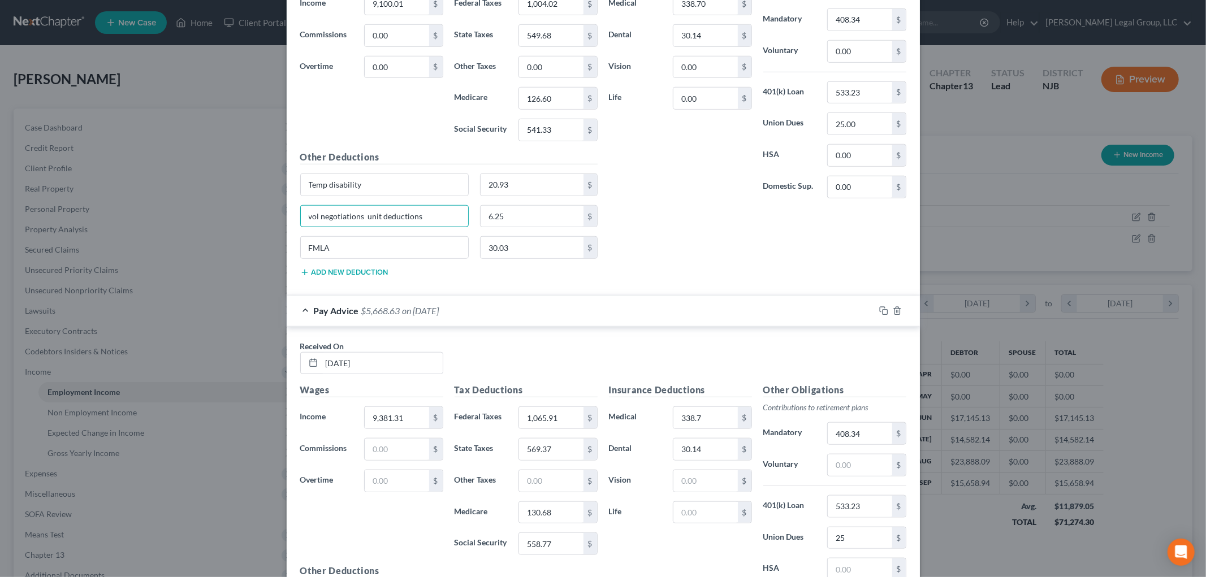
drag, startPoint x: 443, startPoint y: 217, endPoint x: 208, endPoint y: 217, distance: 234.7
click at [208, 217] on div "Edit Income Source × Employment Type * Select Full or [DEMOGRAPHIC_DATA] Employ…" at bounding box center [603, 288] width 1206 height 577
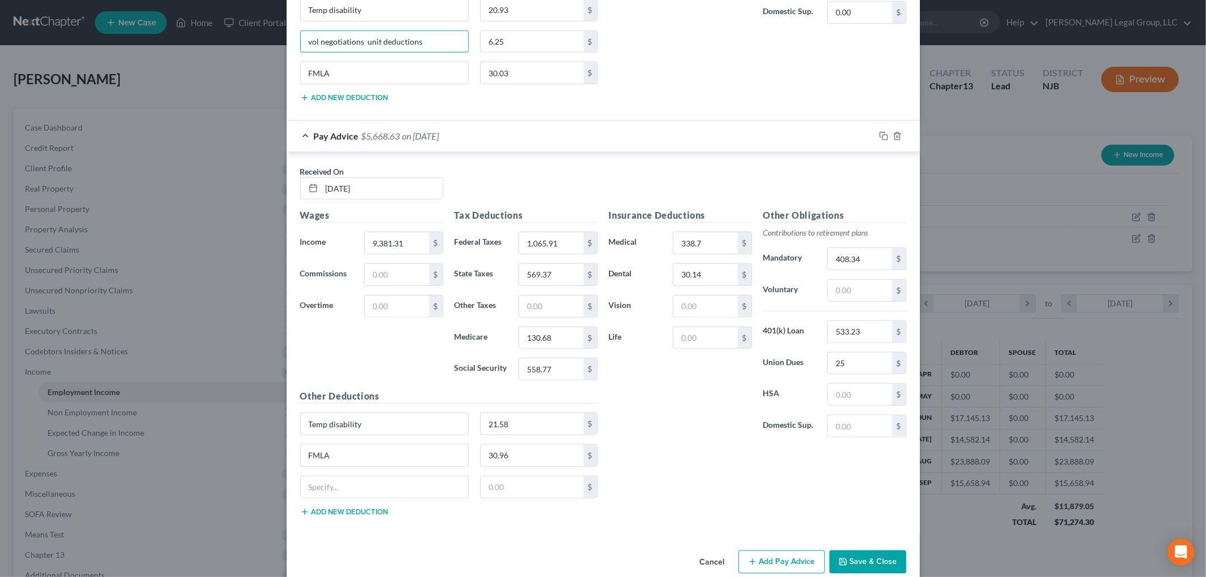
scroll to position [964, 0]
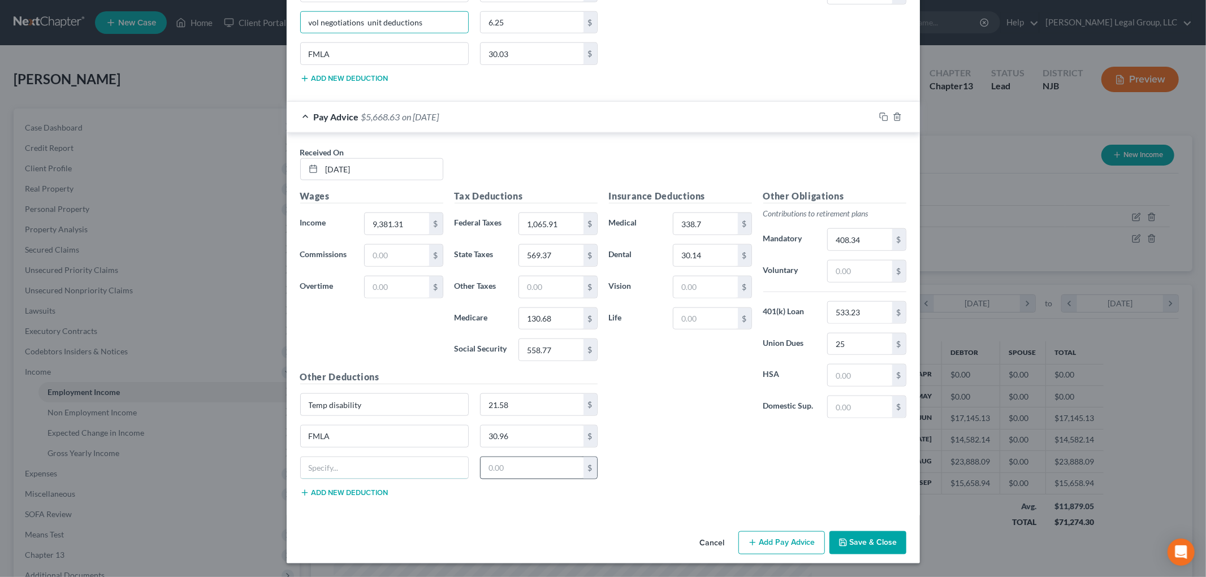
drag, startPoint x: 376, startPoint y: 463, endPoint x: 492, endPoint y: 478, distance: 117.5
click at [376, 463] on input "text" at bounding box center [385, 468] width 168 height 21
paste input "vol negotiations unit deductions"
click at [496, 467] on input "text" at bounding box center [532, 468] width 103 height 21
drag, startPoint x: 757, startPoint y: 537, endPoint x: 442, endPoint y: 411, distance: 339.0
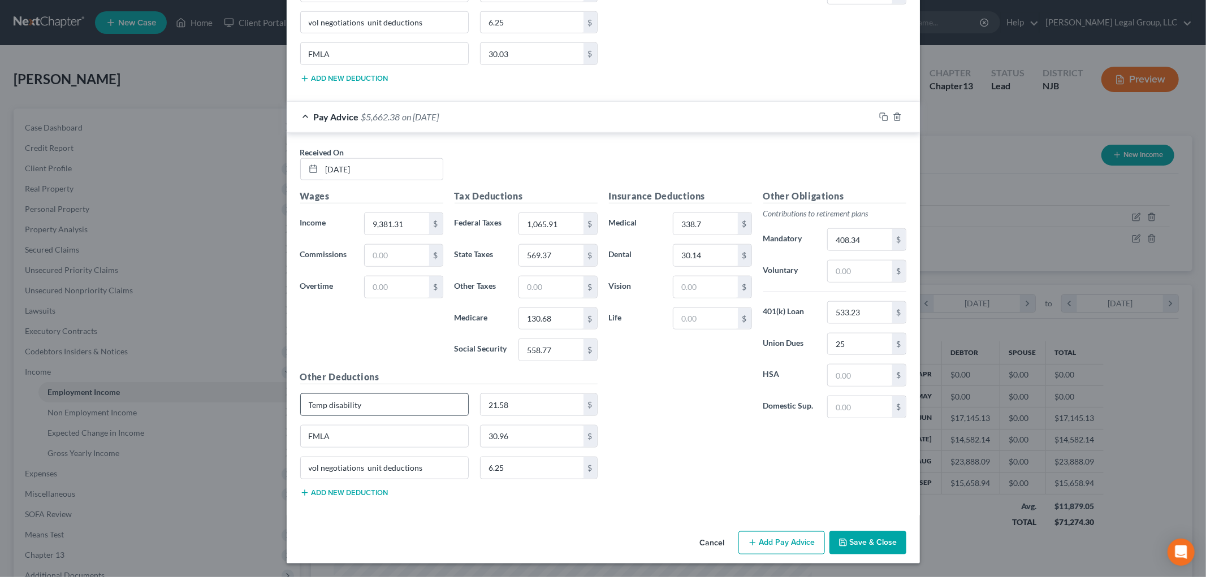
click at [758, 537] on button "Add Pay Advice" at bounding box center [782, 544] width 87 height 24
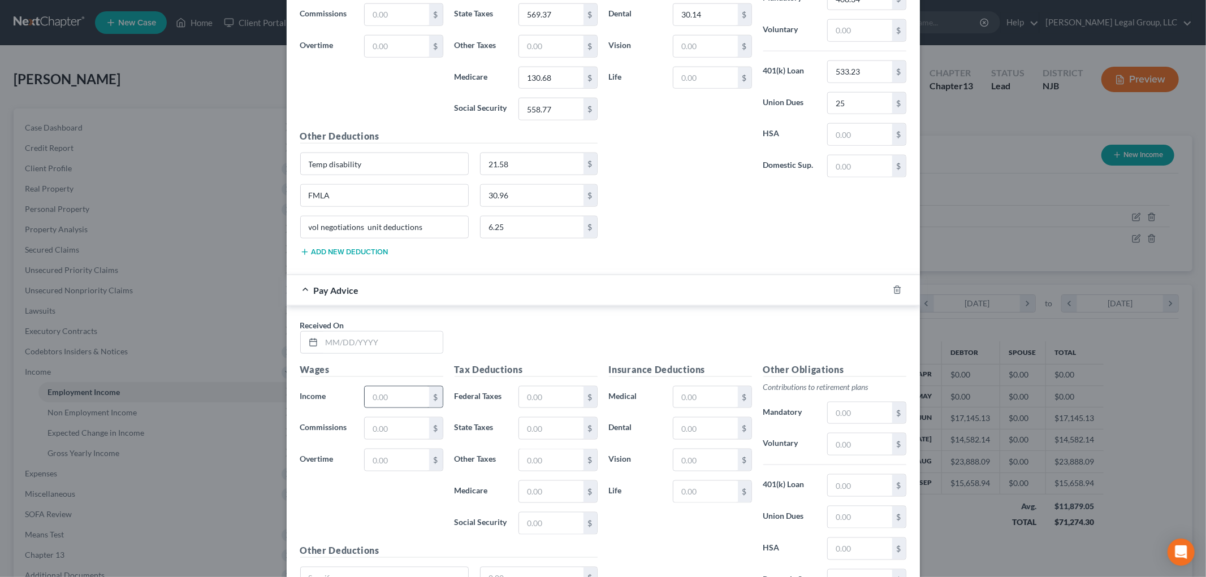
scroll to position [1215, 0]
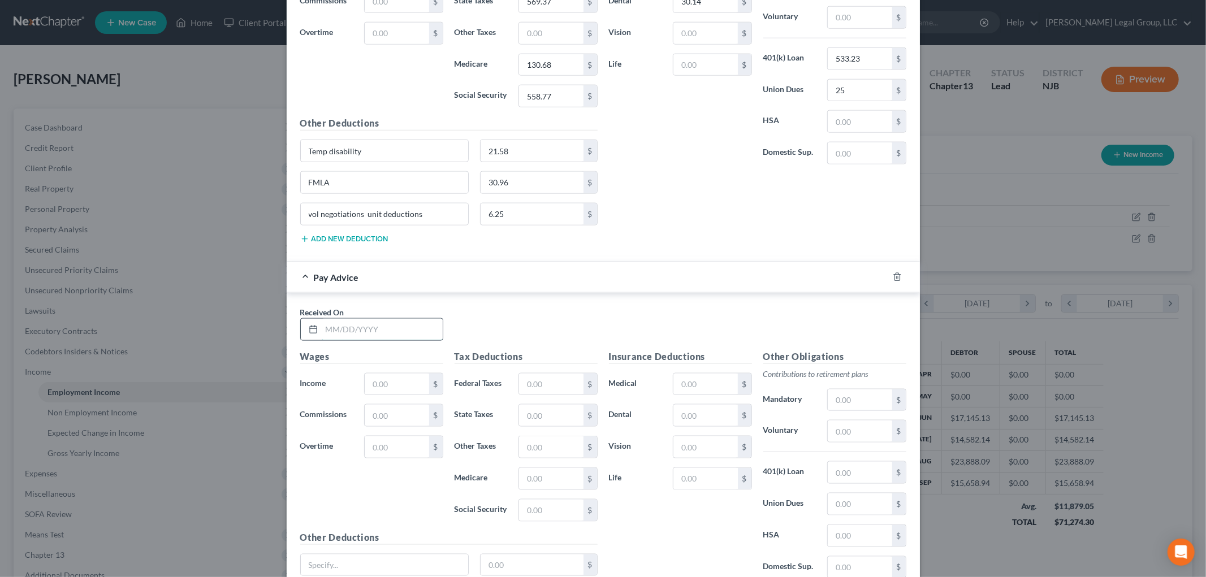
click at [385, 325] on input "text" at bounding box center [382, 329] width 121 height 21
drag, startPoint x: 682, startPoint y: 387, endPoint x: 680, endPoint y: 363, distance: 24.4
click at [682, 387] on input "text" at bounding box center [706, 382] width 64 height 21
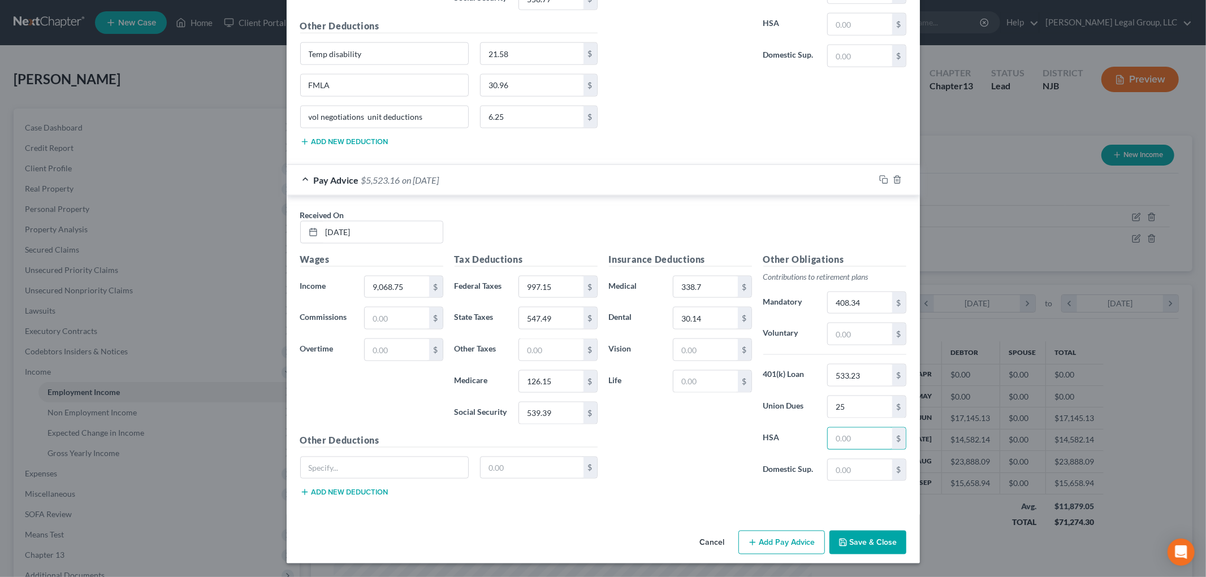
scroll to position [1315, 0]
click at [379, 473] on input "text" at bounding box center [385, 468] width 168 height 21
click at [371, 489] on button "Add new deduction" at bounding box center [344, 492] width 88 height 9
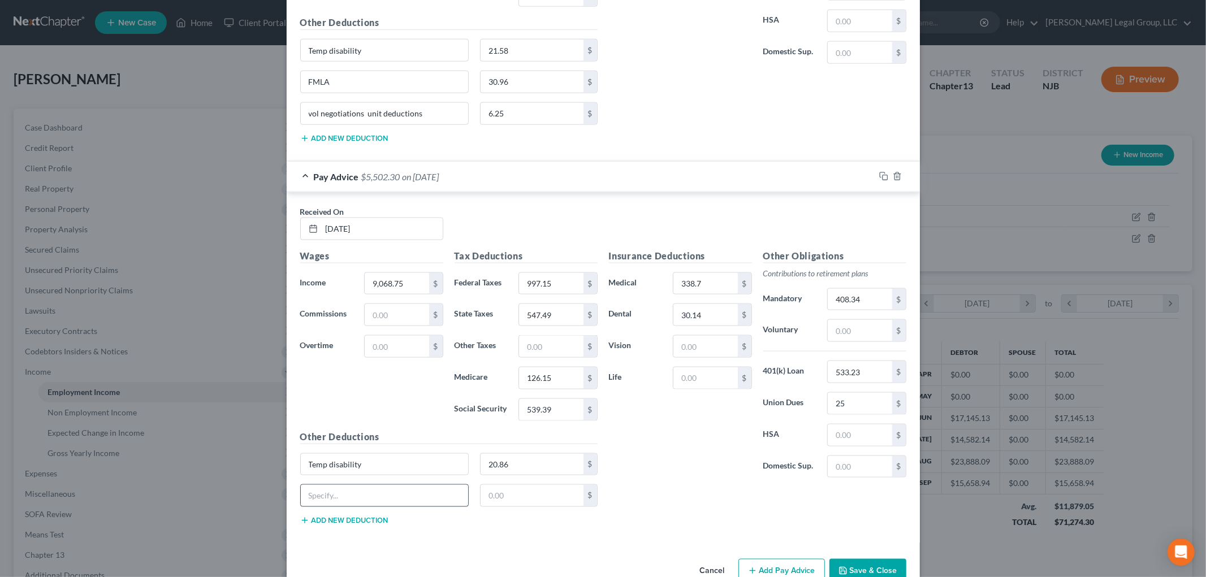
drag, startPoint x: 371, startPoint y: 489, endPoint x: 365, endPoint y: 492, distance: 6.8
click at [365, 492] on input "text" at bounding box center [385, 495] width 168 height 21
click at [360, 525] on button "Add new deduction" at bounding box center [344, 520] width 88 height 9
click at [349, 534] on input "text" at bounding box center [385, 527] width 168 height 21
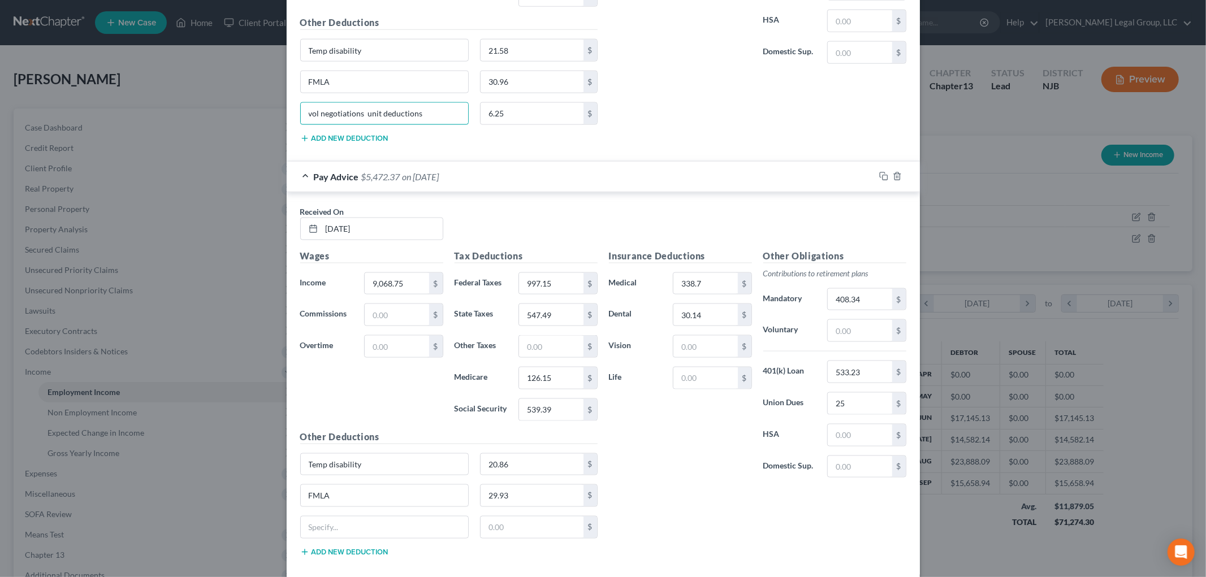
drag, startPoint x: 430, startPoint y: 110, endPoint x: 218, endPoint y: 107, distance: 212.1
click at [218, 107] on div "Edit Income Source × Employment Type * Select Full or [DEMOGRAPHIC_DATA] Employ…" at bounding box center [603, 288] width 1206 height 577
drag, startPoint x: 381, startPoint y: 539, endPoint x: 412, endPoint y: 540, distance: 31.1
click at [381, 538] on input "text" at bounding box center [385, 527] width 168 height 21
paste input "vol negotiations unit deductions"
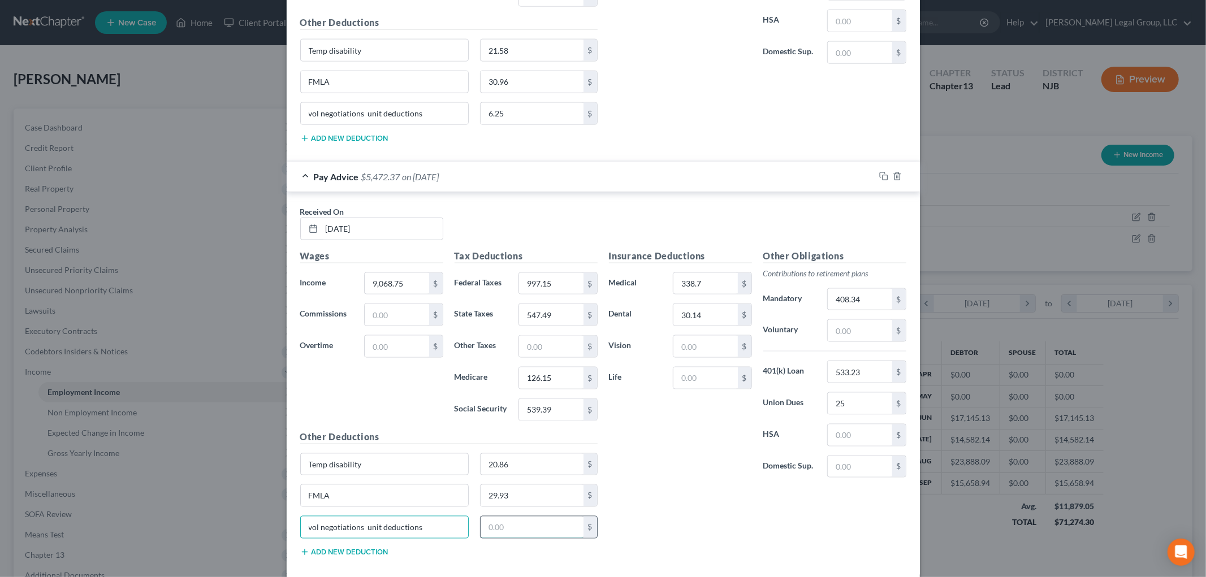
click at [517, 537] on input "text" at bounding box center [532, 527] width 103 height 21
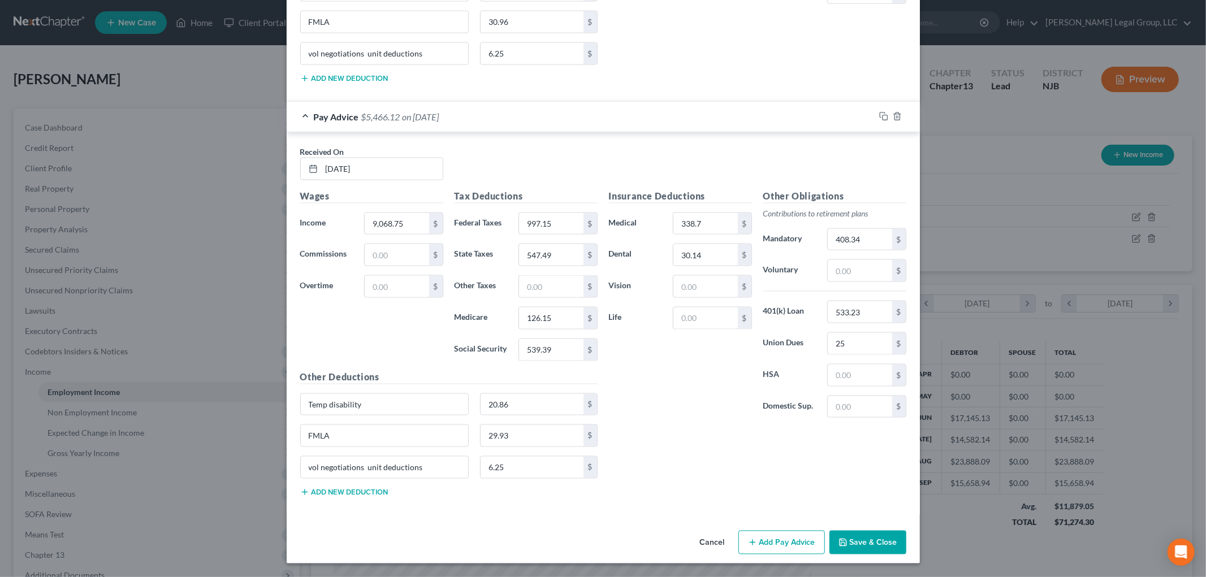
scroll to position [1379, 0]
click at [787, 532] on button "Add Pay Advice" at bounding box center [782, 543] width 87 height 24
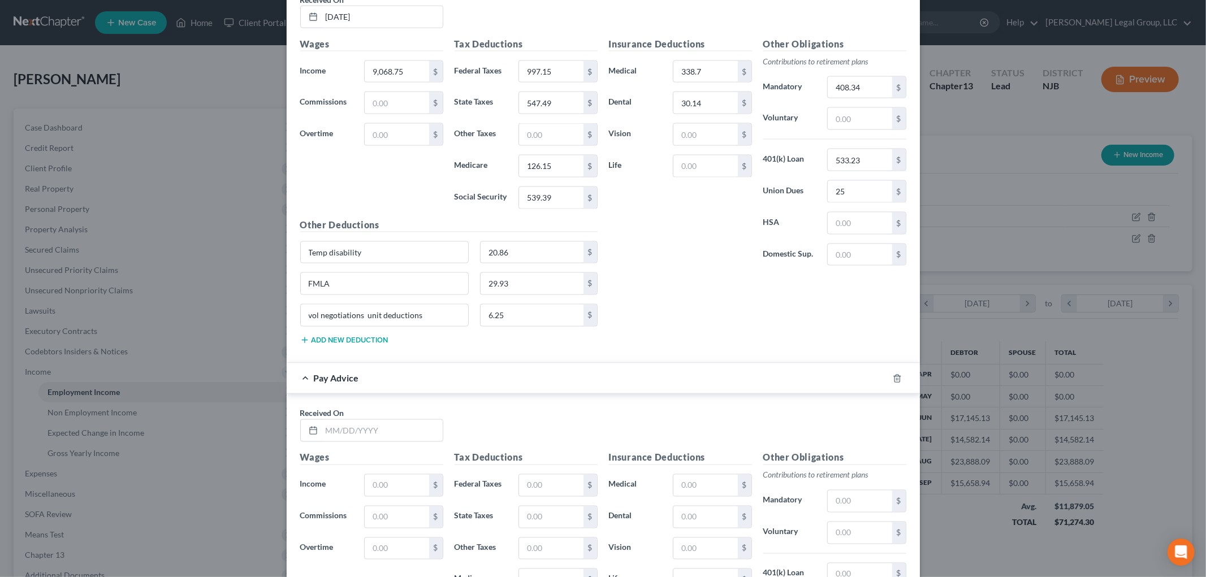
scroll to position [1693, 0]
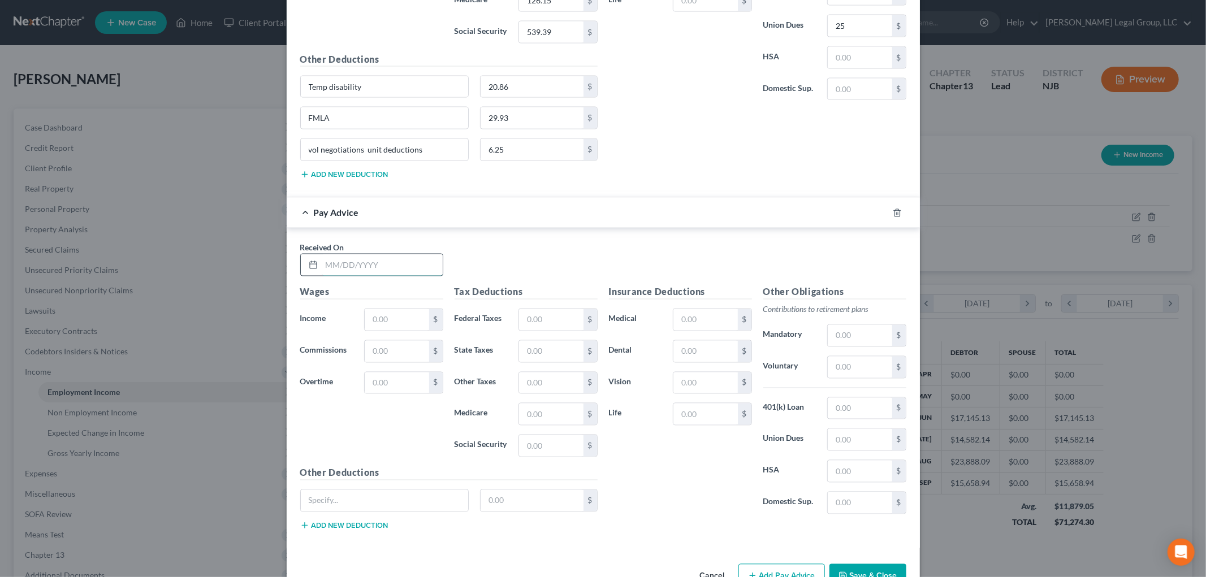
click at [382, 276] on input "text" at bounding box center [382, 264] width 121 height 21
drag, startPoint x: 851, startPoint y: 343, endPoint x: 845, endPoint y: 347, distance: 7.2
click at [851, 343] on input "text" at bounding box center [860, 335] width 64 height 21
click at [879, 412] on input "text" at bounding box center [860, 408] width 64 height 21
click at [347, 501] on input "text" at bounding box center [385, 500] width 168 height 21
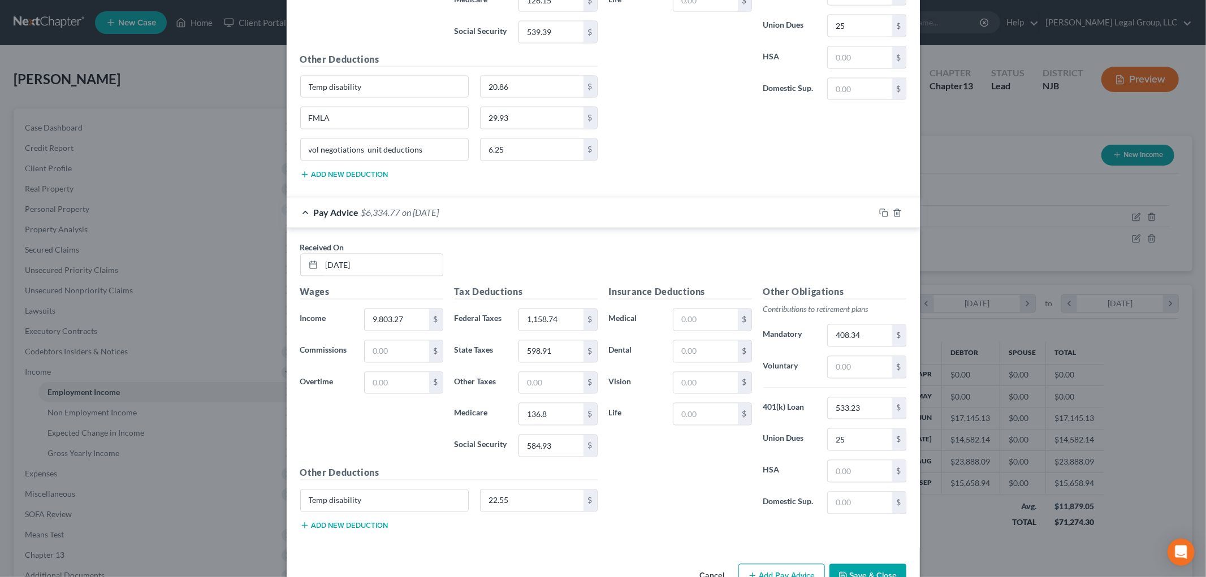
click at [363, 530] on button "Add new deduction" at bounding box center [344, 525] width 88 height 9
click at [359, 537] on input "text" at bounding box center [385, 532] width 168 height 21
click at [357, 557] on button "Add new deduction" at bounding box center [344, 557] width 88 height 9
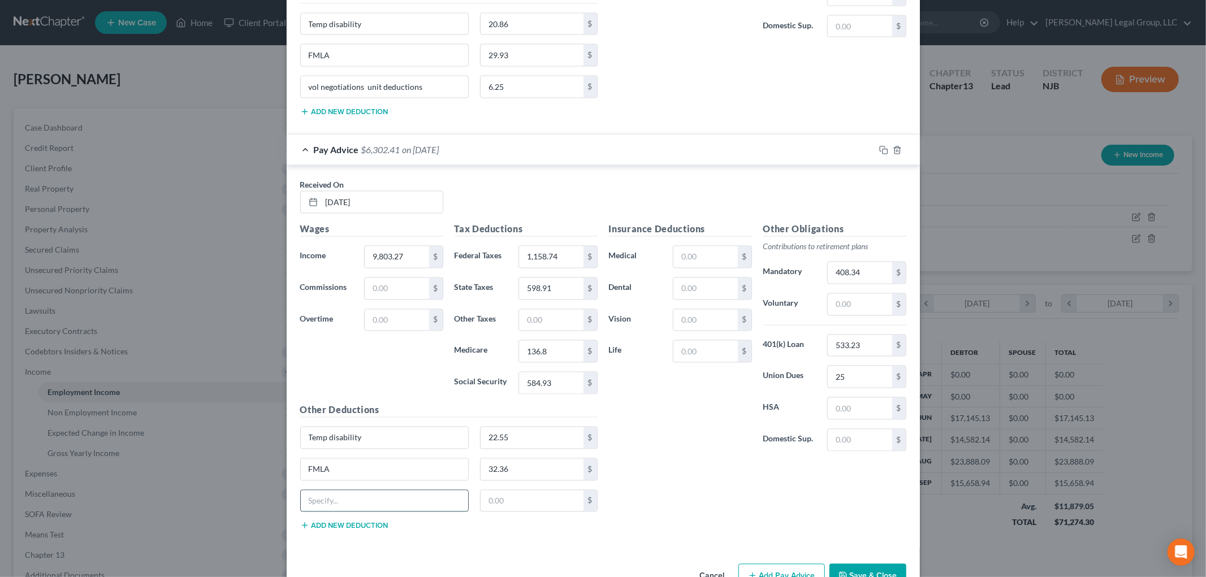
click at [378, 507] on input "text" at bounding box center [385, 501] width 168 height 21
paste input "vol negotiations unit deductions"
click at [507, 498] on input "text" at bounding box center [532, 501] width 103 height 21
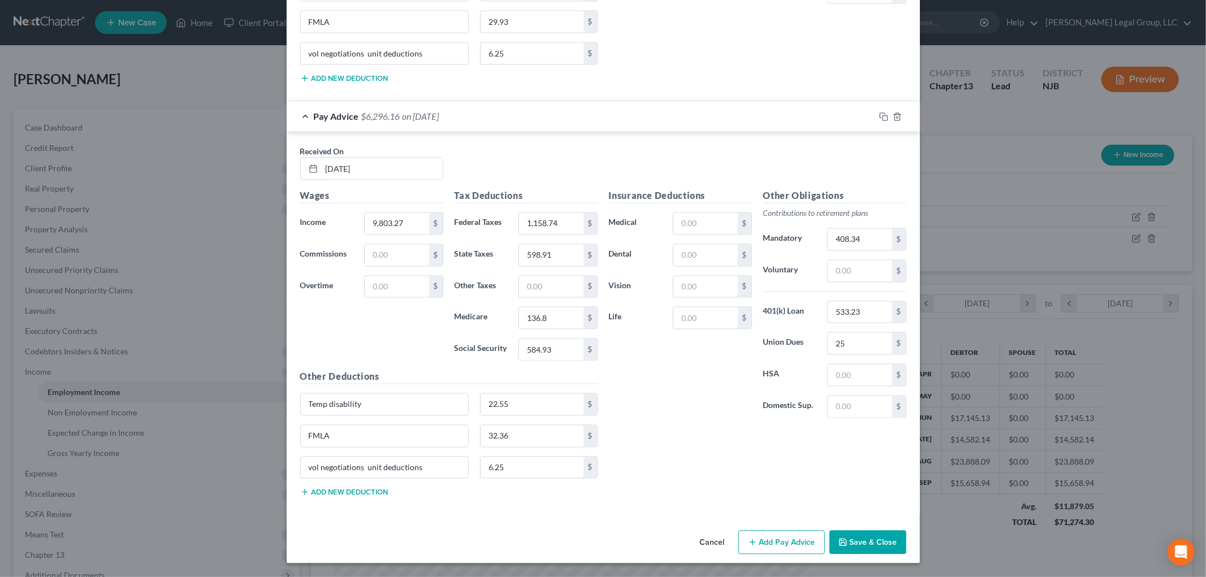
click at [761, 541] on button "Add Pay Advice" at bounding box center [782, 543] width 87 height 24
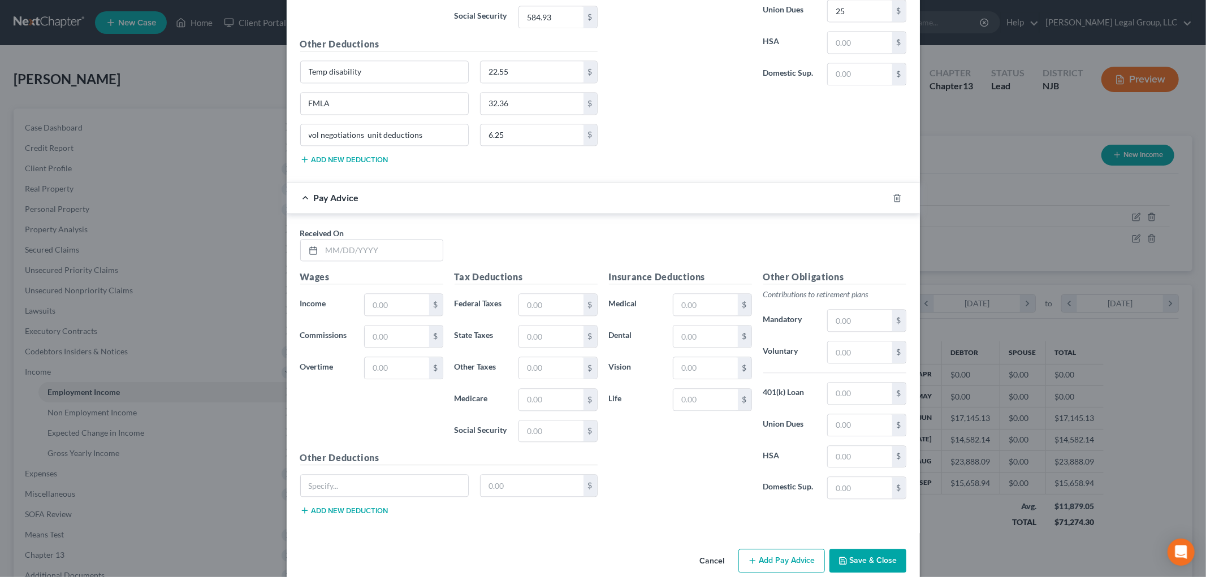
scroll to position [2140, 0]
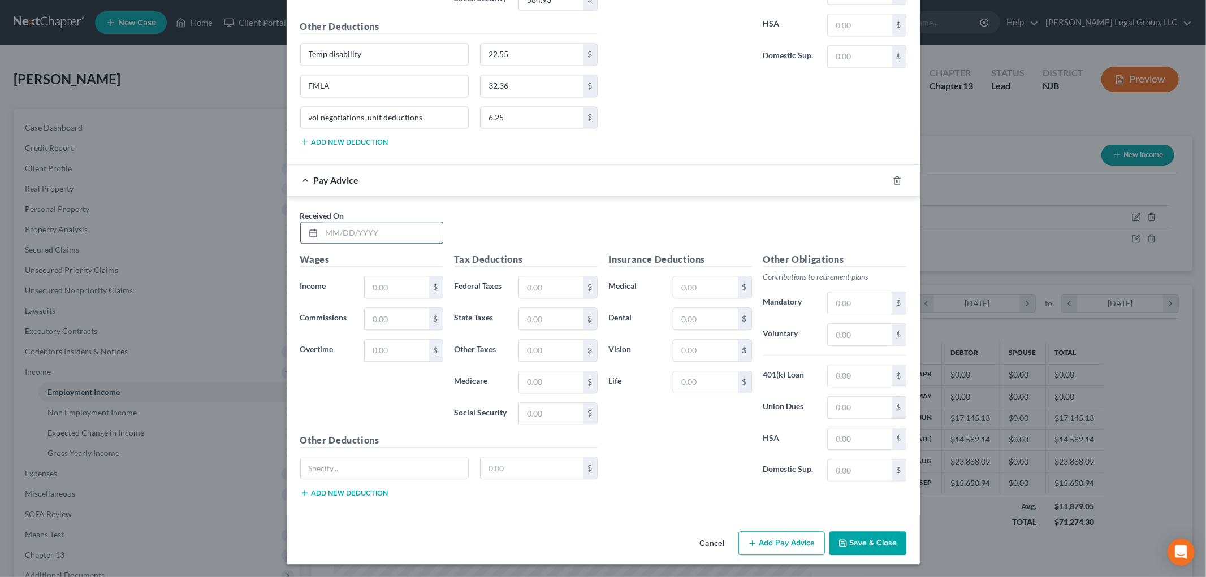
click at [402, 244] on input "text" at bounding box center [382, 232] width 121 height 21
click at [866, 309] on input "text" at bounding box center [860, 302] width 64 height 21
click at [885, 343] on input "533.23" at bounding box center [860, 334] width 64 height 21
drag, startPoint x: 415, startPoint y: 478, endPoint x: 409, endPoint y: 480, distance: 5.9
click at [414, 478] on input "text" at bounding box center [385, 468] width 168 height 21
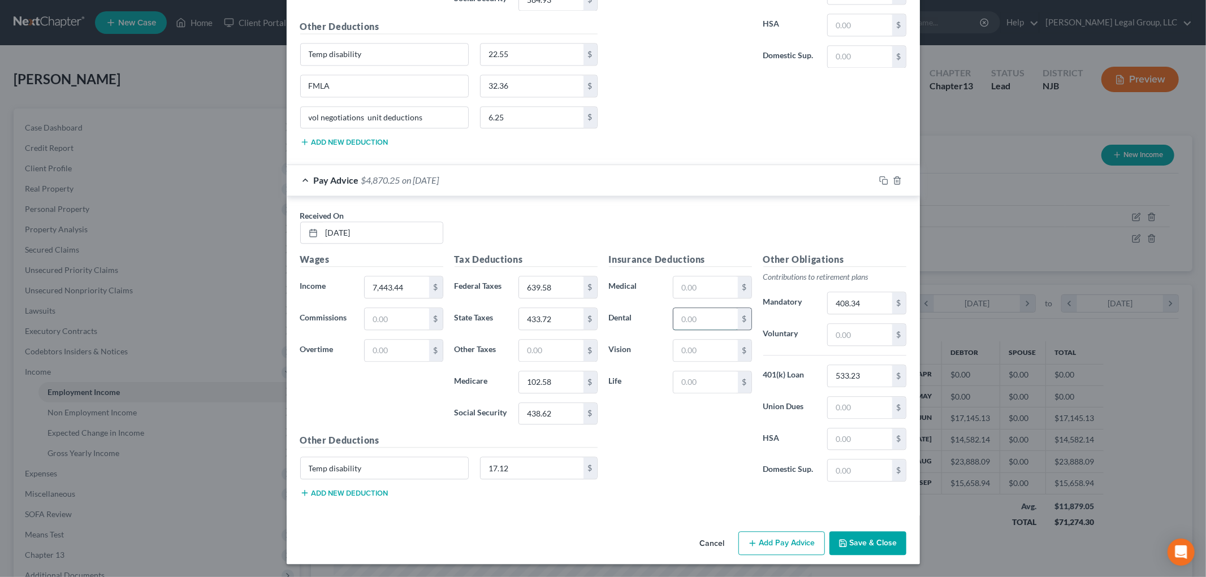
click at [702, 325] on input "text" at bounding box center [706, 318] width 64 height 21
click at [707, 291] on input "text" at bounding box center [706, 287] width 64 height 21
click at [376, 498] on button "Add new deduction" at bounding box center [344, 493] width 88 height 9
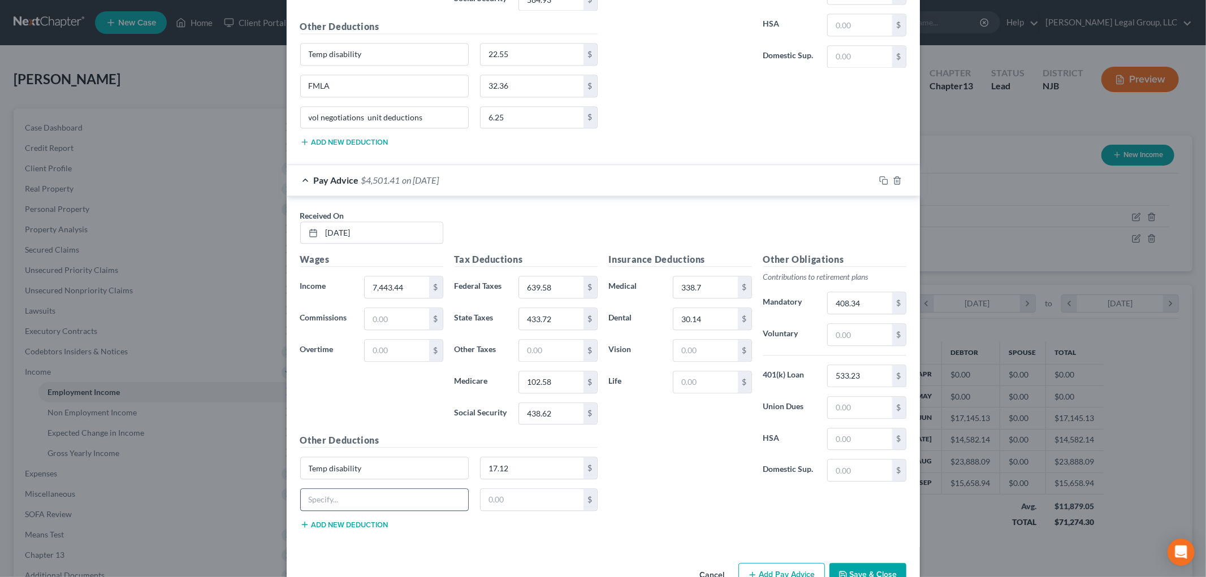
click at [378, 498] on input "text" at bounding box center [385, 499] width 168 height 21
click at [863, 414] on input "text" at bounding box center [860, 407] width 64 height 21
click at [369, 529] on button "Add new deduction" at bounding box center [344, 524] width 88 height 9
click at [368, 533] on input "text" at bounding box center [385, 531] width 168 height 21
paste input "vol negotiations unit deductions"
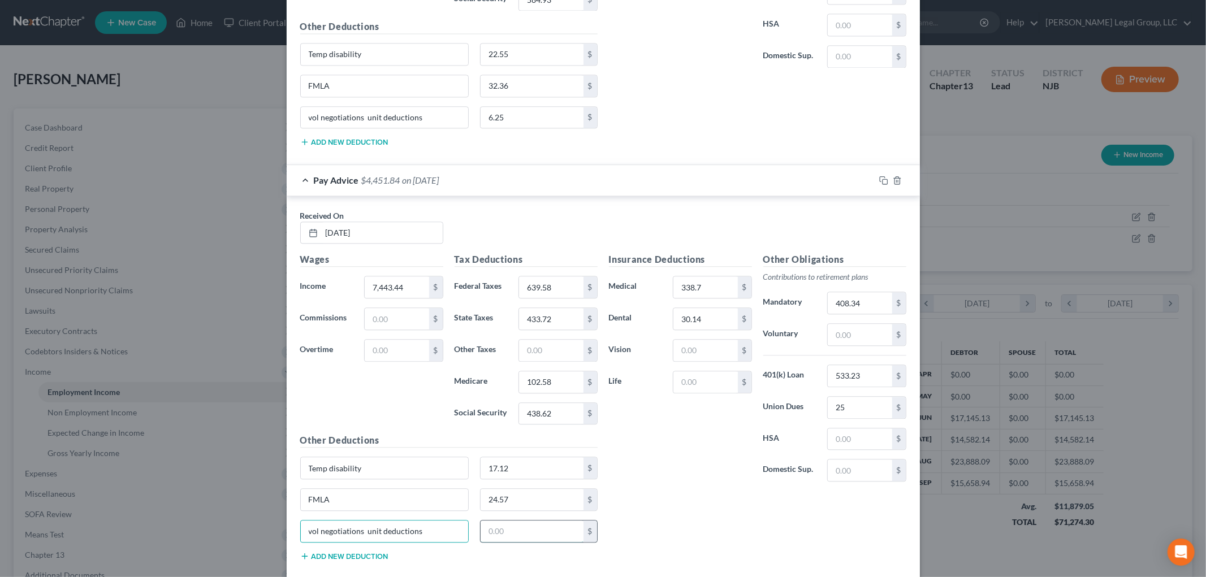
click at [504, 542] on input "text" at bounding box center [532, 531] width 103 height 21
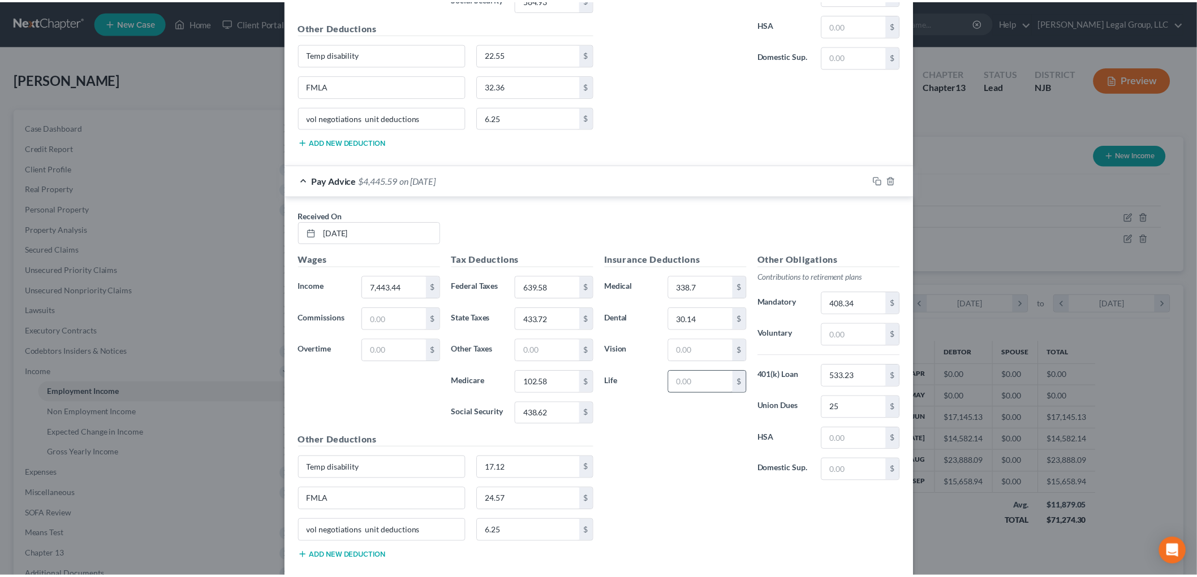
scroll to position [2210, 0]
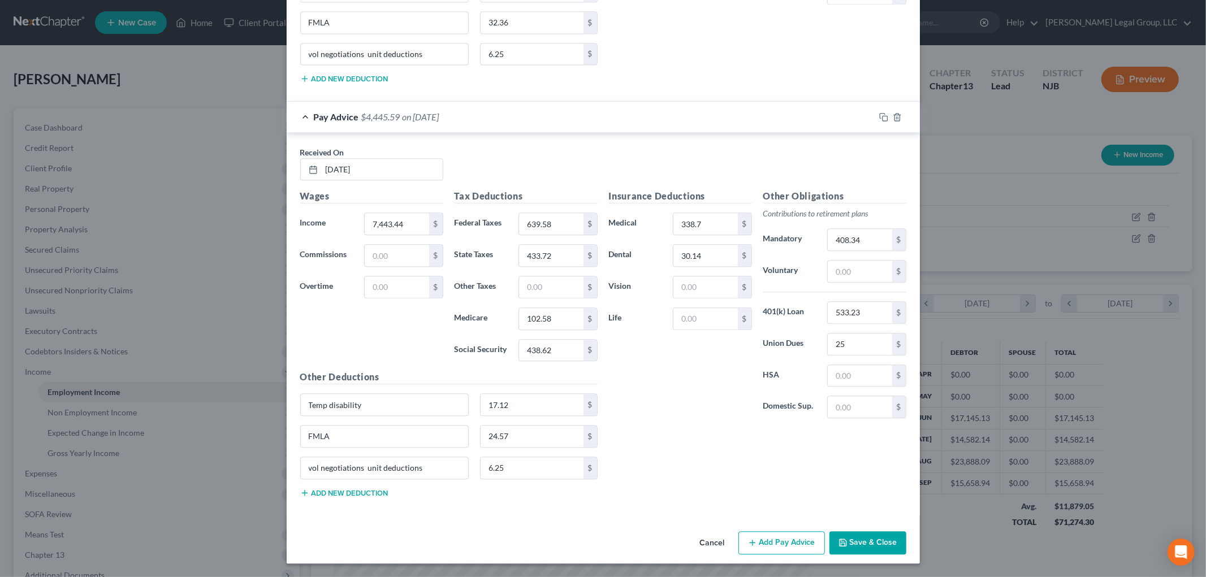
click at [852, 546] on button "Save & Close" at bounding box center [868, 544] width 77 height 24
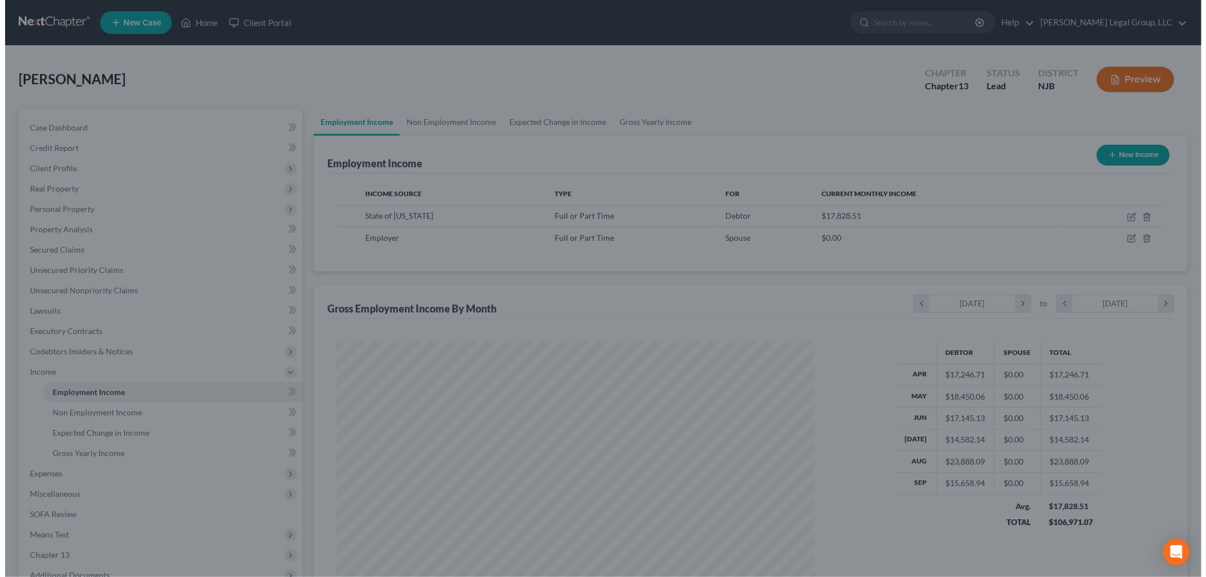
scroll to position [565309, 565048]
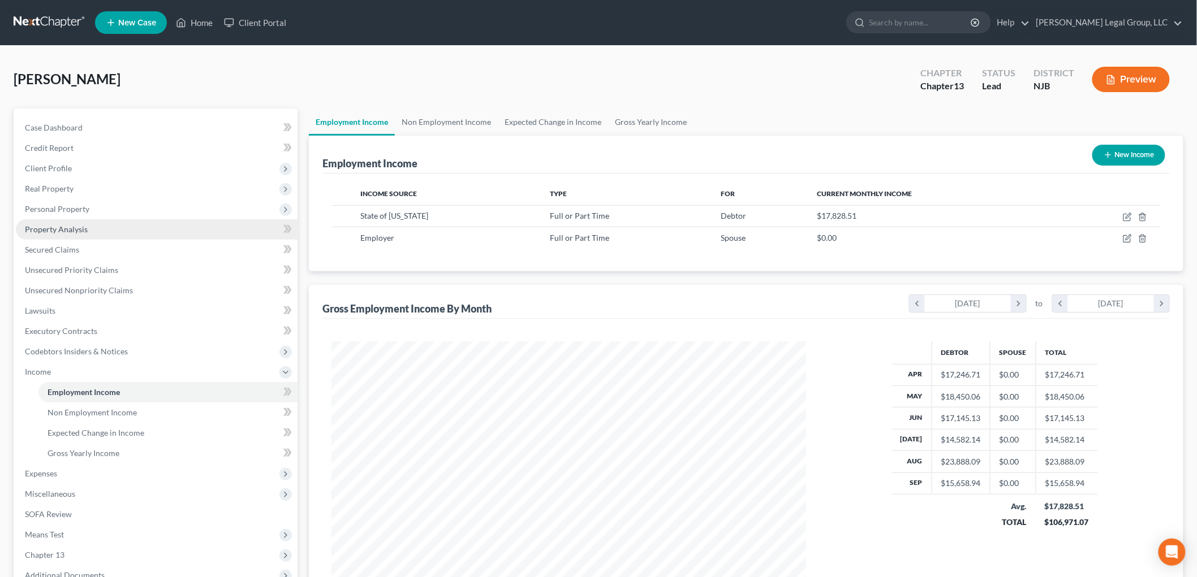
drag, startPoint x: 78, startPoint y: 217, endPoint x: 84, endPoint y: 222, distance: 7.6
click at [78, 216] on span "Personal Property" at bounding box center [157, 209] width 282 height 20
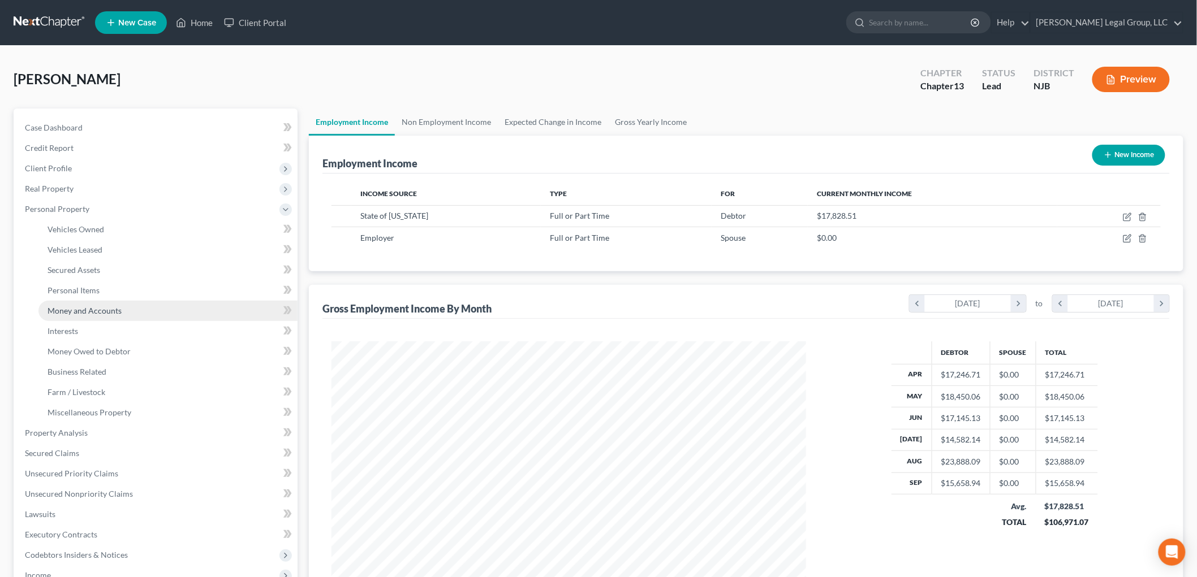
click at [120, 308] on link "Money and Accounts" at bounding box center [167, 311] width 259 height 20
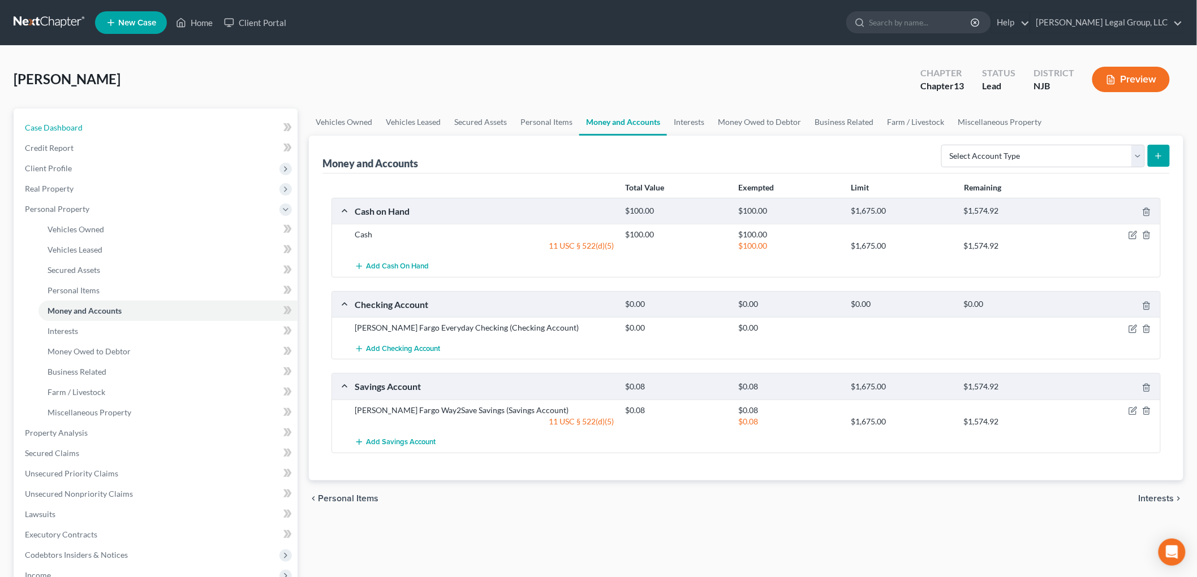
drag, startPoint x: 66, startPoint y: 128, endPoint x: 434, endPoint y: 300, distance: 406.6
click at [66, 128] on span "Case Dashboard" at bounding box center [54, 128] width 58 height 10
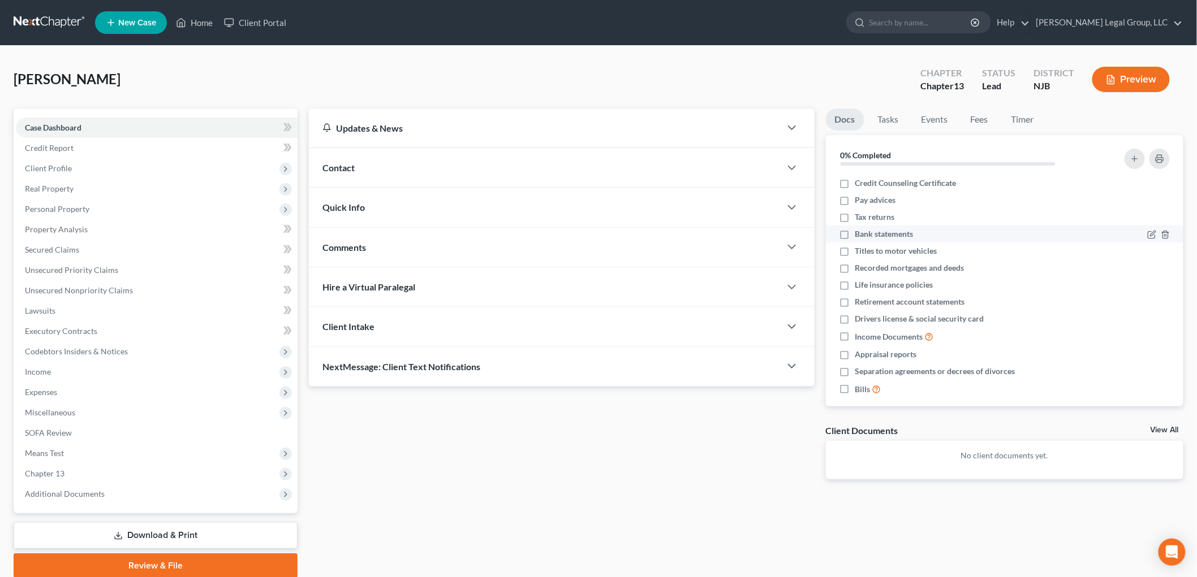
click at [855, 235] on label "Bank statements" at bounding box center [884, 233] width 58 height 11
click at [860, 235] on input "Bank statements" at bounding box center [863, 231] width 7 height 7
click at [57, 248] on span "Secured Claims" at bounding box center [52, 250] width 54 height 10
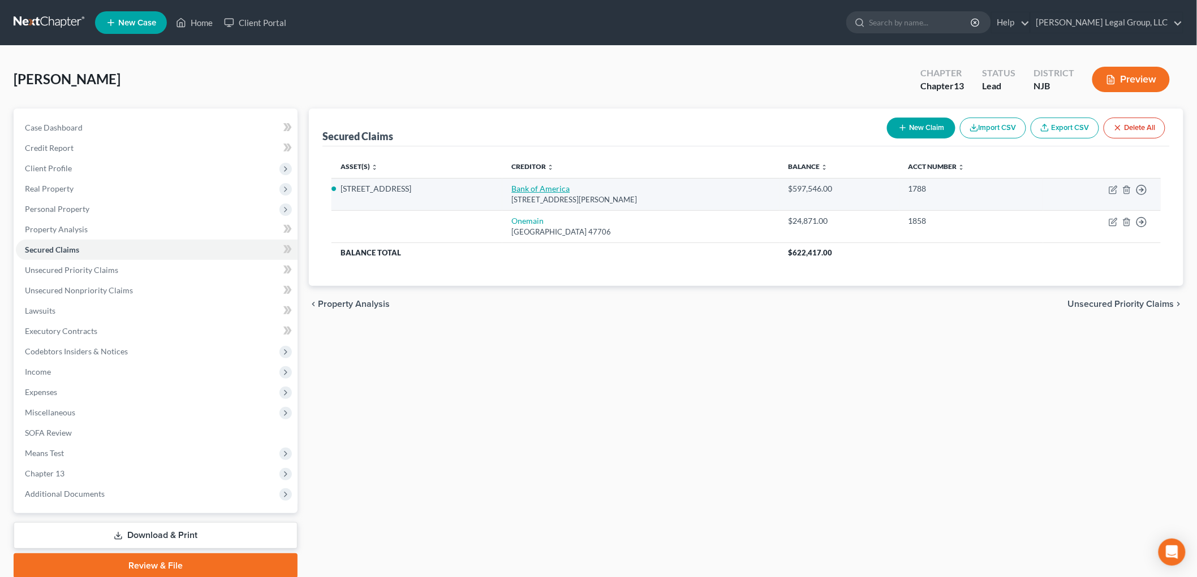
click at [511, 189] on link "Bank of America" at bounding box center [540, 189] width 58 height 10
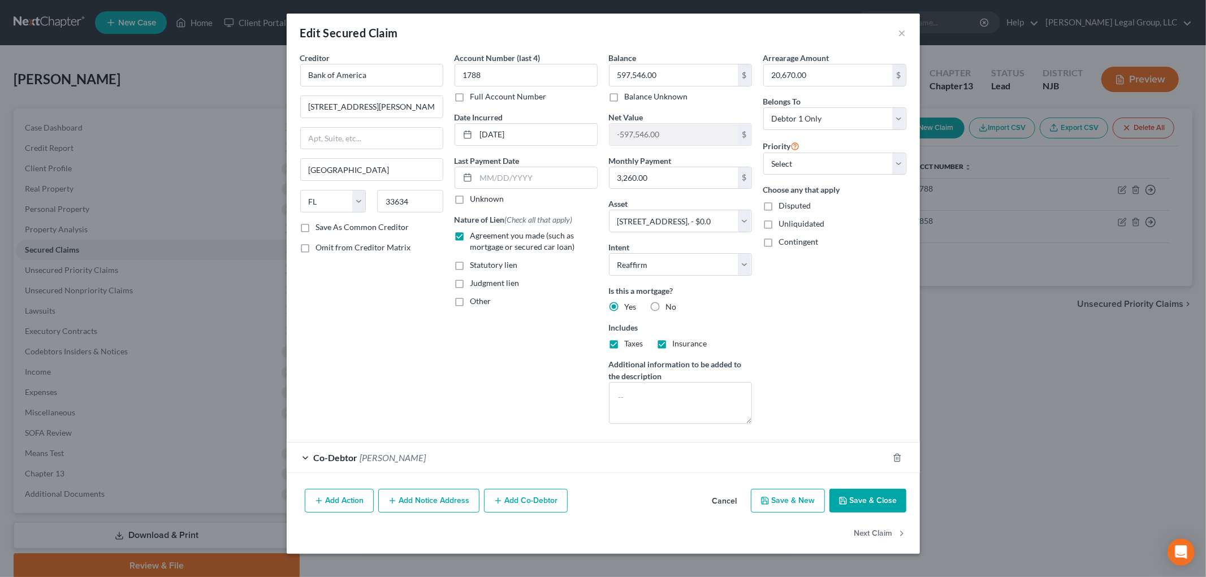
click at [355, 495] on button "Add Action" at bounding box center [339, 501] width 69 height 24
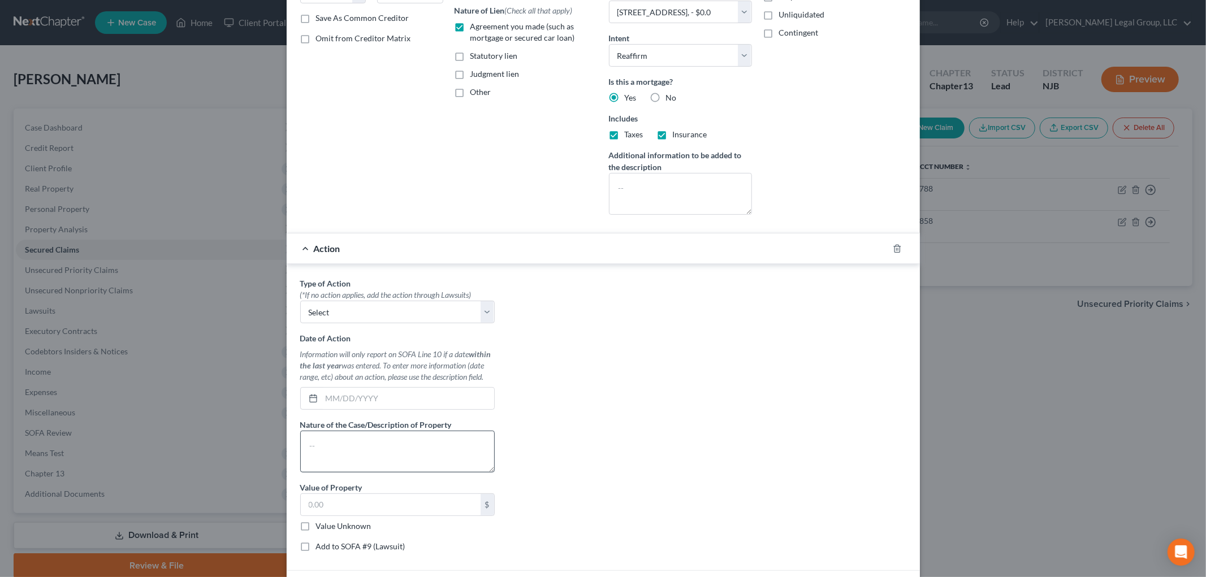
scroll to position [251, 0]
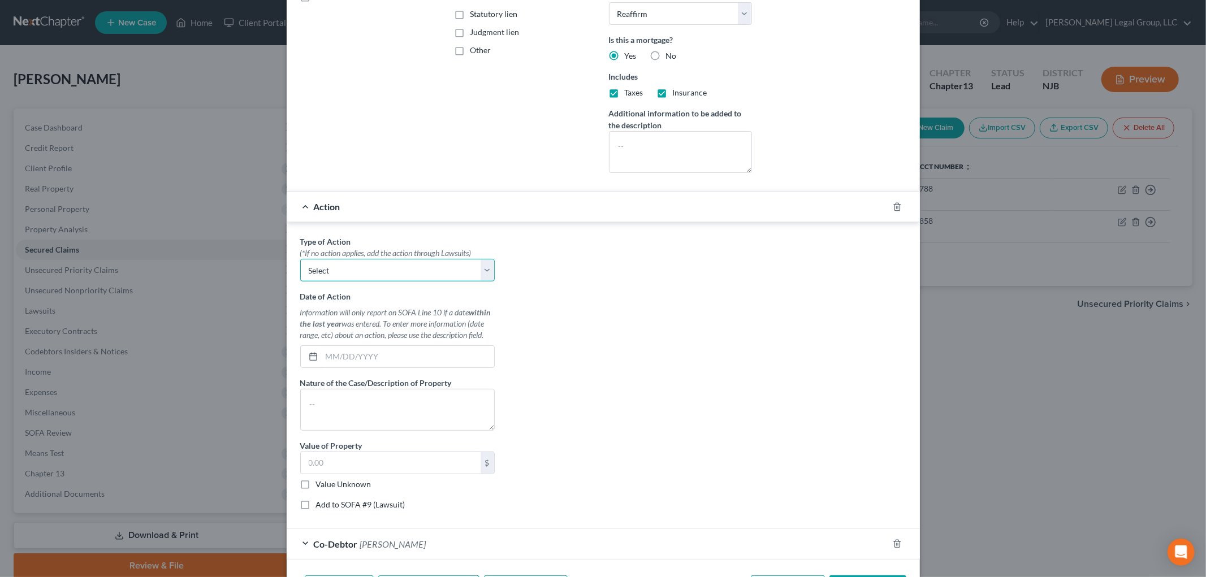
click at [374, 275] on select "Select Repossession Garnishment Foreclosure Personal Injury Attached, Seized, O…" at bounding box center [397, 270] width 195 height 23
click at [300, 259] on select "Select Repossession Garnishment Foreclosure Personal Injury Attached, Seized, O…" at bounding box center [397, 270] width 195 height 23
click at [336, 502] on label "Add to SOFA #9 (Lawsuit)" at bounding box center [360, 504] width 89 height 11
click at [328, 502] on input "Add to SOFA #9 (Lawsuit)" at bounding box center [324, 502] width 7 height 7
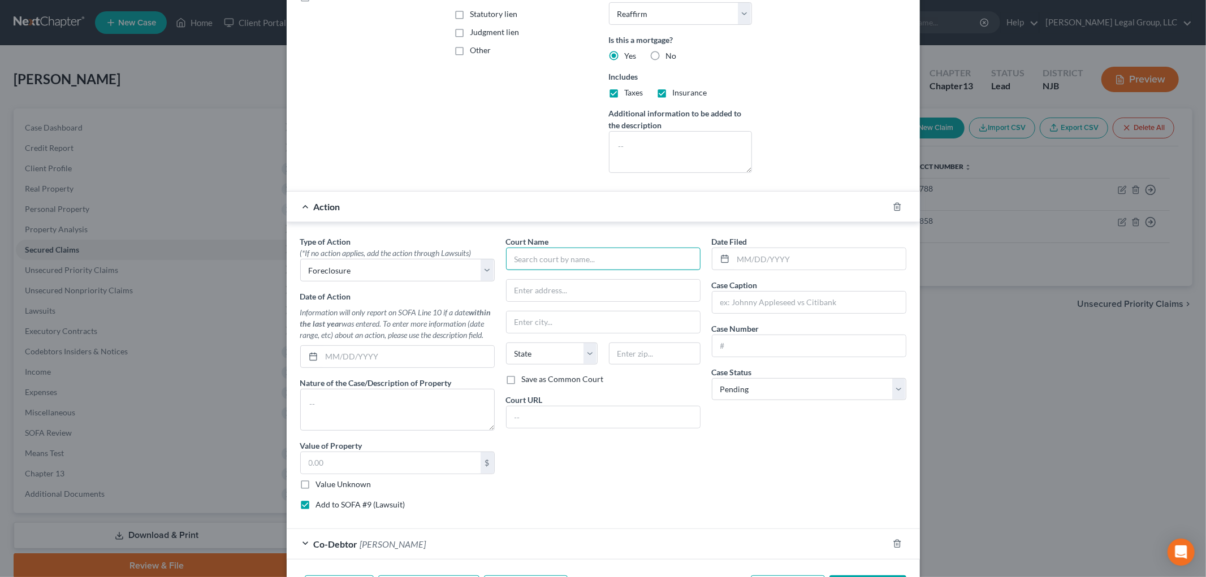
click at [530, 260] on input "text" at bounding box center [603, 259] width 195 height 23
paste input "[GEOGRAPHIC_DATA]"
click at [812, 253] on input "text" at bounding box center [820, 258] width 172 height 21
click at [805, 343] on input "SWC F 018051-1" at bounding box center [809, 345] width 193 height 21
click at [806, 343] on input "SWC F 018051-1" at bounding box center [809, 345] width 193 height 21
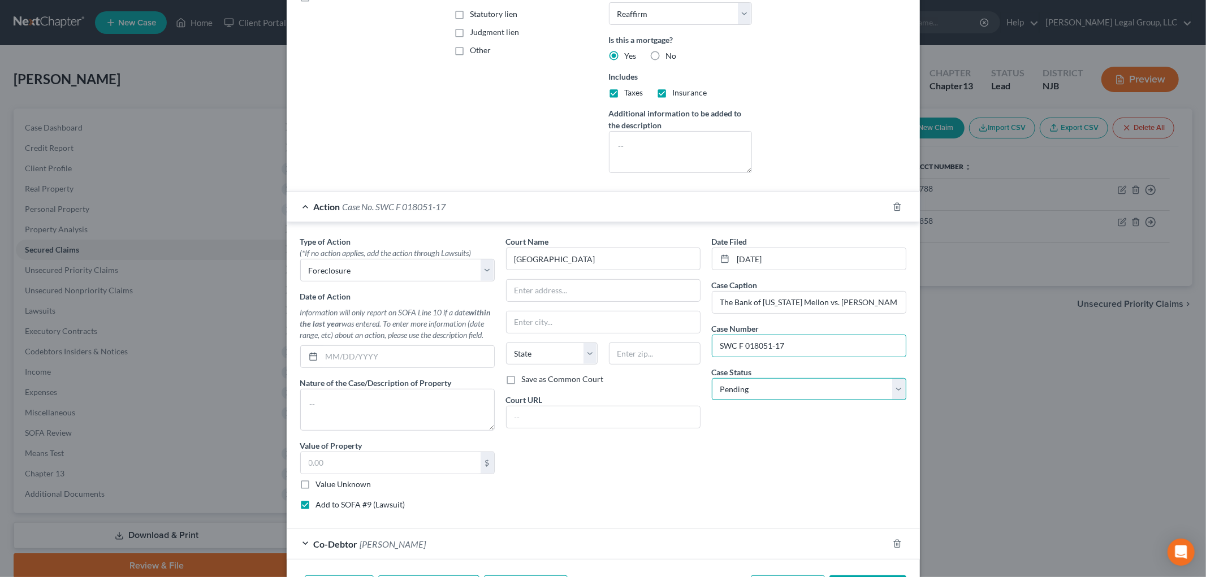
click at [739, 395] on select "Select Pending On Appeal Concluded" at bounding box center [809, 389] width 195 height 23
click at [712, 378] on select "Select Pending On Appeal Concluded" at bounding box center [809, 389] width 195 height 23
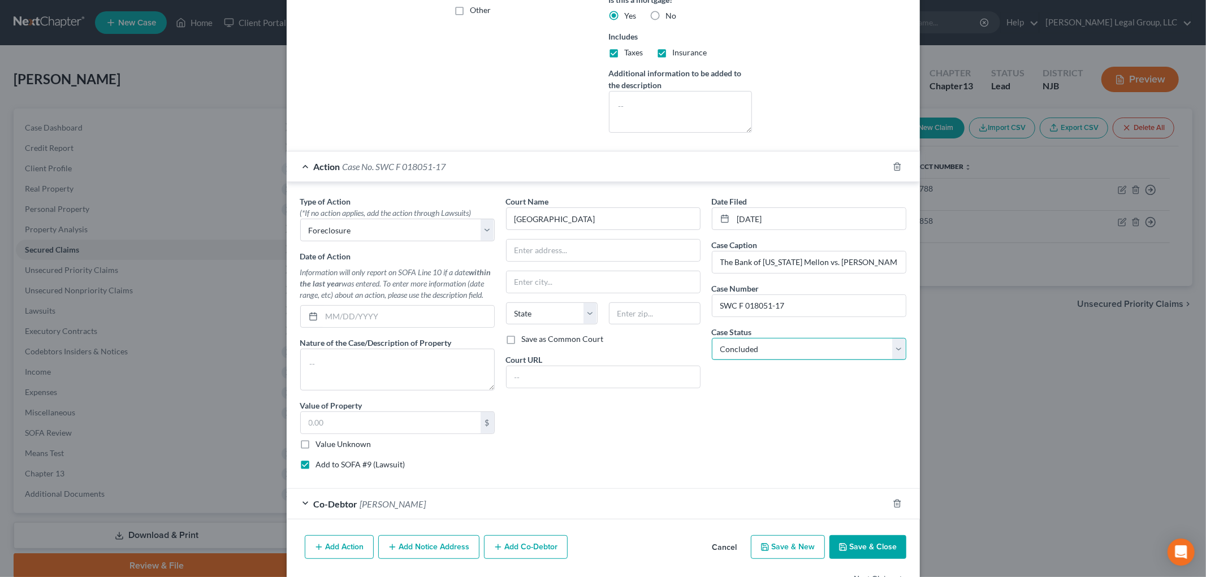
scroll to position [314, 0]
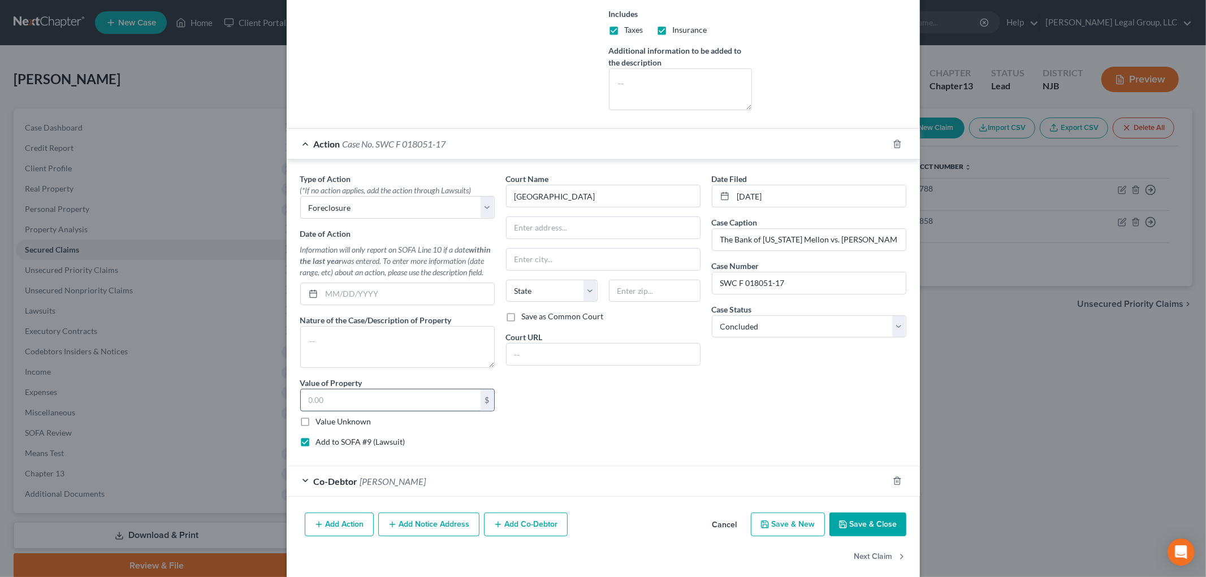
drag, startPoint x: 352, startPoint y: 406, endPoint x: 328, endPoint y: 404, distance: 24.4
click at [352, 405] on input "text" at bounding box center [391, 400] width 180 height 21
click at [863, 532] on button "Save & Close" at bounding box center [868, 525] width 77 height 24
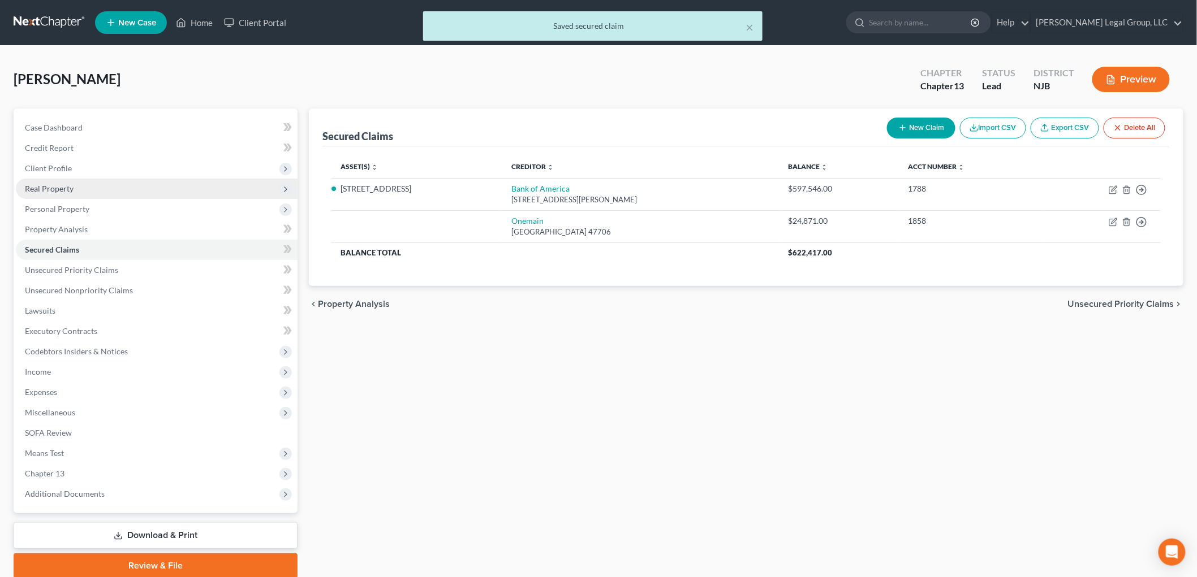
drag, startPoint x: 59, startPoint y: 191, endPoint x: 66, endPoint y: 189, distance: 6.3
click at [59, 190] on span "Real Property" at bounding box center [49, 189] width 49 height 10
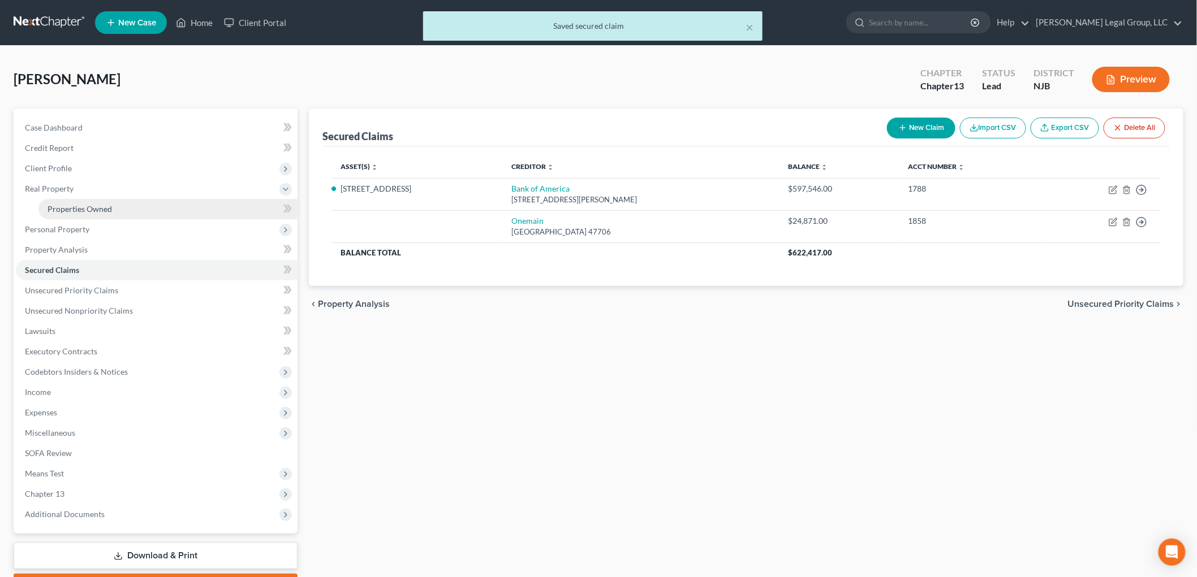
click at [133, 208] on link "Properties Owned" at bounding box center [167, 209] width 259 height 20
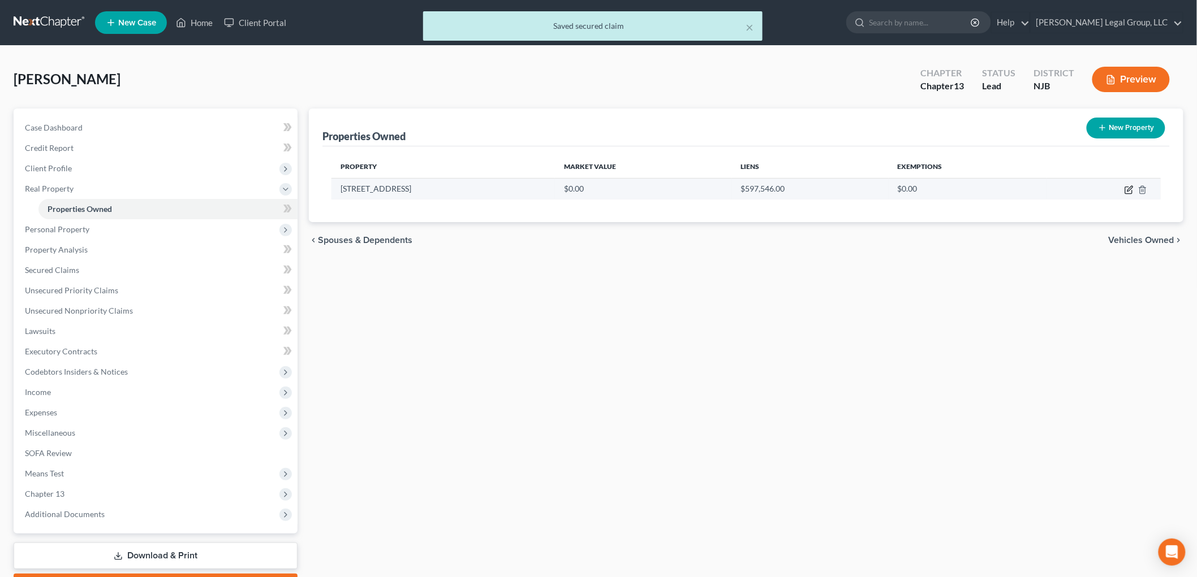
click at [1127, 190] on icon "button" at bounding box center [1128, 189] width 9 height 9
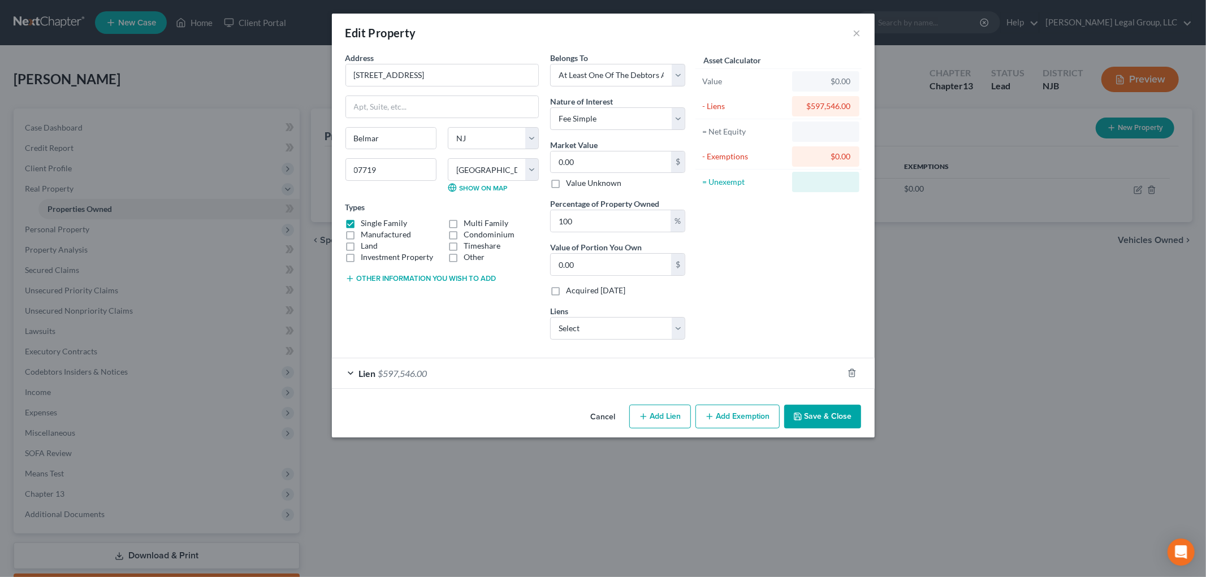
click at [1132, 191] on div "Edit Property × Address * [GEOGRAPHIC_DATA], [GEOGRAPHIC_DATA] [US_STATE][GEOGR…" at bounding box center [603, 288] width 1206 height 577
click at [628, 169] on input "0.00" at bounding box center [611, 162] width 120 height 21
click at [728, 419] on button "Add Exemption" at bounding box center [738, 417] width 84 height 24
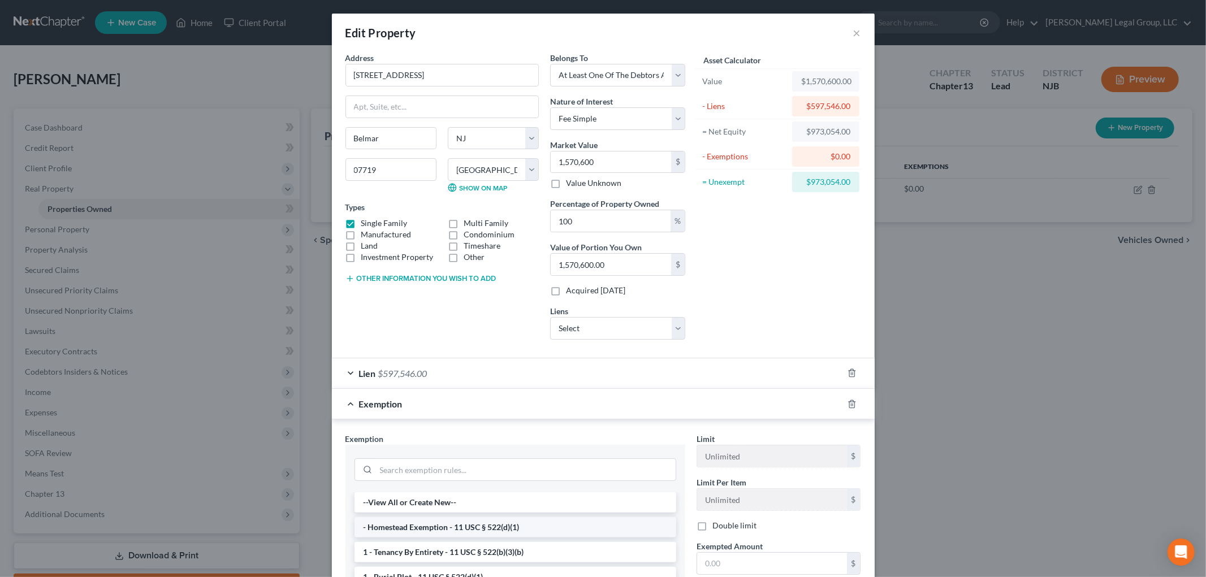
click at [449, 527] on li "- Homestead Exemption - 11 USC § 522(d)(1)" at bounding box center [516, 527] width 322 height 20
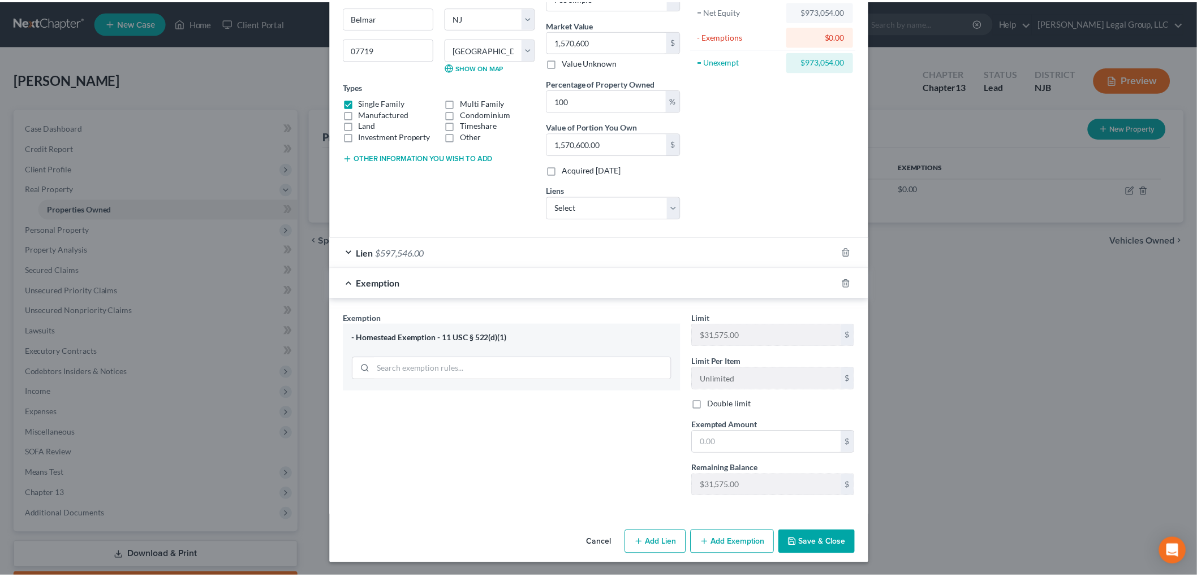
scroll to position [122, 0]
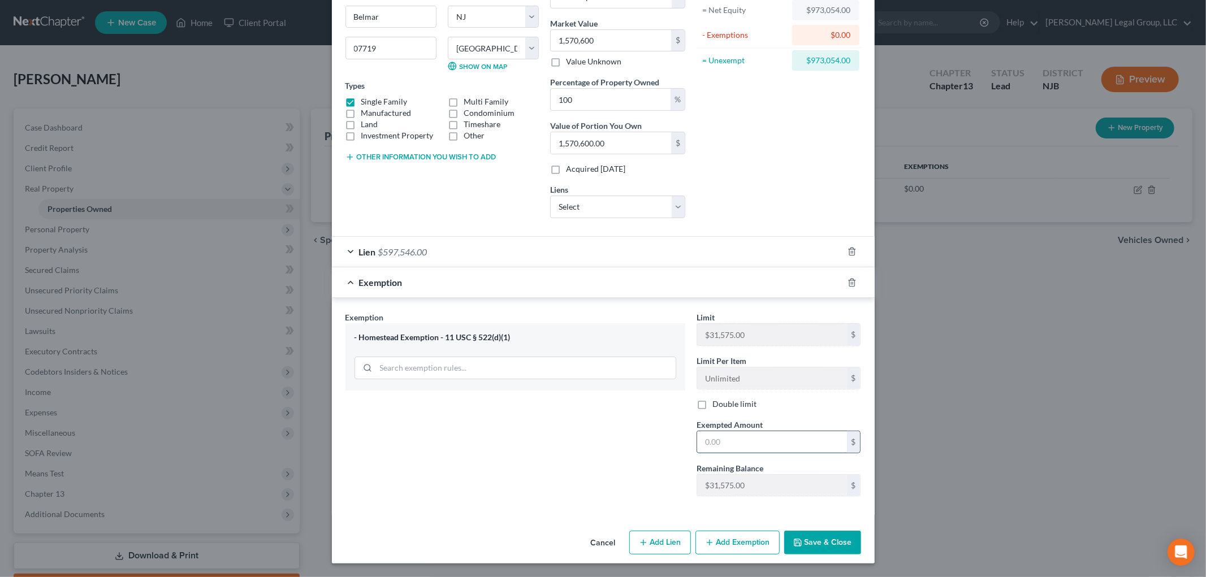
drag, startPoint x: 757, startPoint y: 444, endPoint x: 740, endPoint y: 442, distance: 17.1
click at [757, 444] on input "text" at bounding box center [772, 442] width 150 height 21
click at [817, 544] on button "Save & Close" at bounding box center [822, 543] width 77 height 24
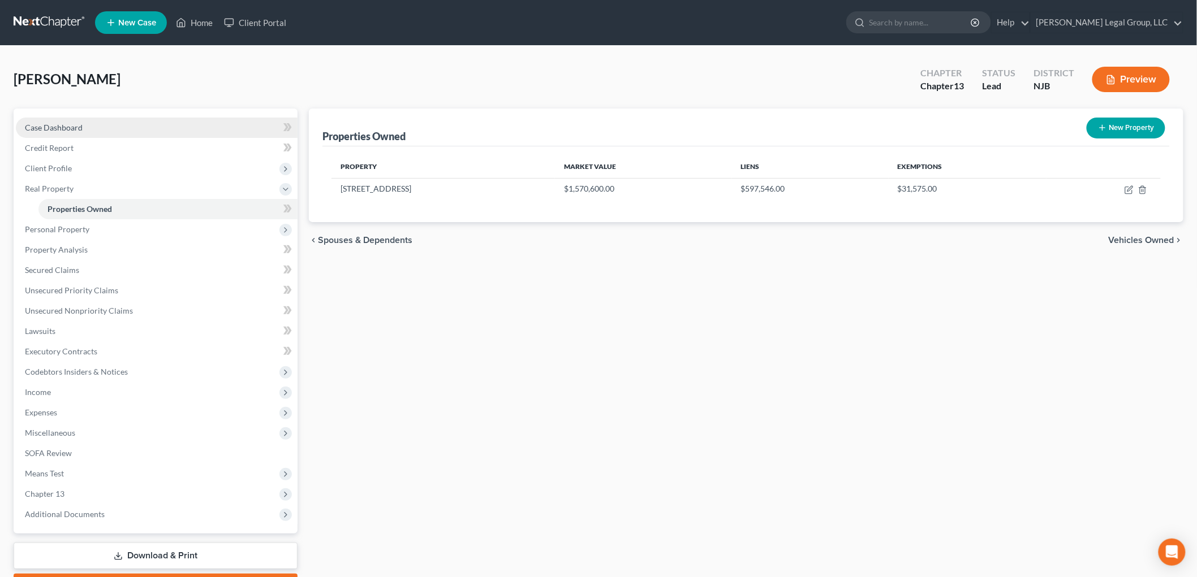
click at [66, 134] on link "Case Dashboard" at bounding box center [157, 128] width 282 height 20
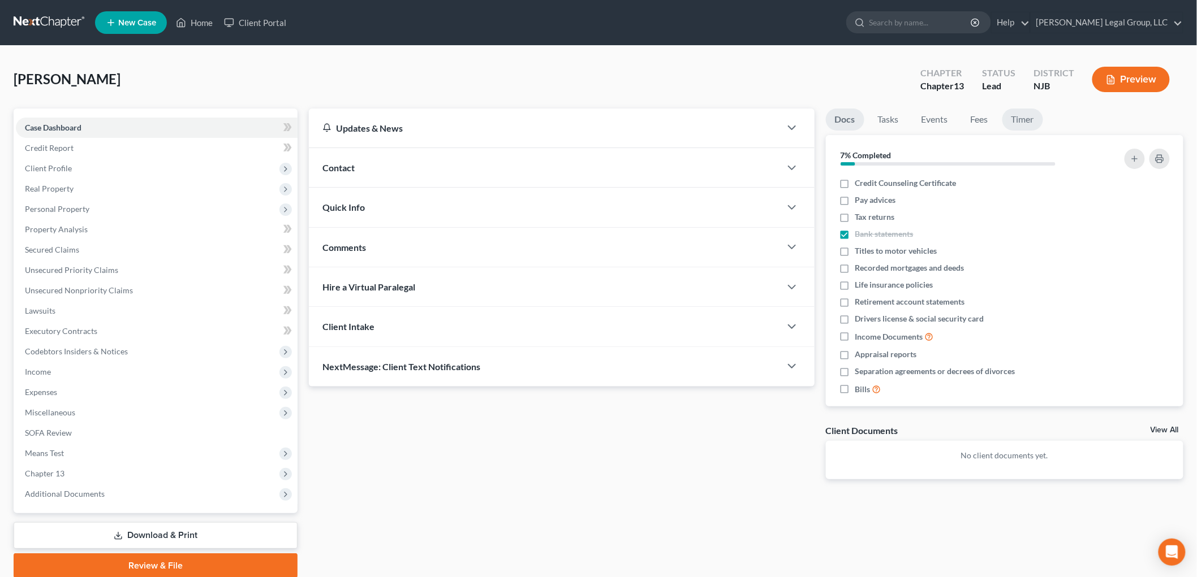
click at [1021, 120] on link "Timer" at bounding box center [1022, 120] width 41 height 22
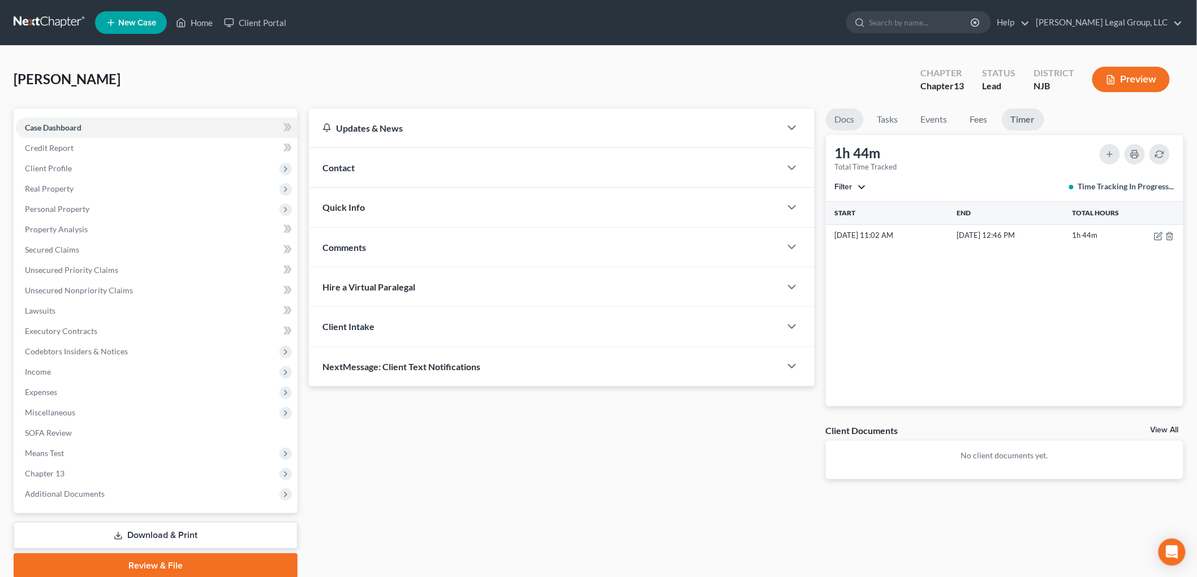
click at [843, 114] on link "Docs" at bounding box center [845, 120] width 38 height 22
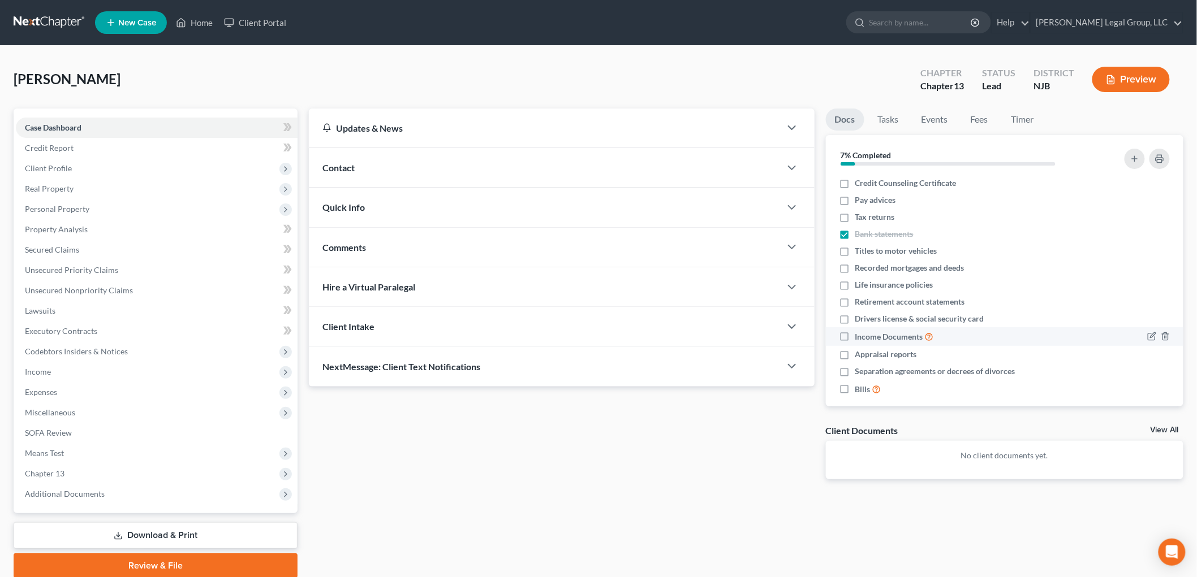
click at [904, 336] on span "Income Documents" at bounding box center [889, 336] width 68 height 11
click at [867, 336] on input "Income Documents" at bounding box center [863, 333] width 7 height 7
click at [855, 335] on label "Income Documents" at bounding box center [894, 336] width 79 height 13
click at [860, 335] on input "Income Documents" at bounding box center [863, 333] width 7 height 7
click at [855, 197] on label "Pay advices" at bounding box center [875, 200] width 41 height 11
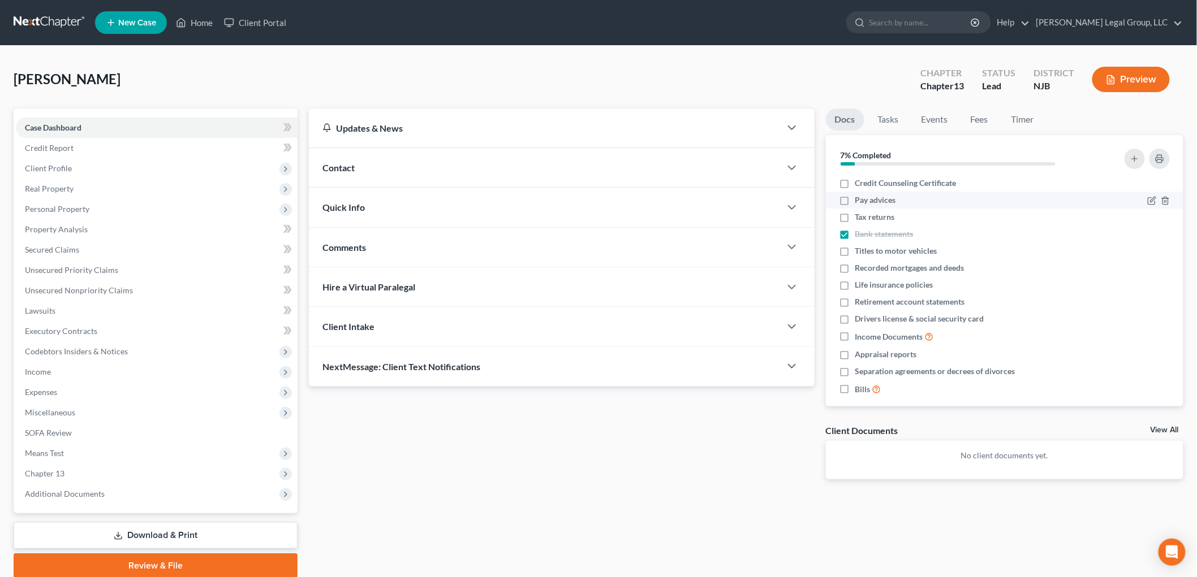
click at [860, 197] on input "Pay advices" at bounding box center [863, 198] width 7 height 7
click at [201, 25] on link "Home" at bounding box center [194, 22] width 48 height 20
